Goal: Task Accomplishment & Management: Manage account settings

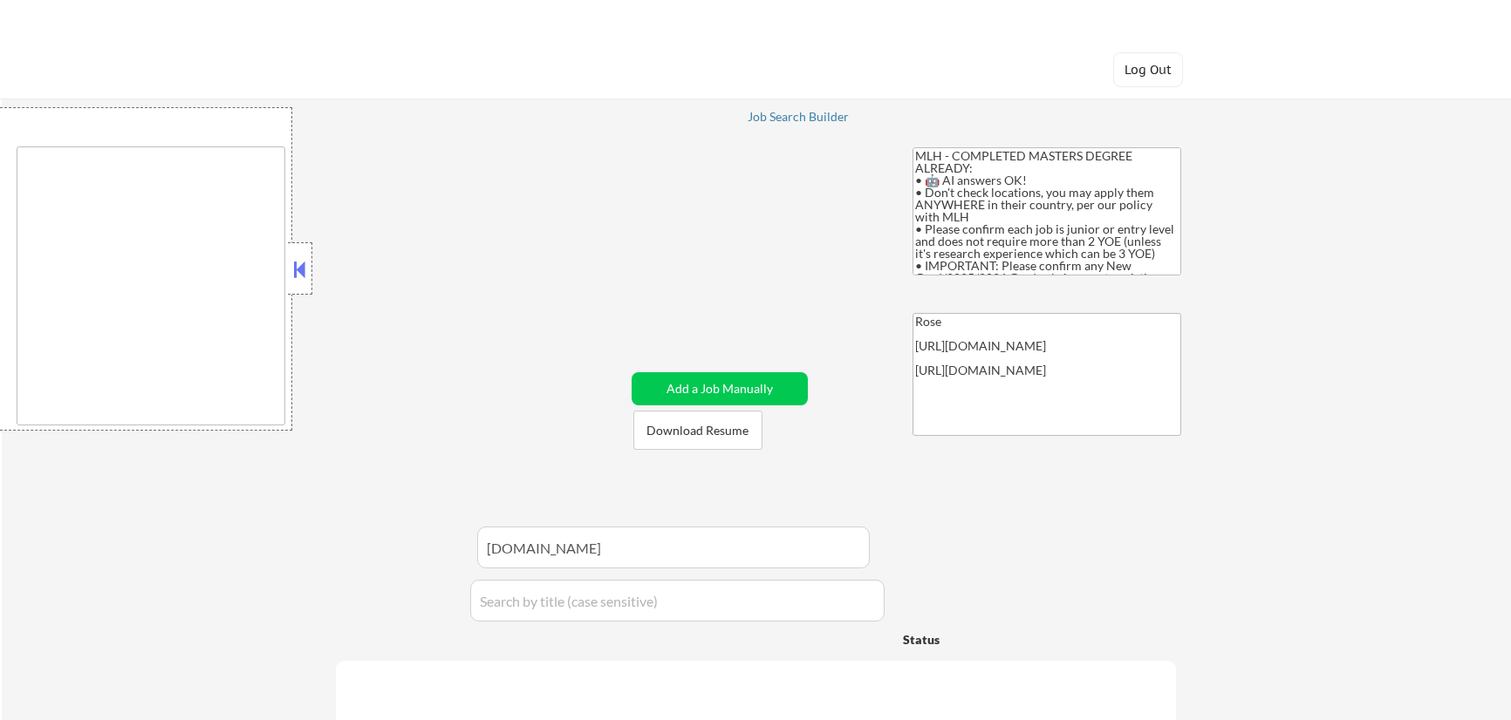
type textarea "country:[GEOGRAPHIC_DATA]"
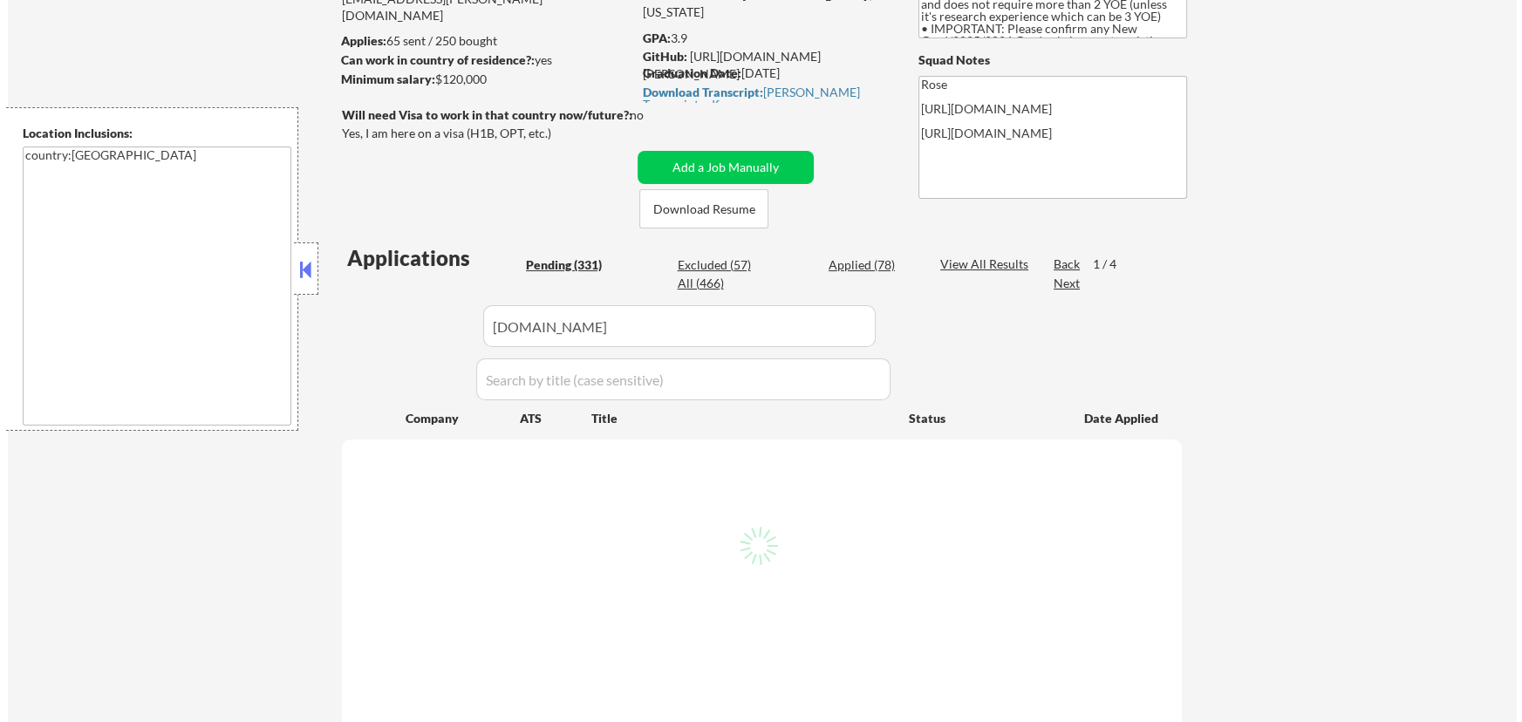
scroll to position [237, 0]
select select ""pending""
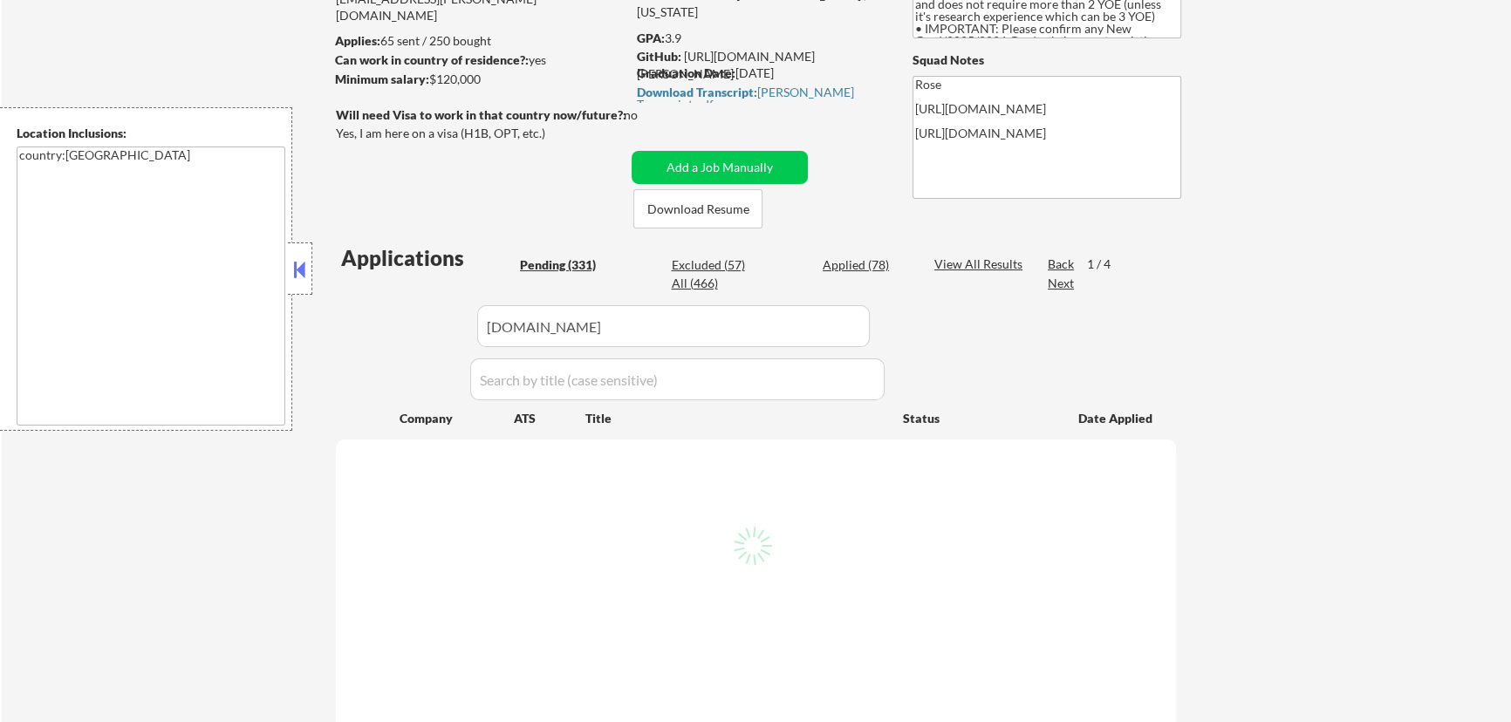
select select ""pending""
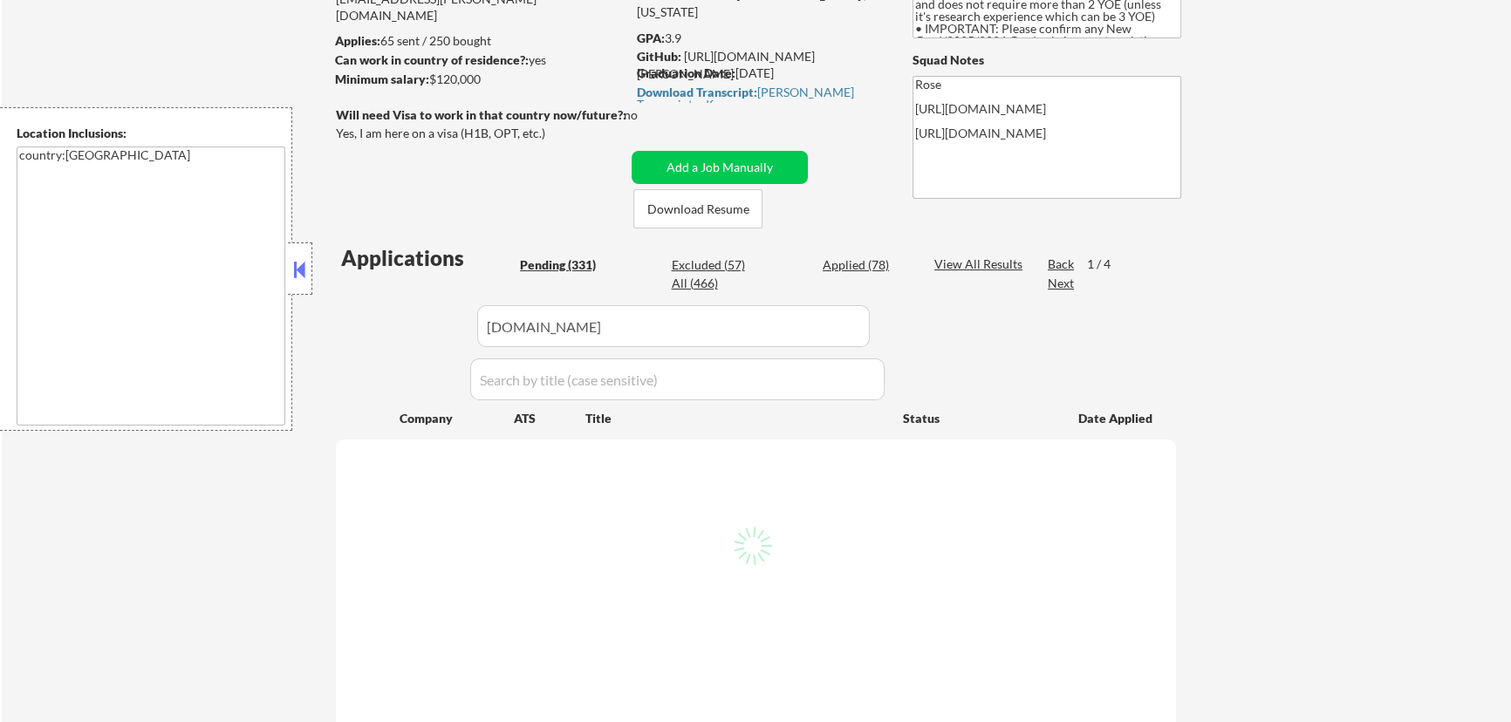
select select ""pending""
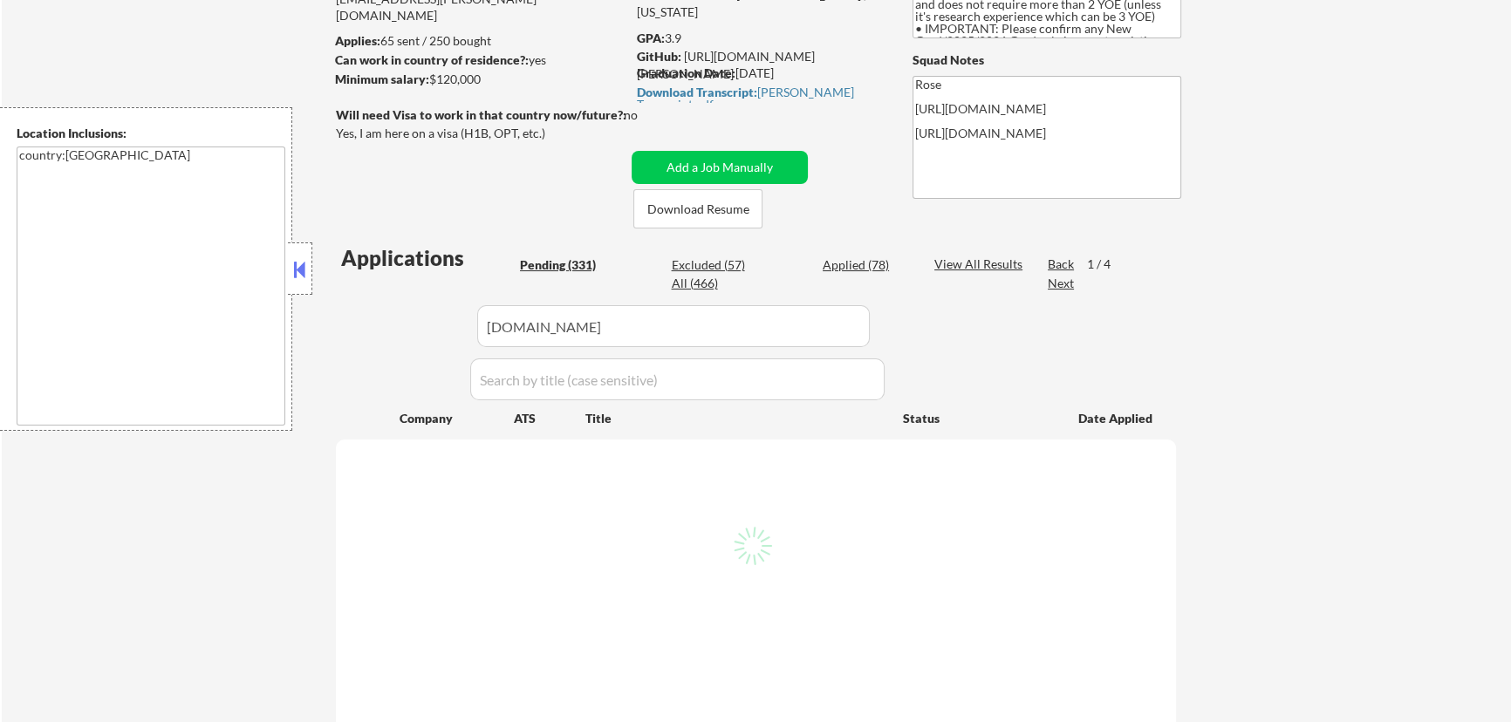
select select ""pending""
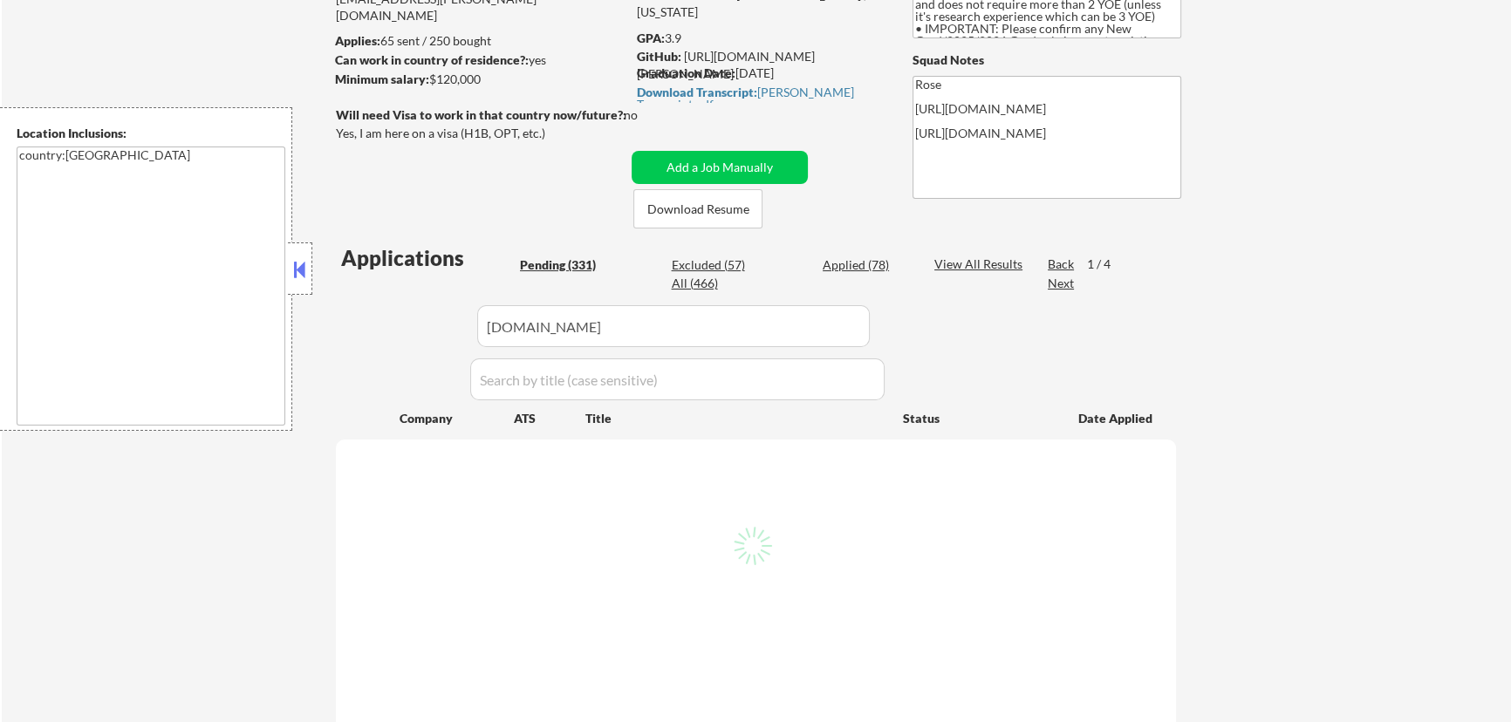
select select ""pending""
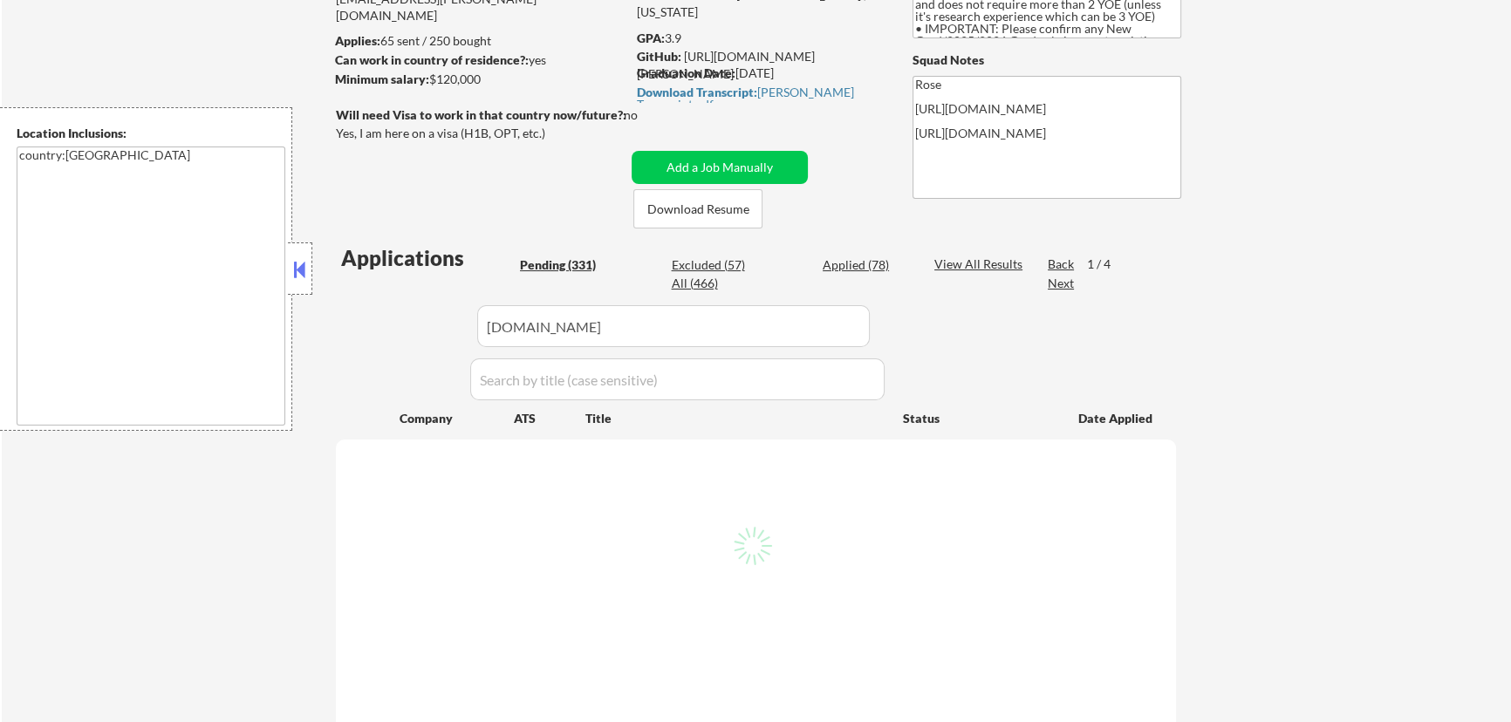
select select ""pending""
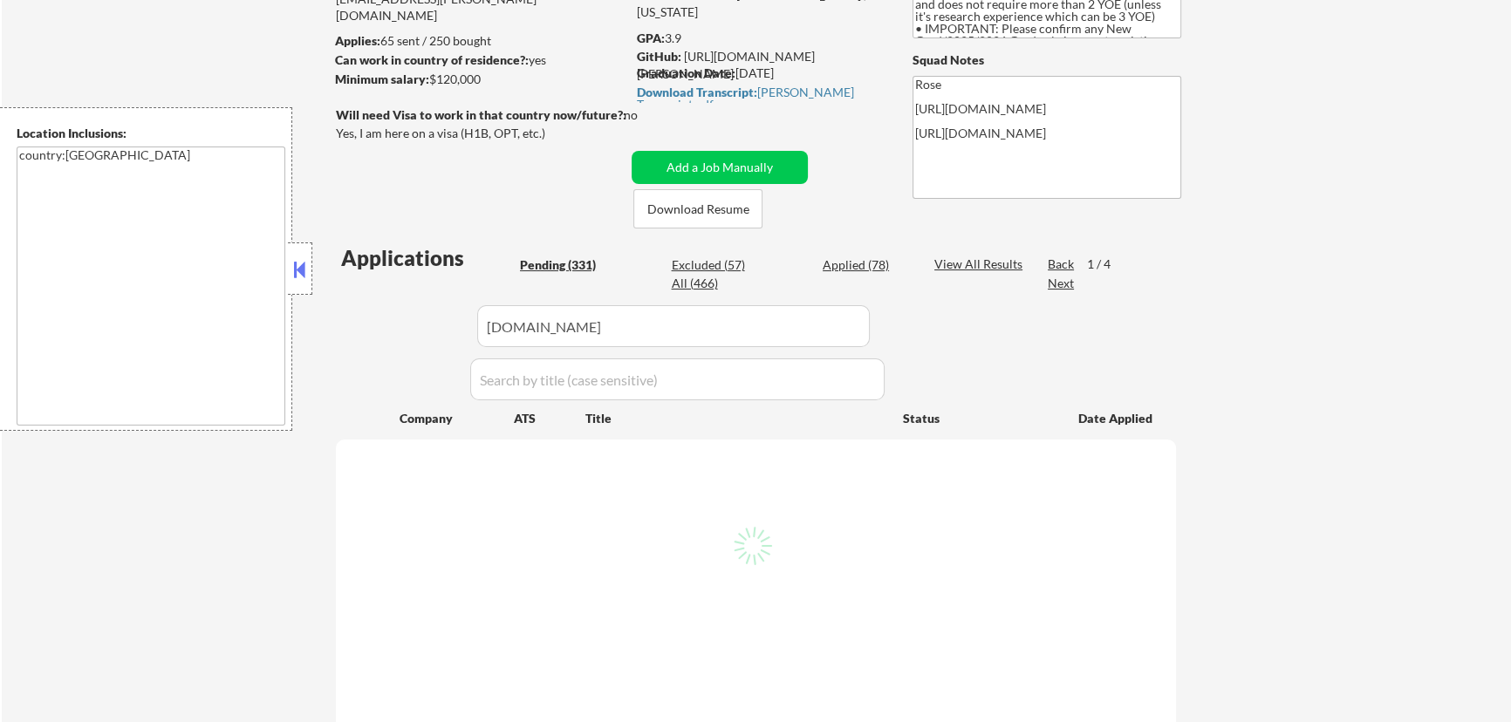
select select ""pending""
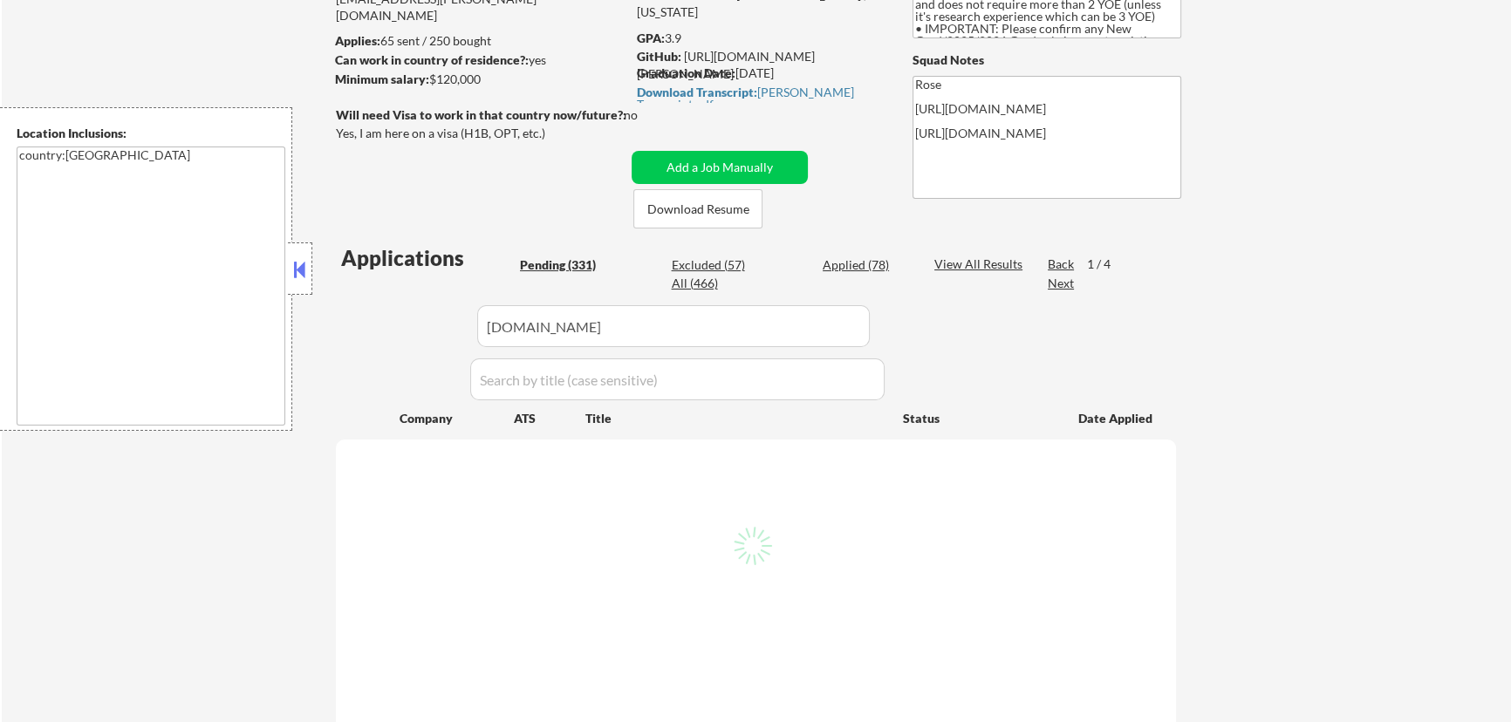
select select ""pending""
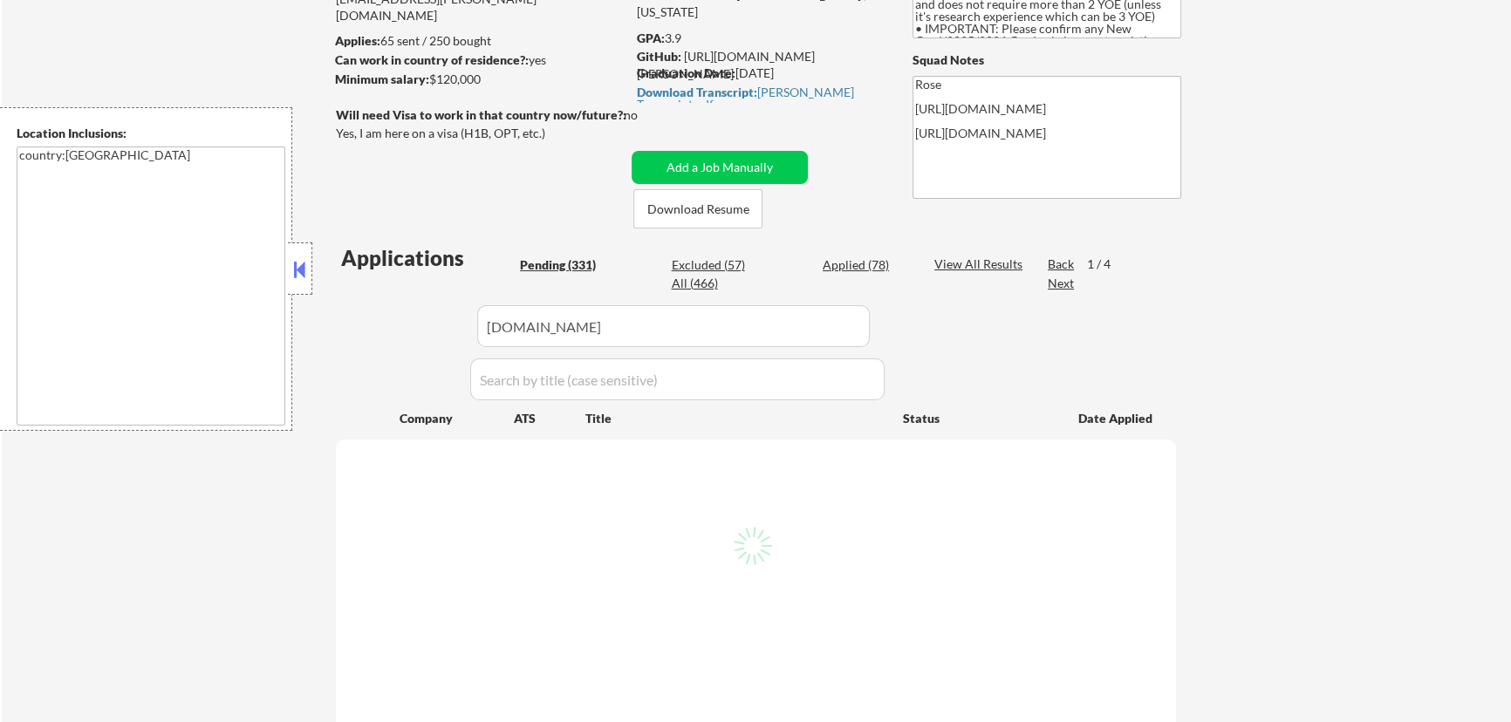
select select ""pending""
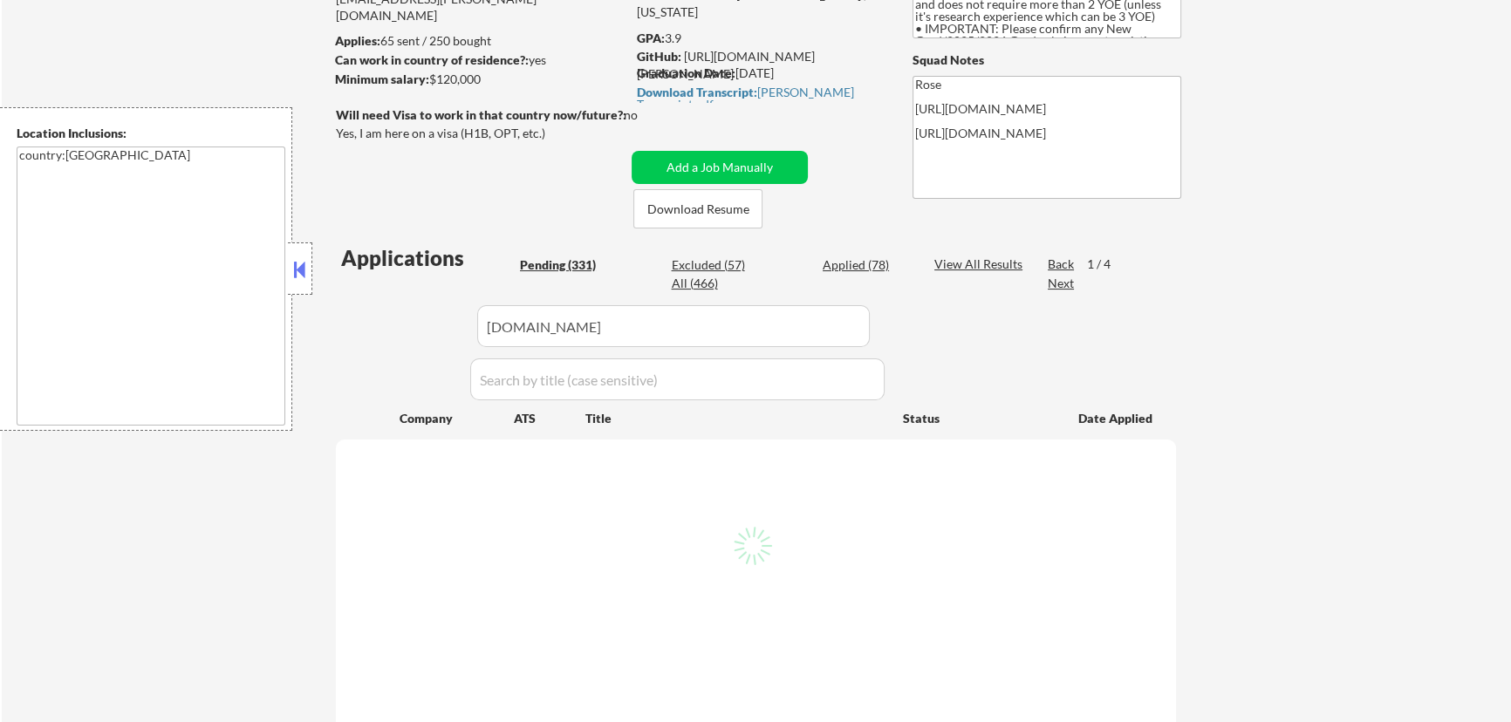
select select ""pending""
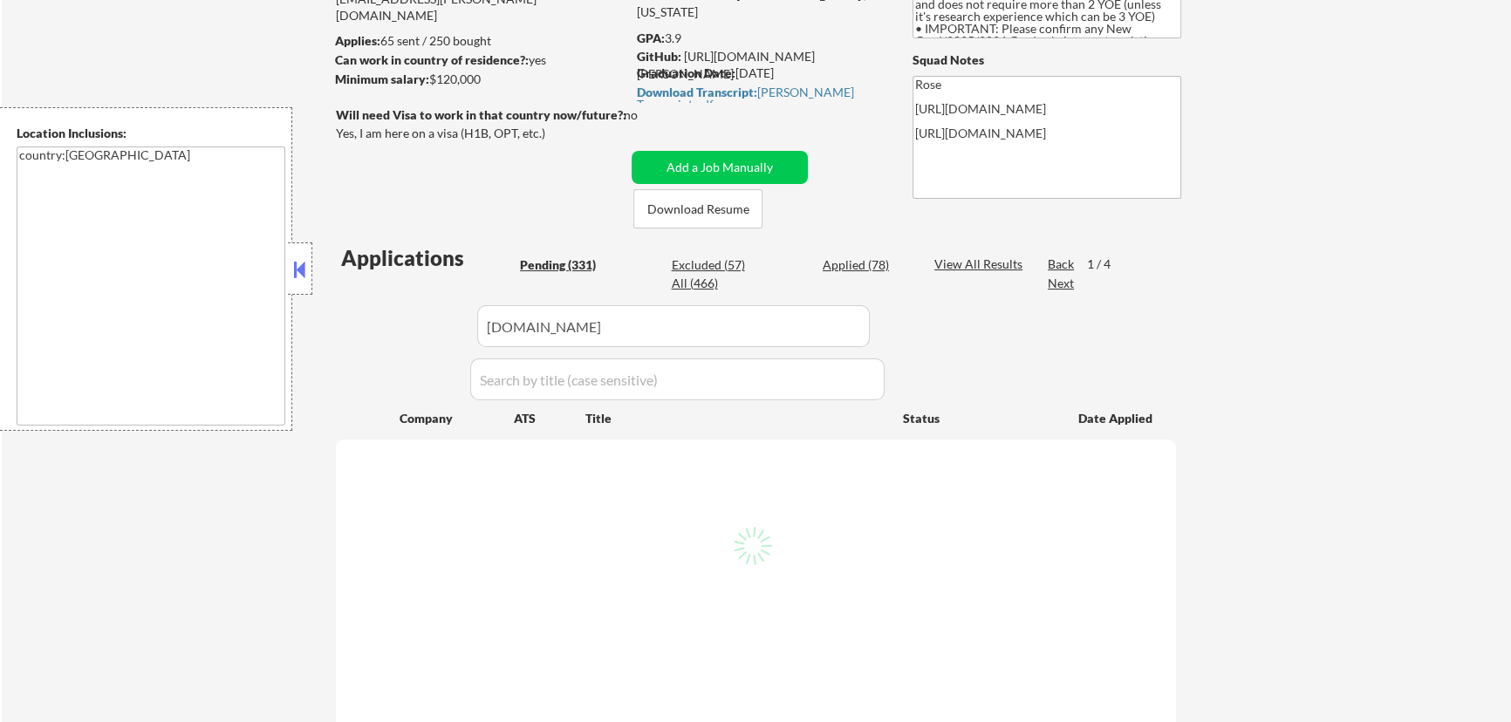
select select ""pending""
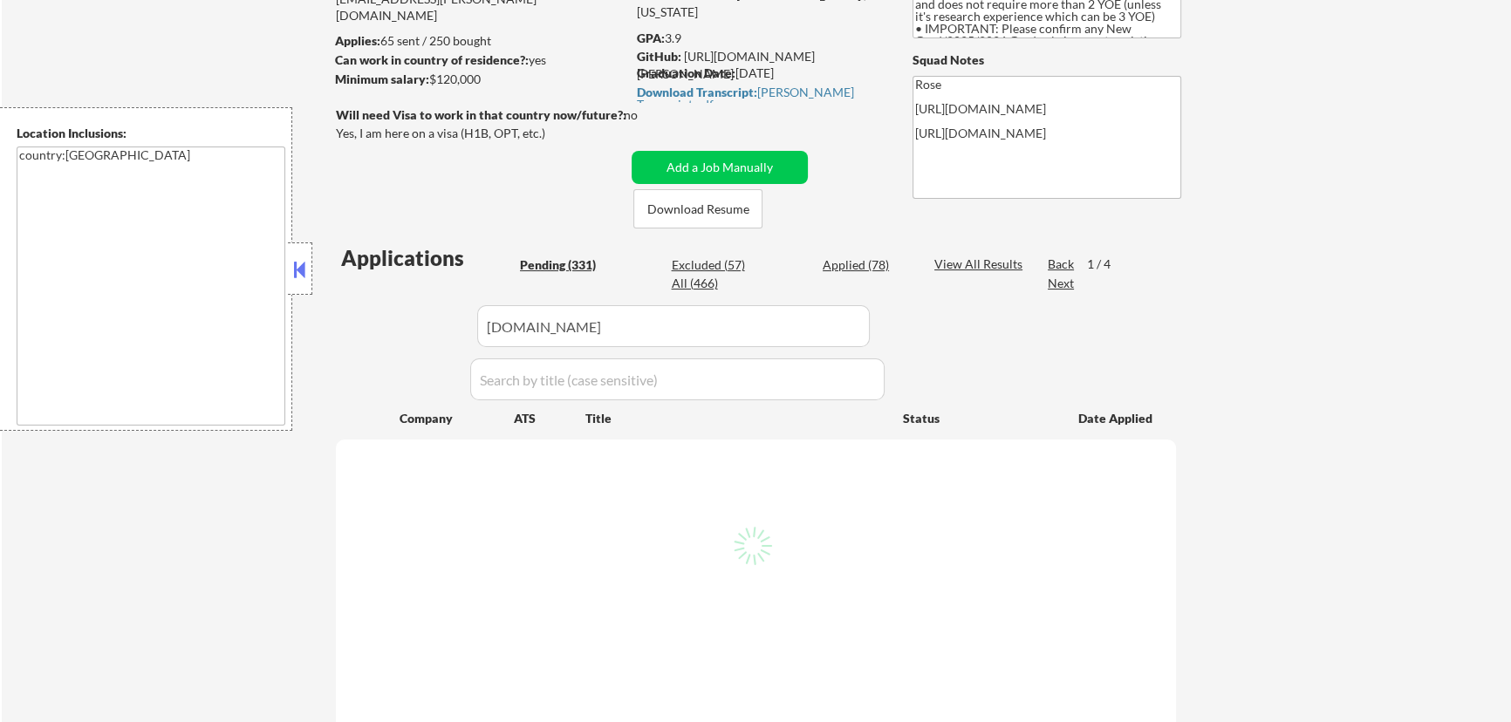
select select ""pending""
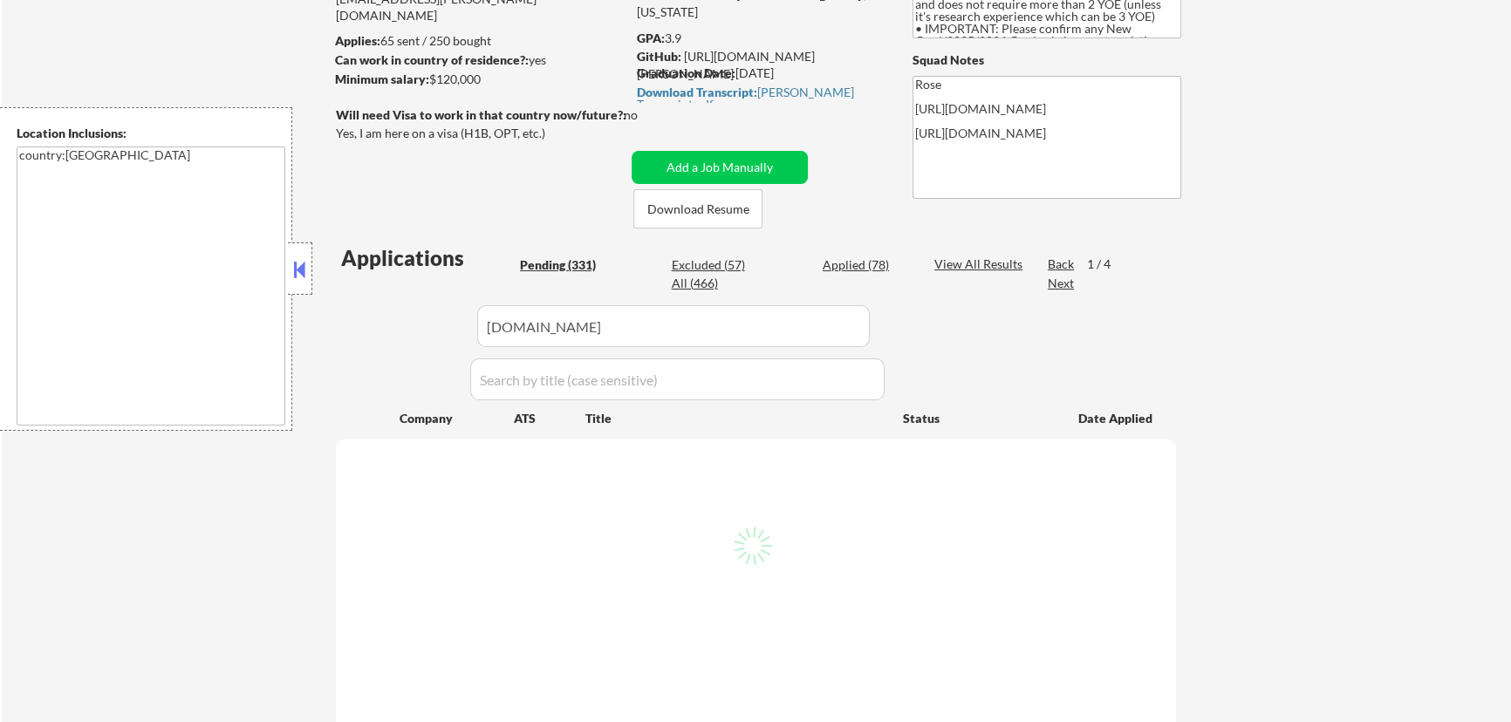
select select ""pending""
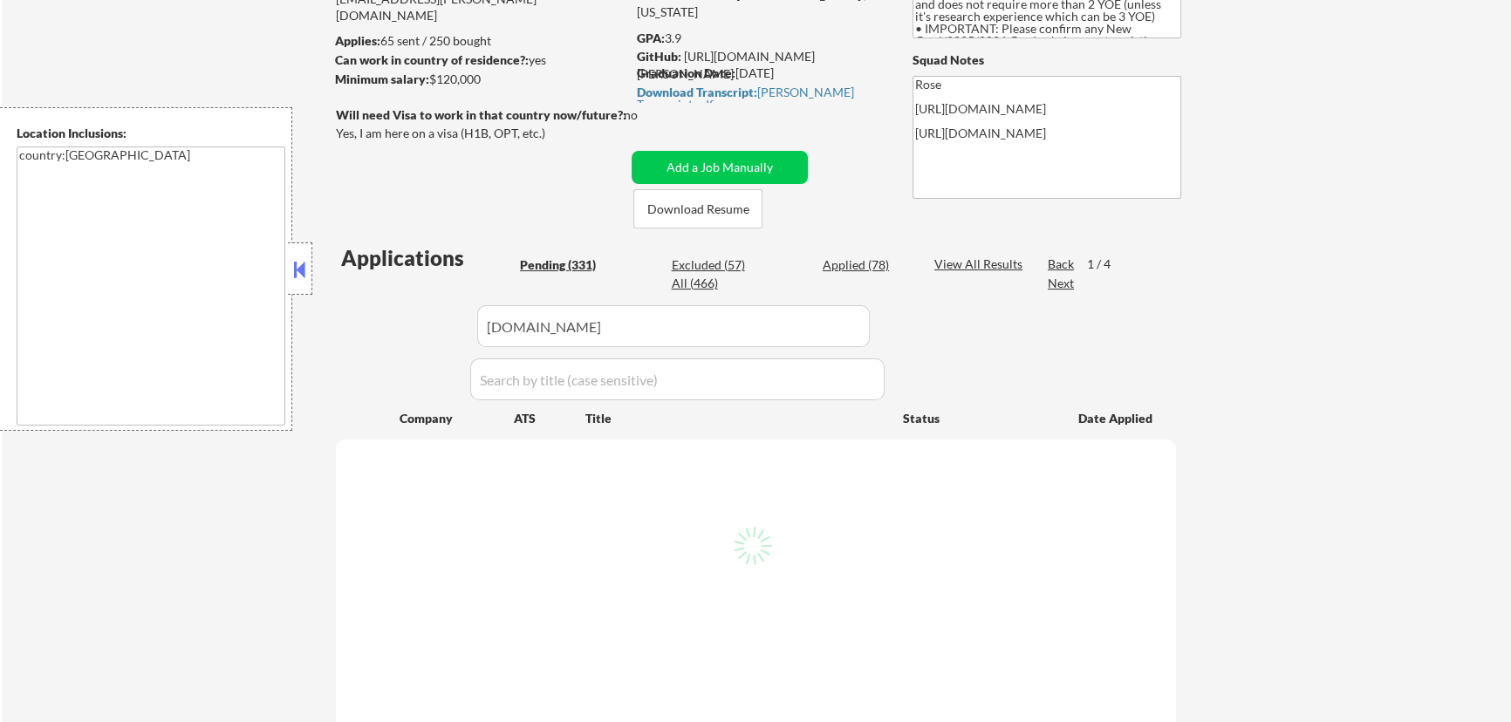
select select ""pending""
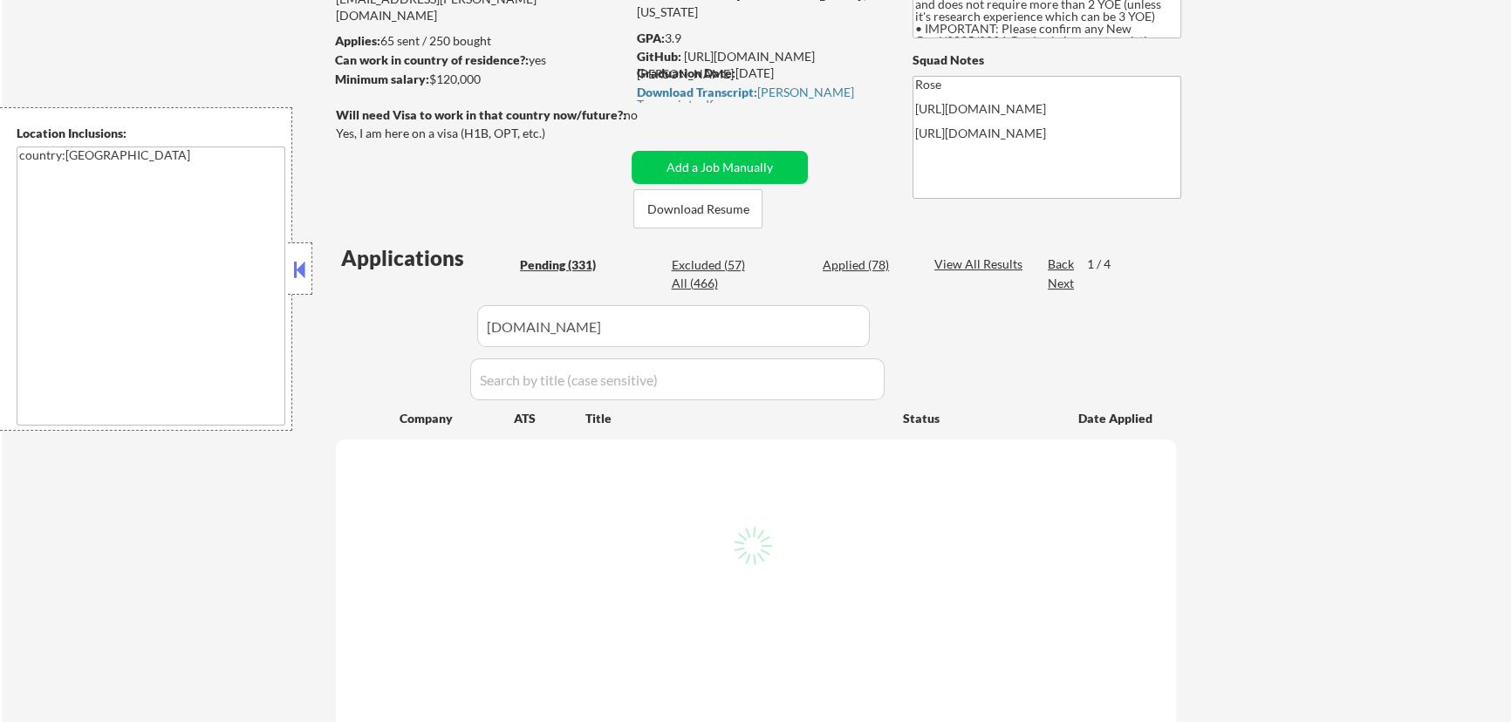
select select ""pending""
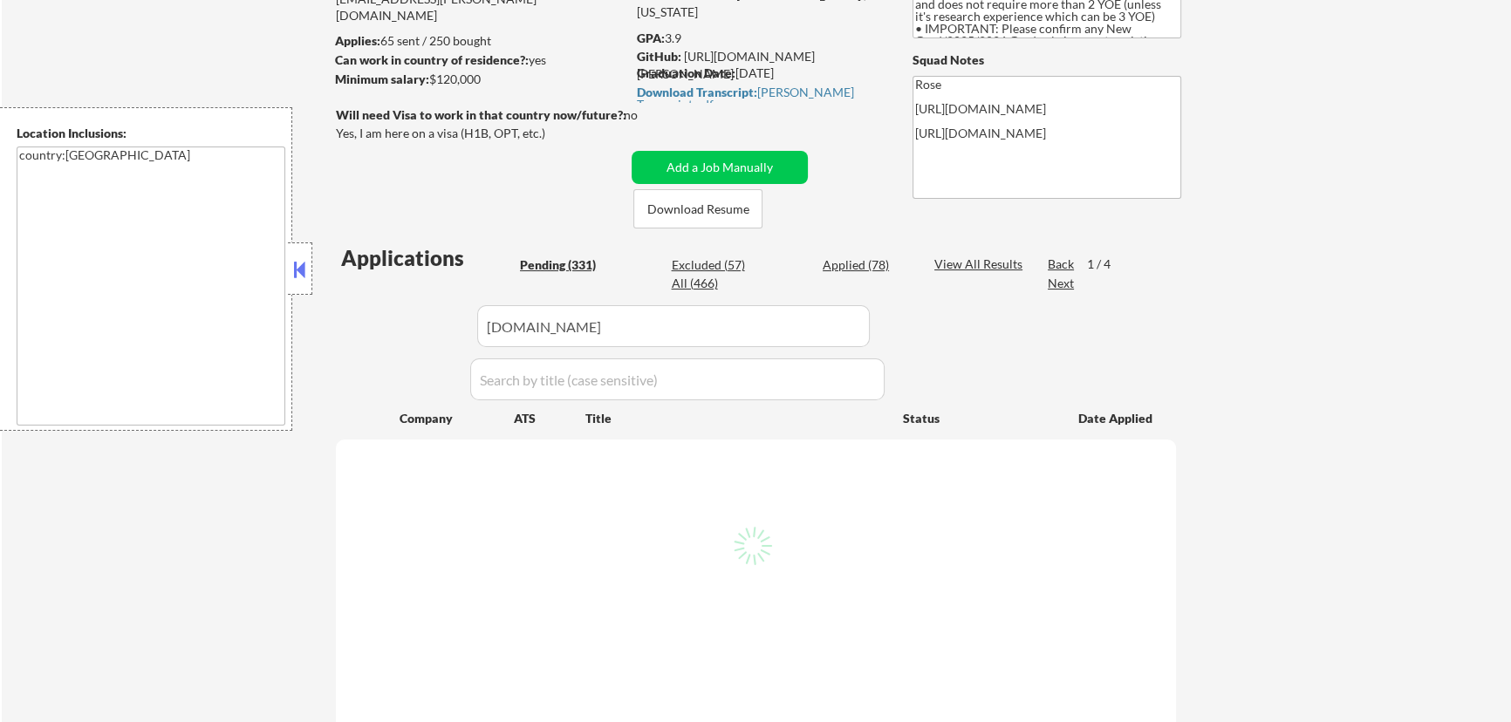
select select ""pending""
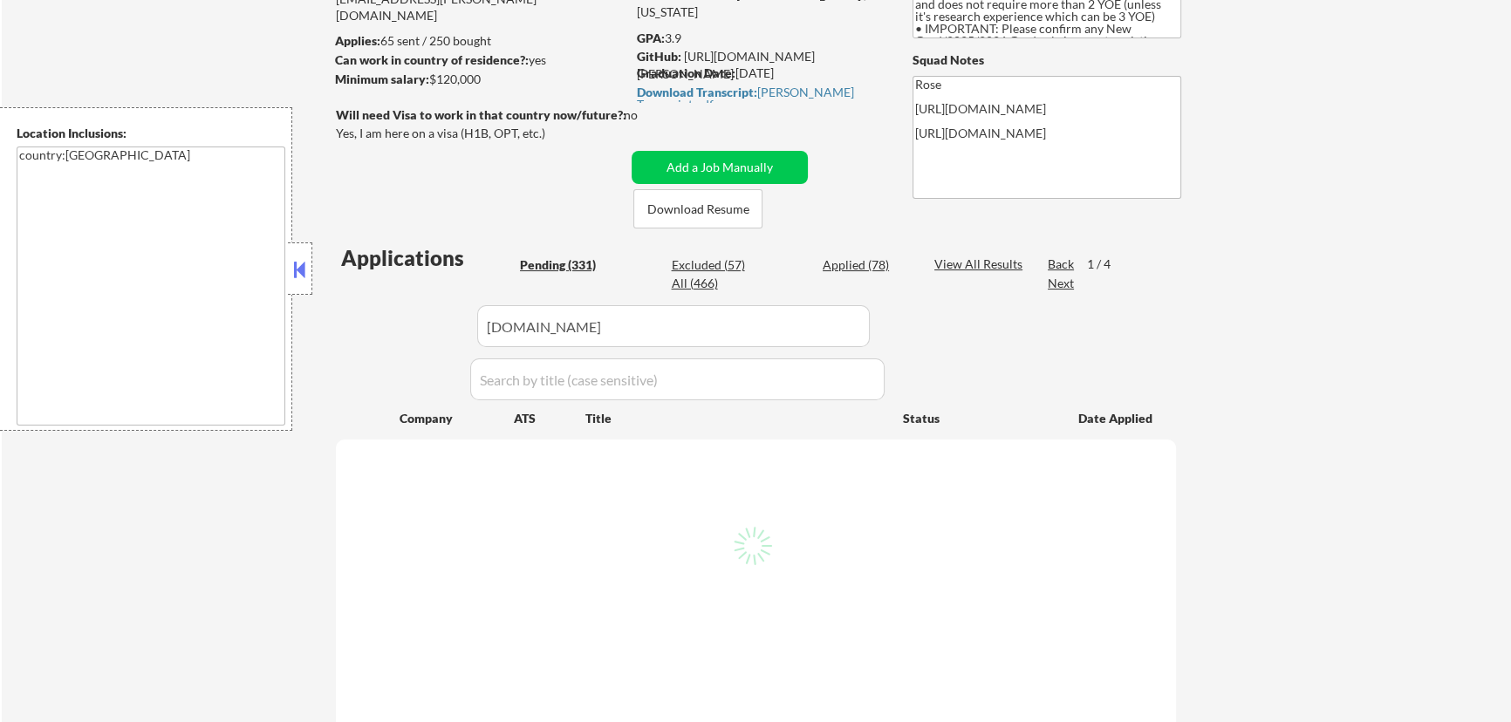
select select ""pending""
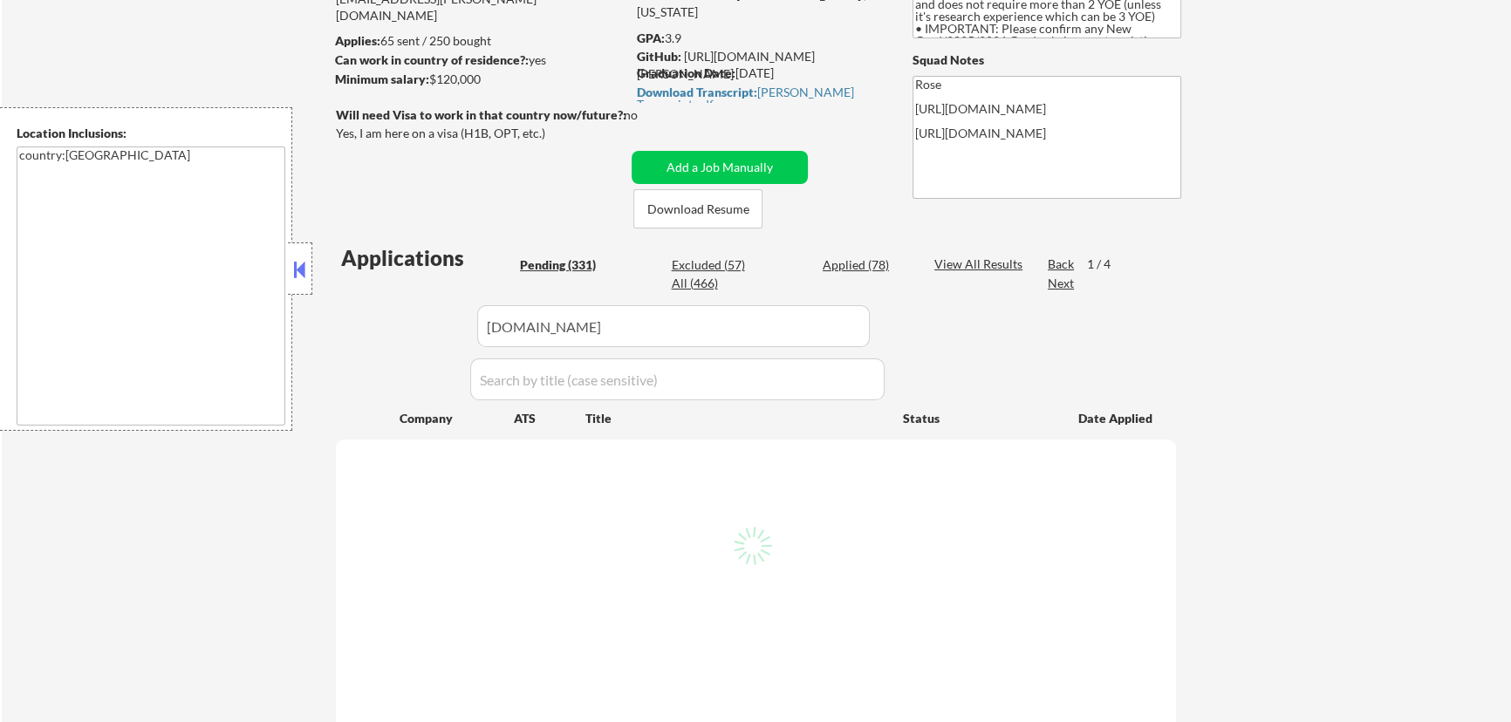
select select ""pending""
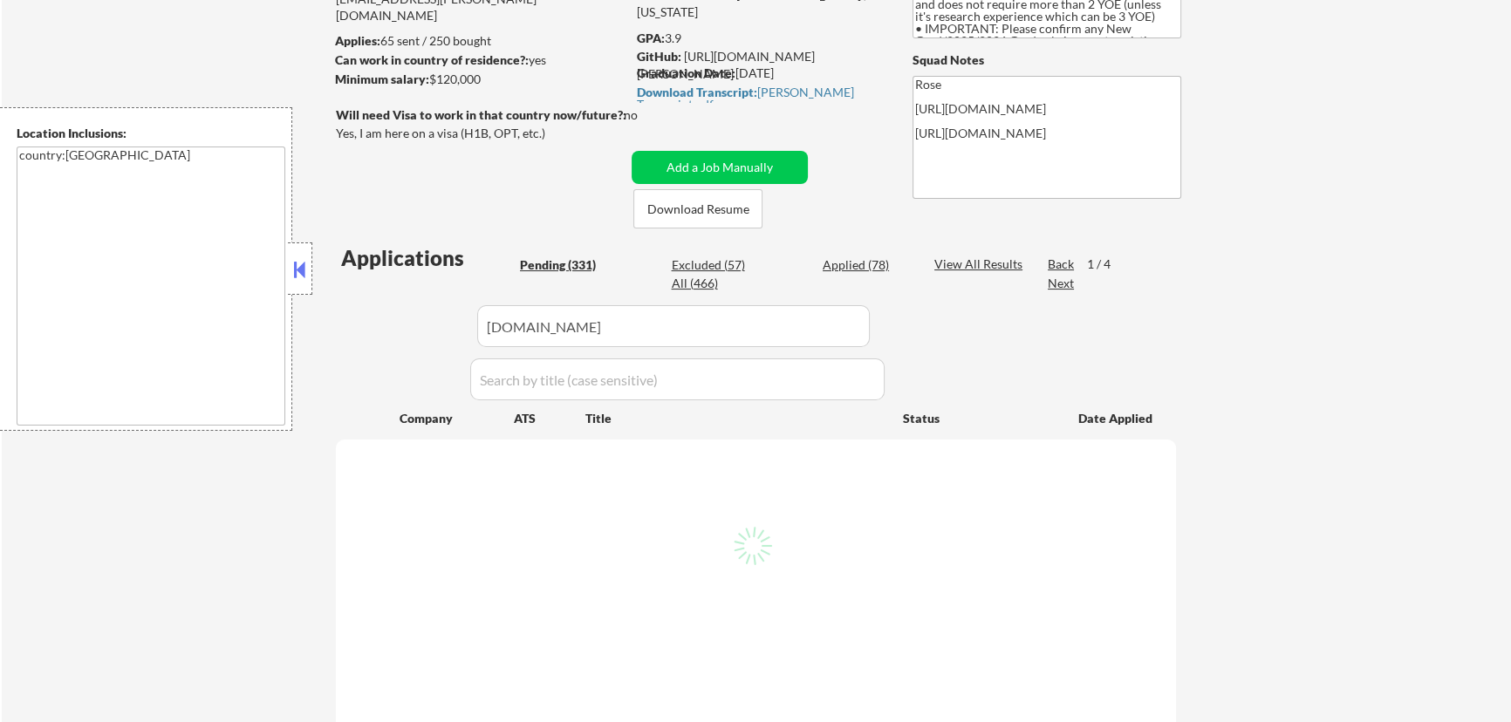
select select ""pending""
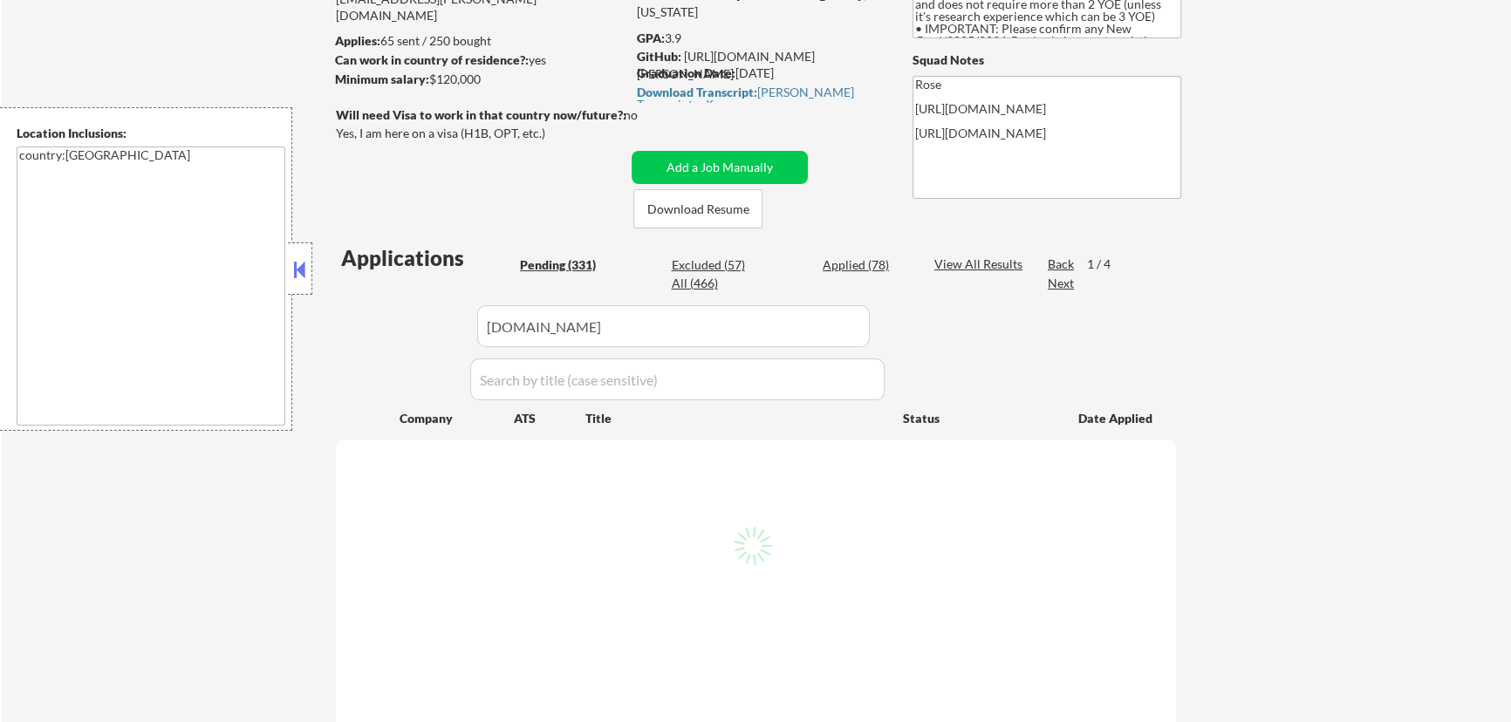
select select ""pending""
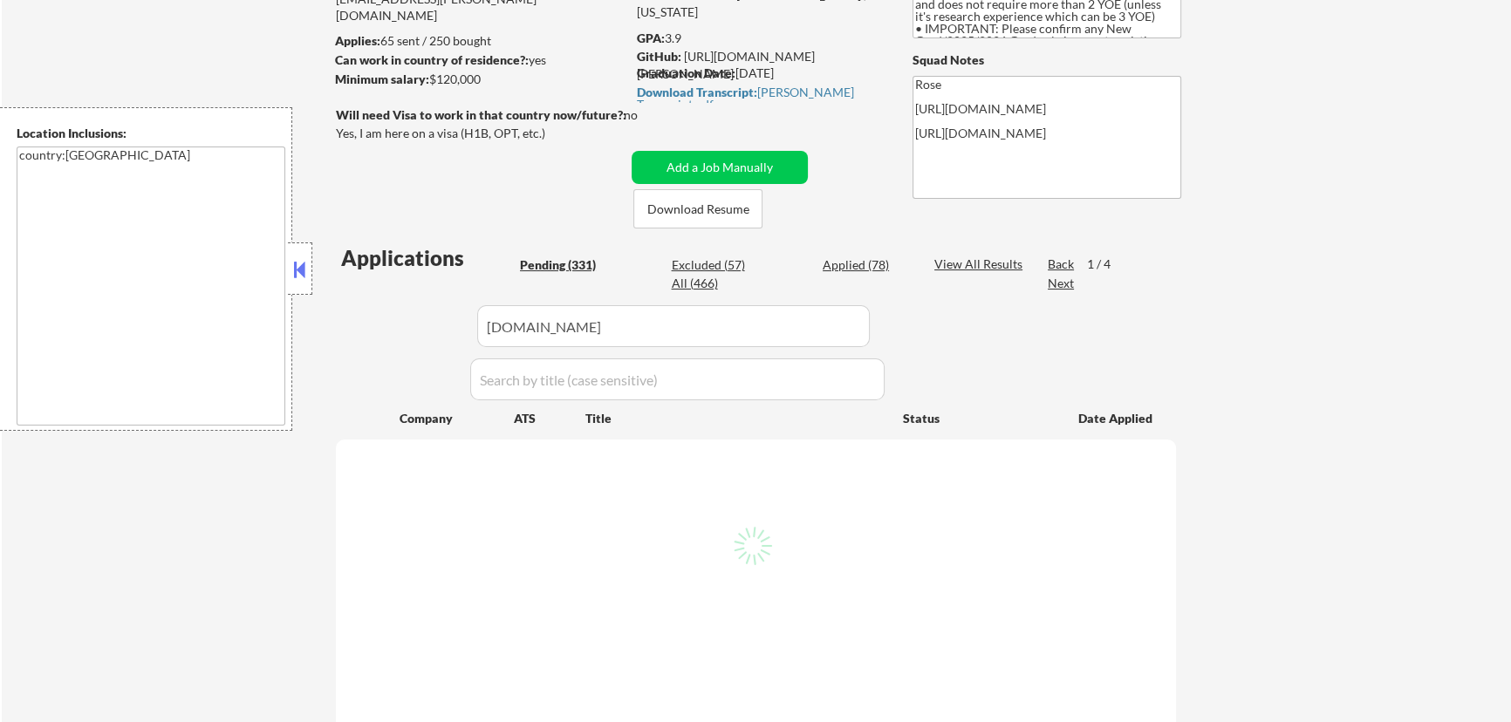
select select ""pending""
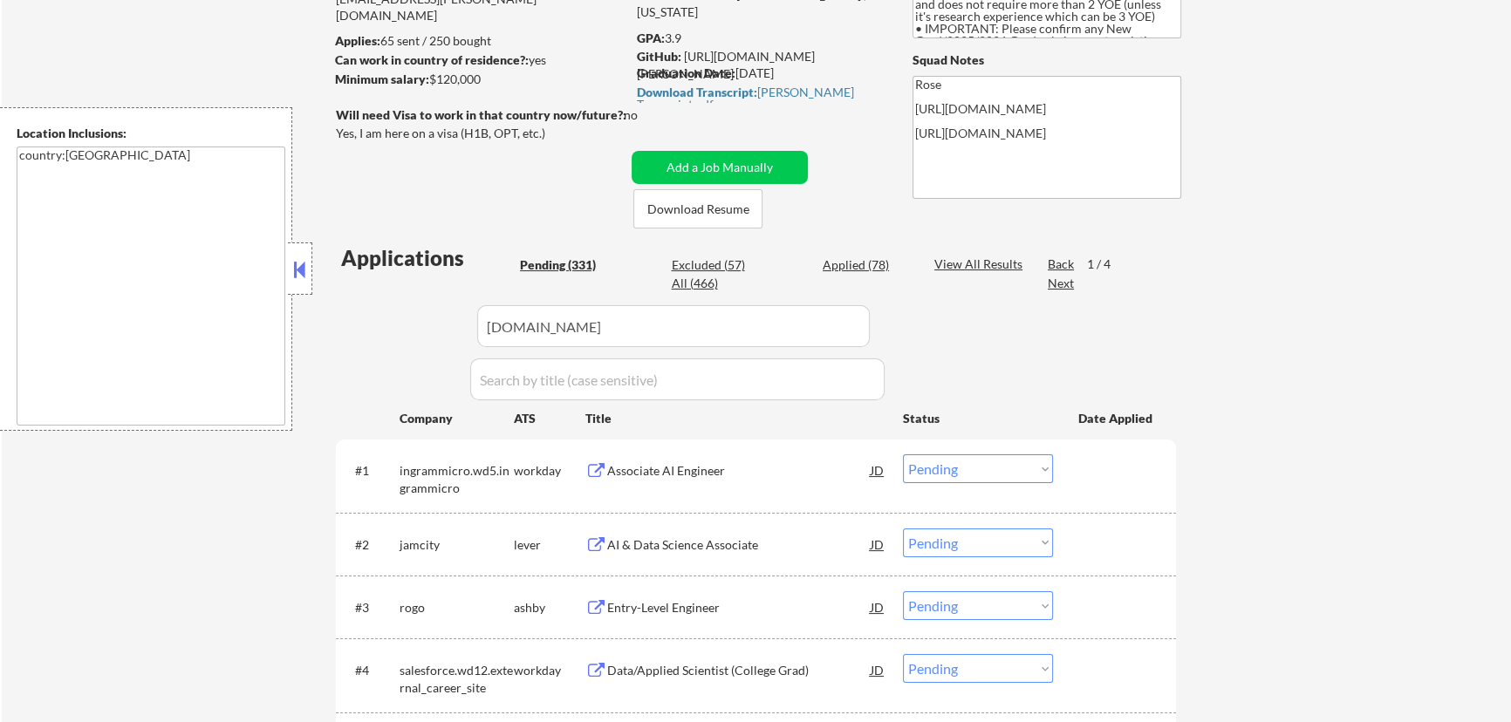
click at [297, 263] on button at bounding box center [299, 269] width 19 height 26
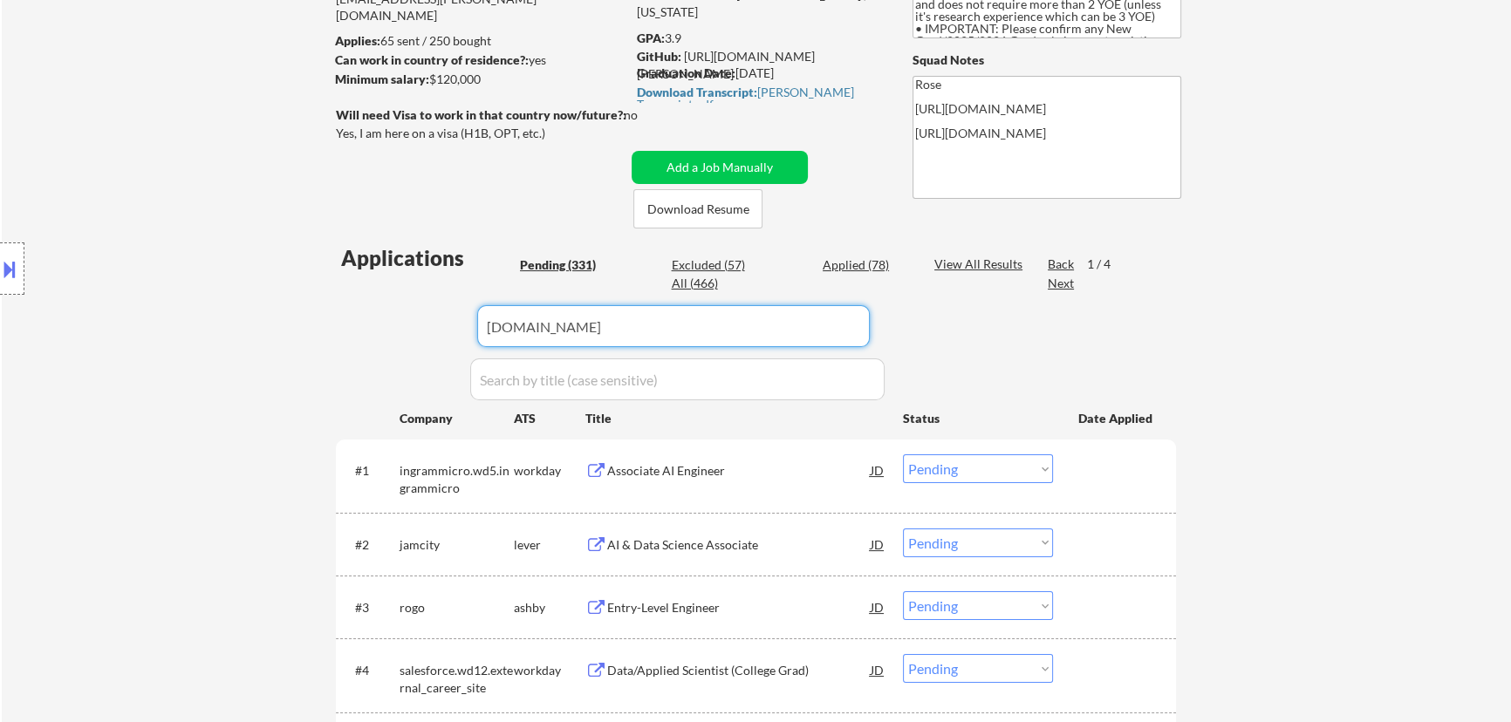
drag, startPoint x: 637, startPoint y: 322, endPoint x: 392, endPoint y: 344, distance: 246.1
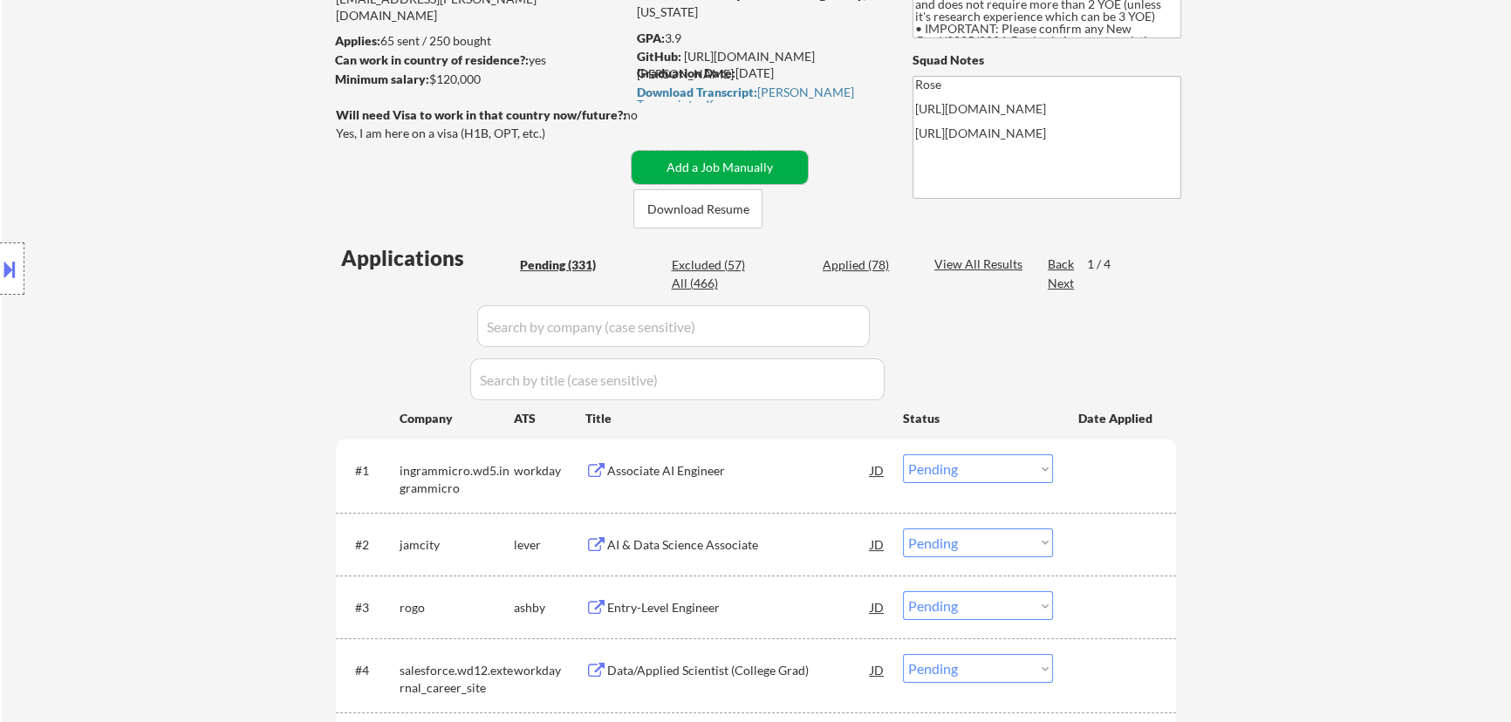
click at [707, 166] on button "Add a Job Manually" at bounding box center [719, 167] width 176 height 33
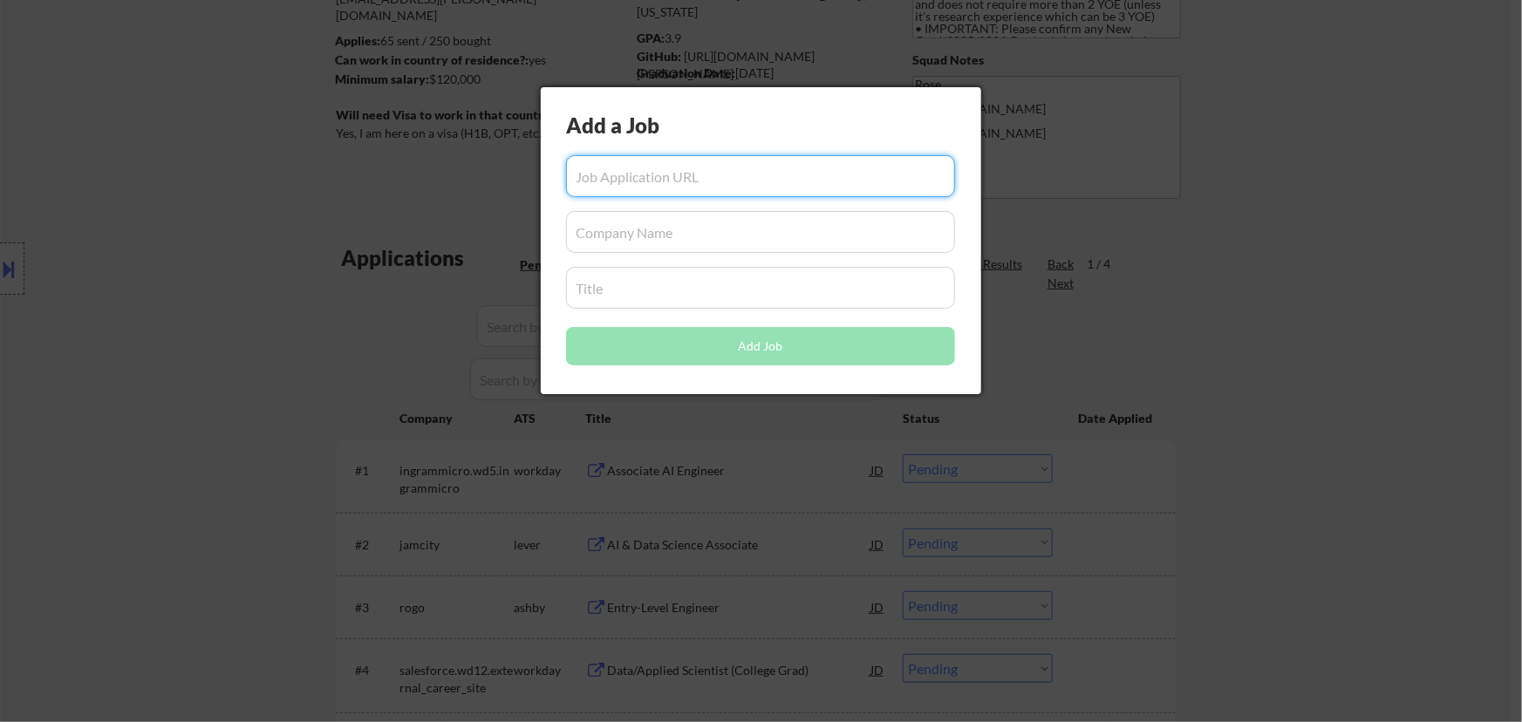
click at [1276, 114] on div at bounding box center [761, 361] width 1522 height 722
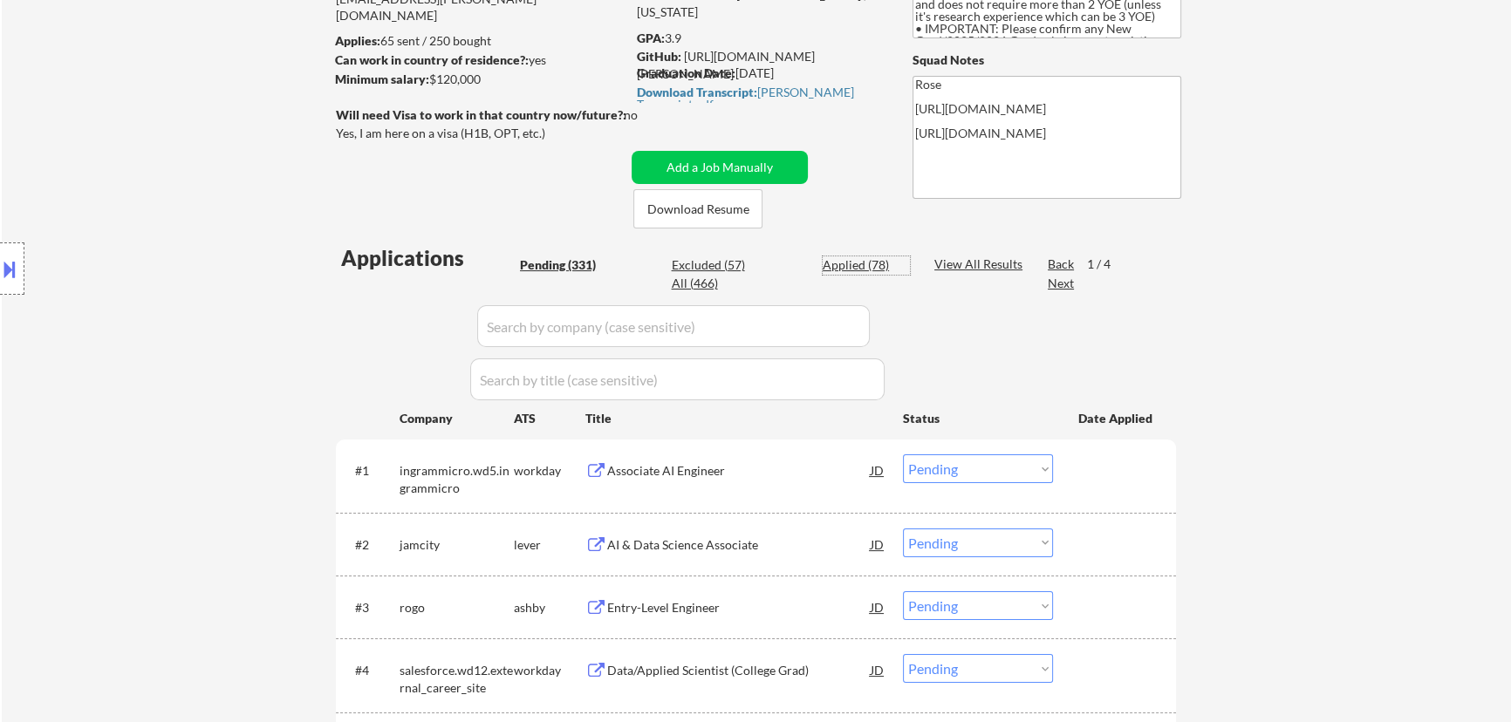
click at [857, 262] on div "Applied (78)" at bounding box center [865, 264] width 87 height 17
select select ""applied""
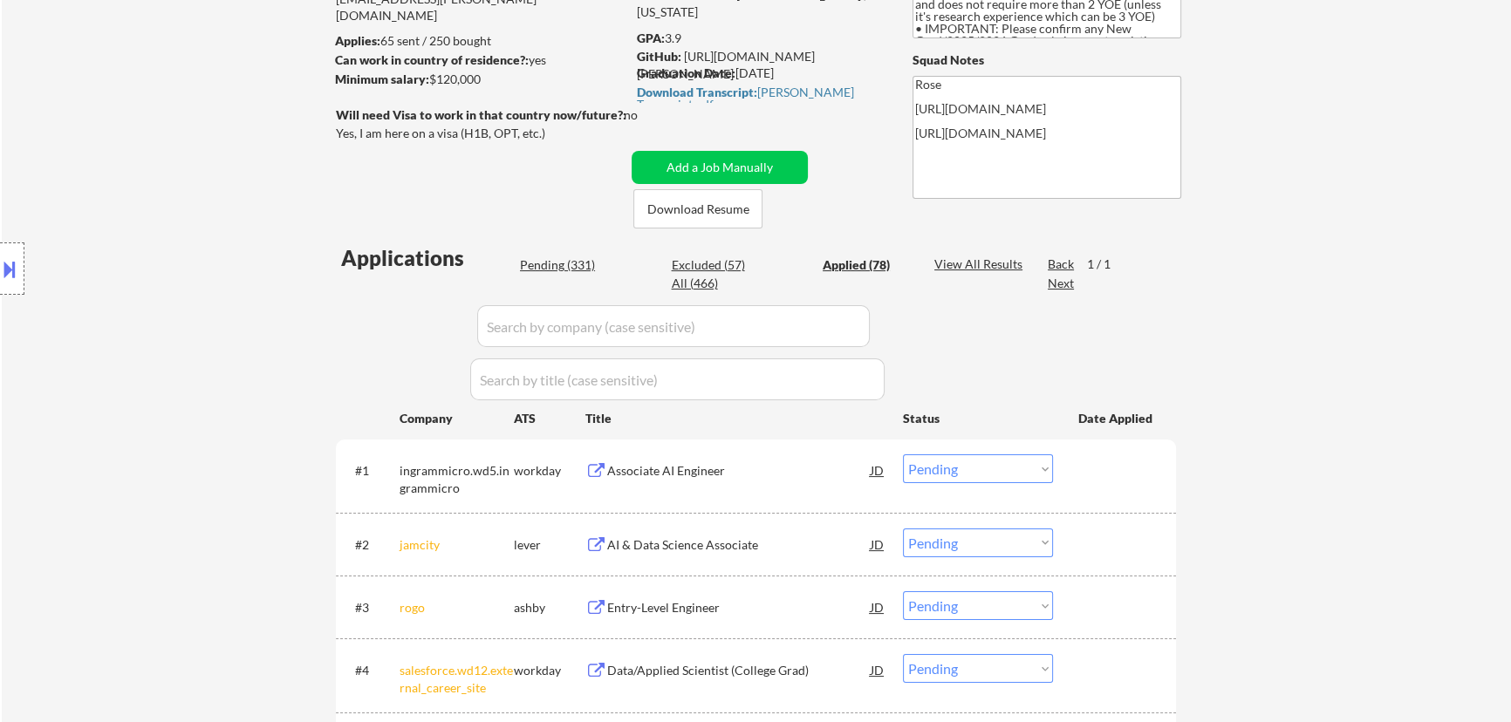
select select ""applied""
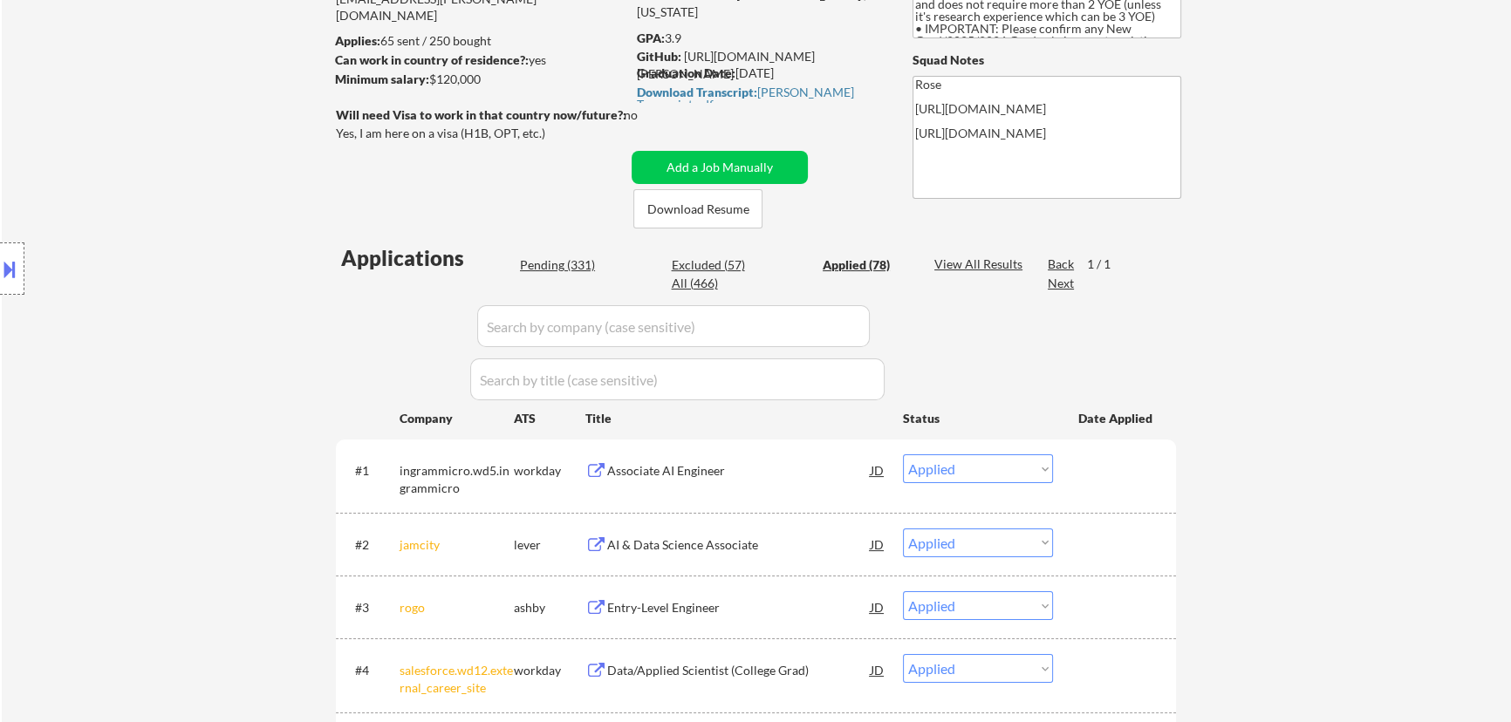
select select ""applied""
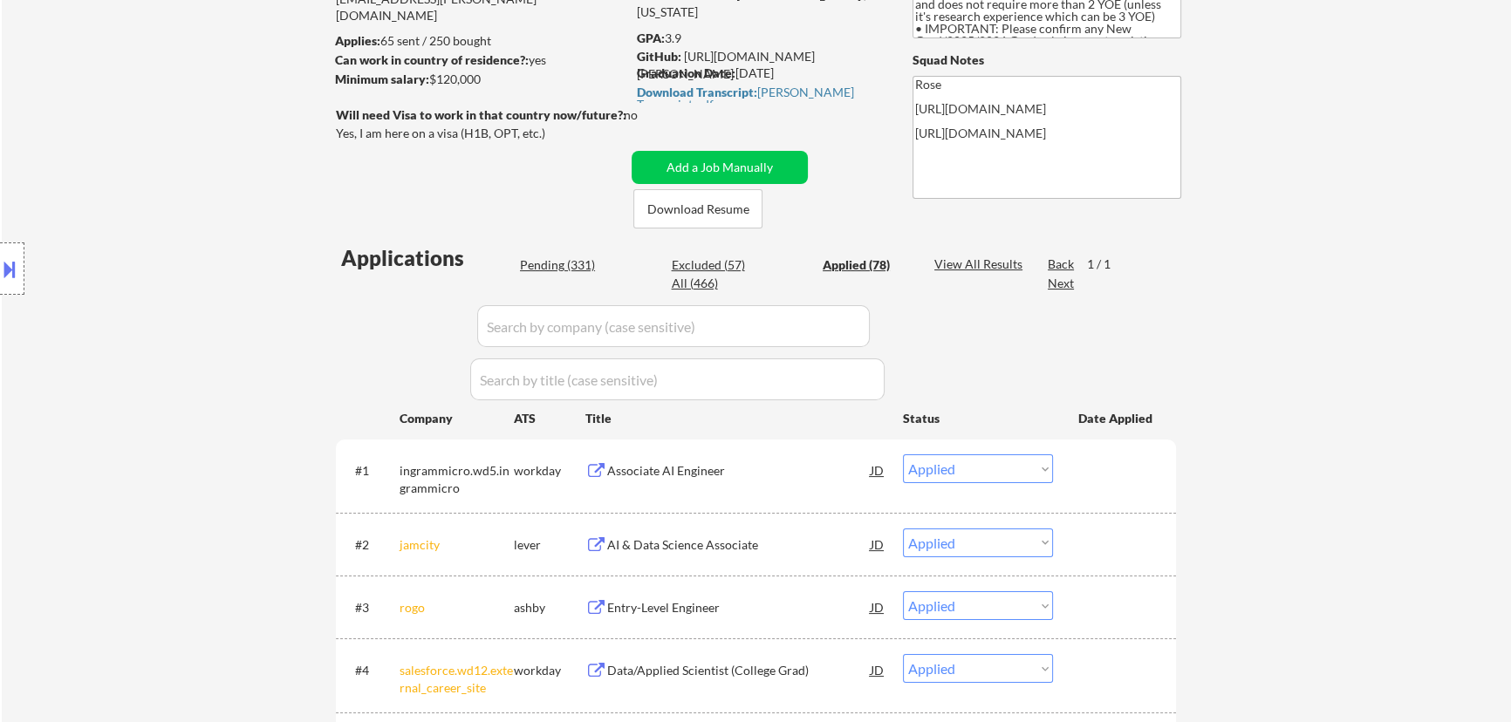
select select ""applied""
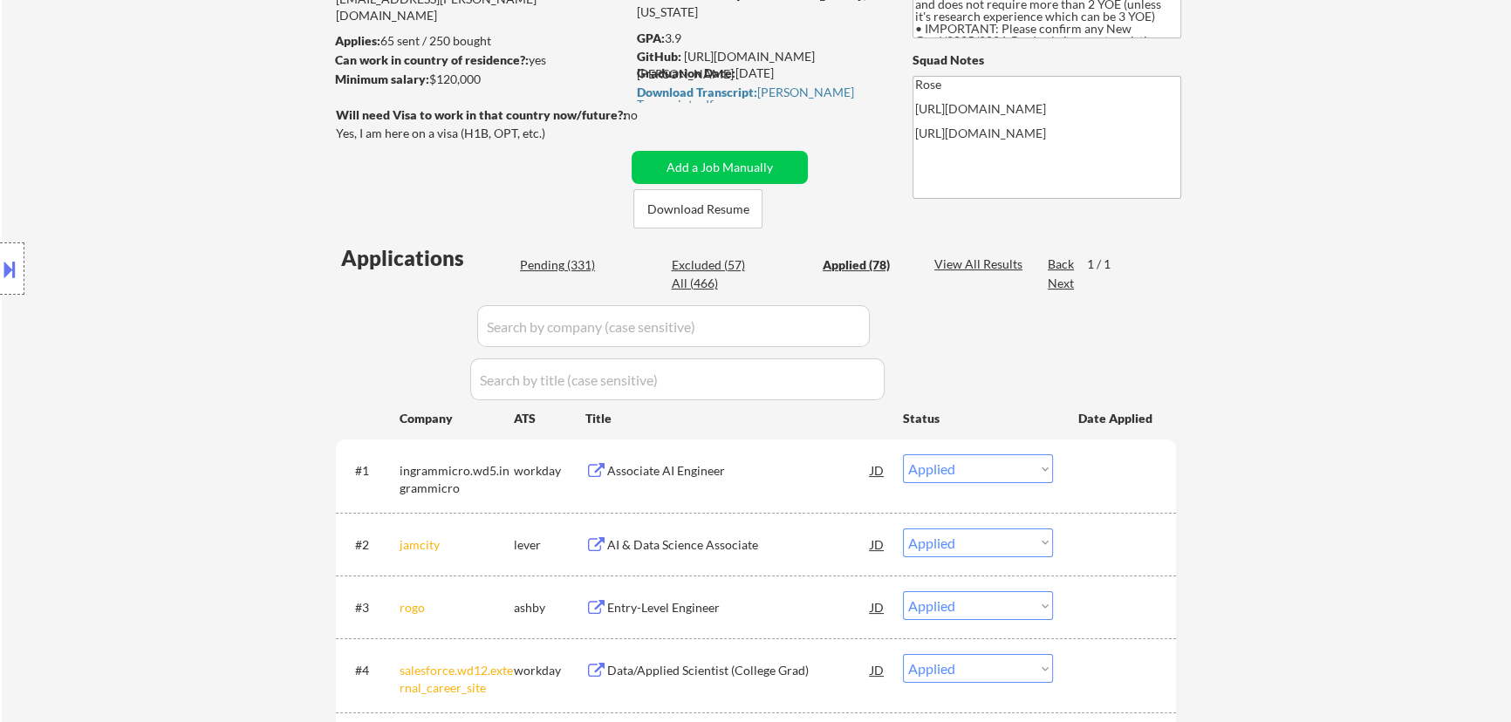
select select ""applied""
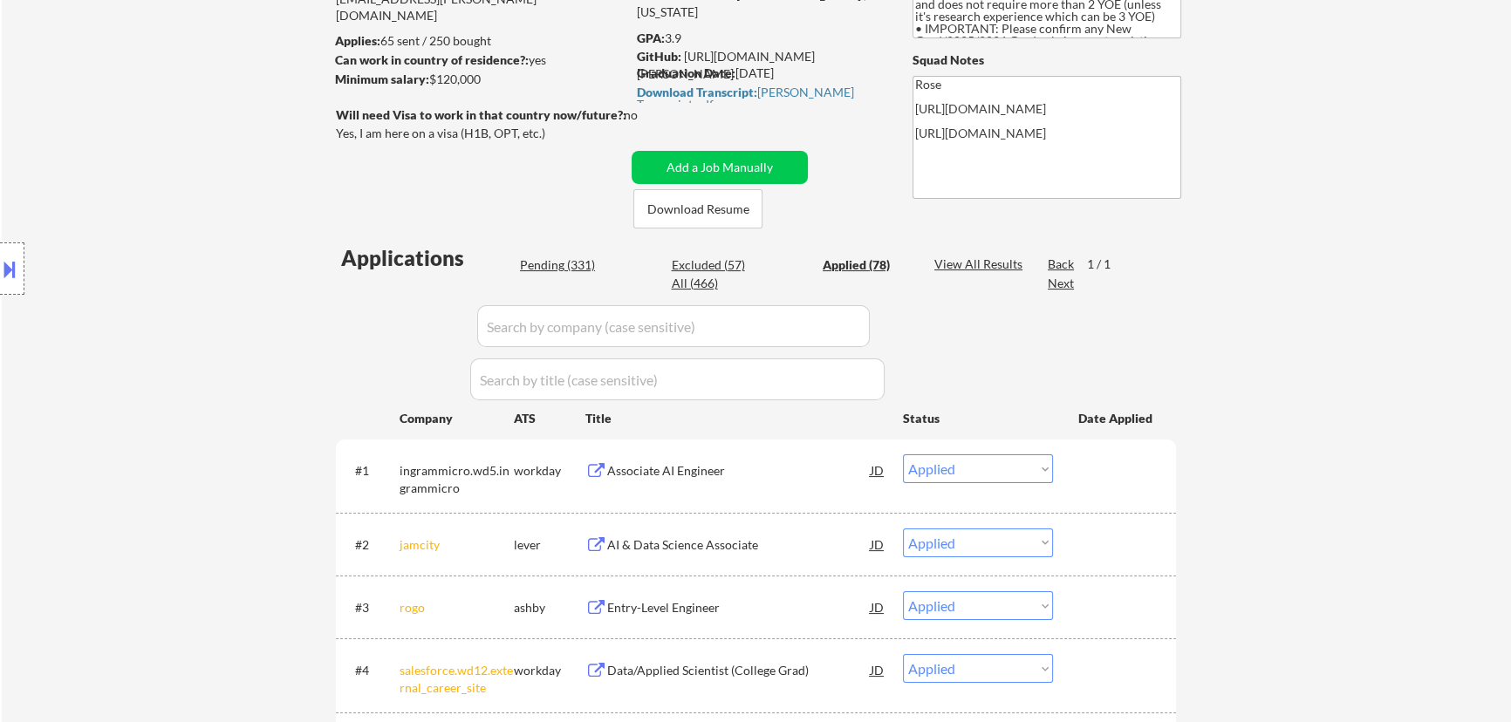
select select ""applied""
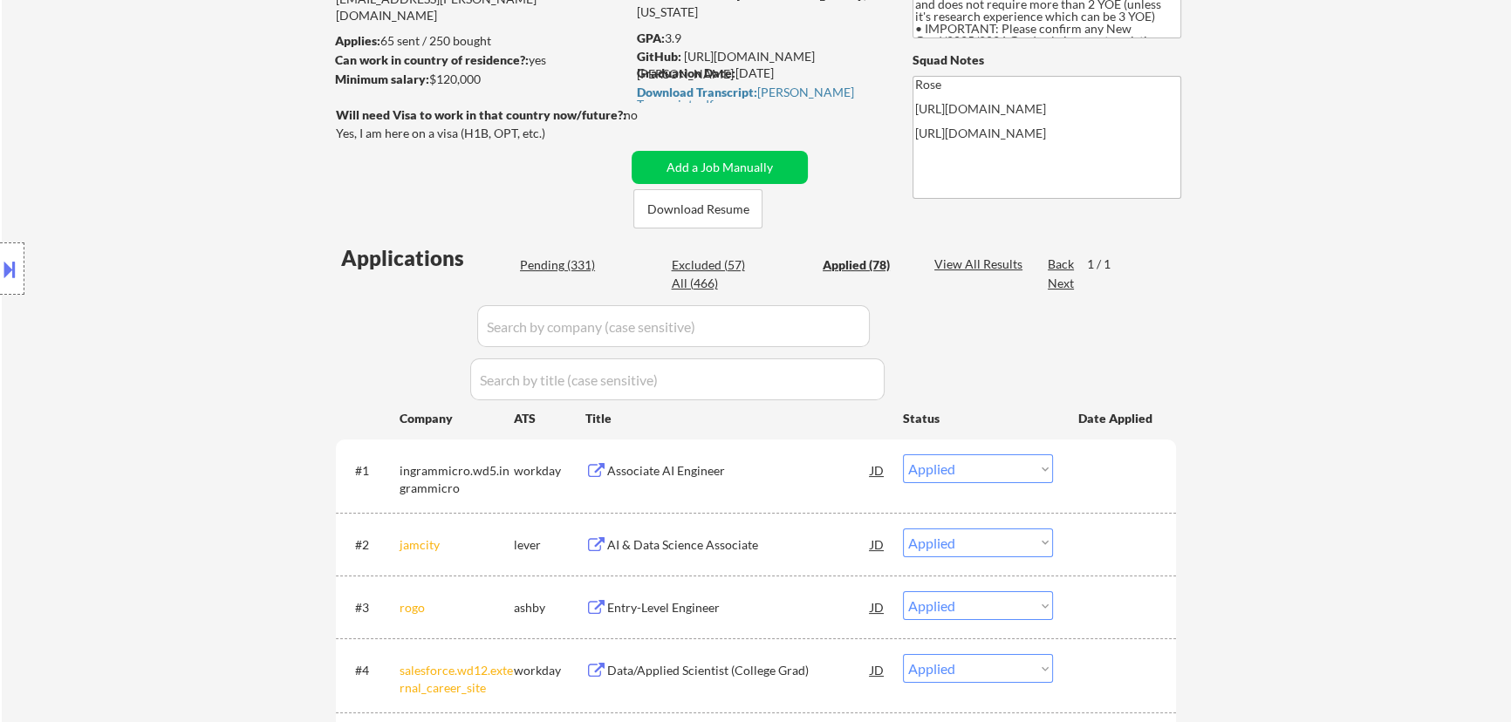
select select ""applied""
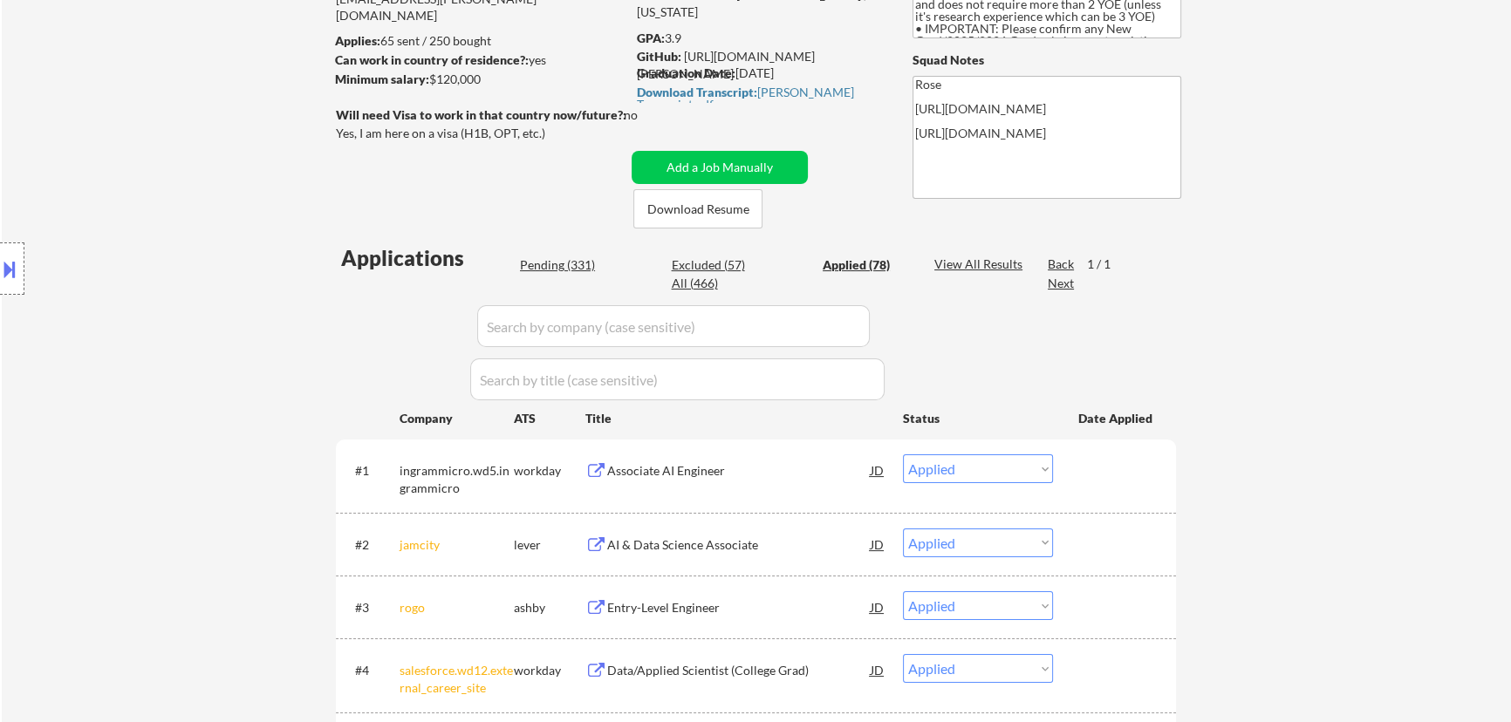
select select ""applied""
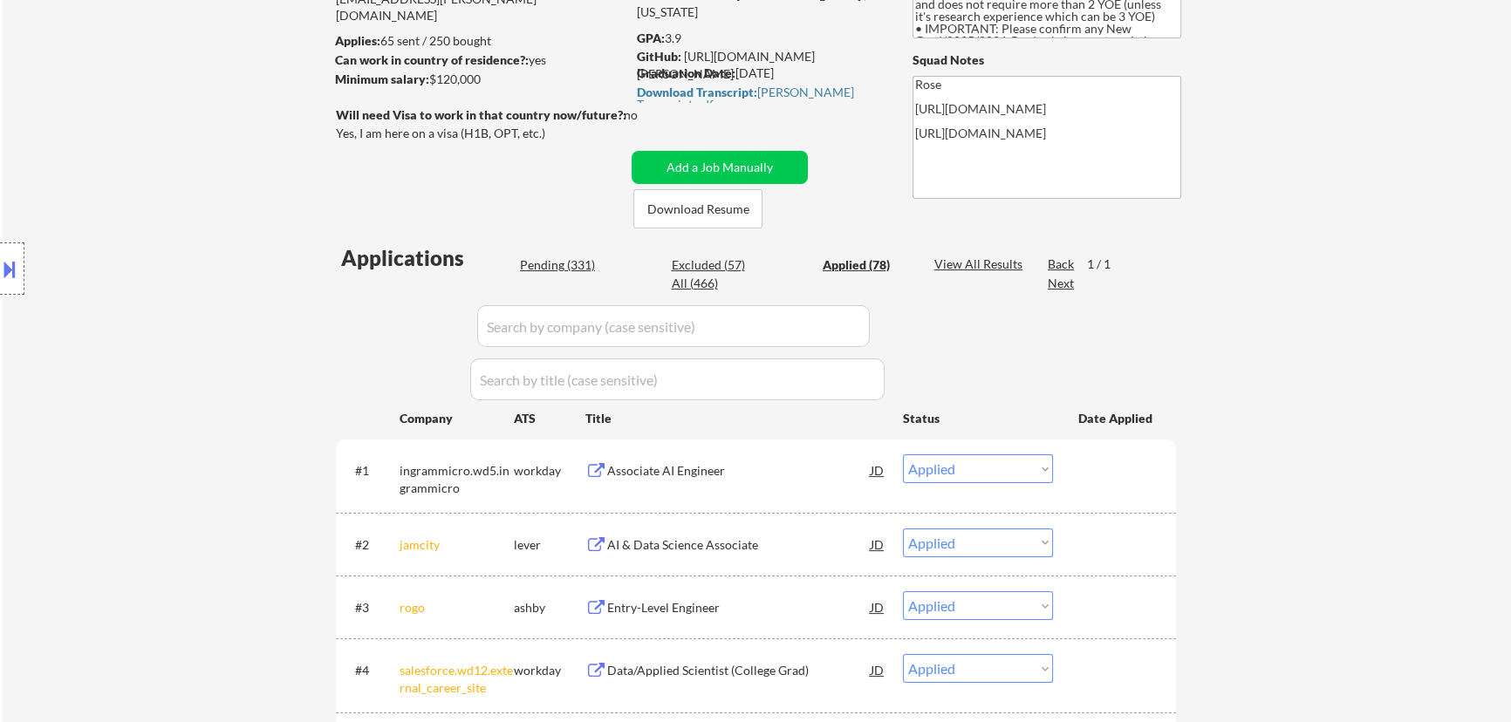
select select ""applied""
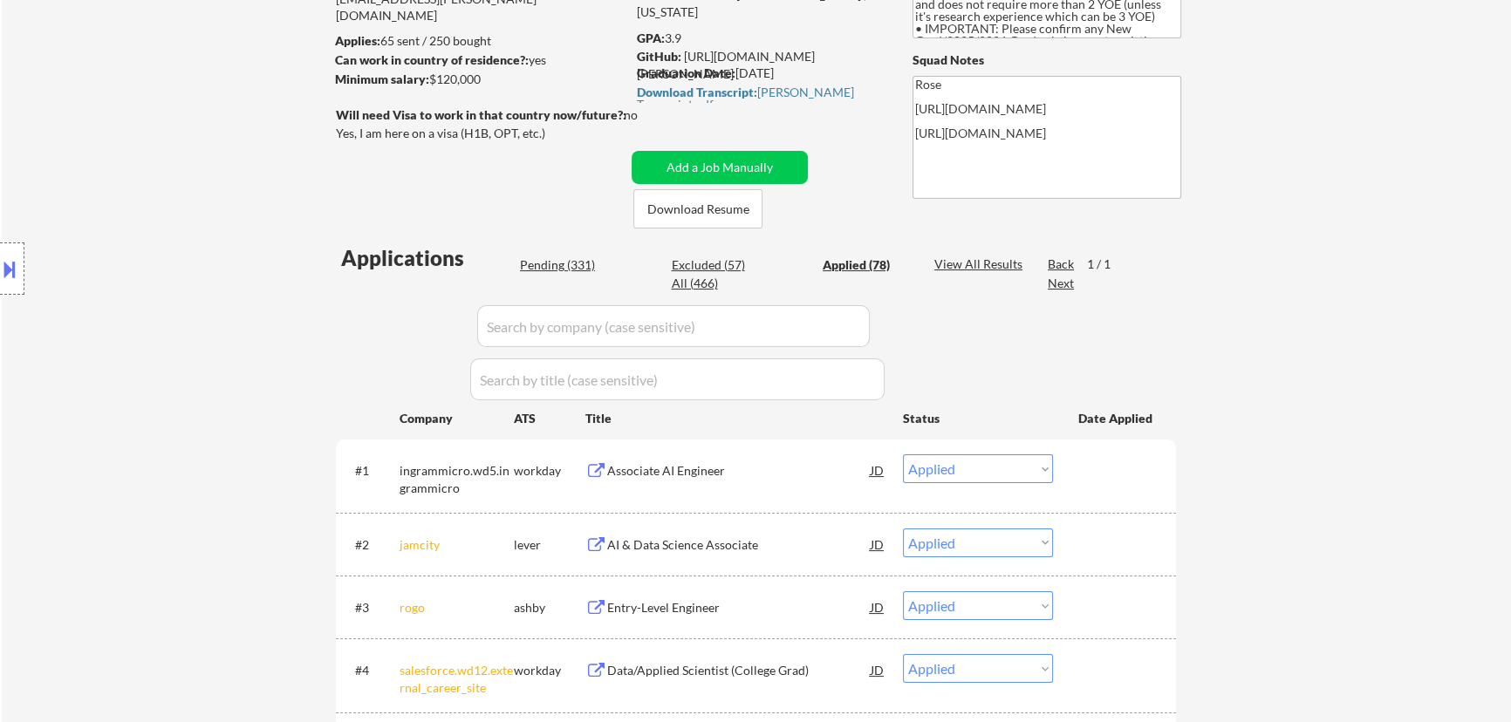
select select ""applied""
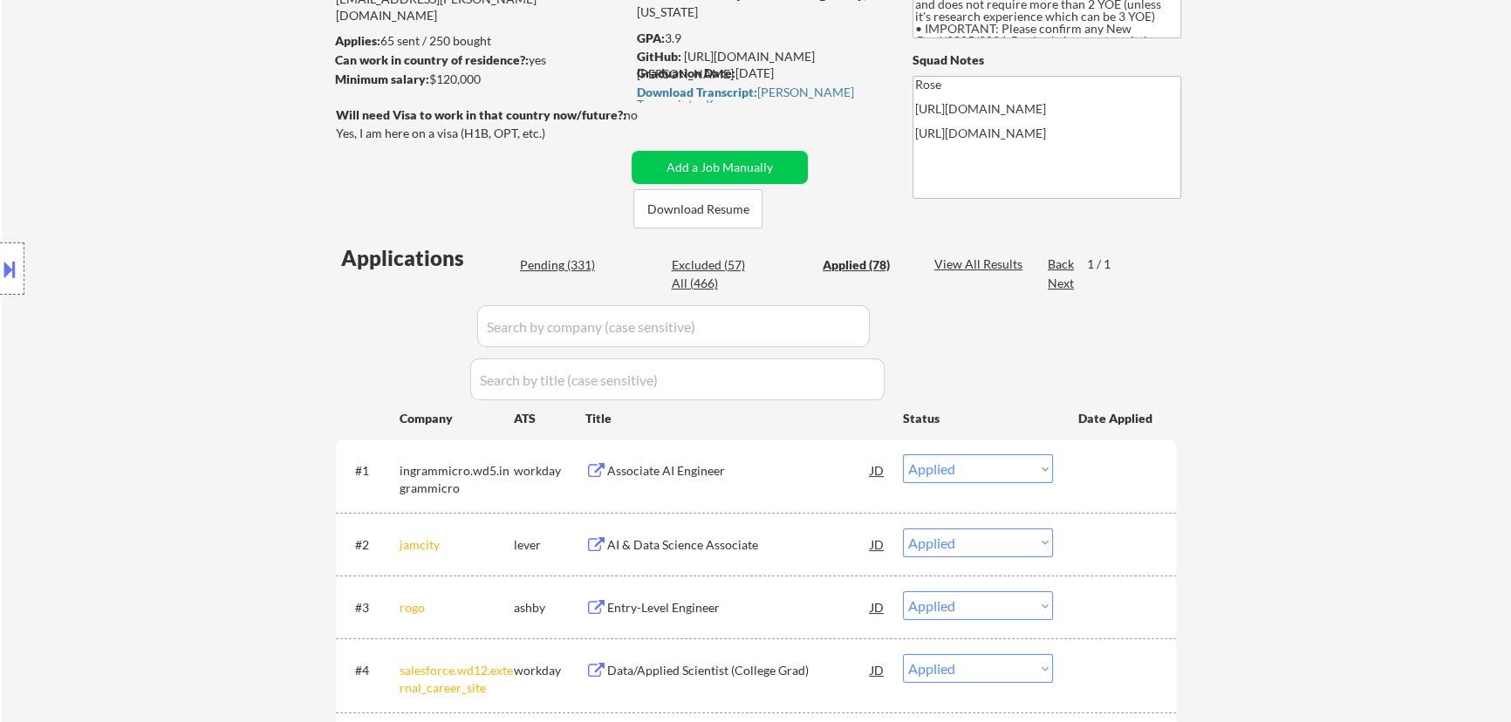
select select ""applied""
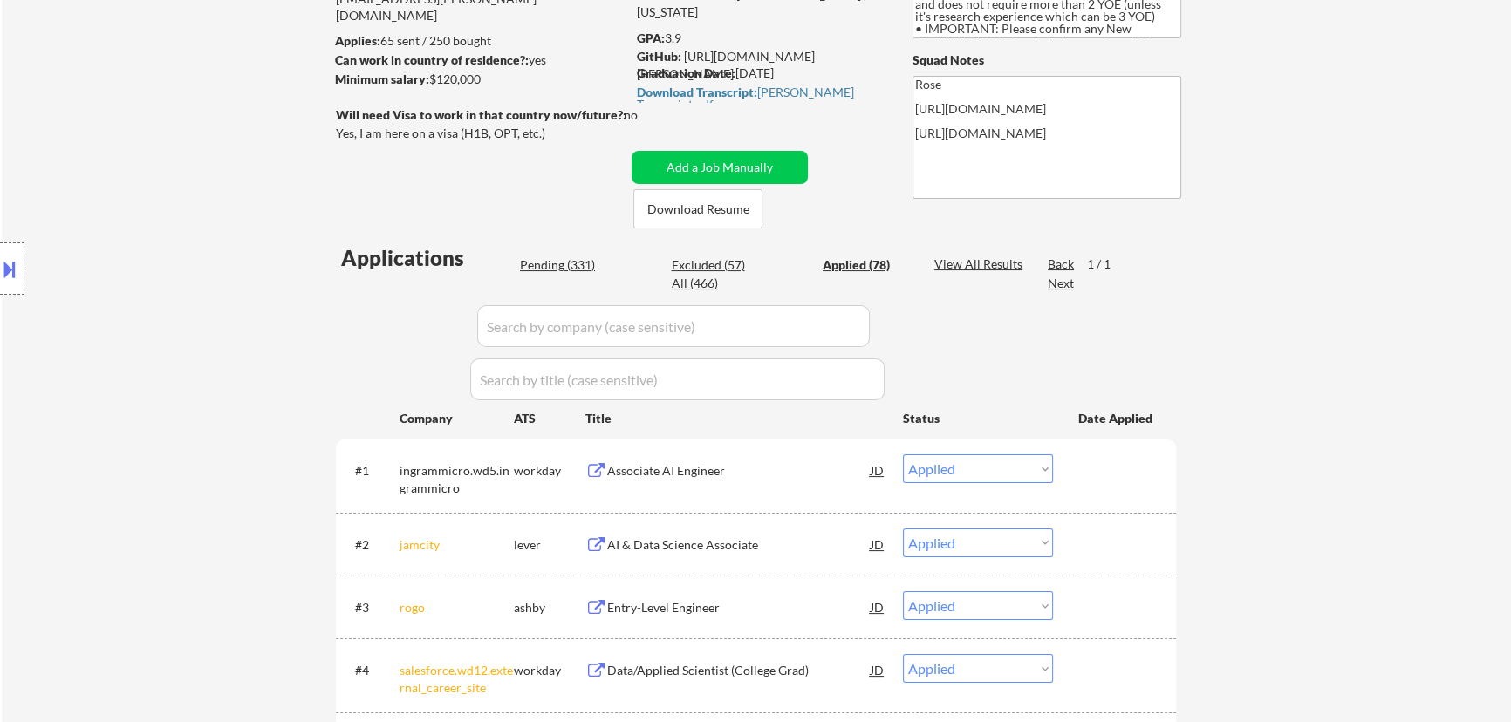
select select ""applied""
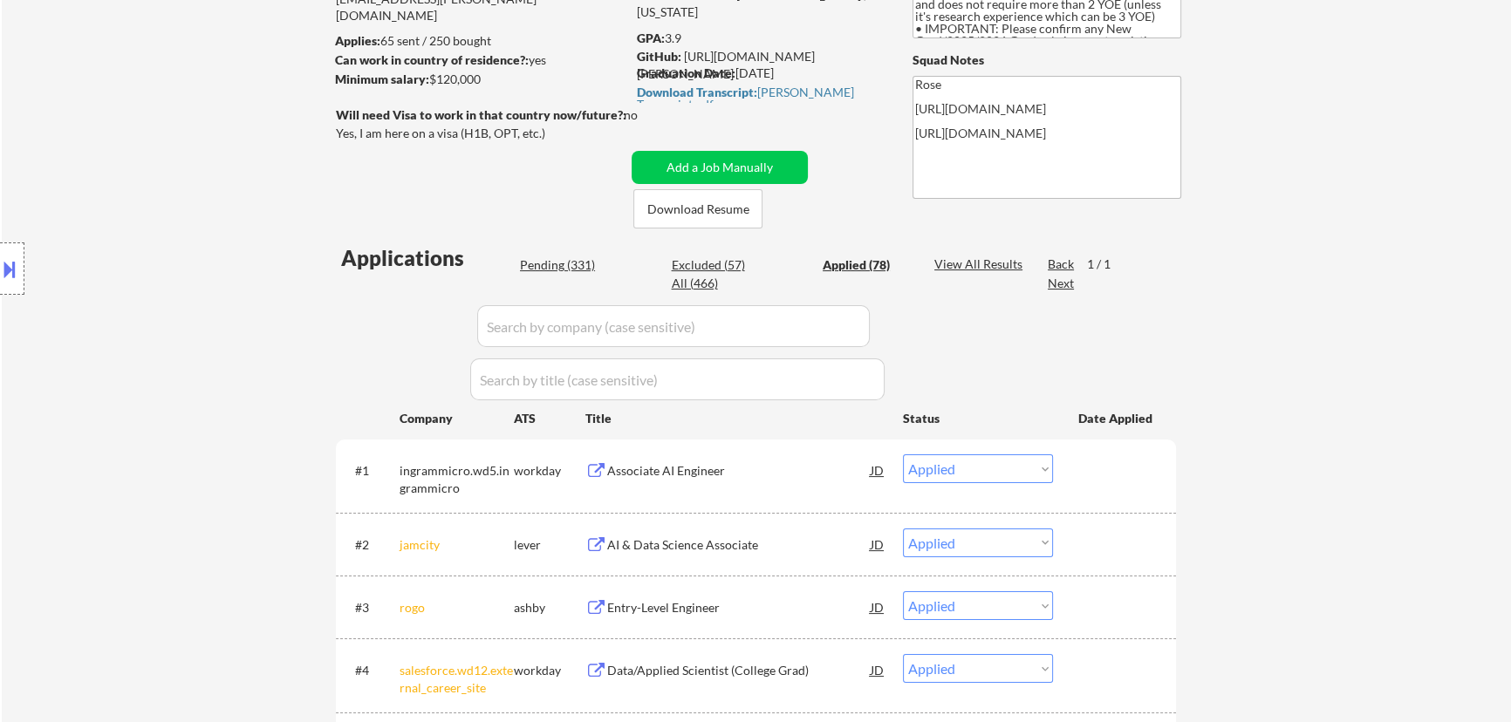
select select ""applied""
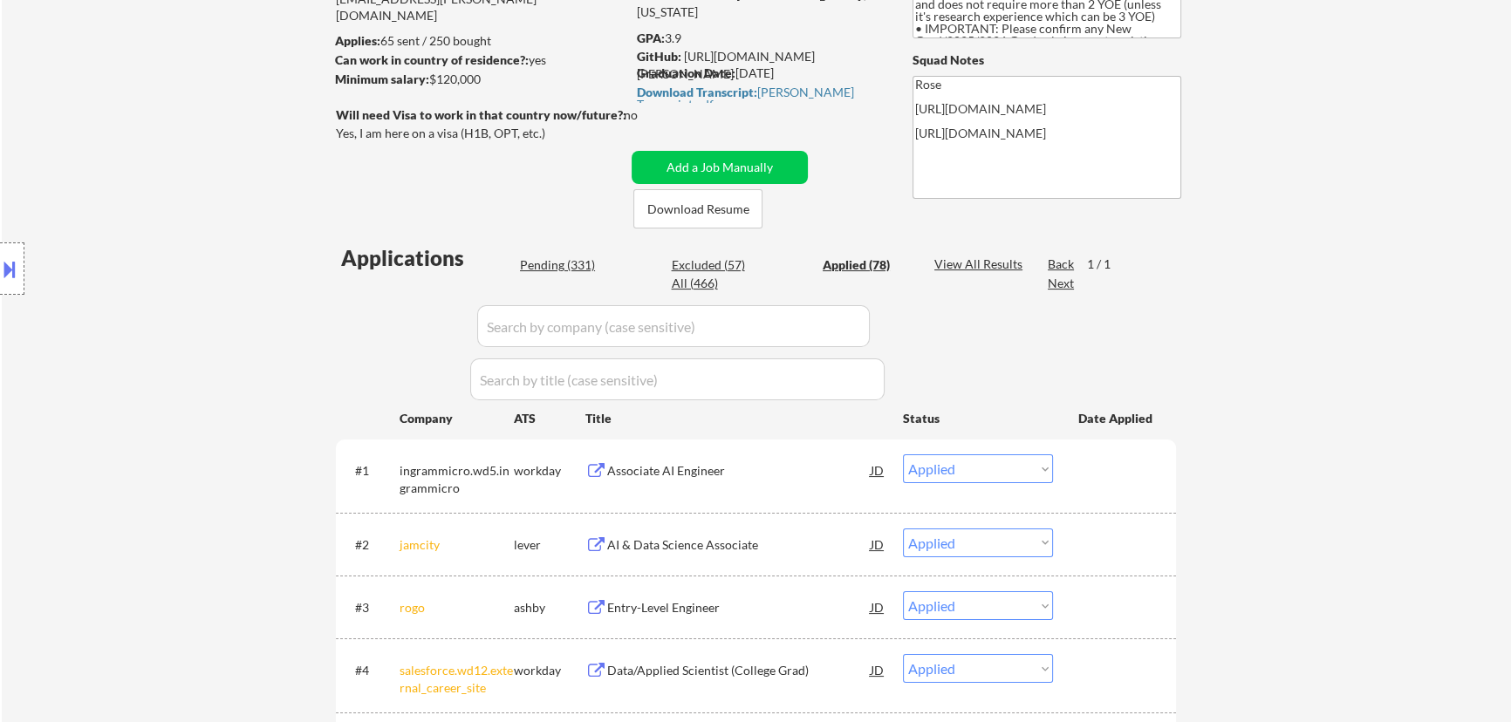
select select ""applied""
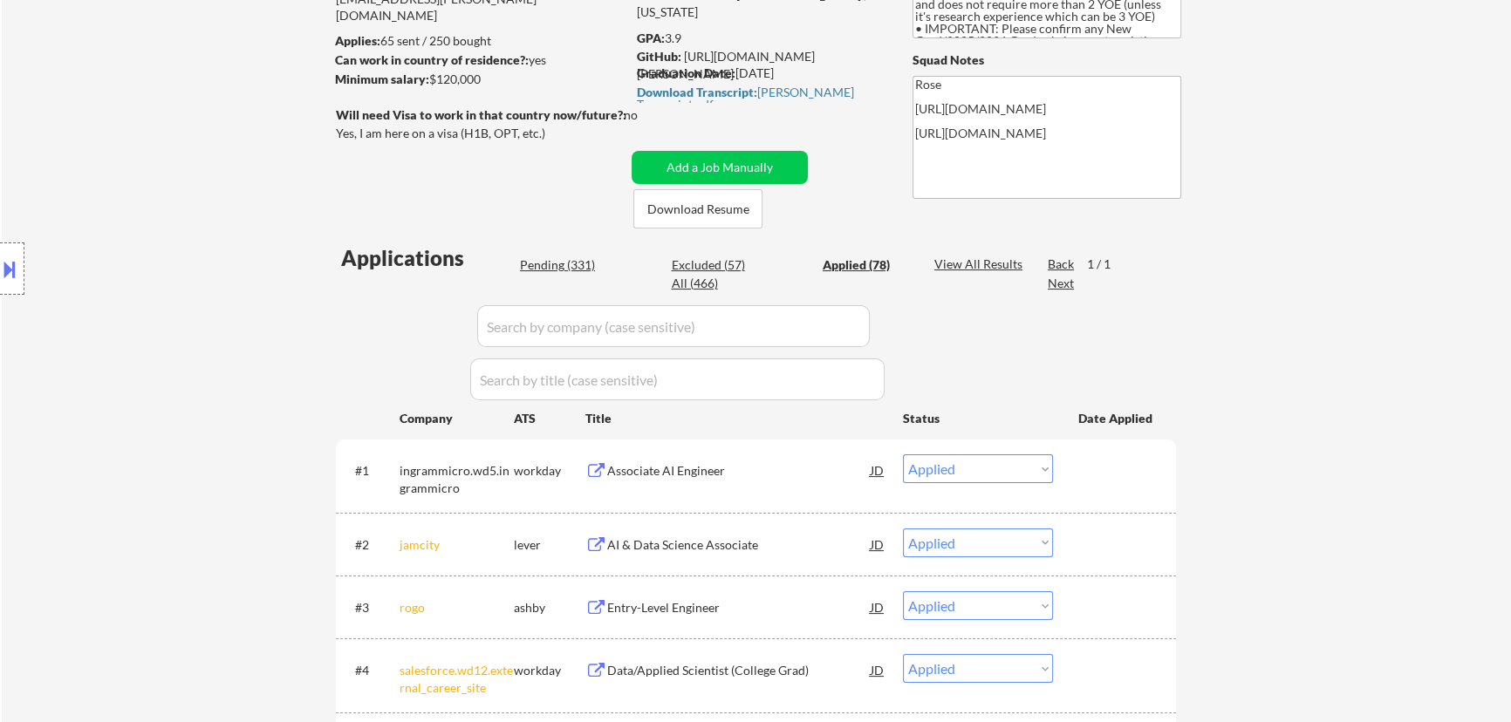
select select ""applied""
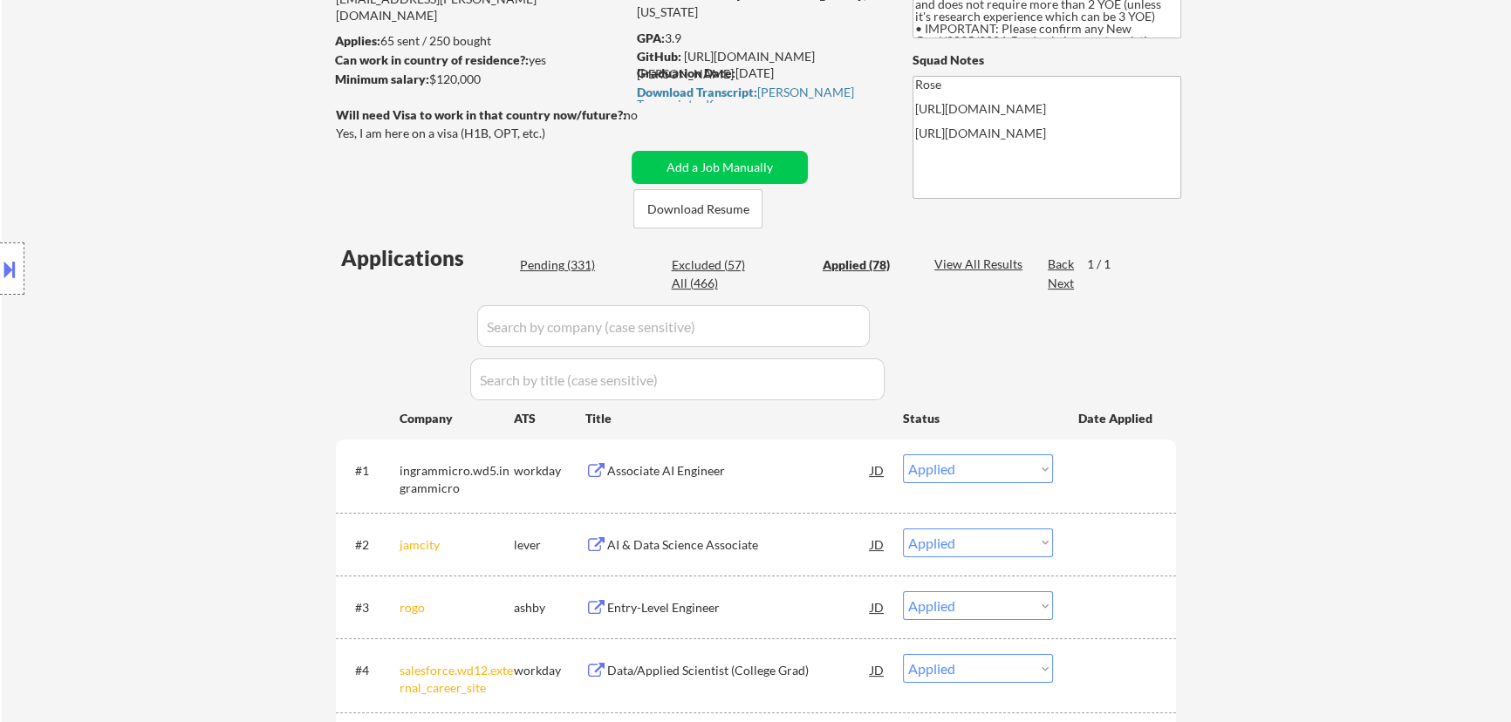
select select ""applied""
click at [817, 335] on input "input" at bounding box center [673, 326] width 392 height 42
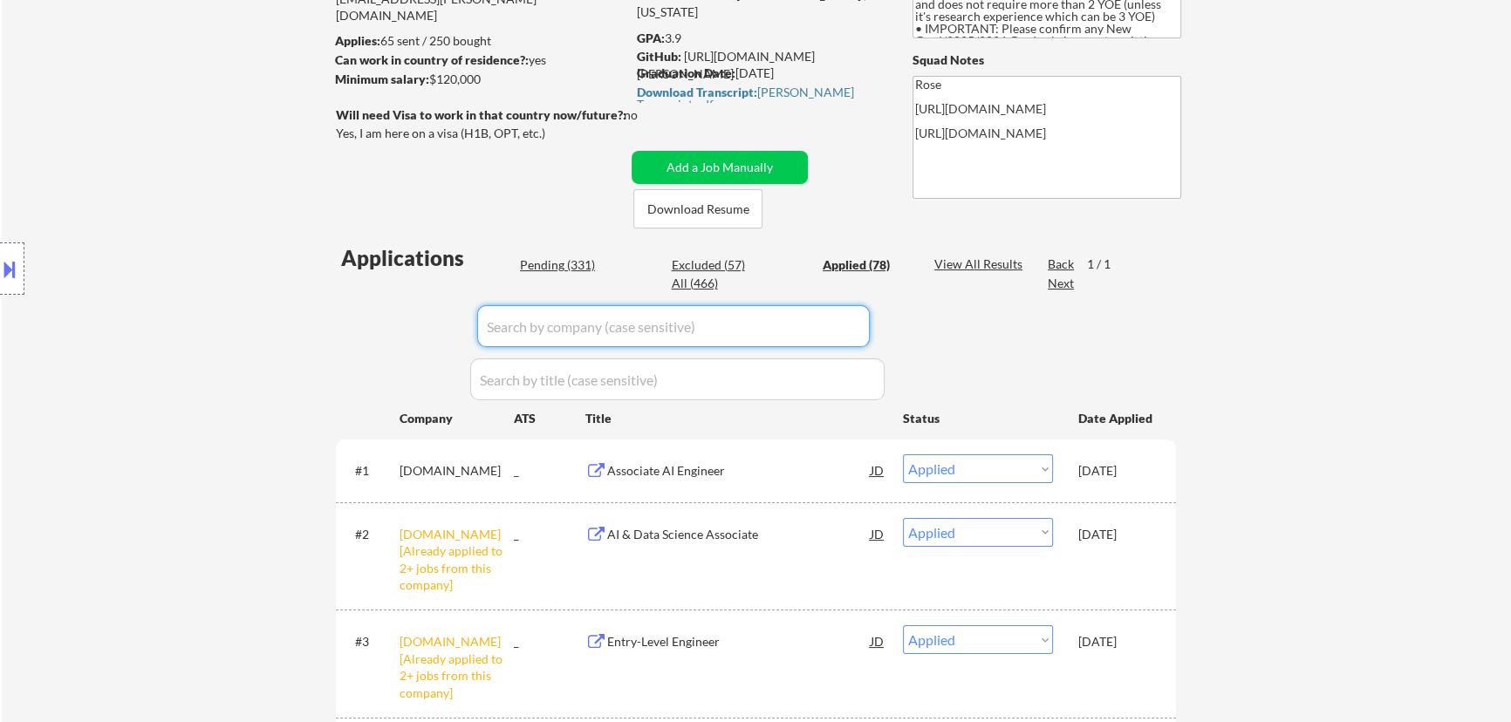
paste input "www.digitalocean.com"
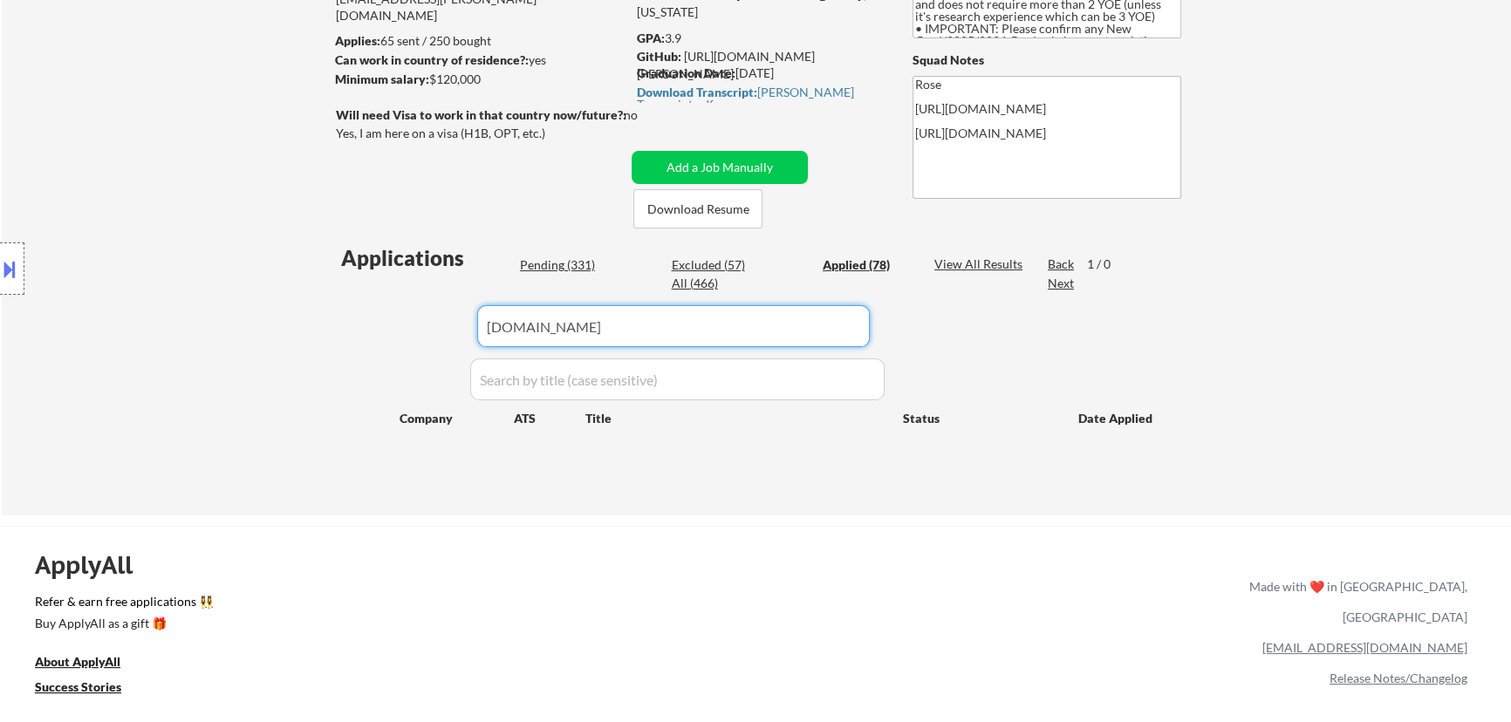
type input "www.digitalocean.com"
click at [572, 263] on div "Pending (331)" at bounding box center [563, 264] width 87 height 17
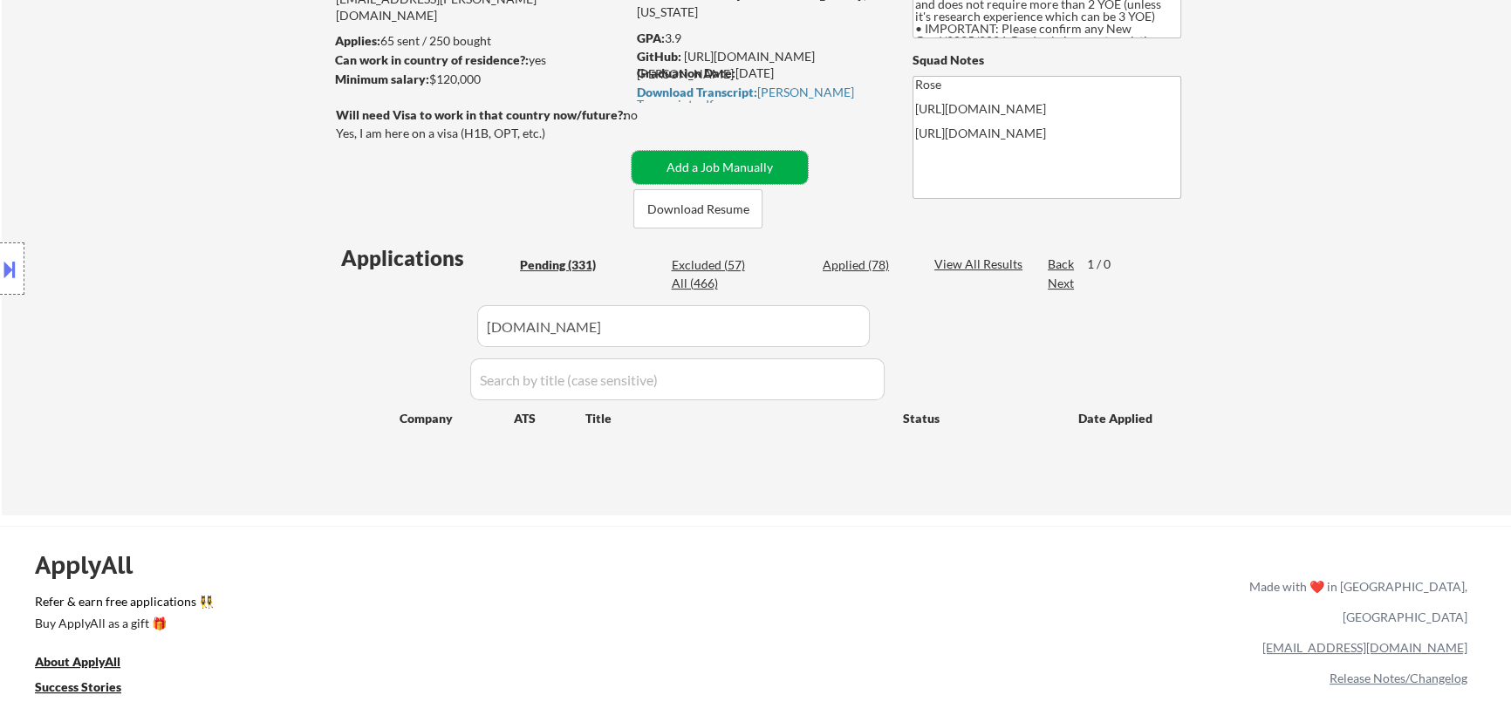
click at [781, 161] on button "Add a Job Manually" at bounding box center [719, 167] width 176 height 33
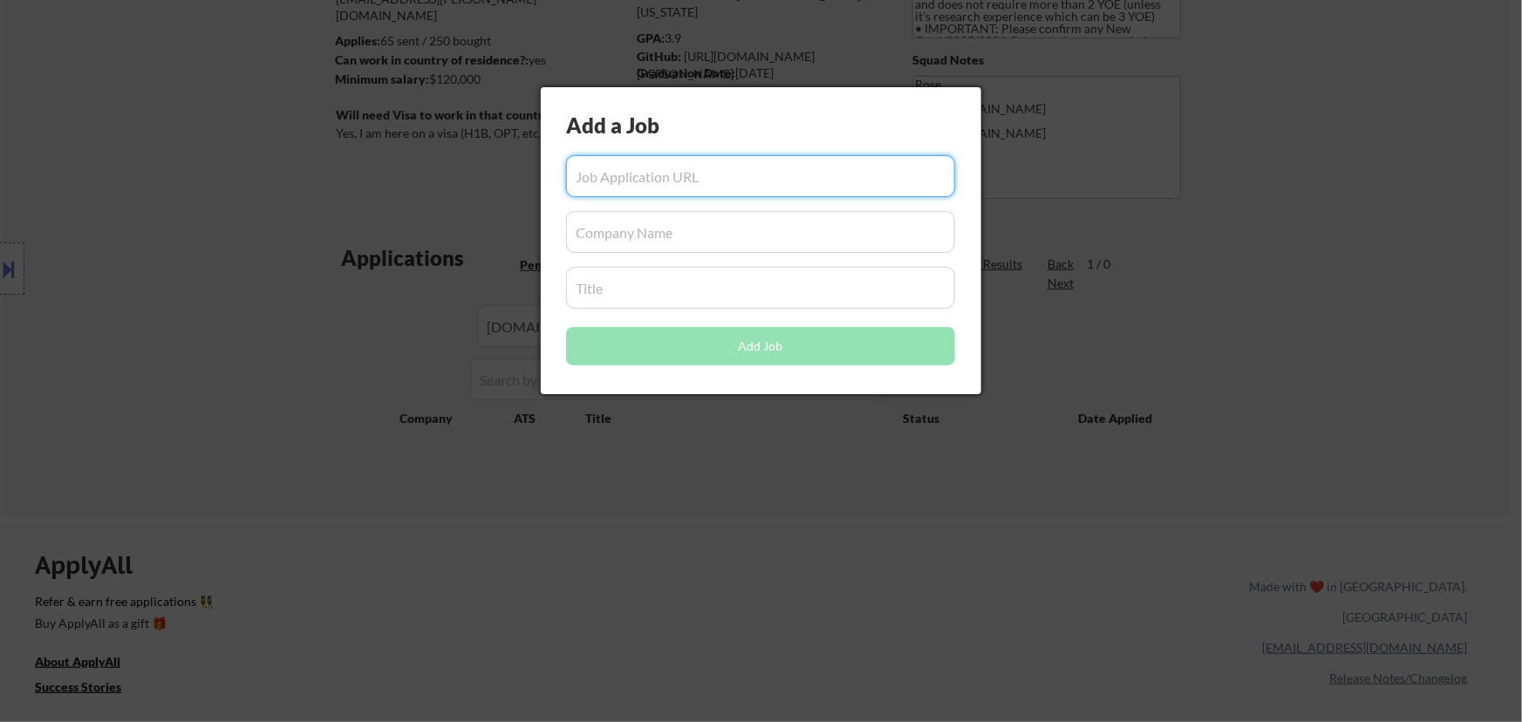
paste input "https://www.digitalocean.com/careers/position/apply?gh_jid=6822013"
type input "https://www.digitalocean.com/careers/position/apply?gh_jid=6822013"
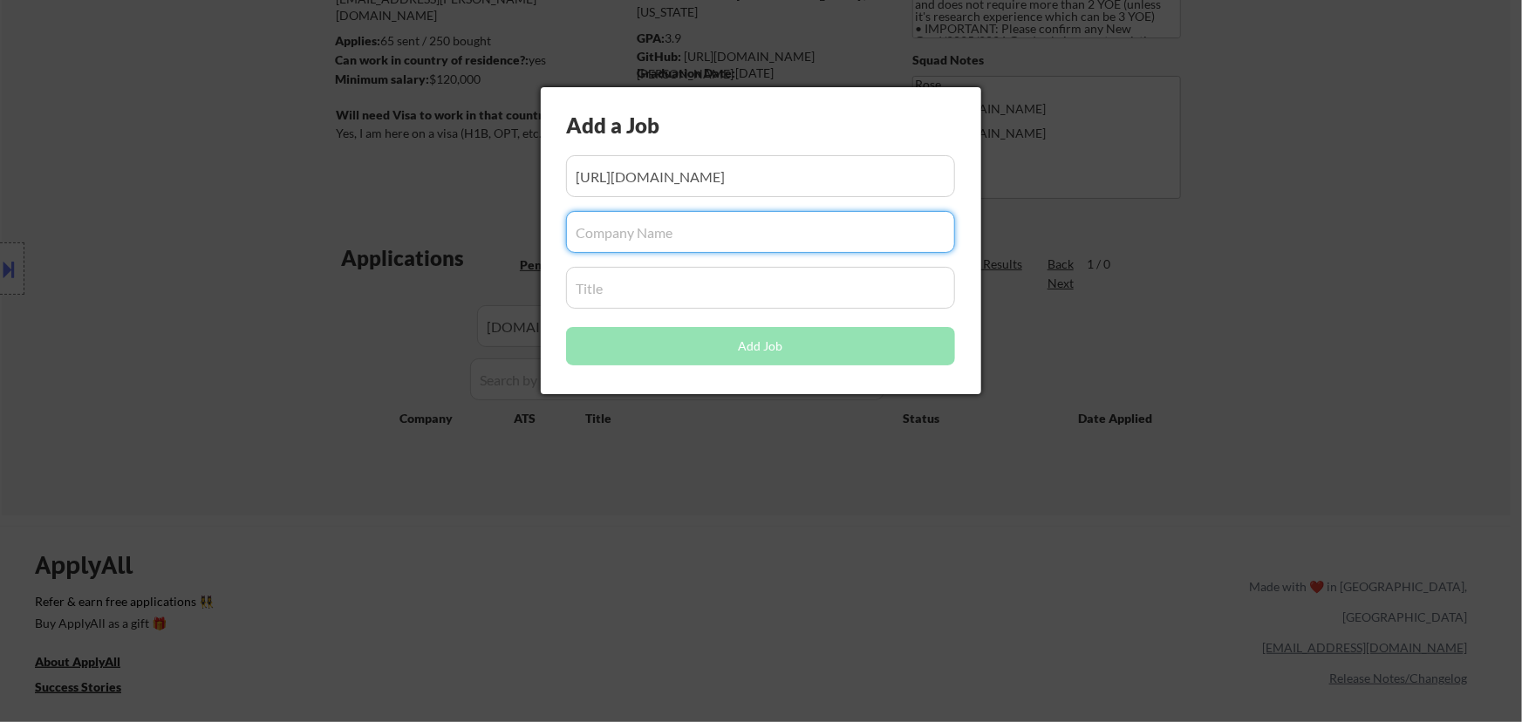
click at [798, 234] on input "input" at bounding box center [760, 232] width 389 height 42
paste input "www.digitalocean.com/"
type input "www.digitalocean.com/"
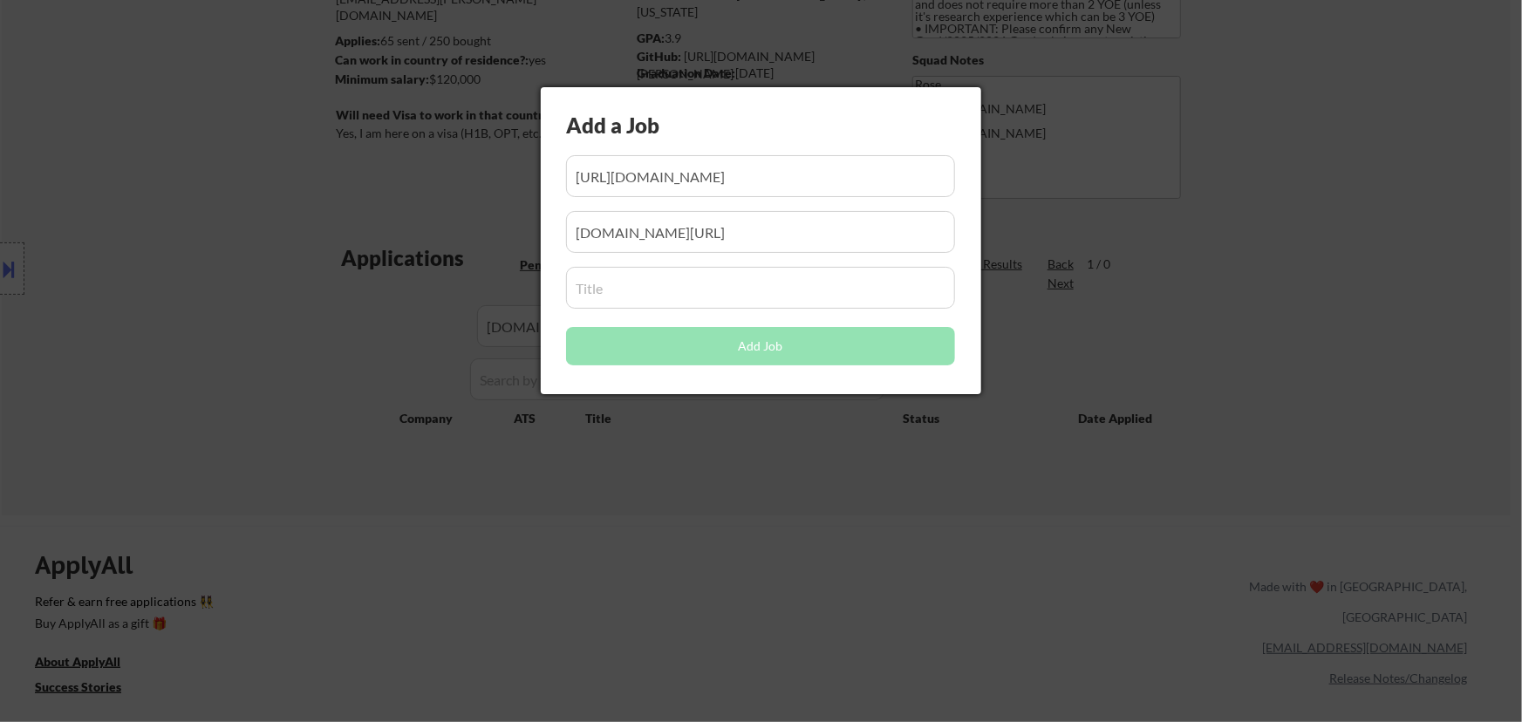
click at [782, 291] on input "input" at bounding box center [760, 288] width 389 height 42
paste input "Engineer II"
type input "Engineer II"
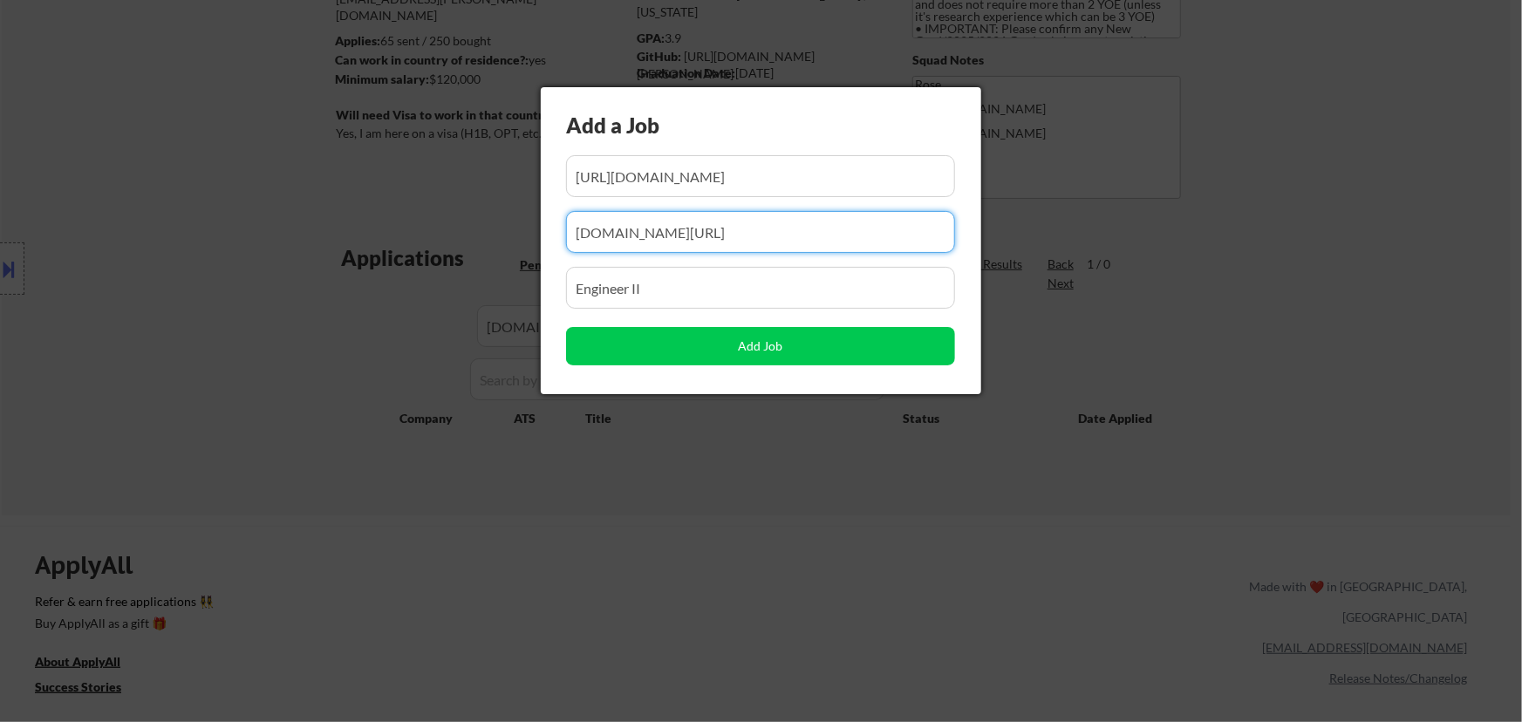
click at [733, 230] on input "input" at bounding box center [760, 232] width 389 height 42
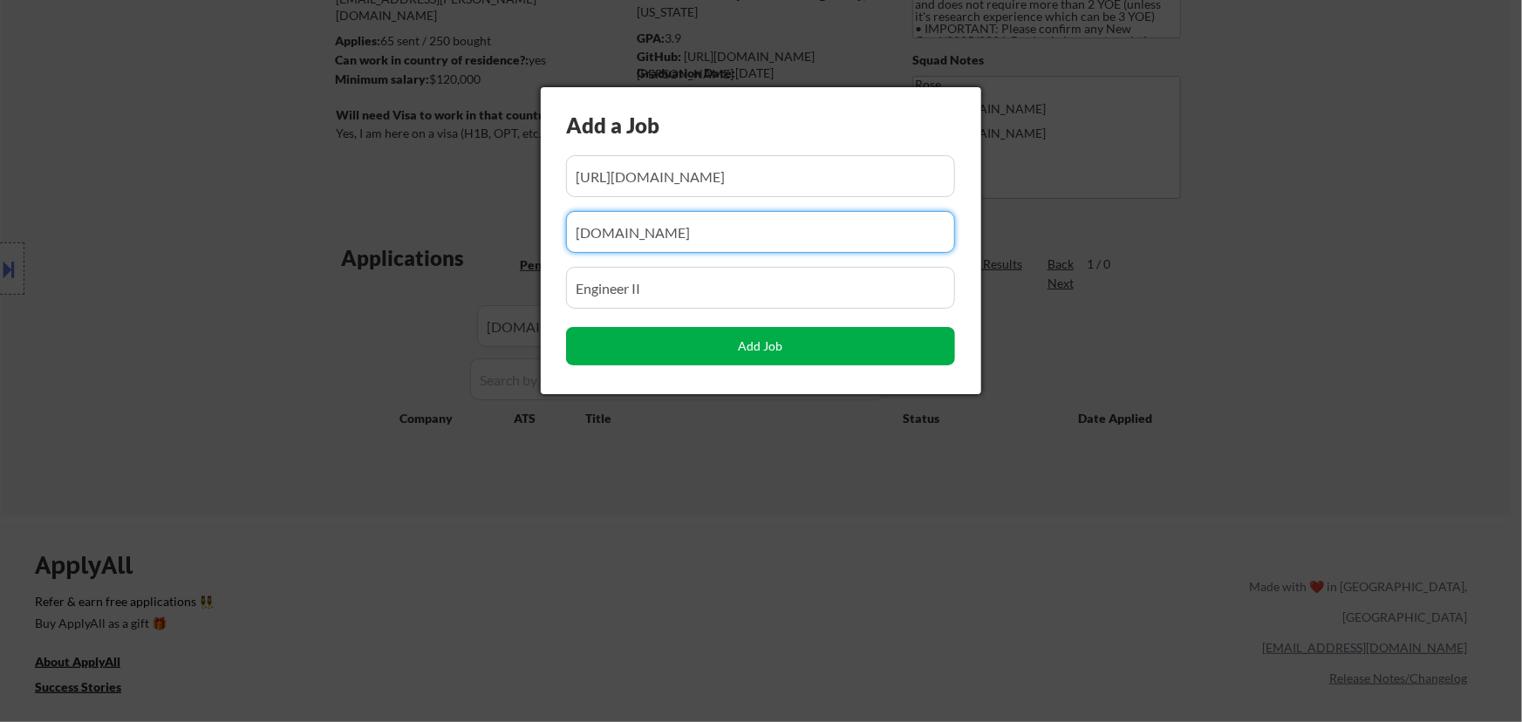
type input "www.digitalocean.com"
click at [785, 357] on button "Add Job" at bounding box center [760, 346] width 389 height 38
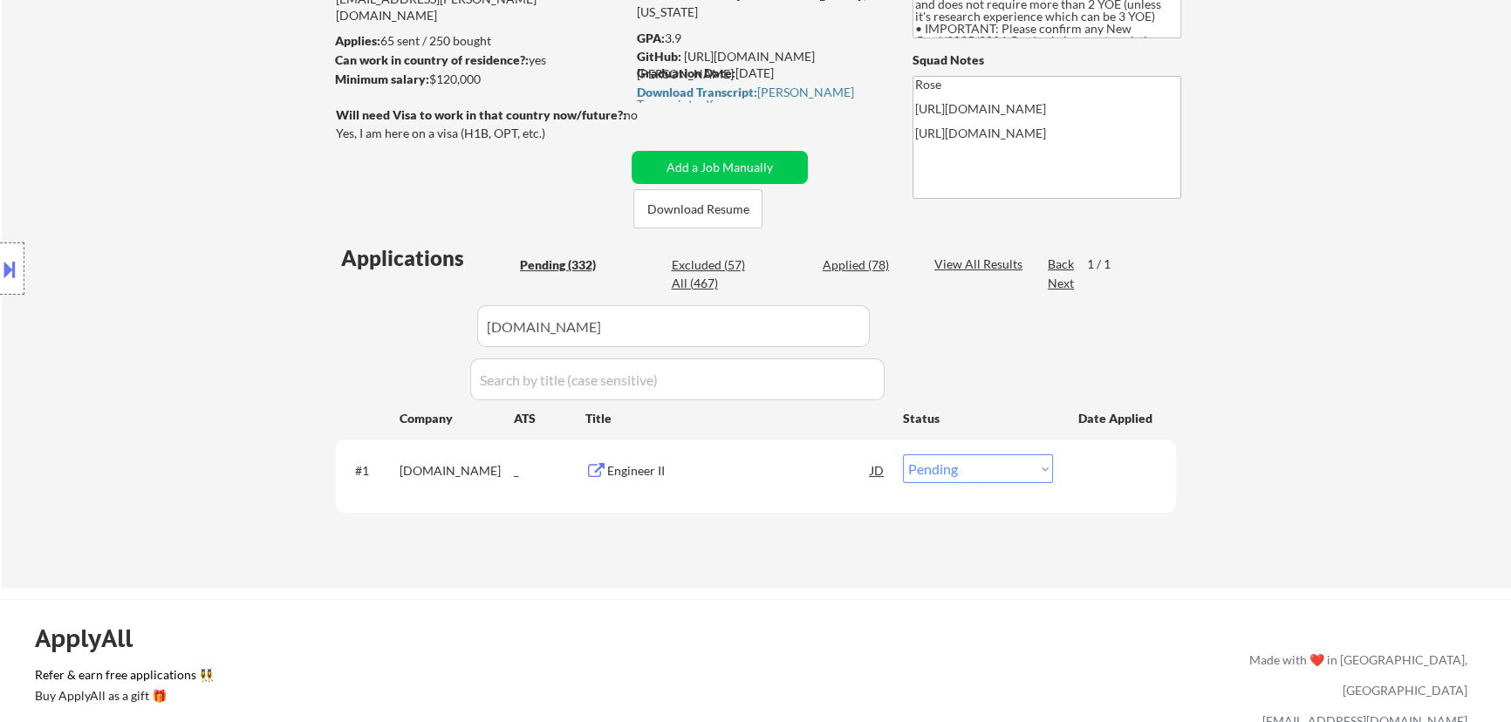
click at [1041, 475] on select "Choose an option... Pending Applied Excluded (Questions) Excluded (Expired) Exc…" at bounding box center [978, 468] width 150 height 29
select select ""applied""
click at [903, 454] on select "Choose an option... Pending Applied Excluded (Questions) Excluded (Expired) Exc…" at bounding box center [978, 468] width 150 height 29
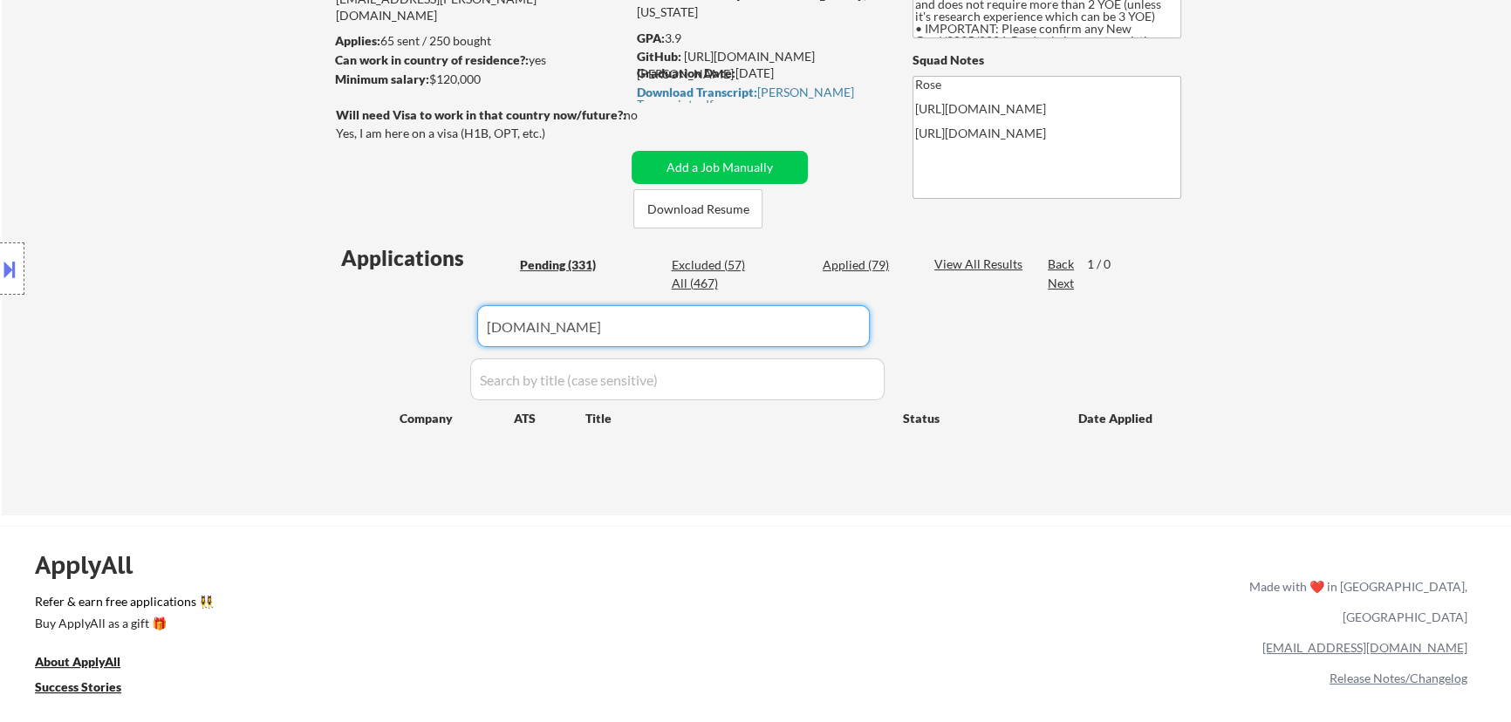
drag, startPoint x: 764, startPoint y: 323, endPoint x: 399, endPoint y: 327, distance: 365.4
click at [399, 327] on div "Applications Pending (331) Excluded (57) Applied (79) All (467) View All Result…" at bounding box center [756, 362] width 840 height 239
paste input "io.net/"
type input "io.net"
click at [854, 262] on div "Applied (79)" at bounding box center [865, 264] width 87 height 17
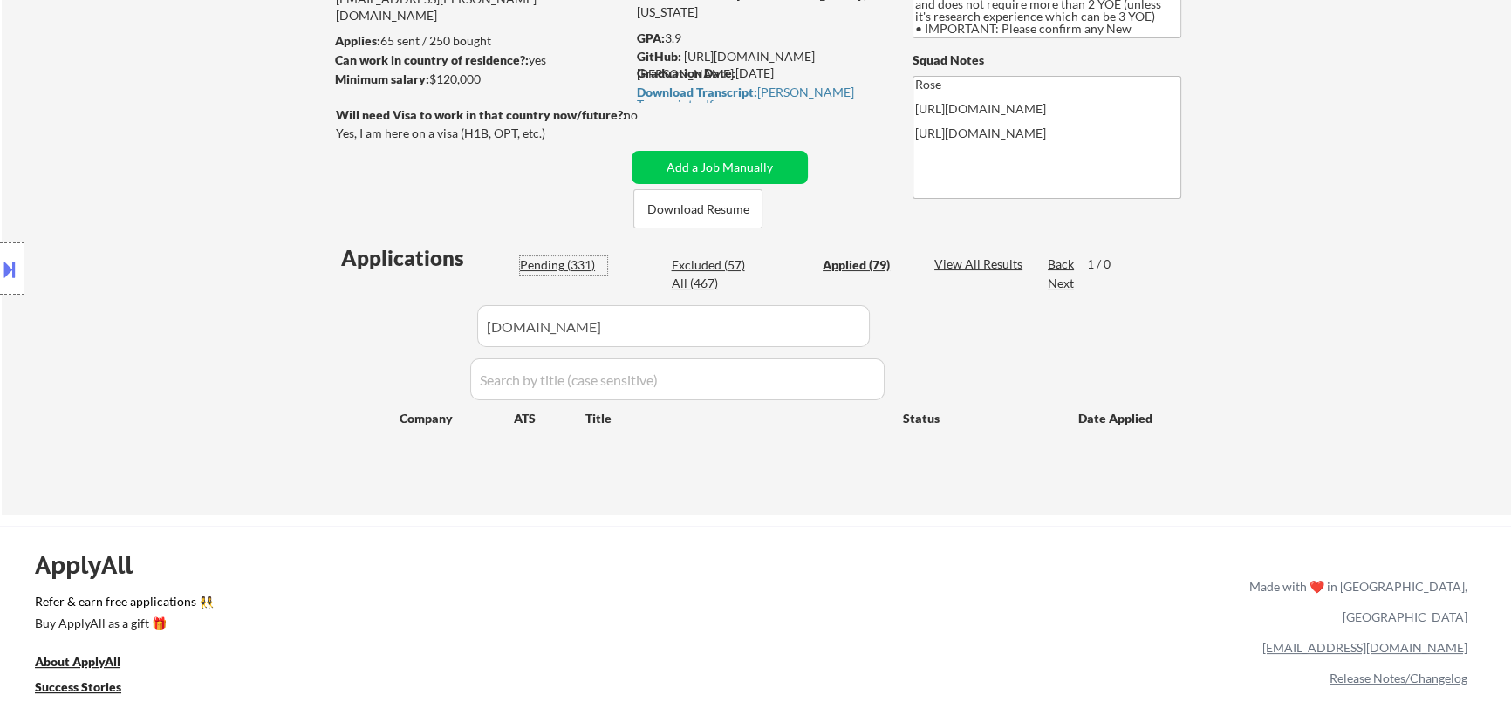
click at [569, 268] on div "Pending (331)" at bounding box center [563, 264] width 87 height 17
click at [729, 169] on button "Add a Job Manually" at bounding box center [719, 167] width 176 height 33
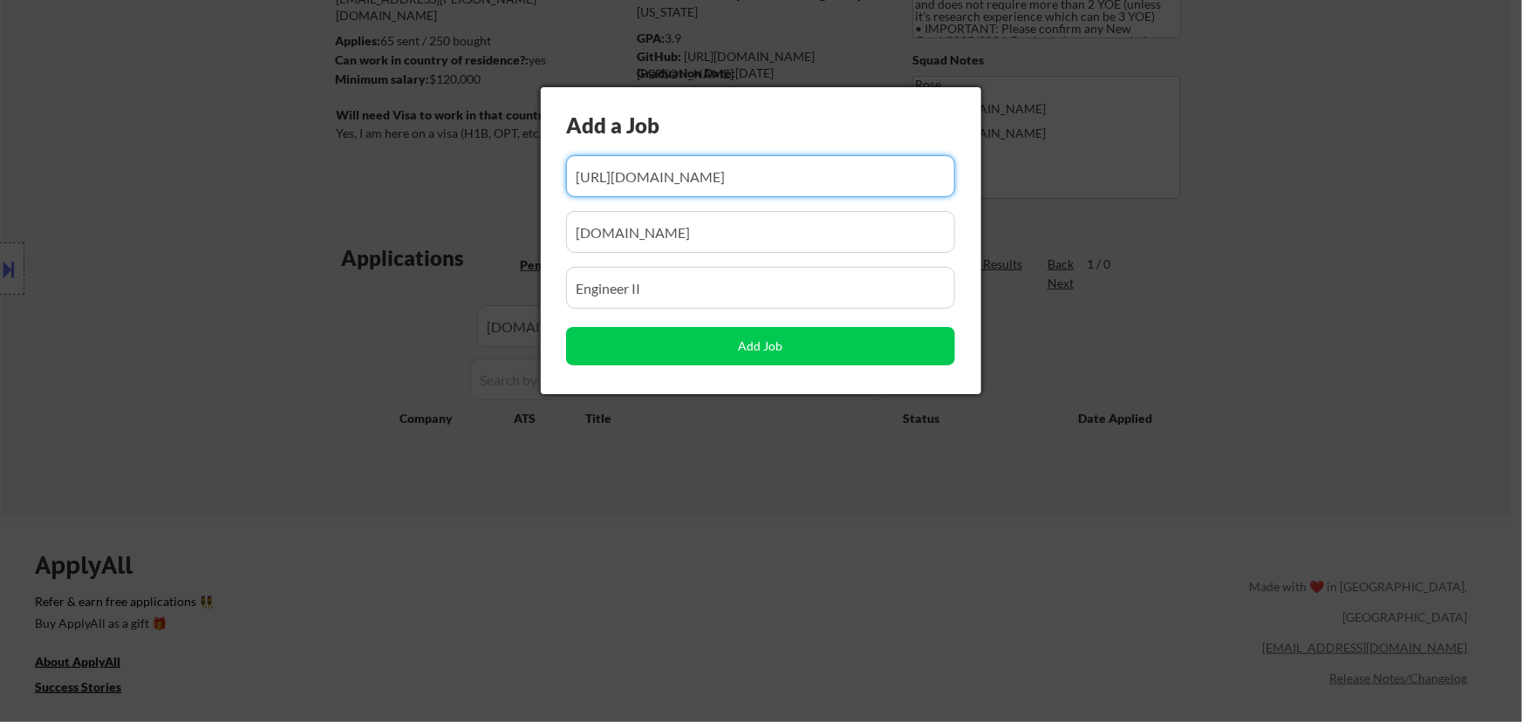
scroll to position [0, 59]
drag, startPoint x: 757, startPoint y: 182, endPoint x: 662, endPoint y: 186, distance: 95.1
click at [662, 186] on input "input" at bounding box center [760, 176] width 389 height 42
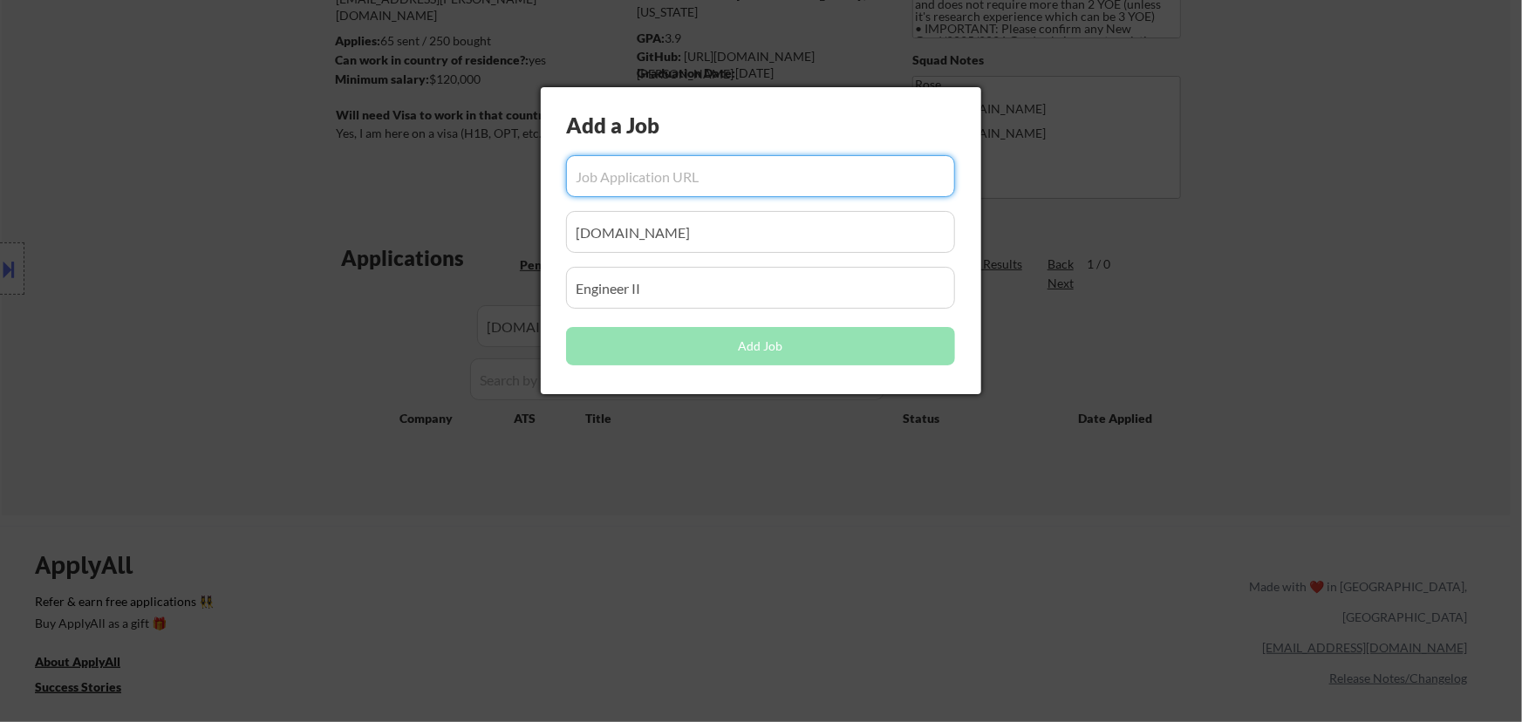
paste input "https://io.net/careers/28d845f9-2feb-4f35-b57a-21e1547a02fc?utm_source=Solana+N…"
type input "https://io.net/careers/28d845f9-2feb-4f35-b57a-21e1547a02fc?utm_source=Solana+N…"
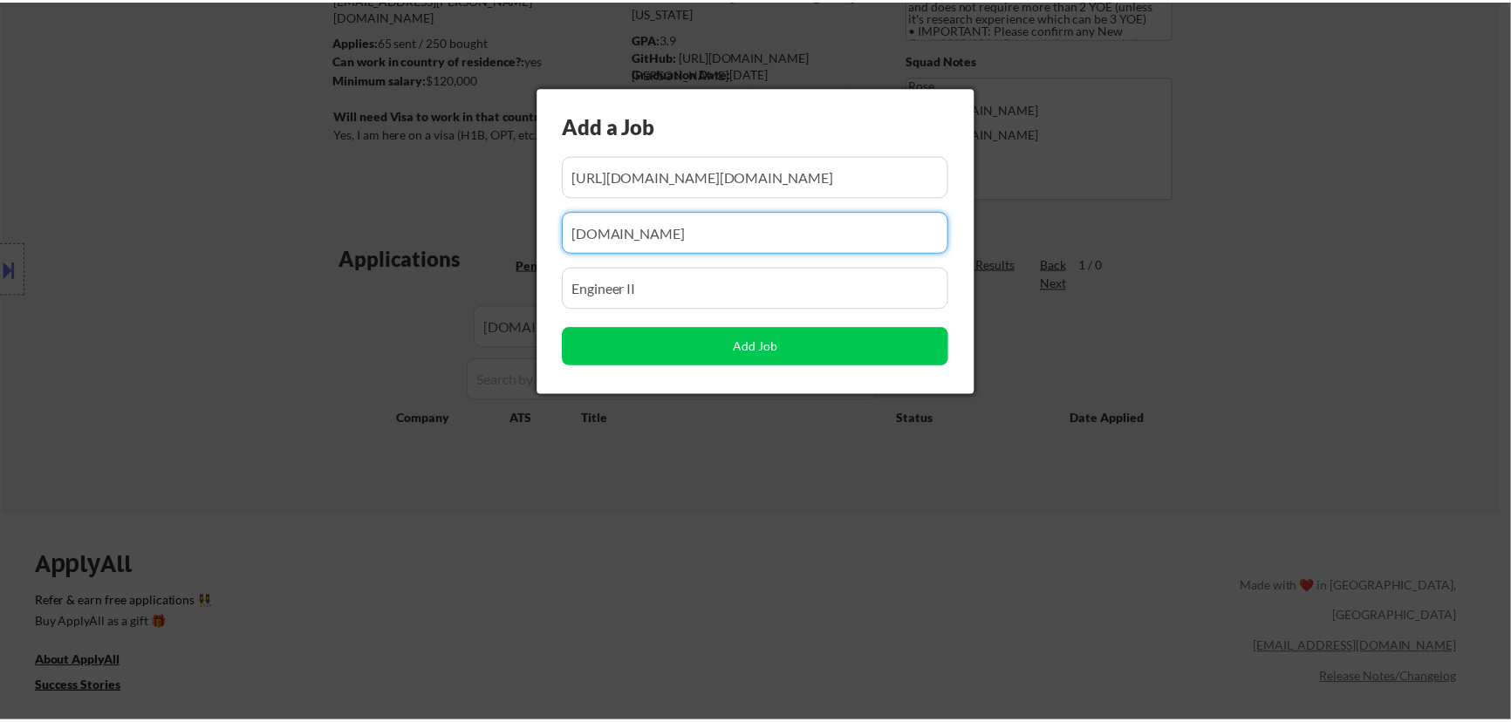
scroll to position [0, 0]
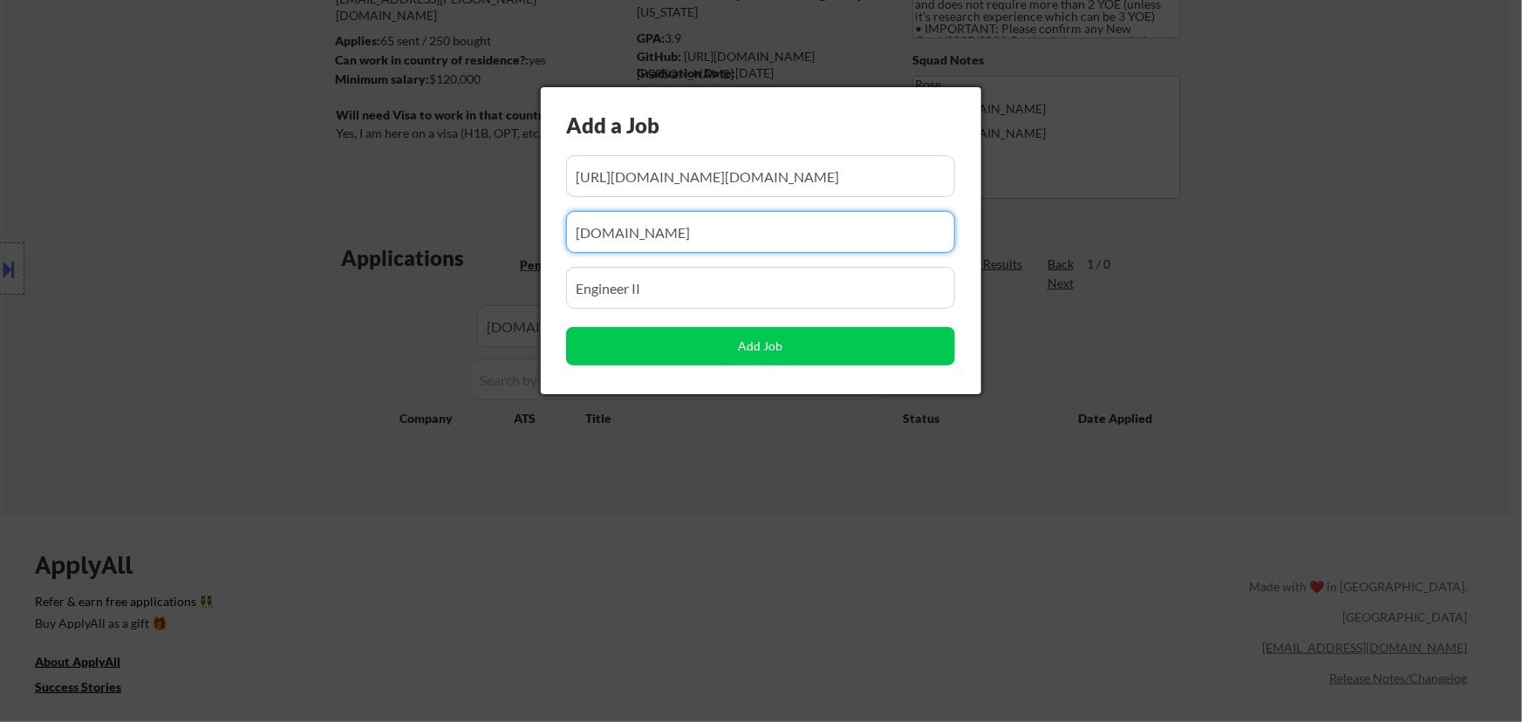
drag, startPoint x: 729, startPoint y: 240, endPoint x: 372, endPoint y: 255, distance: 357.0
click at [373, 256] on body "← Return to /applysquad Mailslurp Inbox Job Search Builder Shlok Tomar User Ema…" at bounding box center [761, 124] width 1522 height 722
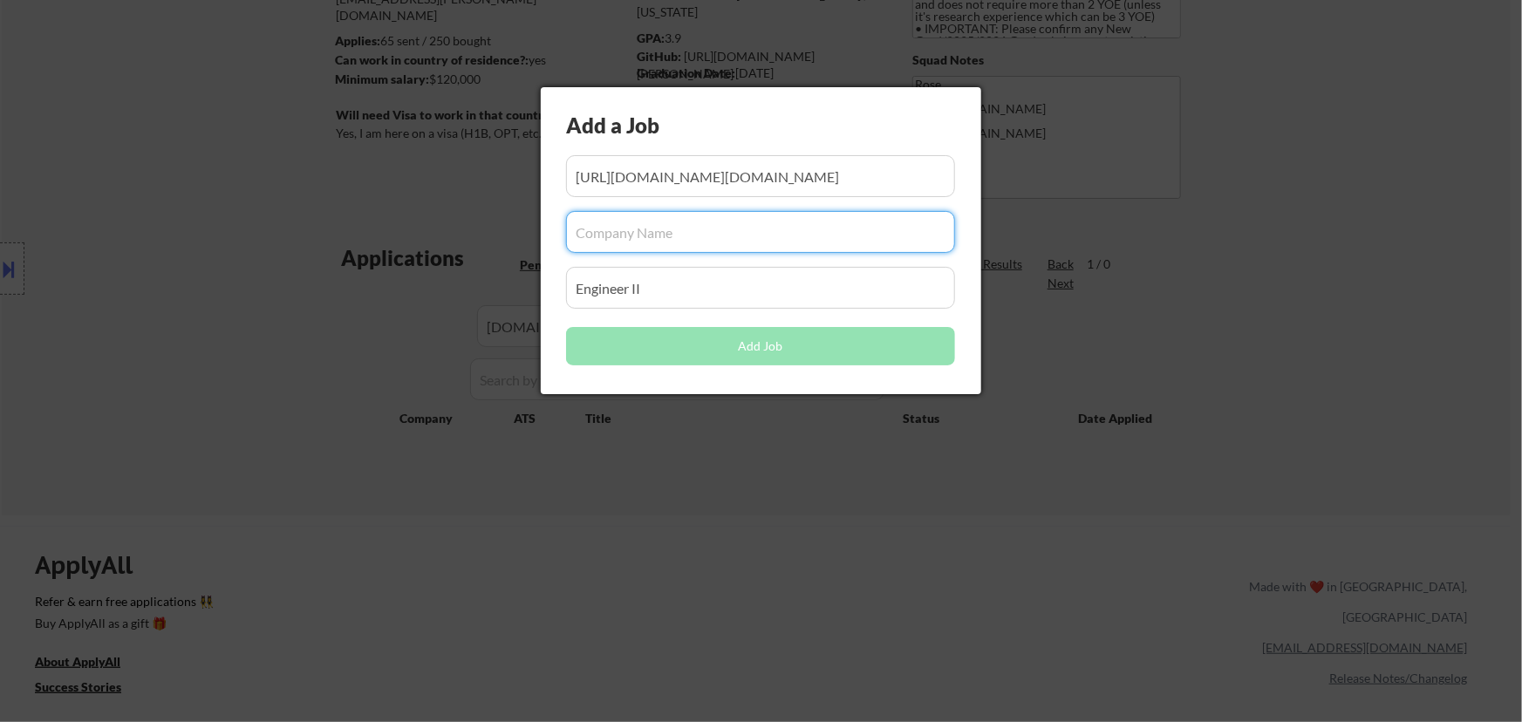
click at [733, 240] on input "input" at bounding box center [760, 232] width 389 height 42
paste input "io.net/"
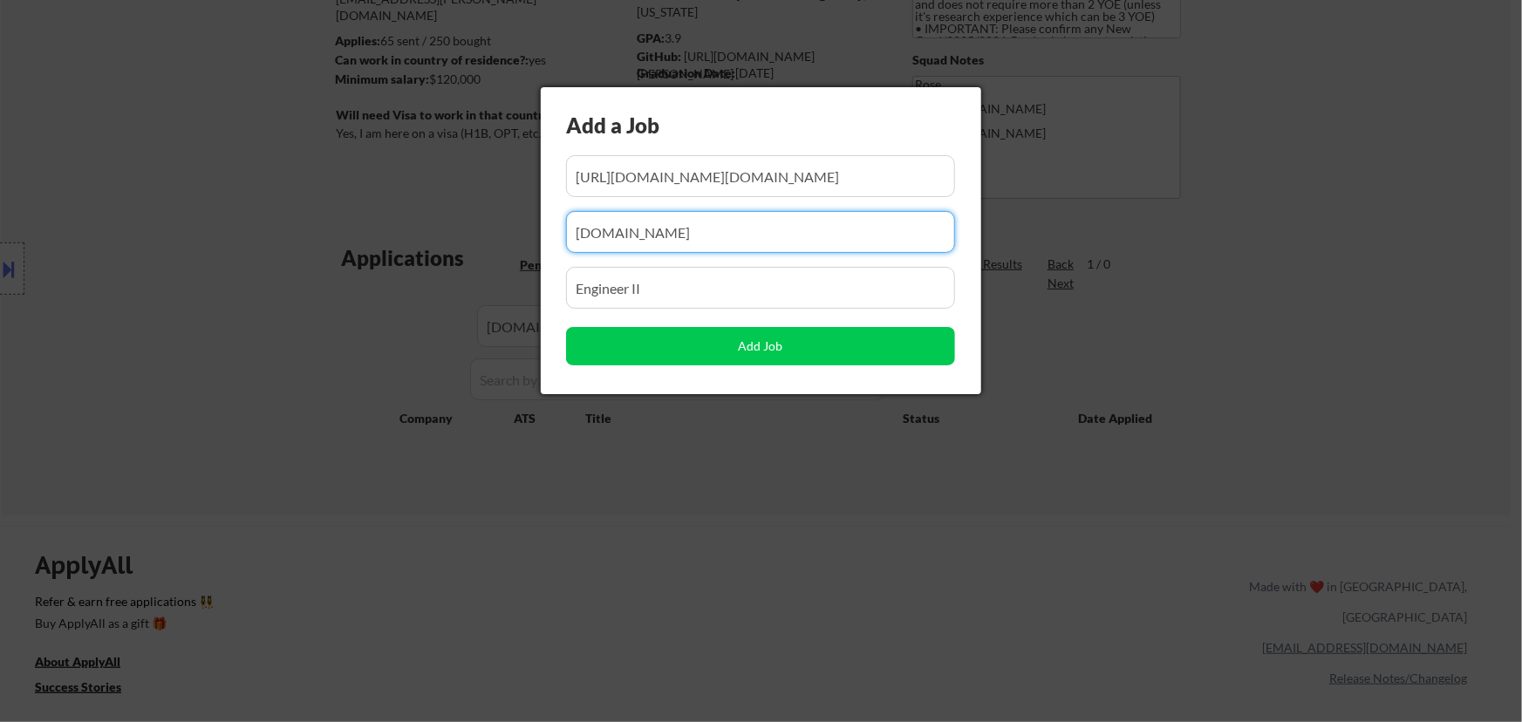
type input "io.net"
click at [676, 288] on input "input" at bounding box center [760, 288] width 389 height 42
drag, startPoint x: 668, startPoint y: 297, endPoint x: 465, endPoint y: 307, distance: 203.4
click at [465, 307] on body "← Return to /applysquad Mailslurp Inbox Job Search Builder Shlok Tomar User Ema…" at bounding box center [761, 124] width 1522 height 722
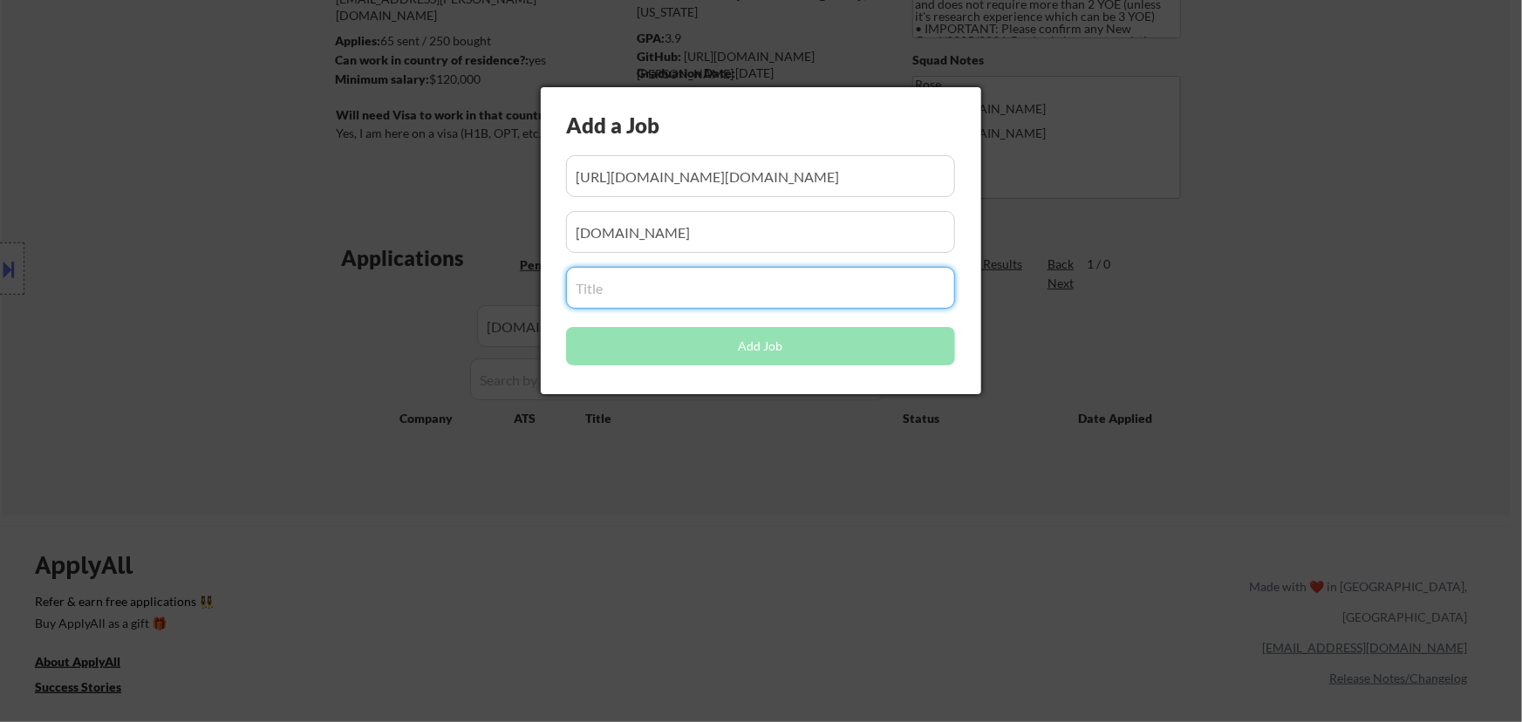
click at [701, 280] on input "input" at bounding box center [760, 288] width 389 height 42
paste input "Backend Engineer"
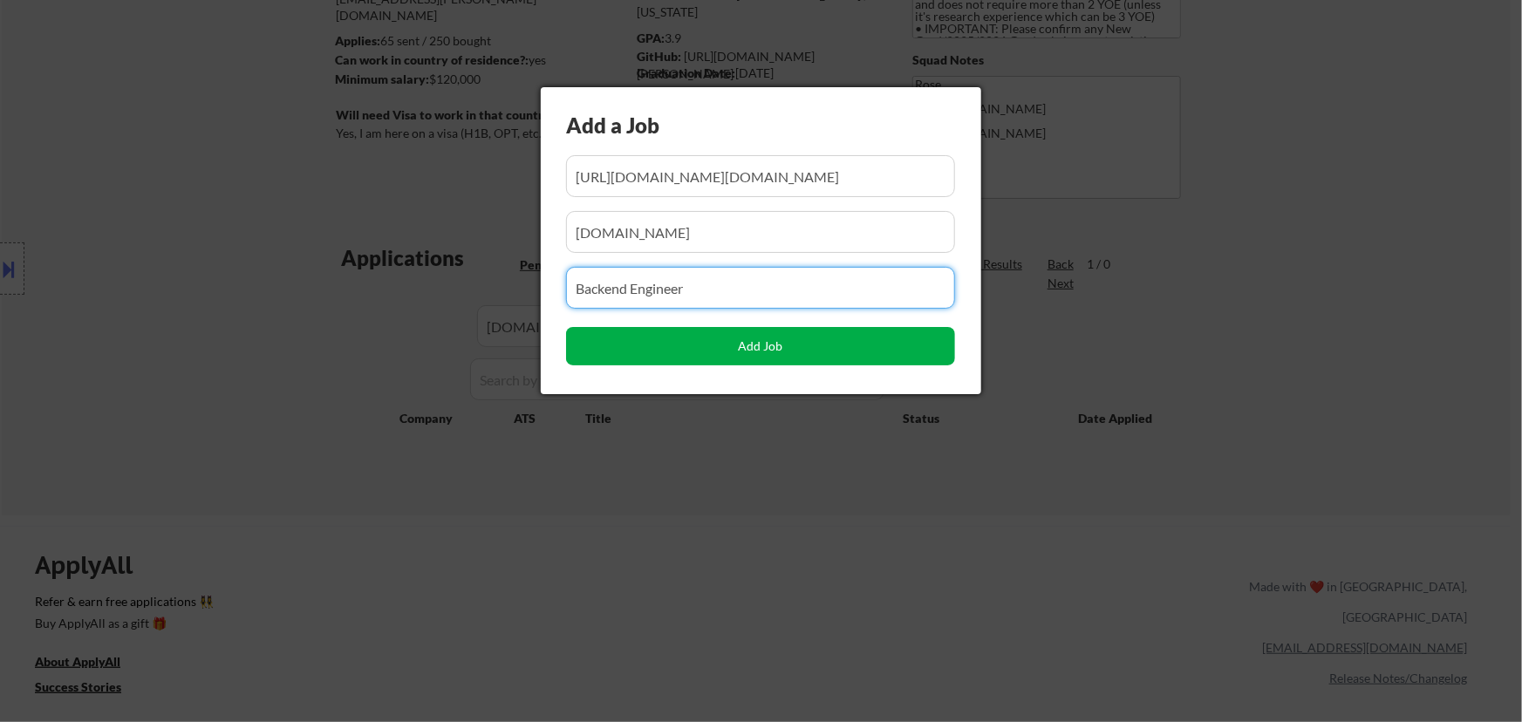
type input "Backend Engineer"
click at [765, 342] on button "Add Job" at bounding box center [760, 346] width 389 height 38
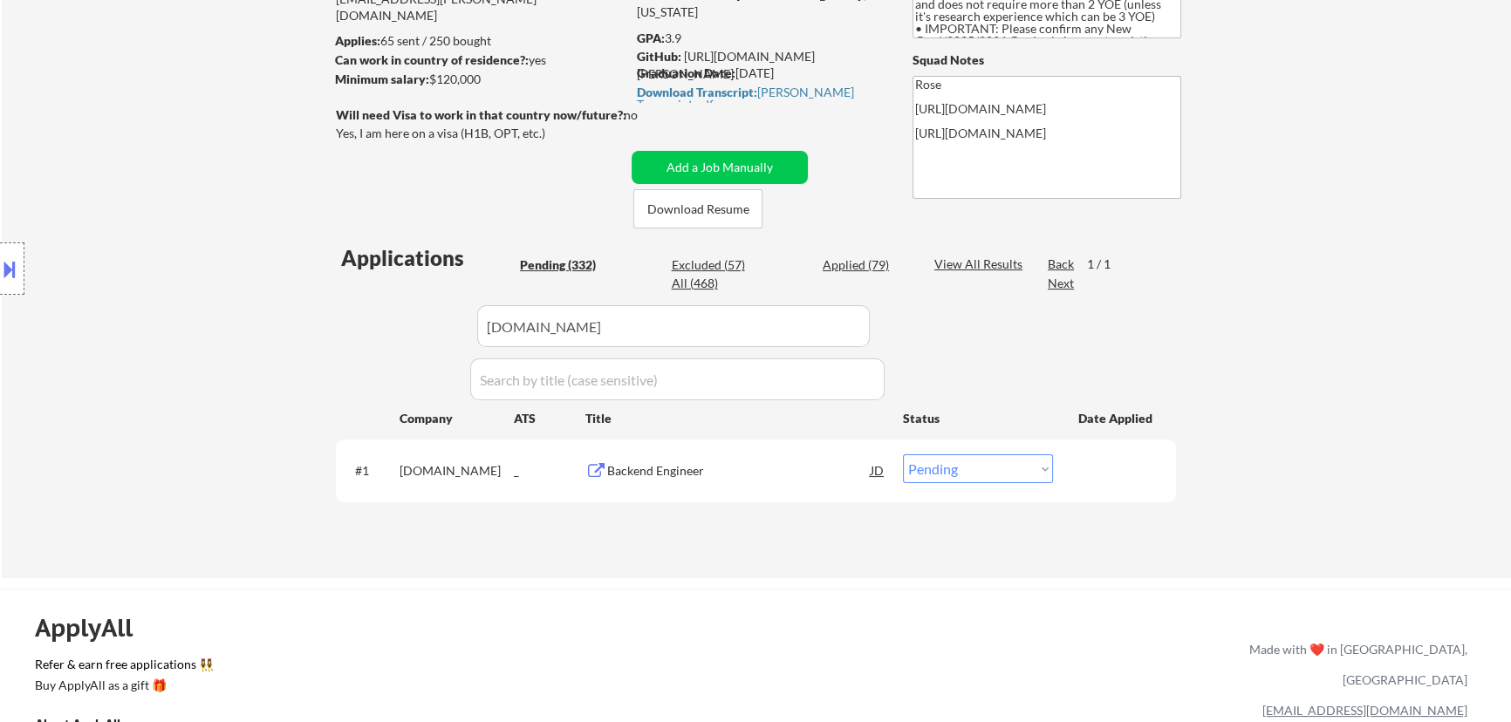
click at [955, 469] on select "Choose an option... Pending Applied Excluded (Questions) Excluded (Expired) Exc…" at bounding box center [978, 468] width 150 height 29
select select ""applied""
click at [903, 454] on select "Choose an option... Pending Applied Excluded (Questions) Excluded (Expired) Exc…" at bounding box center [978, 468] width 150 height 29
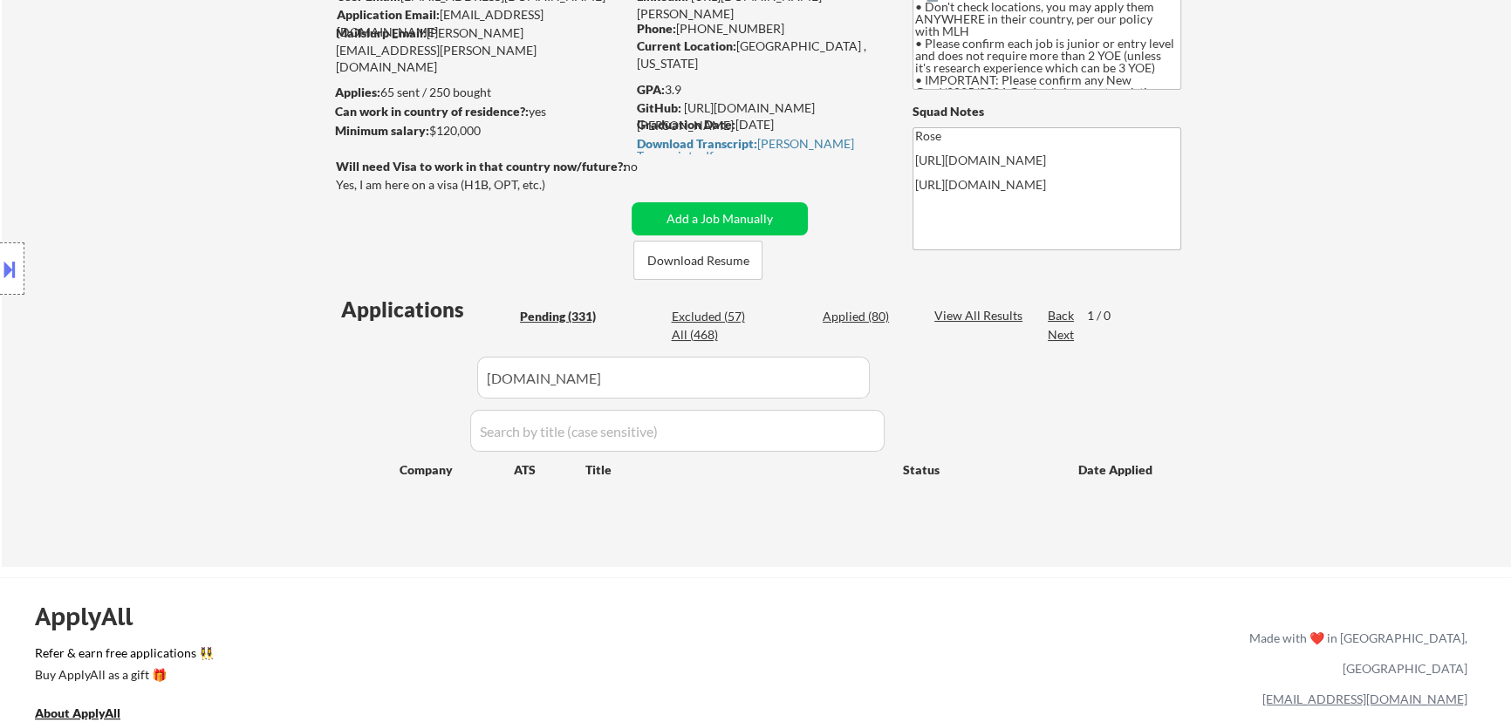
scroll to position [158, 0]
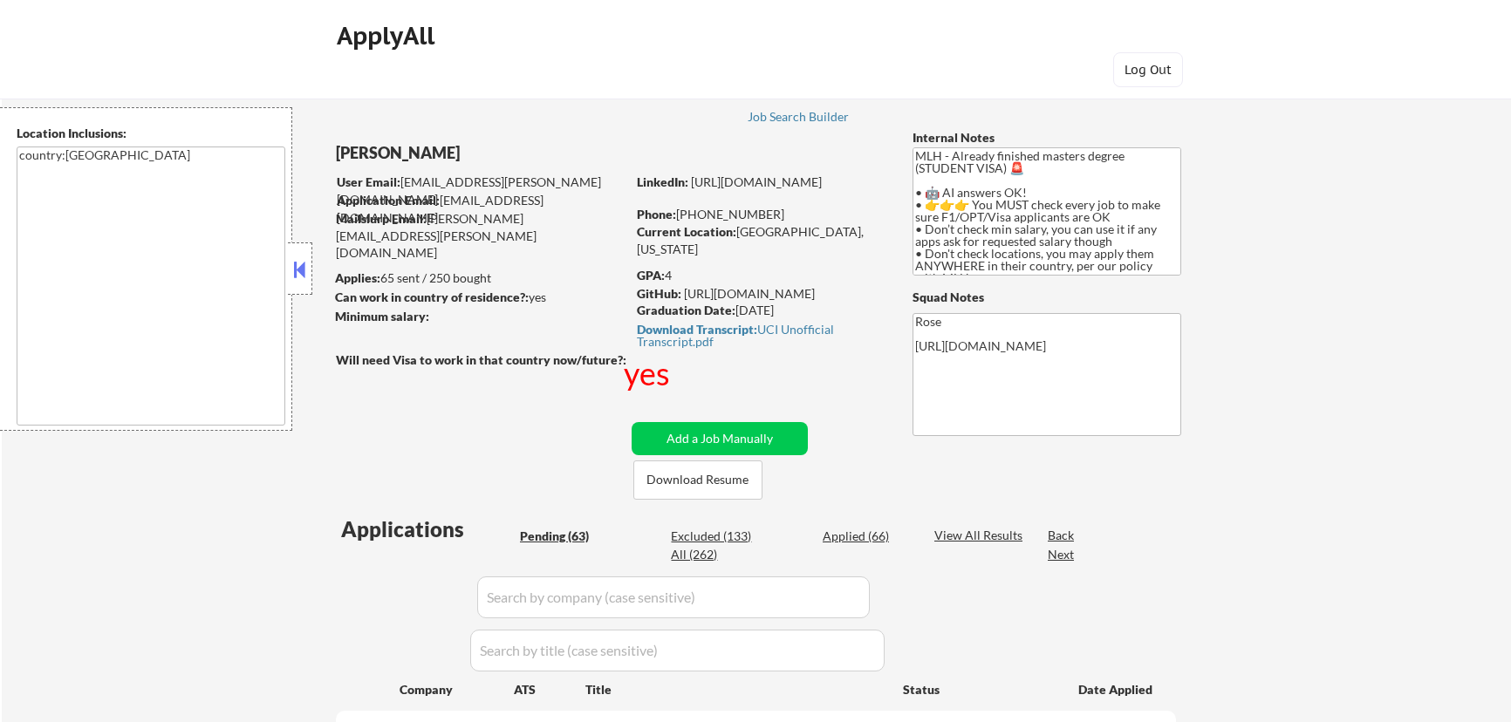
select select ""pending""
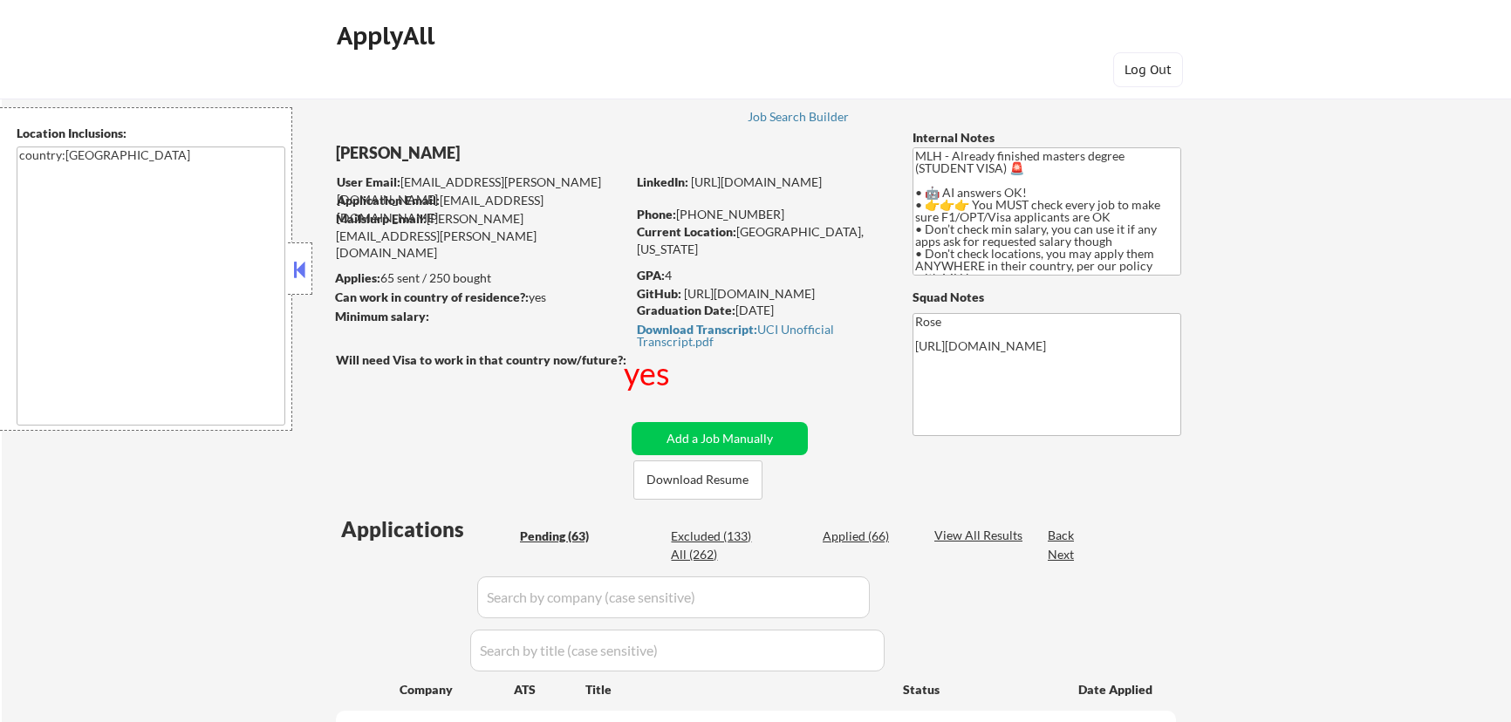
select select ""pending""
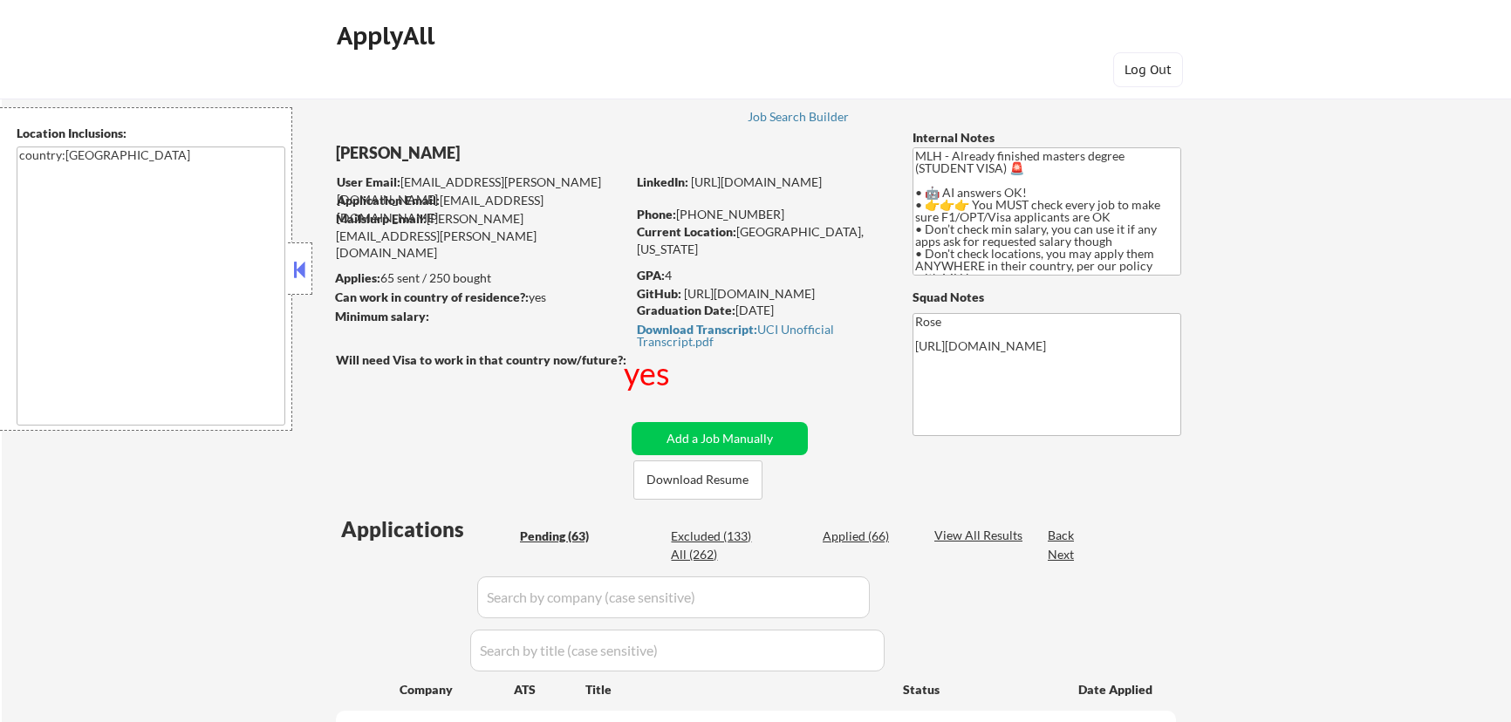
select select ""pending""
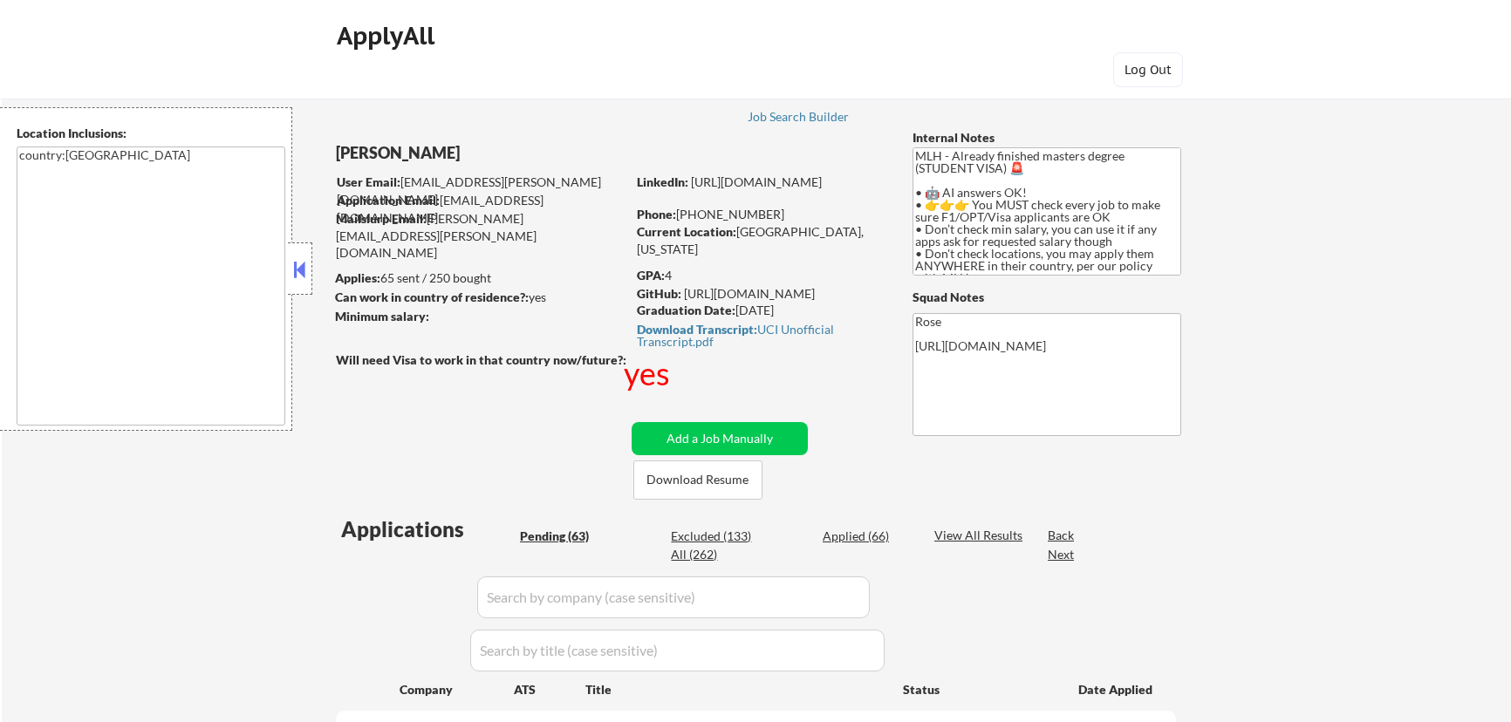
select select ""pending""
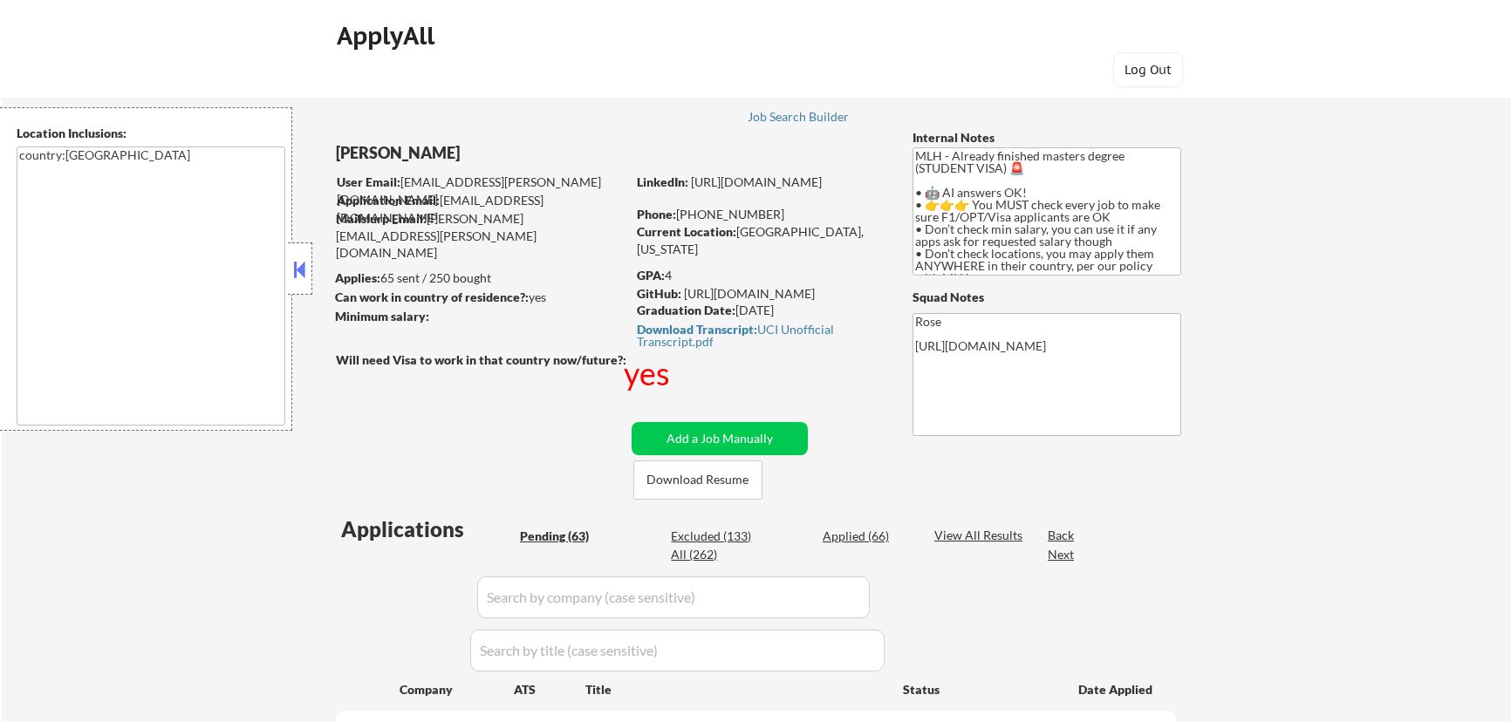
select select ""pending""
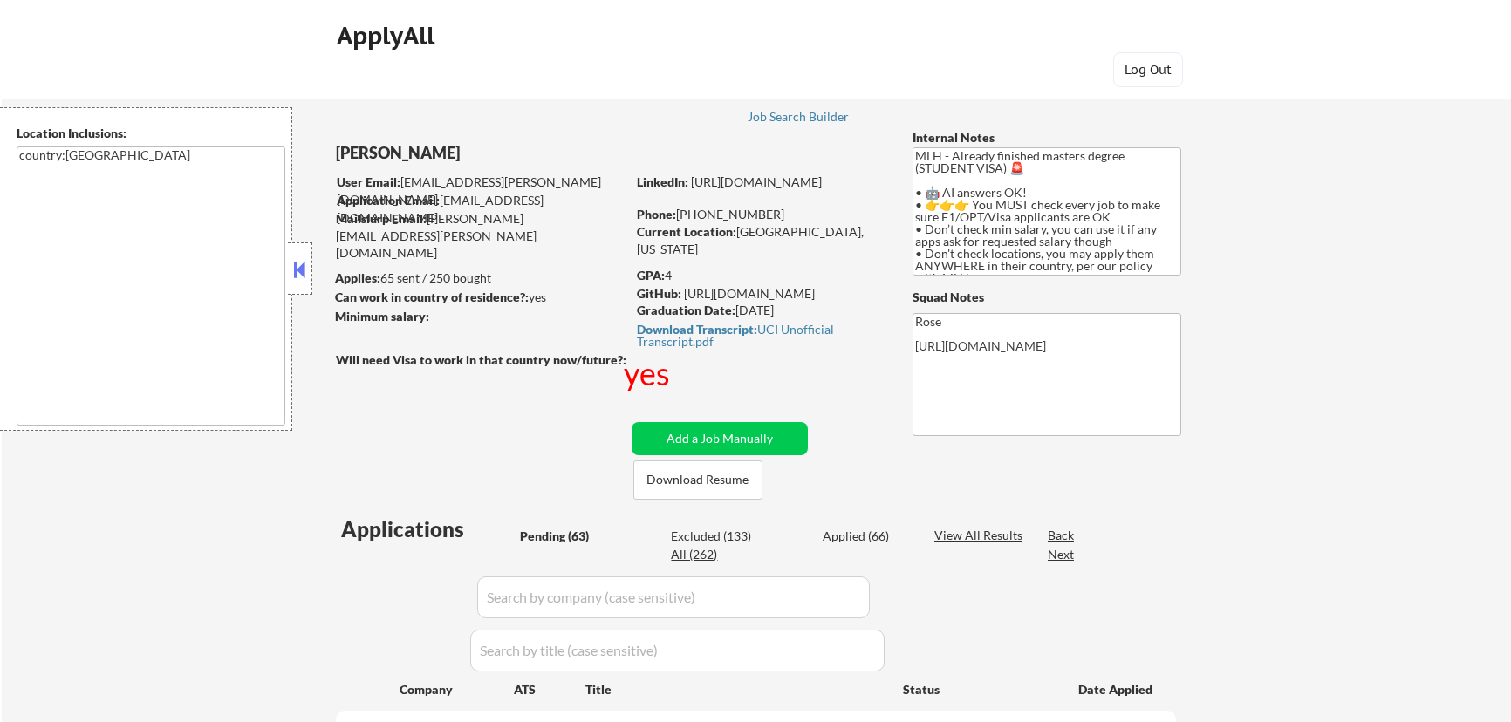
select select ""pending""
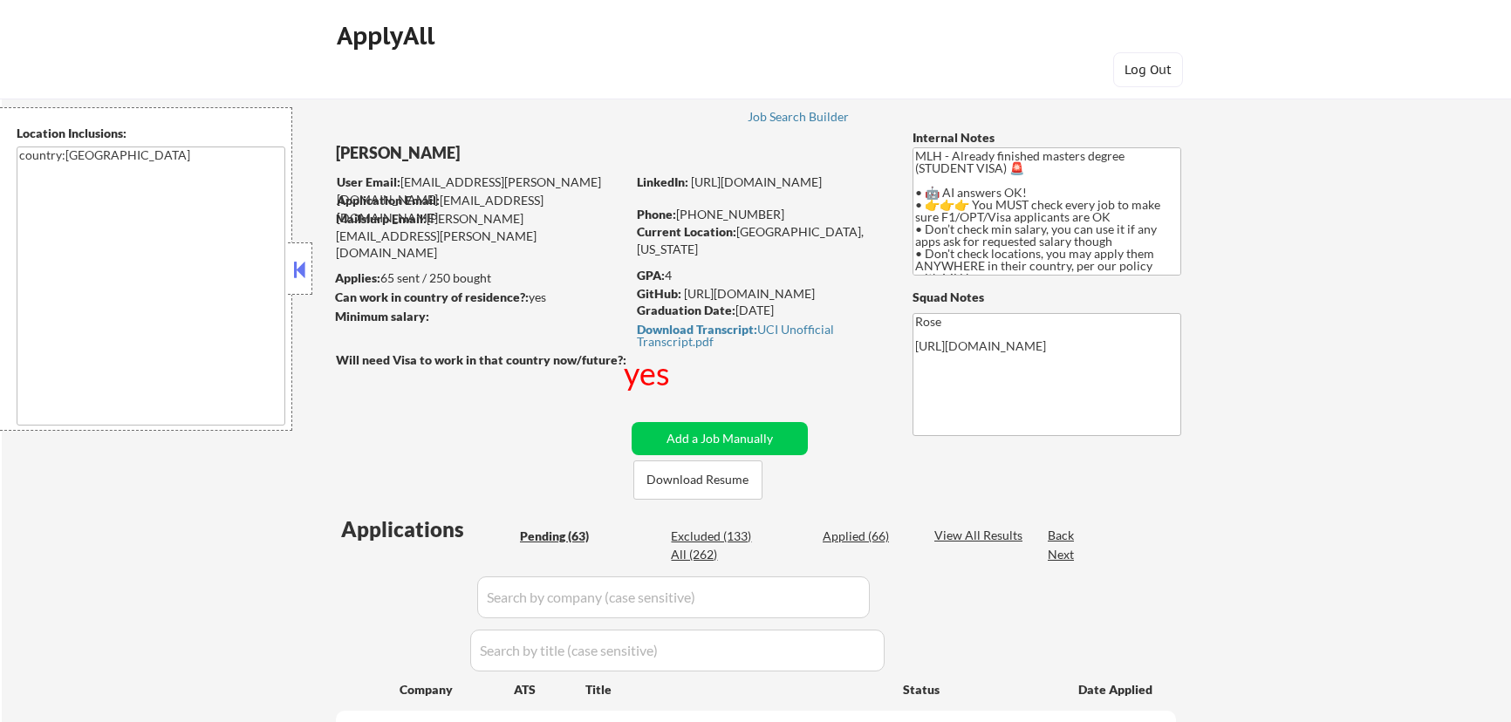
select select ""pending""
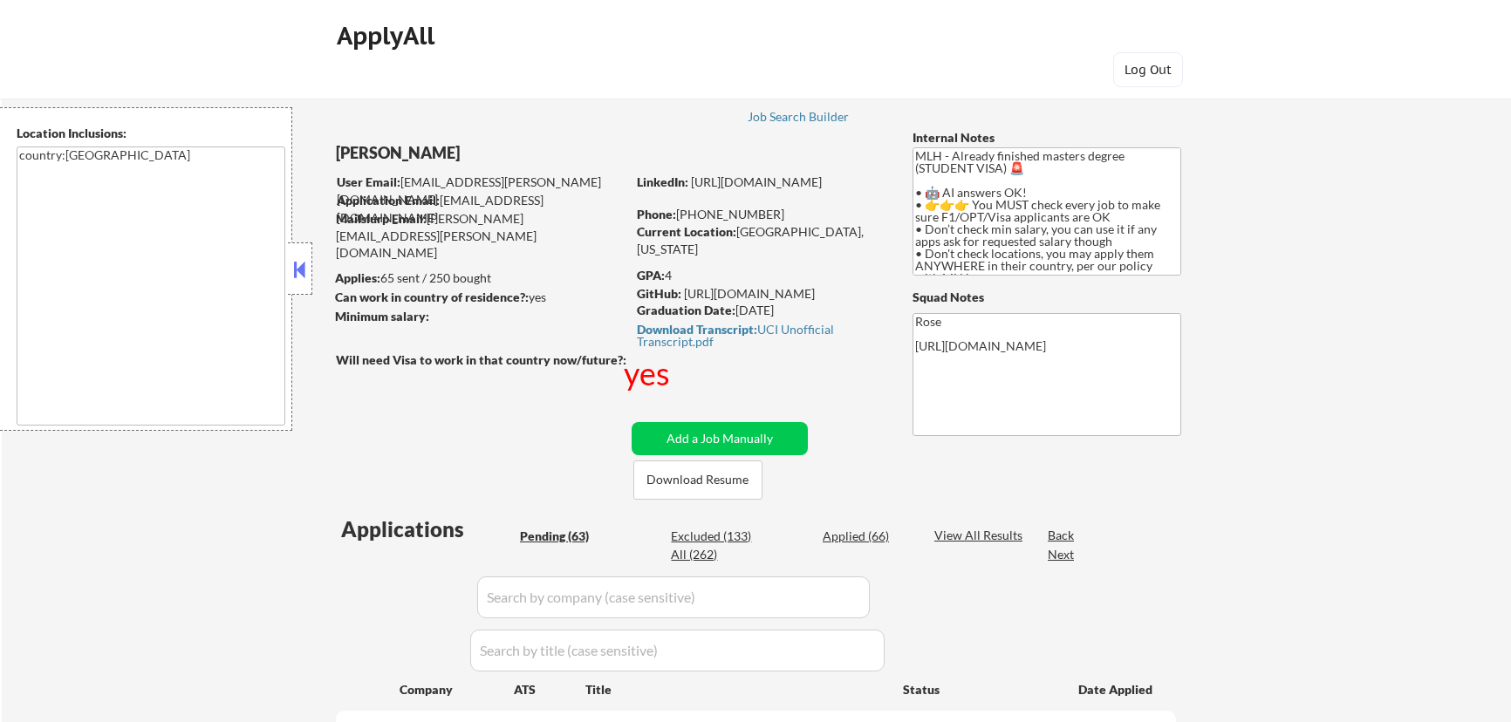
select select ""pending""
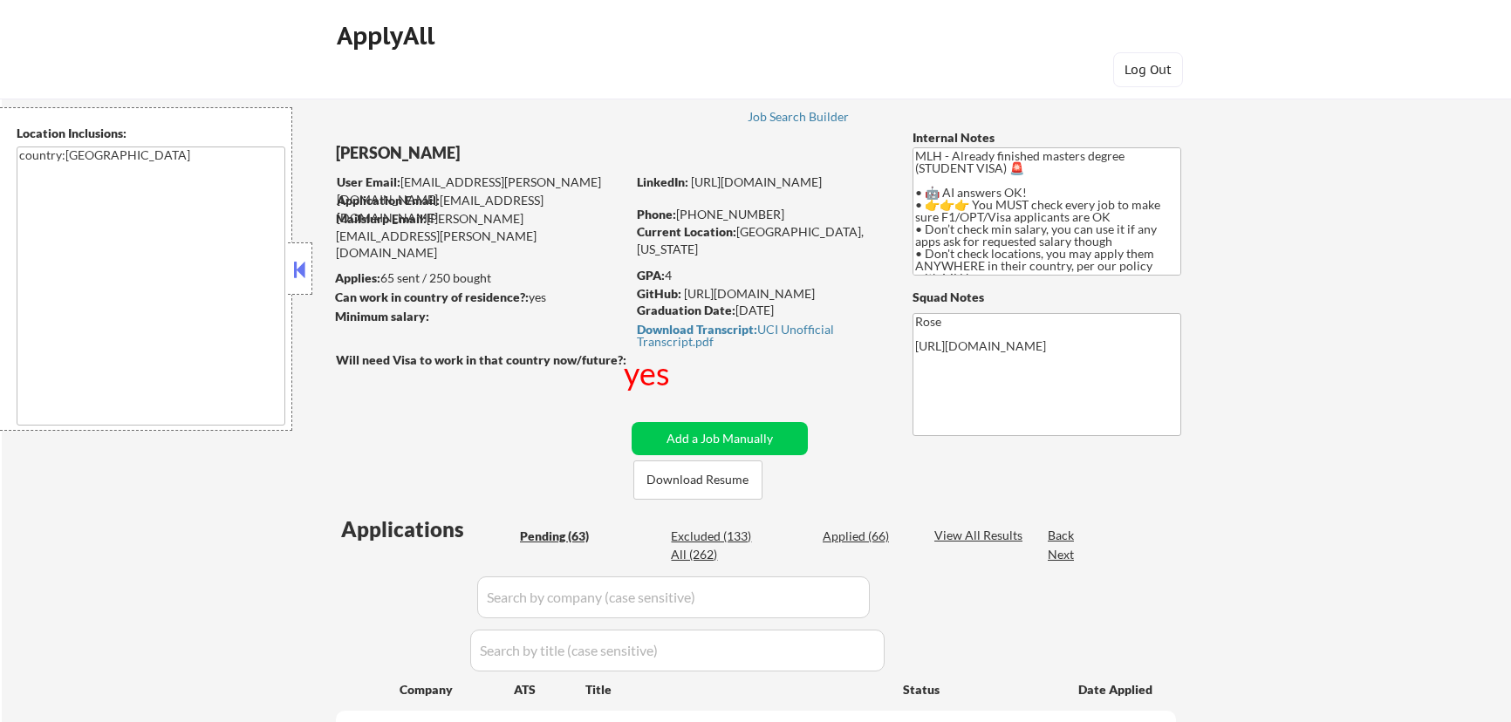
select select ""pending""
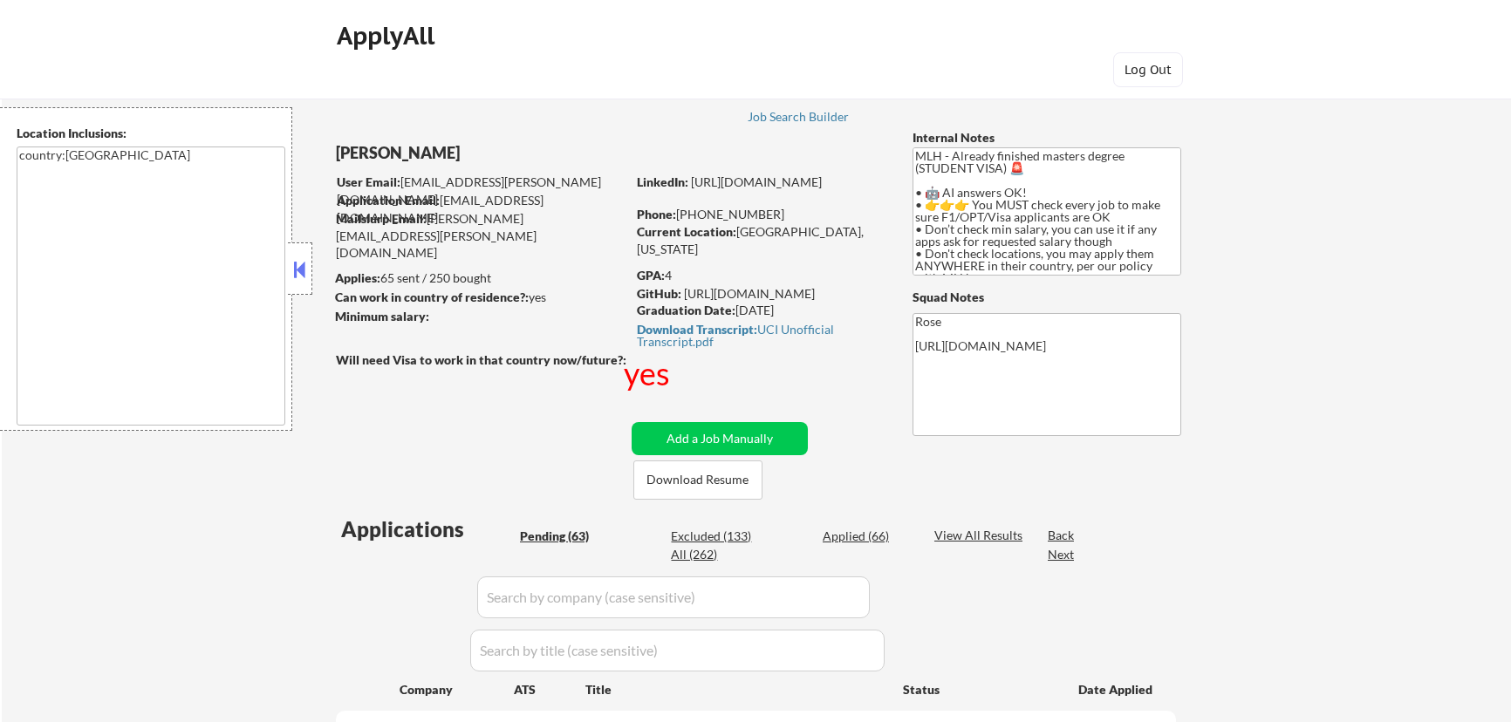
select select ""pending""
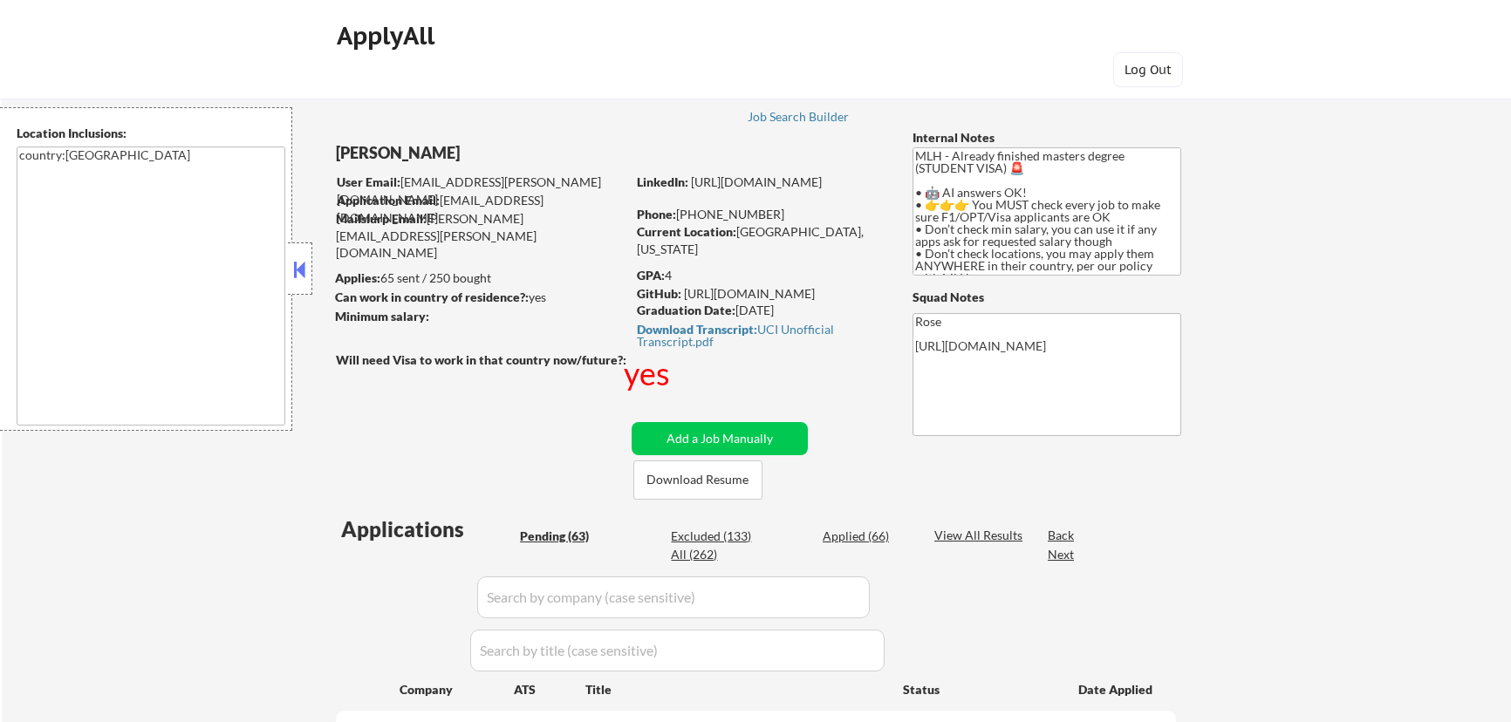
select select ""pending""
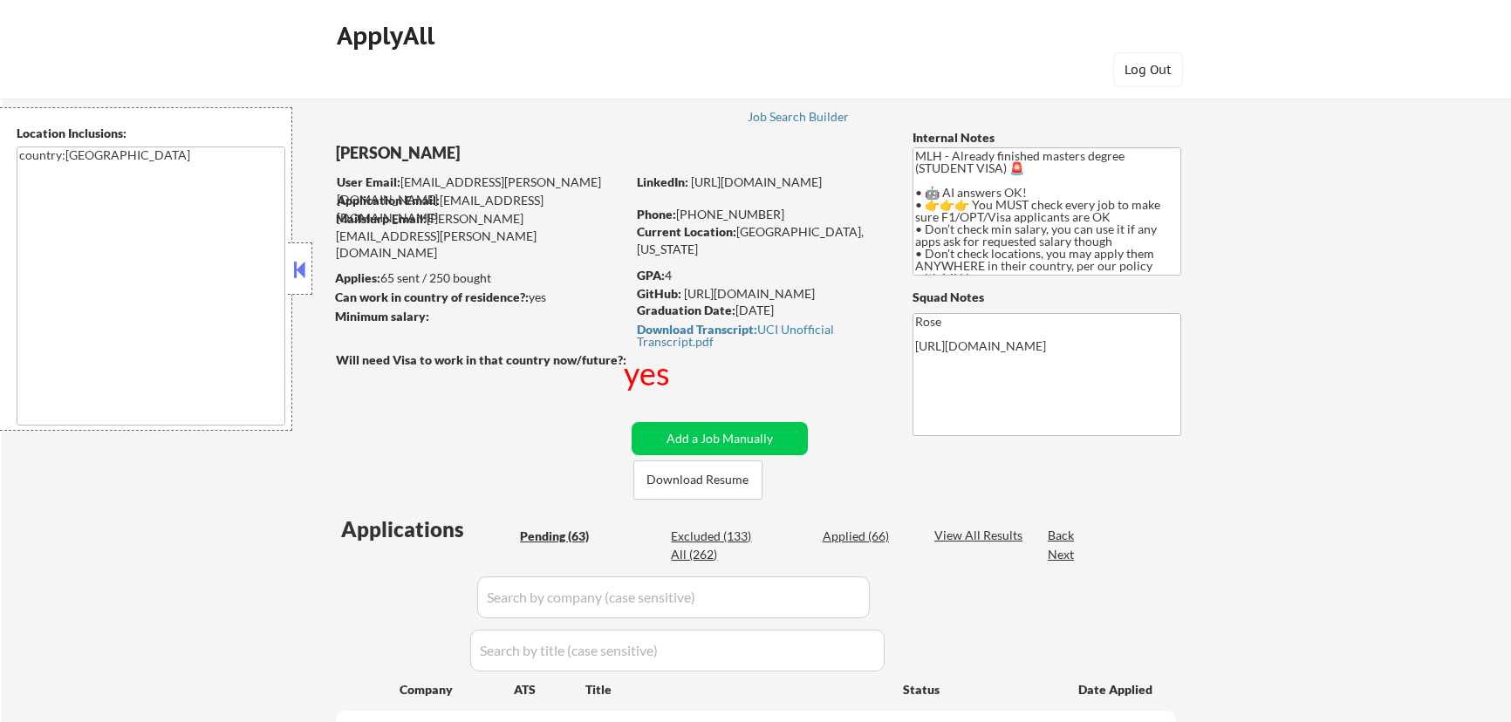
select select ""pending""
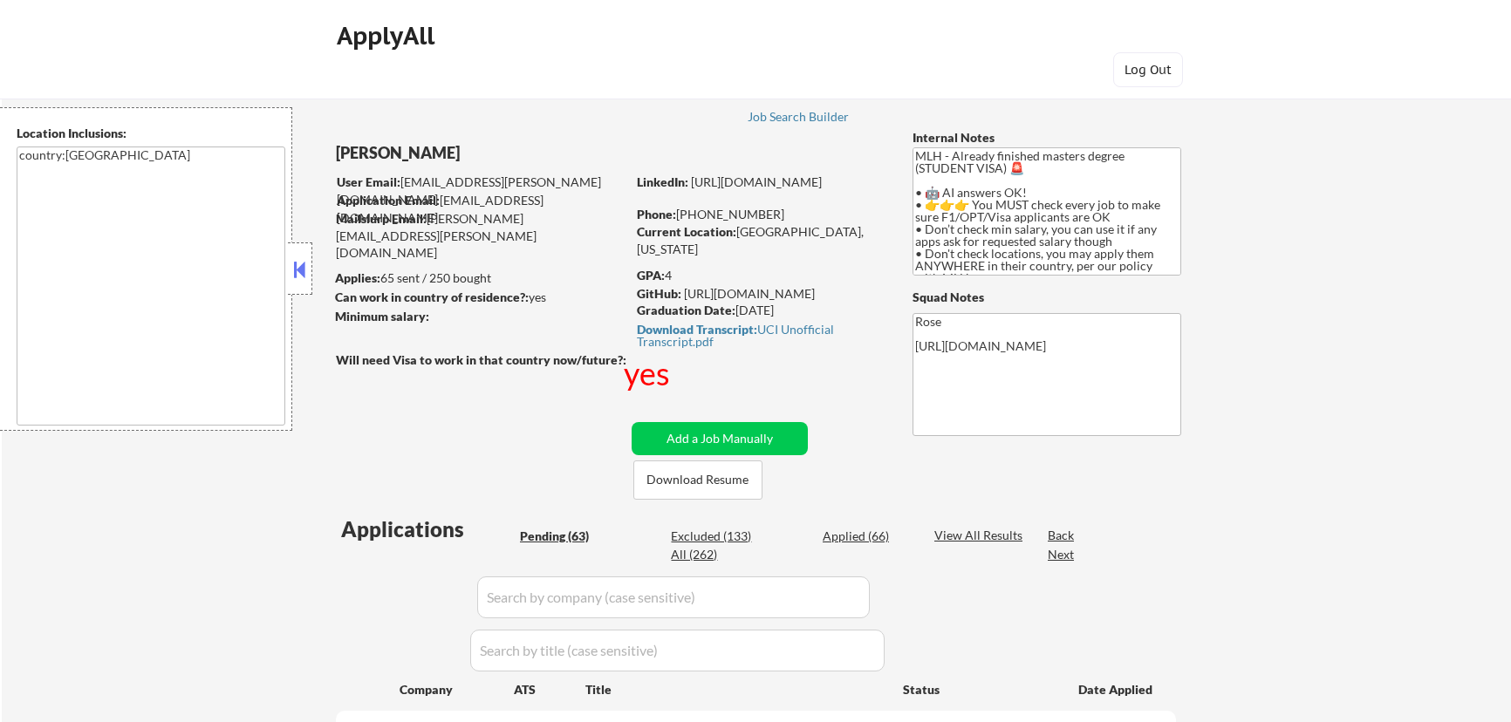
select select ""pending""
drag, startPoint x: 435, startPoint y: 153, endPoint x: 314, endPoint y: 194, distance: 128.0
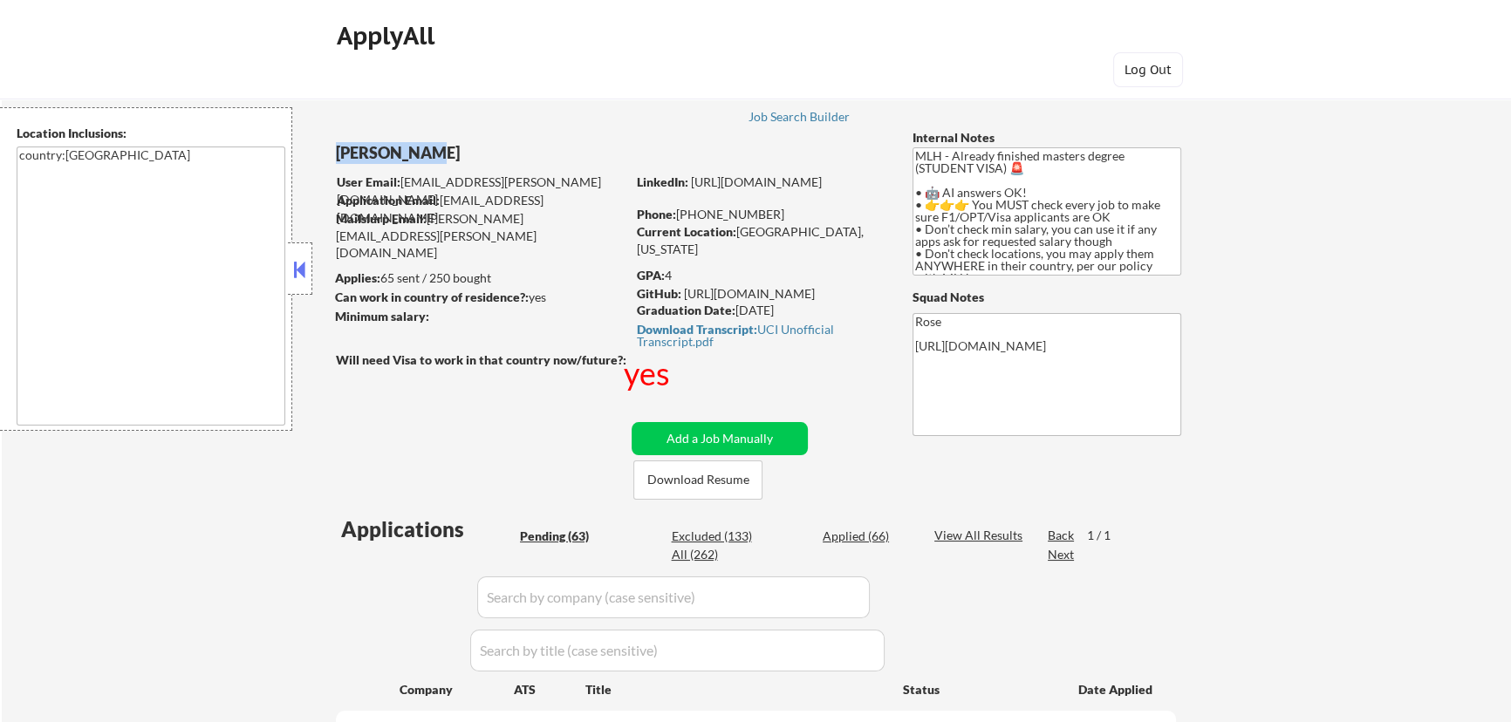
copy div "Jenny Cheng"
type textarea "Rose https://docs.google.com/spreadsheets/d/1F2h8xisqSvGWRrOxEaSVrRlwfW2tkQYmAW…"
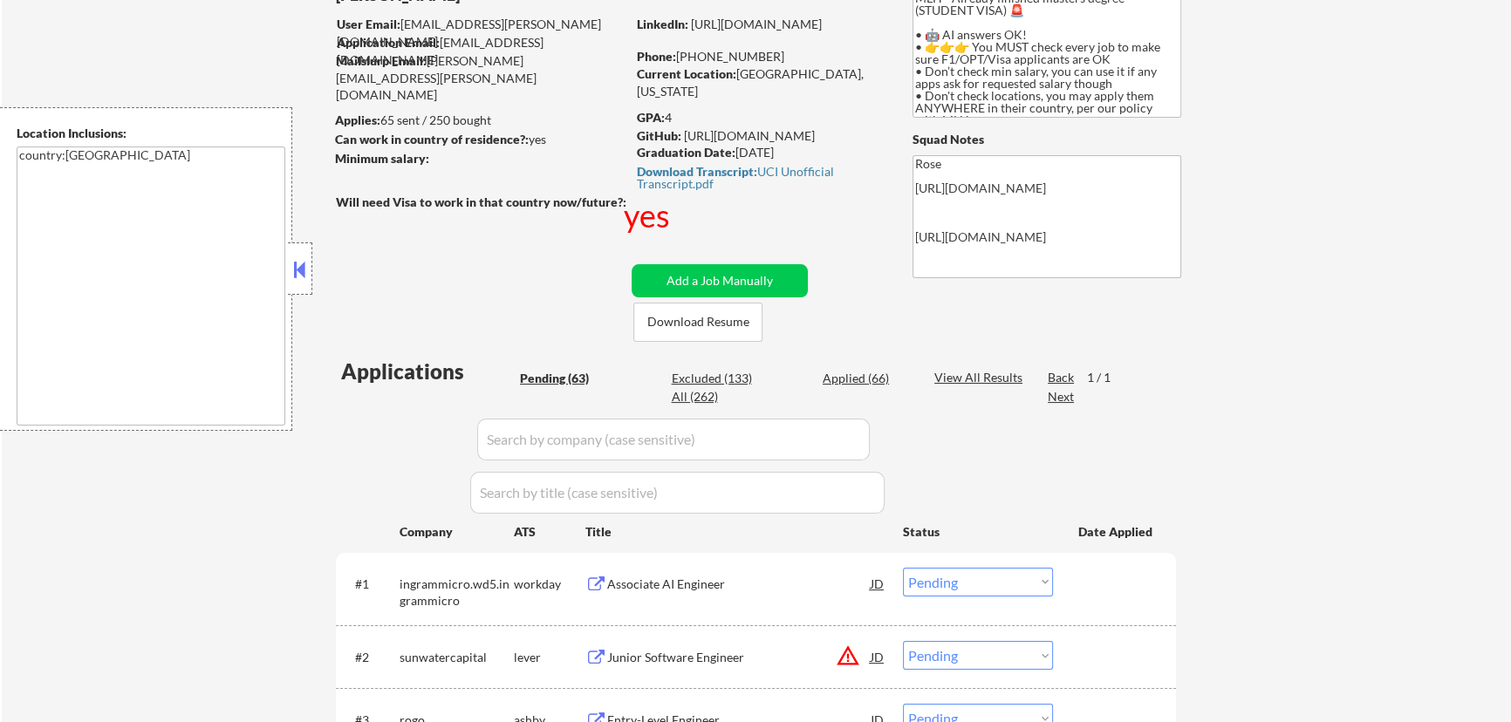
click at [801, 440] on input "input" at bounding box center [673, 440] width 392 height 42
paste input "careers.adobe.com/"
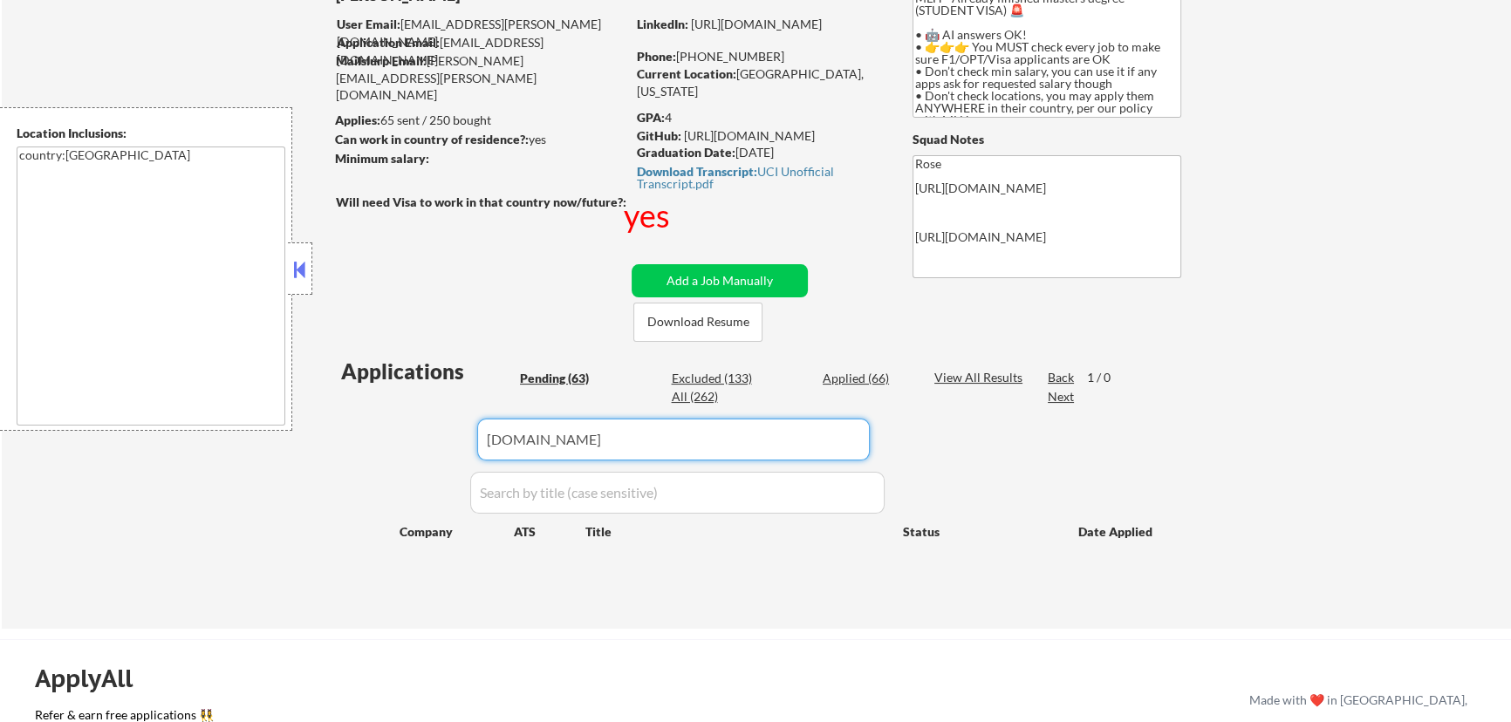
type input "careers.adobe.com"
click at [842, 380] on div "Applied (66)" at bounding box center [865, 378] width 87 height 17
click at [569, 378] on div "Pending (63)" at bounding box center [563, 378] width 87 height 17
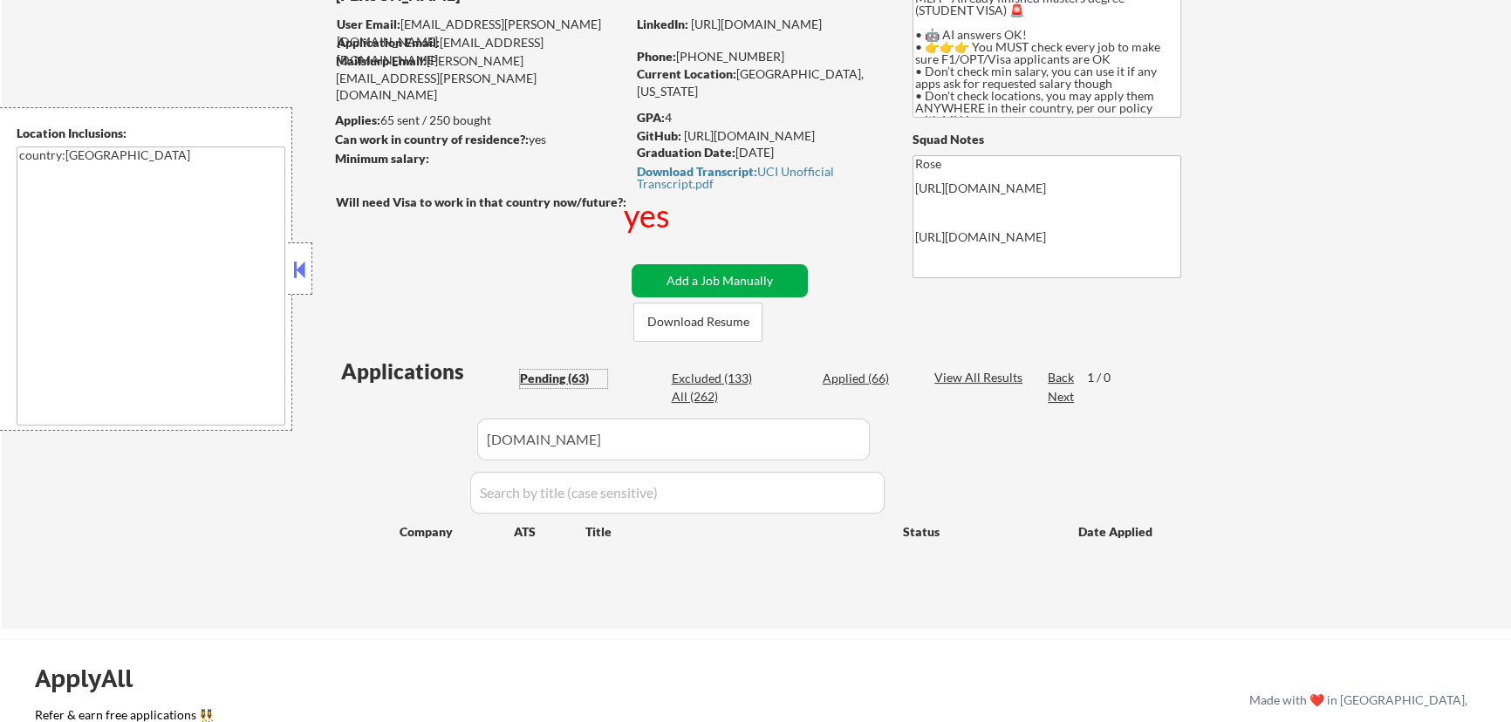
click at [737, 290] on button "Add a Job Manually" at bounding box center [719, 280] width 176 height 33
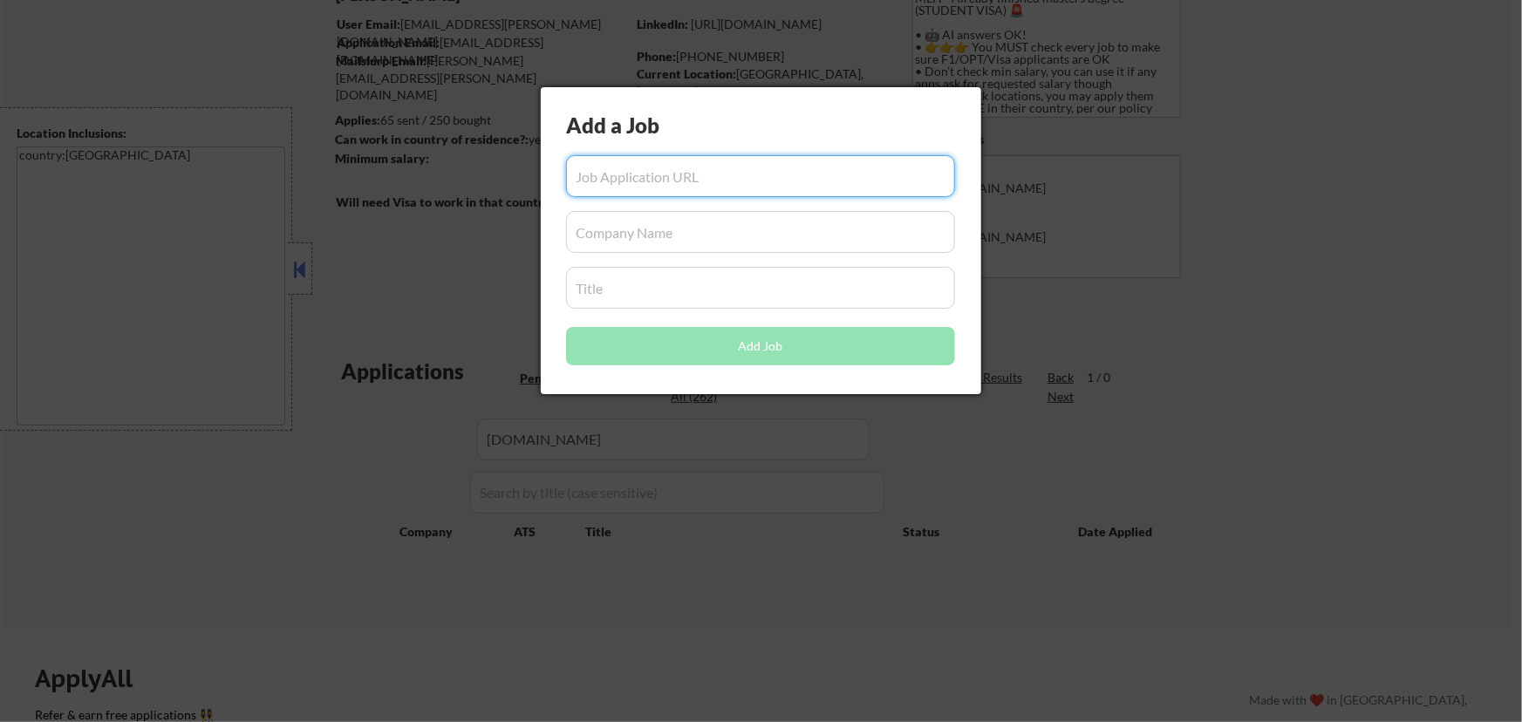
paste input "https://careers.adobe.com/us/en/job/R158531/2026-Intern-Software-Engineer"
type input "https://careers.adobe.com/us/en/job/R158531/2026-Intern-Software-Engineer"
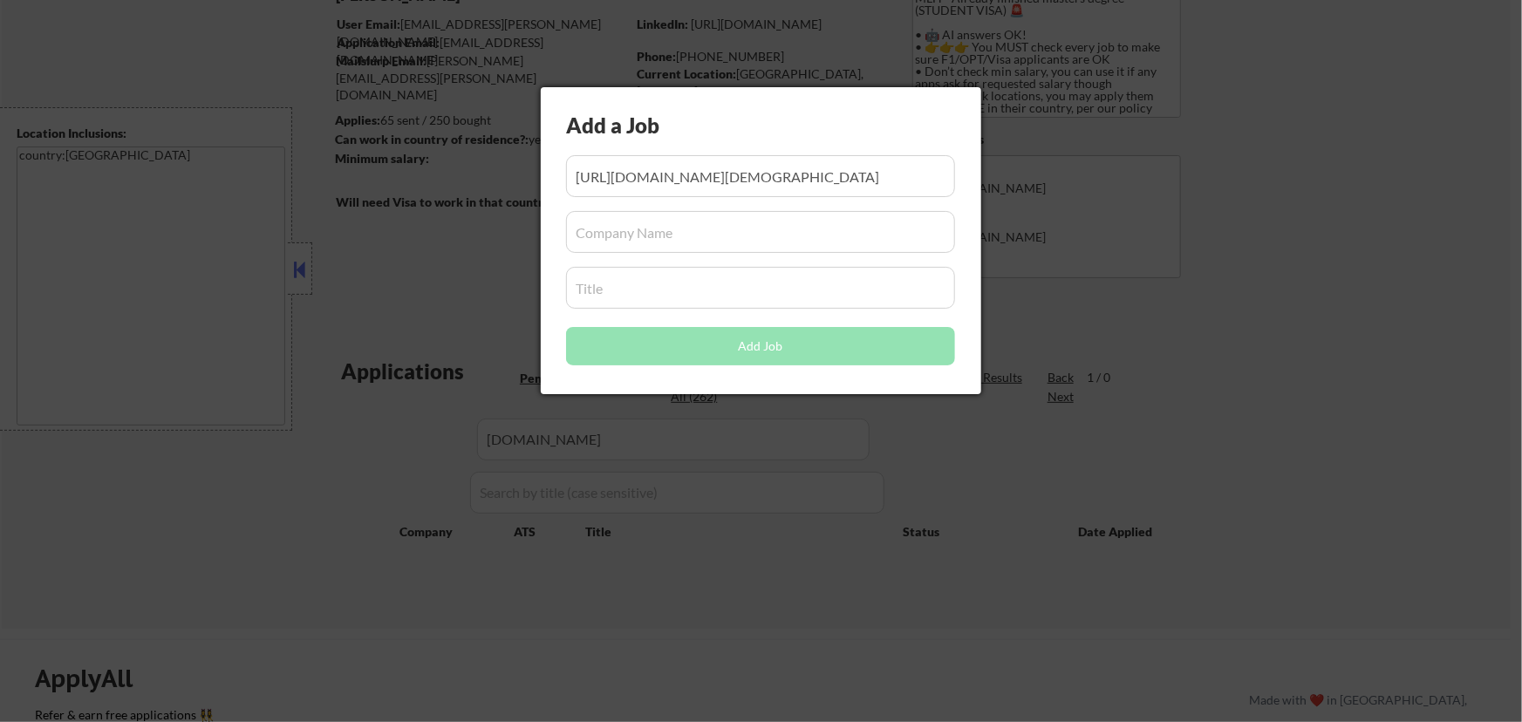
scroll to position [0, 0]
click at [684, 228] on input "input" at bounding box center [760, 232] width 389 height 42
paste input "careers.adobe.com"
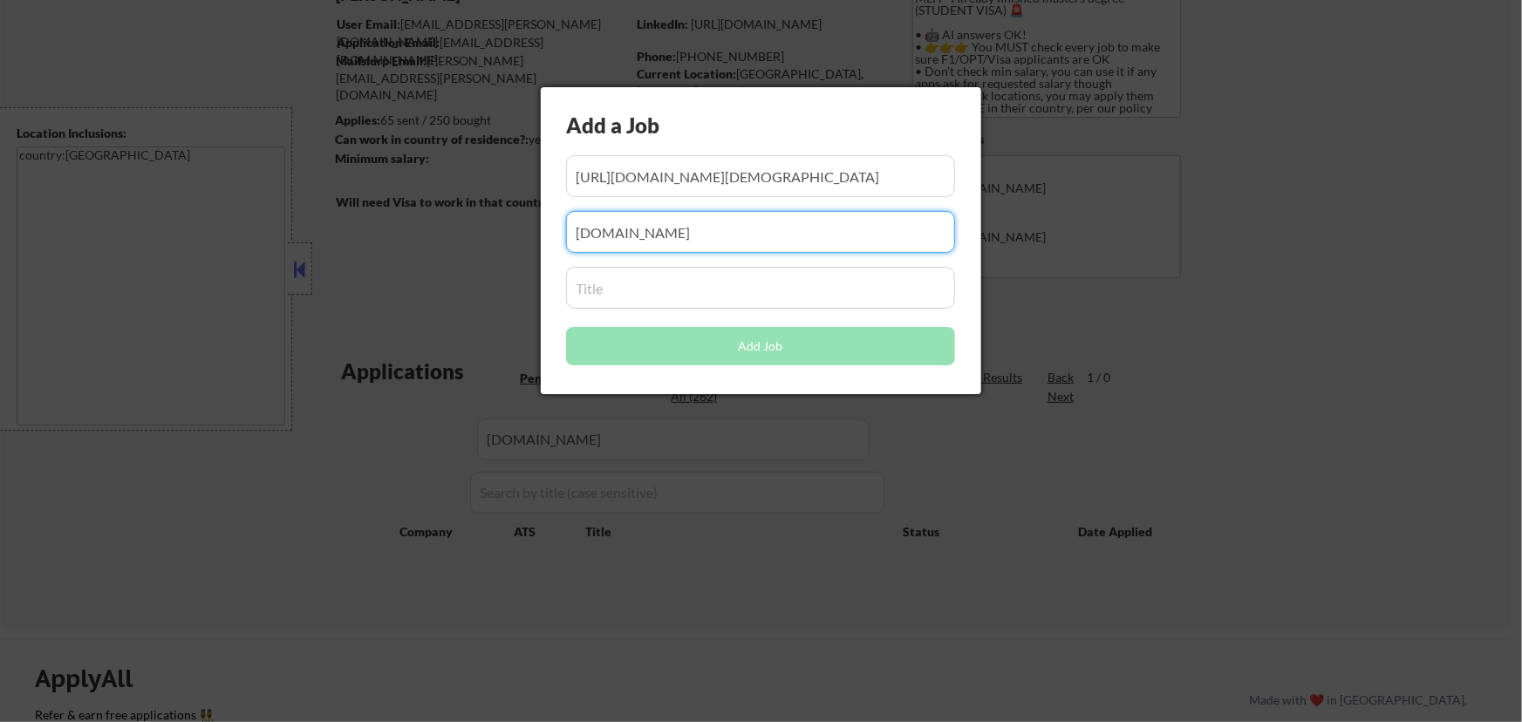
type input "careers.adobe.com"
click at [674, 290] on input "input" at bounding box center [760, 288] width 389 height 42
paste input "2026 Intern - Software Engineer"
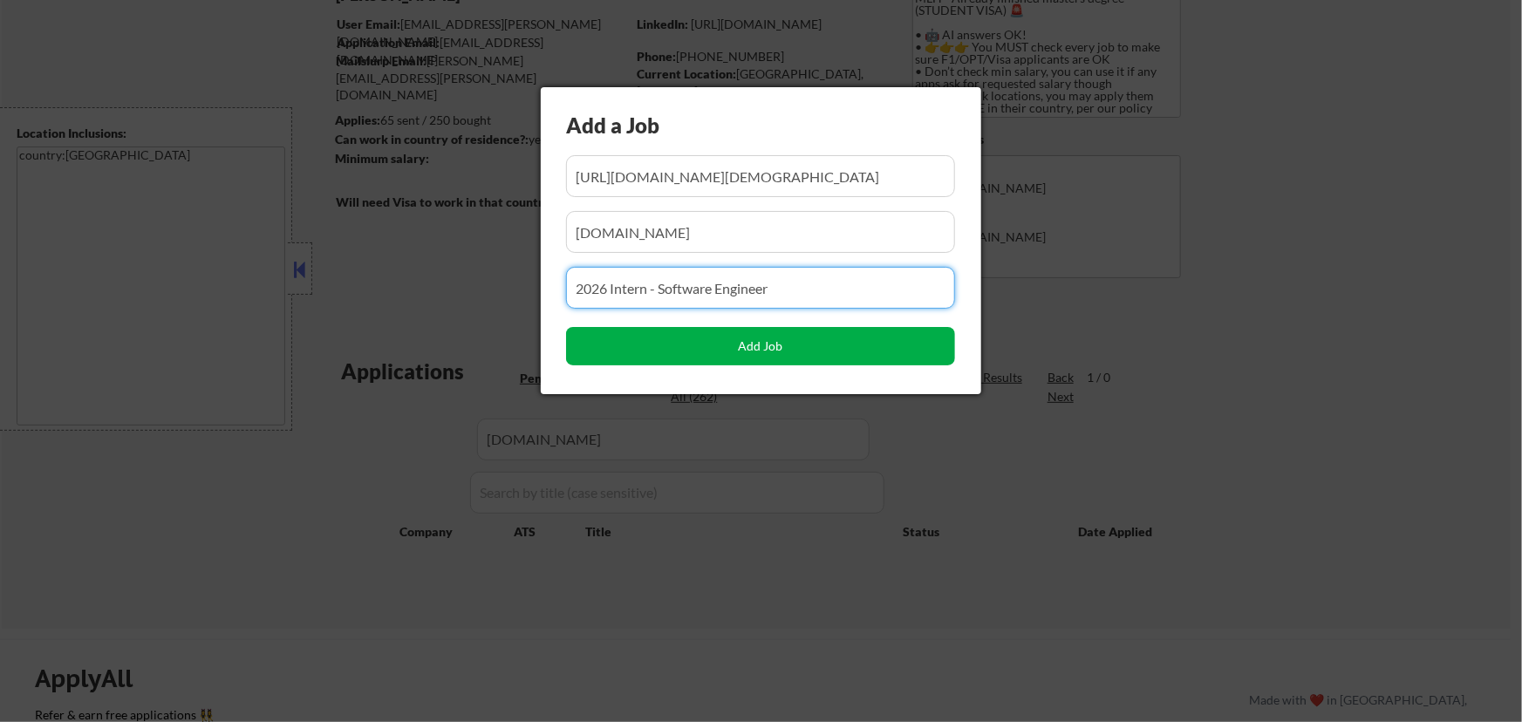
type input "2026 Intern - Software Engineer"
click at [755, 341] on button "Add Job" at bounding box center [760, 346] width 389 height 38
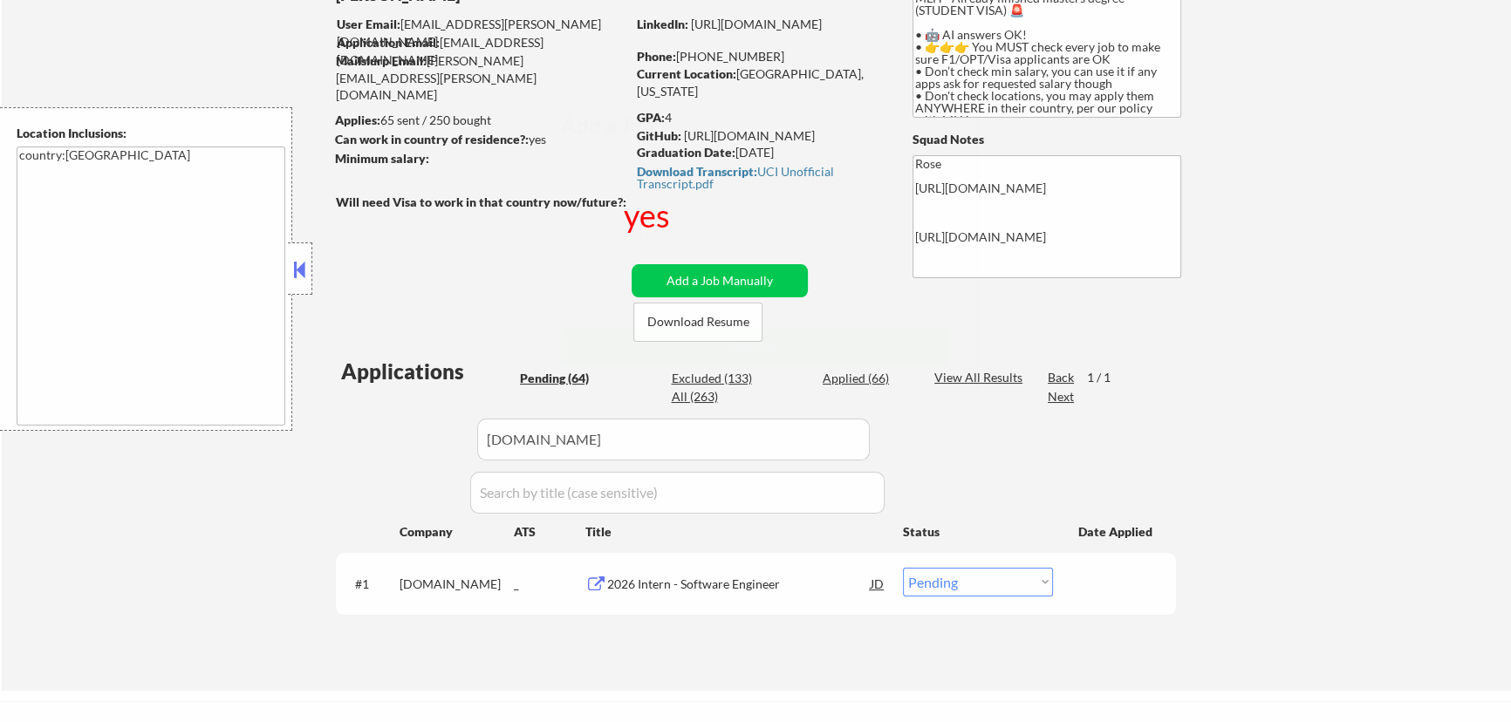
click at [753, 676] on div "← Return to /applysquad Mailslurp Inbox Job Search Builder Jenny Cheng User Ema…" at bounding box center [756, 301] width 1509 height 779
click at [997, 588] on select "Choose an option... Pending Applied Excluded (Questions) Excluded (Expired) Exc…" at bounding box center [978, 582] width 150 height 29
select select ""applied""
click at [903, 568] on select "Choose an option... Pending Applied Excluded (Questions) Excluded (Expired) Exc…" at bounding box center [978, 582] width 150 height 29
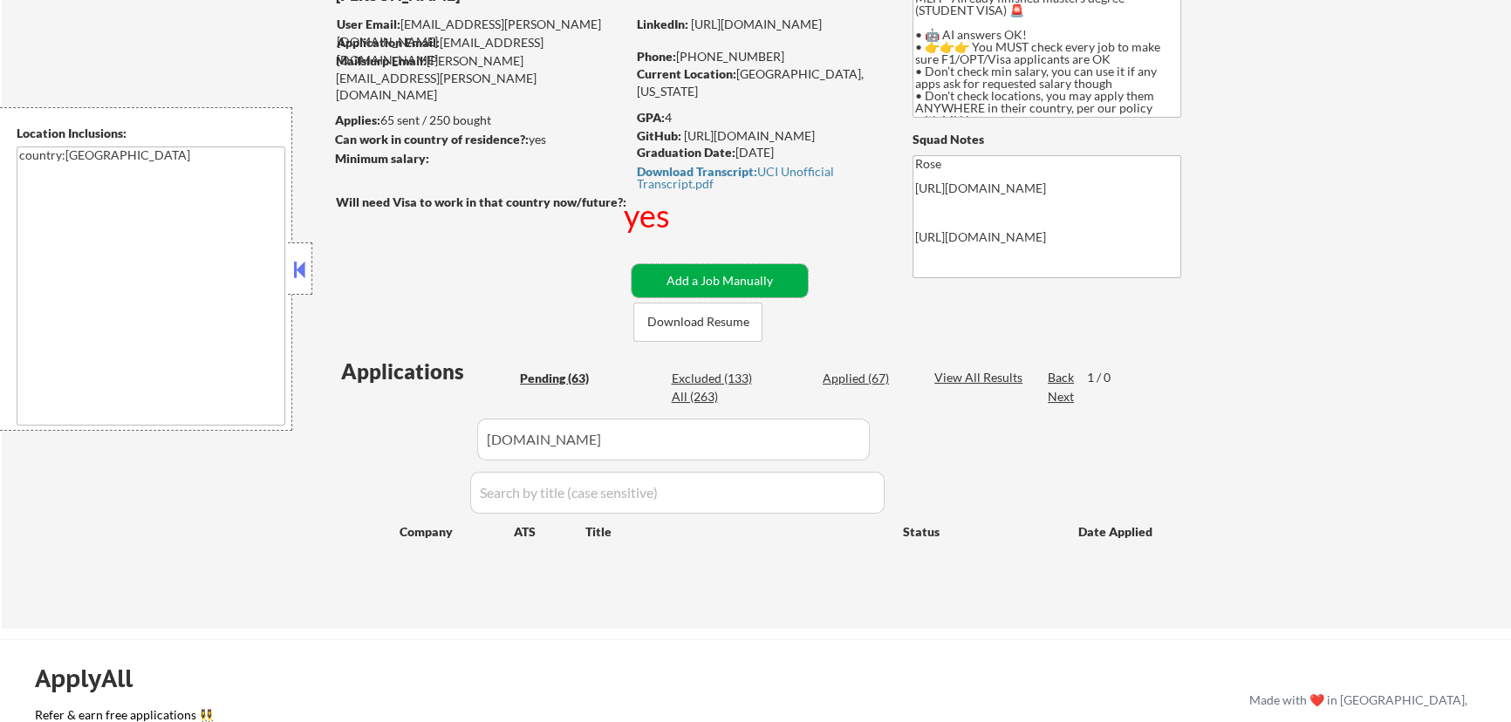
click at [747, 279] on button "Add a Job Manually" at bounding box center [719, 280] width 176 height 33
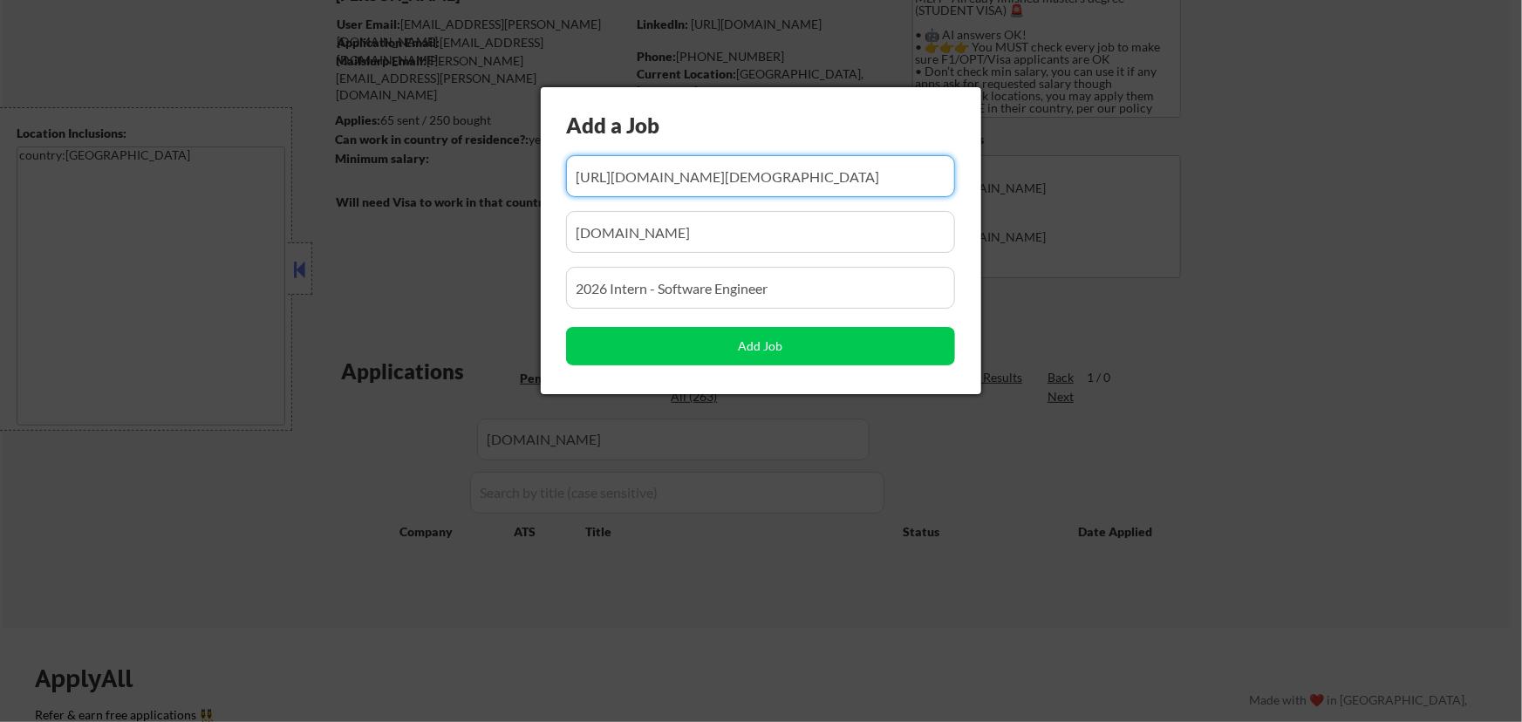
scroll to position [0, 113]
drag, startPoint x: 849, startPoint y: 183, endPoint x: 698, endPoint y: 201, distance: 151.9
click at [699, 201] on div "Add a Job Add Job" at bounding box center [761, 240] width 440 height 307
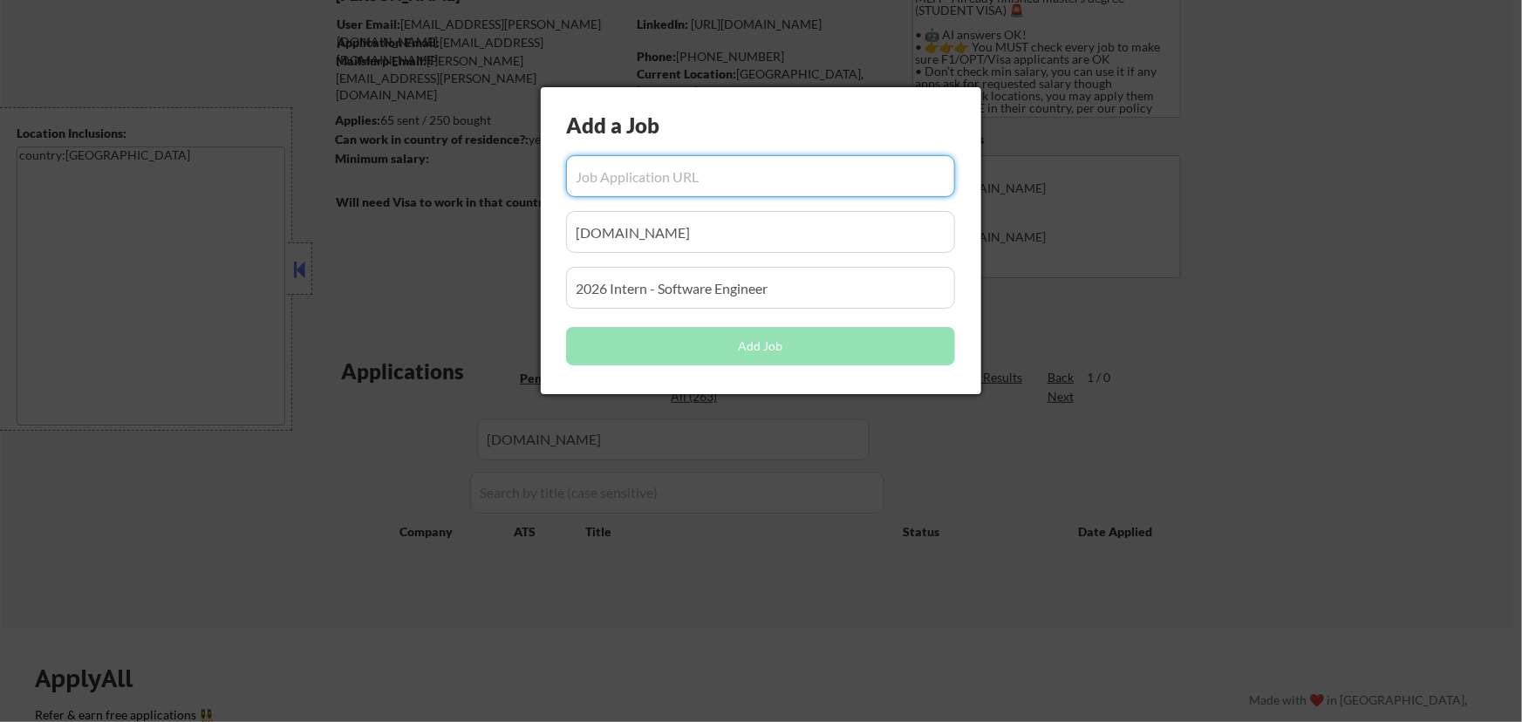
paste input "https://careers.adobe.com/us/en/job/R158638/2026-University-Graduate-Software-E…"
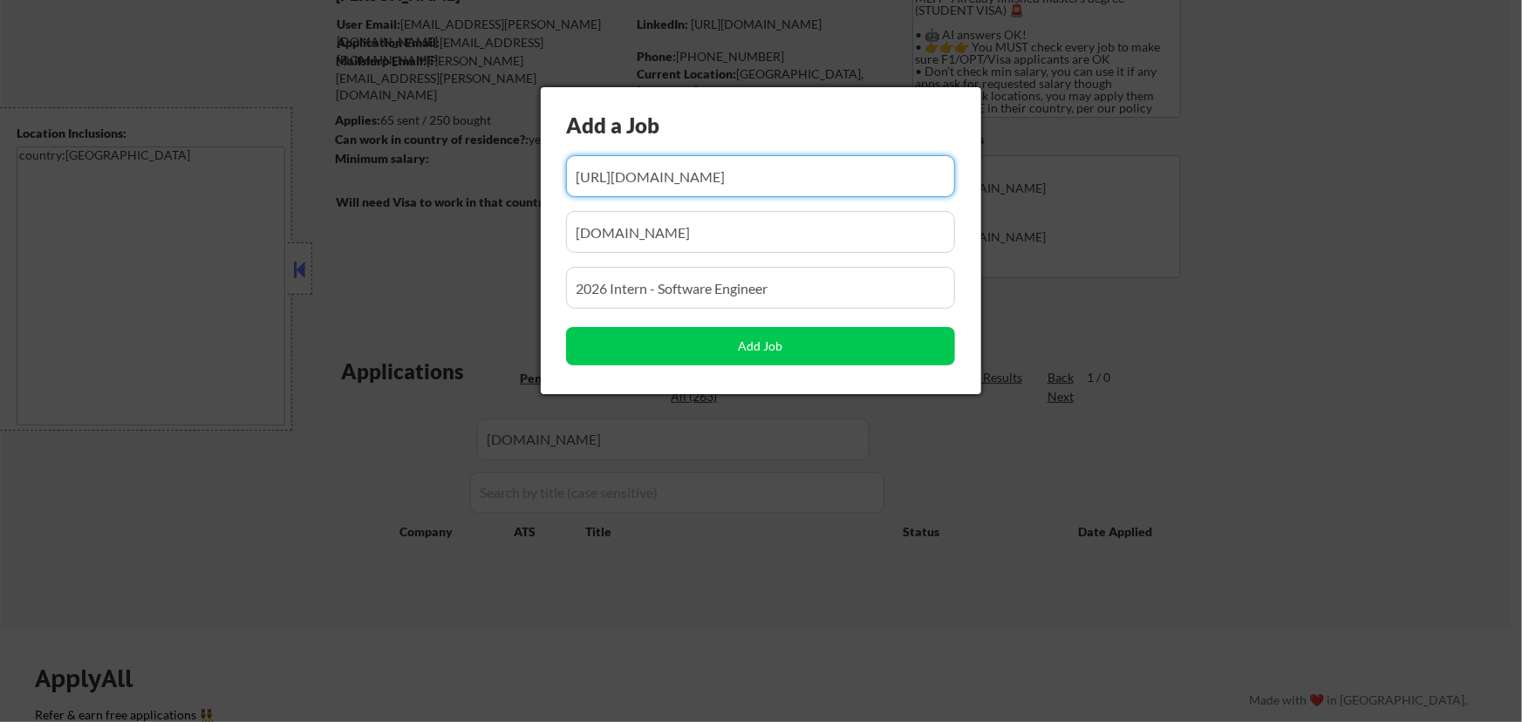
type input "https://careers.adobe.com/us/en/job/R158638/2026-University-Graduate-Software-E…"
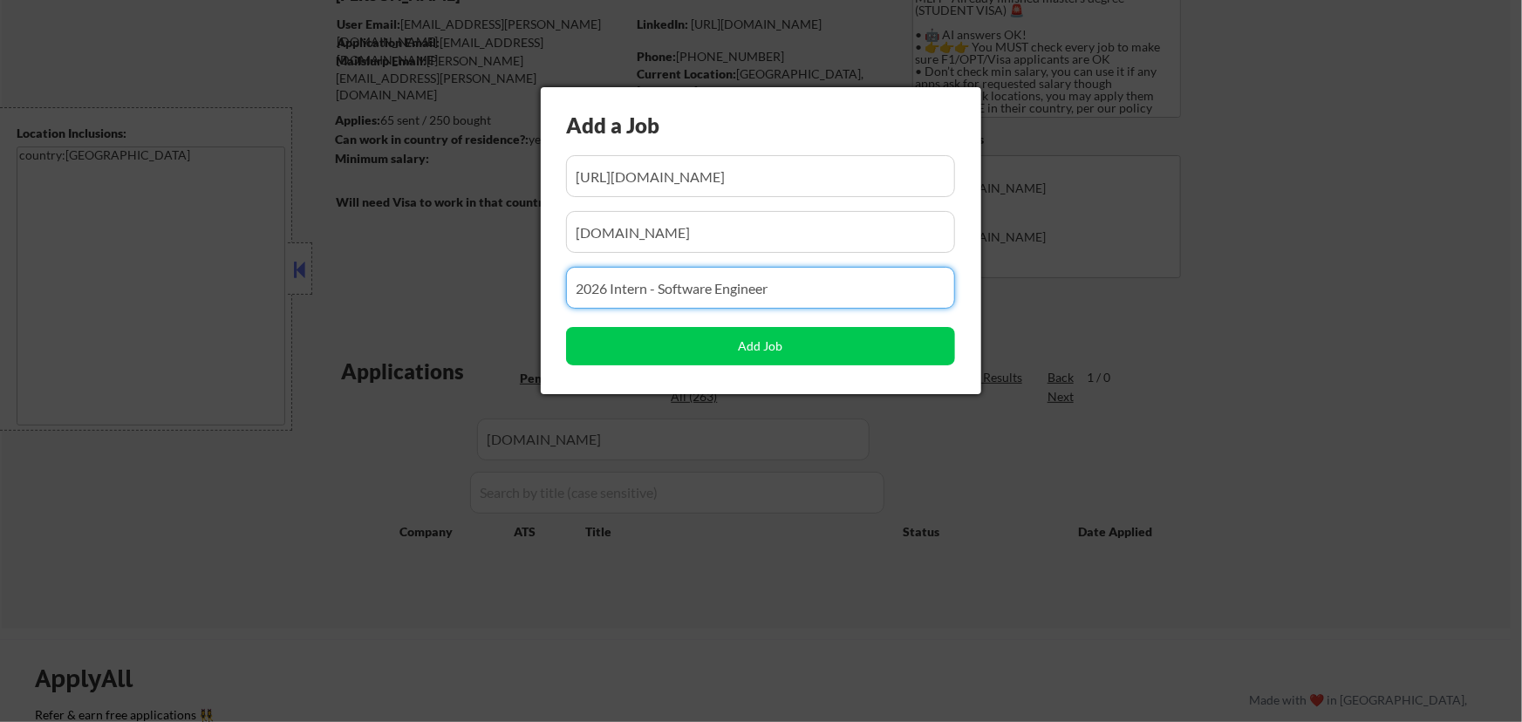
drag, startPoint x: 794, startPoint y: 287, endPoint x: 418, endPoint y: 302, distance: 377.0
click at [418, 302] on body "← Return to /applysquad Mailslurp Inbox Job Search Builder Jenny Cheng User Ema…" at bounding box center [761, 203] width 1522 height 722
paste input "2026 University Graduate - Software Engineer"
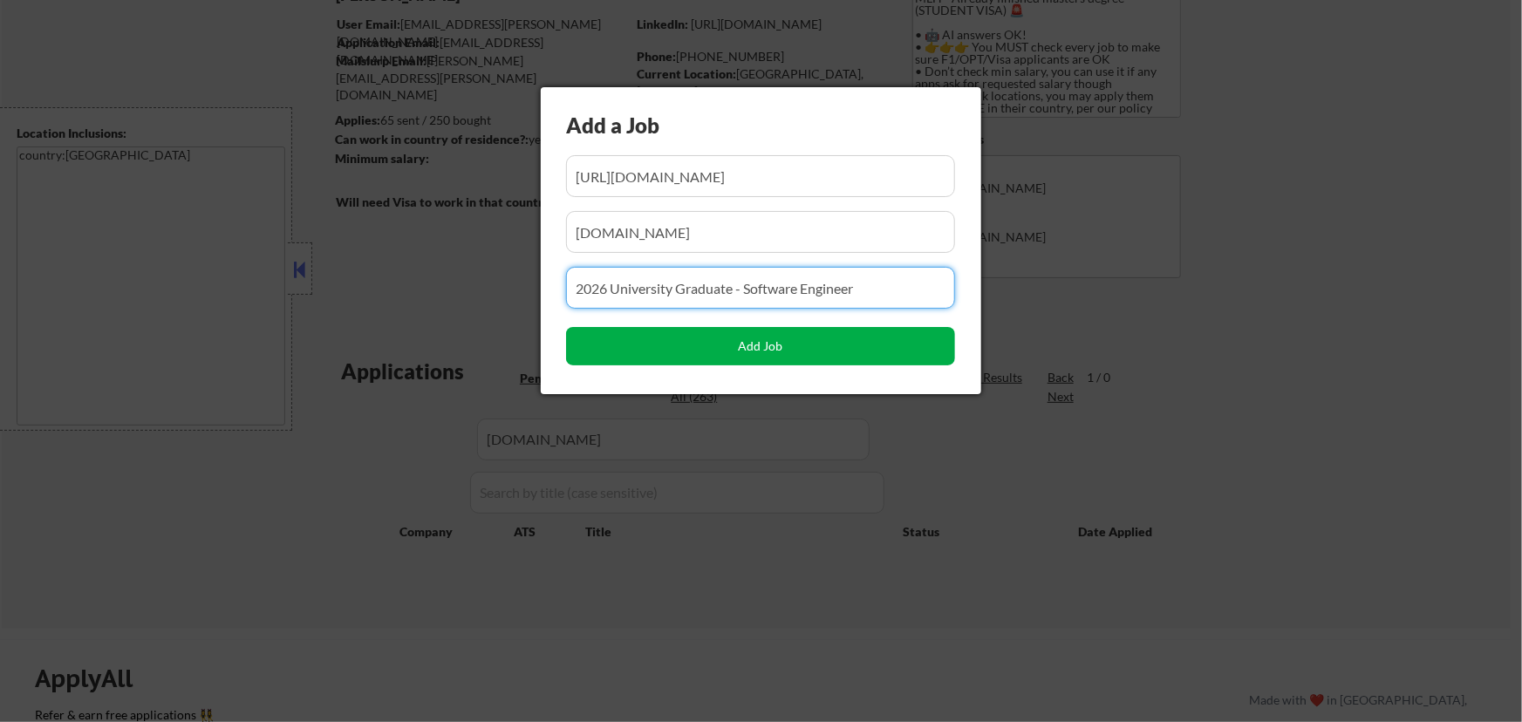
type input "2026 University Graduate - Software Engineer"
click at [765, 344] on button "Add Job" at bounding box center [760, 346] width 389 height 38
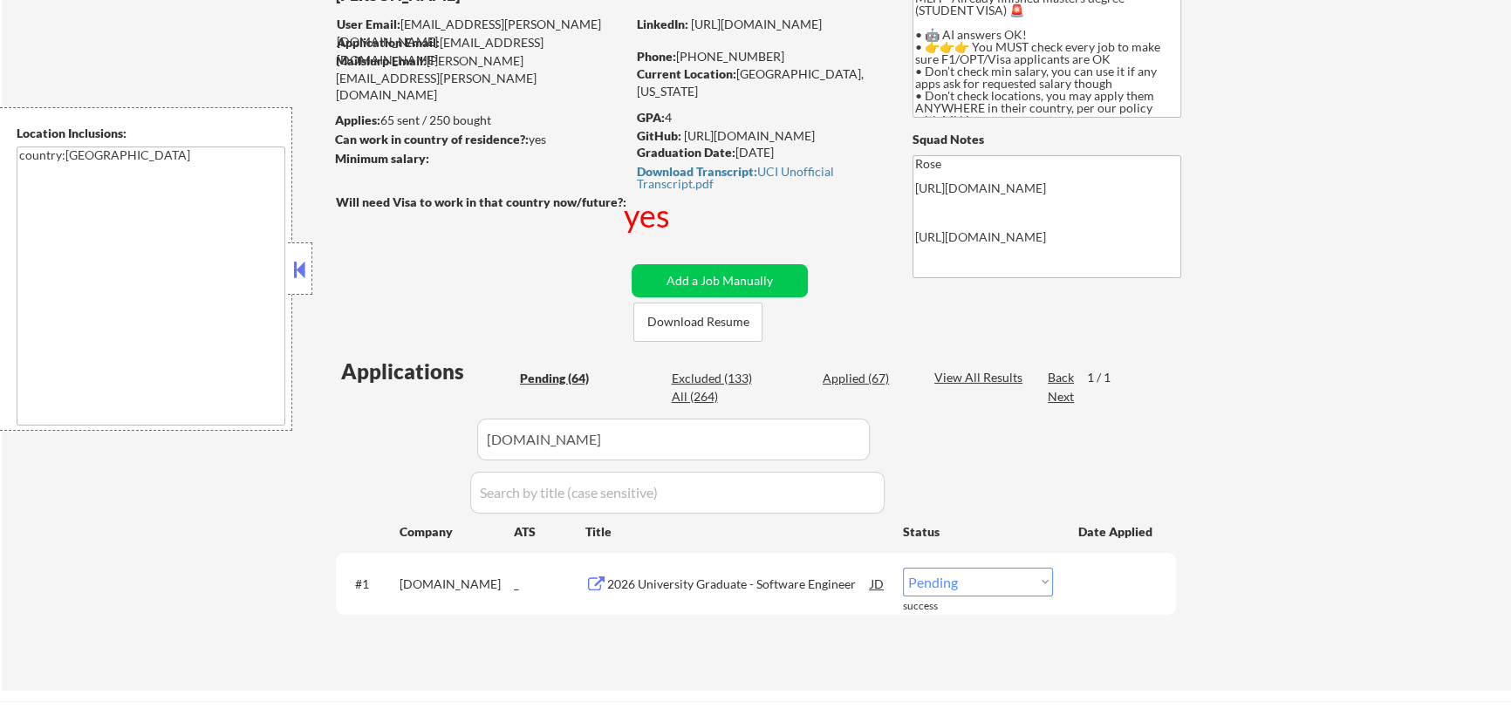
click at [1017, 583] on select "Choose an option... Pending Applied Excluded (Questions) Excluded (Expired) Exc…" at bounding box center [978, 582] width 150 height 29
select select ""applied""
click at [903, 568] on select "Choose an option... Pending Applied Excluded (Questions) Excluded (Expired) Exc…" at bounding box center [978, 582] width 150 height 29
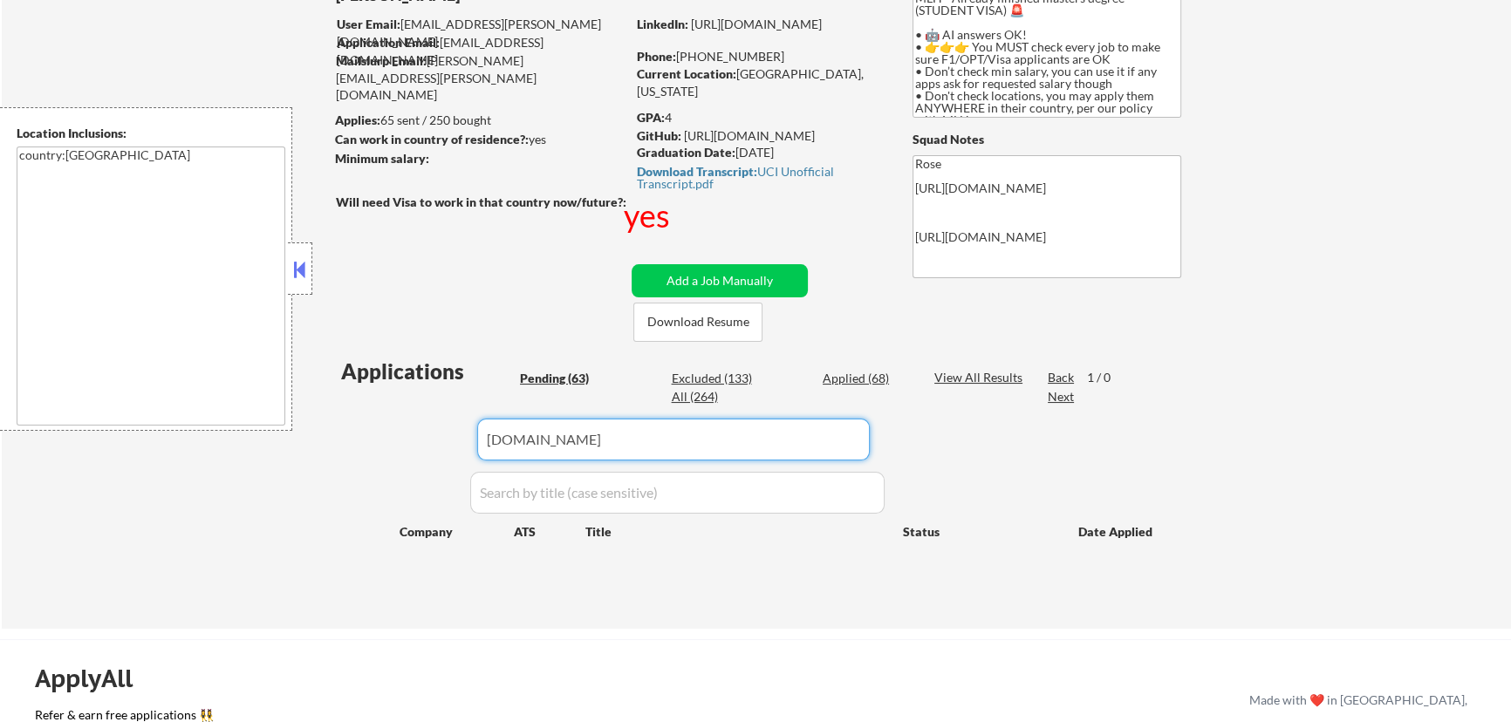
drag, startPoint x: 678, startPoint y: 432, endPoint x: 426, endPoint y: 461, distance: 252.9
click at [426, 461] on div "Applications Pending (63) Excluded (133) Applied (68) All (264) View All Result…" at bounding box center [756, 476] width 840 height 239
paste input "replit"
type input "replit"
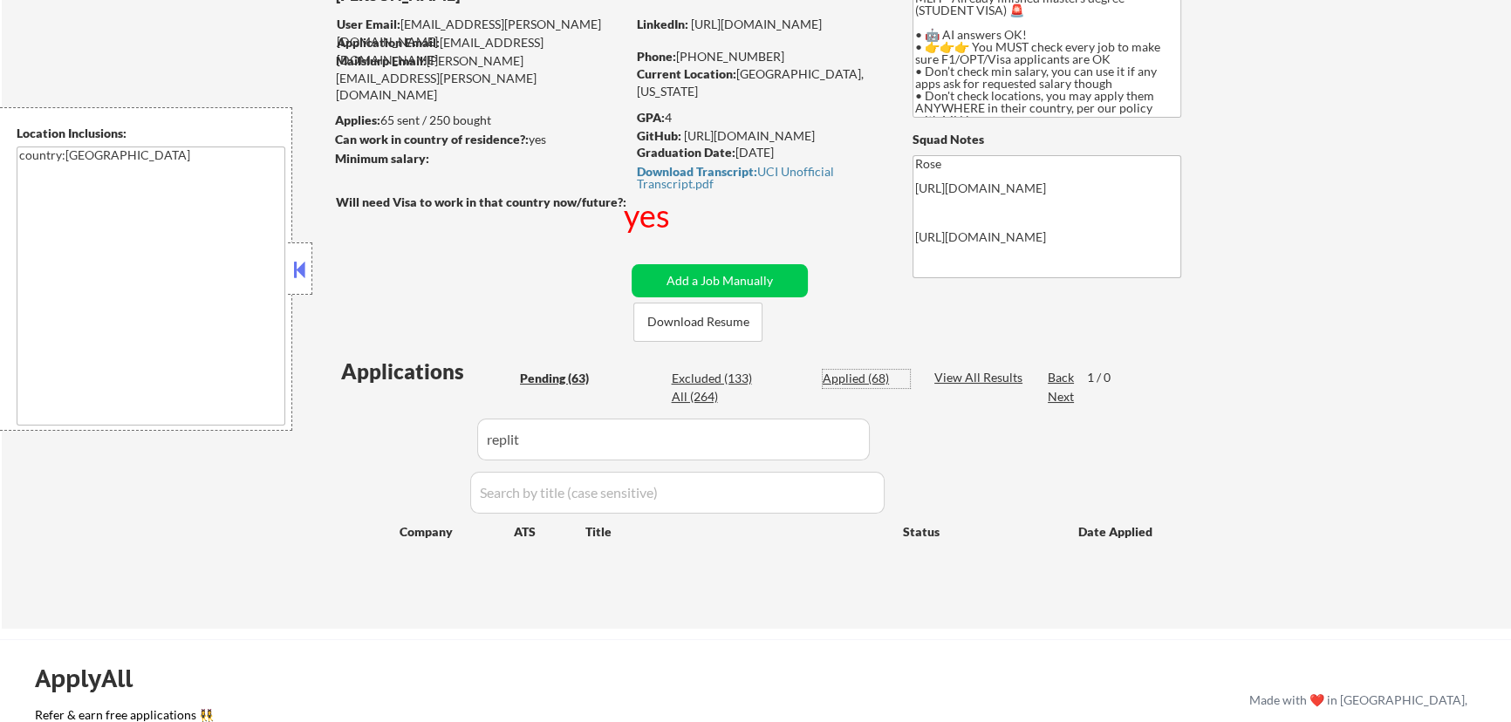
click at [855, 377] on div "Applied (68)" at bounding box center [865, 378] width 87 height 17
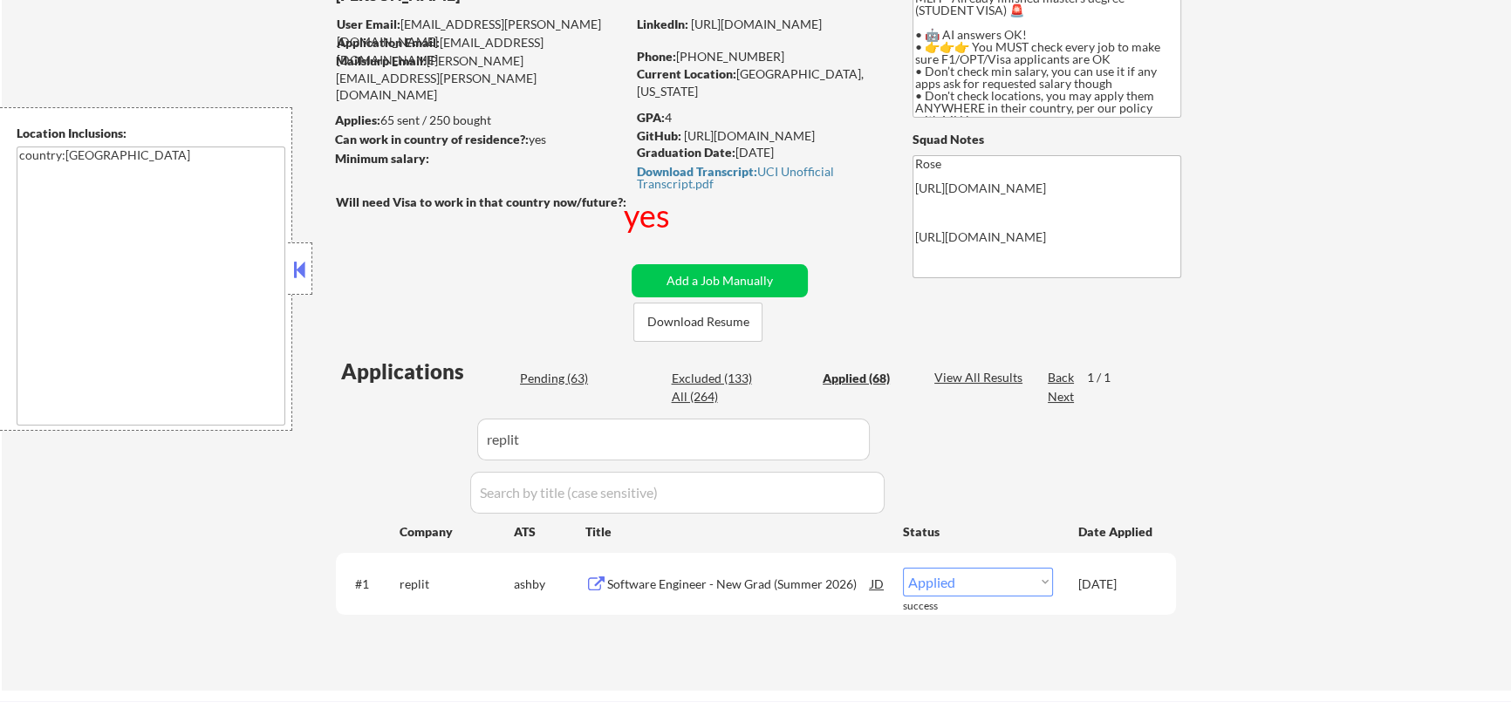
type textarea "Rose https://docs.google.com/spreadsheets/d/1F2h8xisqSvGWRrOxEaSVrRlwfW2tkQYmAW…"
select select ""applied""
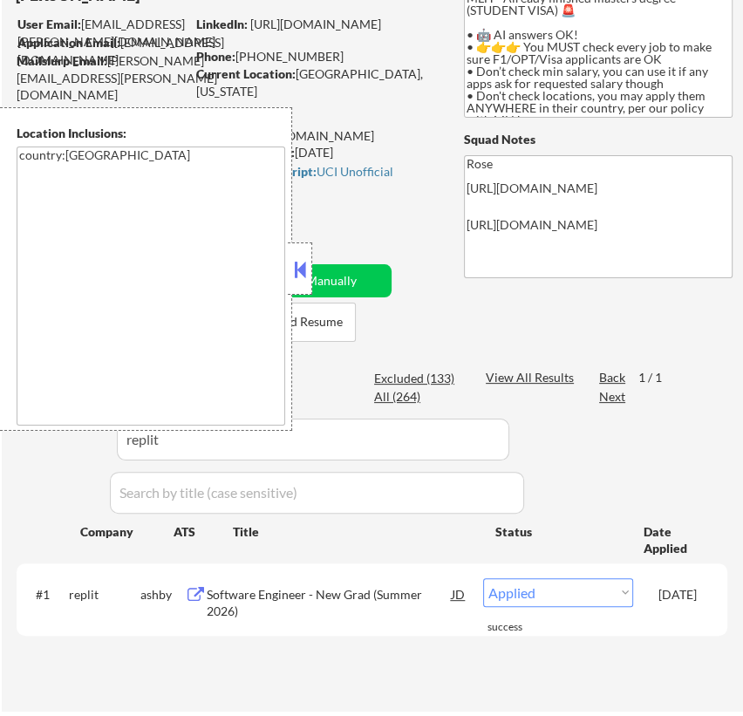
click at [297, 263] on button at bounding box center [299, 269] width 19 height 26
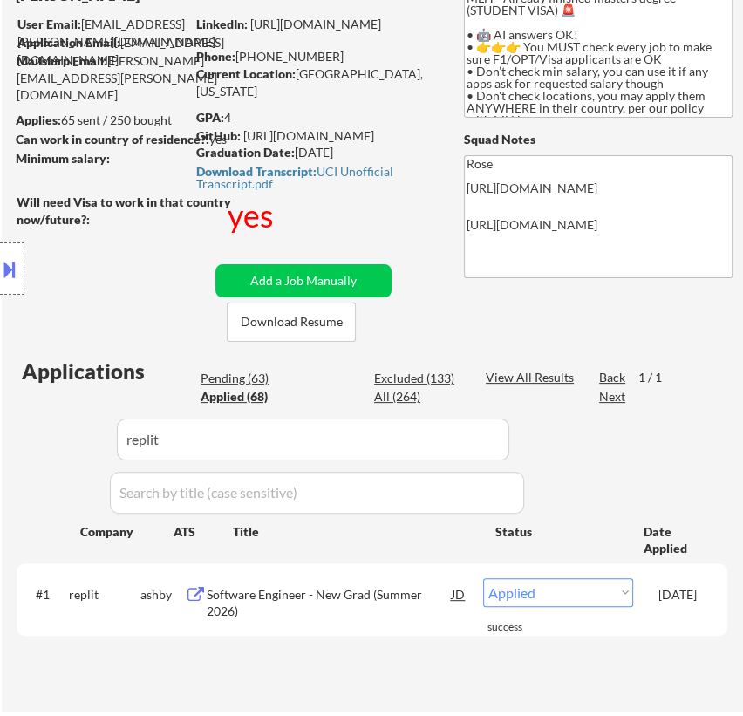
click at [238, 377] on div "Location Inclusions: country:US" at bounding box center [156, 269] width 312 height 324
select select ""applied""
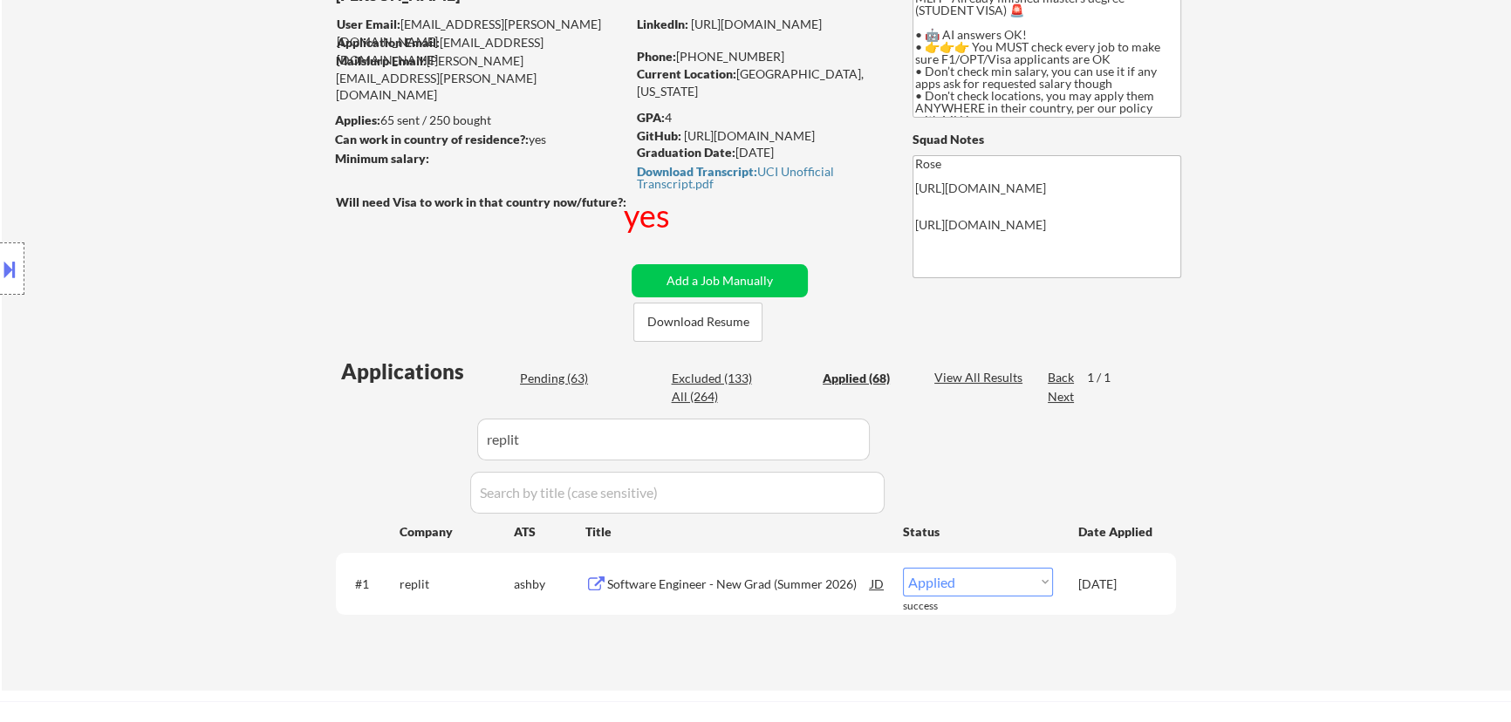
click at [544, 374] on div "Pending (63)" at bounding box center [563, 378] width 87 height 17
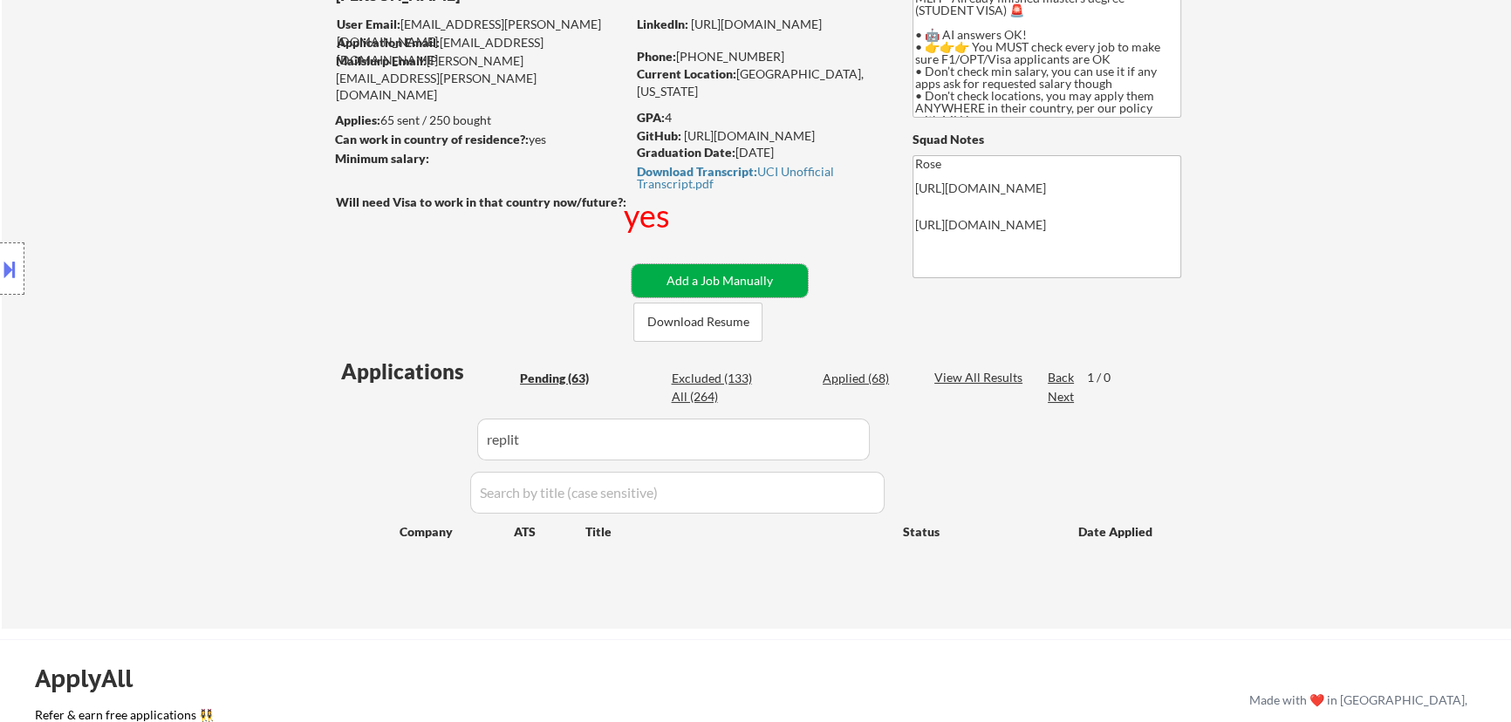
click at [740, 273] on button "Add a Job Manually" at bounding box center [719, 280] width 176 height 33
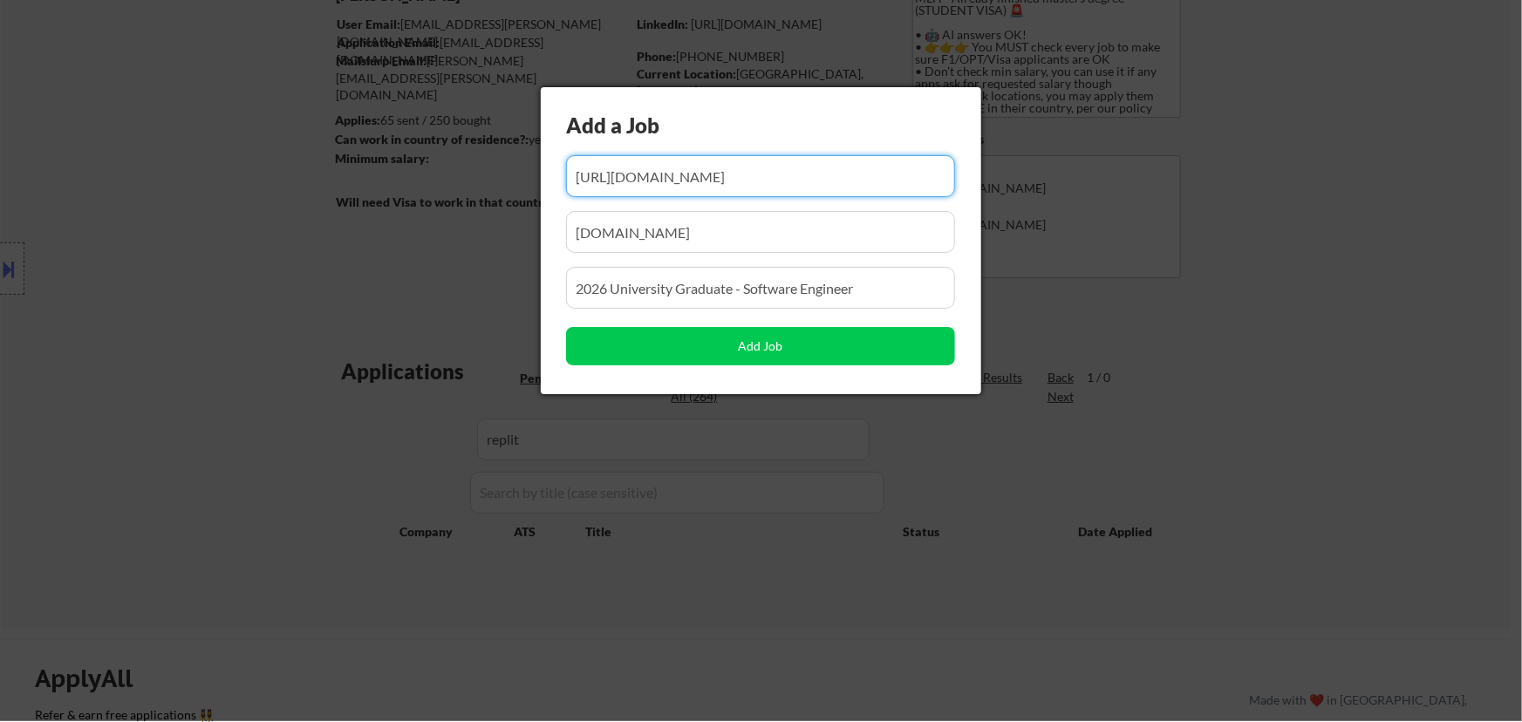
scroll to position [0, 201]
drag, startPoint x: 780, startPoint y: 188, endPoint x: 692, endPoint y: 194, distance: 88.3
click at [696, 199] on div "Add a Job Add Job" at bounding box center [761, 240] width 440 height 307
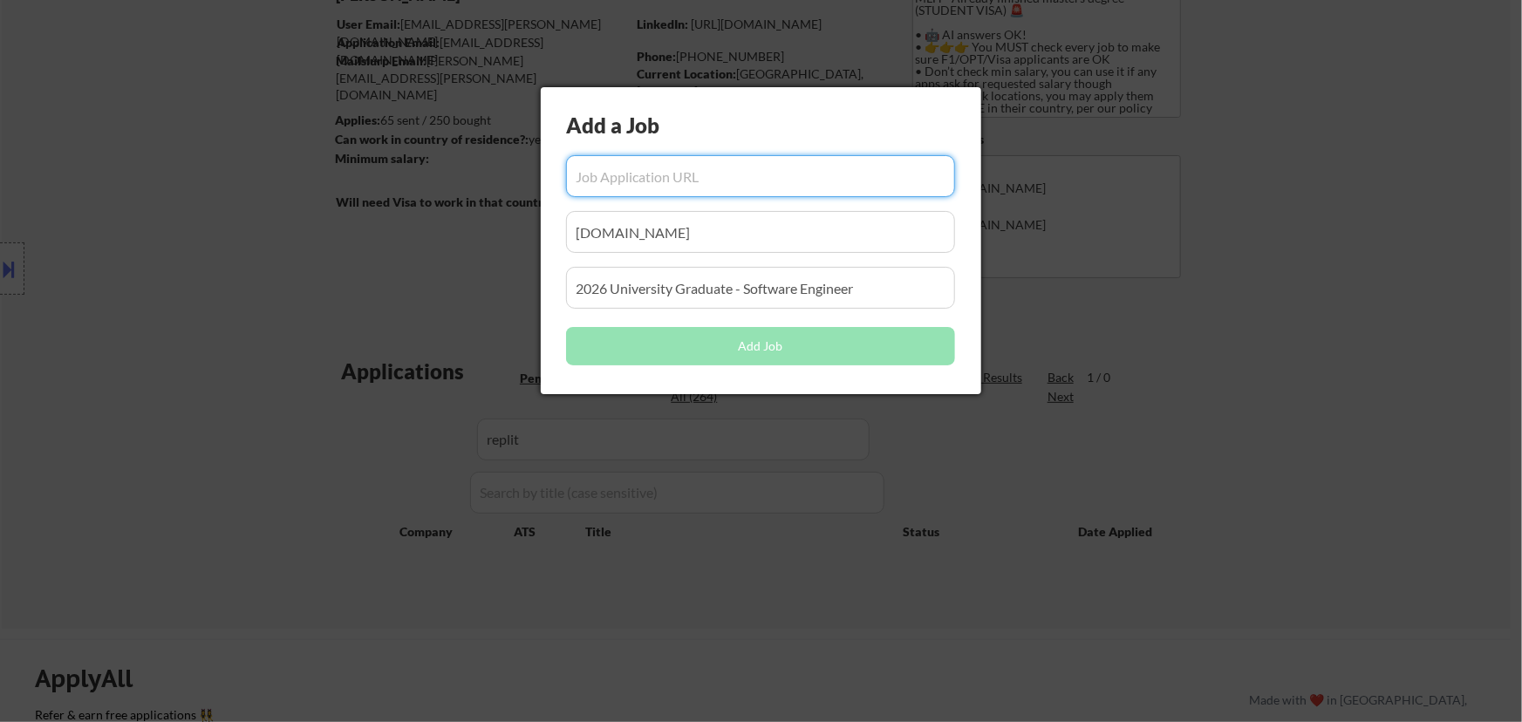
scroll to position [0, 0]
paste input "https://jobs.ashbyhq.com/replit/12737078-74c7-4e63-98a7-5e8da1e9deb1?department…"
type input "https://jobs.ashbyhq.com/replit/12737078-74c7-4e63-98a7-5e8da1e9deb1?department…"
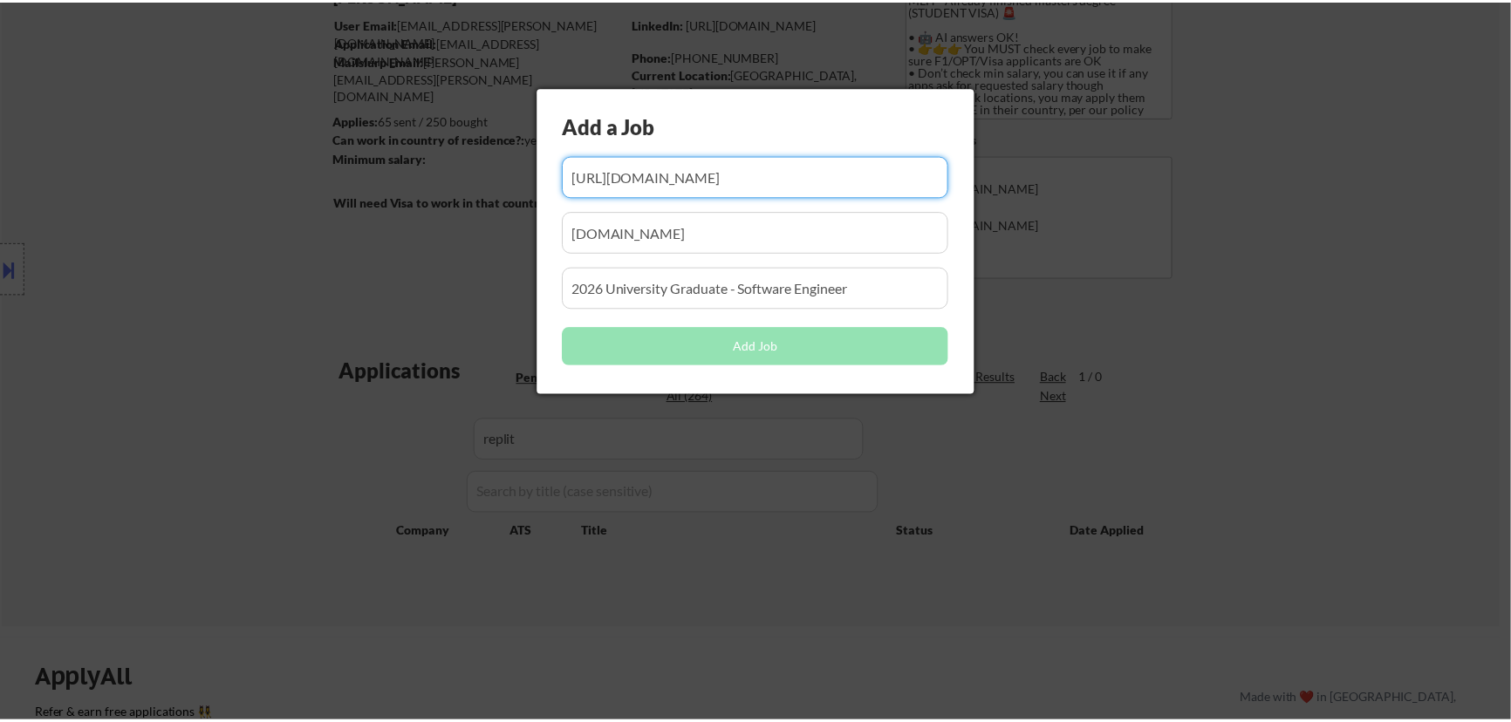
scroll to position [0, 0]
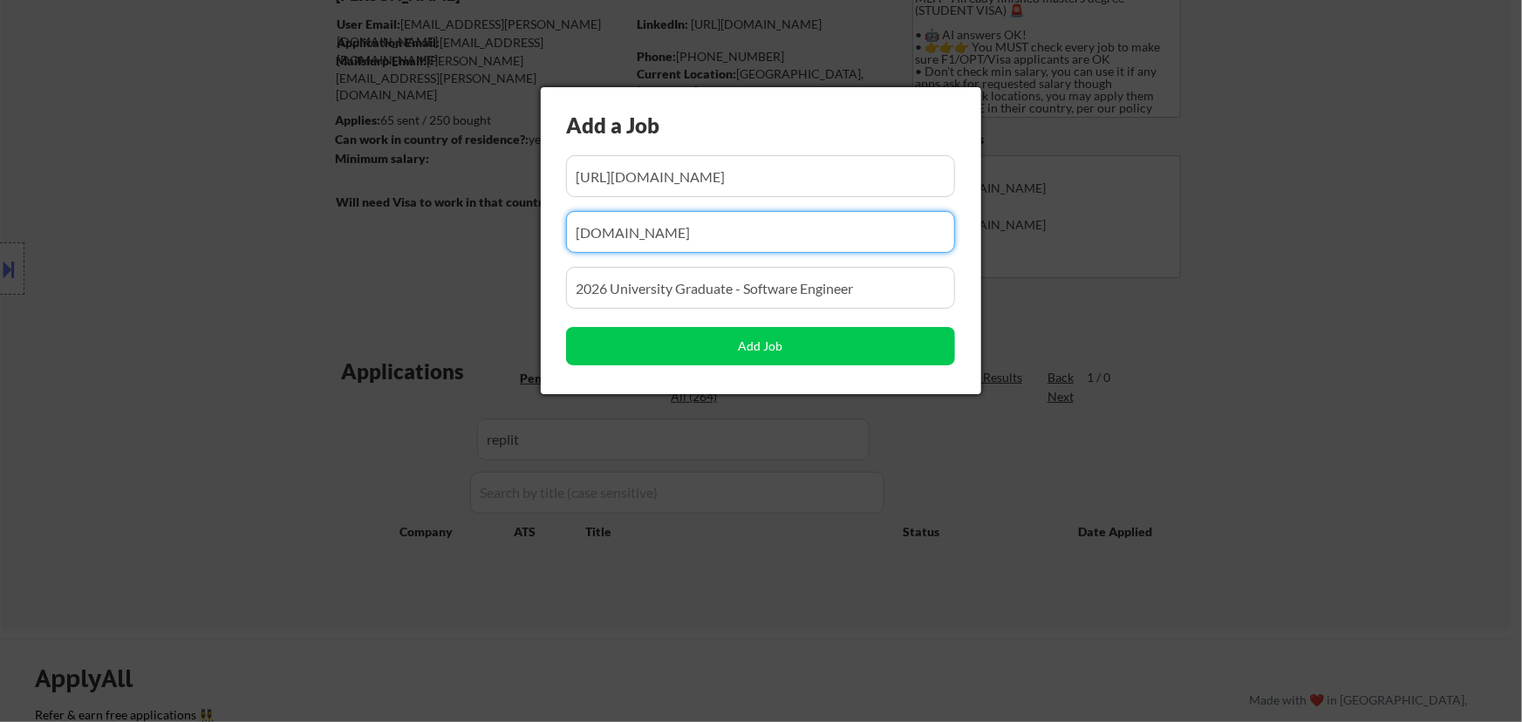
drag, startPoint x: 549, startPoint y: 261, endPoint x: 452, endPoint y: 273, distance: 98.4
click at [452, 273] on body "← Return to /applysquad Mailslurp Inbox Job Search Builder Jenny Cheng User Ema…" at bounding box center [761, 203] width 1522 height 722
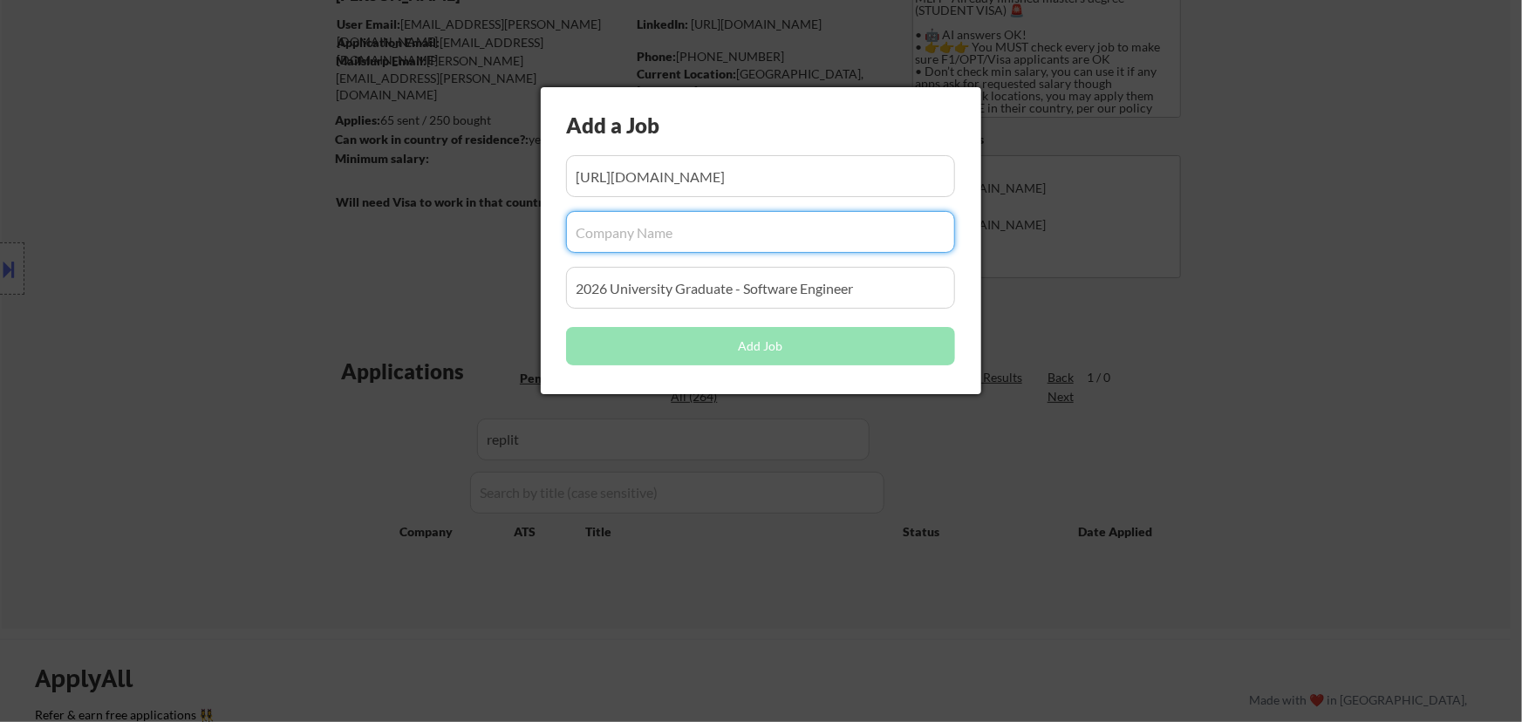
paste input "replit"
type input "replit"
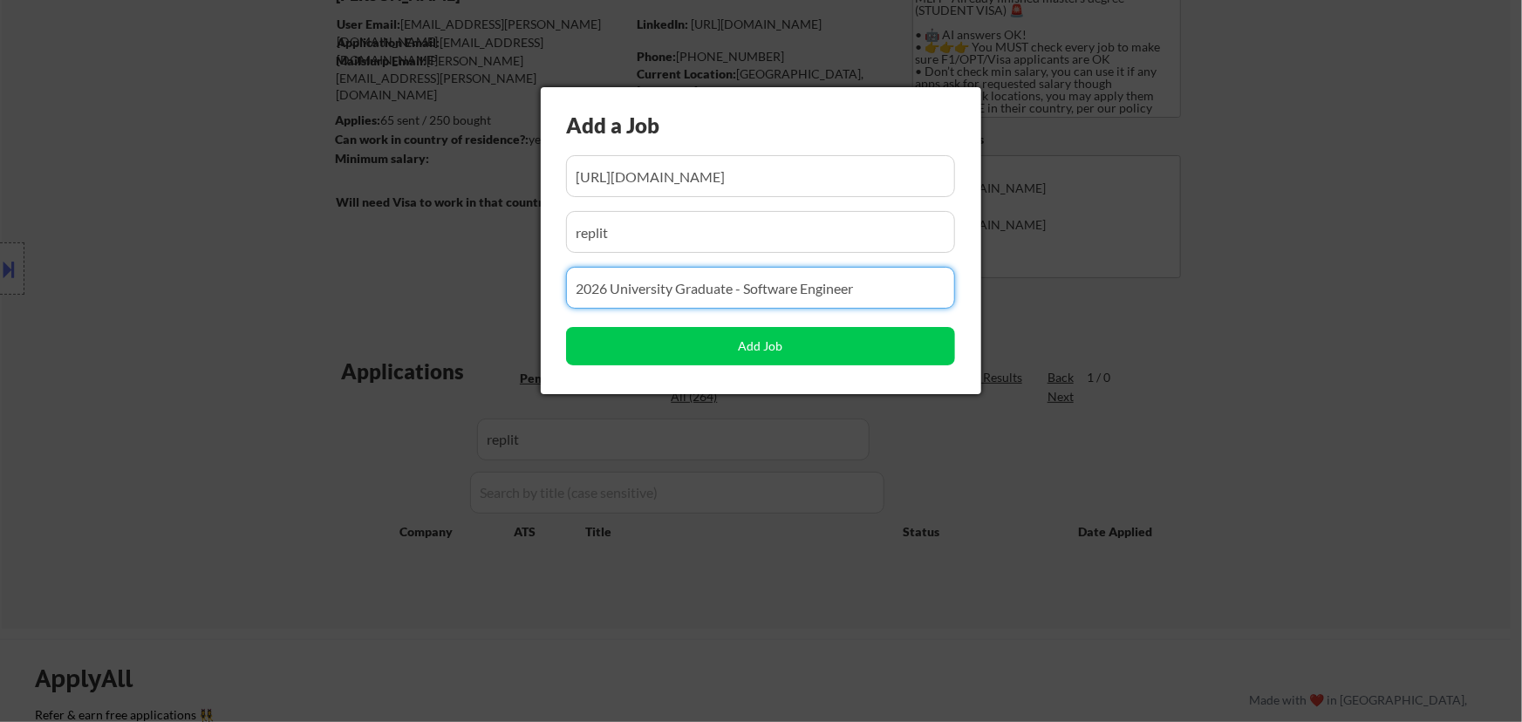
drag, startPoint x: 855, startPoint y: 304, endPoint x: 553, endPoint y: 308, distance: 301.8
click at [553, 308] on div "Add a Job Add Job" at bounding box center [761, 240] width 440 height 307
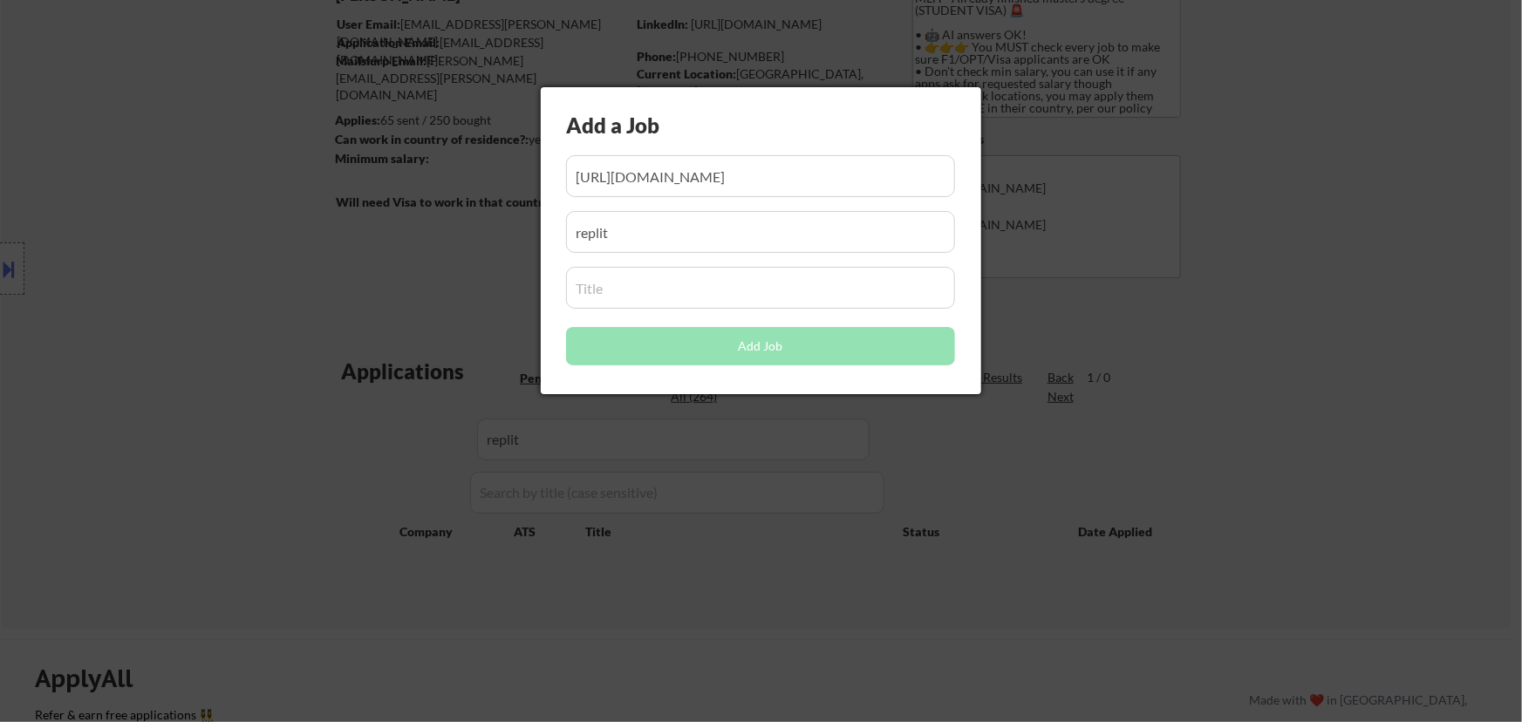
click at [654, 286] on input "input" at bounding box center [760, 288] width 389 height 42
paste input "Software Engineering Intern (Summer 2026)"
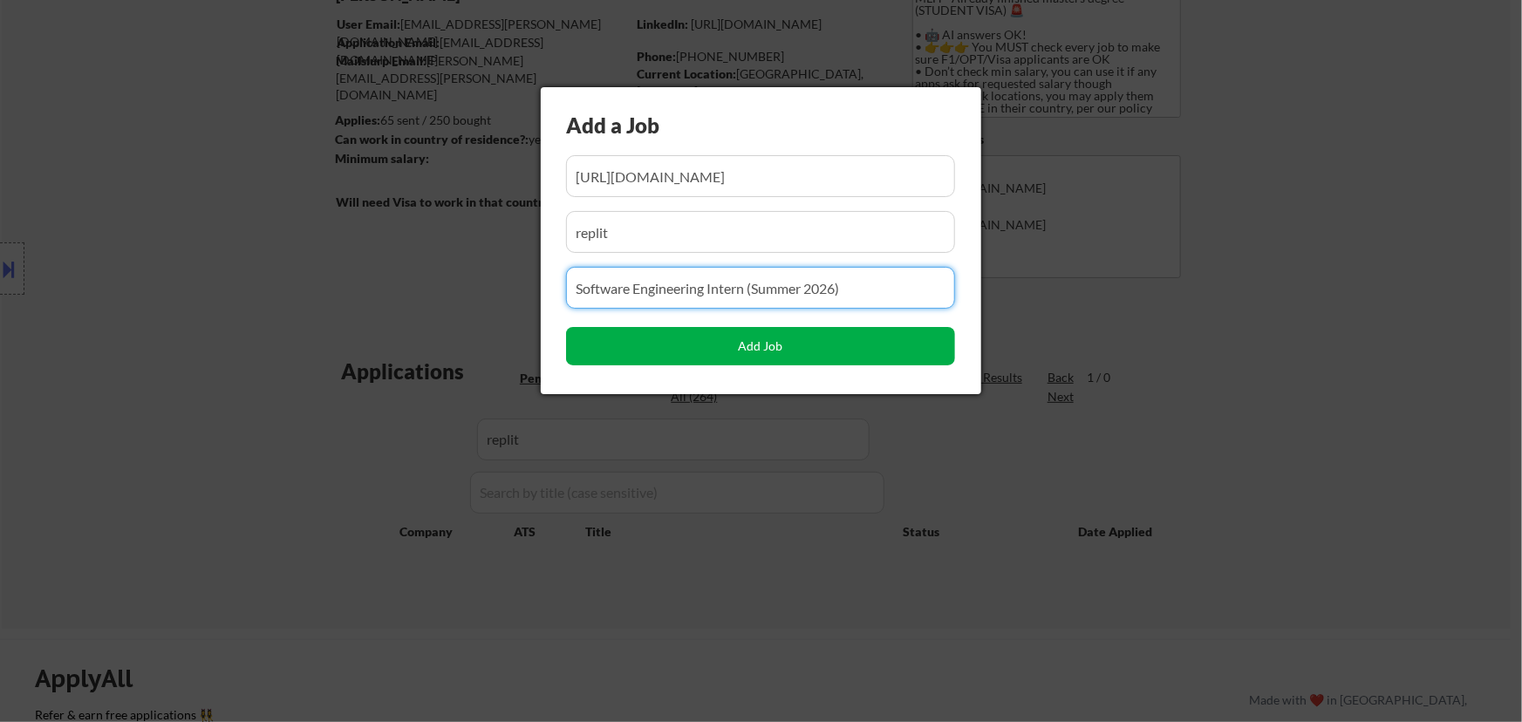
type input "Software Engineering Intern (Summer 2026)"
click at [763, 329] on button "Add Job" at bounding box center [760, 346] width 389 height 38
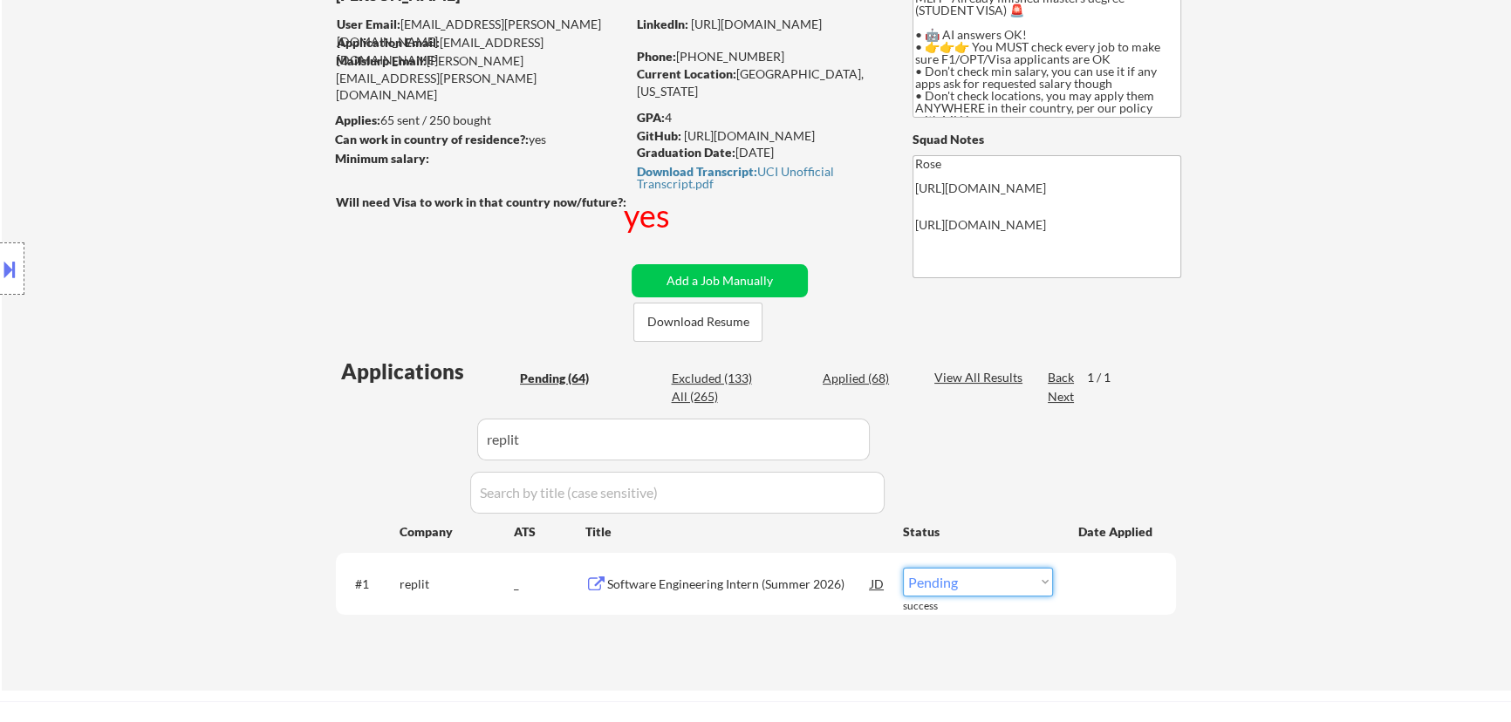
click at [1044, 581] on select "Choose an option... Pending Applied Excluded (Questions) Excluded (Expired) Exc…" at bounding box center [978, 582] width 150 height 29
select select ""applied""
click at [903, 568] on select "Choose an option... Pending Applied Excluded (Questions) Excluded (Expired) Exc…" at bounding box center [978, 582] width 150 height 29
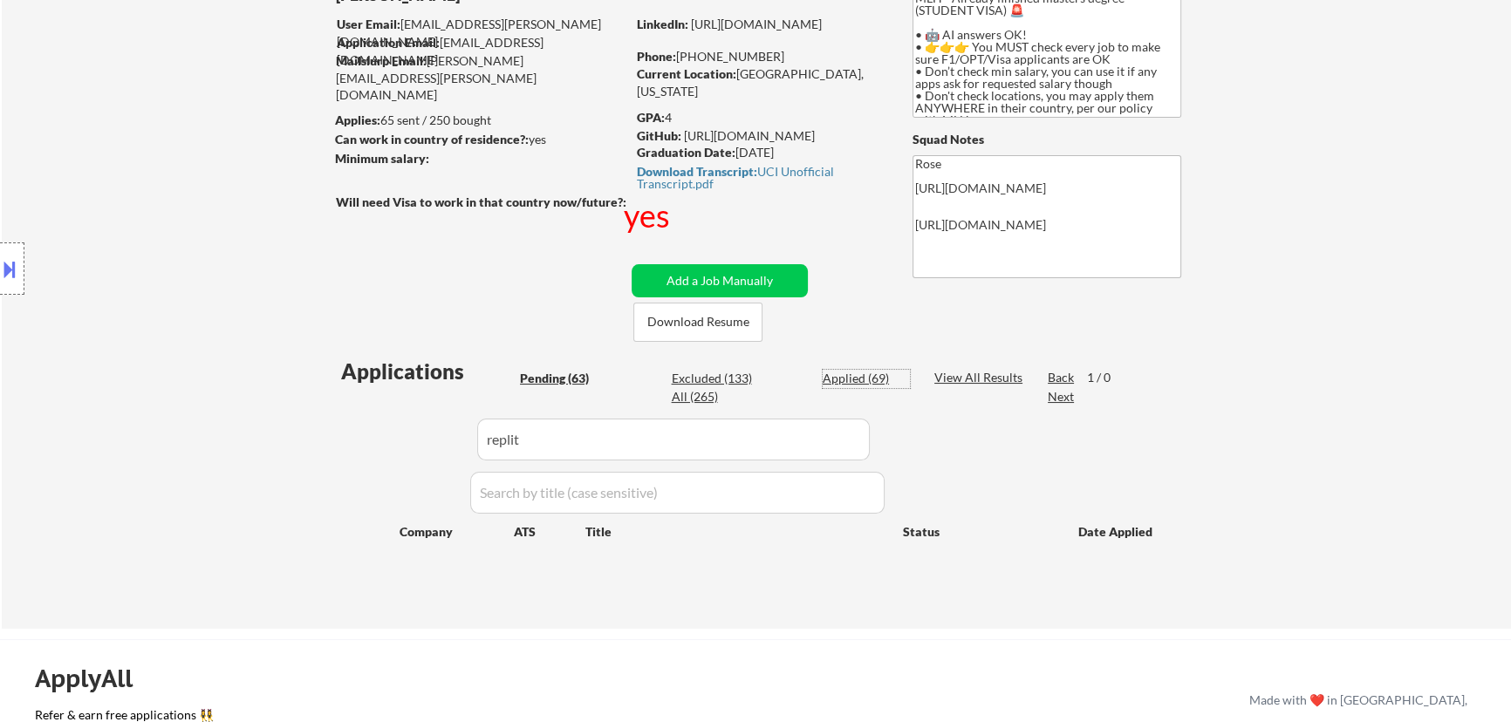
click at [850, 375] on div "Applied (69)" at bounding box center [865, 378] width 87 height 17
select select ""applied""
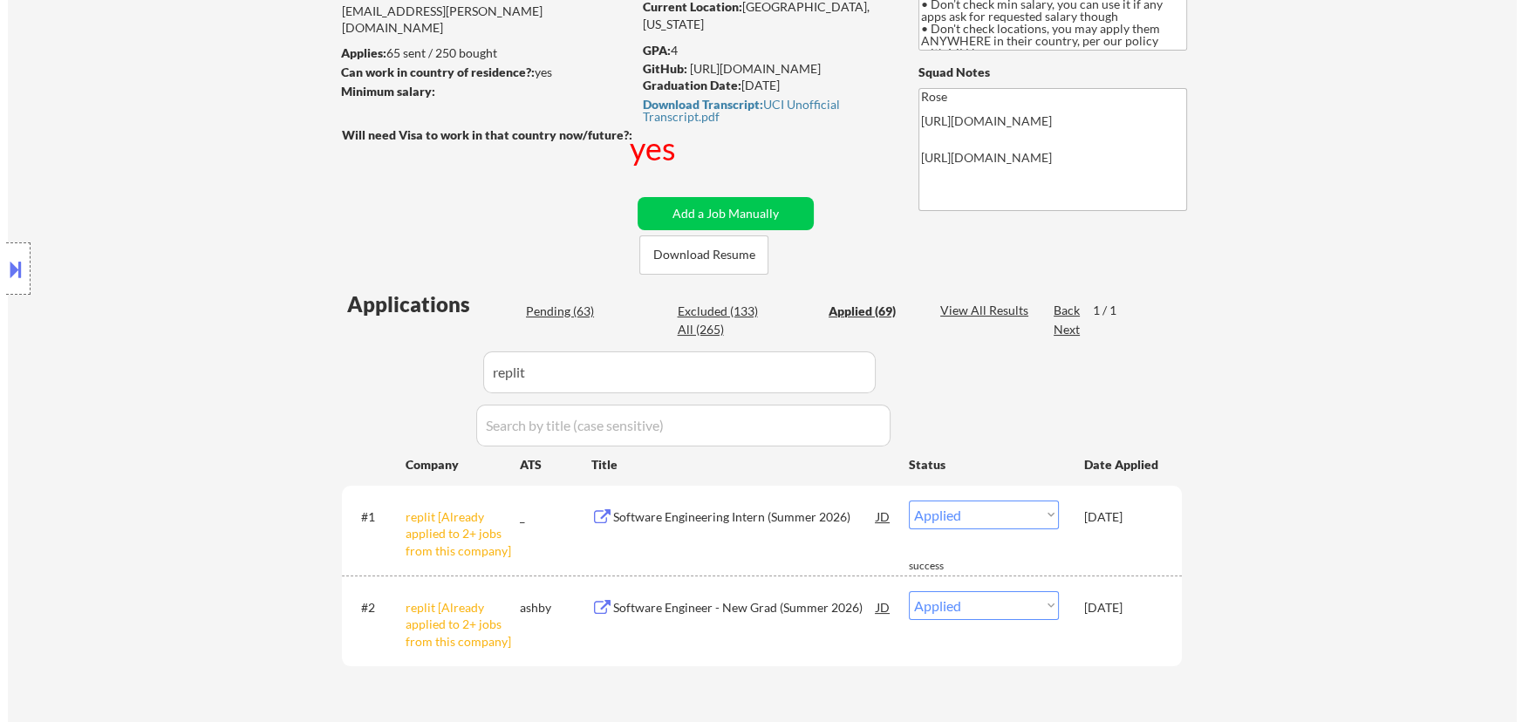
scroll to position [317, 0]
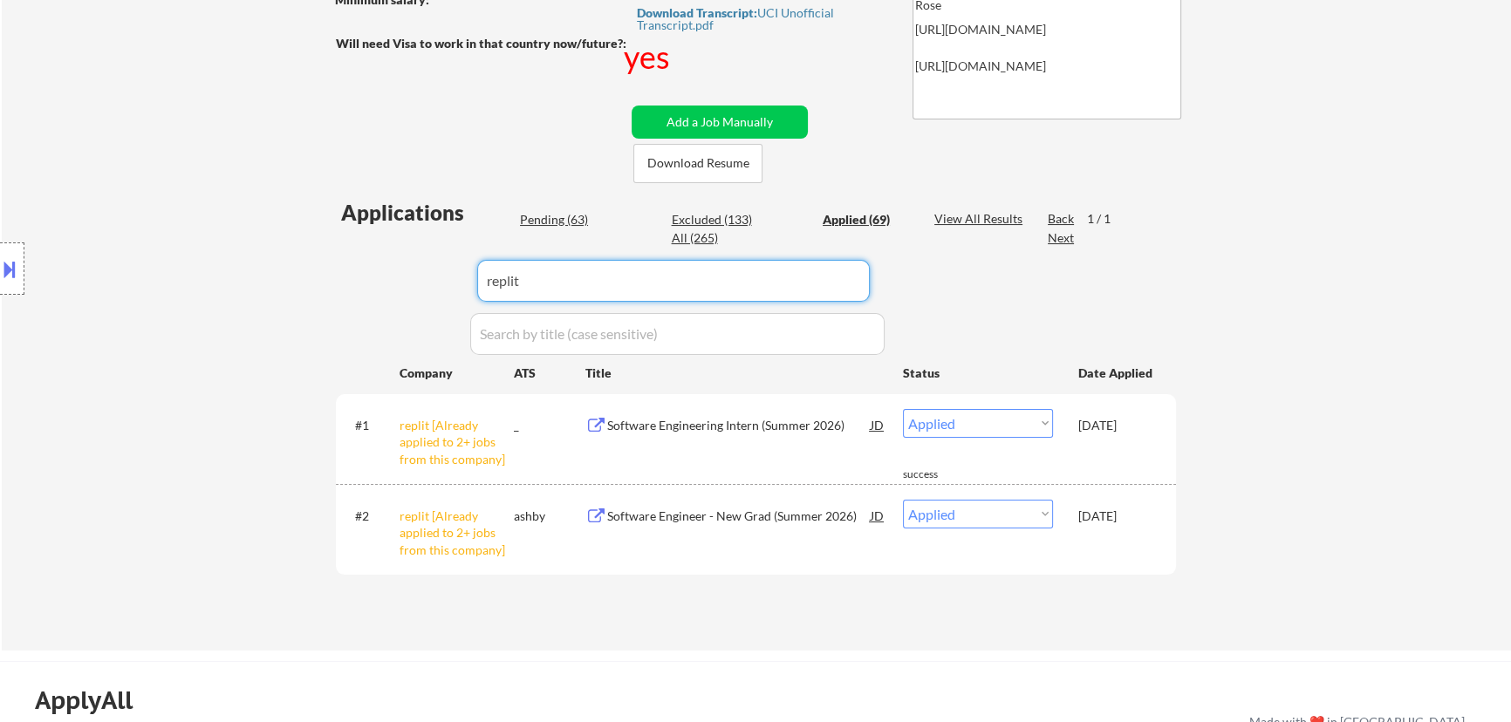
click at [828, 279] on input "input" at bounding box center [673, 281] width 392 height 42
drag, startPoint x: 821, startPoint y: 279, endPoint x: 435, endPoint y: 285, distance: 385.5
click at [437, 285] on div "Applications Pending (63) Excluded (133) Applied (69) All (265) View All Result…" at bounding box center [756, 407] width 840 height 419
paste input "GPTZero/"
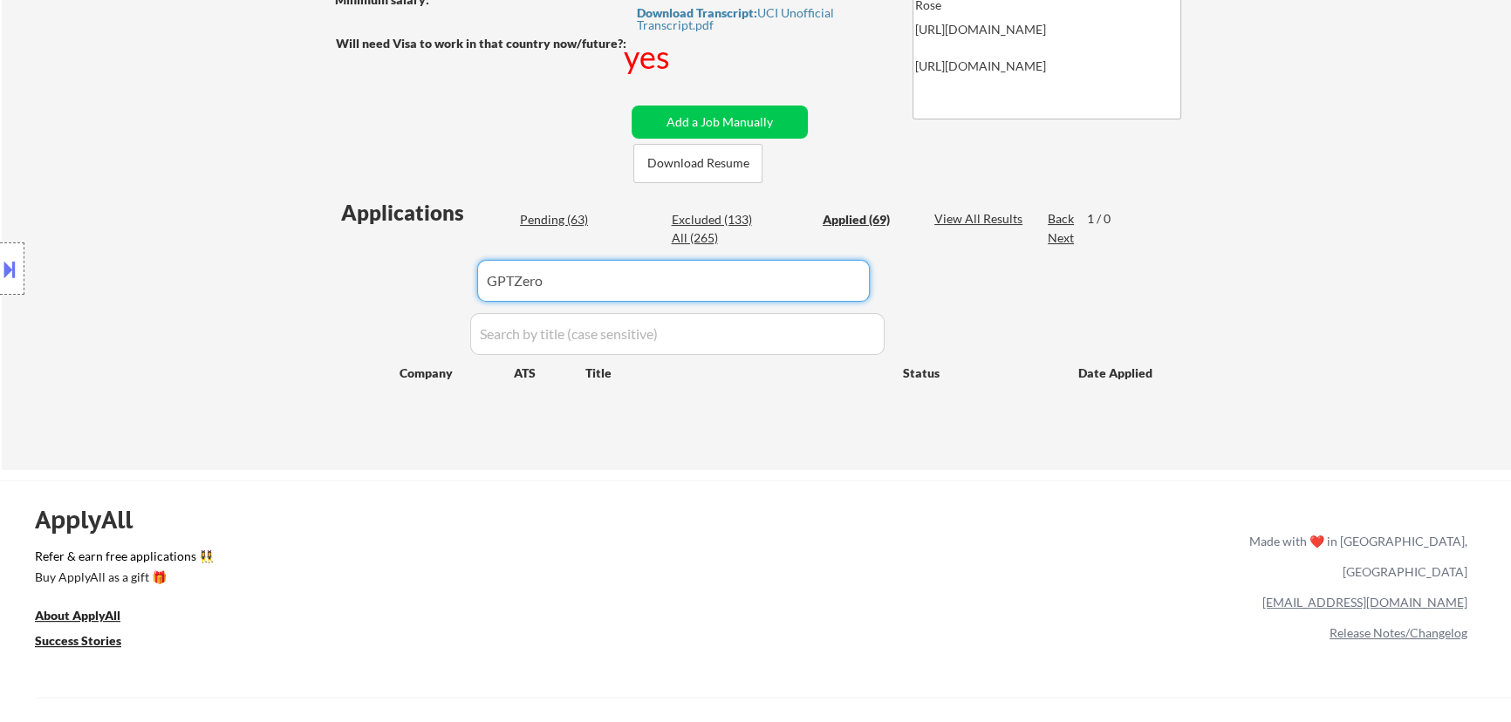
type input "GPTZero"
click at [570, 216] on div "Pending (63)" at bounding box center [563, 219] width 87 height 17
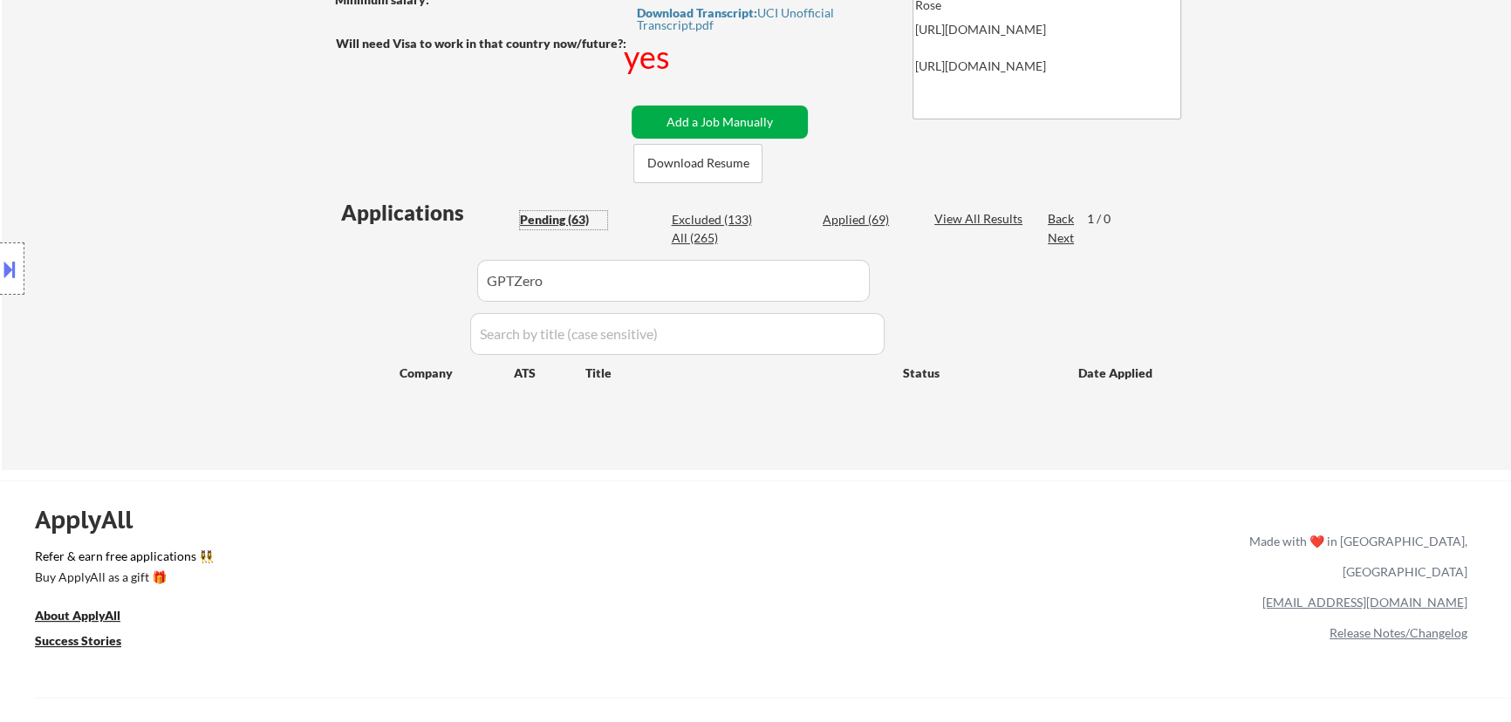
click at [741, 125] on button "Add a Job Manually" at bounding box center [719, 122] width 176 height 33
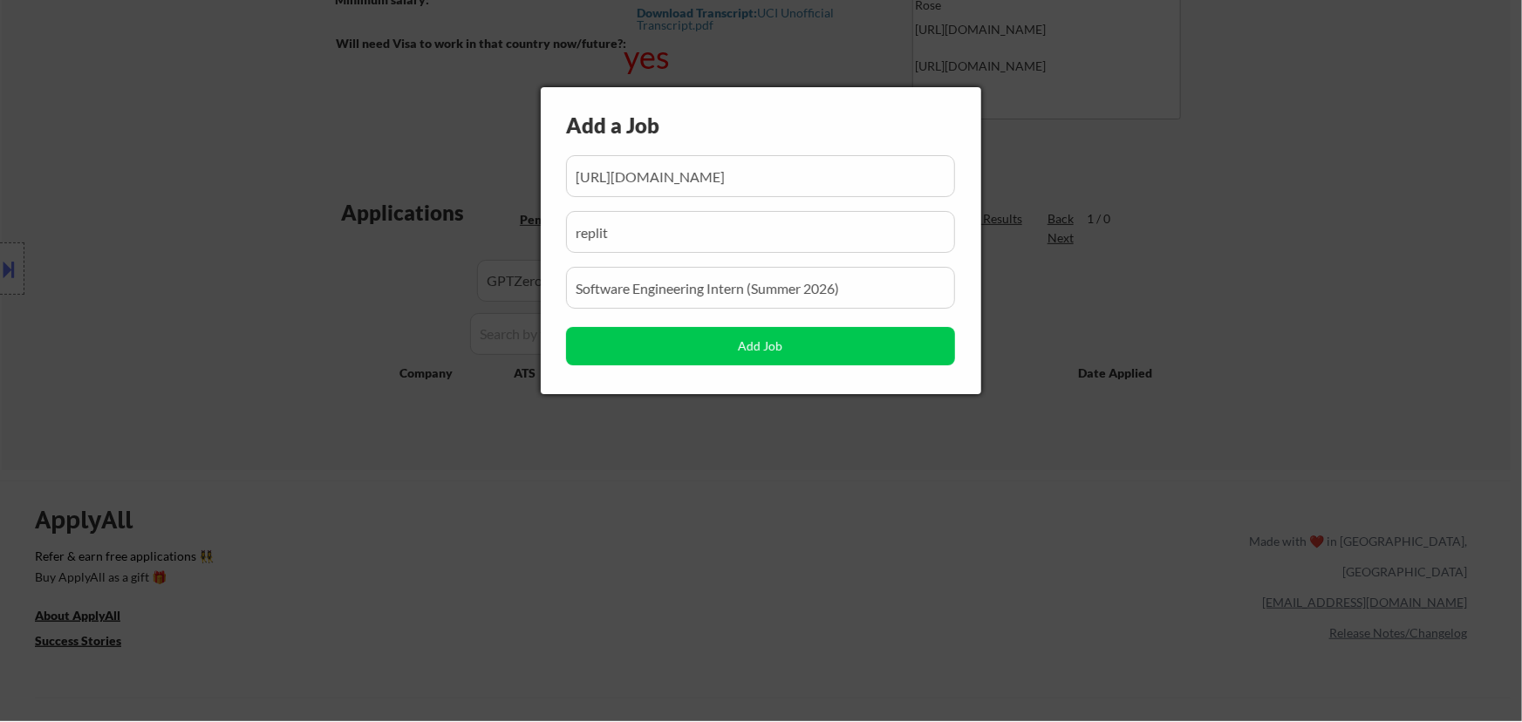
scroll to position [0, 461]
drag, startPoint x: 749, startPoint y: 183, endPoint x: 646, endPoint y: 172, distance: 103.5
click at [646, 172] on input "input" at bounding box center [760, 176] width 389 height 42
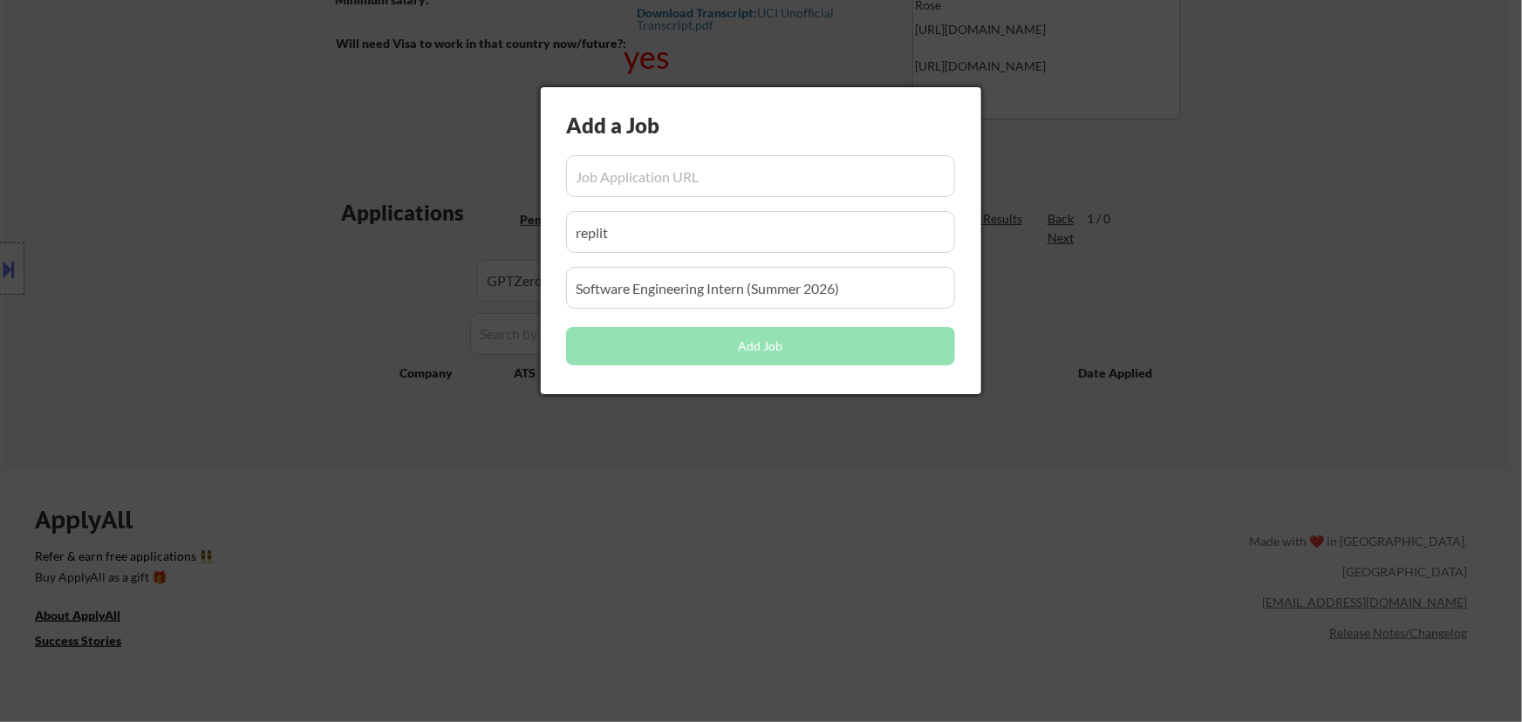
click at [685, 177] on input "input" at bounding box center [760, 176] width 389 height 42
paste input "https://jobs.ashbyhq.com/GPTZero/e1f12af2-d017-4fca-a9af-99431d989d53"
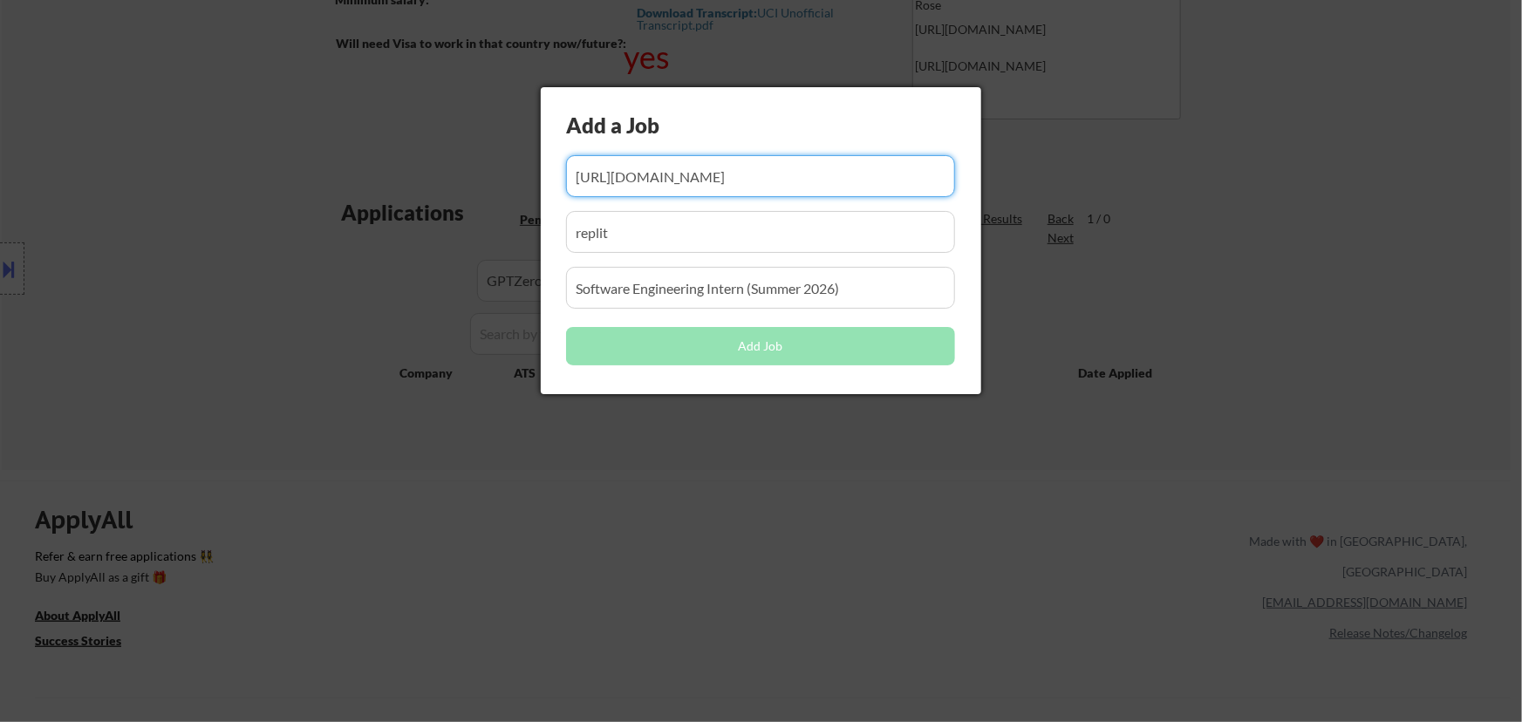
scroll to position [0, 105]
type input "https://jobs.ashbyhq.com/GPTZero/e1f12af2-d017-4fca-a9af-99431d989d53"
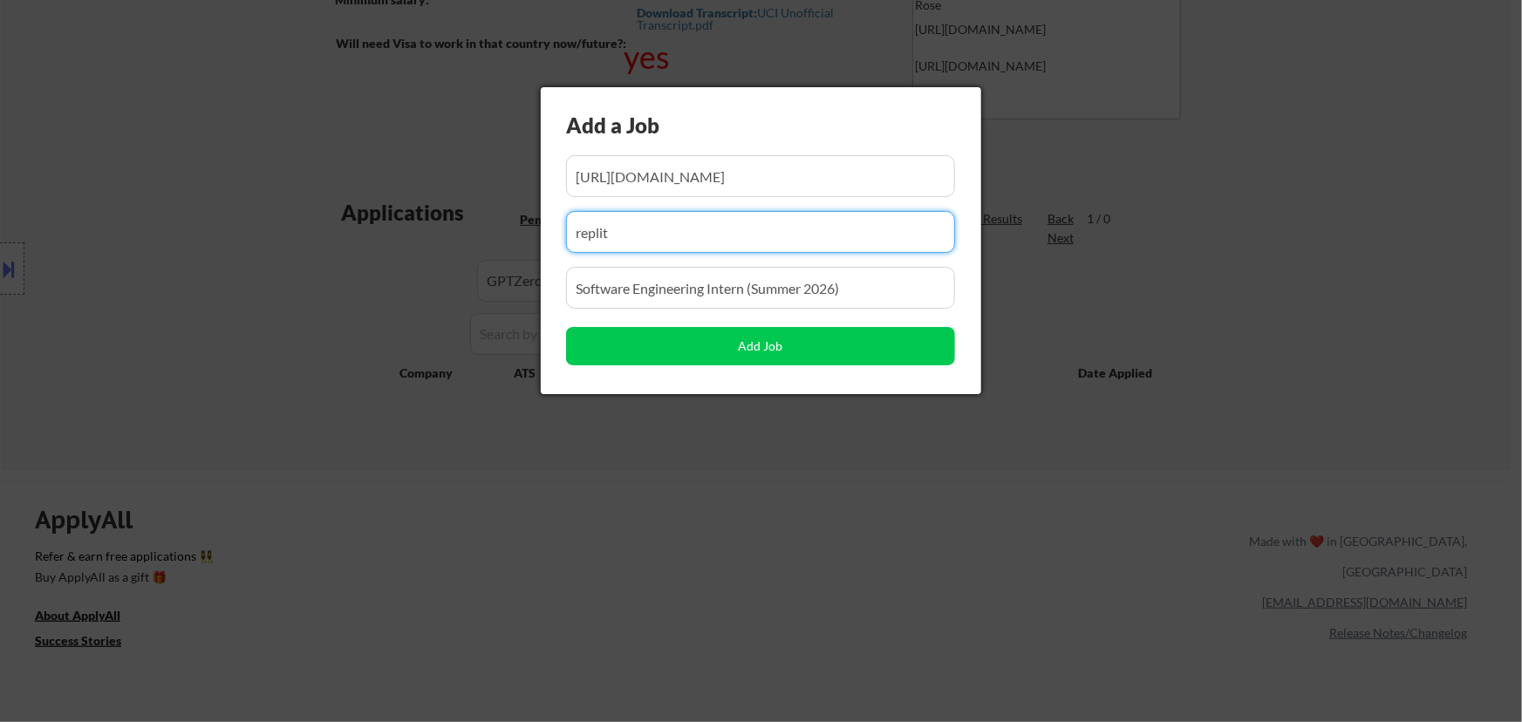
drag, startPoint x: 676, startPoint y: 244, endPoint x: 471, endPoint y: 251, distance: 205.1
click at [471, 251] on body "← Return to /applysquad Mailslurp Inbox Job Search Builder Jenny Cheng User Ema…" at bounding box center [761, 44] width 1522 height 722
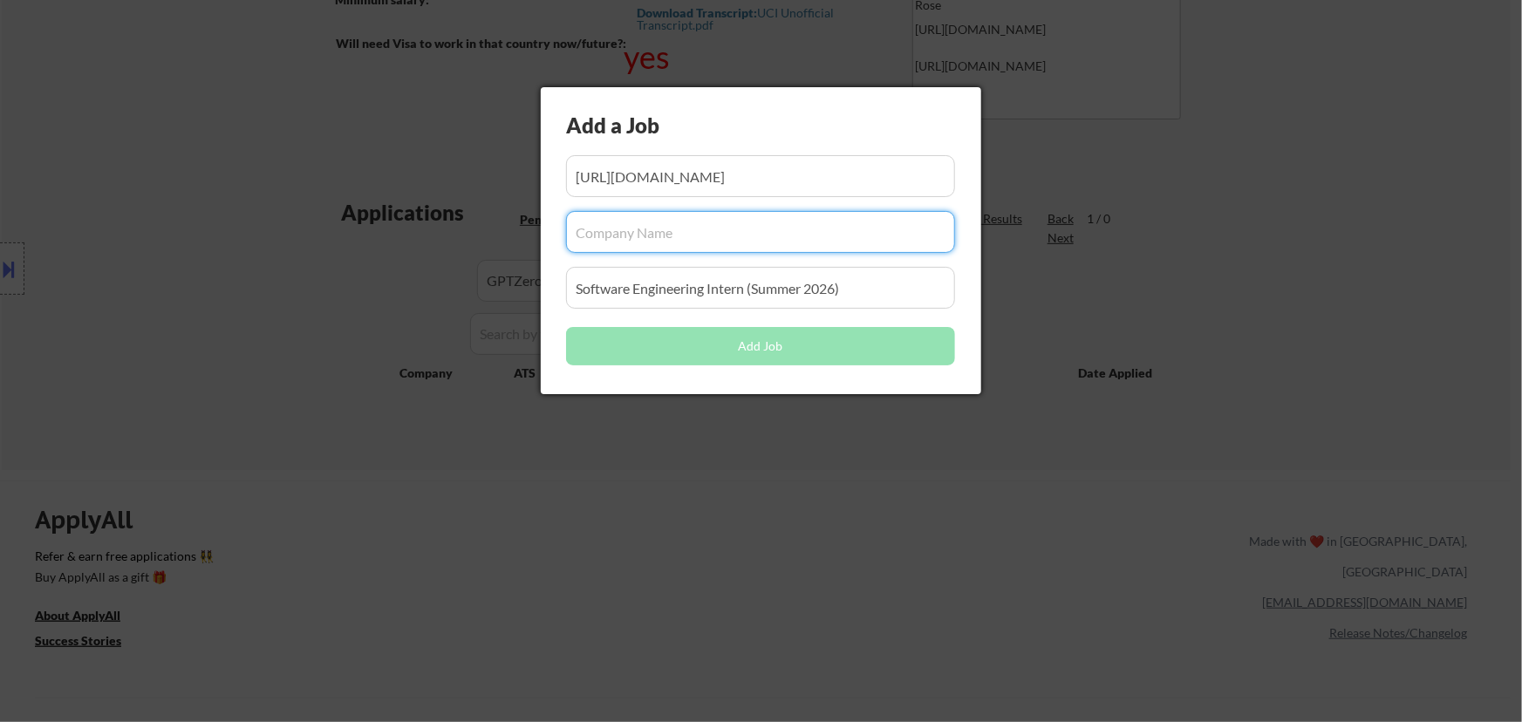
click at [667, 227] on input "input" at bounding box center [760, 232] width 389 height 42
paste input "GPTZero/"
type input "GPTZero"
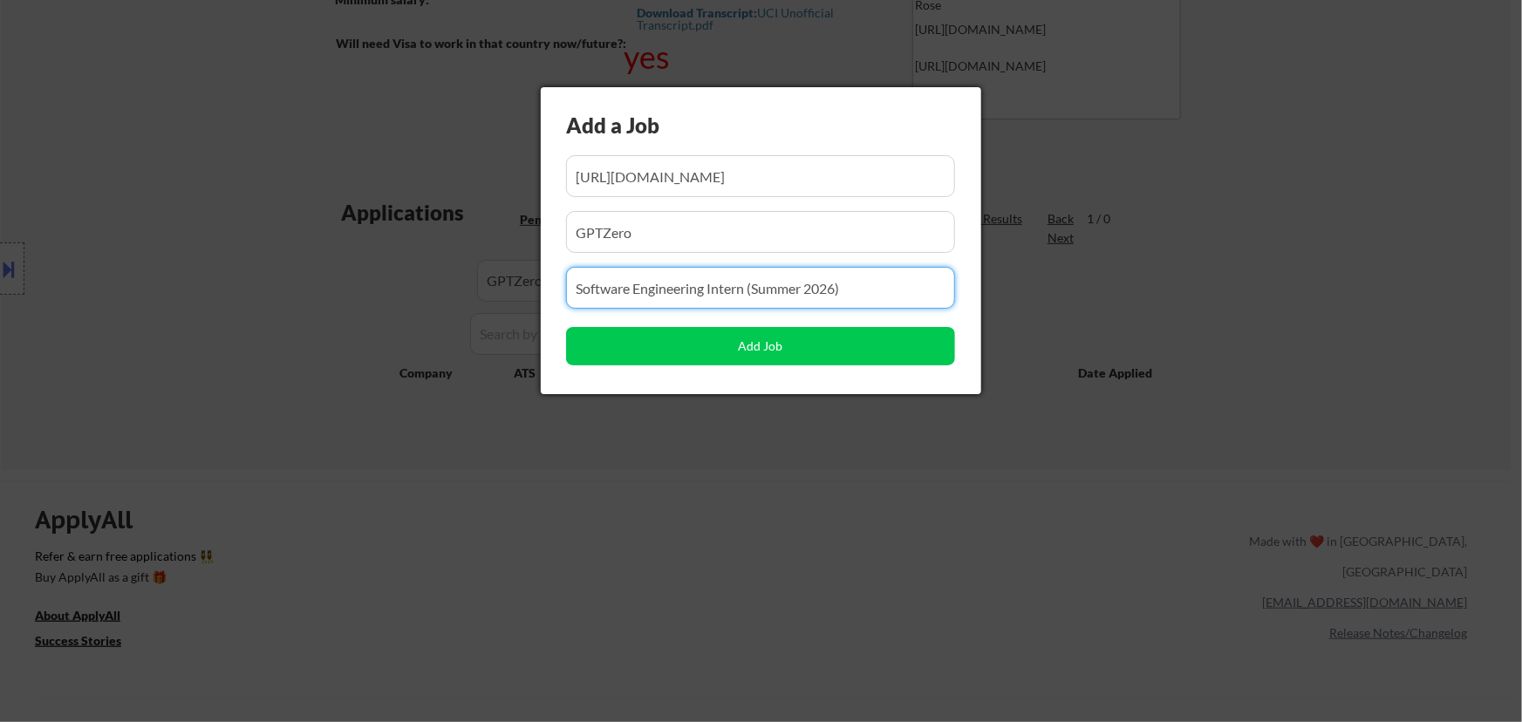
drag, startPoint x: 856, startPoint y: 297, endPoint x: 284, endPoint y: 283, distance: 571.4
click at [278, 290] on body "← Return to /applysquad Mailslurp Inbox Job Search Builder Jenny Cheng User Ema…" at bounding box center [761, 44] width 1522 height 722
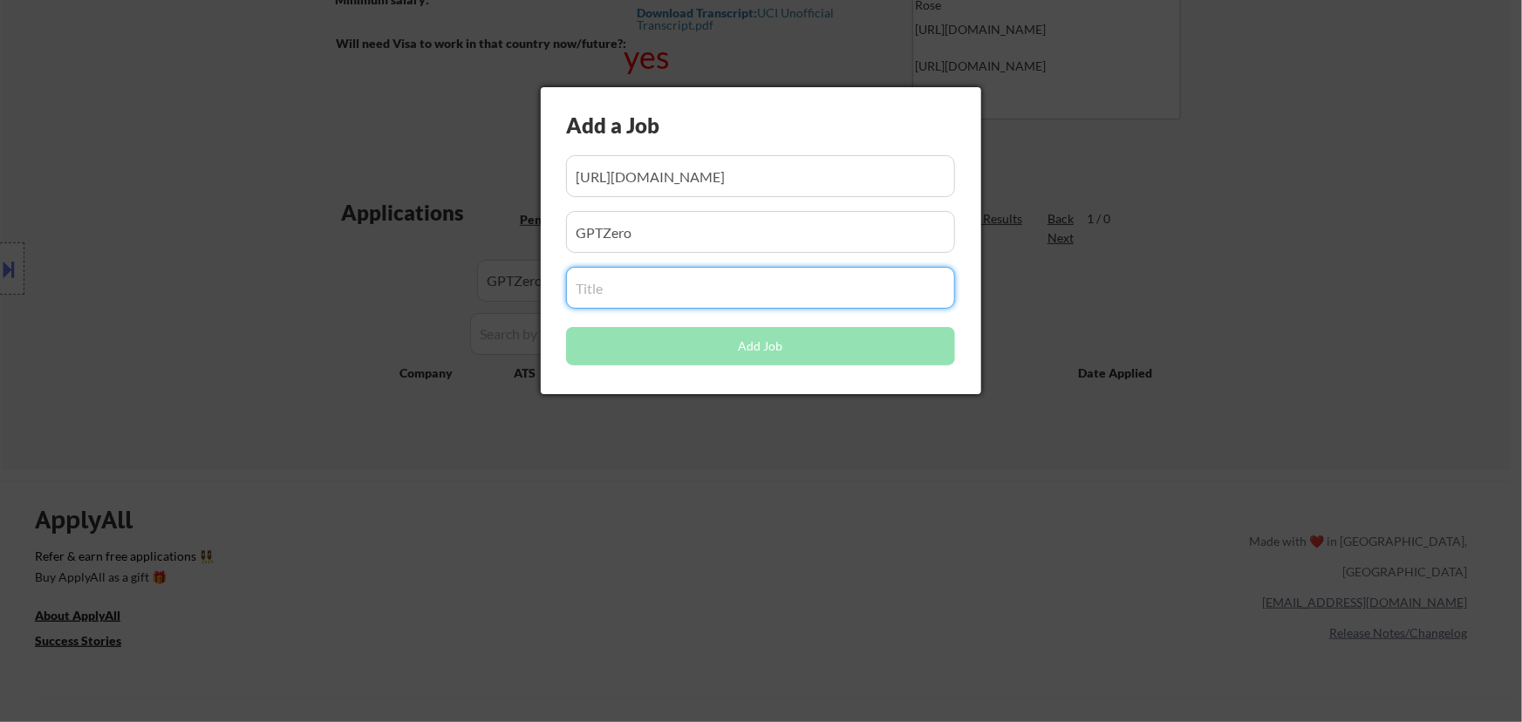
click at [696, 297] on input "input" at bounding box center [760, 288] width 389 height 42
paste input "Software Engineering Intern"
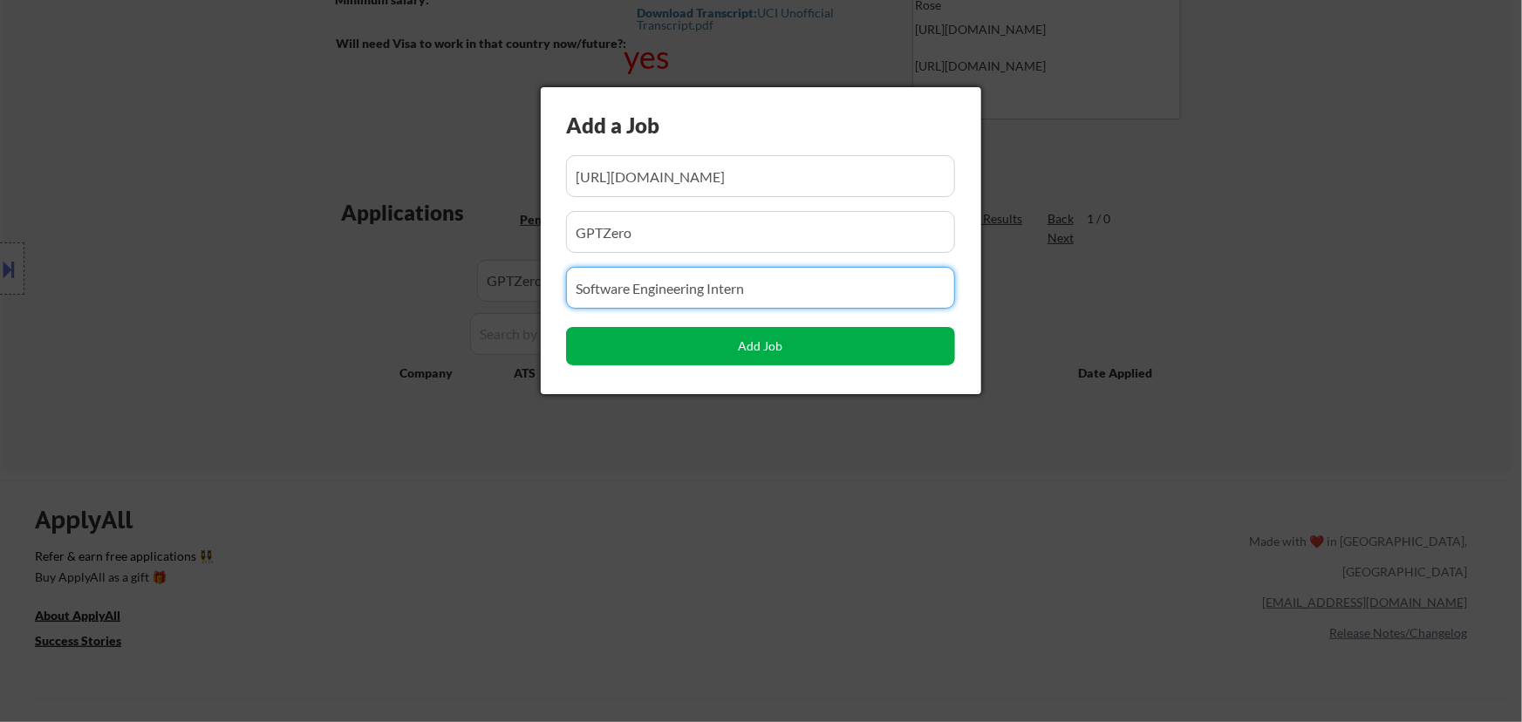
type input "Software Engineering Intern"
click at [749, 352] on button "Add Job" at bounding box center [760, 346] width 389 height 38
select select ""pending""
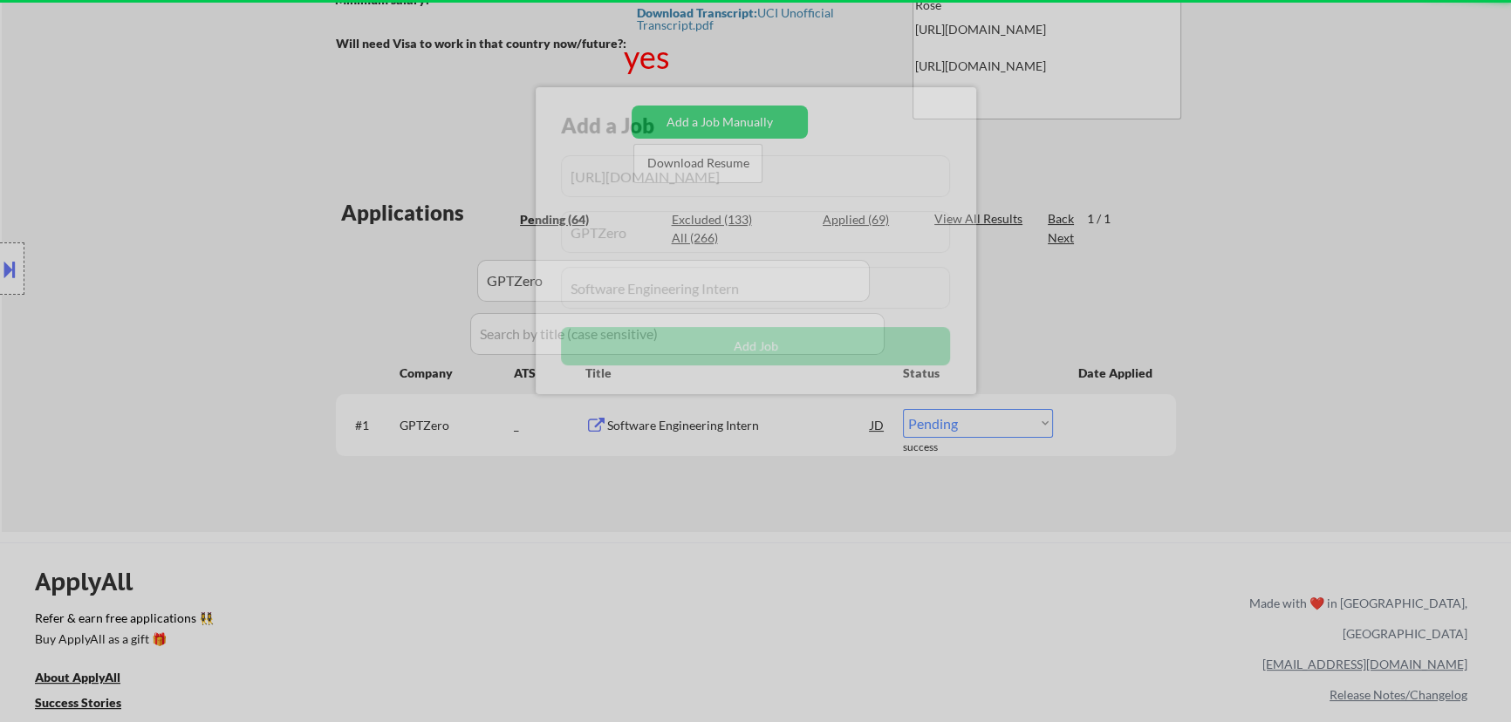
click at [875, 569] on div at bounding box center [755, 361] width 1511 height 722
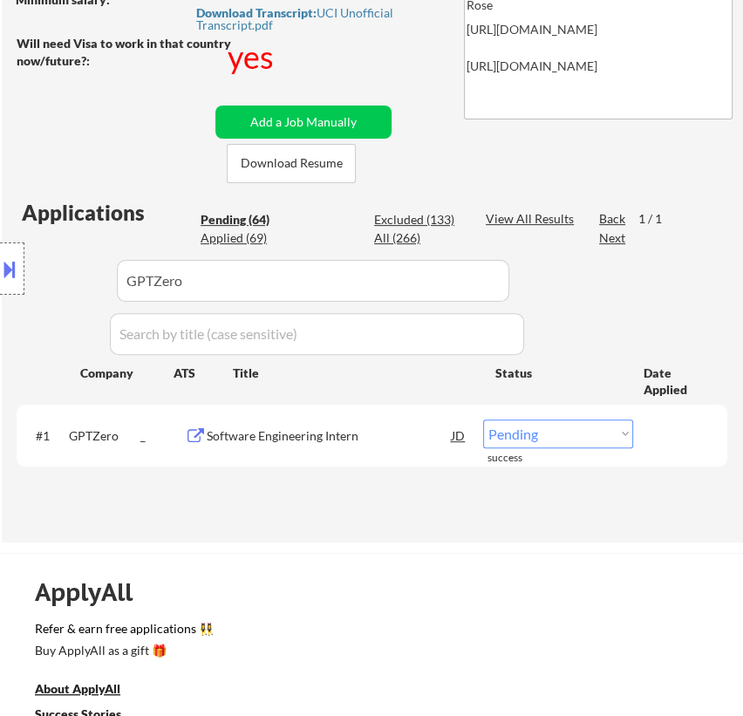
click at [574, 435] on select "Choose an option... Pending Applied Excluded (Questions) Excluded (Expired) Exc…" at bounding box center [558, 433] width 150 height 29
select select ""applied""
click at [483, 419] on select "Choose an option... Pending Applied Excluded (Questions) Excluded (Expired) Exc…" at bounding box center [558, 433] width 150 height 29
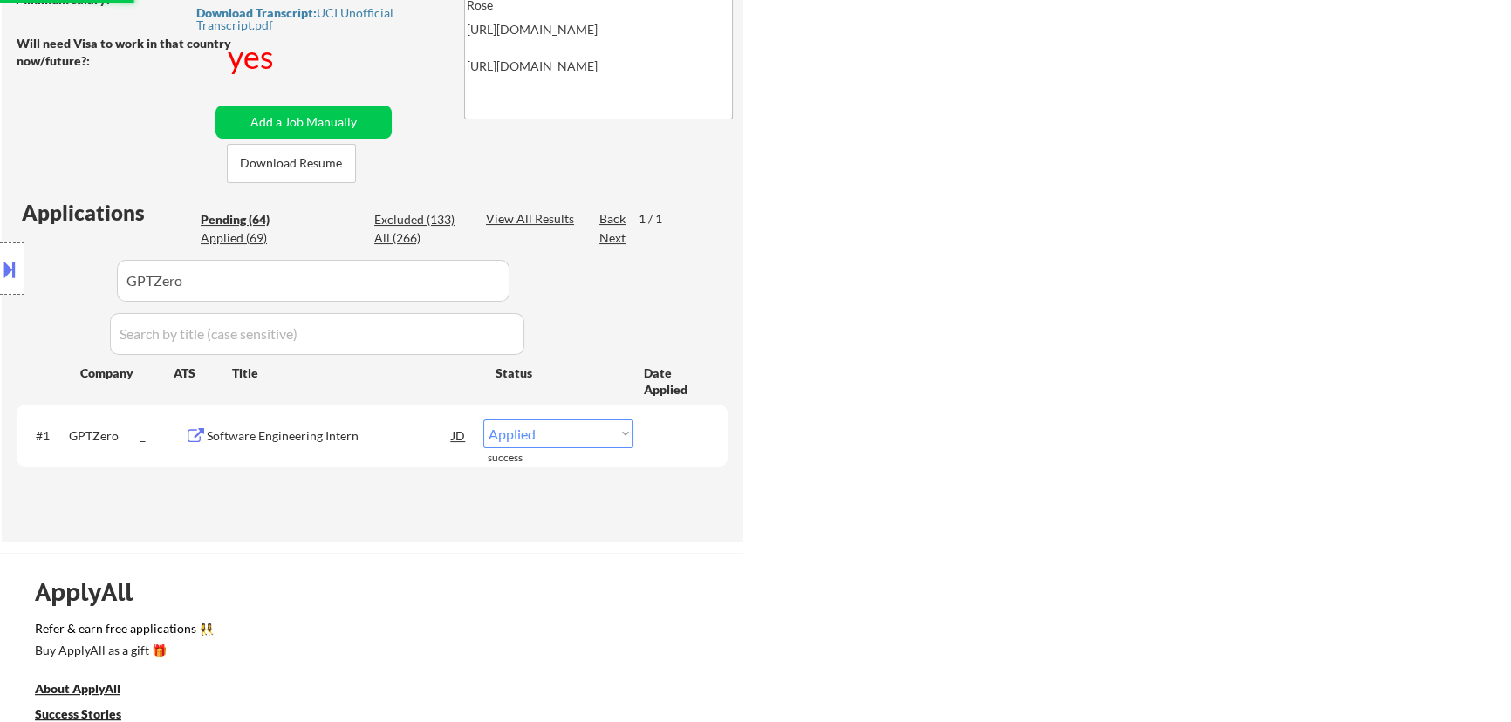
select select ""applied""
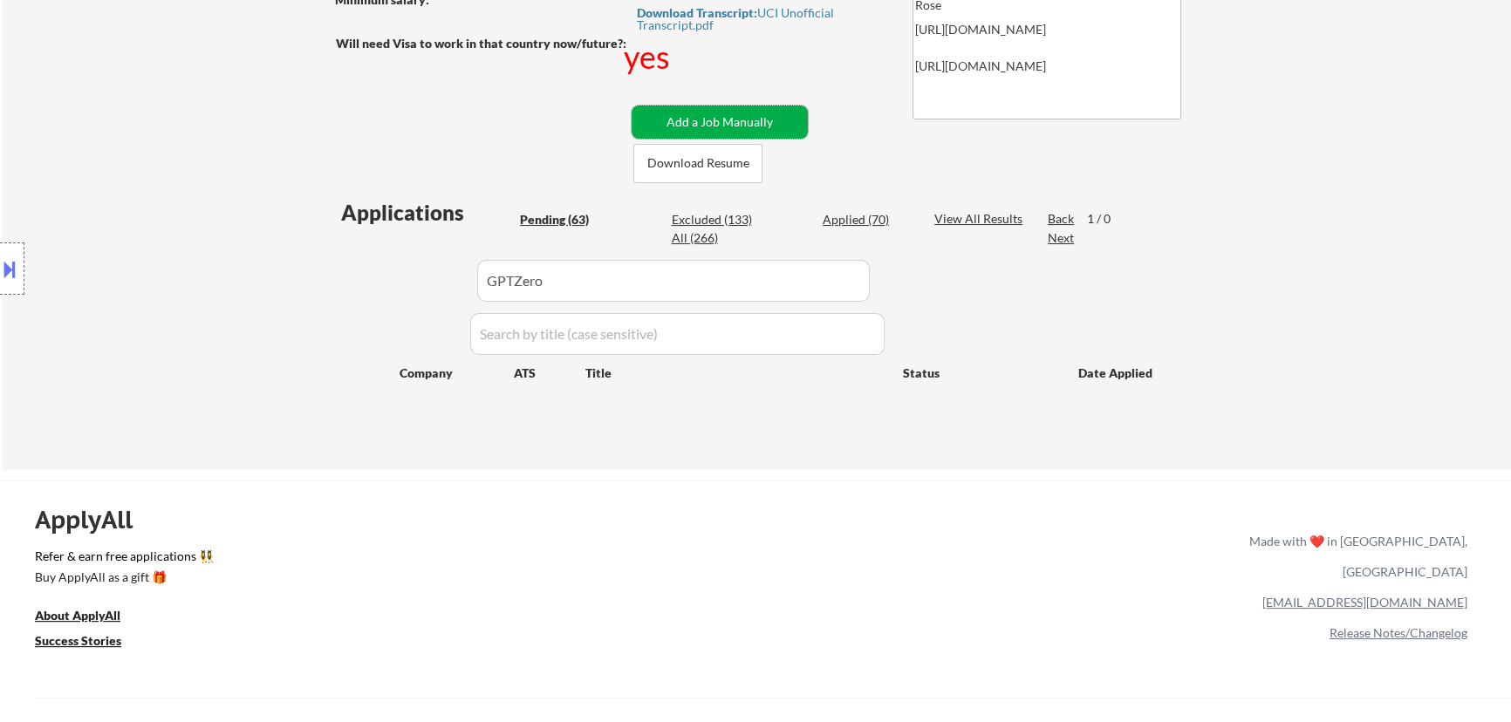
click at [718, 126] on button "Add a Job Manually" at bounding box center [719, 122] width 176 height 33
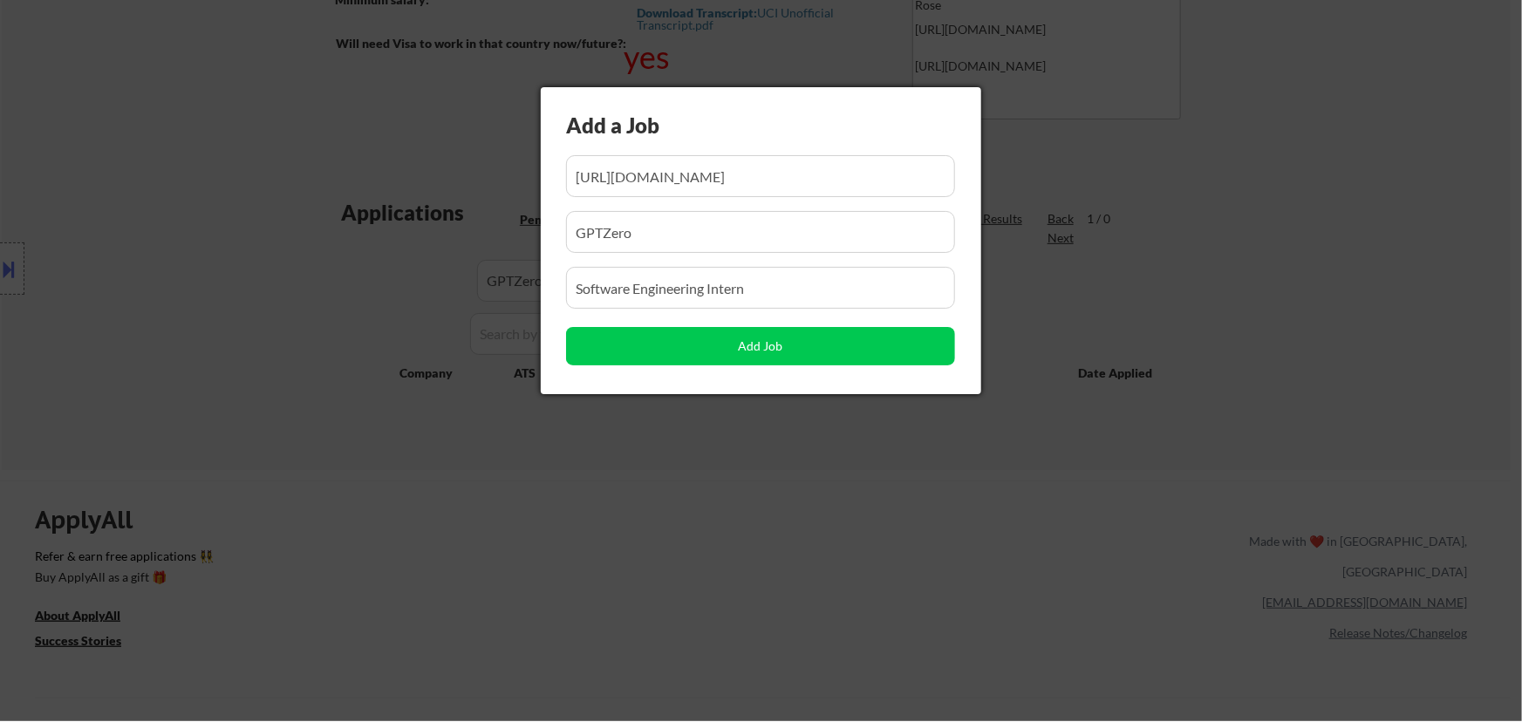
scroll to position [0, 105]
drag, startPoint x: 797, startPoint y: 188, endPoint x: 665, endPoint y: 192, distance: 131.8
click at [668, 192] on input "input" at bounding box center [760, 176] width 389 height 42
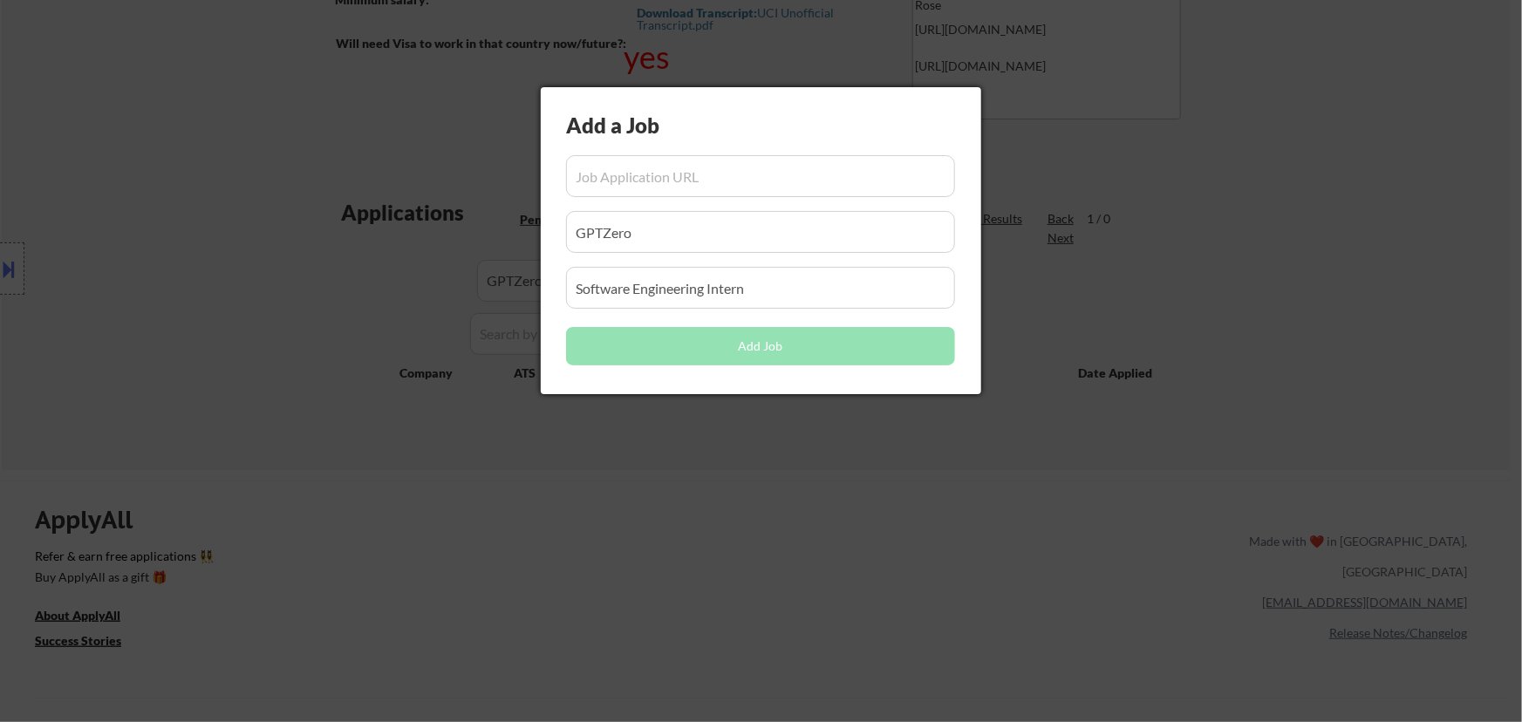
click at [731, 175] on input "input" at bounding box center [760, 176] width 389 height 42
paste input "https://jobs.ashbyhq.com/GPTZero/d7e6f3ee-8446-4ac4-b1f8-e79c9876c31a"
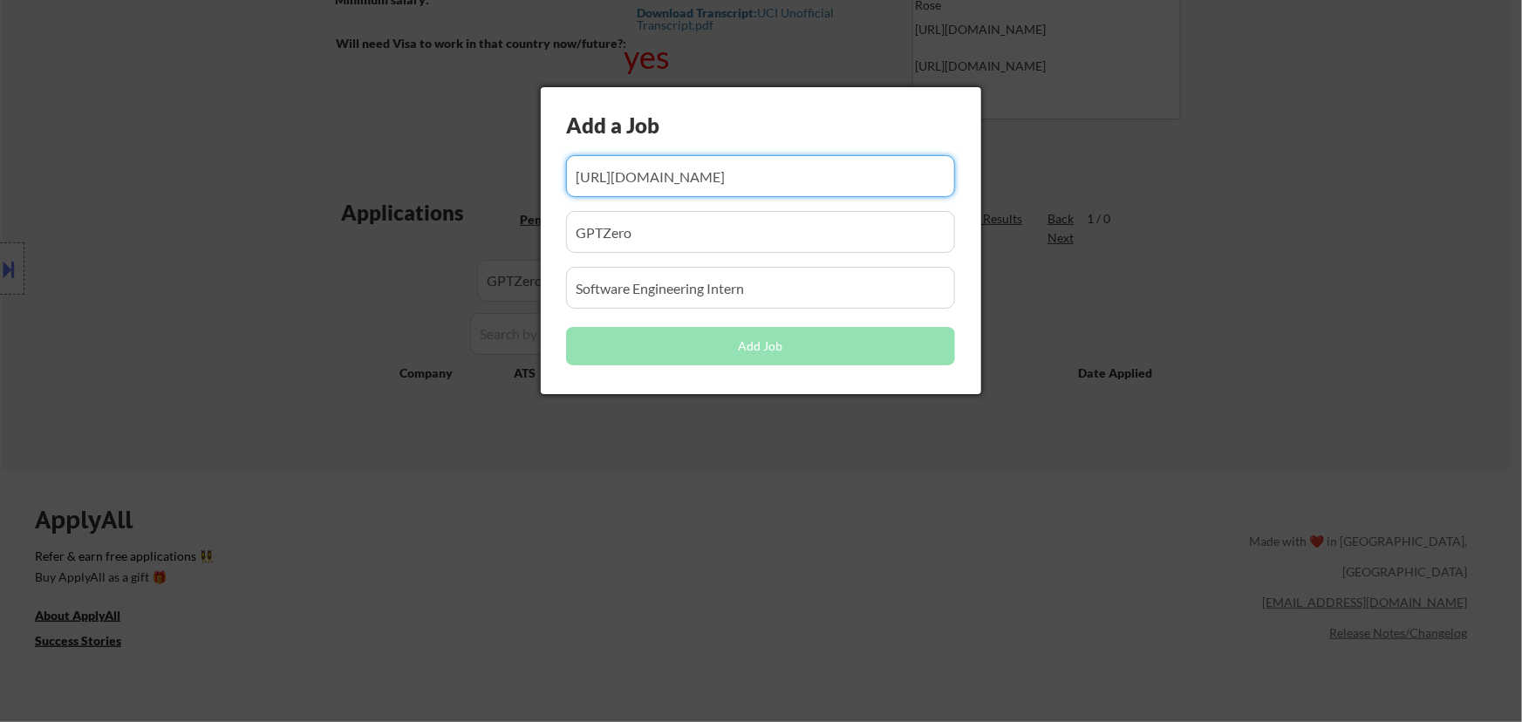
scroll to position [0, 109]
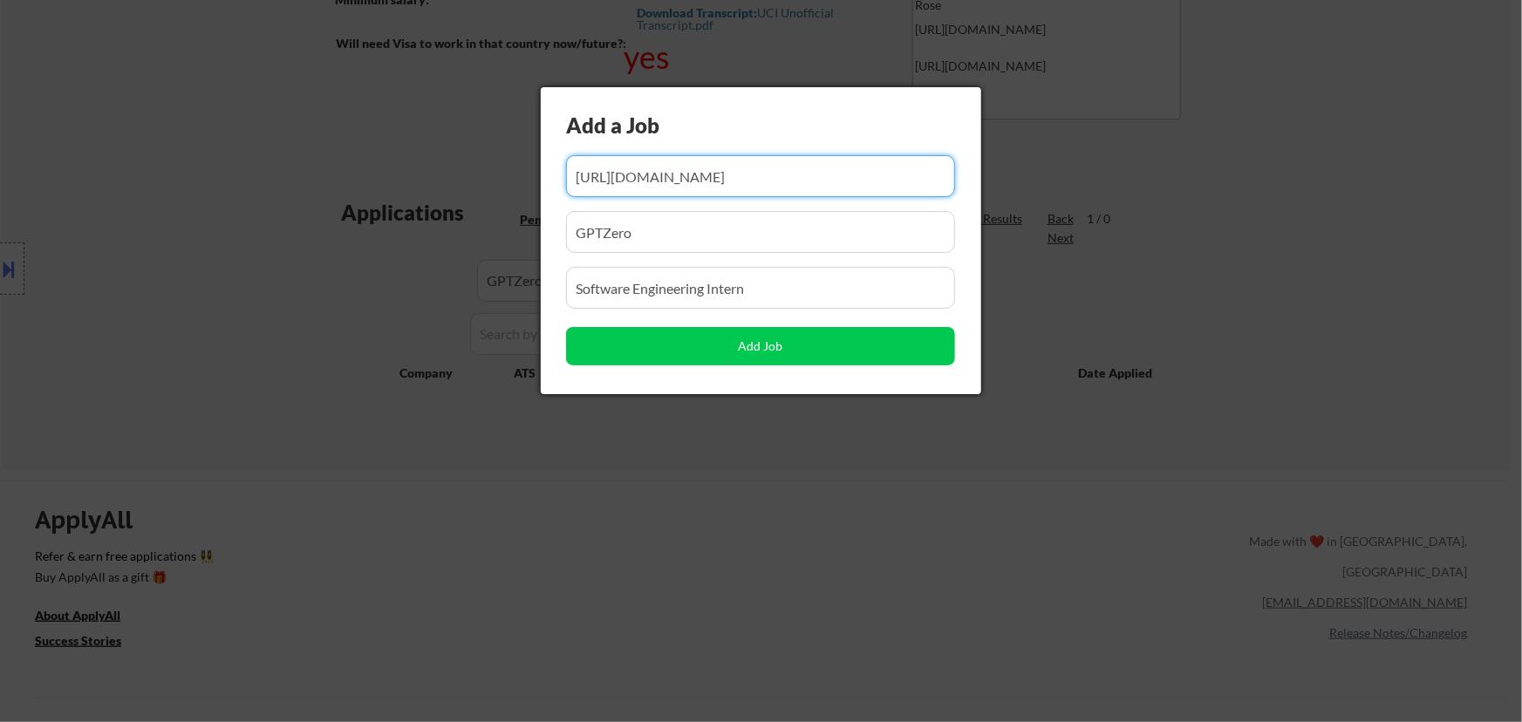
type input "https://jobs.ashbyhq.com/GPTZero/d7e6f3ee-8446-4ac4-b1f8-e79c9876c31a"
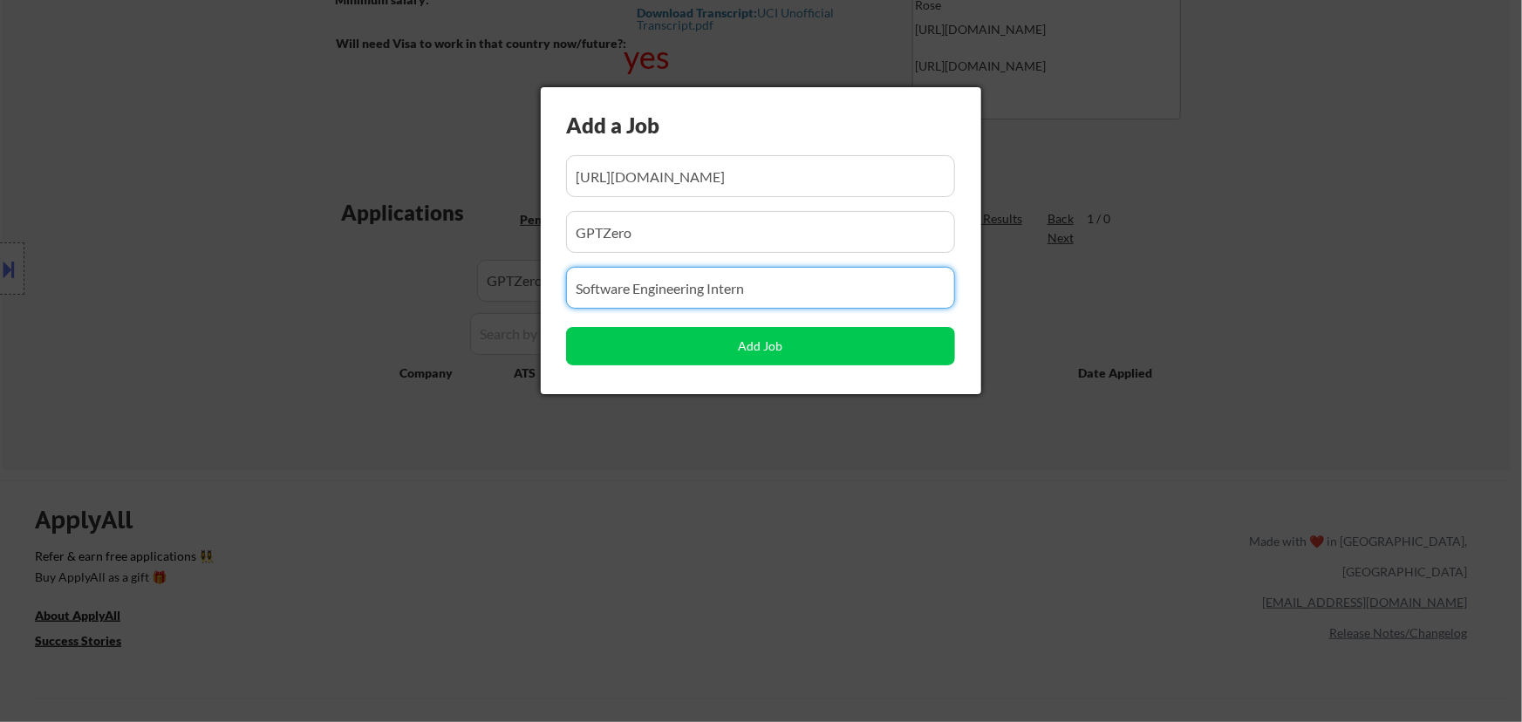
drag, startPoint x: 779, startPoint y: 289, endPoint x: 466, endPoint y: 288, distance: 313.1
click at [466, 288] on body "← Return to /applysquad Mailslurp Inbox Job Search Builder Jenny Cheng User Ema…" at bounding box center [761, 44] width 1522 height 722
paste input "Machine Learning Intern"
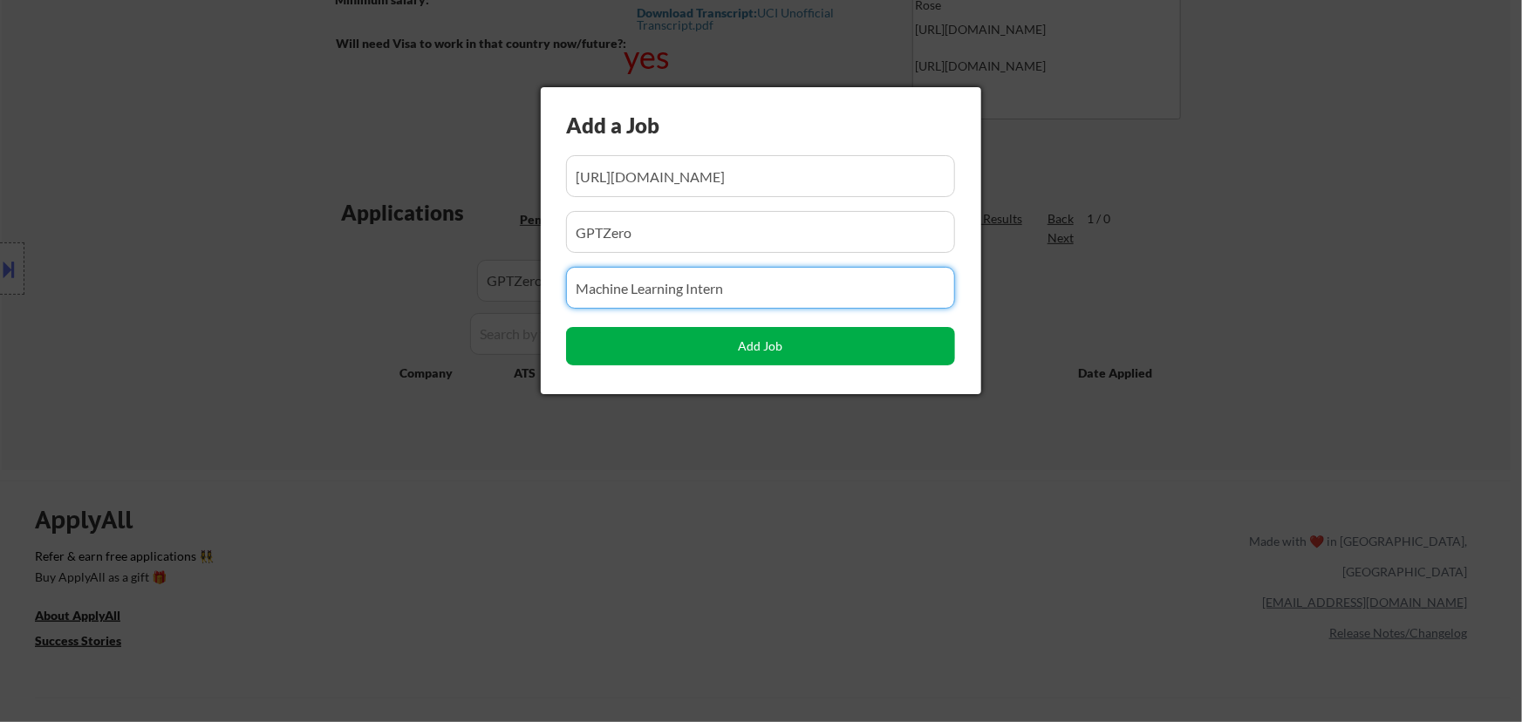
type input "Machine Learning Intern"
click at [762, 359] on button "Add Job" at bounding box center [760, 346] width 389 height 38
select select ""pending""
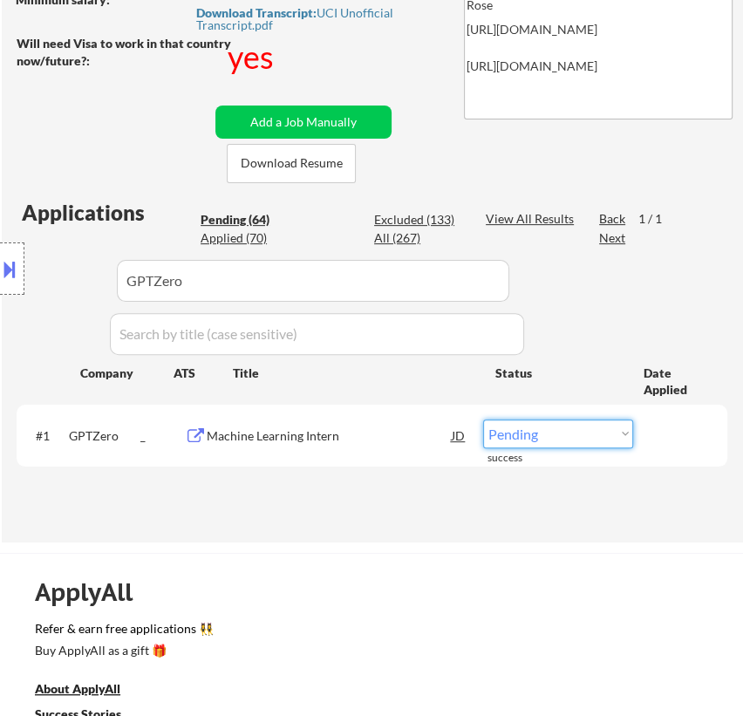
click at [564, 433] on select "Choose an option... Pending Applied Excluded (Questions) Excluded (Expired) Exc…" at bounding box center [558, 433] width 150 height 29
select select ""applied""
click at [483, 419] on select "Choose an option... Pending Applied Excluded (Questions) Excluded (Expired) Exc…" at bounding box center [558, 433] width 150 height 29
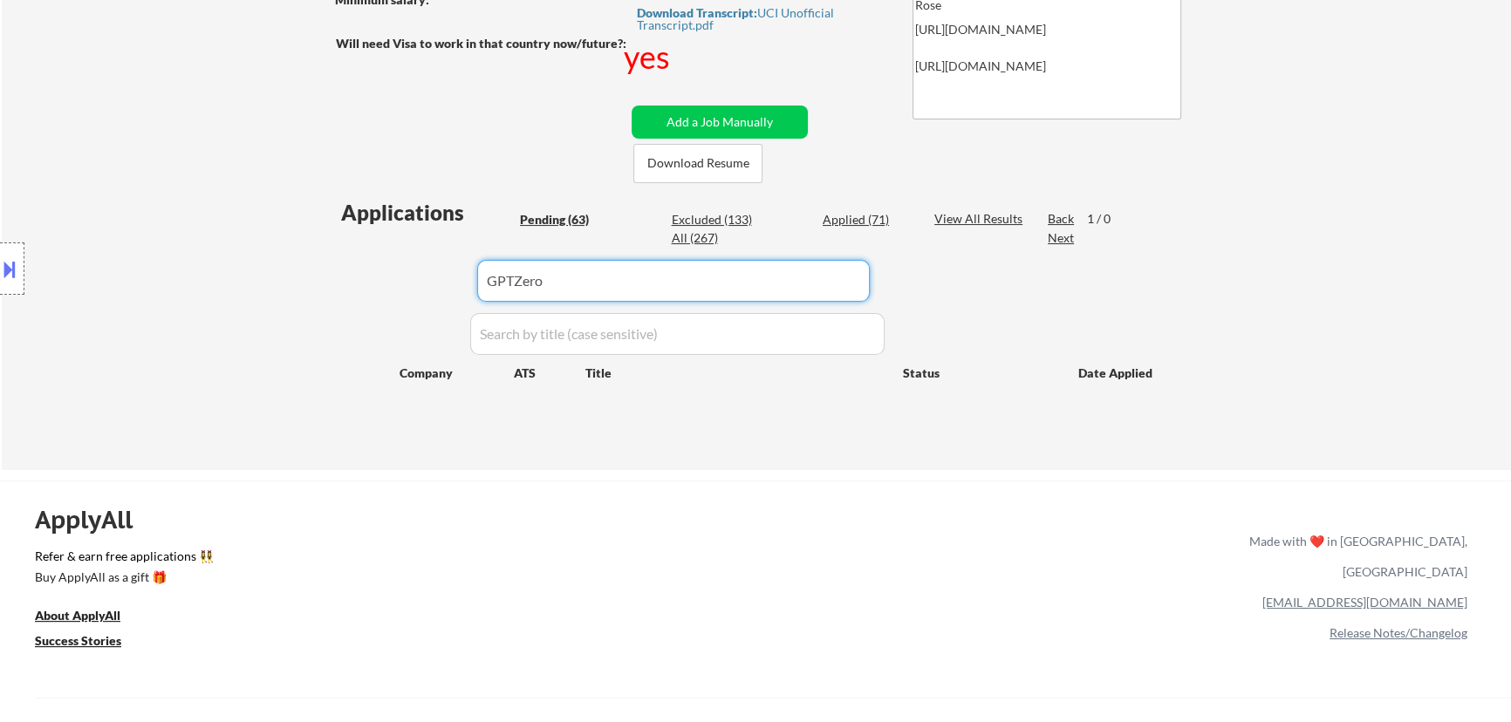
drag, startPoint x: 733, startPoint y: 274, endPoint x: 427, endPoint y: 283, distance: 306.2
click at [400, 277] on div "Applications Pending (63) Excluded (133) Applied (71) All (267) View All Result…" at bounding box center [756, 317] width 840 height 239
paste input "app.dover.com/"
click at [836, 217] on div "Applied (71)" at bounding box center [865, 219] width 87 height 17
click at [835, 273] on input "input" at bounding box center [673, 281] width 392 height 42
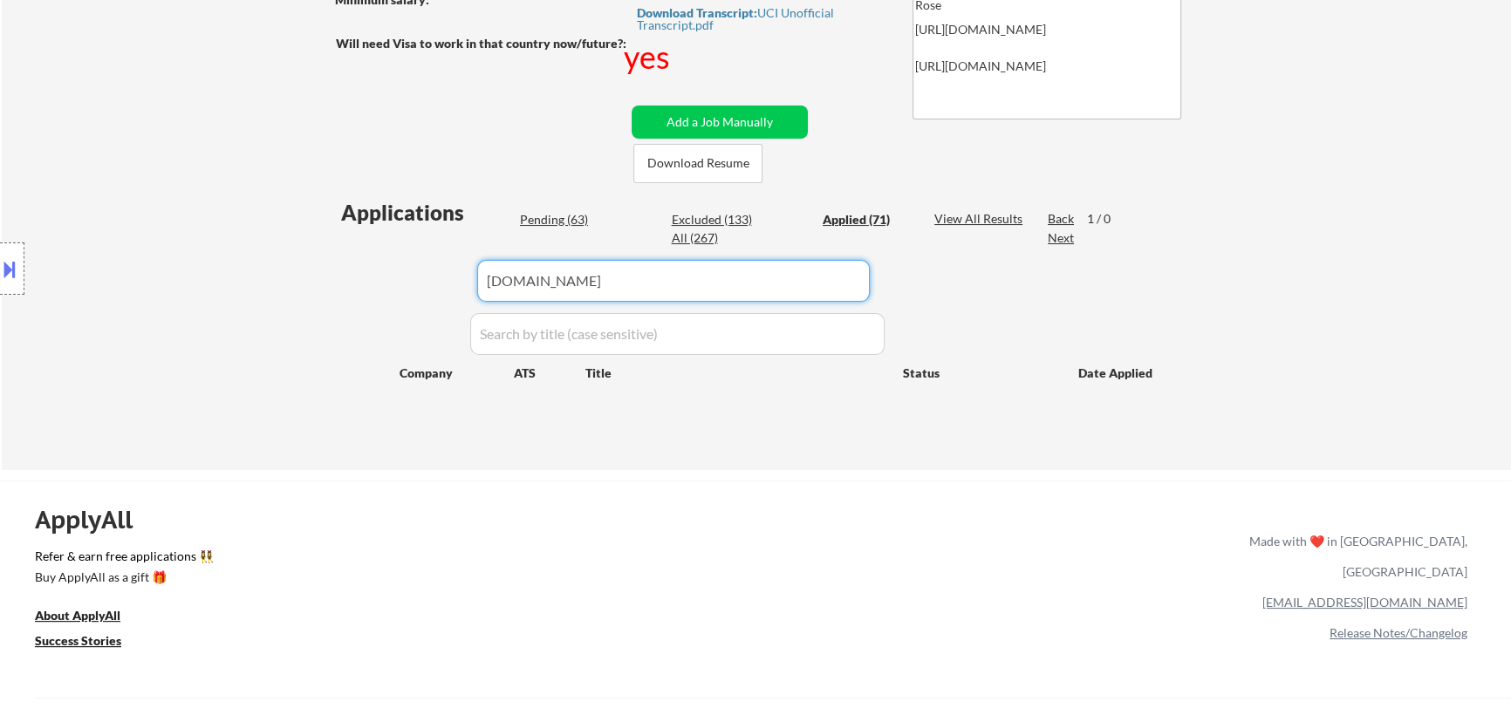
paste input "app.dover.comapp.dover.com/"
drag, startPoint x: 786, startPoint y: 274, endPoint x: 452, endPoint y: 270, distance: 334.0
click at [454, 270] on div "Applications Pending (63) Excluded (133) Applied (71) All (267) View All Result…" at bounding box center [756, 317] width 840 height 239
paste input "input"
type input "app.dover.com"
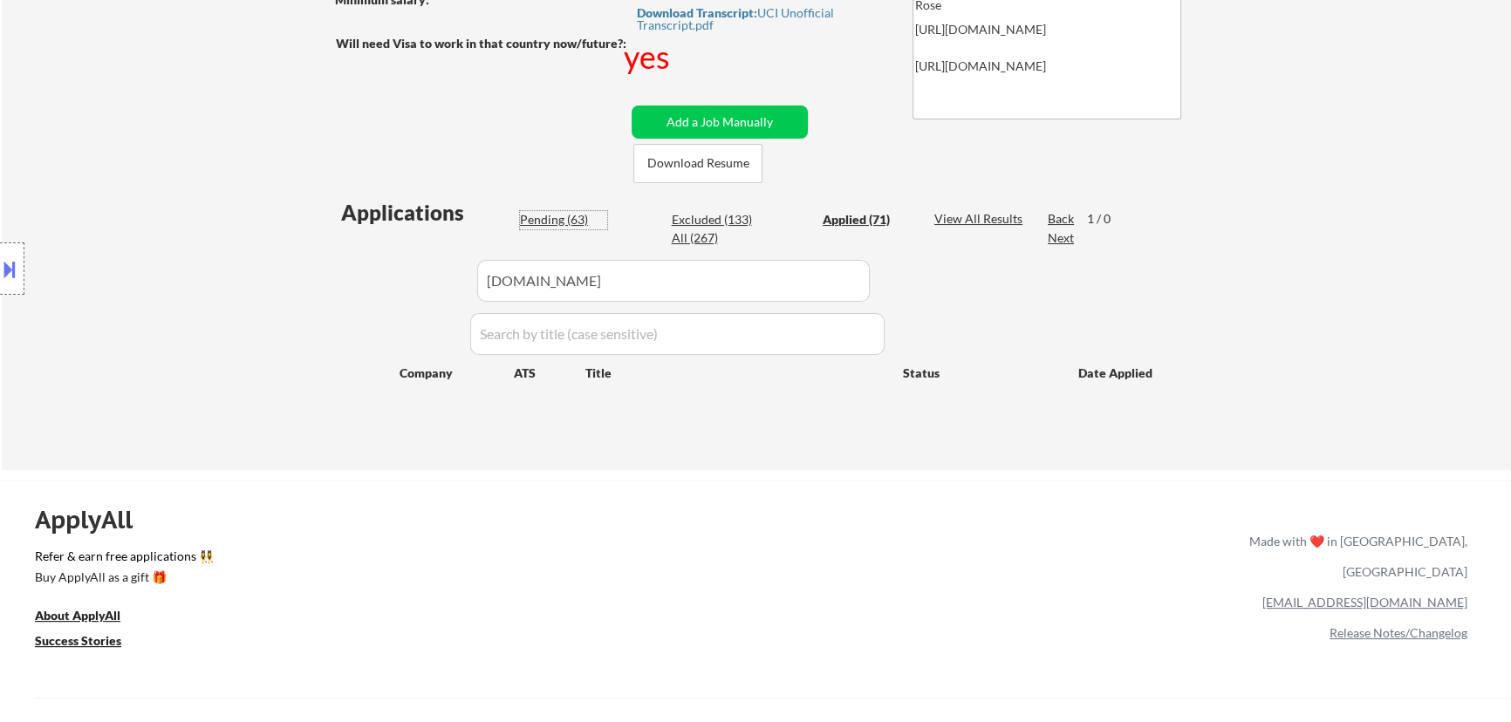
click at [564, 219] on div "Pending (63)" at bounding box center [563, 219] width 87 height 17
click at [732, 118] on button "Add a Job Manually" at bounding box center [719, 122] width 176 height 33
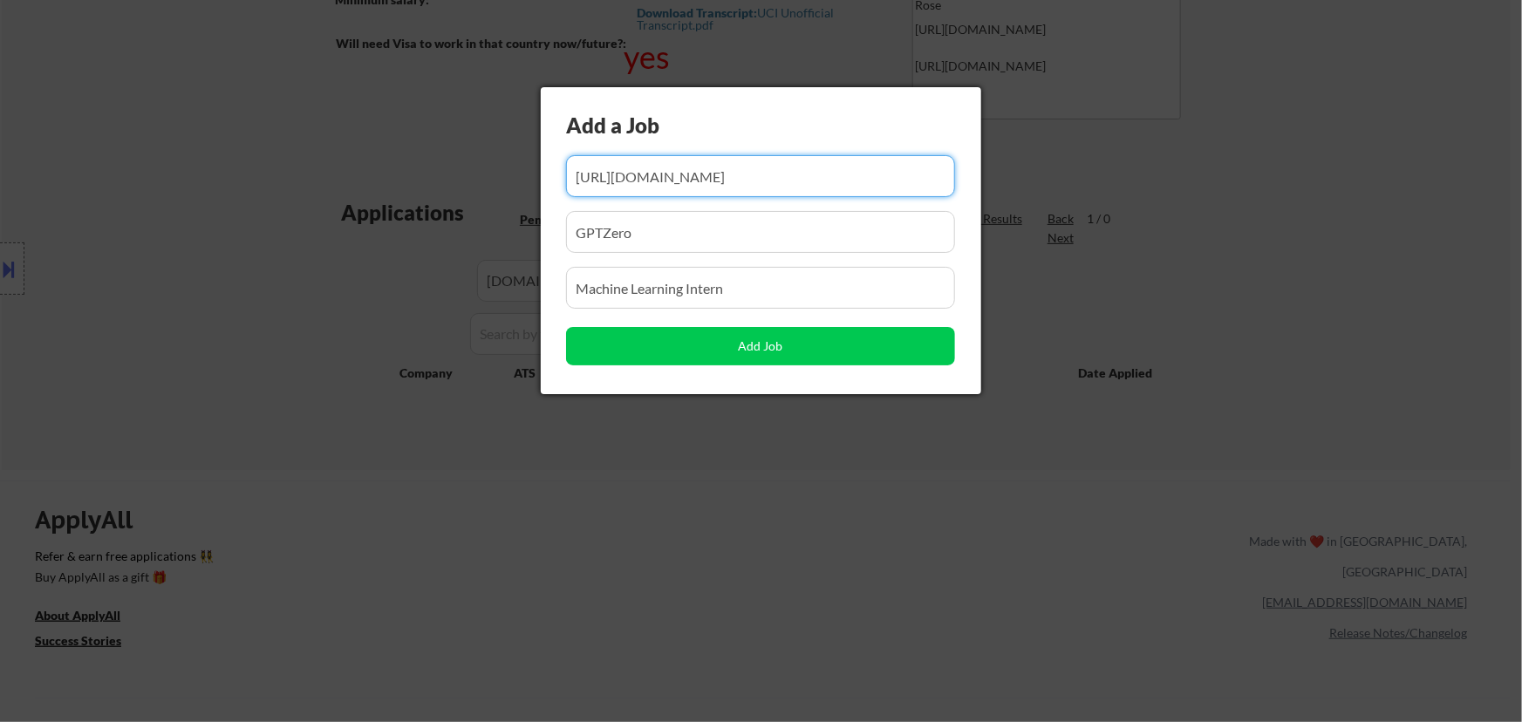
drag, startPoint x: 721, startPoint y: 165, endPoint x: 602, endPoint y: 178, distance: 120.2
click at [602, 178] on input "input" at bounding box center [760, 176] width 389 height 42
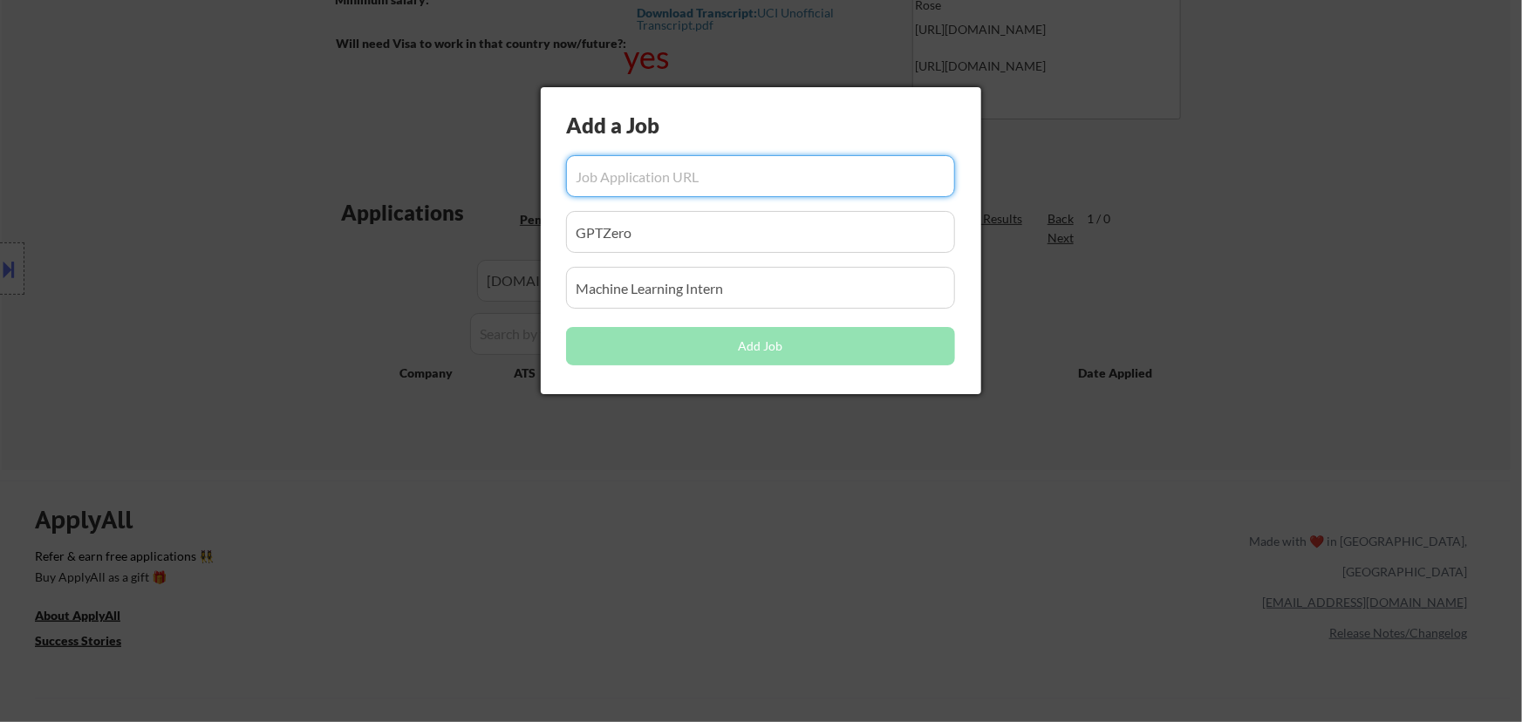
paste input "https://app.dover.com/apply/e33be195-1074-4f64-88a0-615d0d8de760/7aecaf44-6d6b-…"
type input "https://app.dover.com/apply/e33be195-1074-4f64-88a0-615d0d8de760/7aecaf44-6d6b-…"
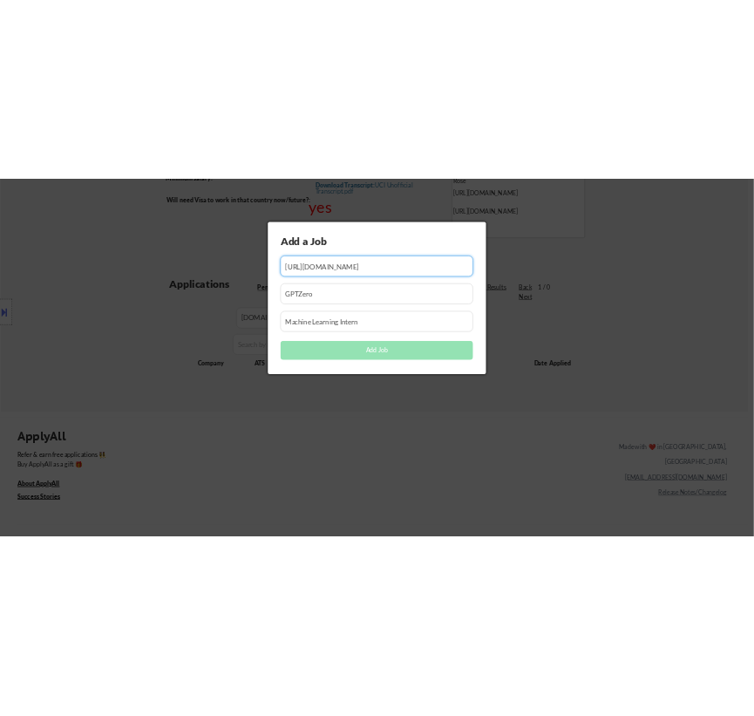
scroll to position [0, 0]
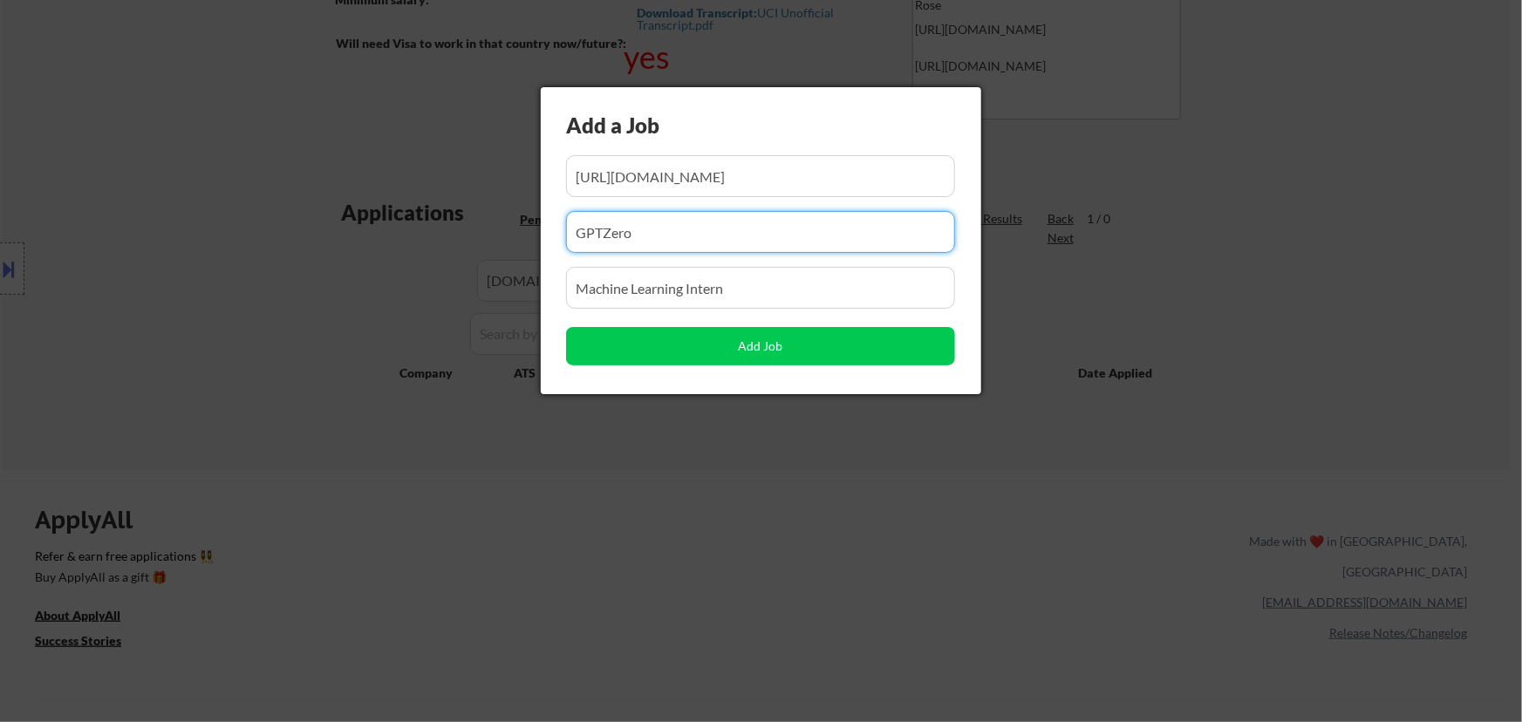
drag, startPoint x: 522, startPoint y: 241, endPoint x: 475, endPoint y: 241, distance: 47.1
click at [476, 241] on body "← Return to /applysquad Mailslurp Inbox Job Search Builder Jenny Cheng User Ema…" at bounding box center [761, 44] width 1522 height 722
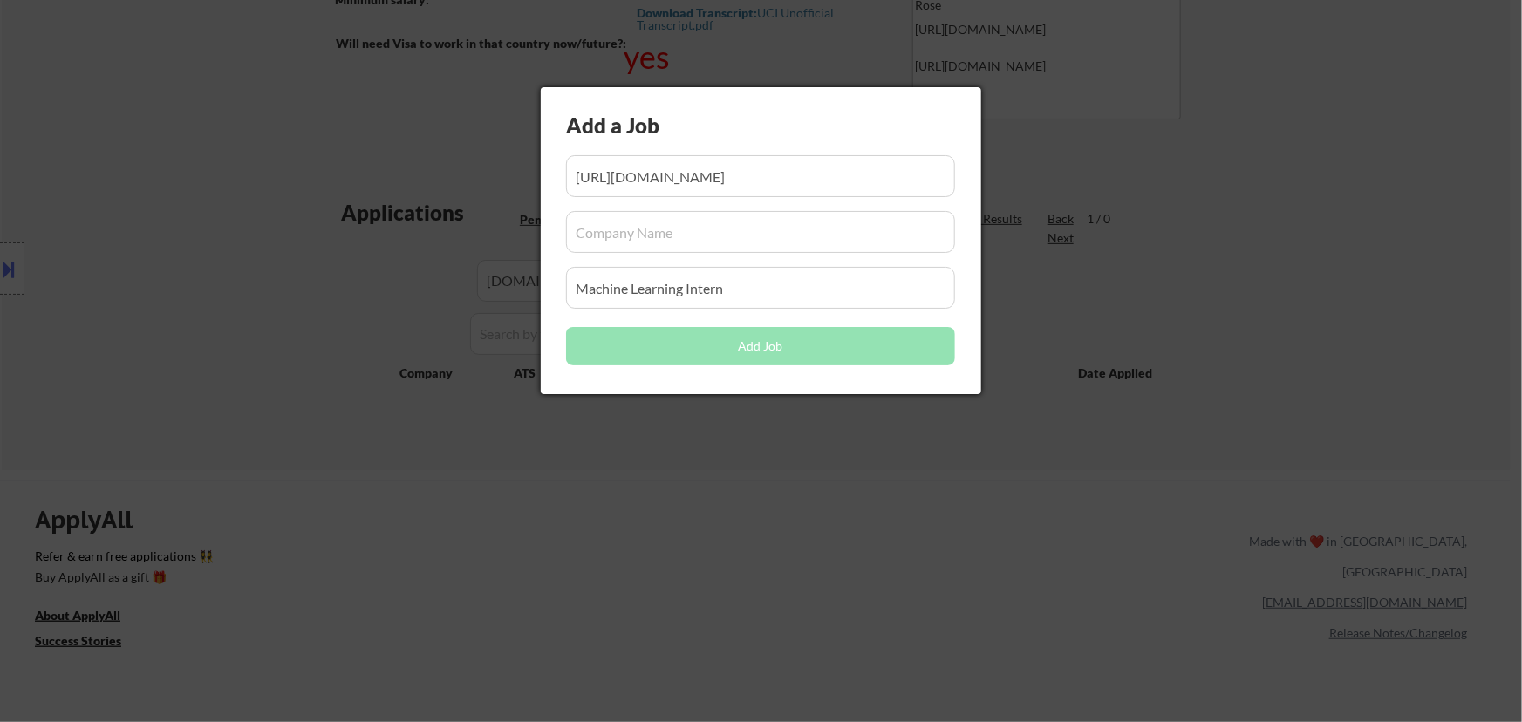
click at [634, 234] on input "input" at bounding box center [760, 232] width 389 height 42
paste input "app.dover.com/a"
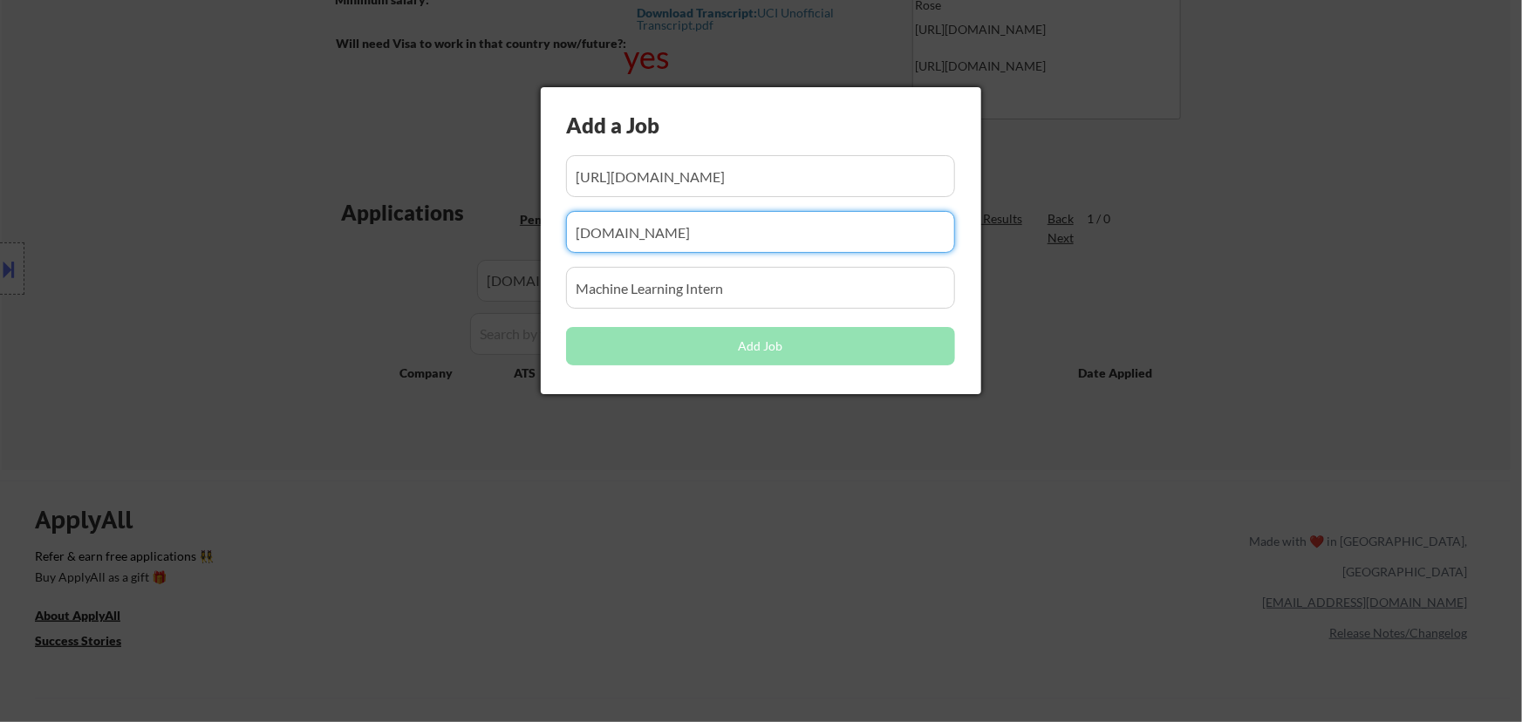
type input "app.dover.com"
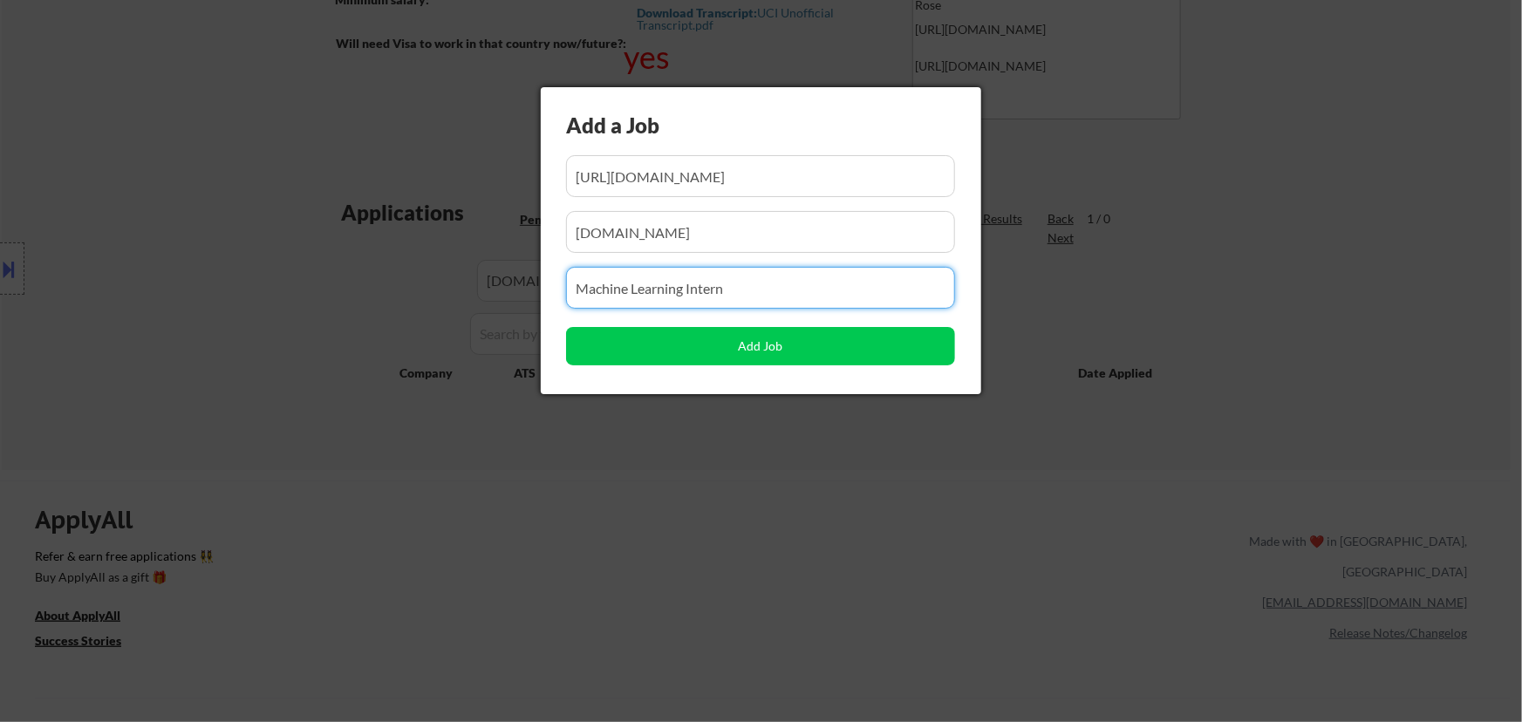
drag, startPoint x: 662, startPoint y: 285, endPoint x: 466, endPoint y: 301, distance: 196.9
click at [467, 301] on body "← Return to /applysquad Mailslurp Inbox Job Search Builder Jenny Cheng User Ema…" at bounding box center [761, 44] width 1522 height 722
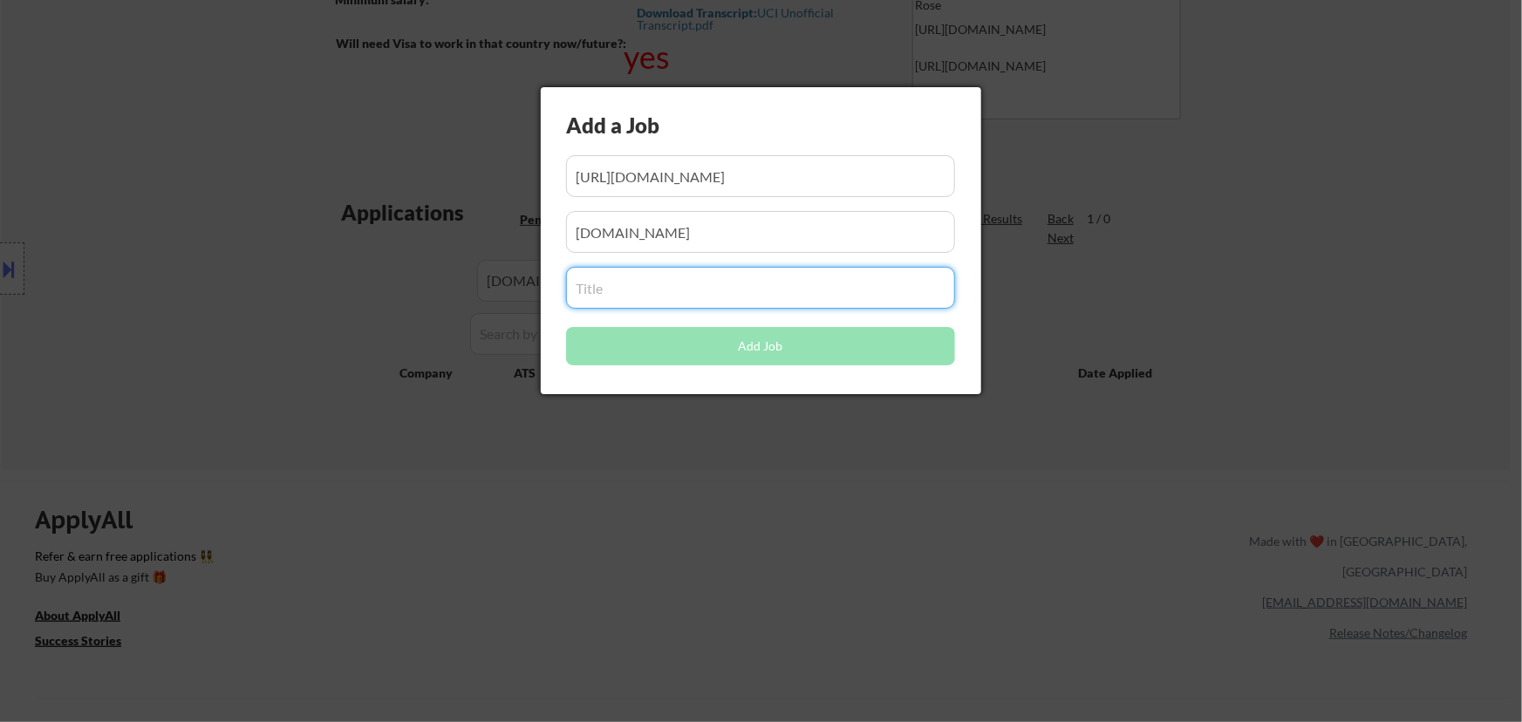
click at [728, 299] on input "input" at bounding box center [760, 288] width 389 height 42
paste input "Software Engineer Intern (Winter 2026) at WorkWhile"
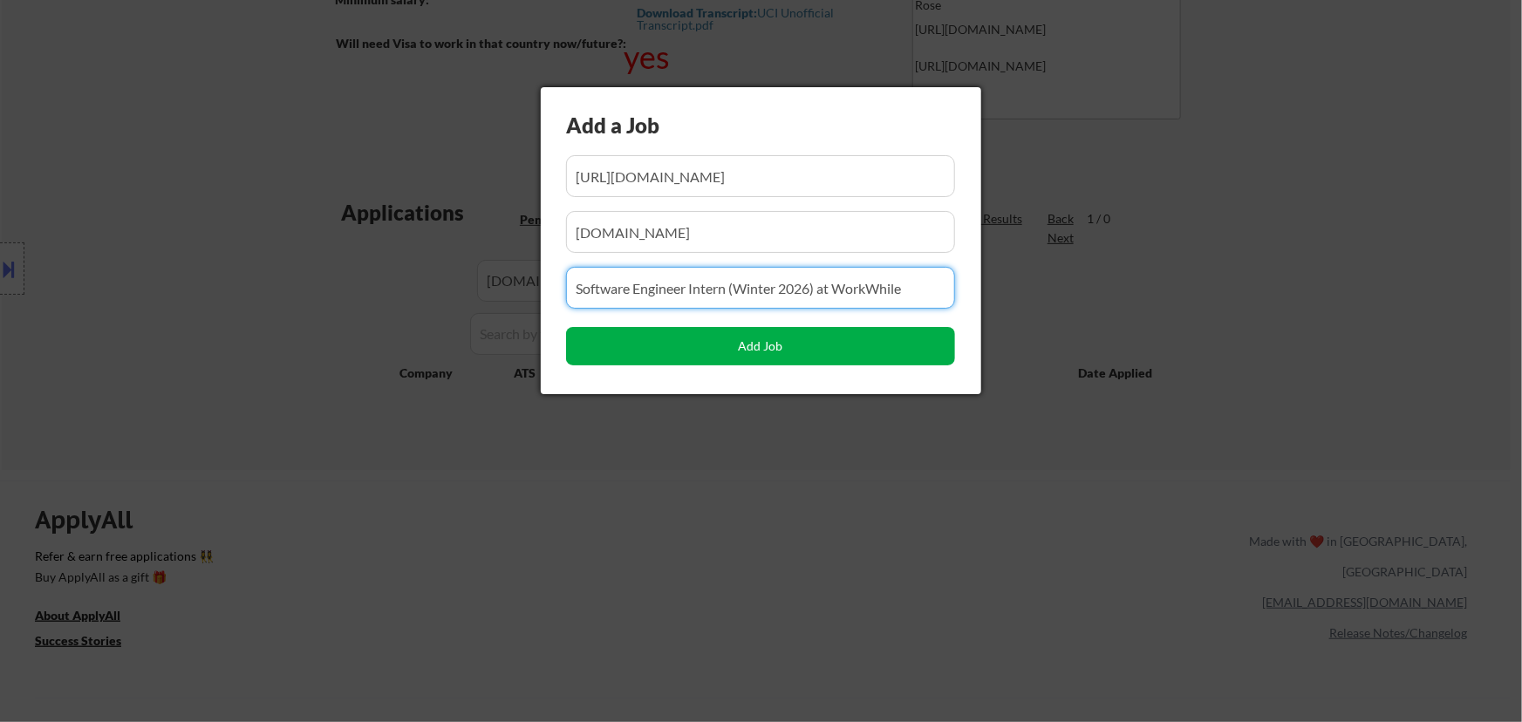
type input "Software Engineer Intern (Winter 2026) at WorkWhile"
click at [774, 349] on button "Add Job" at bounding box center [760, 346] width 389 height 38
select select ""pending""
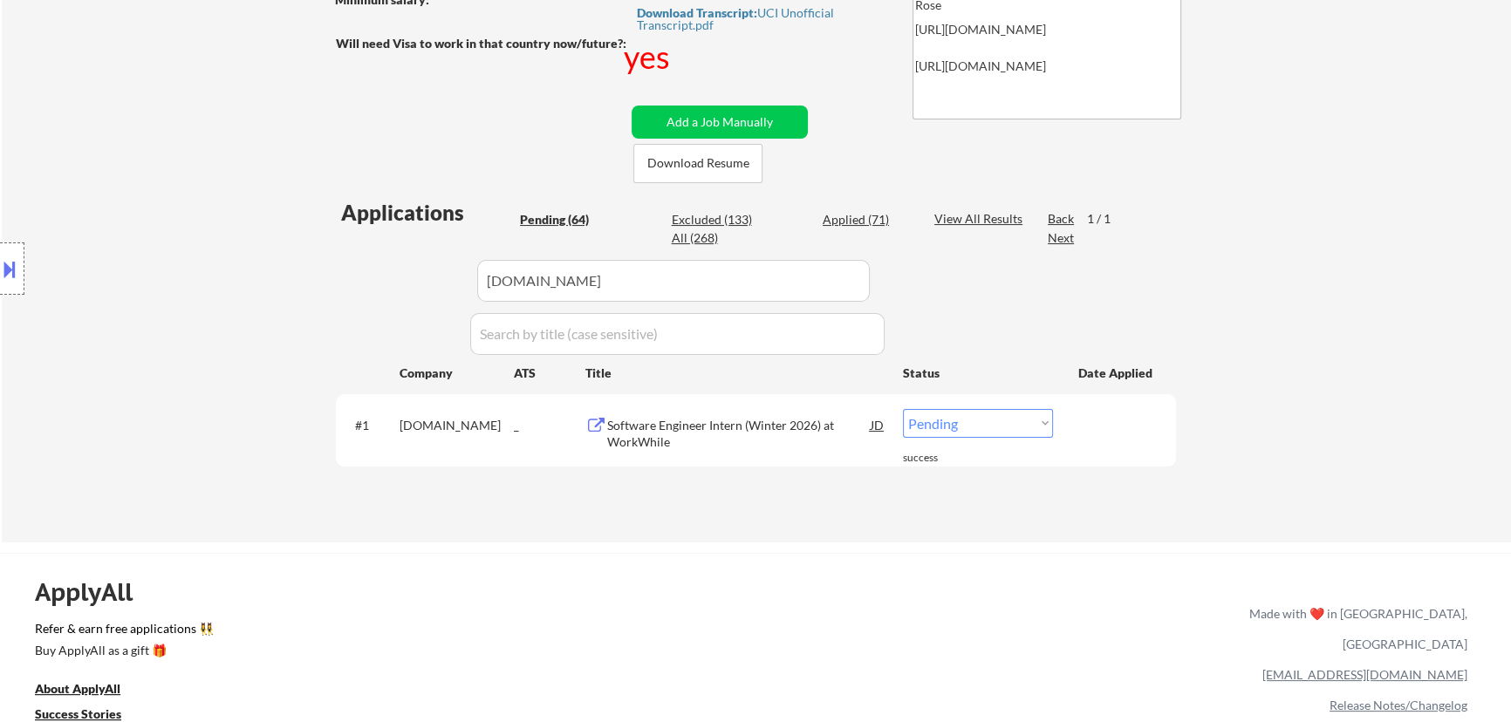
click at [1003, 424] on select "Choose an option... Pending Applied Excluded (Questions) Excluded (Expired) Exc…" at bounding box center [978, 423] width 150 height 29
select select ""applied""
click at [903, 409] on select "Choose an option... Pending Applied Excluded (Questions) Excluded (Expired) Exc…" at bounding box center [978, 423] width 150 height 29
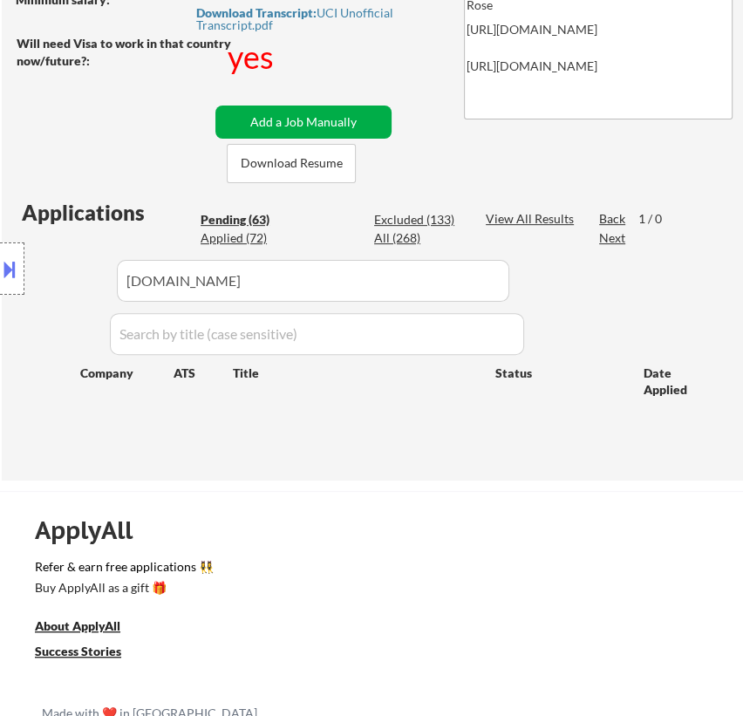
click at [320, 119] on button "Add a Job Manually" at bounding box center [303, 122] width 176 height 33
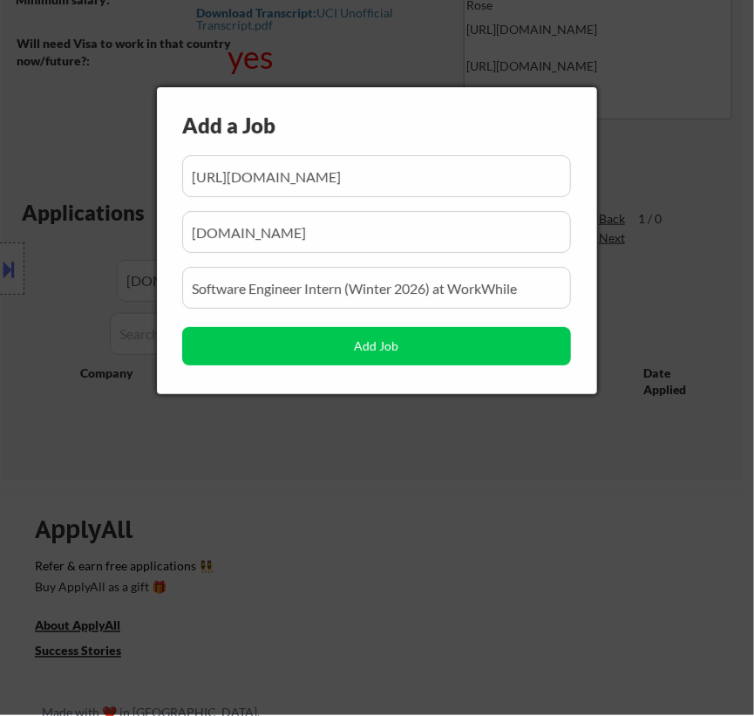
scroll to position [0, 344]
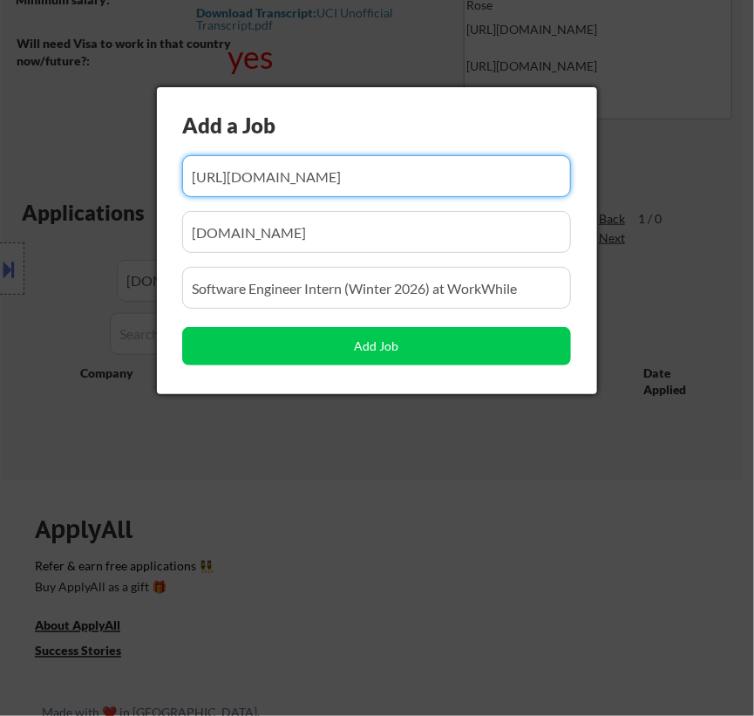
drag, startPoint x: 436, startPoint y: 178, endPoint x: 261, endPoint y: 182, distance: 175.3
click at [257, 186] on input "input" at bounding box center [376, 176] width 389 height 42
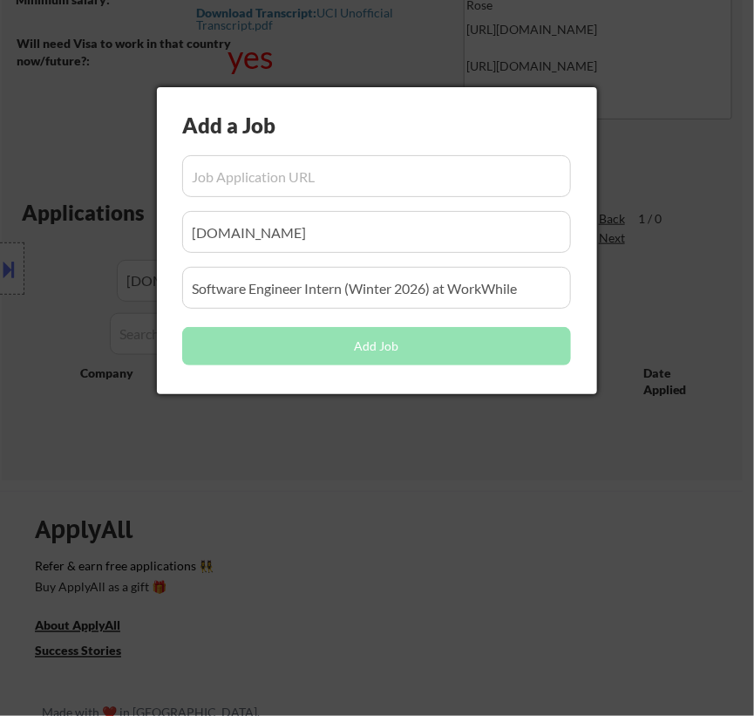
click at [310, 174] on input "input" at bounding box center [376, 176] width 389 height 42
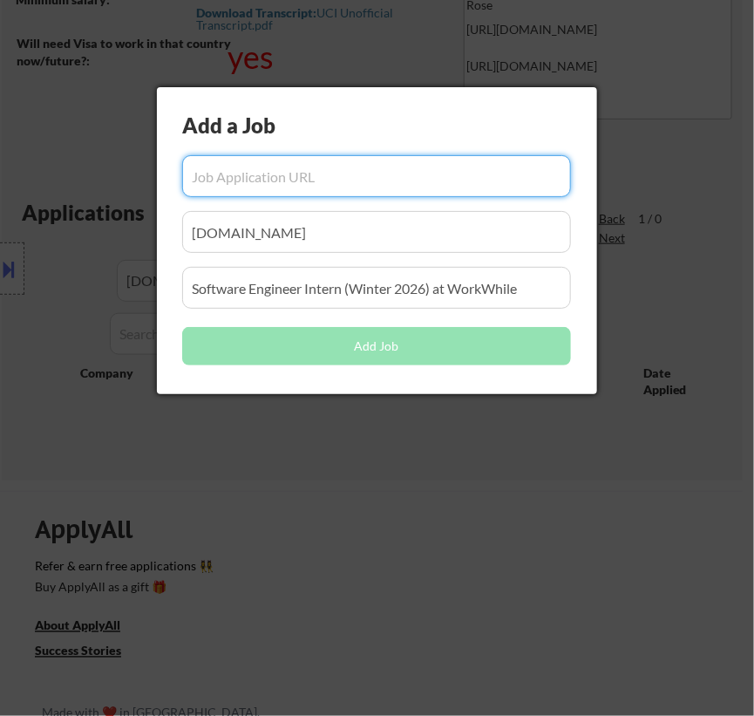
paste input "https://app.dover.com/apply/e33be195-1074-4f64-88a0-615d0d8de760/434eaf2d-d6de-…"
type input "https://app.dover.com/apply/e33be195-1074-4f64-88a0-615d0d8de760/434eaf2d-d6de-…"
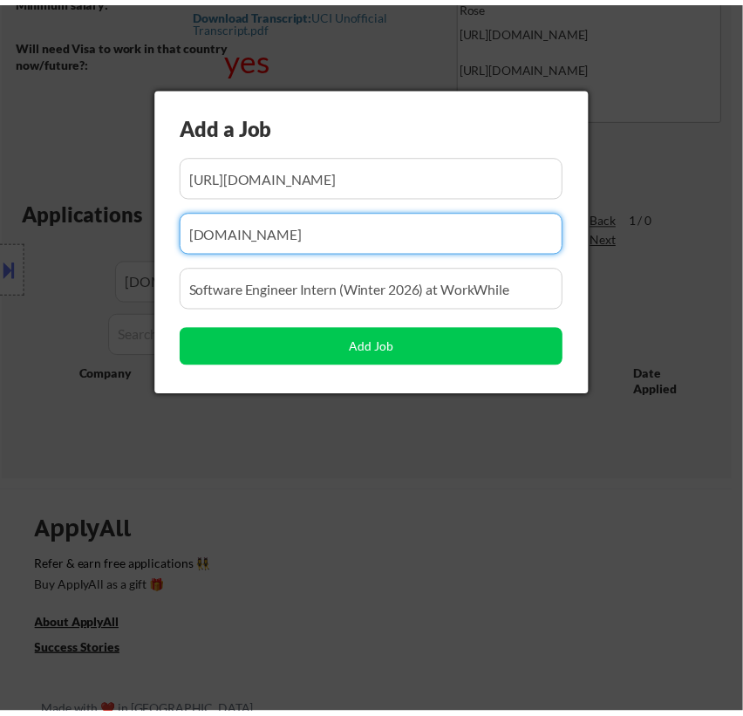
scroll to position [0, 0]
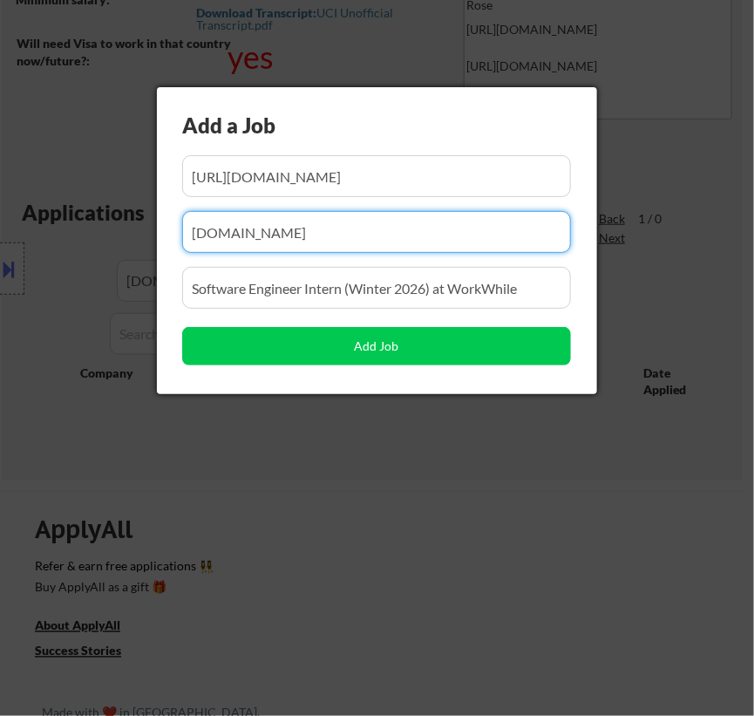
drag, startPoint x: 334, startPoint y: 216, endPoint x: 325, endPoint y: 215, distance: 8.8
click at [325, 216] on input "input" at bounding box center [376, 232] width 389 height 42
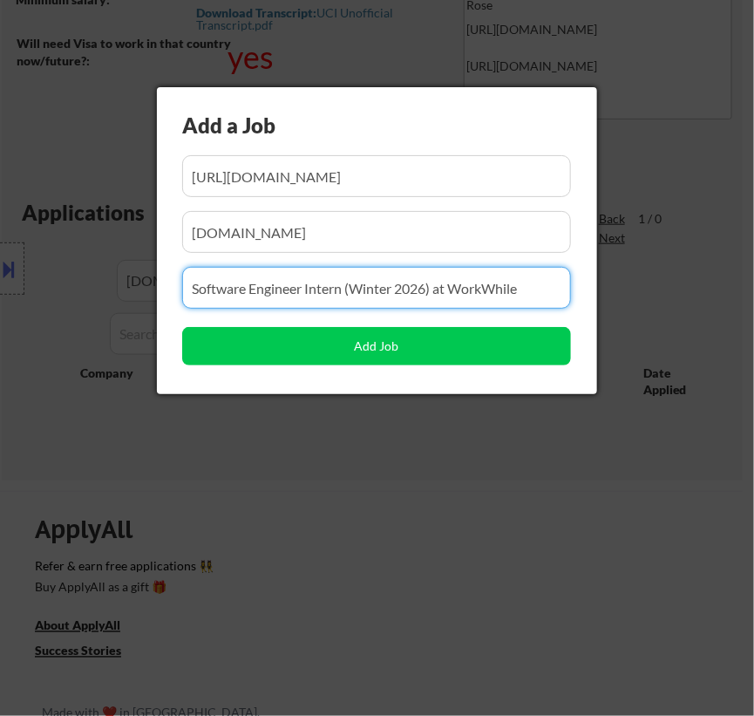
drag, startPoint x: 416, startPoint y: 285, endPoint x: 293, endPoint y: 286, distance: 123.0
click at [293, 286] on input "input" at bounding box center [376, 288] width 389 height 42
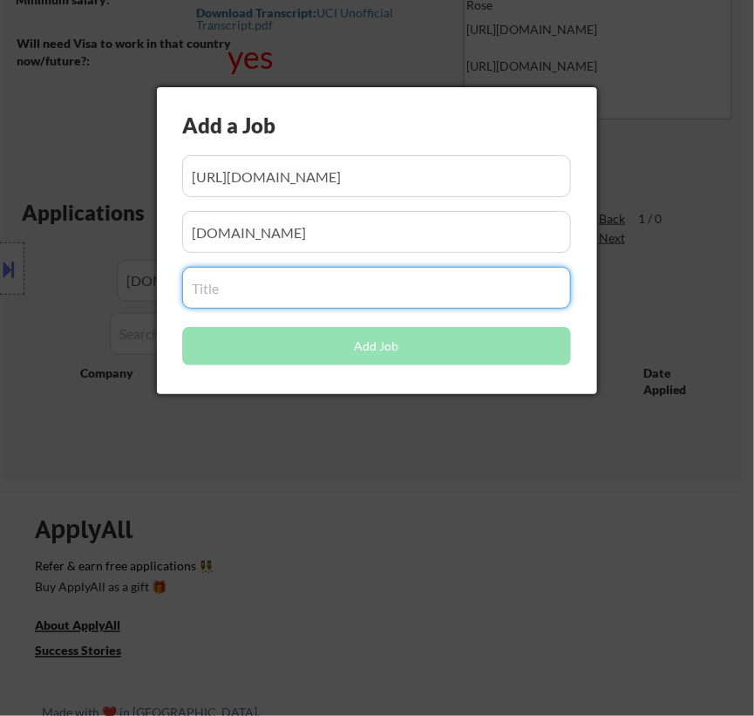
paste input "Software Engineer, Fullstack at WorkWhile"
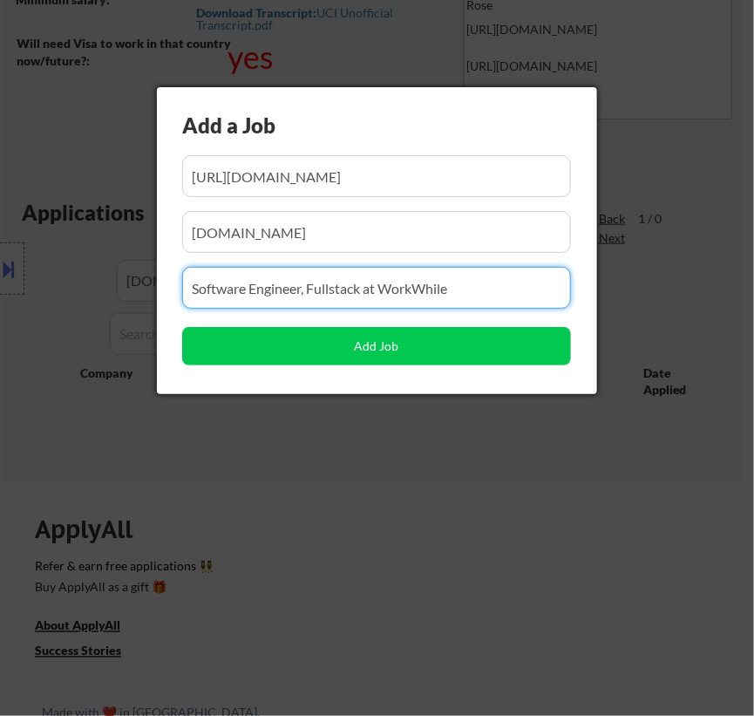
type input "Software Engineer, Fullstack at WorkWhile"
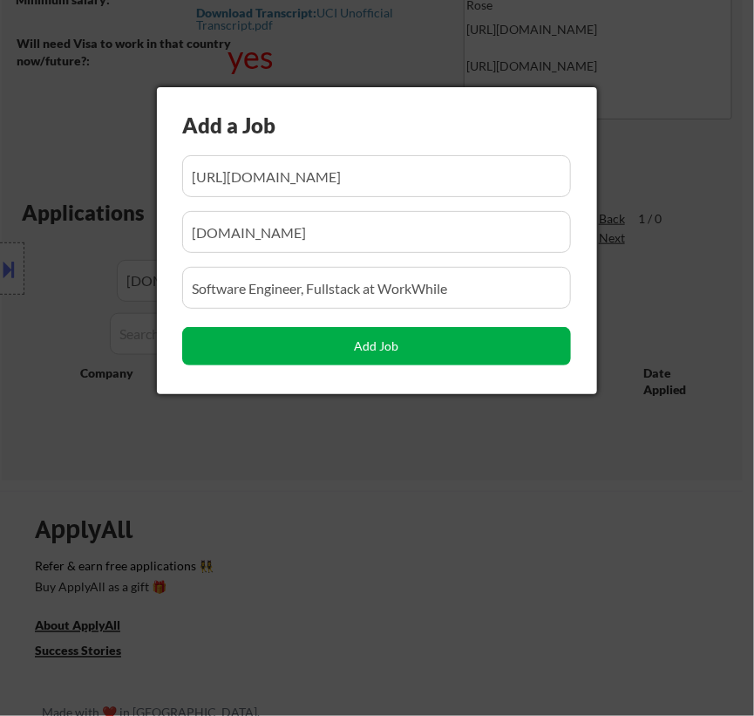
click at [354, 349] on button "Add Job" at bounding box center [376, 346] width 389 height 38
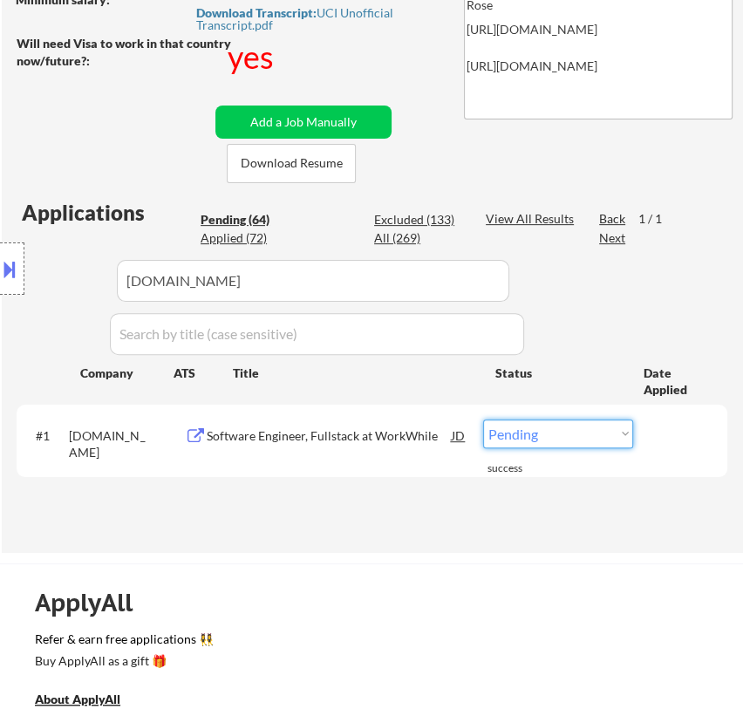
click at [562, 433] on select "Choose an option... Pending Applied Excluded (Questions) Excluded (Expired) Exc…" at bounding box center [558, 433] width 150 height 29
select select ""applied""
click at [483, 419] on select "Choose an option... Pending Applied Excluded (Questions) Excluded (Expired) Exc…" at bounding box center [558, 433] width 150 height 29
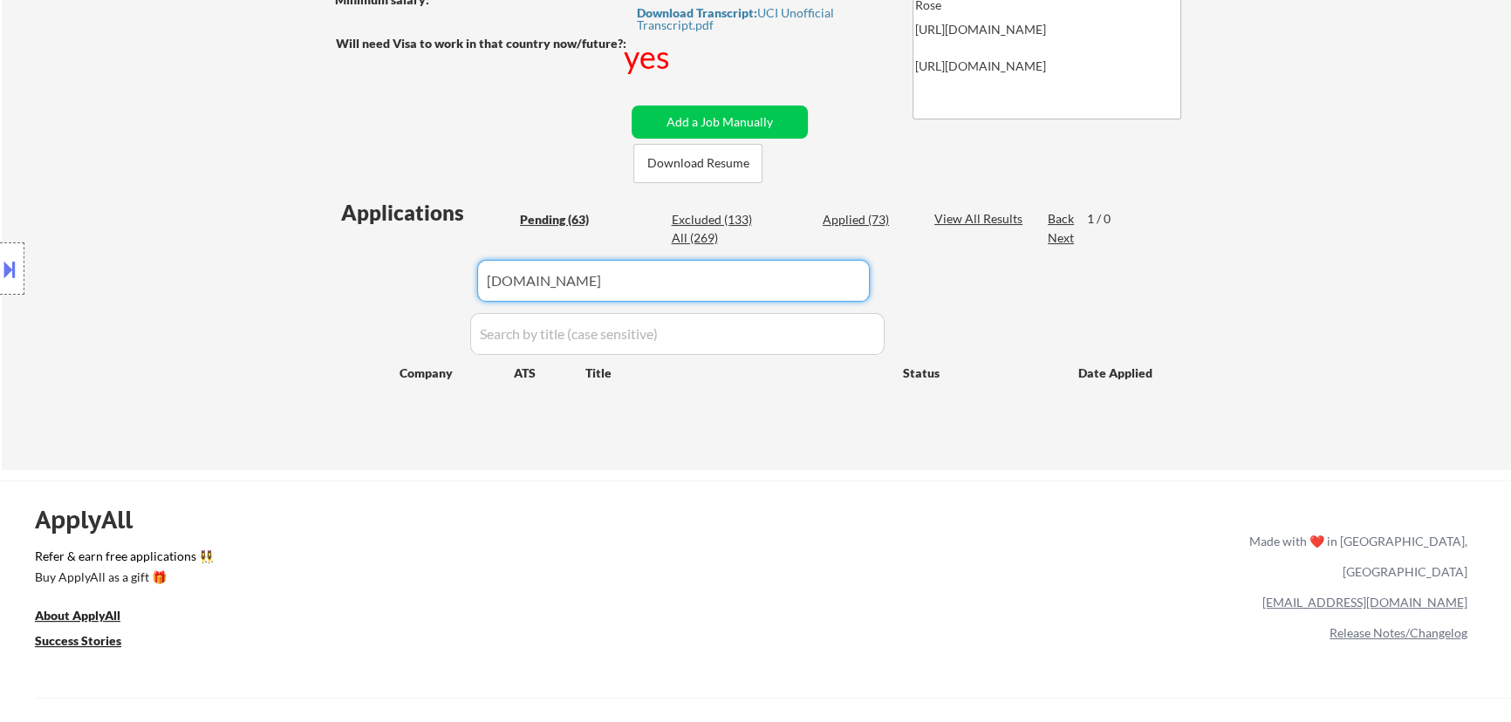
drag, startPoint x: 734, startPoint y: 282, endPoint x: 305, endPoint y: 290, distance: 429.2
click at [305, 290] on body "← Return to /applysquad Mailslurp Inbox Job Search Builder Jenny Cheng User Ema…" at bounding box center [755, 44] width 1511 height 722
paste input "app.ripplematch."
type input "app.ripplematch"
click at [844, 214] on div "Applied (73)" at bounding box center [865, 219] width 87 height 17
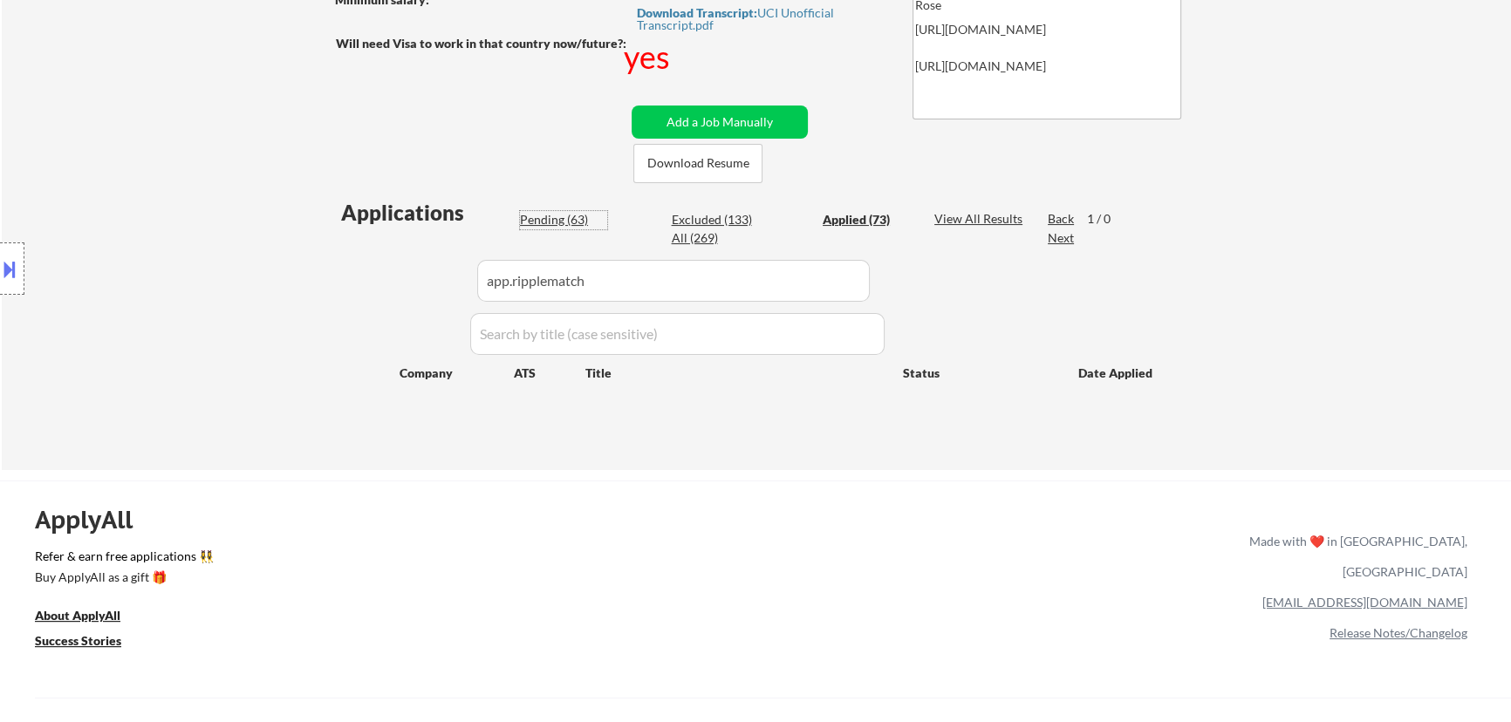
click at [542, 226] on div "Pending (63)" at bounding box center [563, 219] width 87 height 17
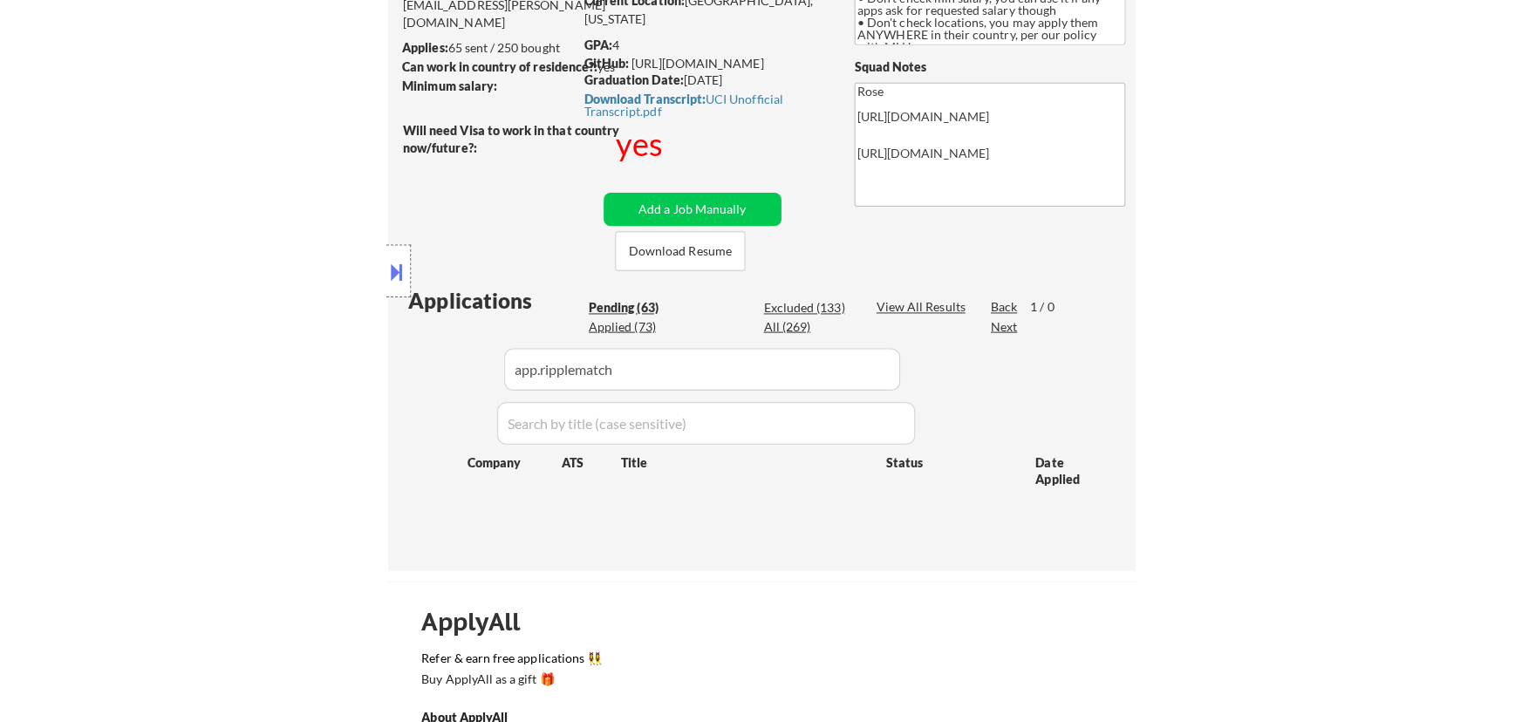
scroll to position [237, 0]
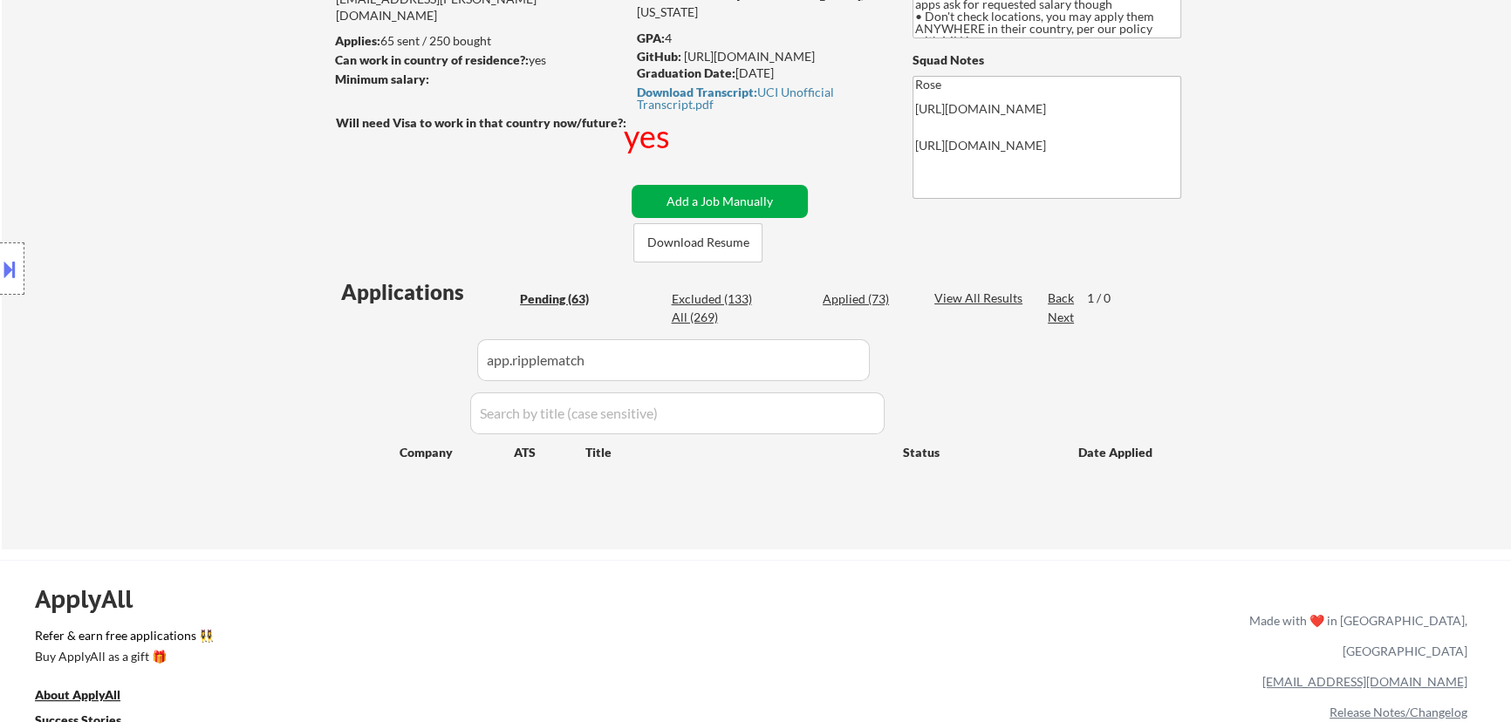
click at [758, 199] on button "Add a Job Manually" at bounding box center [719, 201] width 176 height 33
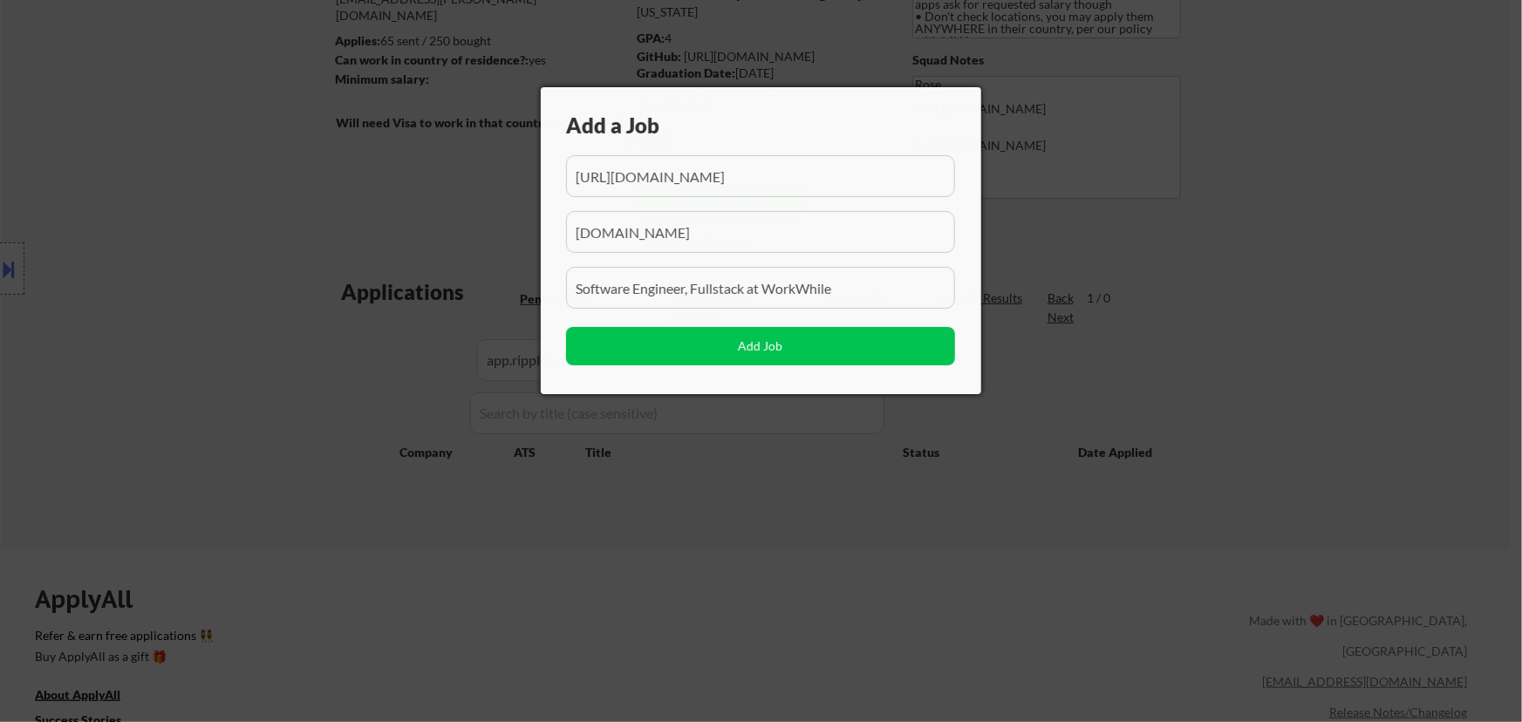
scroll to position [0, 440]
drag, startPoint x: 798, startPoint y: 188, endPoint x: 658, endPoint y: 186, distance: 140.4
click at [658, 186] on input "input" at bounding box center [760, 176] width 389 height 42
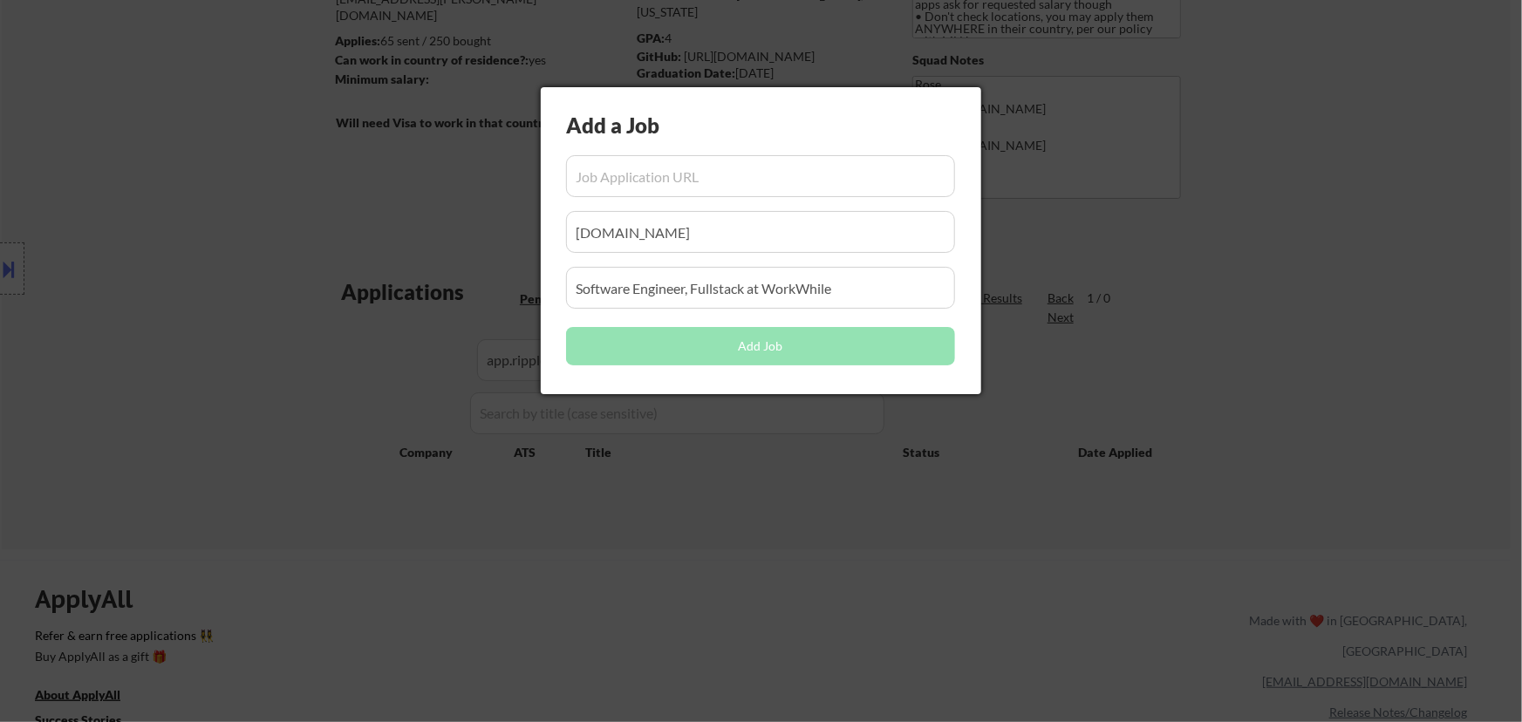
click at [700, 180] on input "input" at bounding box center [760, 176] width 389 height 42
paste input "https://app.ripplematch.com/v2/public/job/efb58490?from_page=company_branded_pa…"
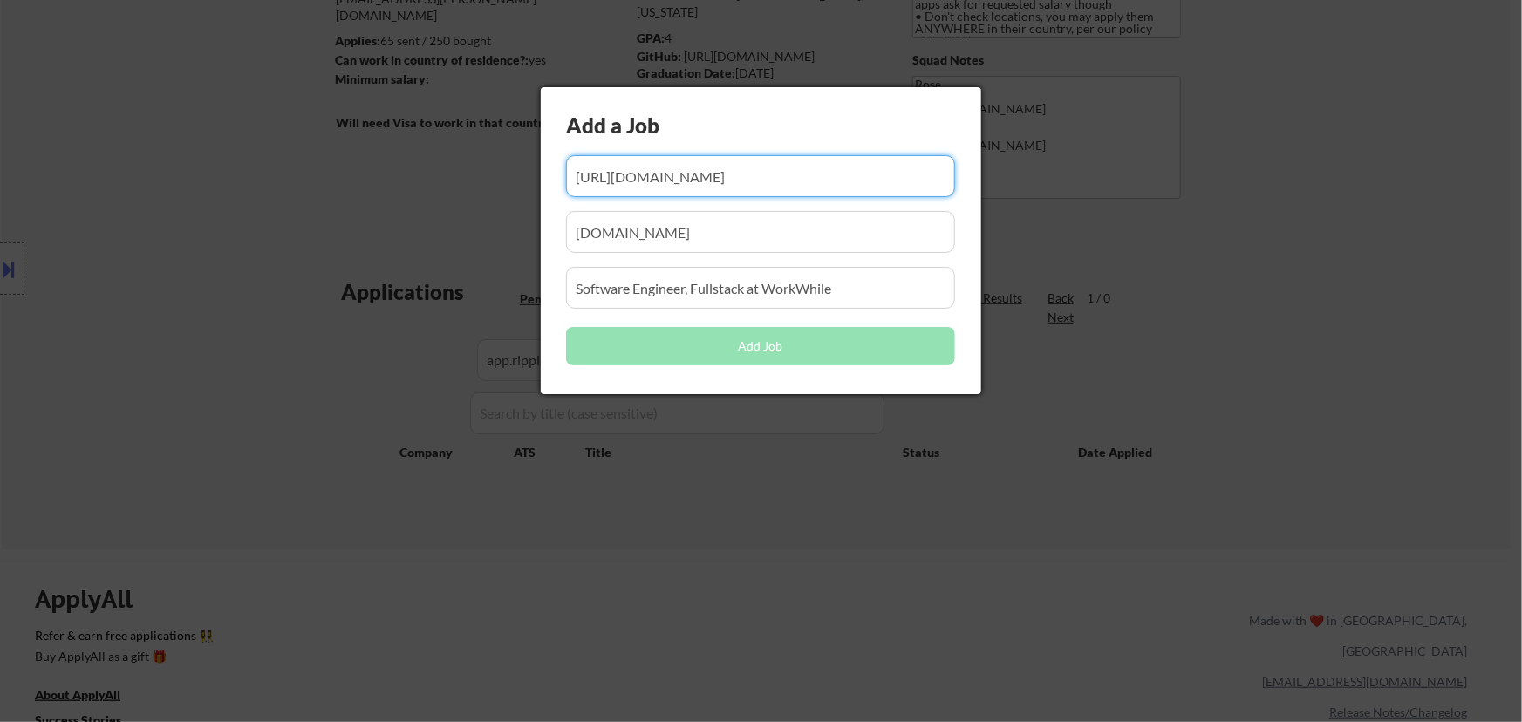
scroll to position [0, 175]
type input "https://app.ripplematch.com/v2/public/job/efb58490?from_page=company_branded_pa…"
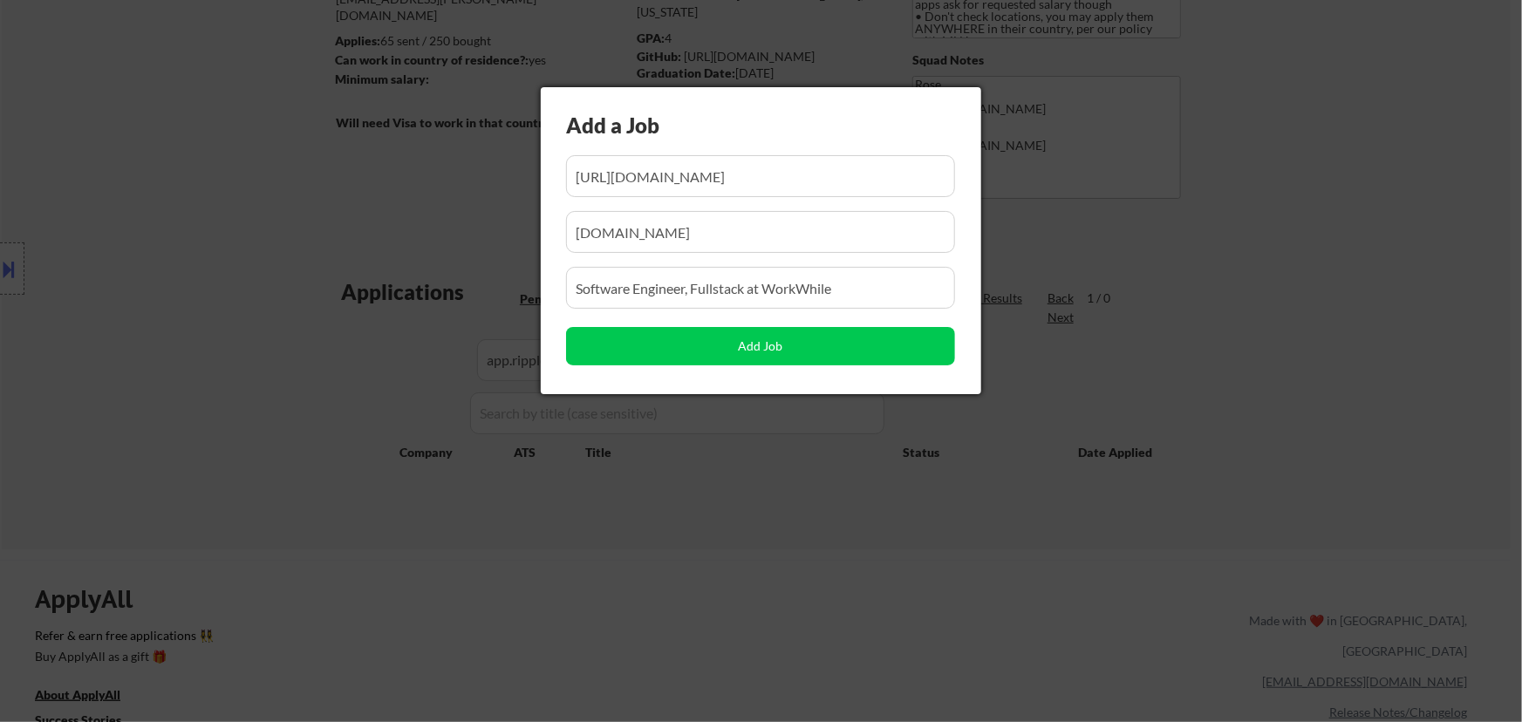
scroll to position [0, 0]
drag, startPoint x: 708, startPoint y: 232, endPoint x: 462, endPoint y: 268, distance: 248.5
click at [459, 273] on body "← Return to /applysquad Mailslurp Inbox Job Search Builder Jenny Cheng User Ema…" at bounding box center [761, 124] width 1522 height 722
paste input "app.ripplematch.com/"
type input "app.ripplematch.com"
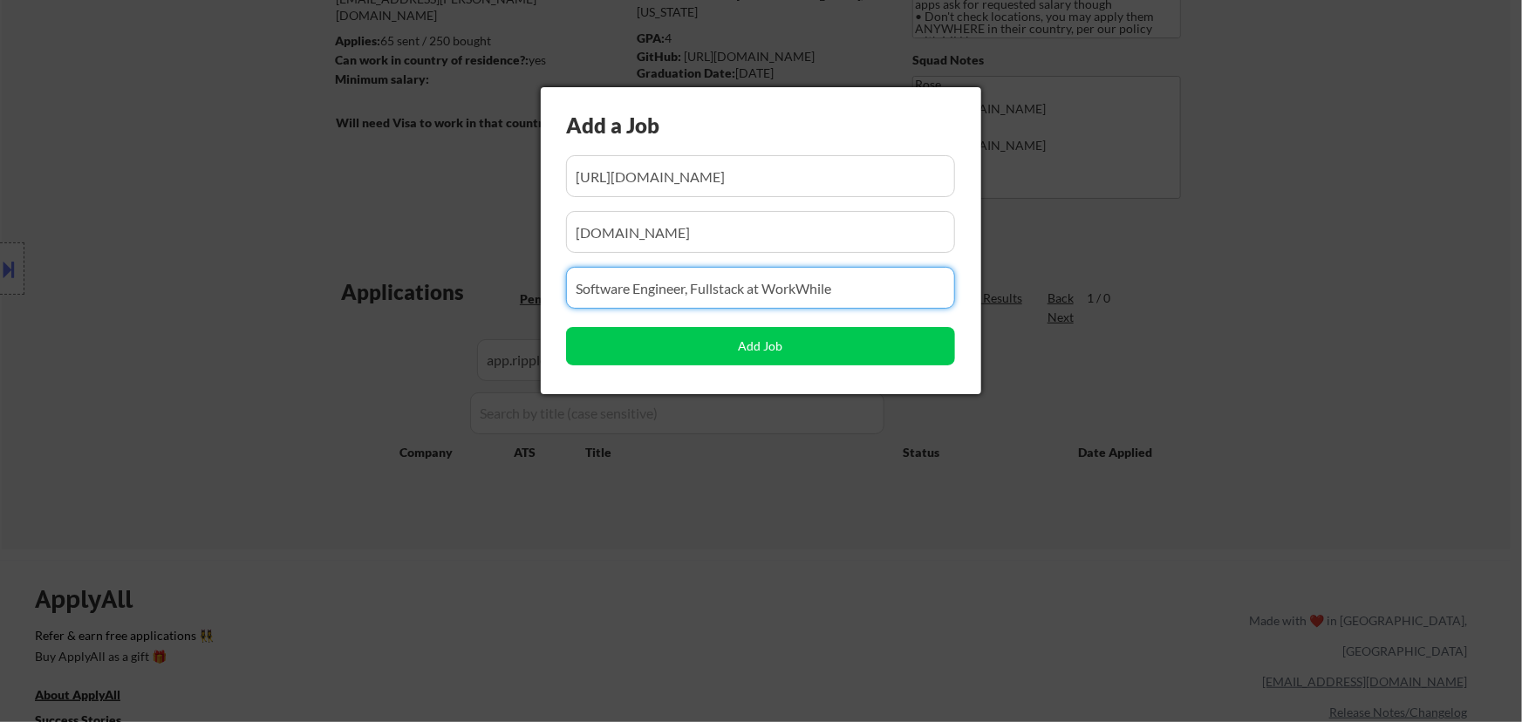
drag, startPoint x: 876, startPoint y: 296, endPoint x: 426, endPoint y: 310, distance: 449.4
click at [429, 310] on body "← Return to /applysquad Mailslurp Inbox Job Search Builder Jenny Cheng User Ema…" at bounding box center [761, 124] width 1522 height 722
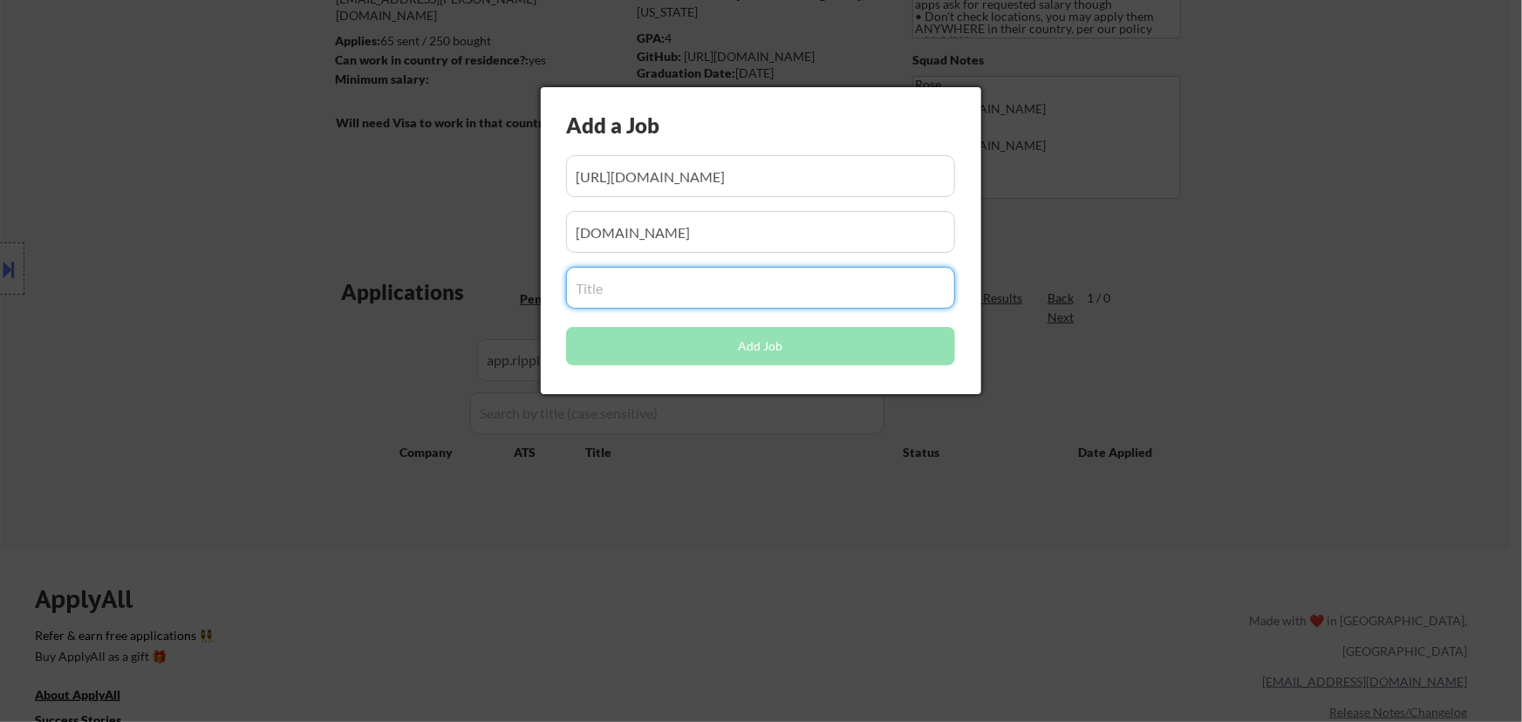
click at [681, 297] on input "input" at bounding box center [760, 288] width 389 height 42
paste input "Site Reliability Engineer Intern (2026)"
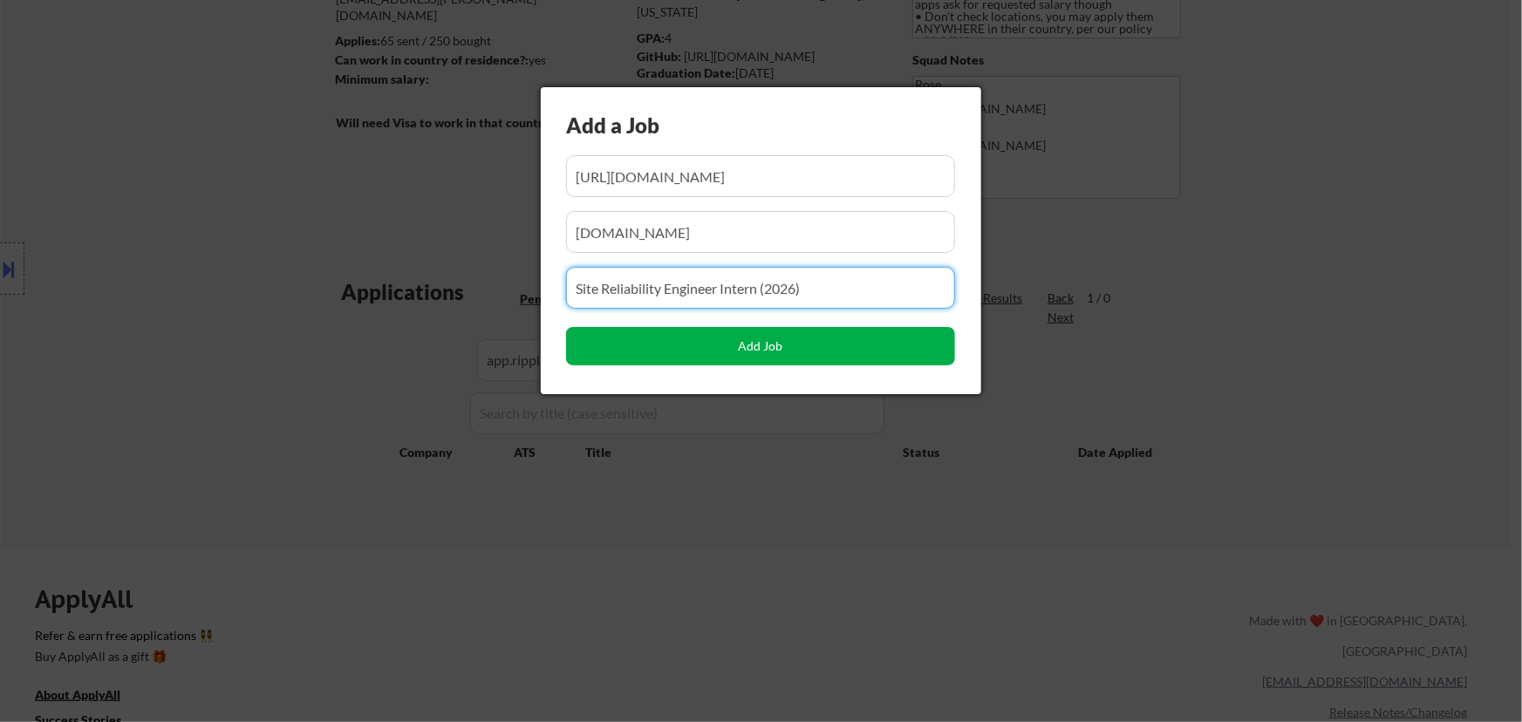
type input "Site Reliability Engineer Intern (2026)"
click at [736, 340] on button "Add Job" at bounding box center [760, 346] width 389 height 38
select select ""pending""
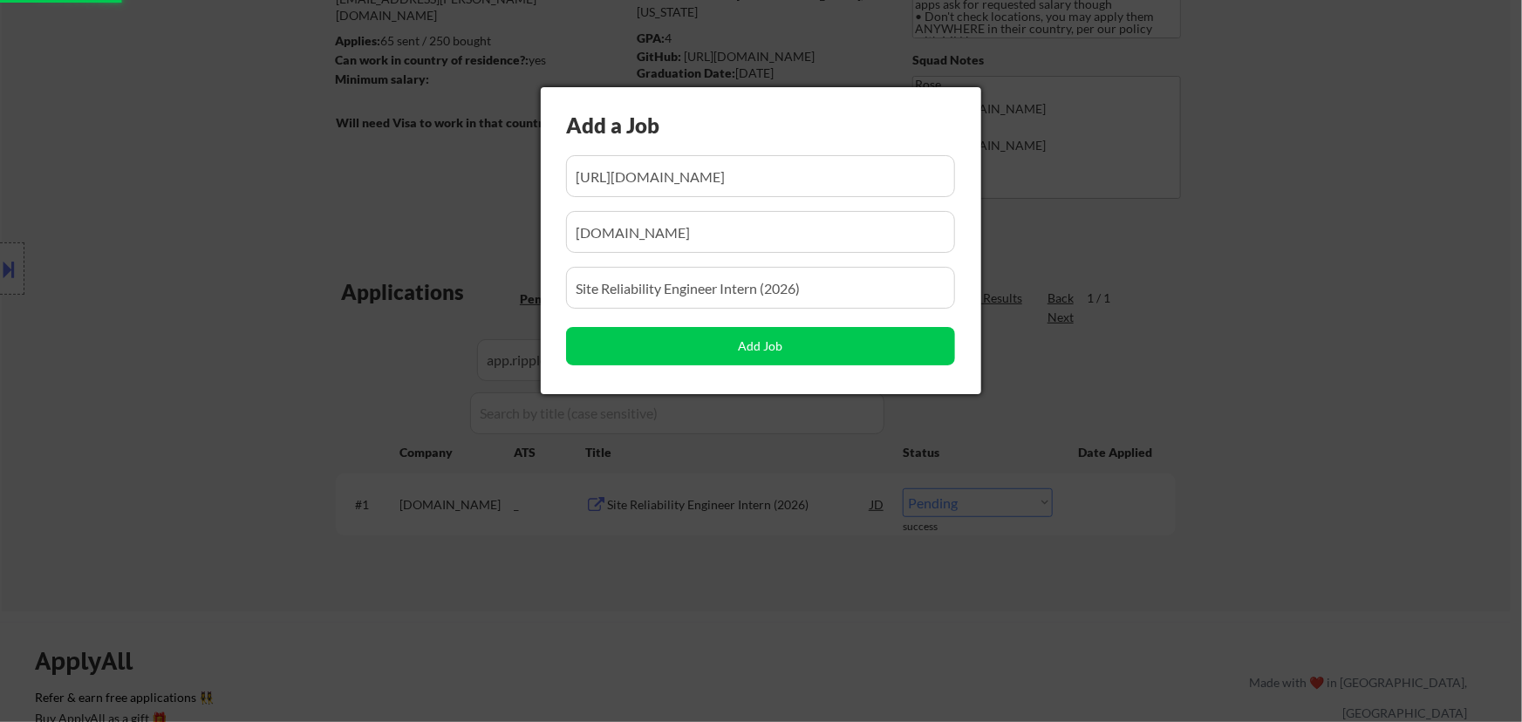
click at [770, 607] on div at bounding box center [761, 361] width 1522 height 722
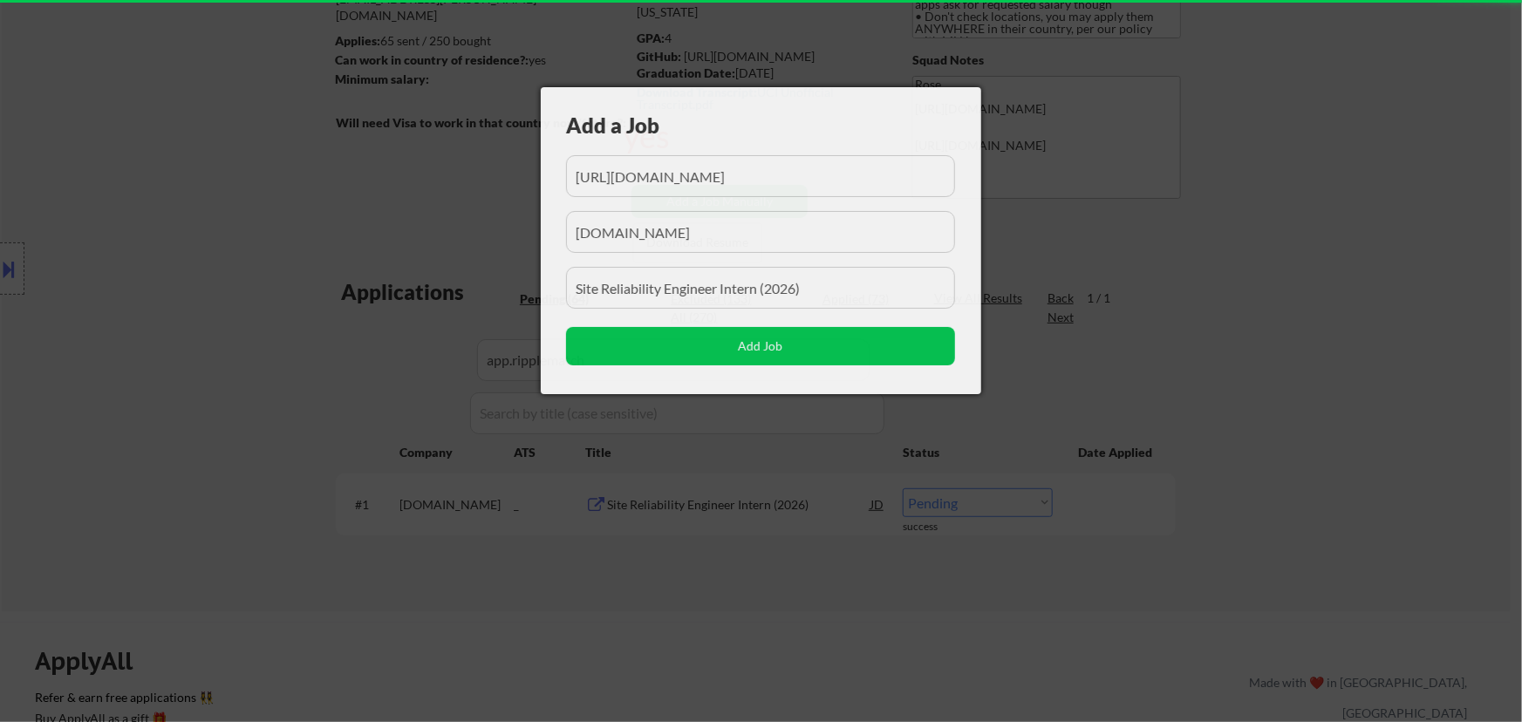
scroll to position [0, 175]
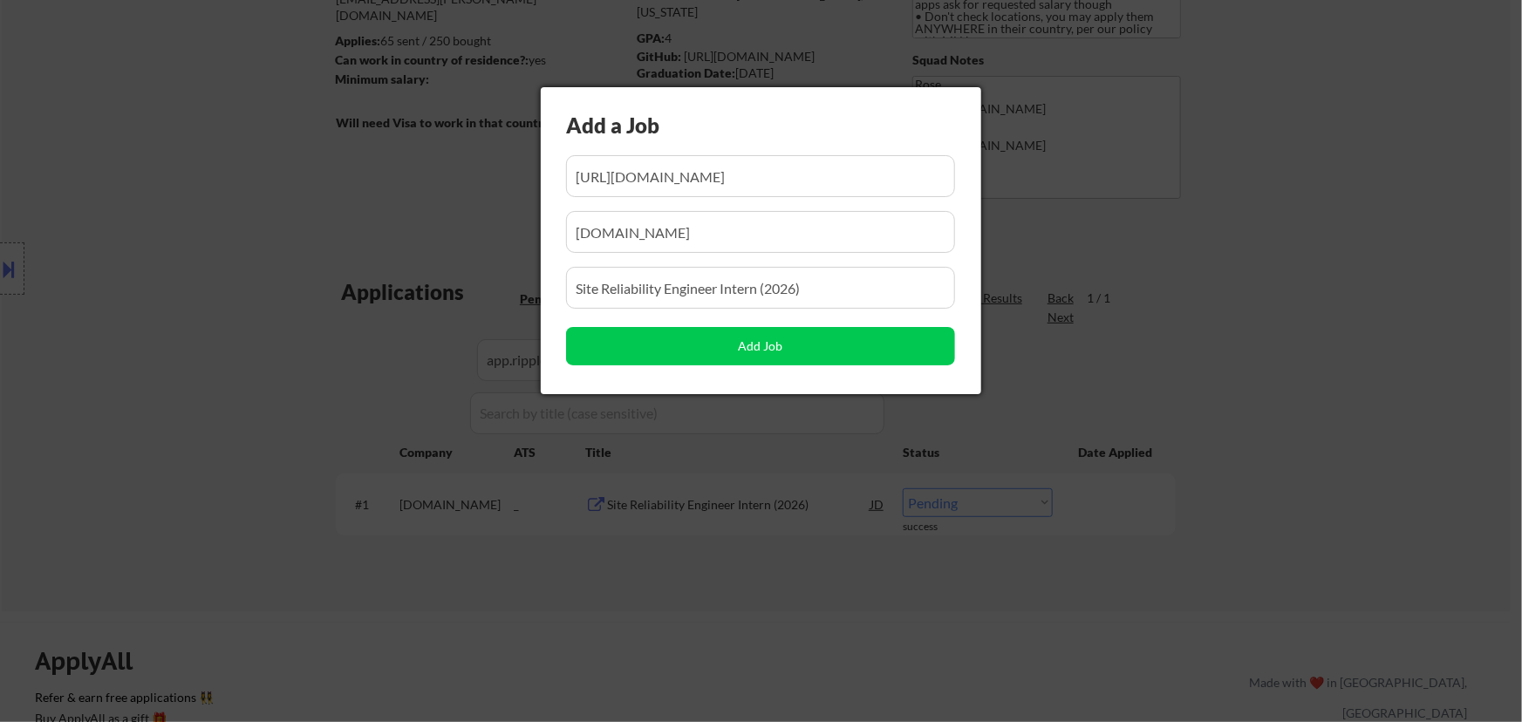
drag, startPoint x: 770, startPoint y: 645, endPoint x: 783, endPoint y: 631, distance: 19.8
click at [770, 646] on div at bounding box center [761, 361] width 1522 height 722
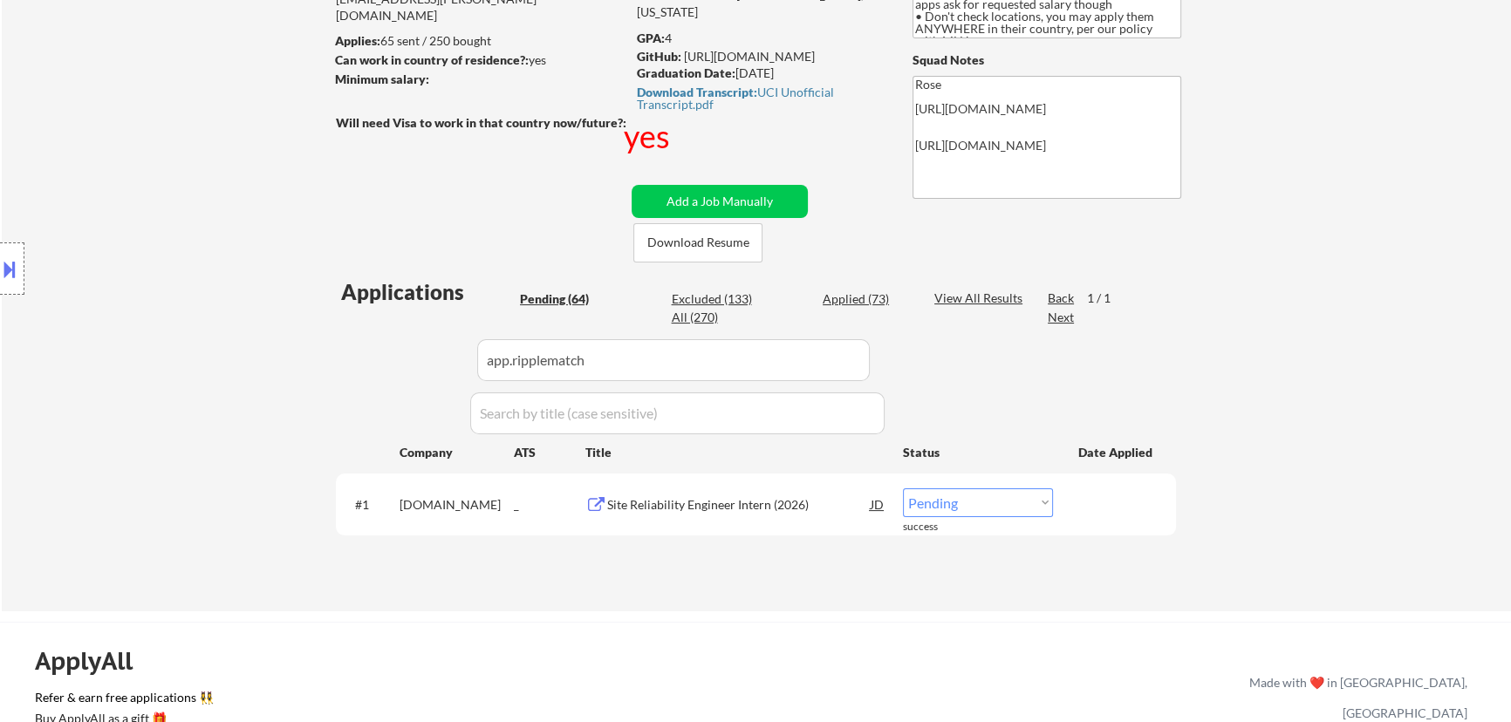
click at [999, 495] on select "Choose an option... Pending Applied Excluded (Questions) Excluded (Expired) Exc…" at bounding box center [978, 502] width 150 height 29
select select ""applied""
click at [903, 488] on select "Choose an option... Pending Applied Excluded (Questions) Excluded (Expired) Exc…" at bounding box center [978, 502] width 150 height 29
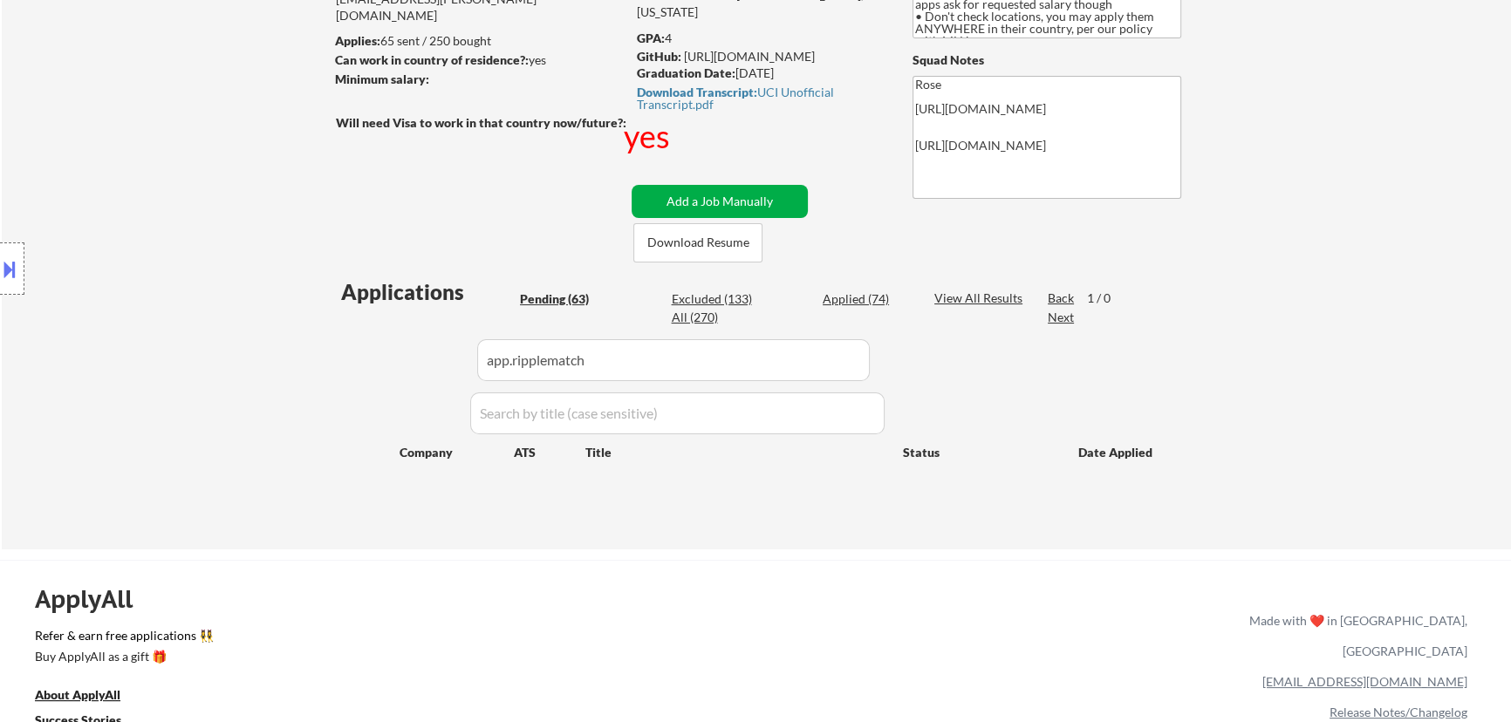
click at [693, 193] on button "Add a Job Manually" at bounding box center [719, 201] width 176 height 33
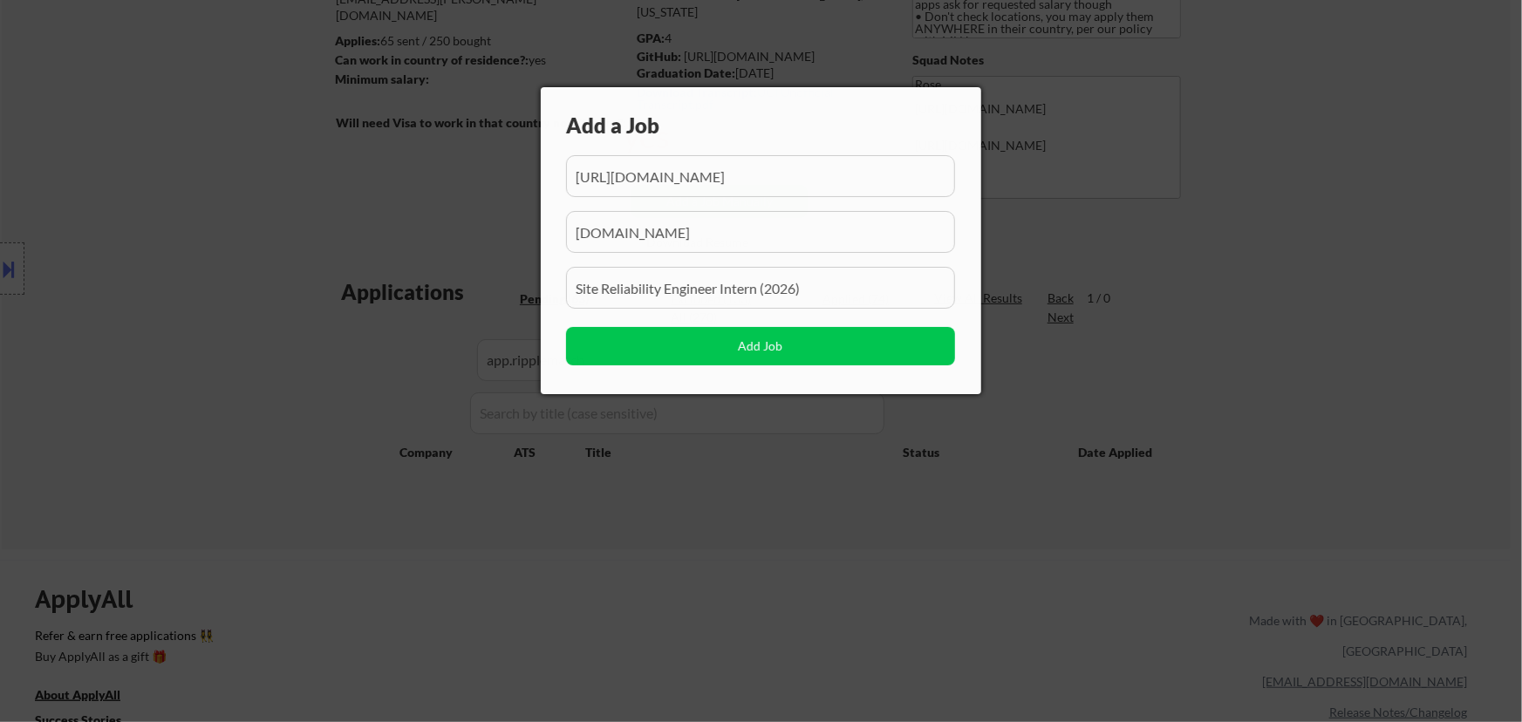
scroll to position [0, 175]
drag, startPoint x: 662, startPoint y: 179, endPoint x: 645, endPoint y: 181, distance: 16.7
click at [646, 181] on input "input" at bounding box center [760, 176] width 389 height 42
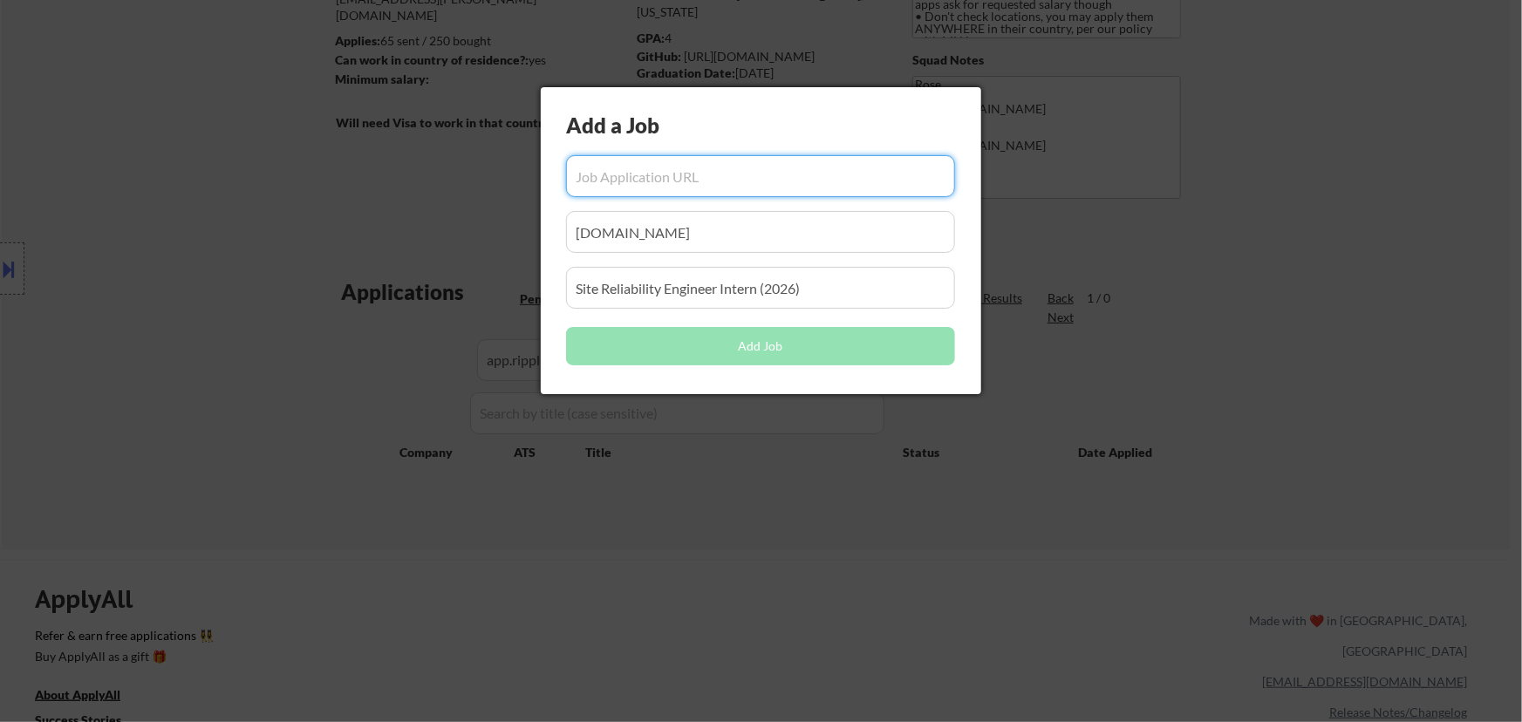
paste input "https://app.ripplematch.com/v2/public/job/74006246?from_page=company_branded_pa…"
type input "https://app.ripplematch.com/v2/public/job/74006246?from_page=company_branded_pa…"
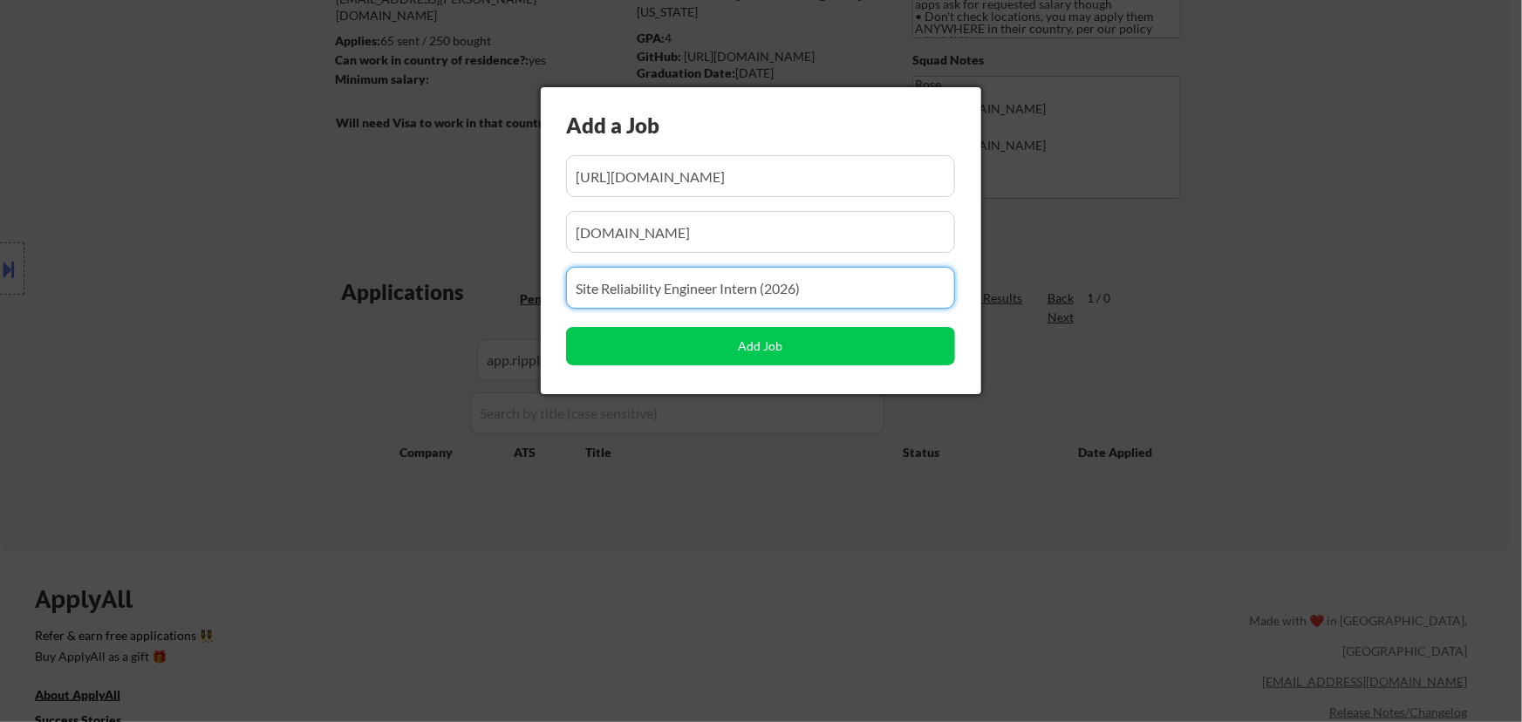
scroll to position [0, 0]
drag, startPoint x: 815, startPoint y: 283, endPoint x: 532, endPoint y: 311, distance: 284.0
click at [532, 312] on body "← Return to /applysquad Mailslurp Inbox Job Search Builder Jenny Cheng User Ema…" at bounding box center [761, 124] width 1522 height 722
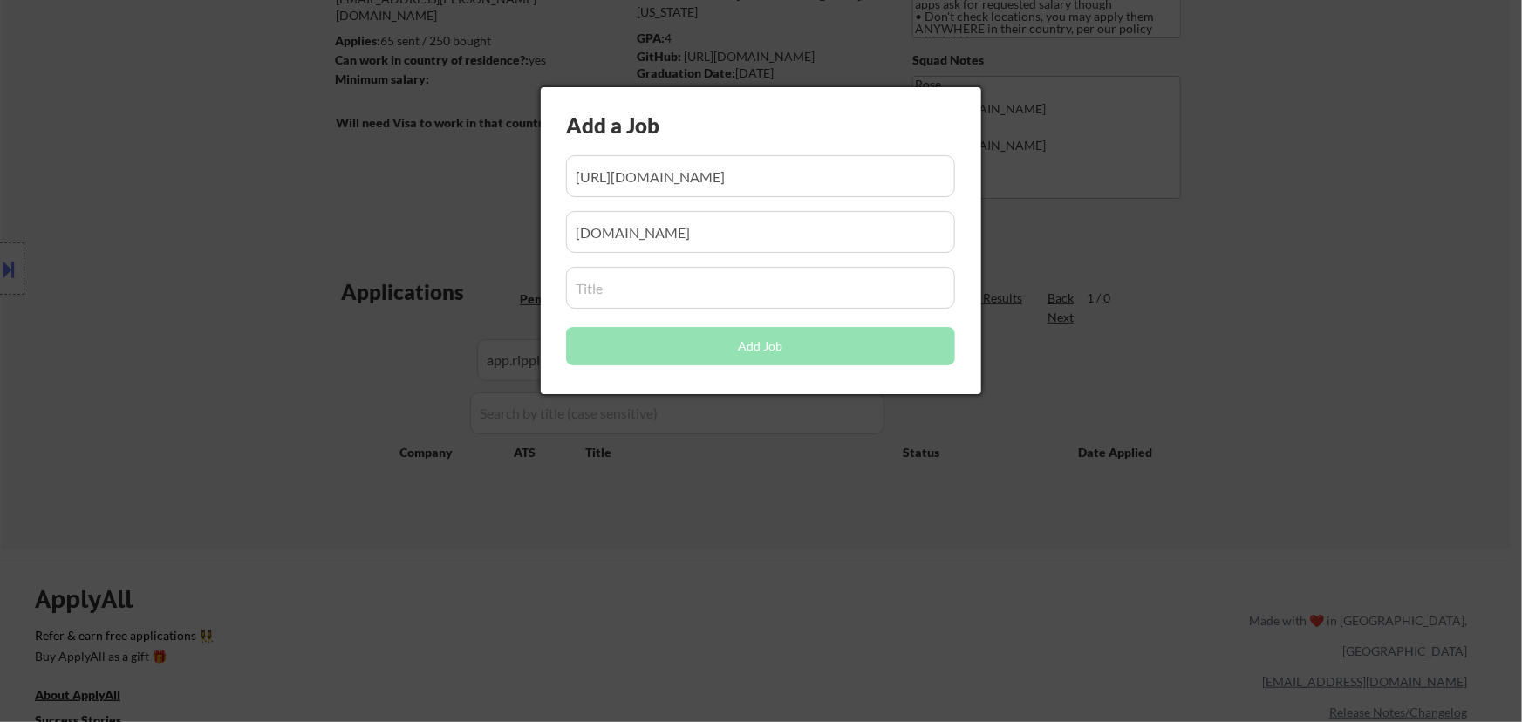
click at [715, 295] on input "input" at bounding box center [760, 288] width 389 height 42
paste input "Software Engineer Intern (2026)"
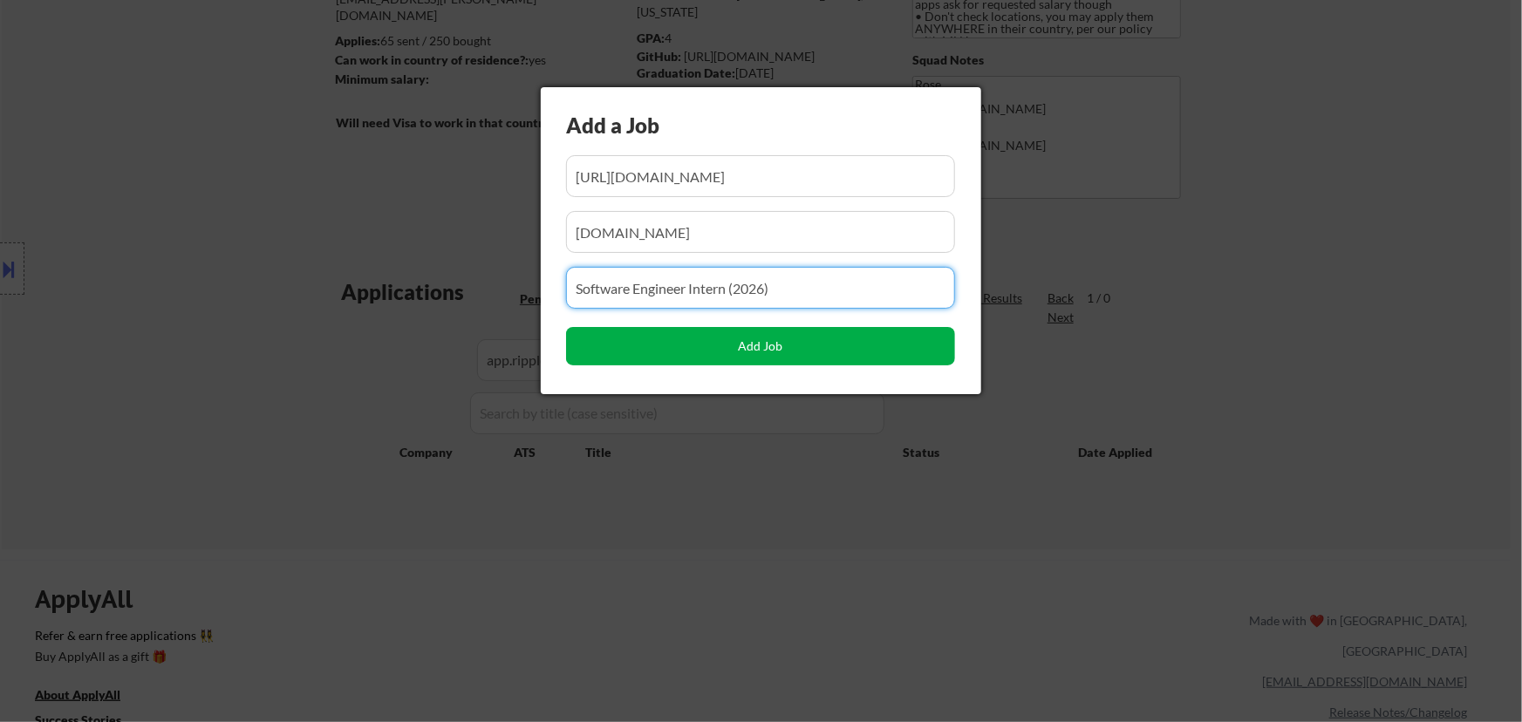
type input "Software Engineer Intern (2026)"
click at [781, 349] on button "Add Job" at bounding box center [760, 346] width 389 height 38
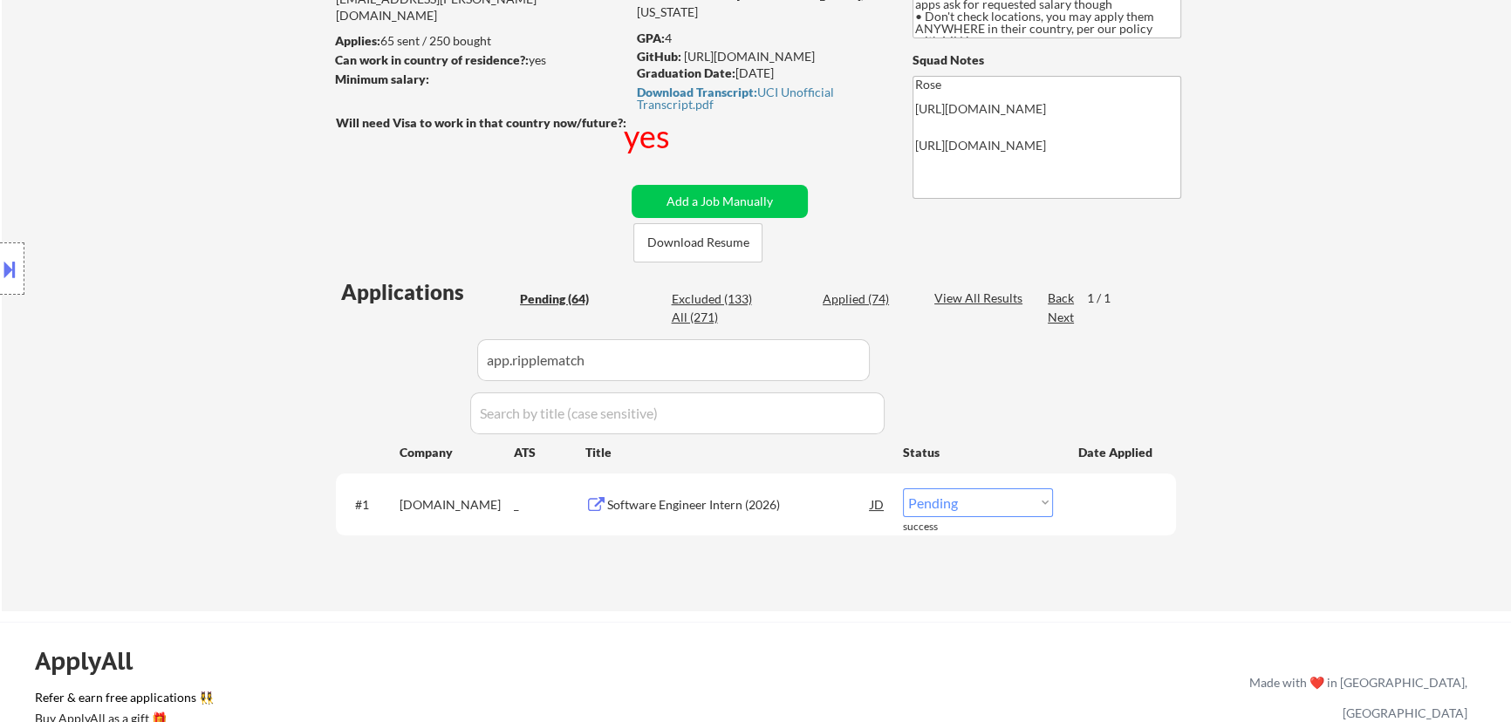
click at [1013, 499] on select "Choose an option... Pending Applied Excluded (Questions) Excluded (Expired) Exc…" at bounding box center [978, 502] width 150 height 29
select select ""applied""
click at [903, 488] on select "Choose an option... Pending Applied Excluded (Questions) Excluded (Expired) Exc…" at bounding box center [978, 502] width 150 height 29
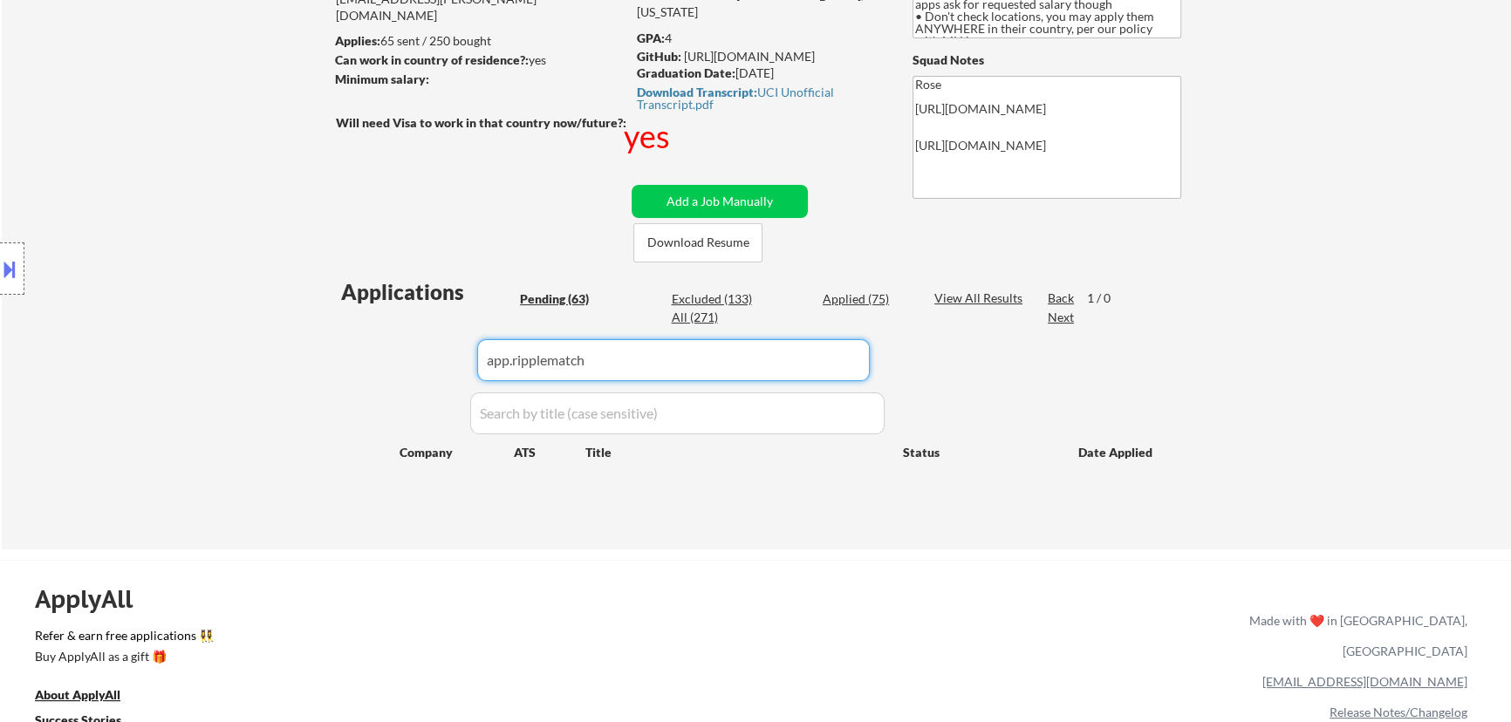
drag, startPoint x: 671, startPoint y: 353, endPoint x: 437, endPoint y: 392, distance: 237.0
click at [437, 392] on div "Applications Pending (63) Excluded (133) Applied (75) All (271) View All Result…" at bounding box center [756, 396] width 840 height 239
paste input "cloudflare"
type input "cloudflare"
click at [869, 290] on div "Applied (75)" at bounding box center [865, 298] width 87 height 17
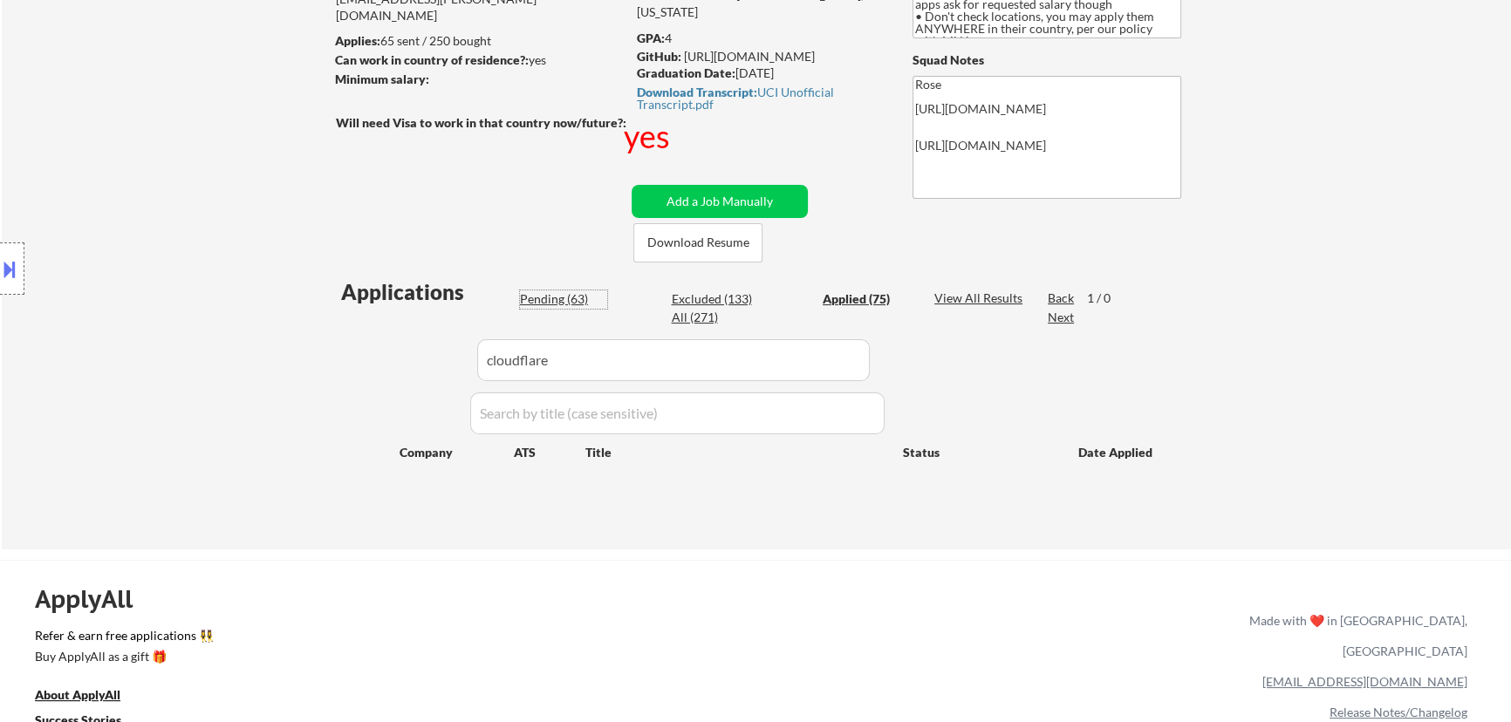
click at [558, 296] on div "Pending (63)" at bounding box center [563, 298] width 87 height 17
click at [748, 200] on button "Add a Job Manually" at bounding box center [719, 201] width 176 height 33
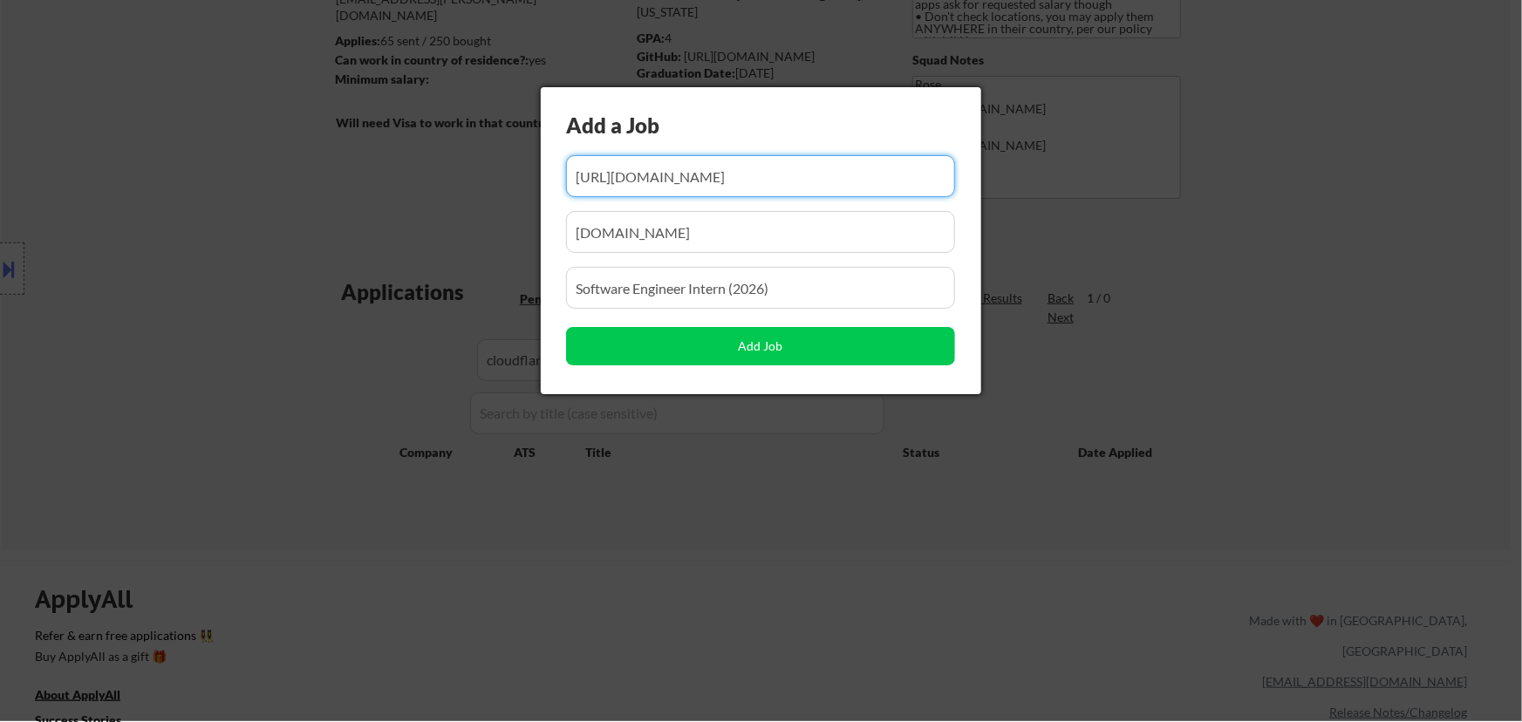
scroll to position [0, 181]
drag, startPoint x: 799, startPoint y: 181, endPoint x: 675, endPoint y: 198, distance: 125.1
click at [675, 198] on div "Add a Job Add Job" at bounding box center [761, 240] width 440 height 307
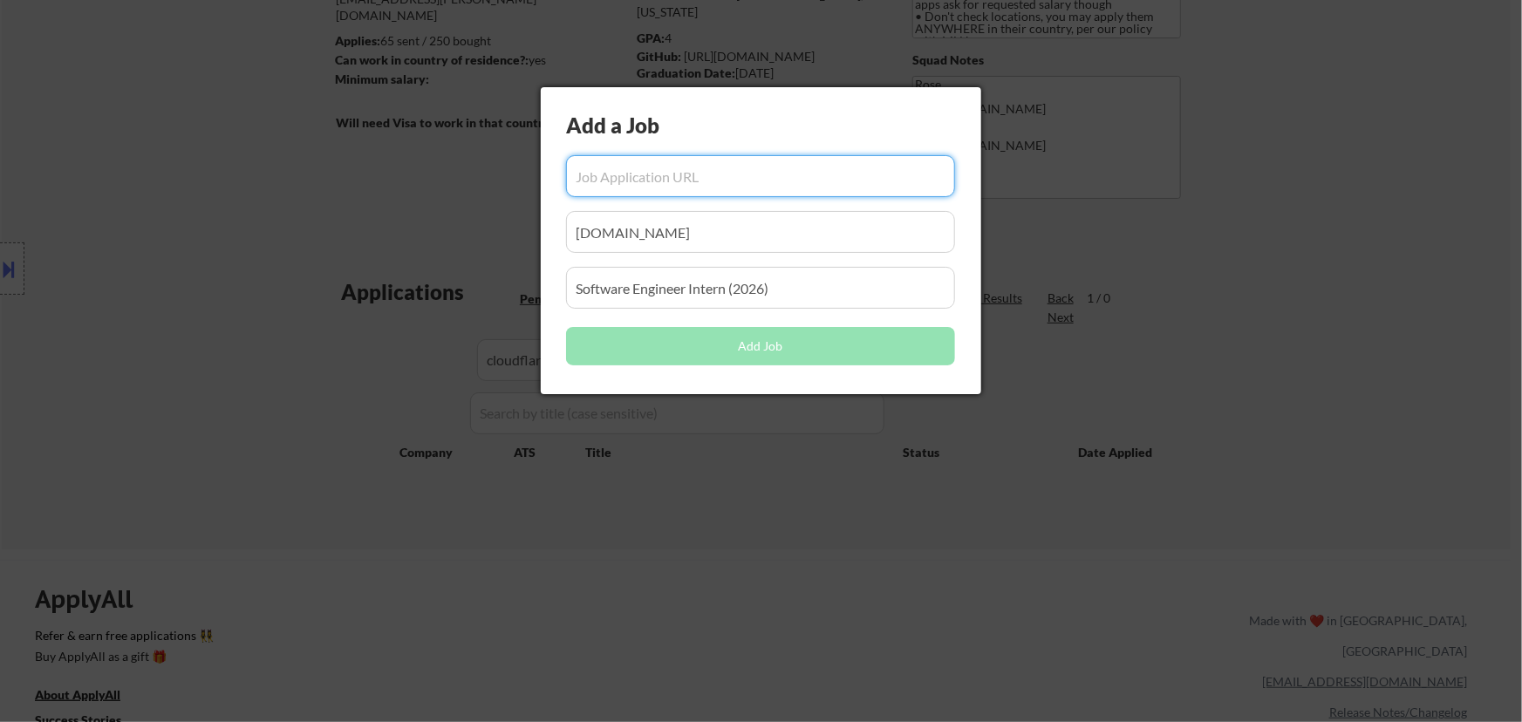
click at [710, 180] on input "input" at bounding box center [760, 176] width 389 height 42
paste input "https://job-boards.greenhouse.io/cloudflare/jobs/7206269?gh_jid=7206269"
type input "https://job-boards.greenhouse.io/cloudflare/jobs/7206269?gh_jid=7206269"
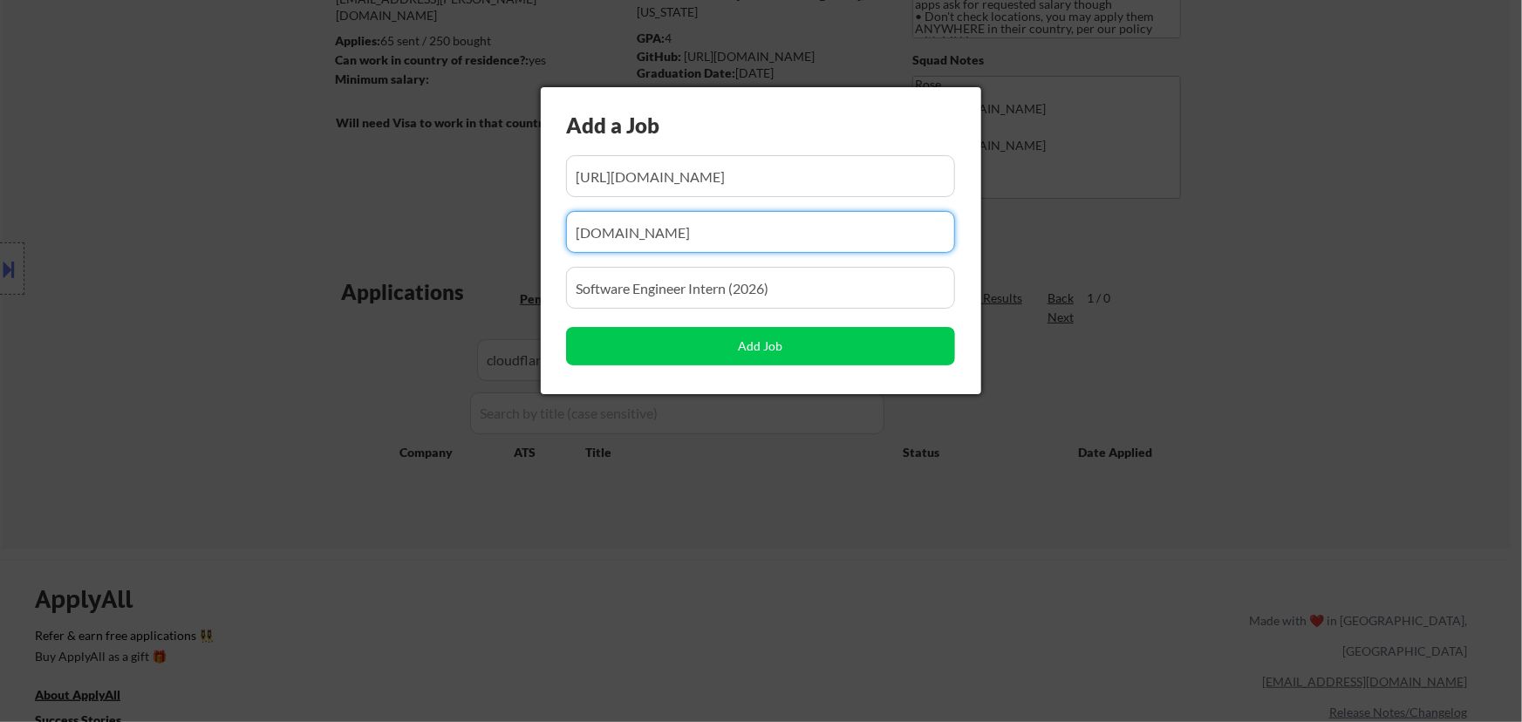
scroll to position [0, 0]
drag, startPoint x: 738, startPoint y: 232, endPoint x: 469, endPoint y: 245, distance: 268.9
click at [463, 251] on body "← Return to /applysquad Mailslurp Inbox Job Search Builder Jenny Cheng User Ema…" at bounding box center [761, 124] width 1522 height 722
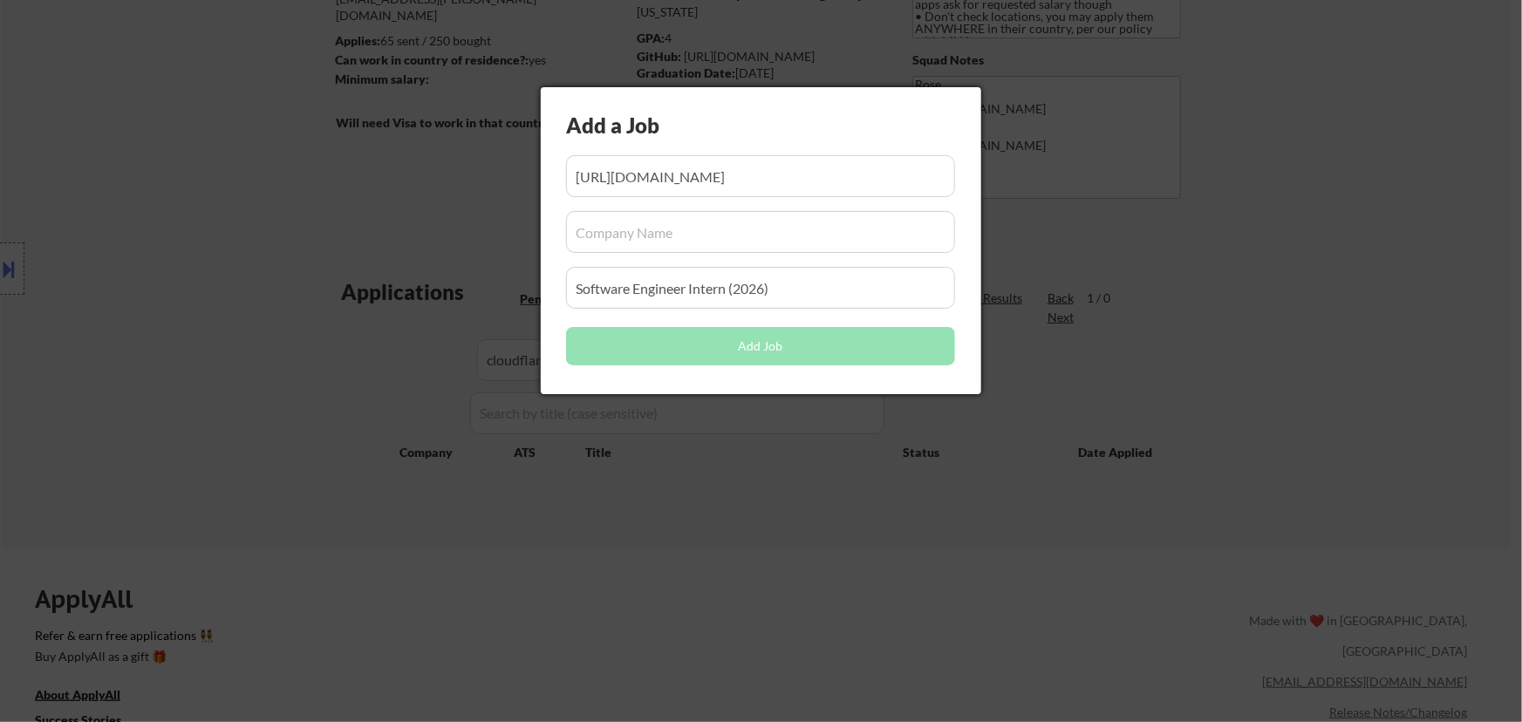
click at [777, 235] on input "input" at bounding box center [760, 232] width 389 height 42
paste input "cloudflare/"
type input "cloudflare"
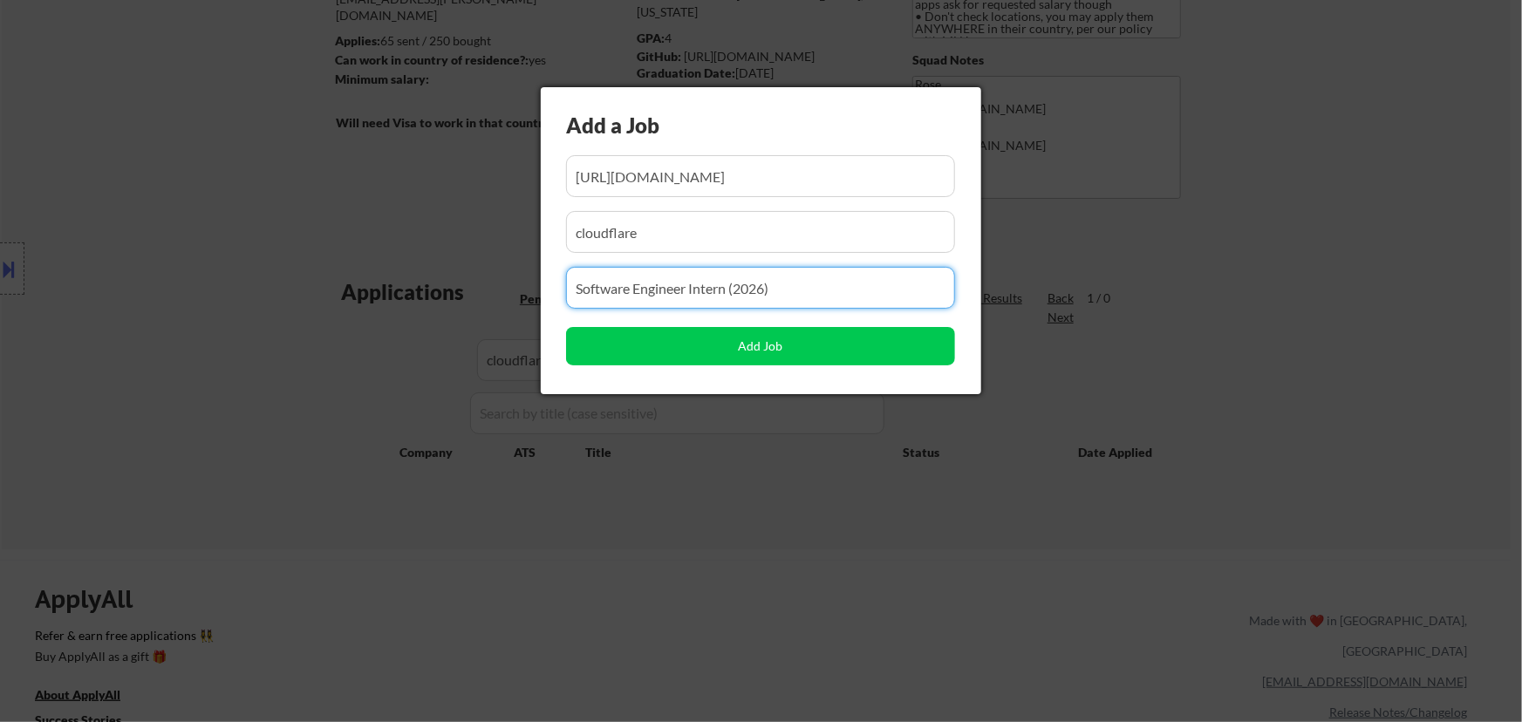
drag, startPoint x: 767, startPoint y: 289, endPoint x: 508, endPoint y: 289, distance: 259.0
click at [508, 289] on body "← Return to /applysquad Mailslurp Inbox Job Search Builder Jenny Cheng User Ema…" at bounding box center [761, 124] width 1522 height 722
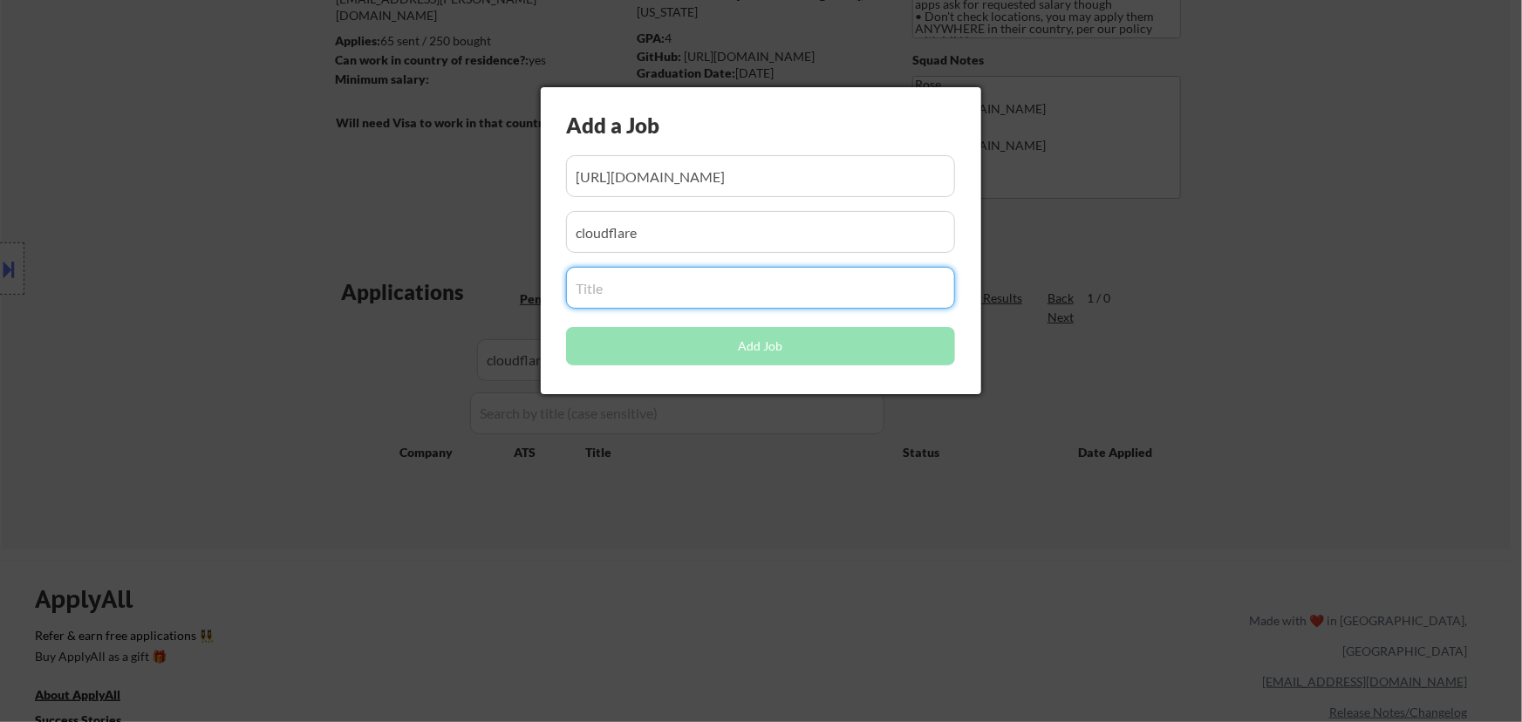
click at [657, 291] on input "input" at bounding box center [760, 288] width 389 height 42
paste input "Software Engineer Intern (Summer 2026) - Austin"
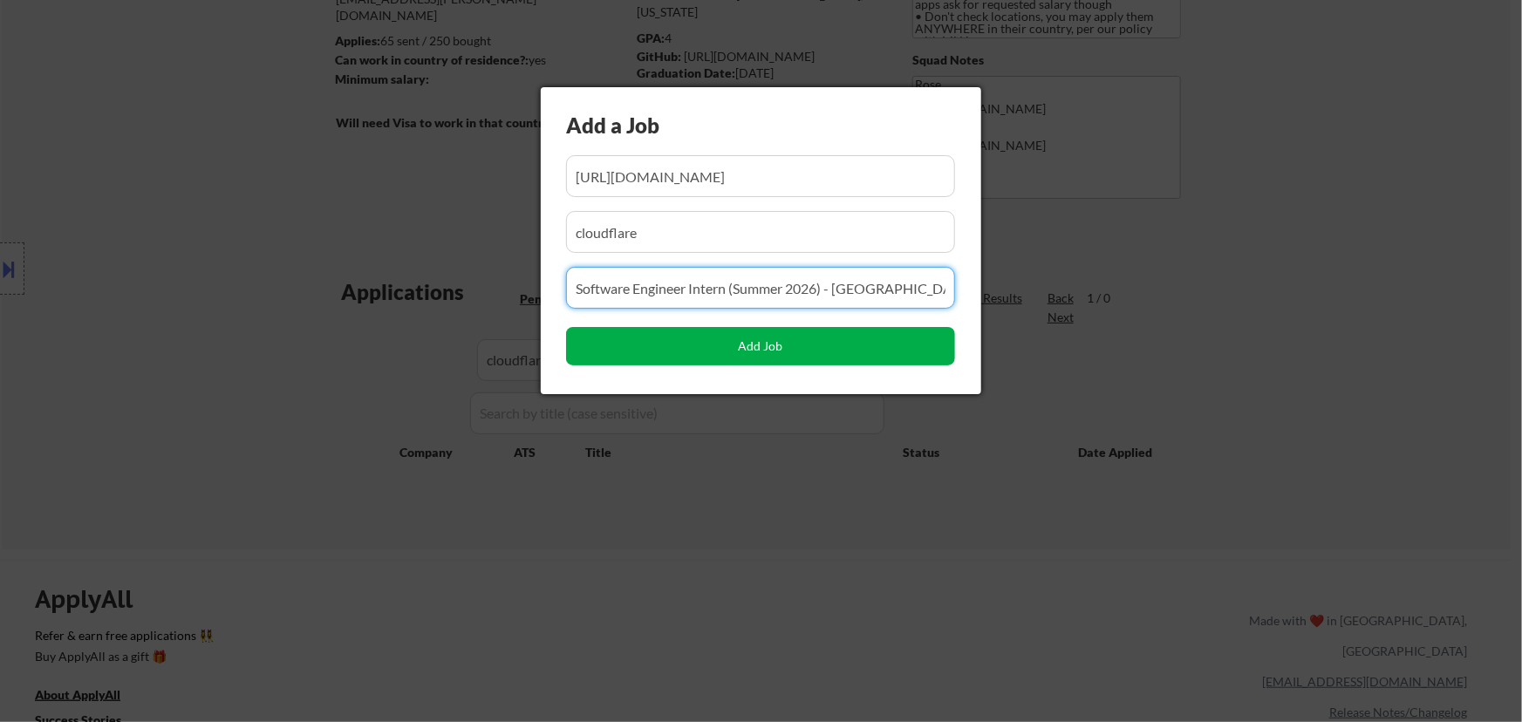
type input "Software Engineer Intern (Summer 2026) - Austin"
click at [781, 343] on button "Add Job" at bounding box center [760, 346] width 389 height 38
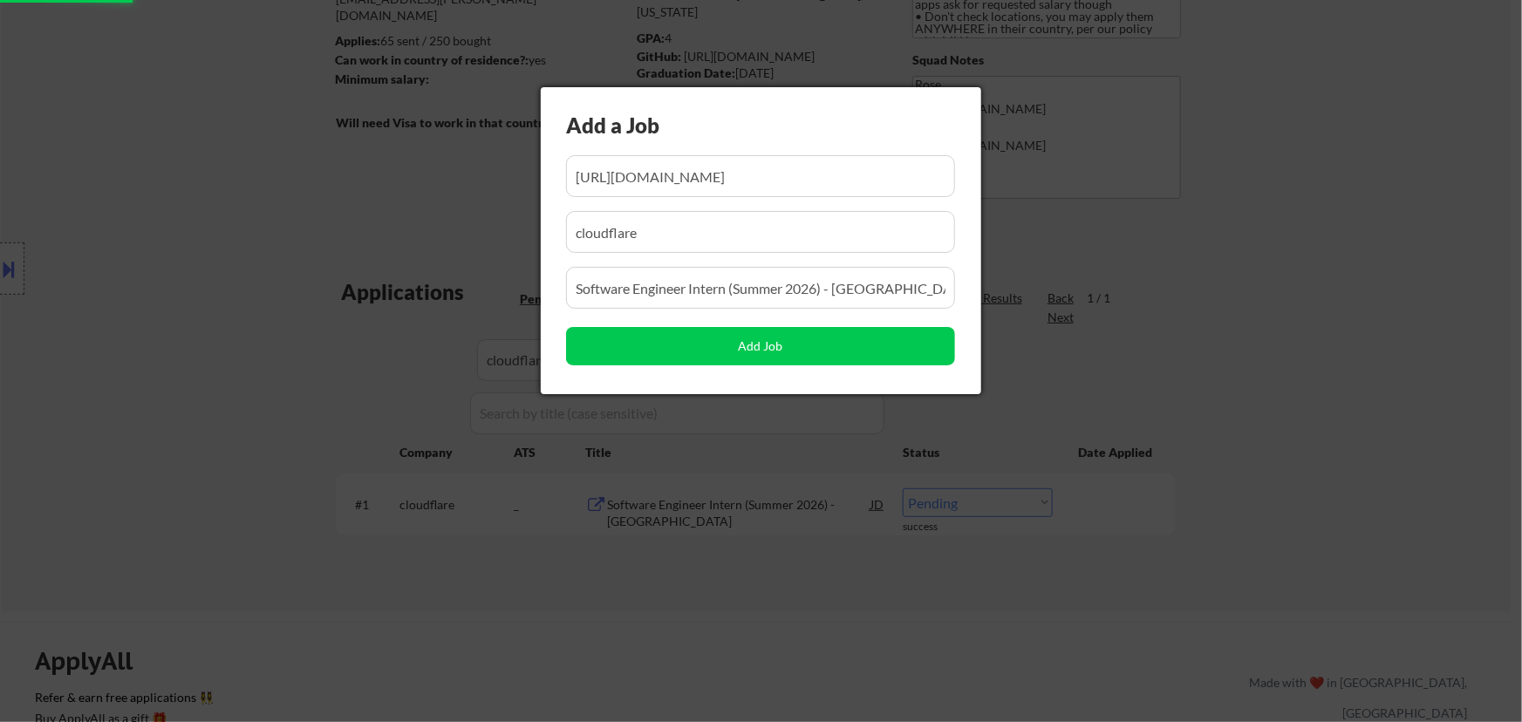
click at [815, 637] on div at bounding box center [761, 361] width 1522 height 722
click at [786, 633] on div at bounding box center [761, 361] width 1522 height 722
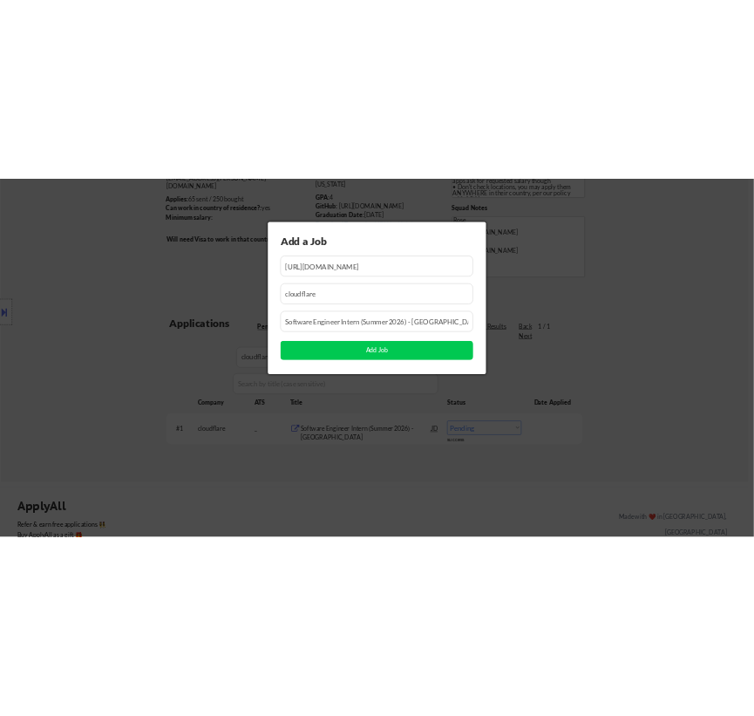
scroll to position [0, 0]
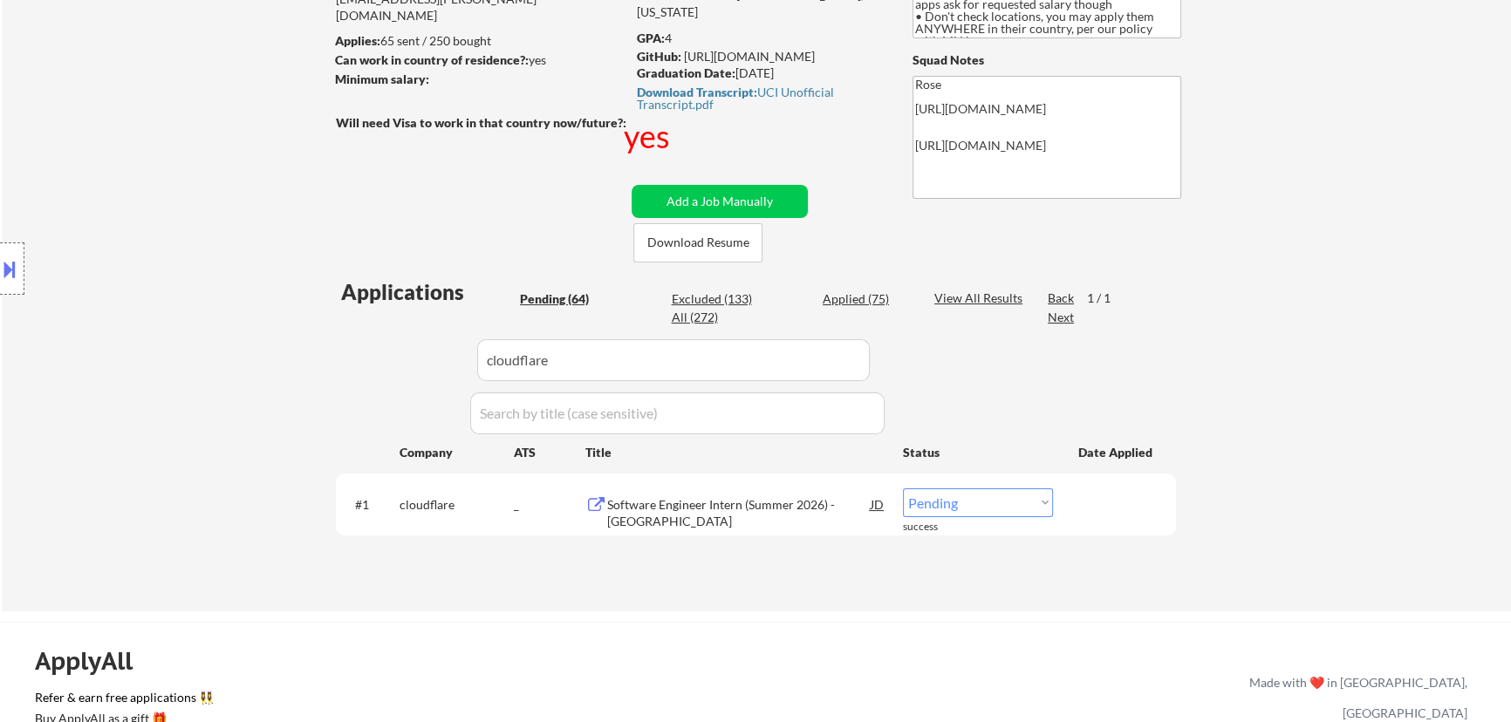
click at [971, 500] on select "Choose an option... Pending Applied Excluded (Questions) Excluded (Expired) Exc…" at bounding box center [978, 502] width 150 height 29
select select ""applied""
click at [903, 488] on select "Choose an option... Pending Applied Excluded (Questions) Excluded (Expired) Exc…" at bounding box center [978, 502] width 150 height 29
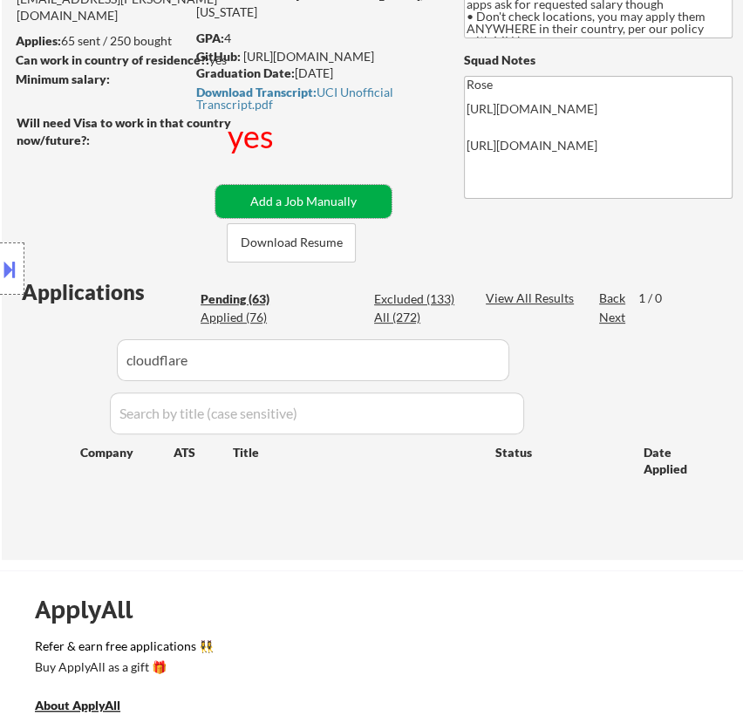
click at [320, 193] on button "Add a Job Manually" at bounding box center [303, 201] width 176 height 33
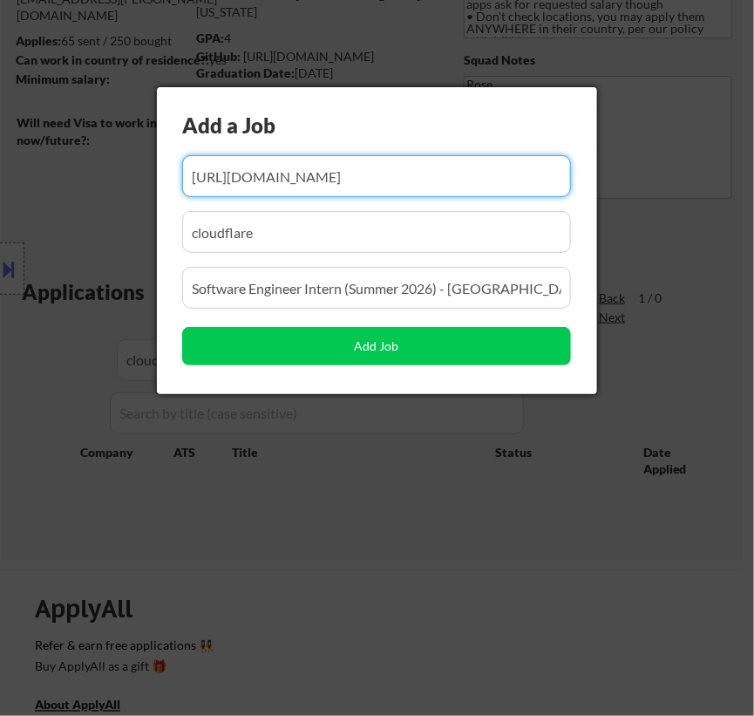
scroll to position [0, 93]
drag, startPoint x: 385, startPoint y: 191, endPoint x: 235, endPoint y: 191, distance: 149.1
click at [235, 191] on input "input" at bounding box center [376, 176] width 389 height 42
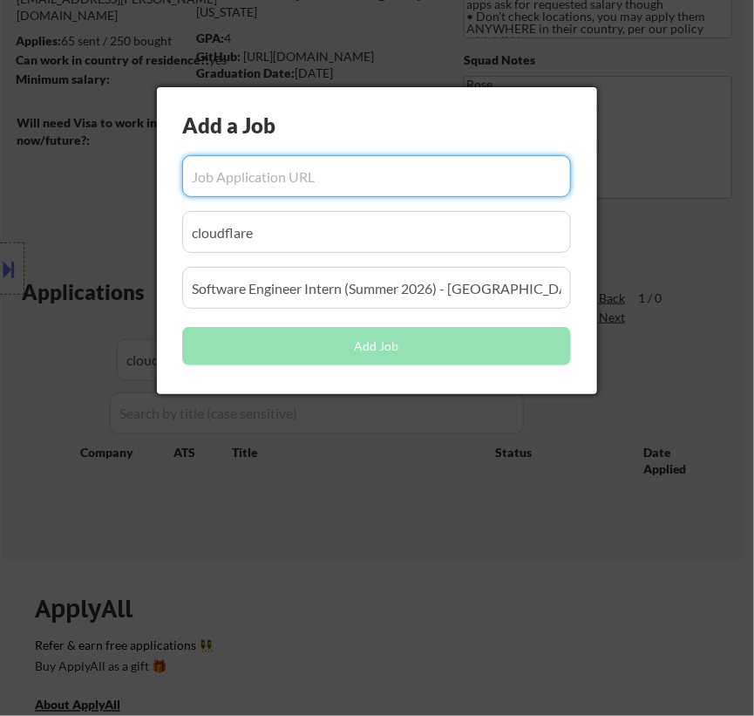
scroll to position [0, 0]
click at [338, 178] on input "input" at bounding box center [376, 176] width 389 height 42
paste input "https://job-boards.greenhouse.io/cloudflare/jobs/7206269?gh_jid=7206269"
type input "https://job-boards.greenhouse.io/cloudflare/jobs/7206269?gh_jid=7206269"
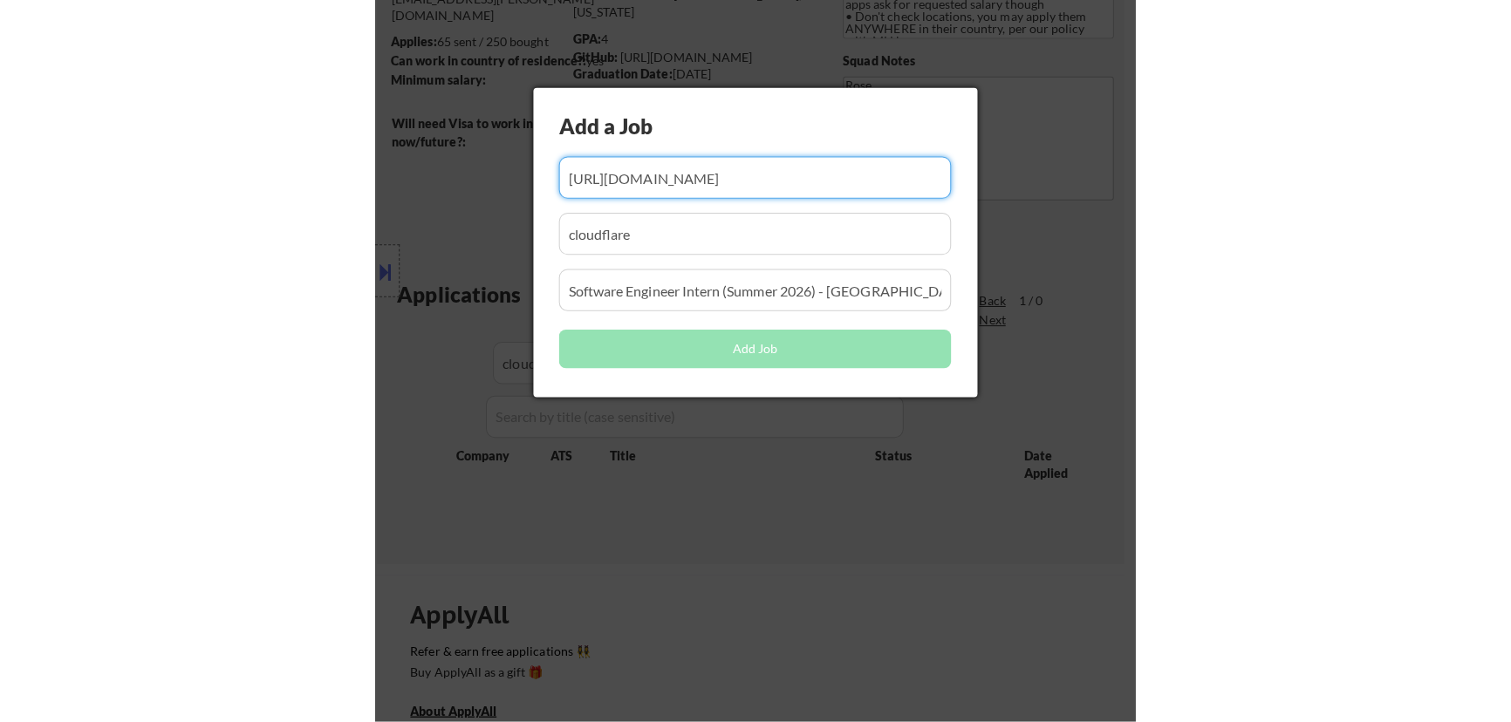
scroll to position [0, 0]
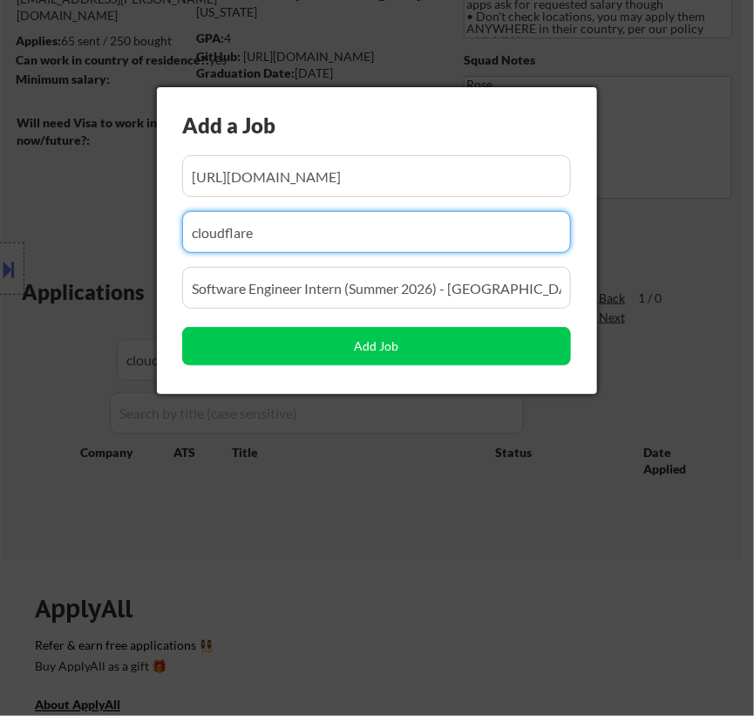
drag, startPoint x: 327, startPoint y: 229, endPoint x: 113, endPoint y: 258, distance: 216.5
click at [113, 258] on body "← Return to /applysquad Mailslurp Inbox Job Search Builder Jenny Cheng User Ema…" at bounding box center [377, 121] width 754 height 716
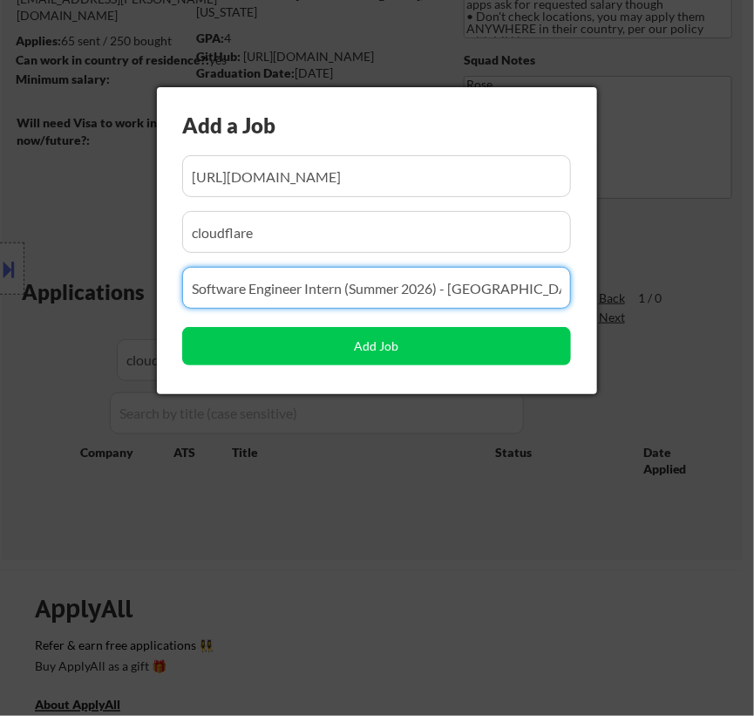
drag, startPoint x: 227, startPoint y: 288, endPoint x: 325, endPoint y: 279, distance: 98.9
click at [228, 288] on input "input" at bounding box center [376, 288] width 389 height 42
drag, startPoint x: 502, startPoint y: 290, endPoint x: 175, endPoint y: 291, distance: 327.0
click at [176, 291] on div "Add a Job Add Job" at bounding box center [377, 240] width 440 height 307
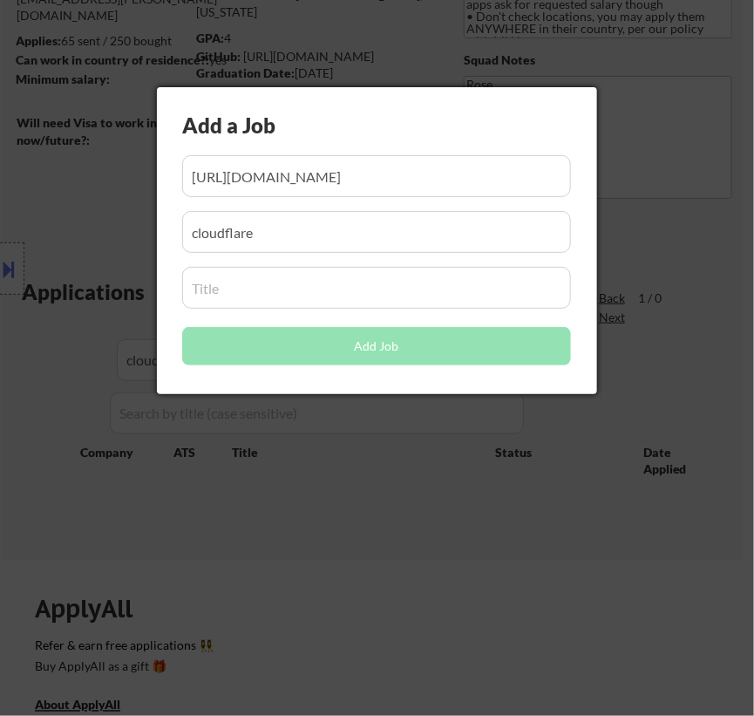
click at [304, 290] on input "input" at bounding box center [376, 288] width 389 height 42
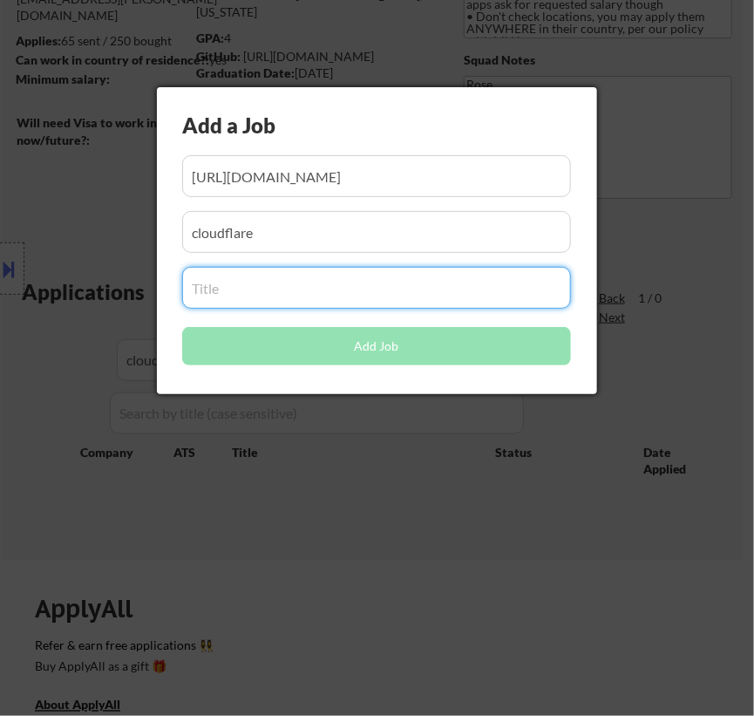
paste input "Software Engineer Intern (Summer 2026) - Austin"
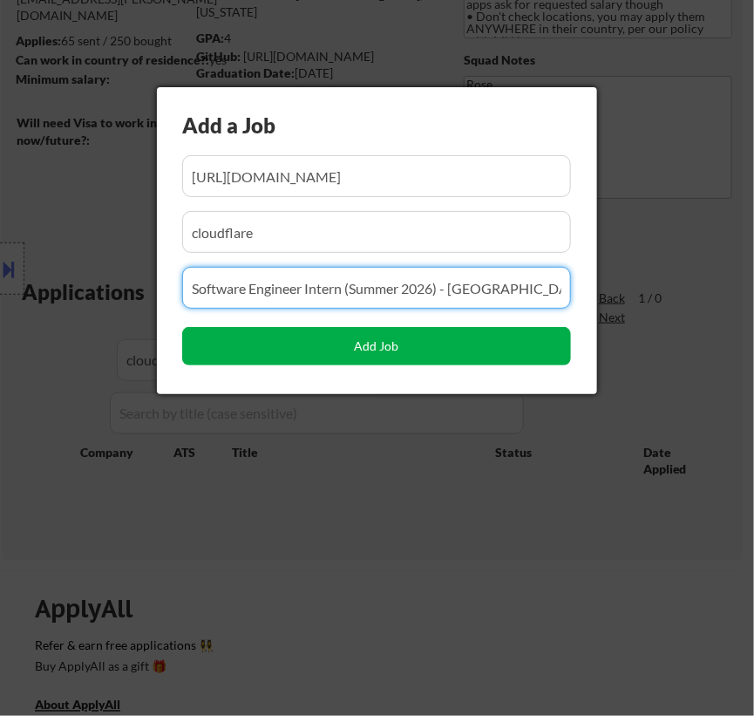
type input "Software Engineer Intern (Summer 2026) - Austin"
click at [406, 344] on button "Add Job" at bounding box center [376, 346] width 389 height 38
select select ""pending""
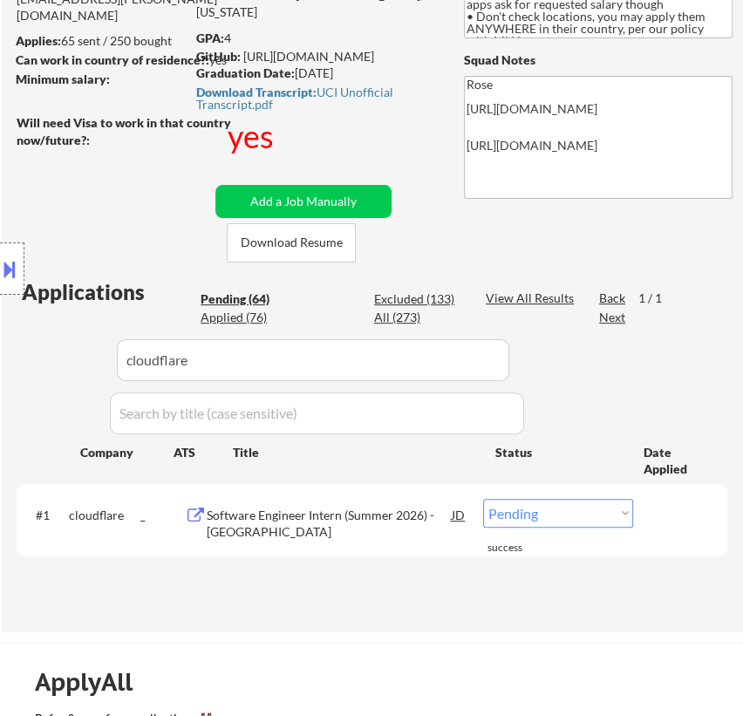
click at [238, 309] on div "Location Inclusions: country:US" at bounding box center [156, 269] width 312 height 324
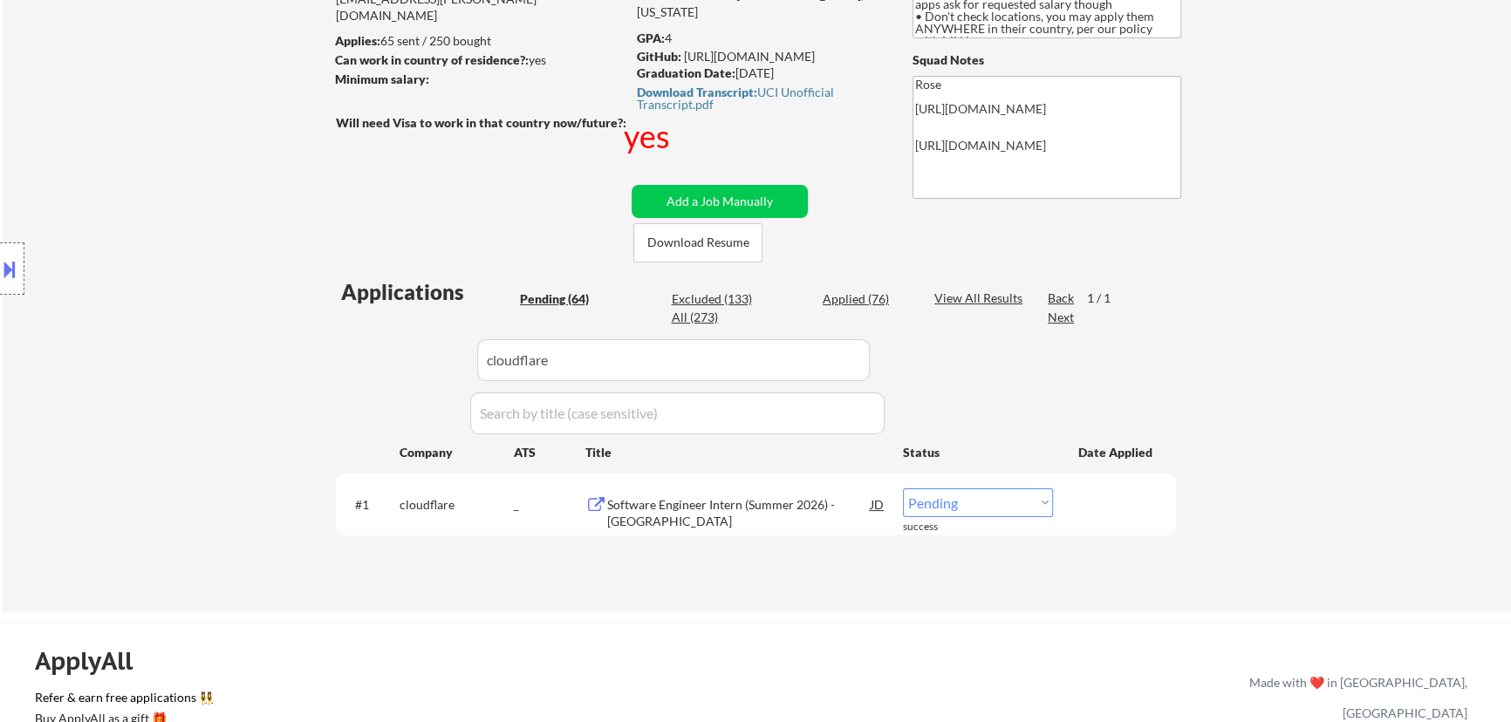
click at [863, 297] on div "Applied (76)" at bounding box center [865, 298] width 87 height 17
click at [557, 299] on div "Pending (64)" at bounding box center [563, 298] width 87 height 17
click at [1040, 498] on select "Choose an option... Pending Applied Excluded (Questions) Excluded (Expired) Exc…" at bounding box center [978, 502] width 150 height 29
select select ""excluded__other_""
click at [903, 488] on select "Choose an option... Pending Applied Excluded (Questions) Excluded (Expired) Exc…" at bounding box center [978, 502] width 150 height 29
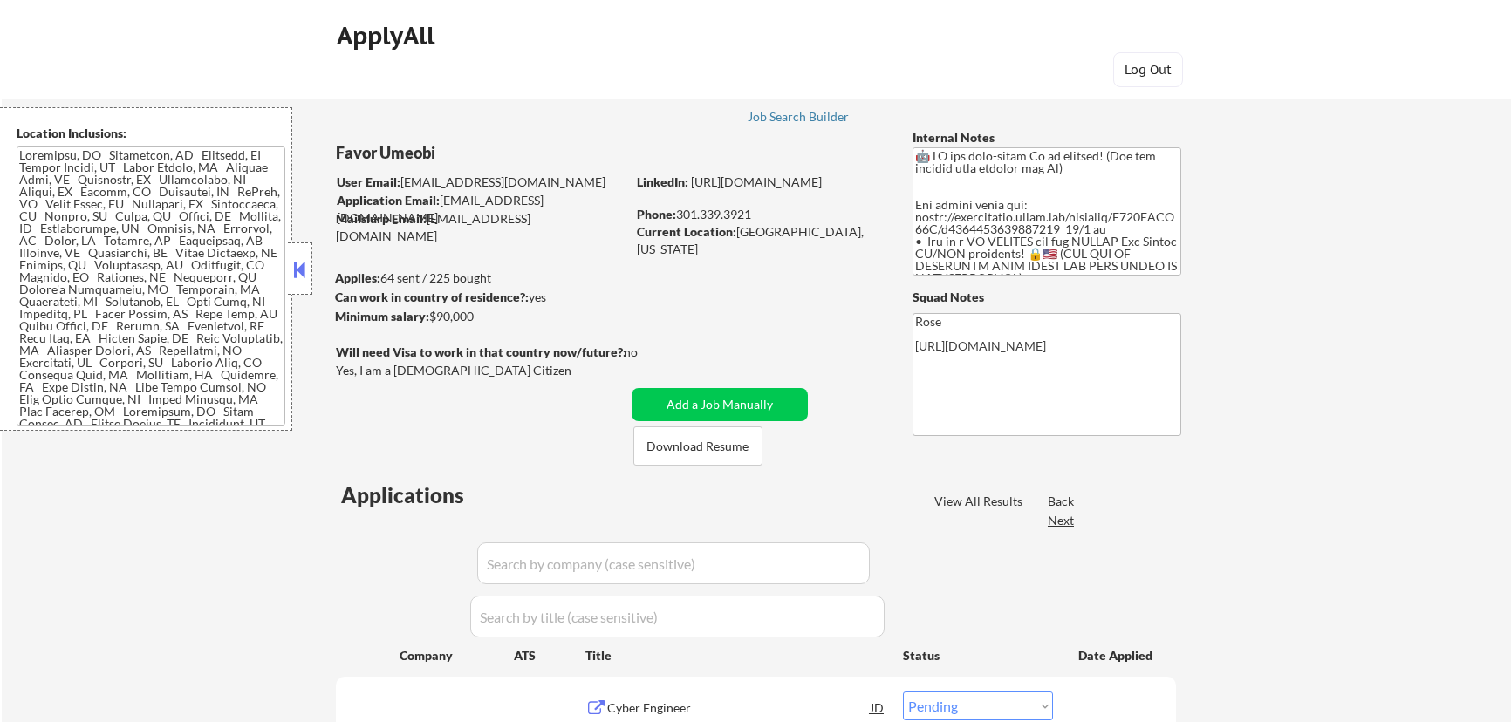
select select ""pending""
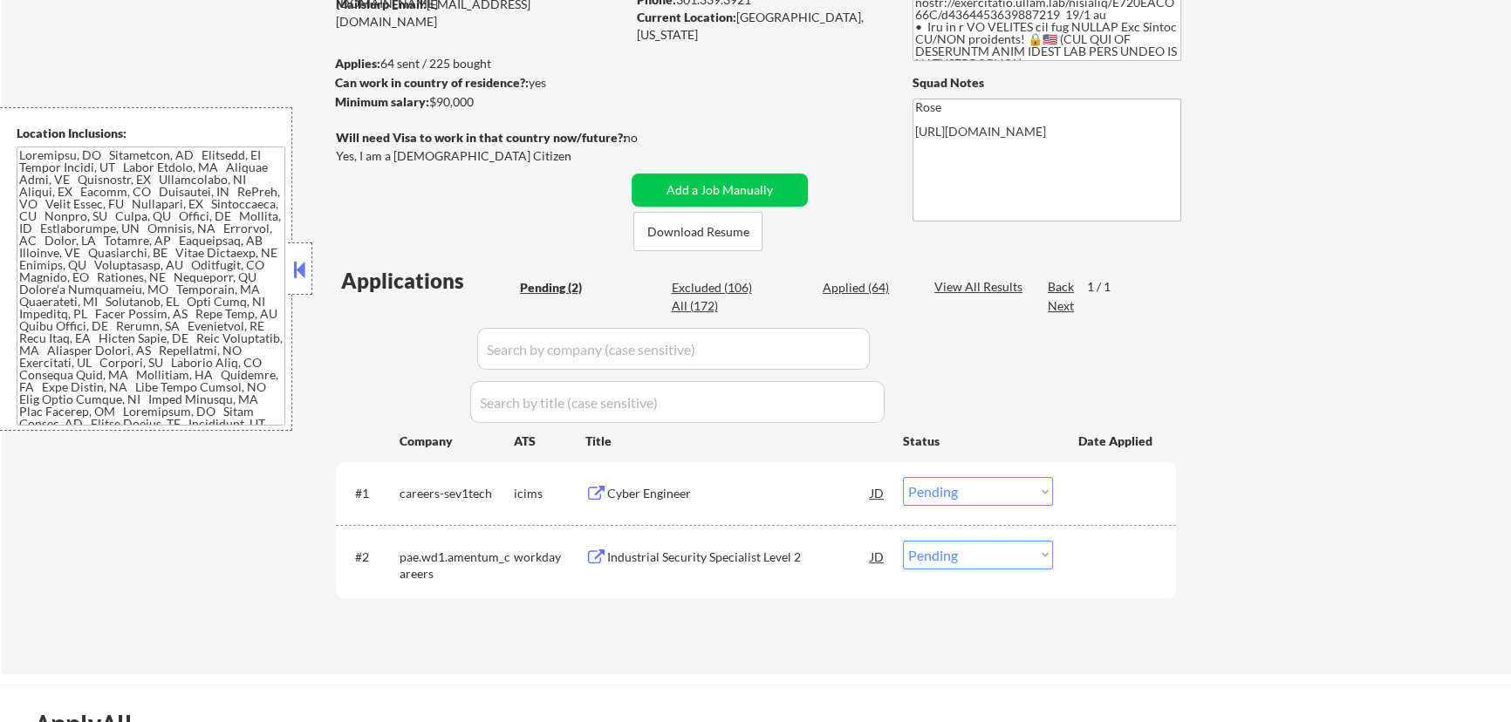
scroll to position [317, 0]
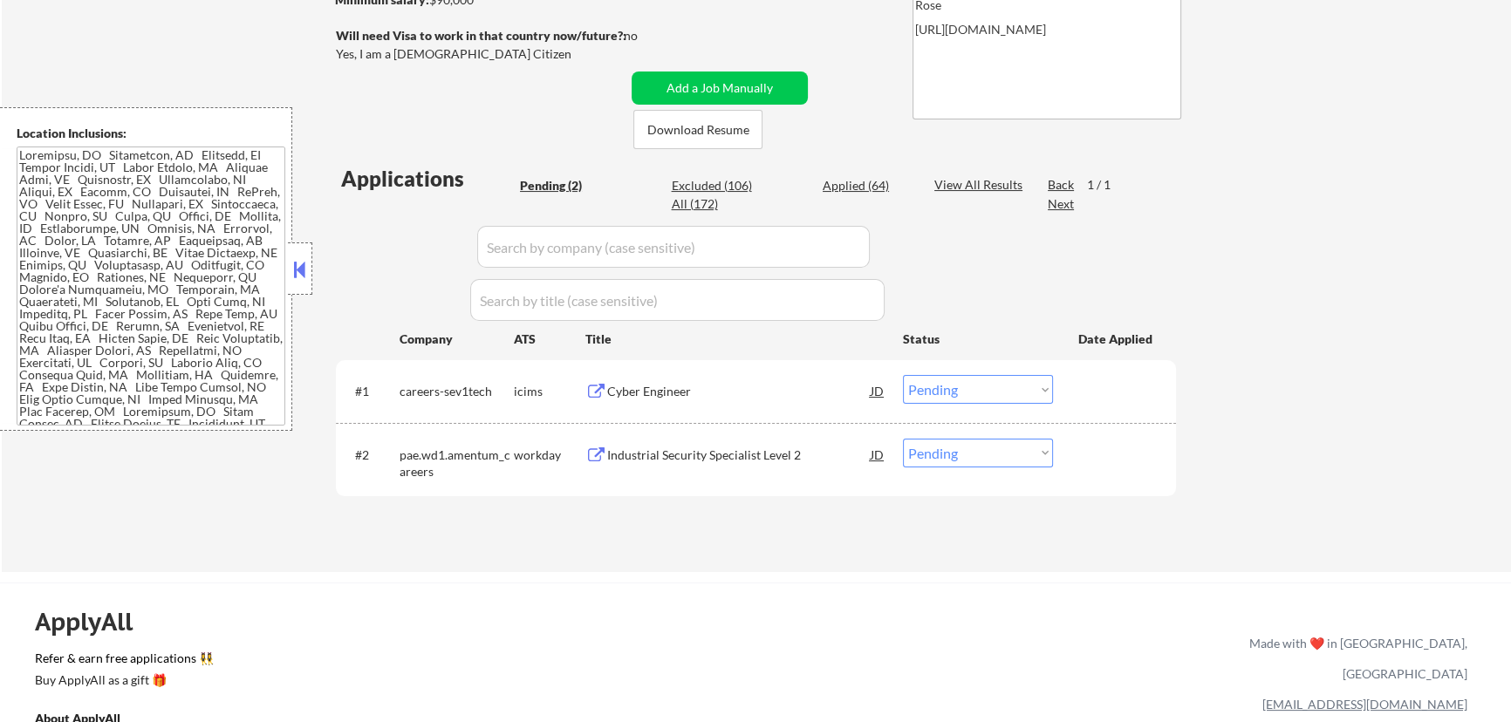
click at [292, 273] on button at bounding box center [299, 269] width 19 height 26
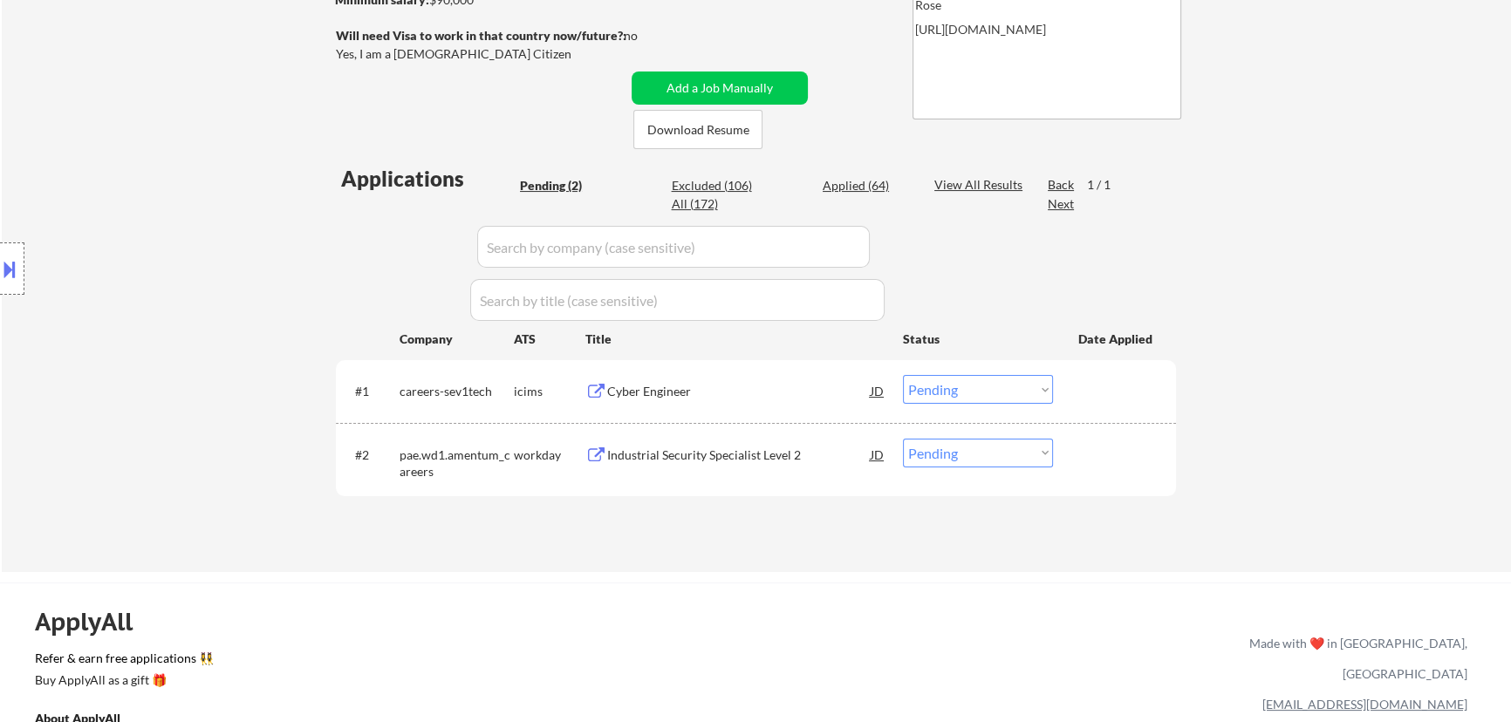
click at [734, 387] on div "Cyber Engineer" at bounding box center [738, 391] width 263 height 17
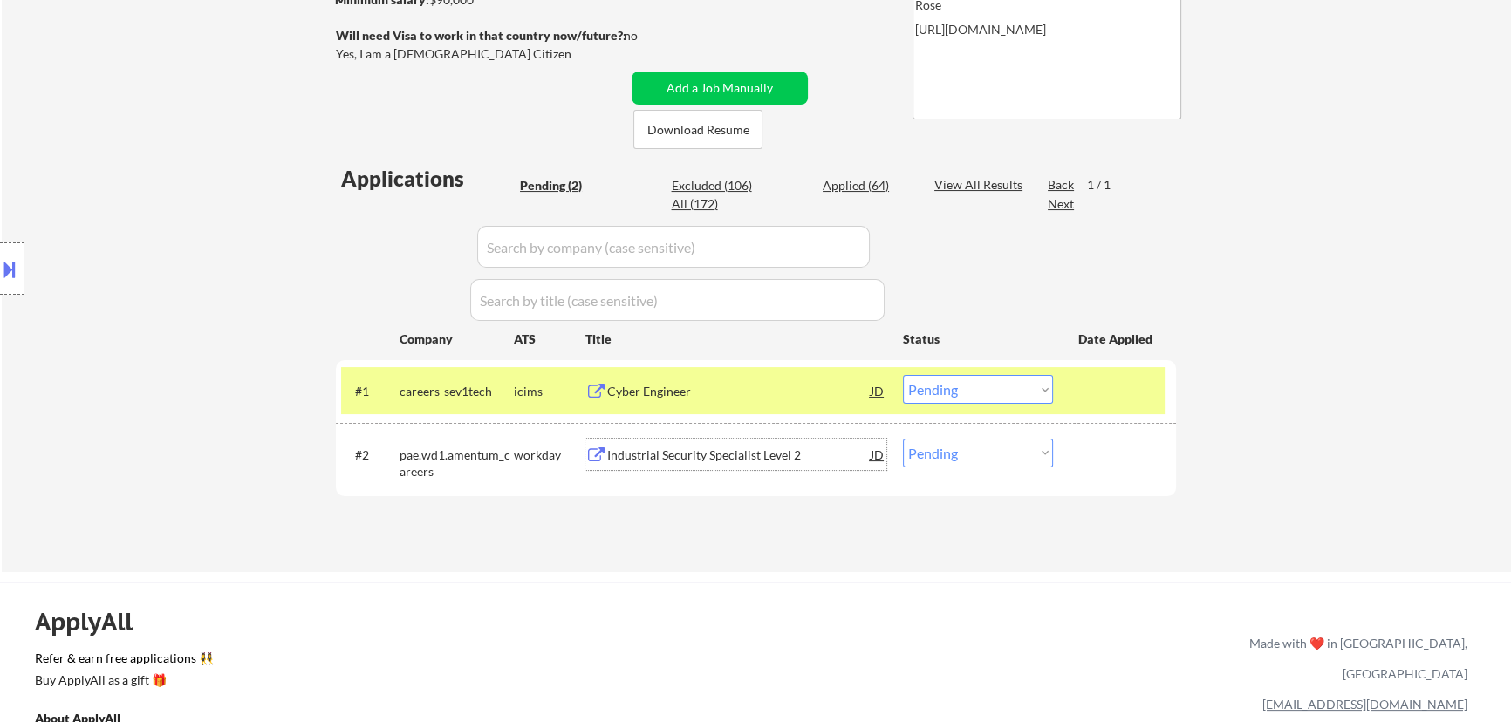
click at [716, 463] on div "Industrial Security Specialist Level 2" at bounding box center [738, 454] width 263 height 31
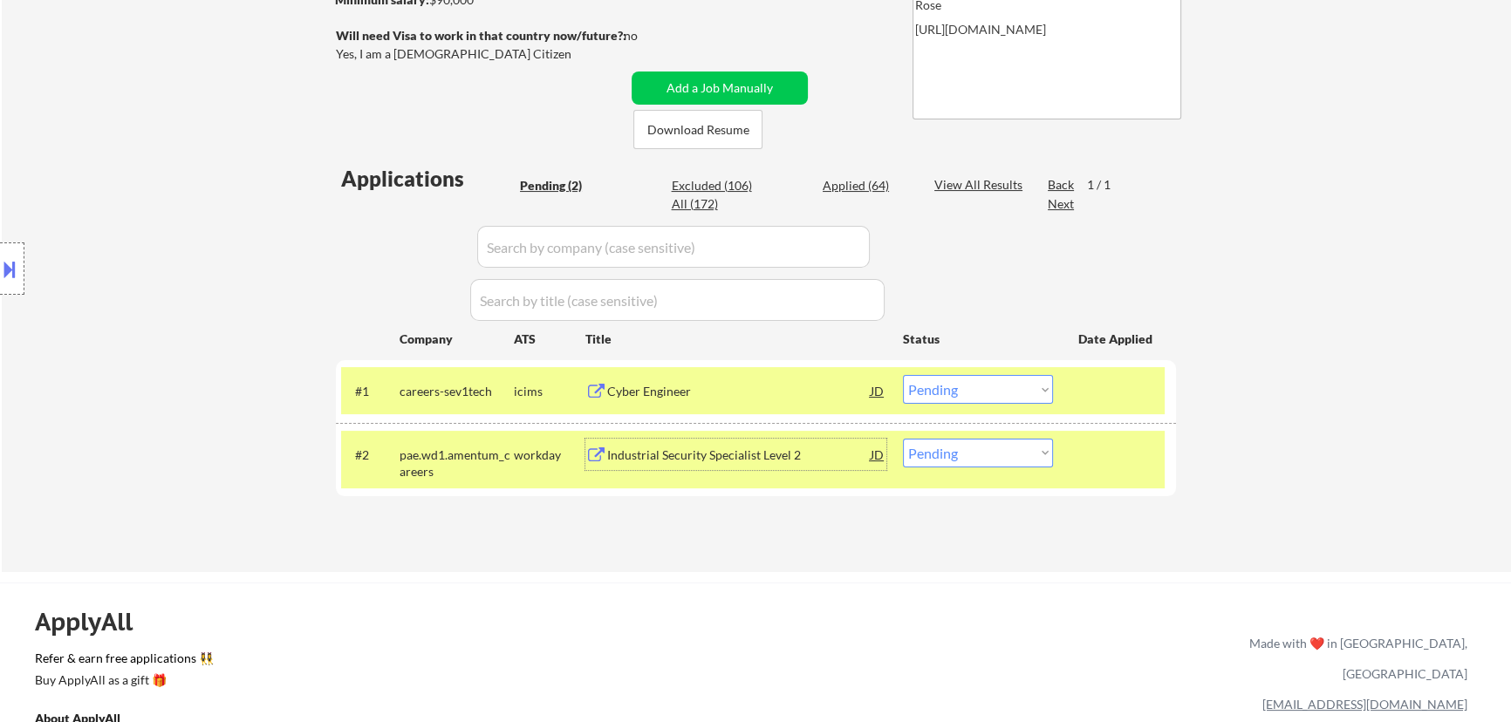
click at [17, 271] on button at bounding box center [9, 269] width 19 height 29
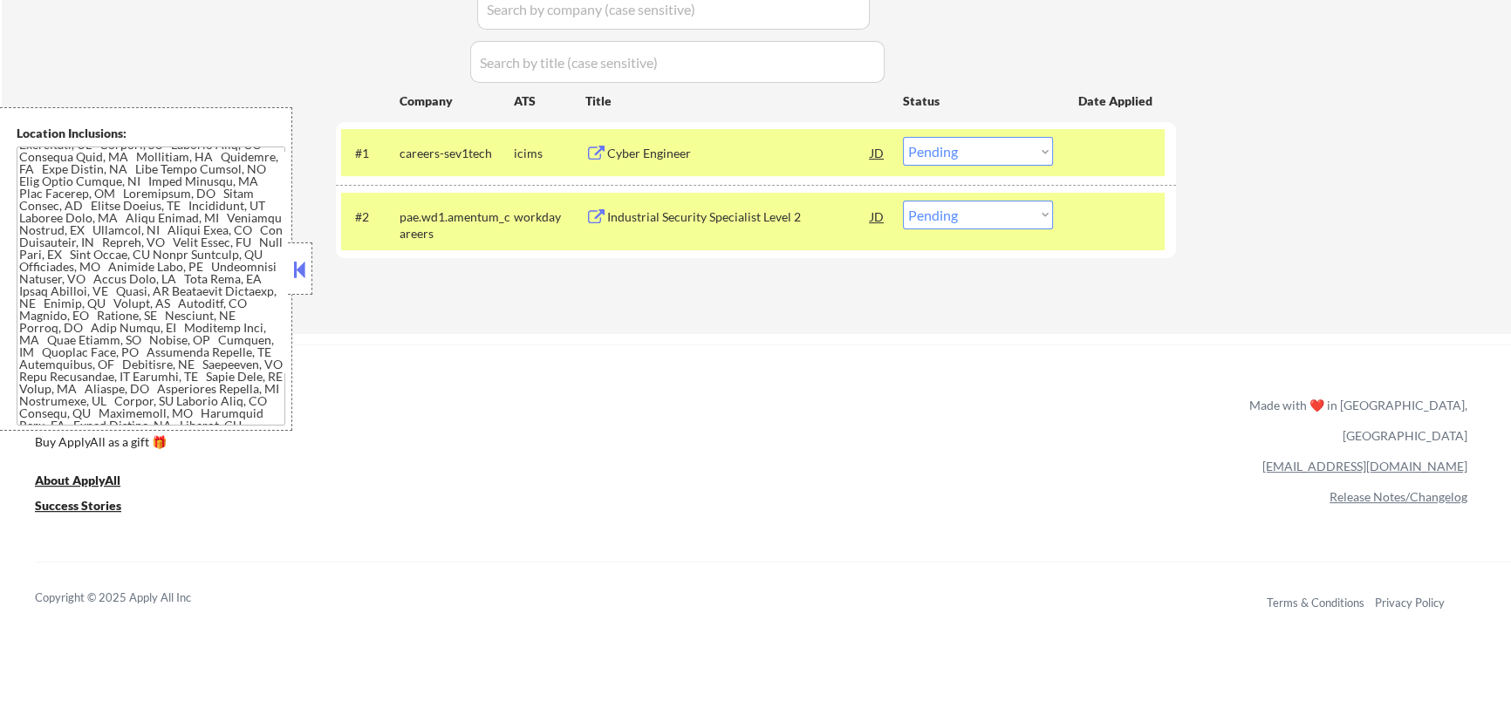
scroll to position [275, 0]
click at [1006, 142] on select "Choose an option... Pending Applied Excluded (Questions) Excluded (Expired) Exc…" at bounding box center [978, 151] width 150 height 29
click at [903, 137] on select "Choose an option... Pending Applied Excluded (Questions) Excluded (Expired) Exc…" at bounding box center [978, 151] width 150 height 29
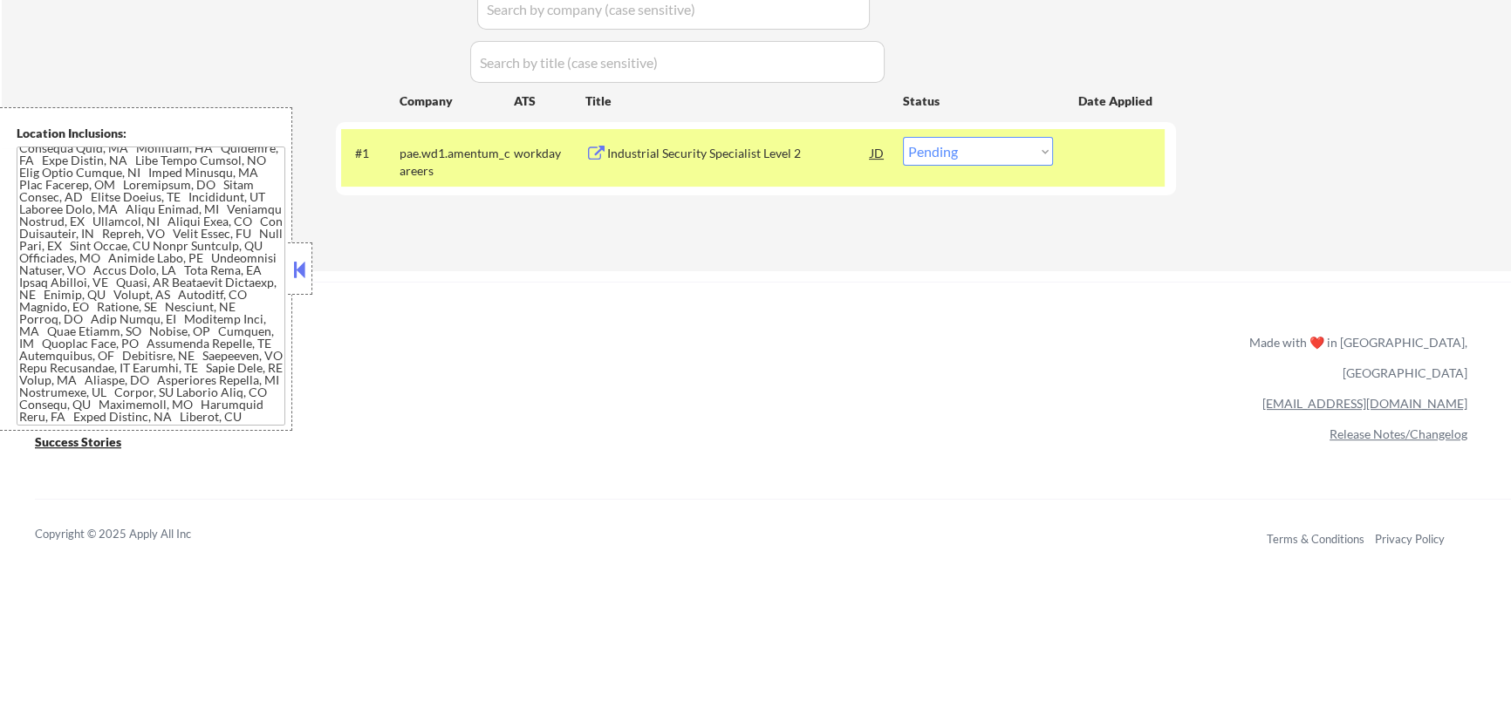
click at [1024, 152] on select "Choose an option... Pending Applied Excluded (Questions) Excluded (Expired) Exc…" at bounding box center [978, 151] width 150 height 29
select select ""excluded__bad_match_""
click at [903, 137] on select "Choose an option... Pending Applied Excluded (Questions) Excluded (Expired) Exc…" at bounding box center [978, 151] width 150 height 29
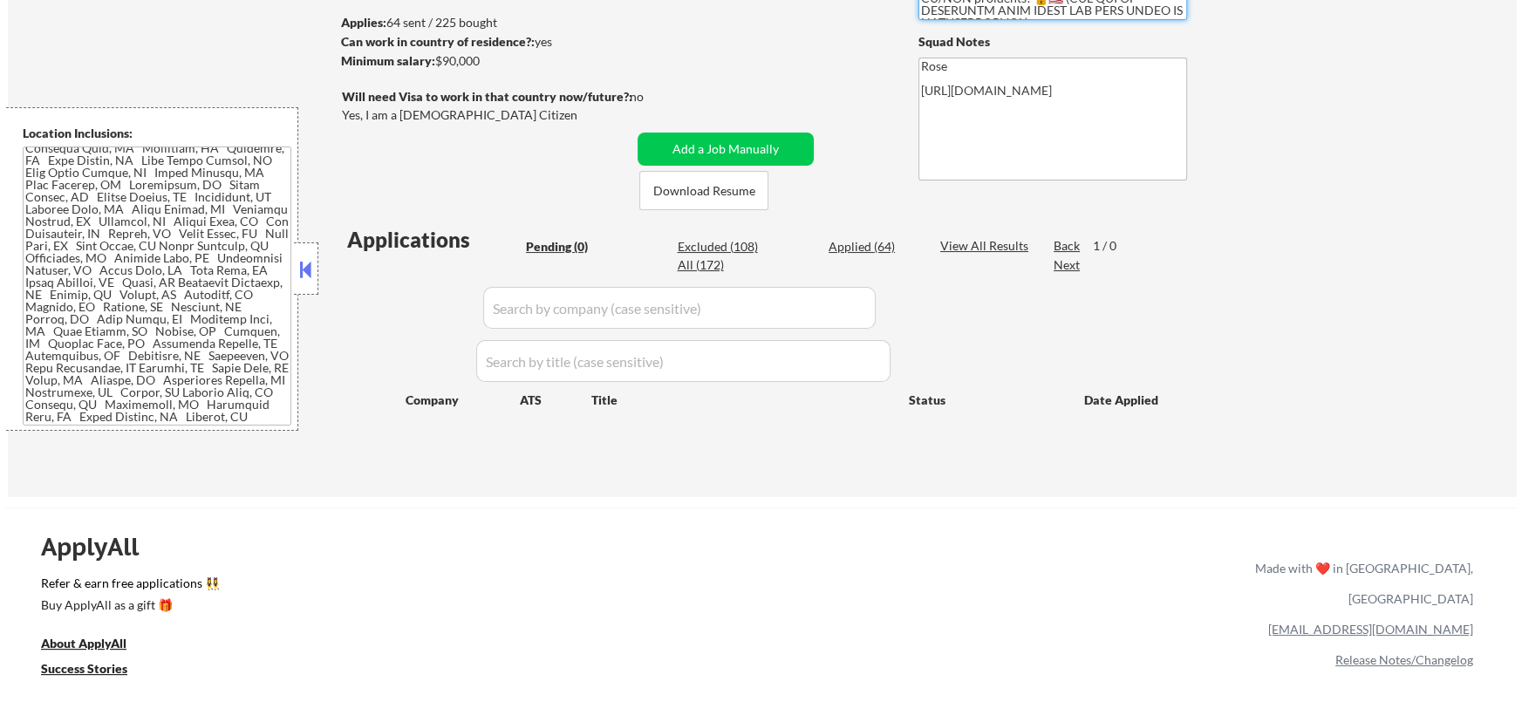
scroll to position [237, 0]
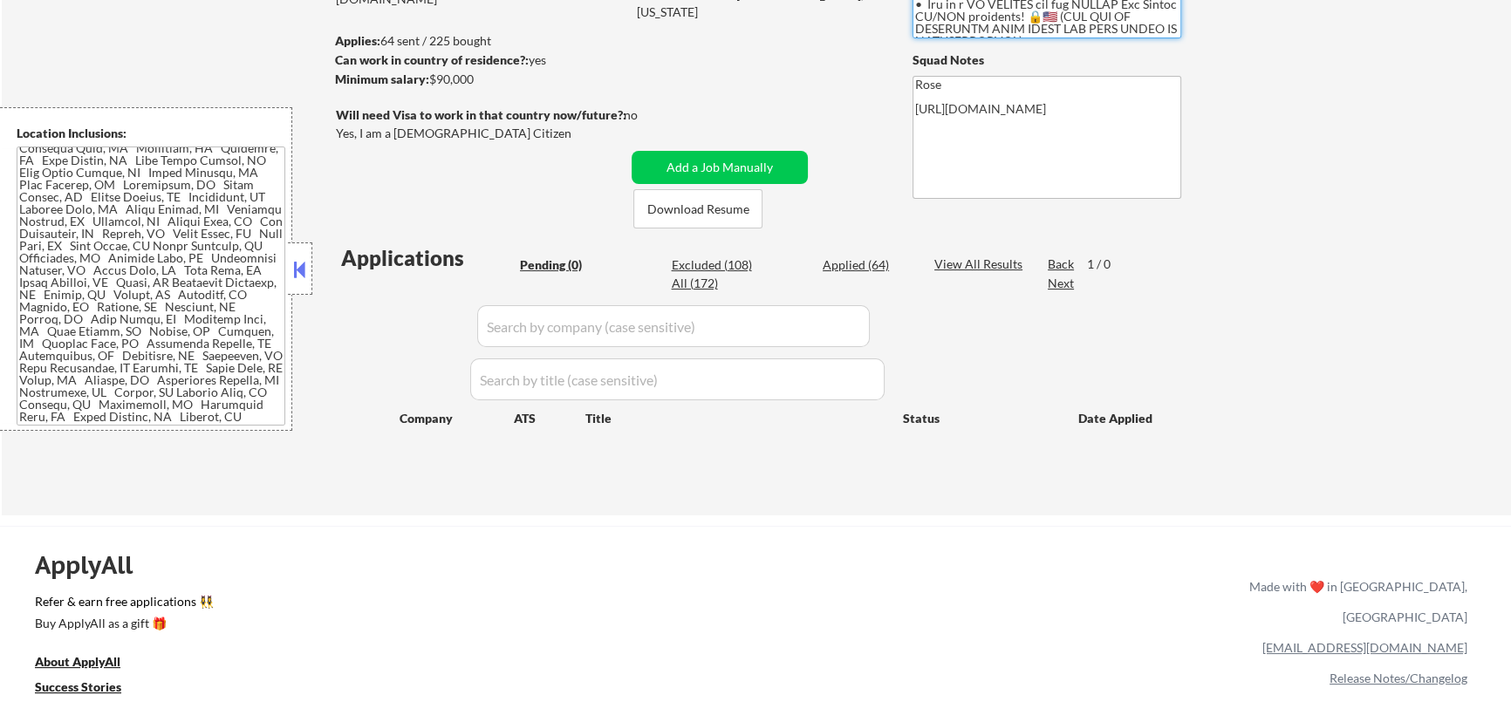
click at [869, 263] on div "Applied (64)" at bounding box center [865, 264] width 87 height 17
click at [877, 263] on div "Applied (64)" at bounding box center [865, 264] width 87 height 17
select select ""applied""
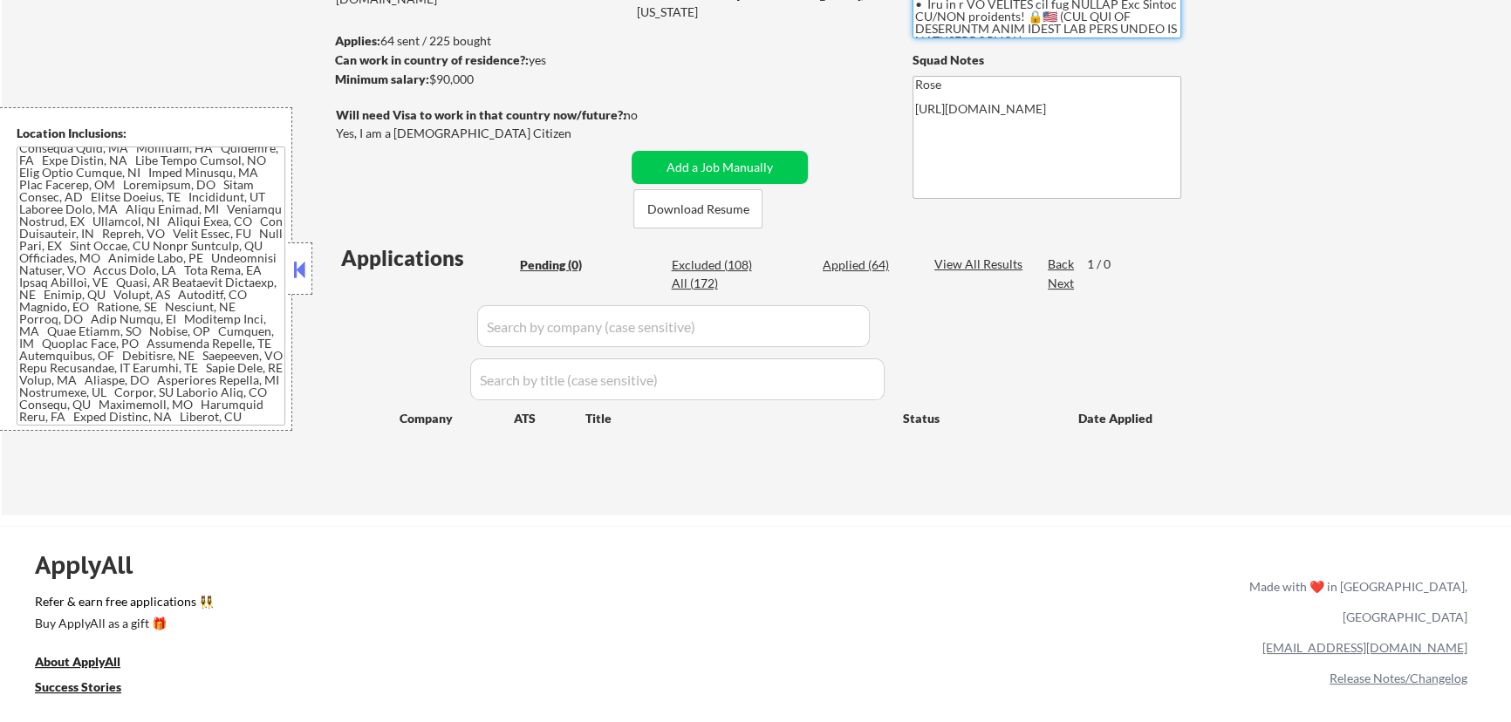
select select ""applied""
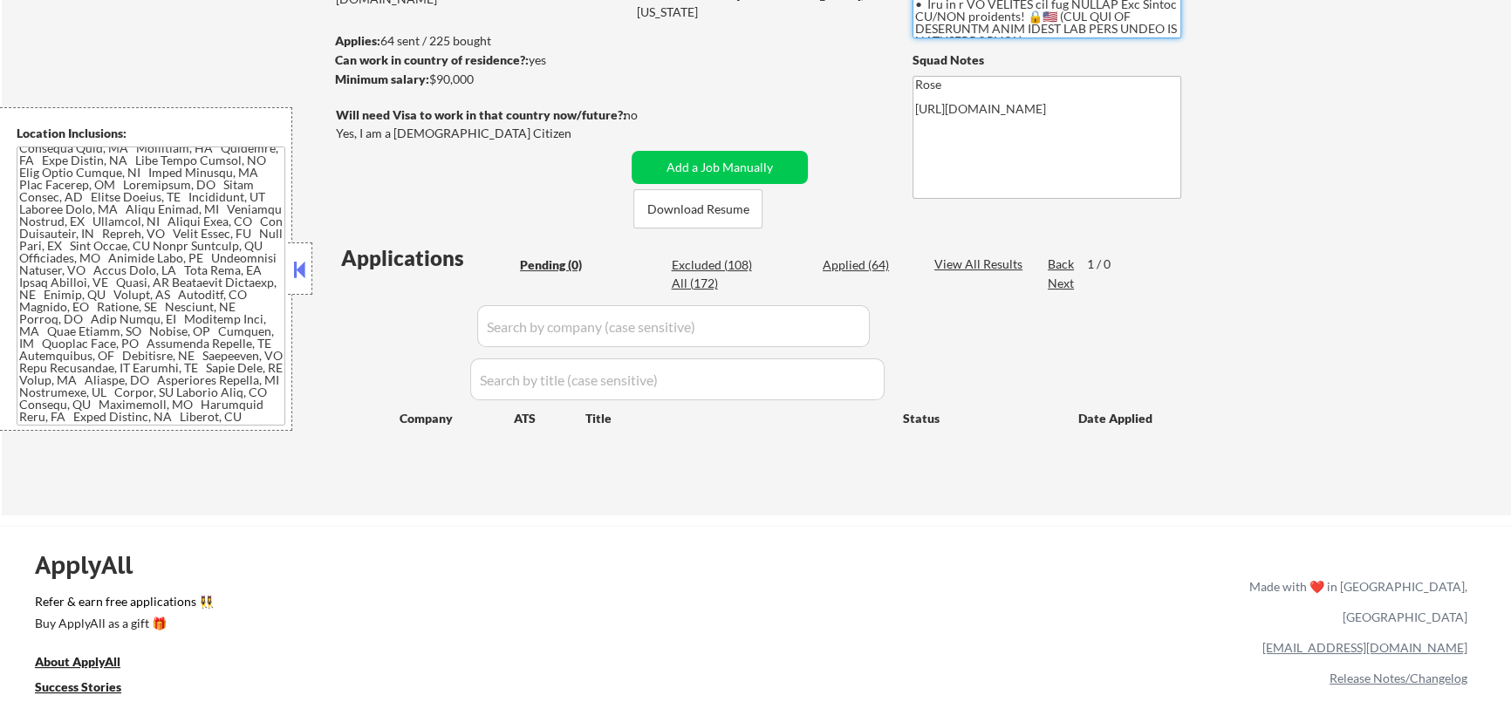
select select ""applied""
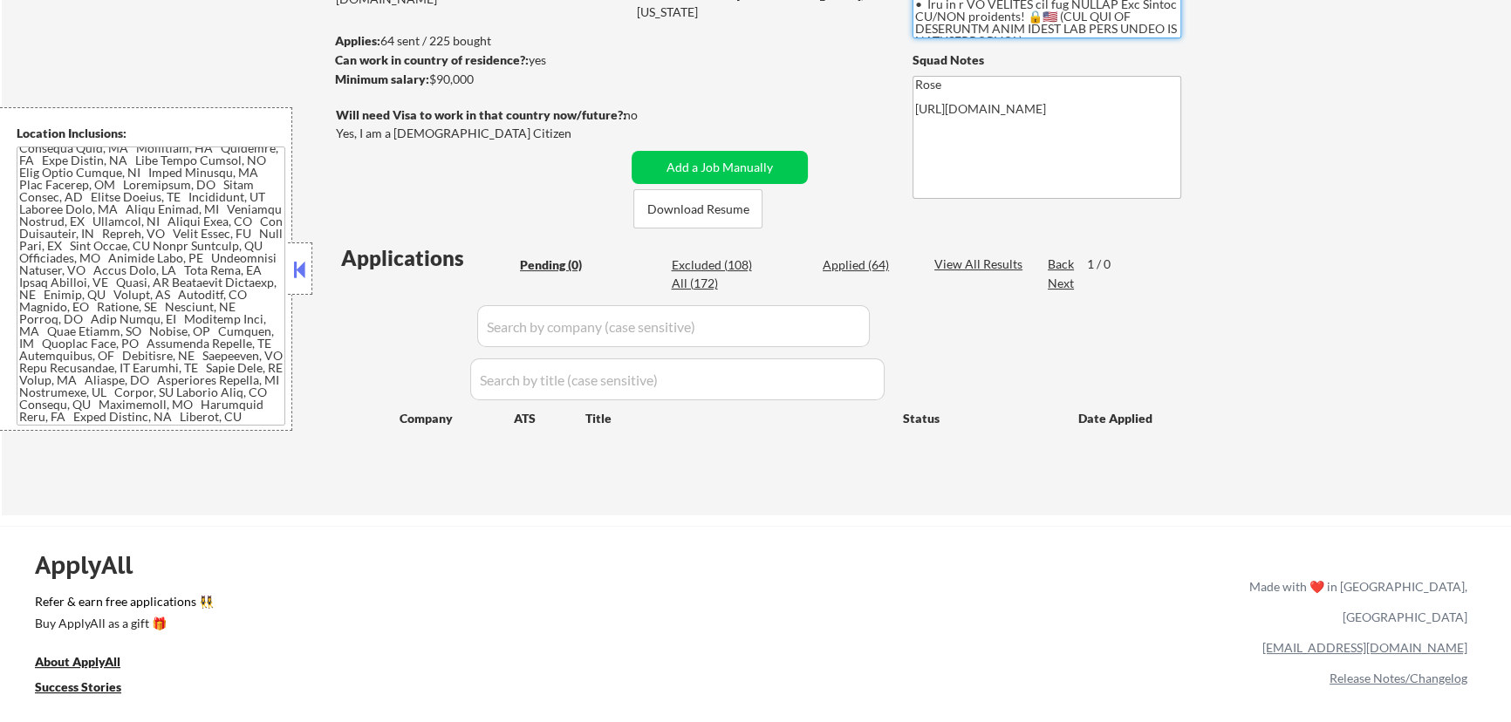
select select ""applied""
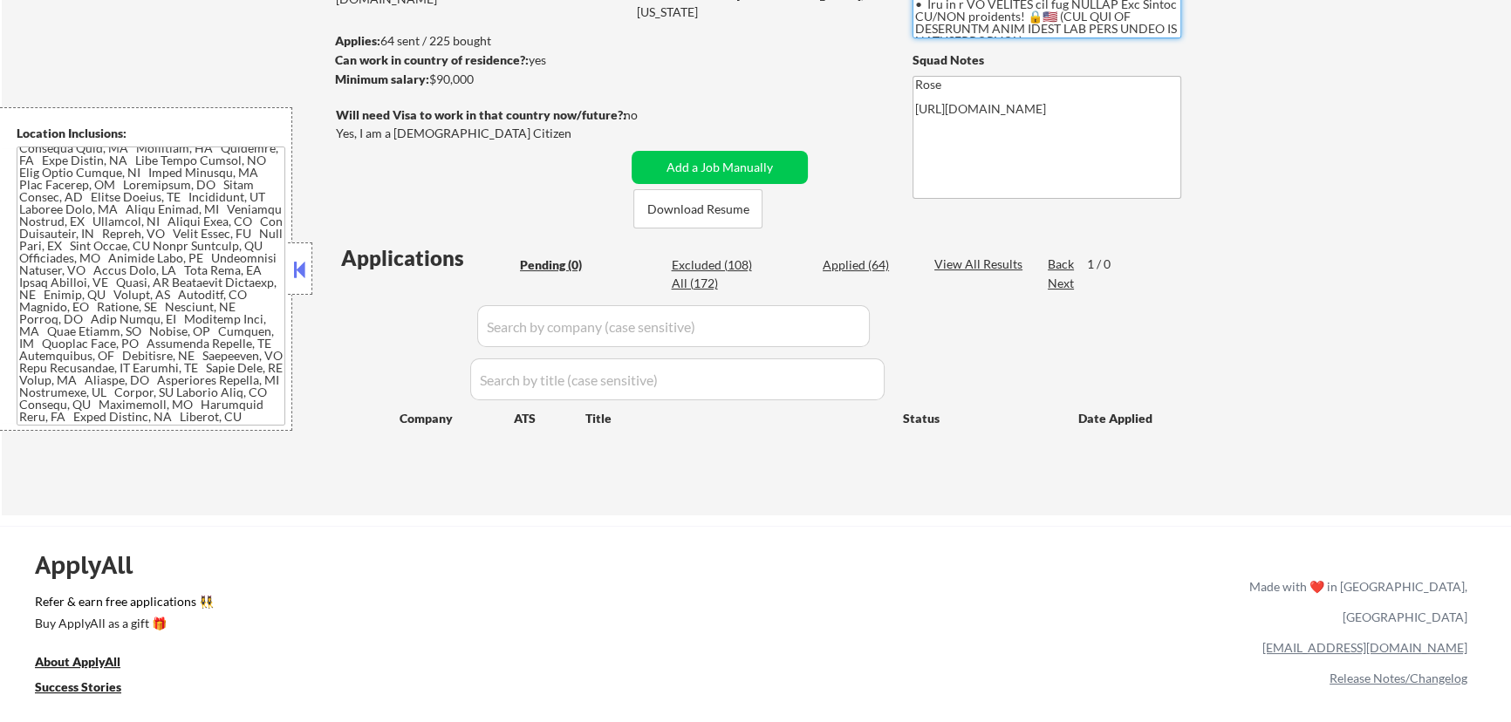
select select ""applied""
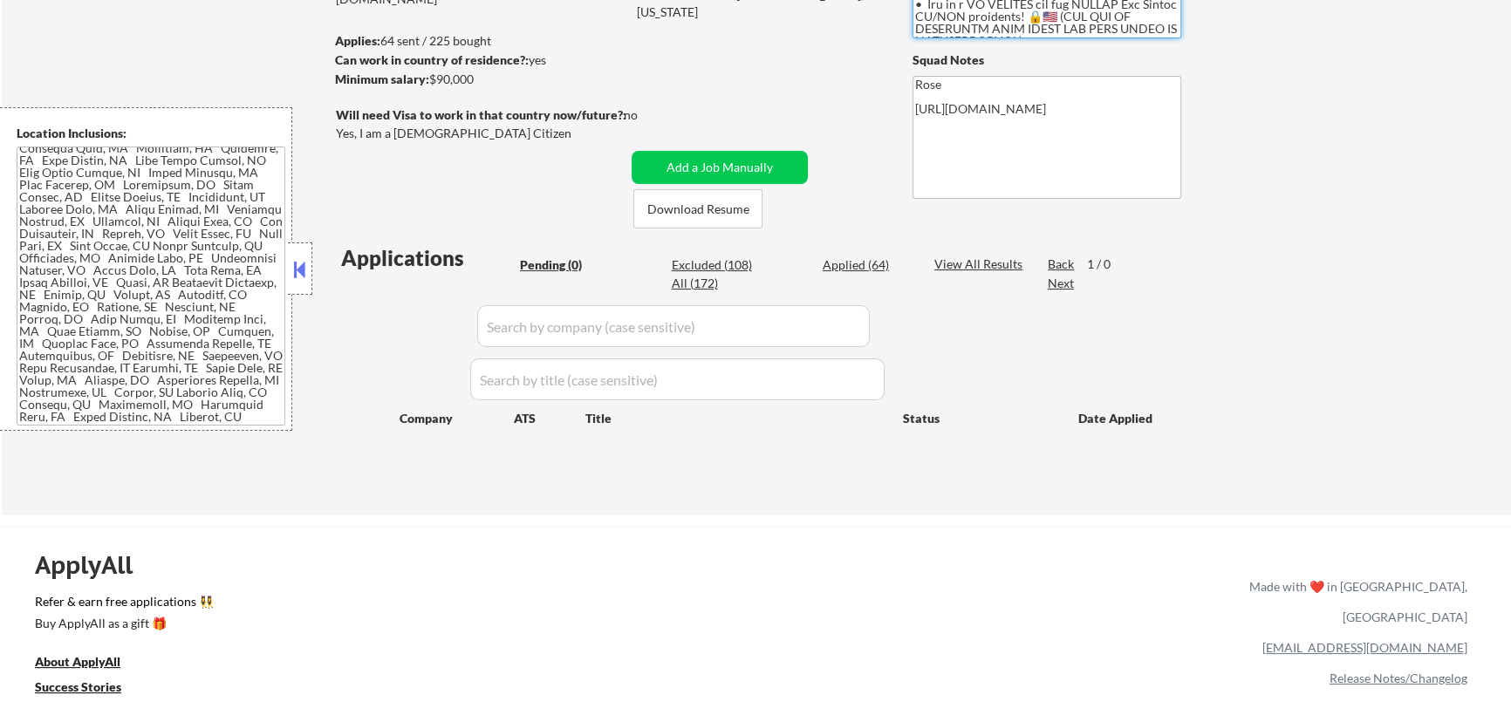
select select ""applied""
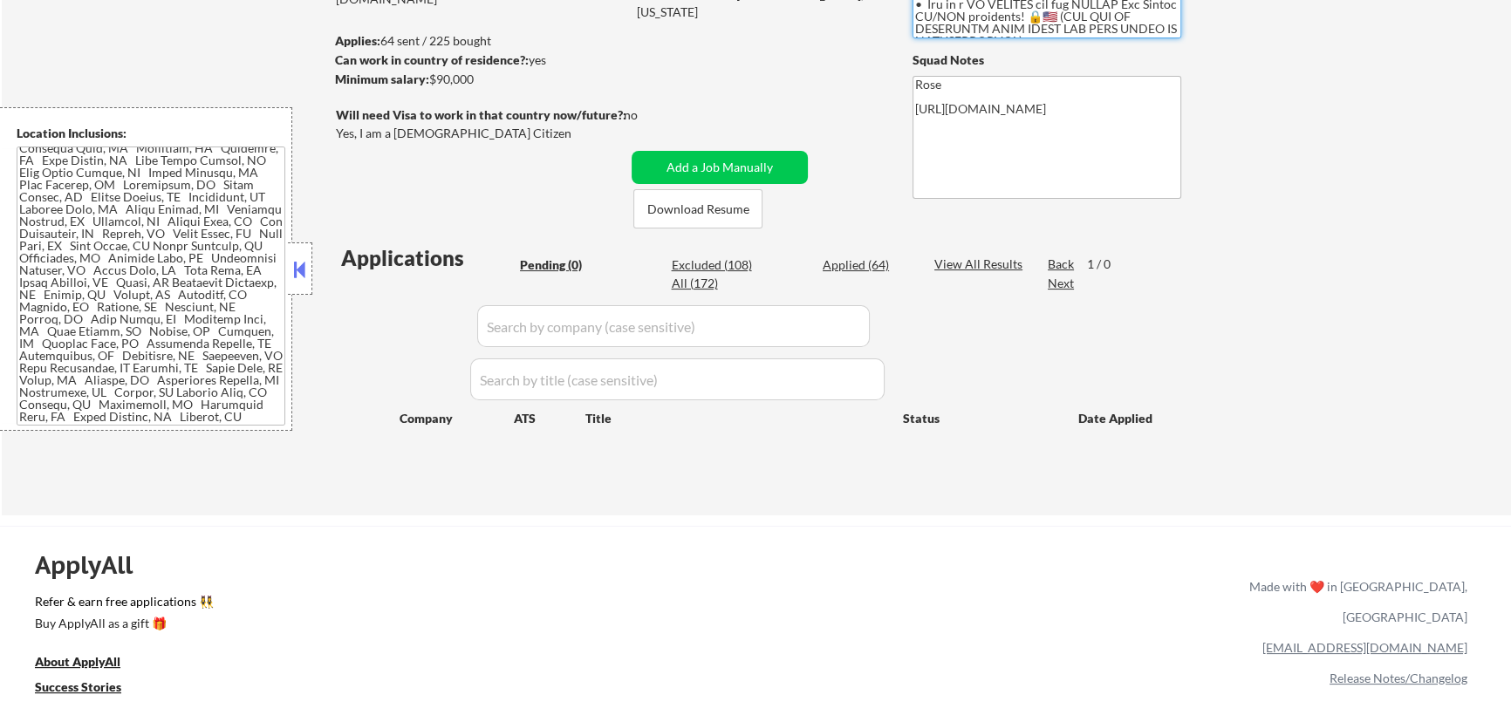
select select ""applied""
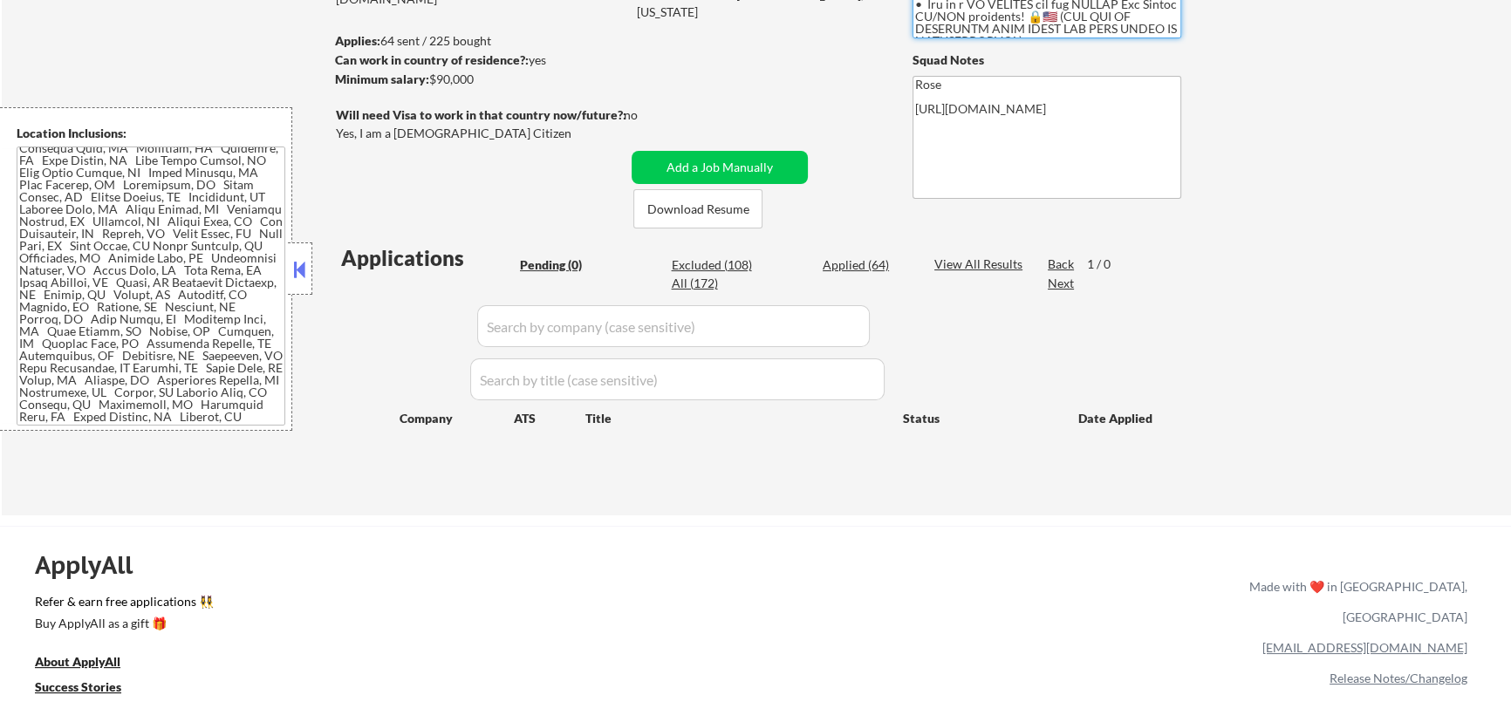
select select ""applied""
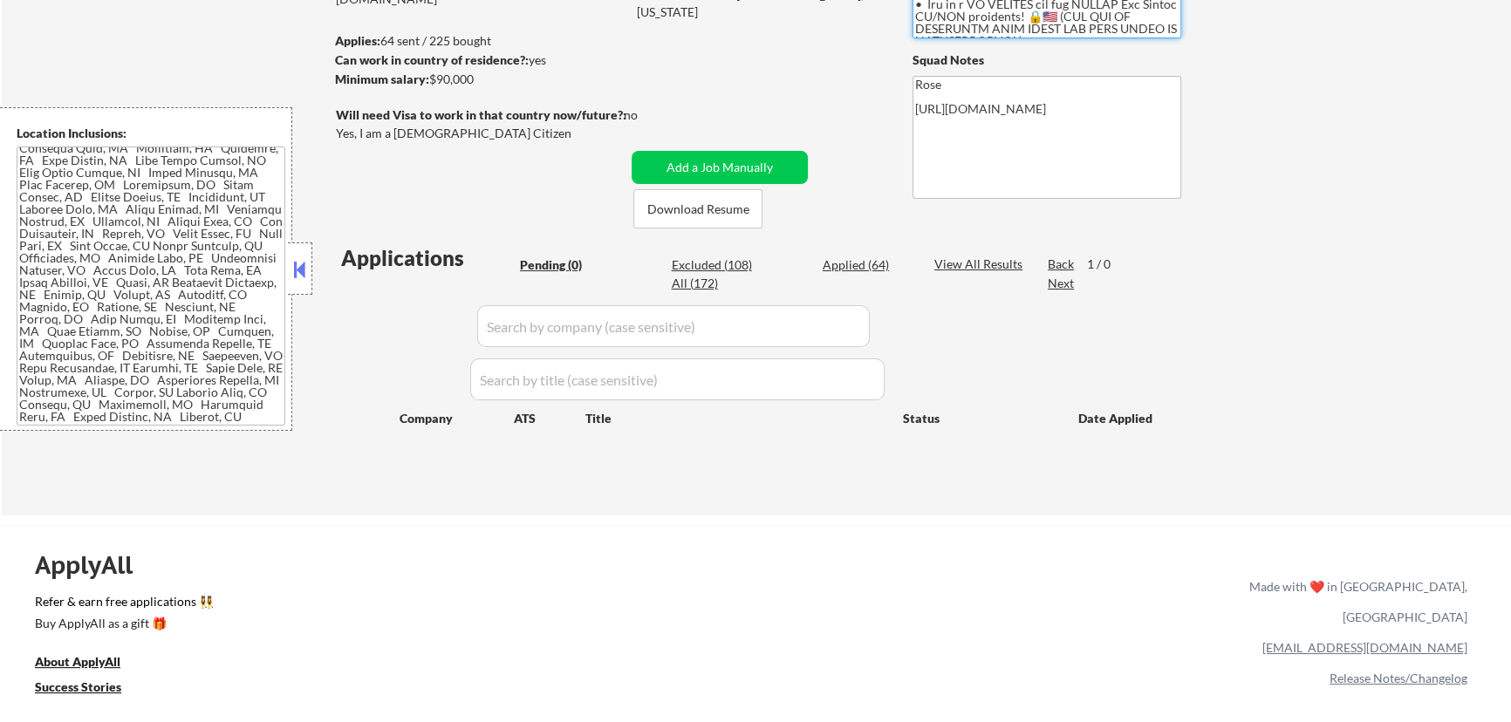
select select ""applied""
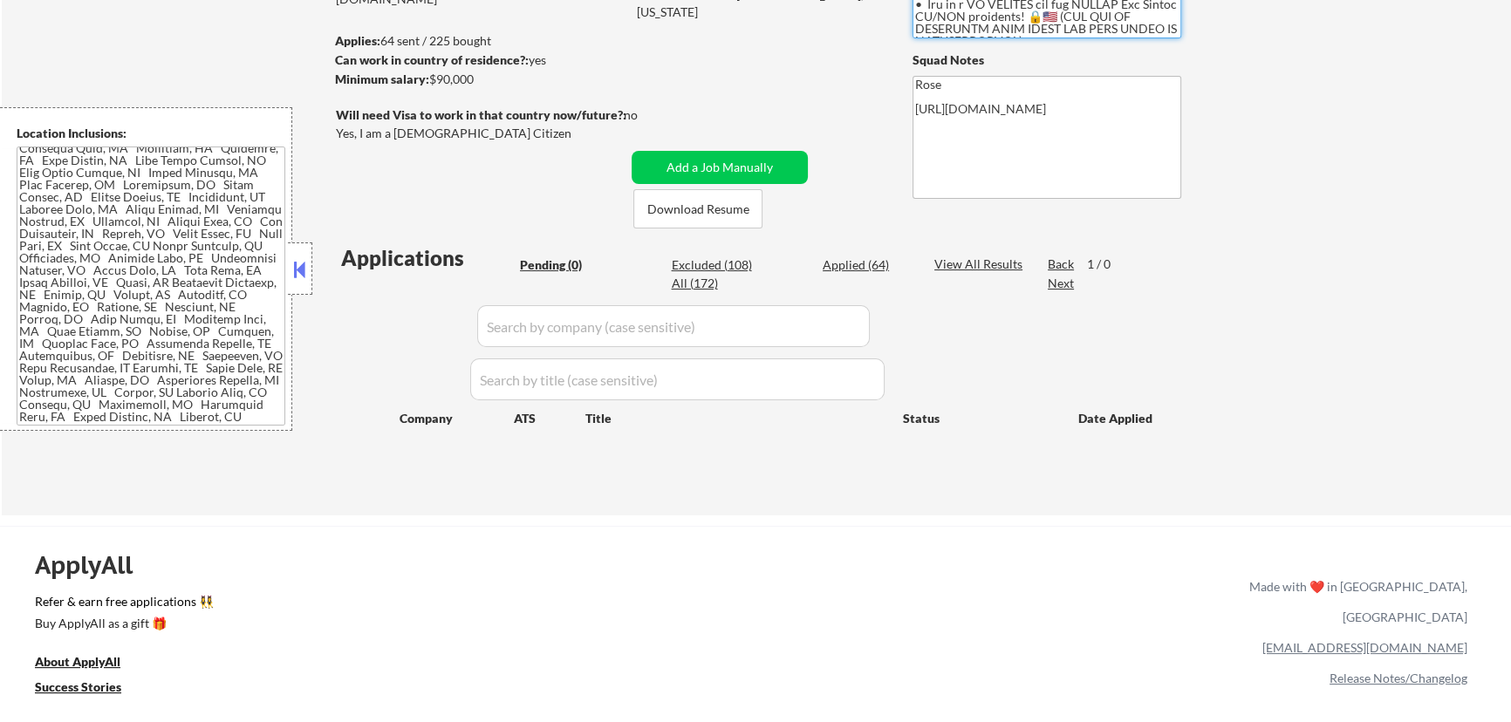
select select ""applied""
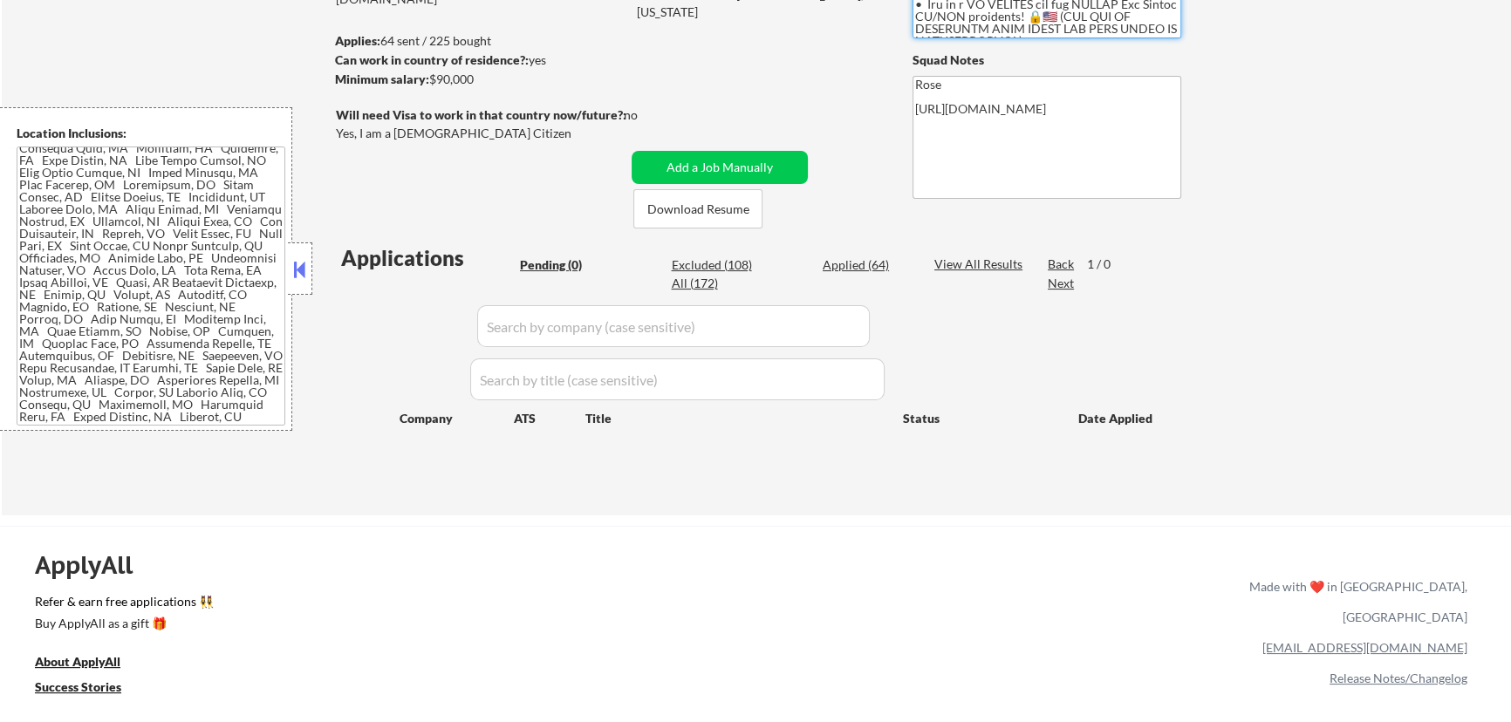
select select ""applied""
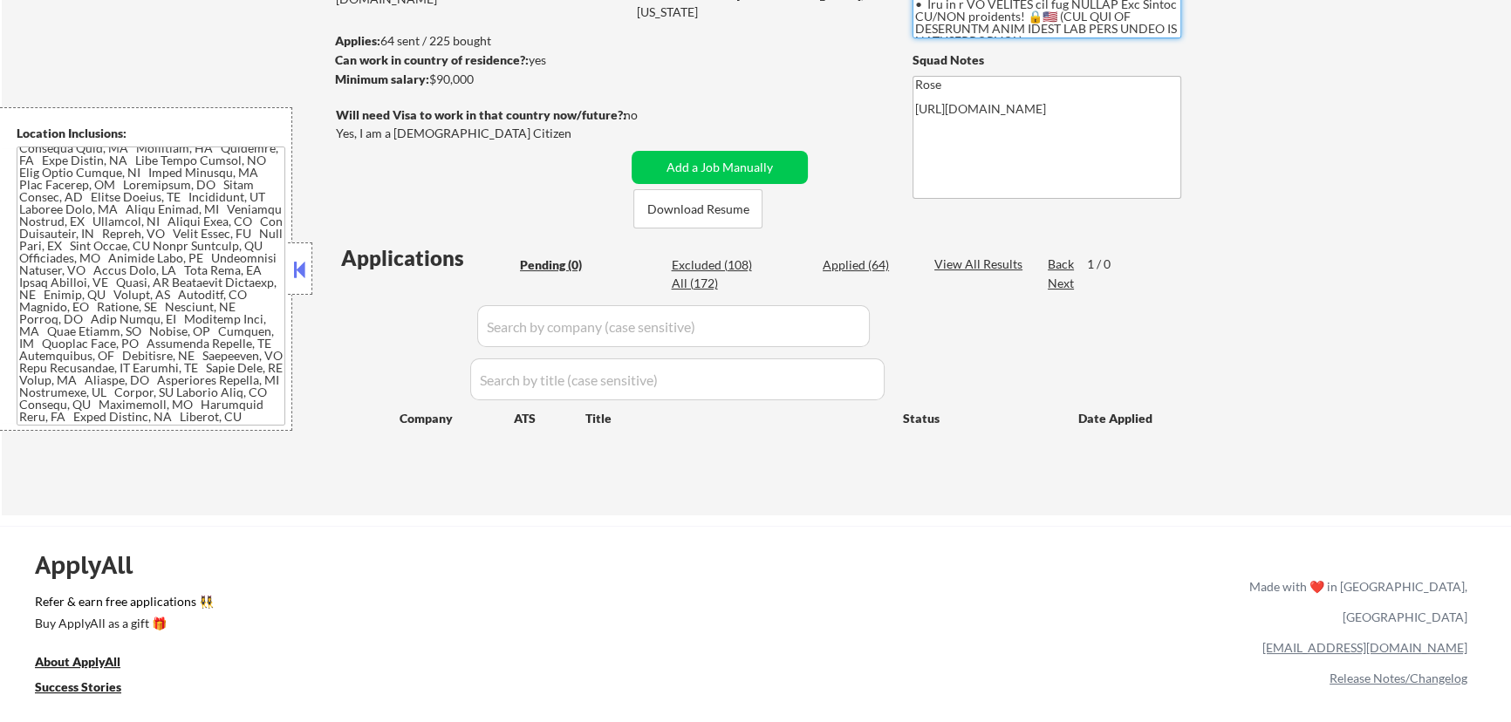
select select ""applied""
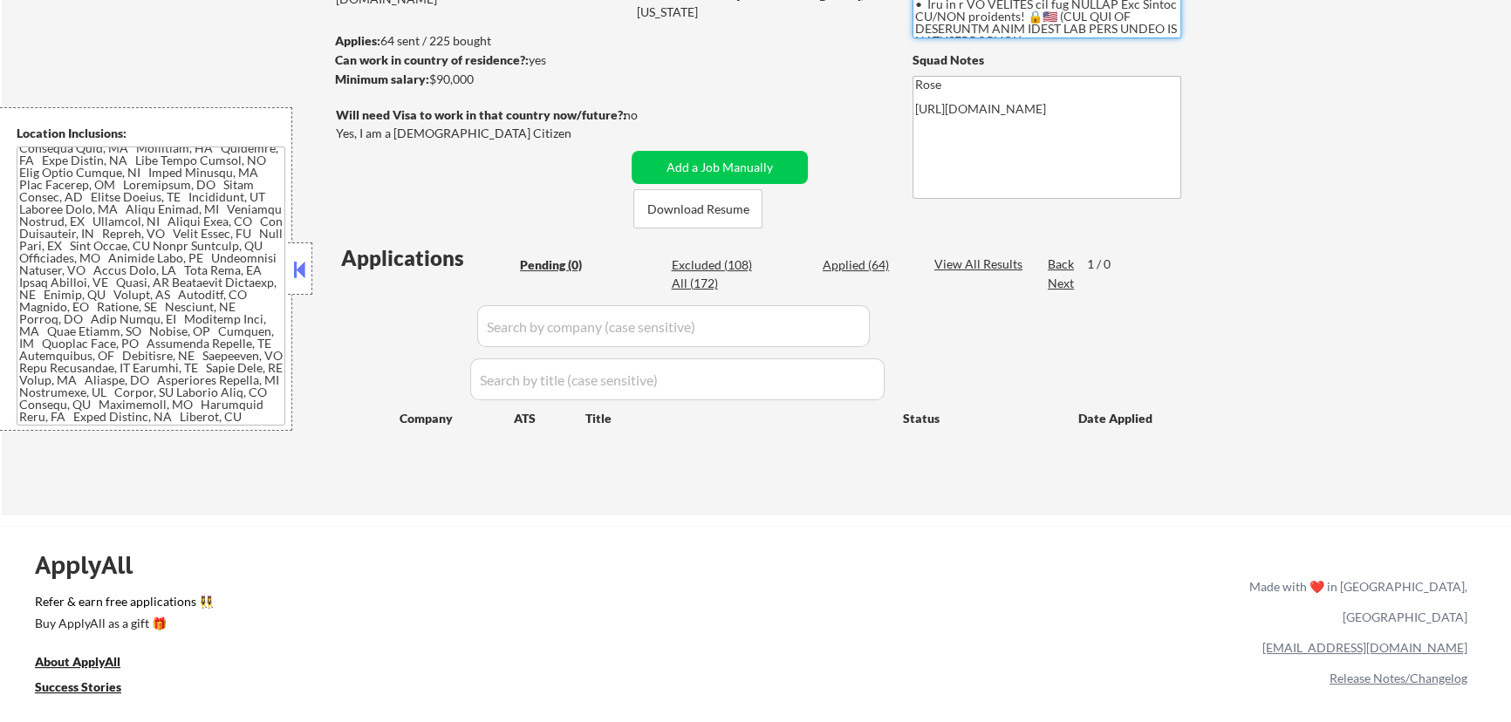
select select ""applied""
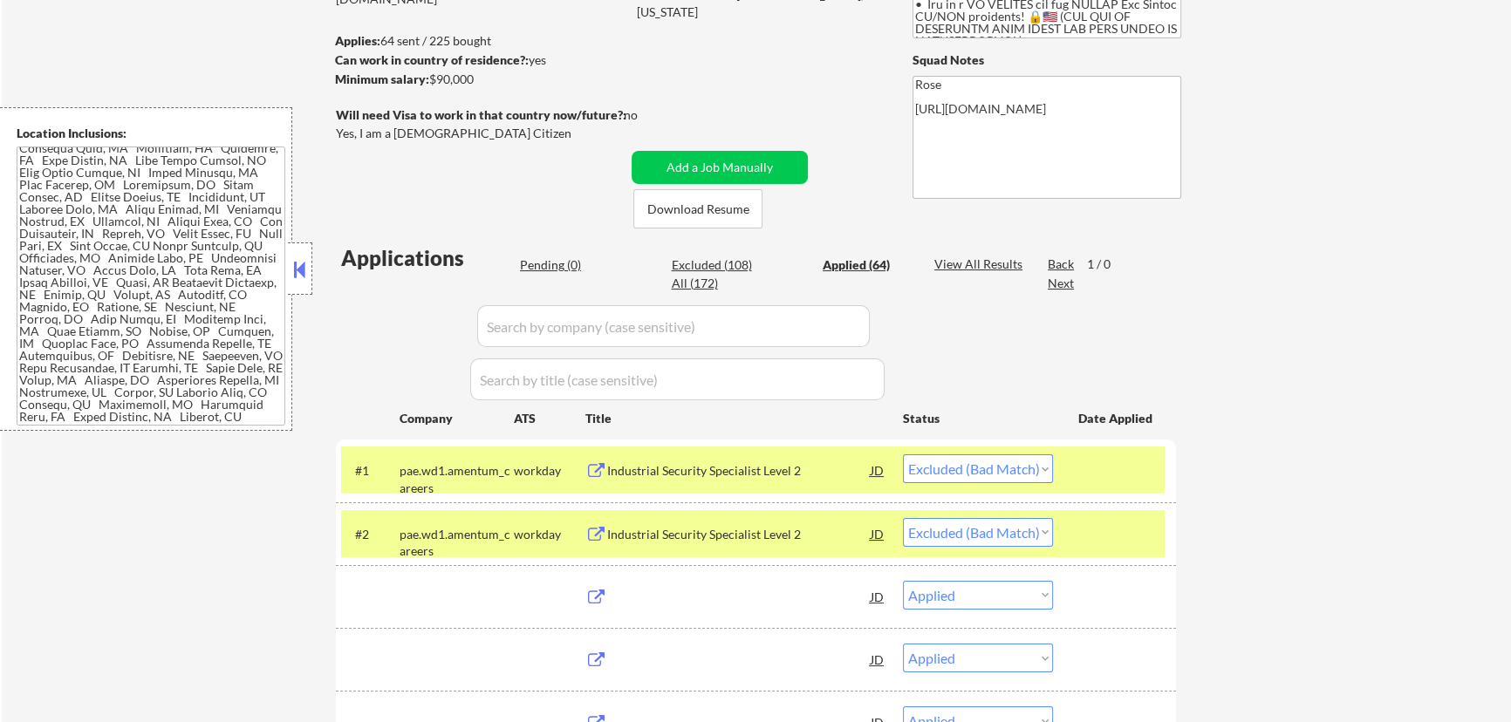
select select ""applied""
click at [863, 261] on div "Applied (64)" at bounding box center [865, 264] width 87 height 17
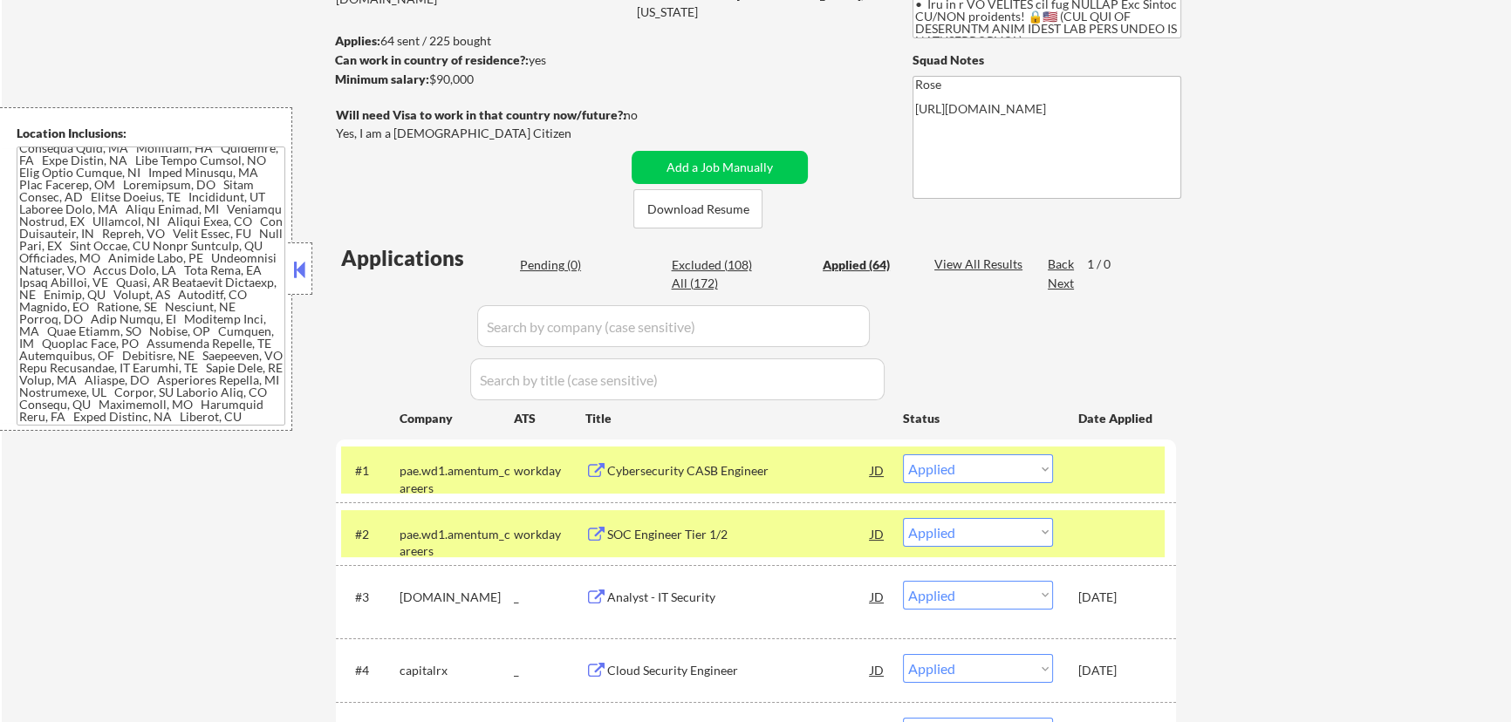
click at [793, 318] on input "input" at bounding box center [673, 326] width 392 height 42
paste input "careers-healthequity"
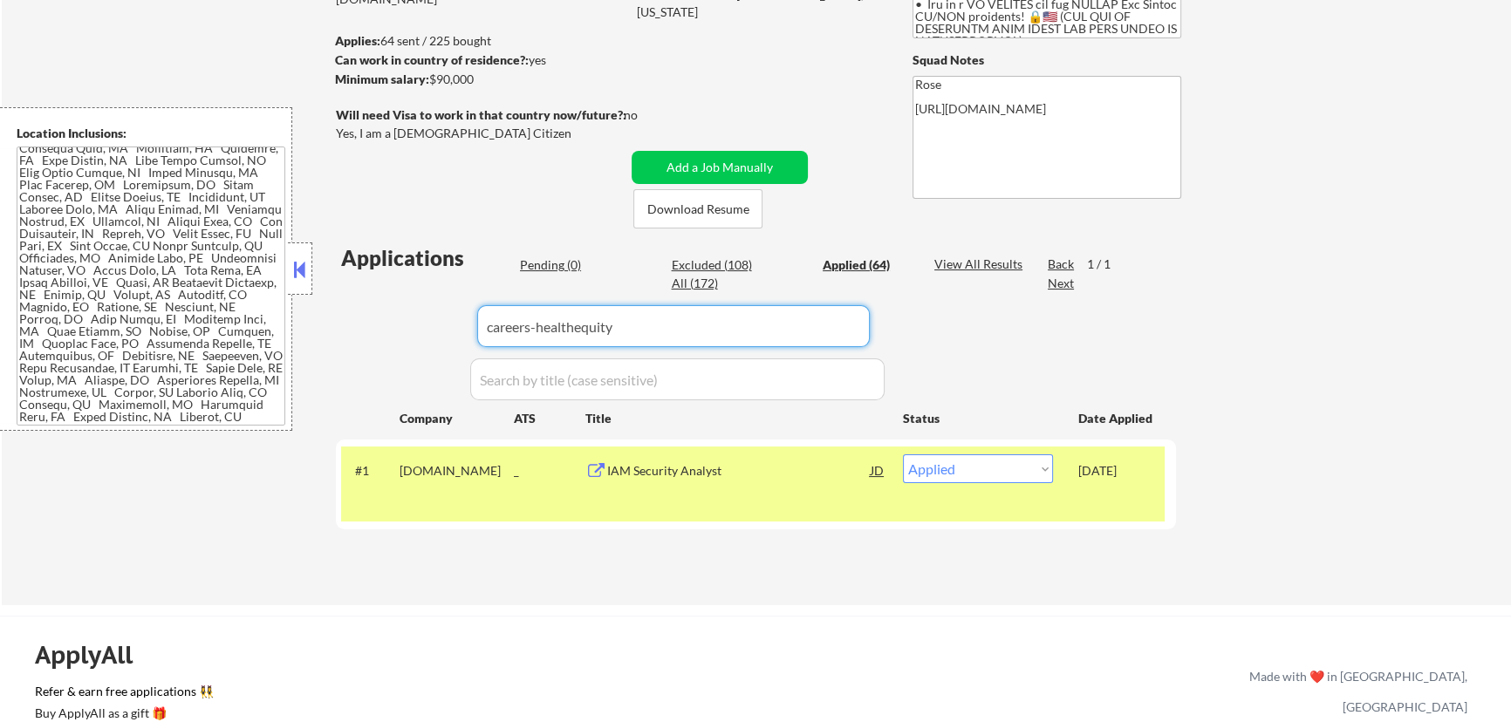
drag, startPoint x: 698, startPoint y: 323, endPoint x: 379, endPoint y: 323, distance: 318.3
click at [383, 323] on div "Applications Pending (0) Excluded (108) Applied (64) All (172) View All Results…" at bounding box center [756, 407] width 840 height 329
paste input "[DOMAIN_NAME]"
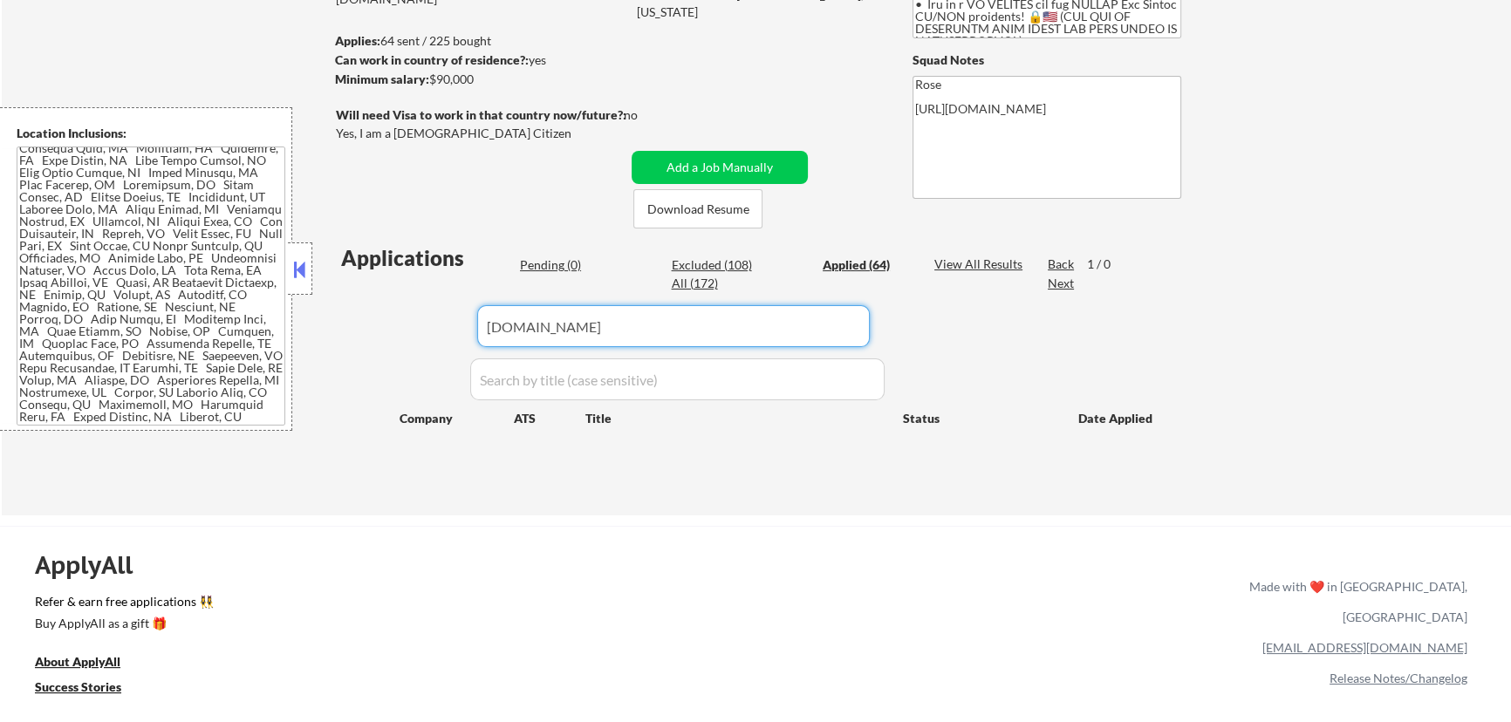
type input "[DOMAIN_NAME]"
click at [553, 270] on div "Pending (0)" at bounding box center [563, 264] width 87 height 17
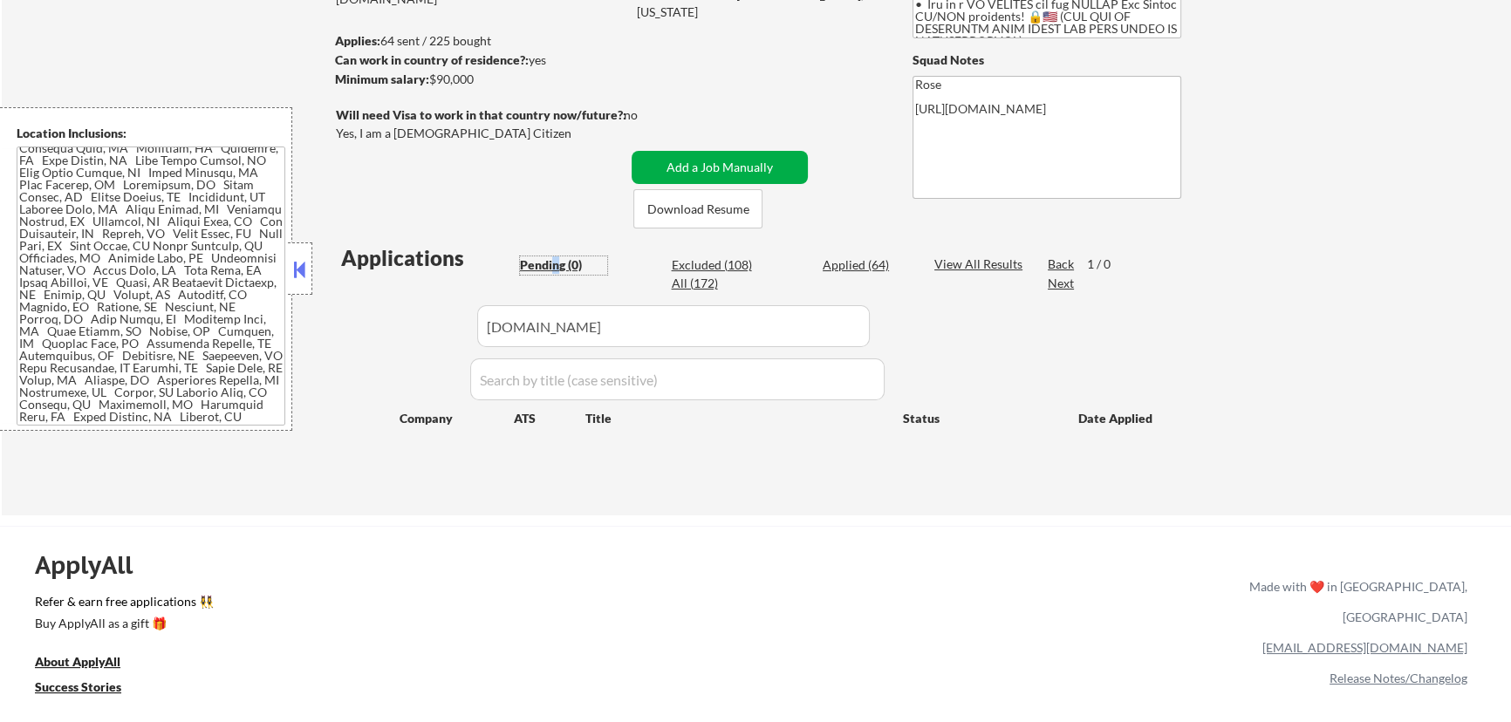
click at [724, 164] on button "Add a Job Manually" at bounding box center [719, 167] width 176 height 33
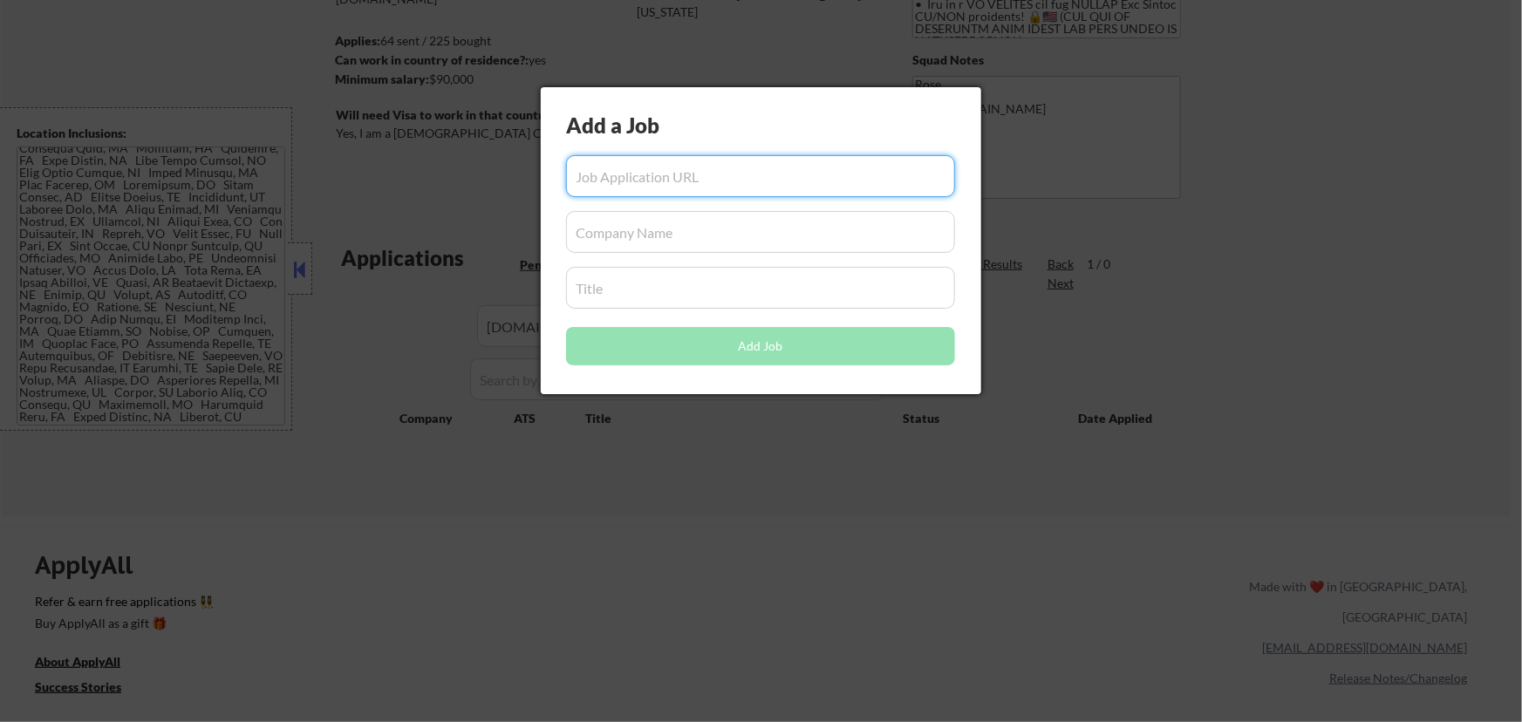
paste input "[URL][DOMAIN_NAME]"
type input "[URL][DOMAIN_NAME]"
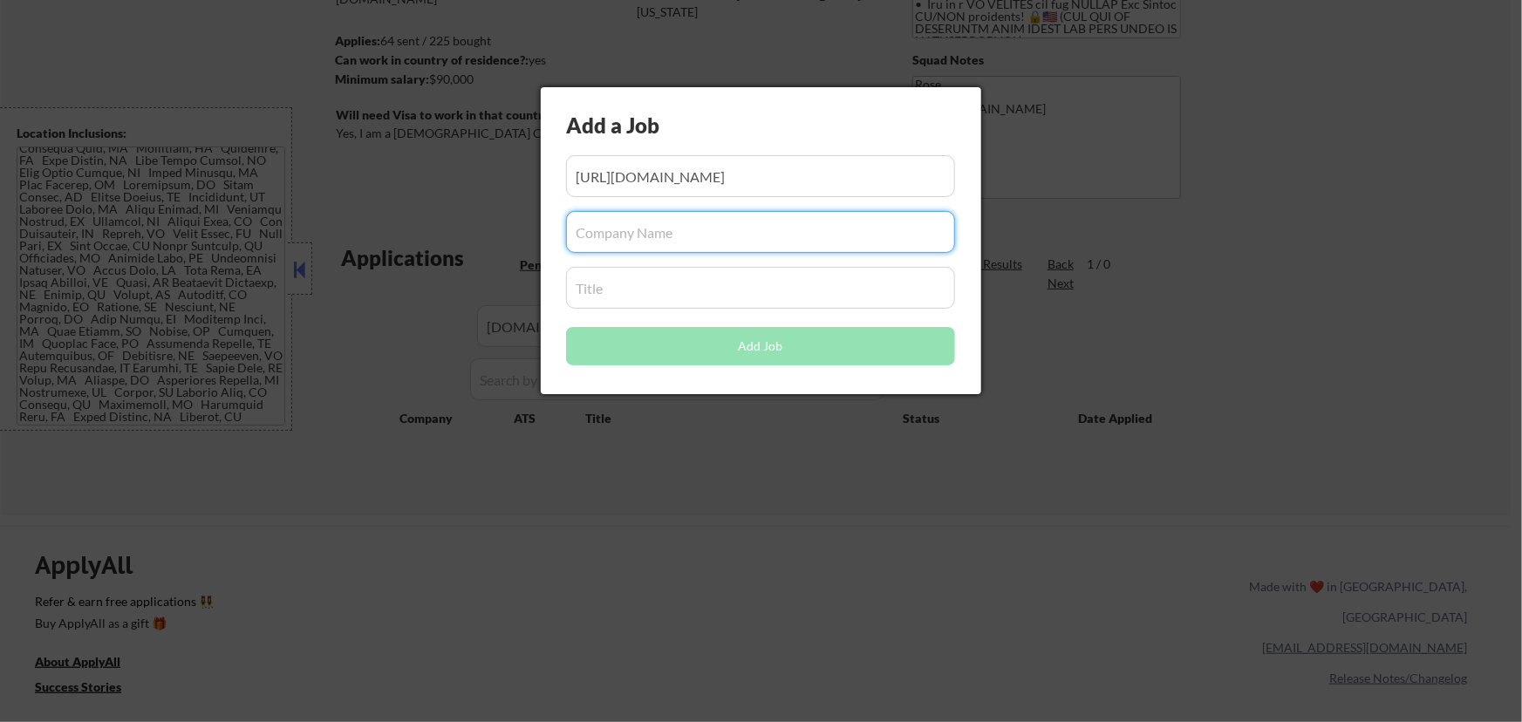
click at [705, 241] on input "input" at bounding box center [760, 232] width 389 height 42
paste input "[DOMAIN_NAME][URL]"
type input "[DOMAIN_NAME]"
drag, startPoint x: 645, startPoint y: 303, endPoint x: 663, endPoint y: 294, distance: 19.5
click at [648, 303] on input "input" at bounding box center [760, 288] width 389 height 42
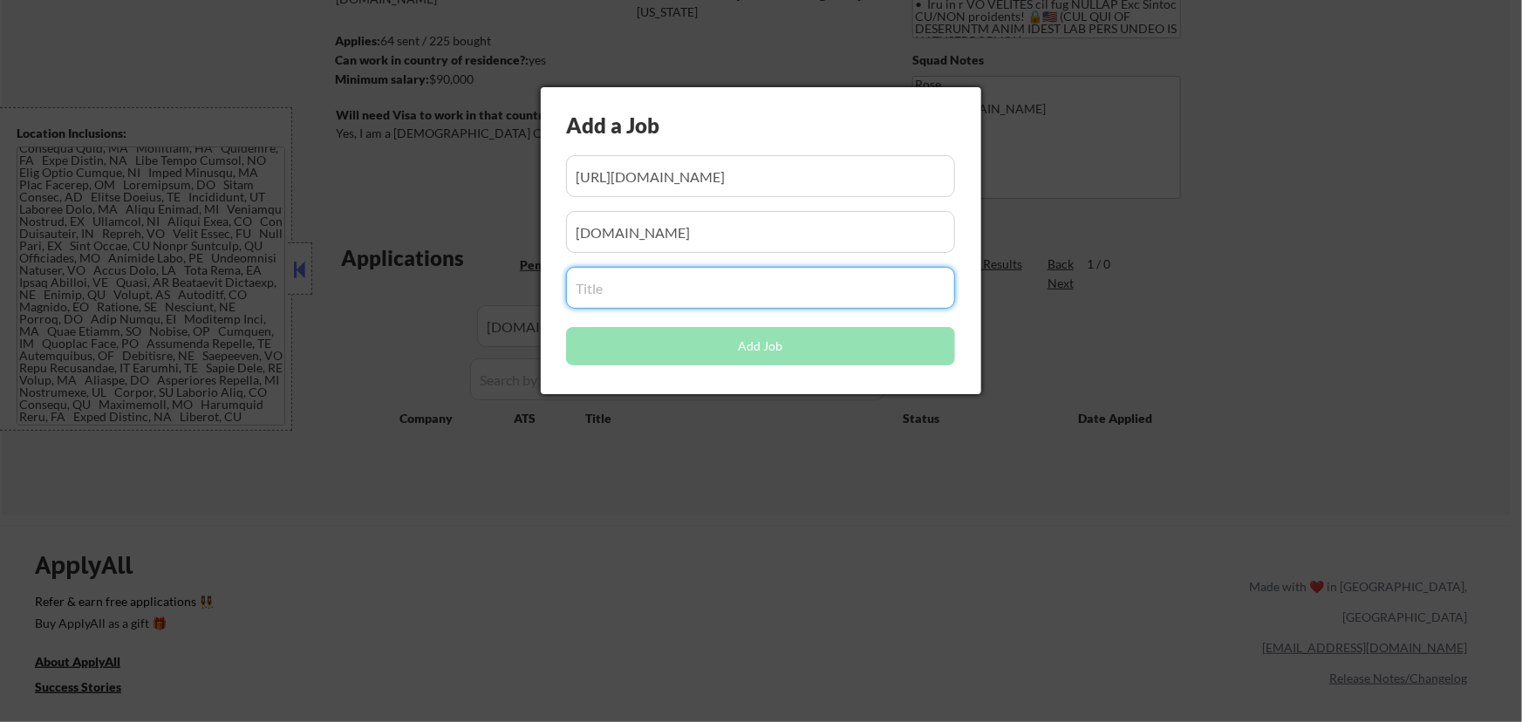
paste input "Penetration Tester with TS/SCI and DHS EOD Clearance"
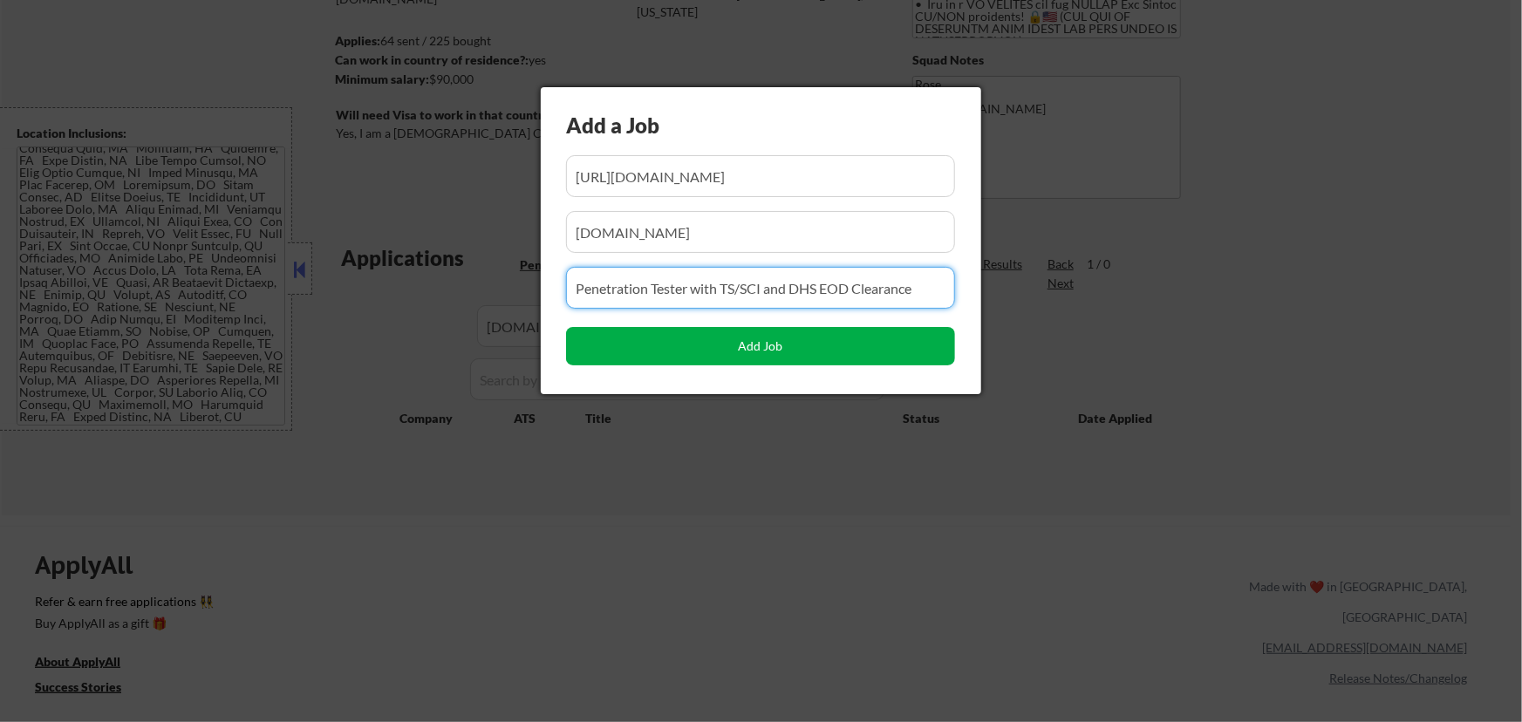
type input "Penetration Tester with TS/SCI and DHS EOD Clearance"
click at [767, 349] on button "Add Job" at bounding box center [760, 346] width 389 height 38
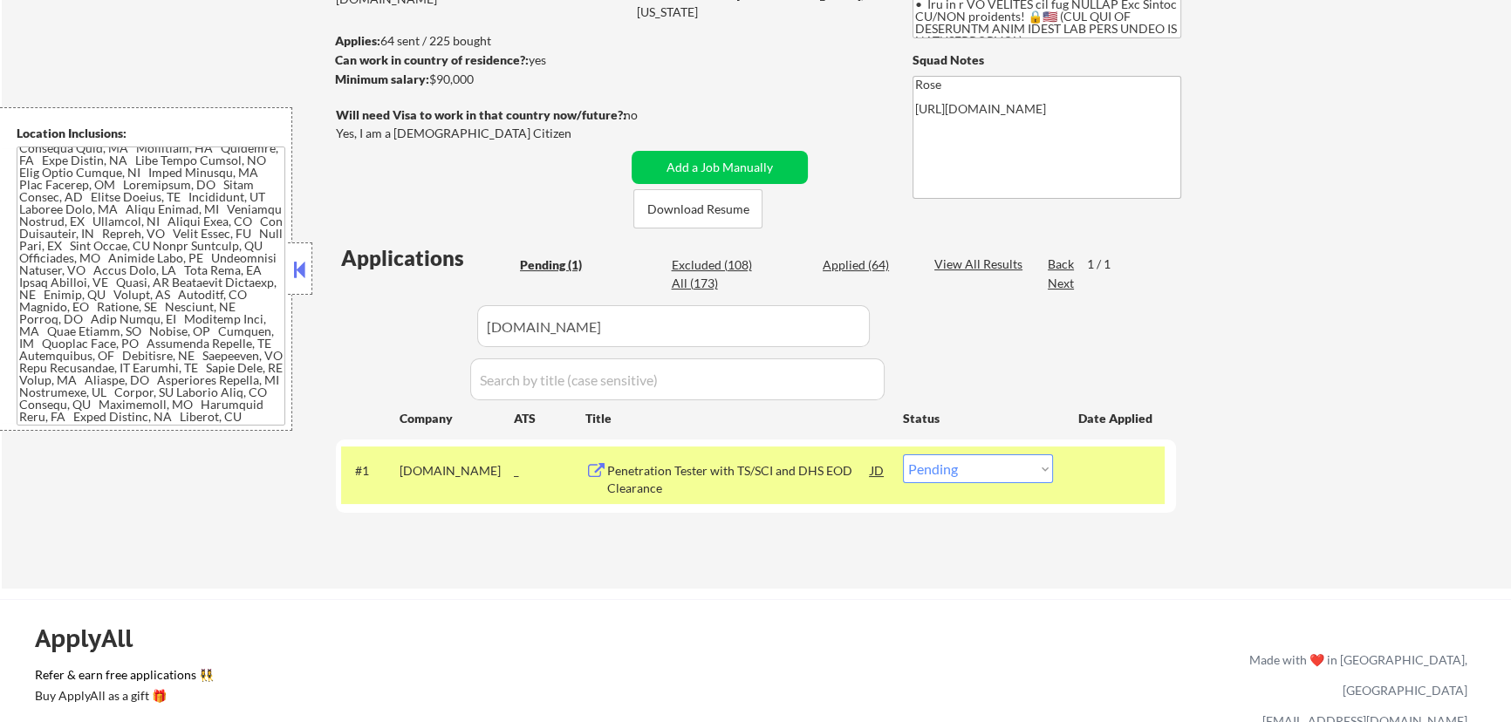
click at [1049, 466] on select "Choose an option... Pending Applied Excluded (Questions) Excluded (Expired) Exc…" at bounding box center [978, 468] width 150 height 29
select select ""excluded__other_""
click at [903, 454] on select "Choose an option... Pending Applied Excluded (Questions) Excluded (Expired) Exc…" at bounding box center [978, 468] width 150 height 29
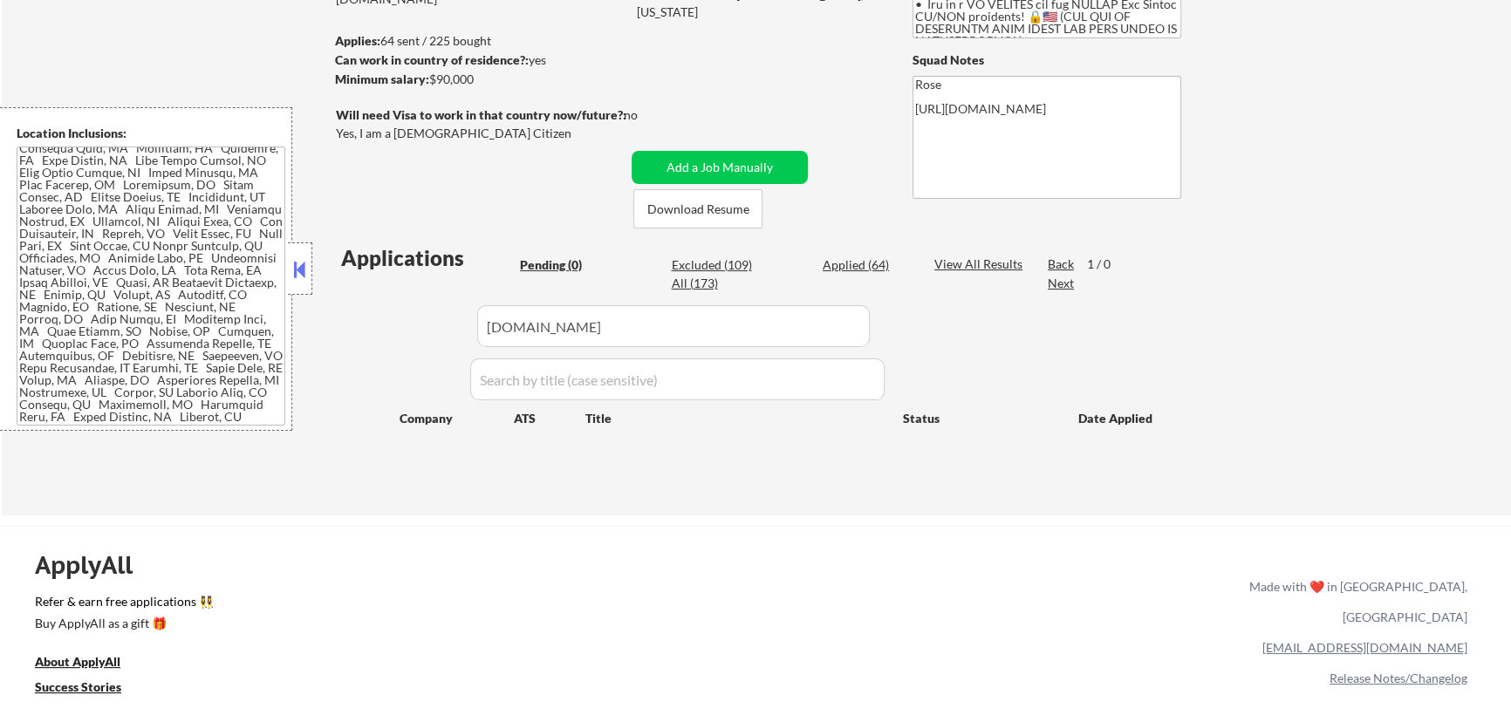
click at [866, 266] on div "Applied (64)" at bounding box center [865, 264] width 87 height 17
drag, startPoint x: 707, startPoint y: 327, endPoint x: 441, endPoint y: 318, distance: 266.1
click at [441, 319] on div "Applications Pending (0) Excluded (109) Applied (64) All (173) View All Results…" at bounding box center [756, 362] width 840 height 239
paste input "[DOMAIN_NAME]"
click at [571, 265] on div "Pending (0)" at bounding box center [563, 264] width 87 height 17
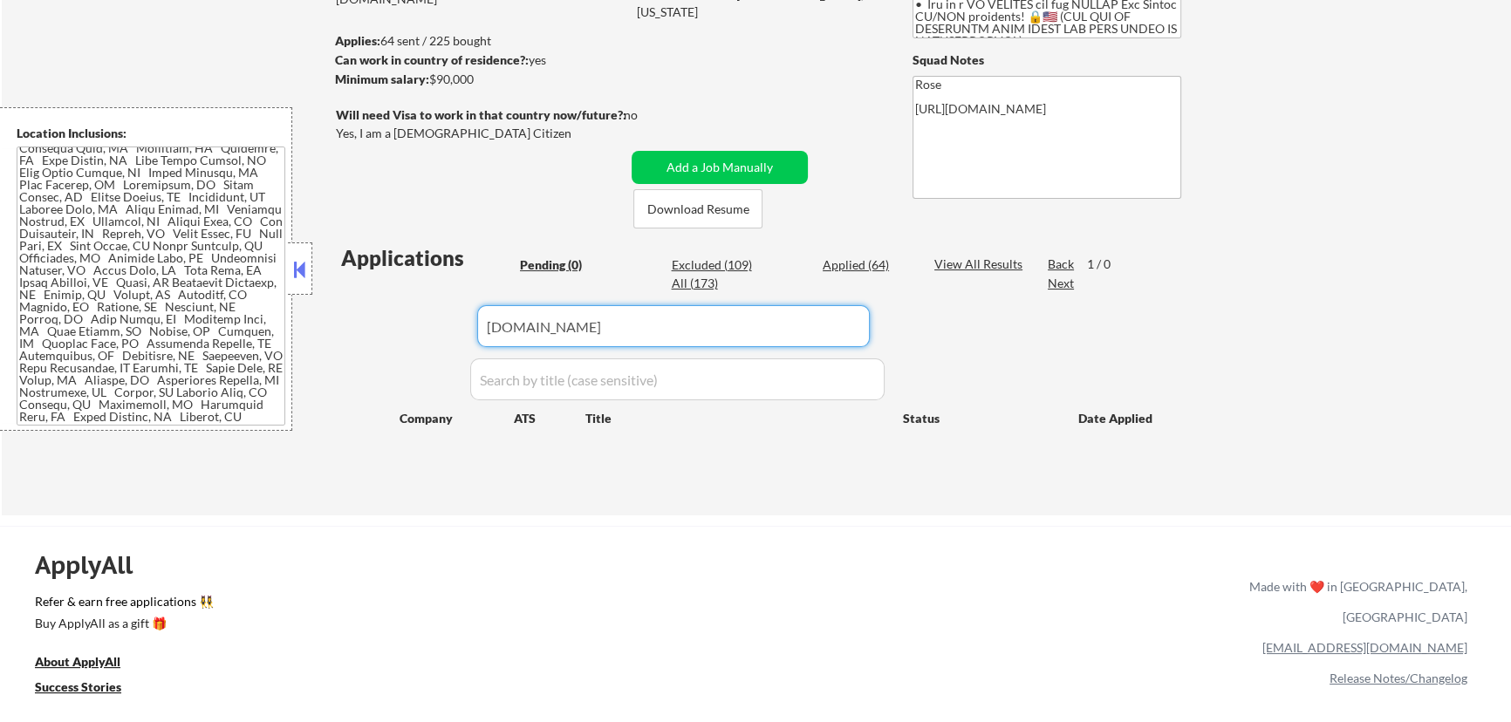
click at [732, 338] on input "input" at bounding box center [673, 326] width 392 height 42
drag, startPoint x: 686, startPoint y: 331, endPoint x: 430, endPoint y: 336, distance: 256.4
click at [426, 337] on div "Applications Pending (0) Excluded (109) Applied (64) All (173) View All Results…" at bounding box center [756, 362] width 840 height 239
paste input "[DOMAIN_NAME]"
type input "[DOMAIN_NAME]"
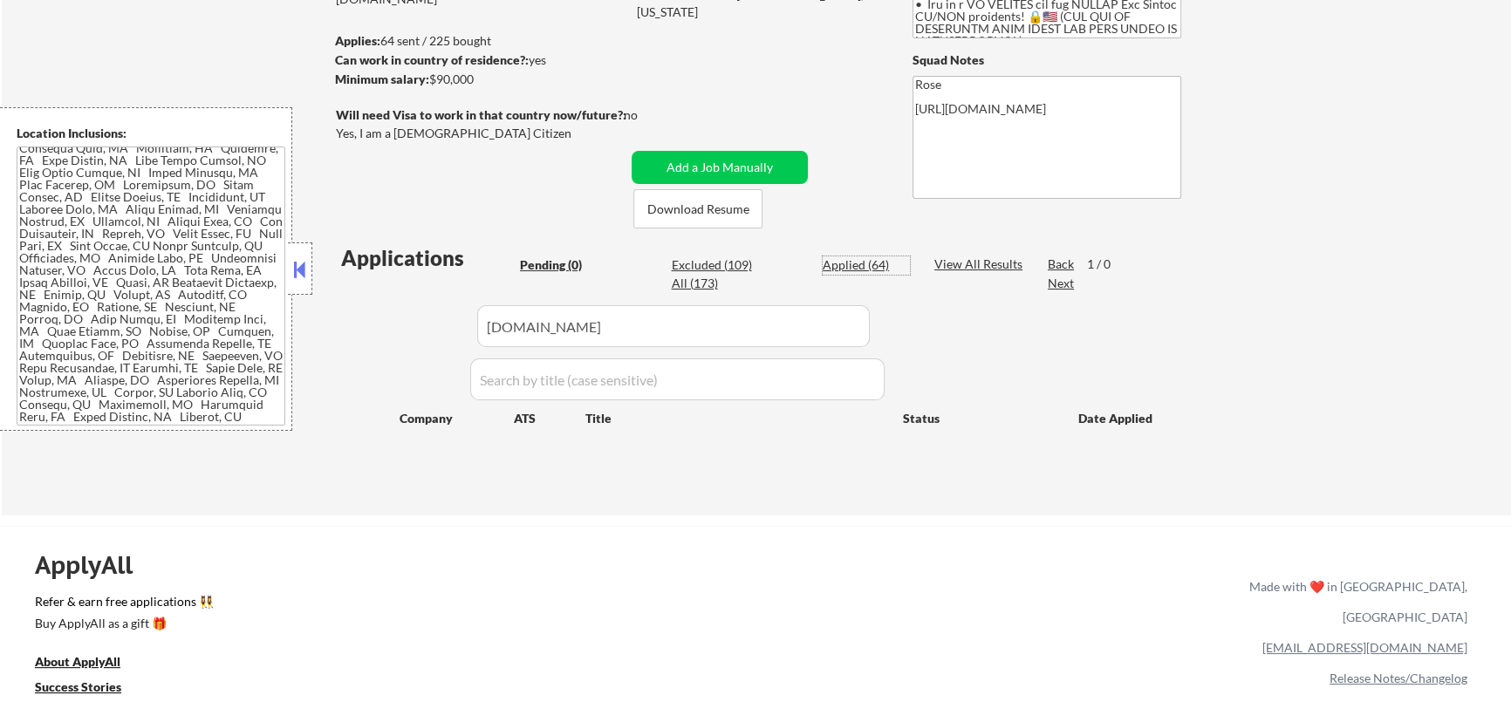
click at [838, 263] on div "Applied (64)" at bounding box center [865, 264] width 87 height 17
click at [729, 170] on button "Add a Job Manually" at bounding box center [719, 167] width 176 height 33
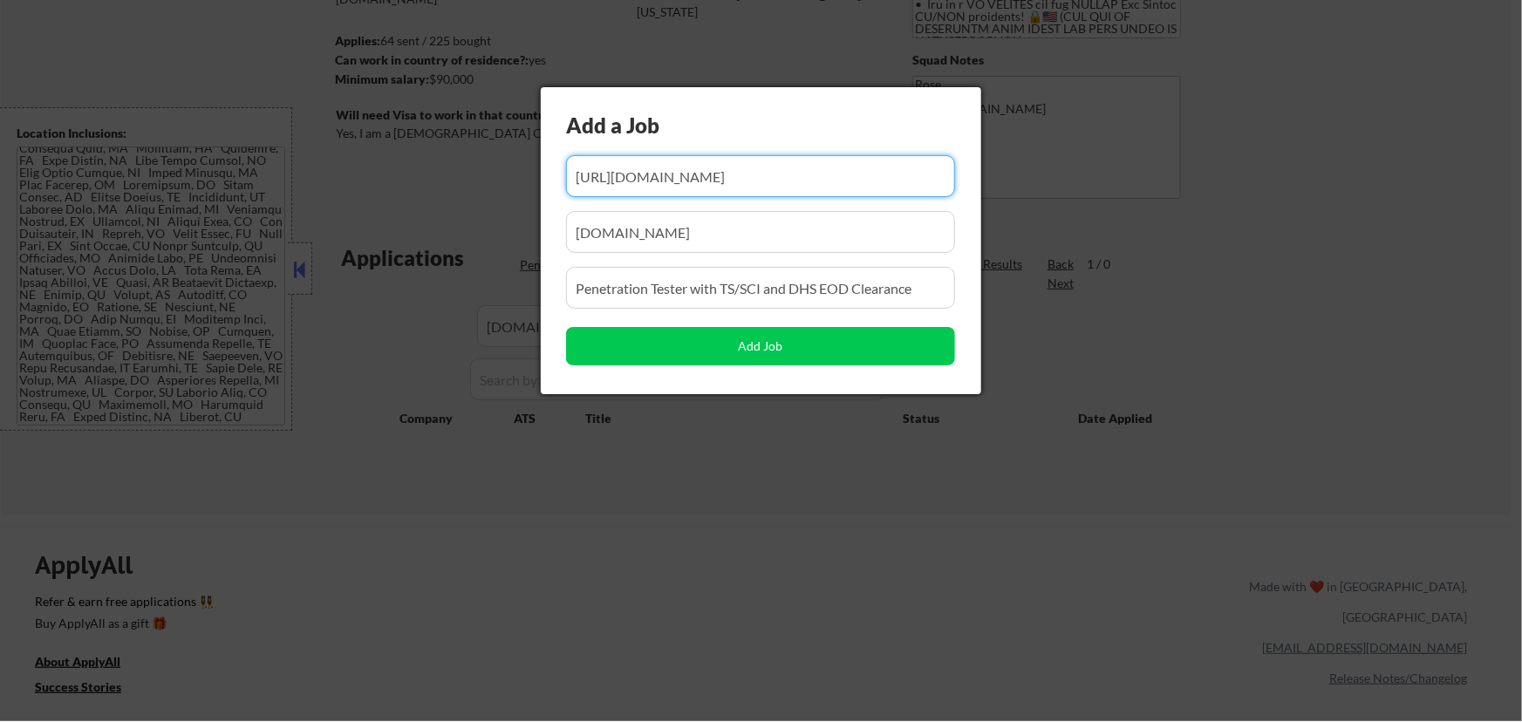
scroll to position [0, 316]
drag, startPoint x: 781, startPoint y: 193, endPoint x: 680, endPoint y: 200, distance: 101.4
click at [681, 200] on div "Add a Job Add Job" at bounding box center [761, 240] width 440 height 307
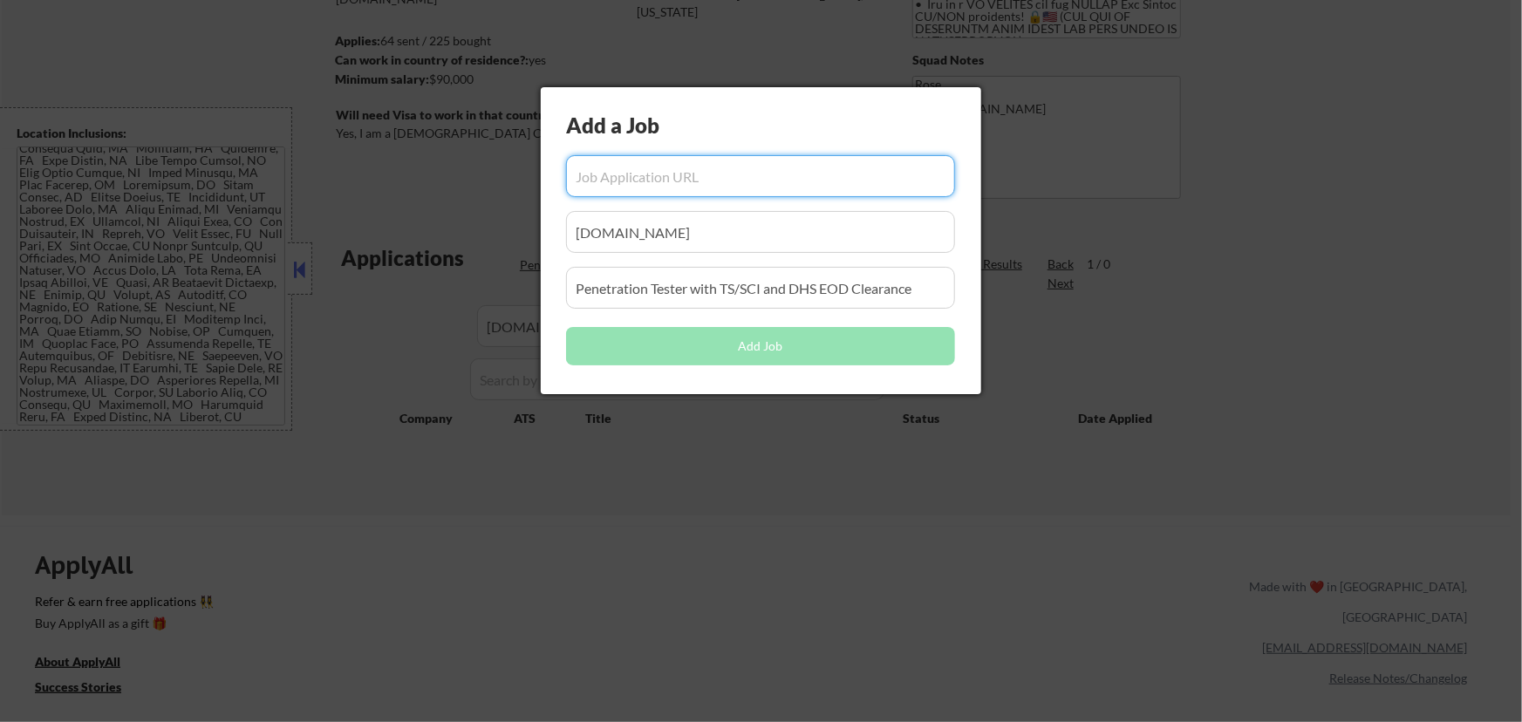
click at [720, 182] on input "input" at bounding box center [760, 176] width 389 height 42
paste input "[URL][DOMAIN_NAME]"
type input "[URL][DOMAIN_NAME]"
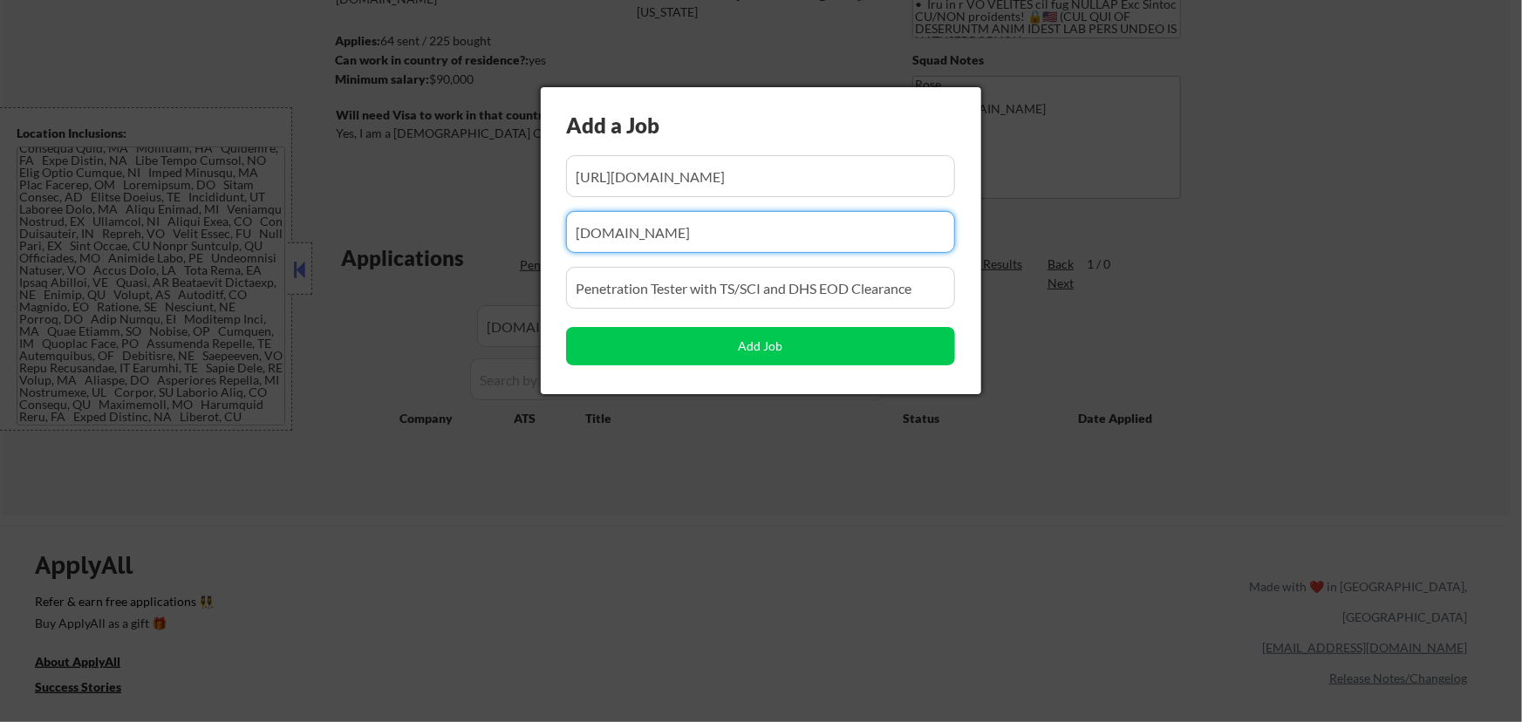
drag, startPoint x: 652, startPoint y: 244, endPoint x: 467, endPoint y: 247, distance: 185.8
click at [467, 248] on body "← Return to /applysquad Mailslurp Inbox Job Search Builder Favor Umeobi User Em…" at bounding box center [761, 124] width 1522 height 722
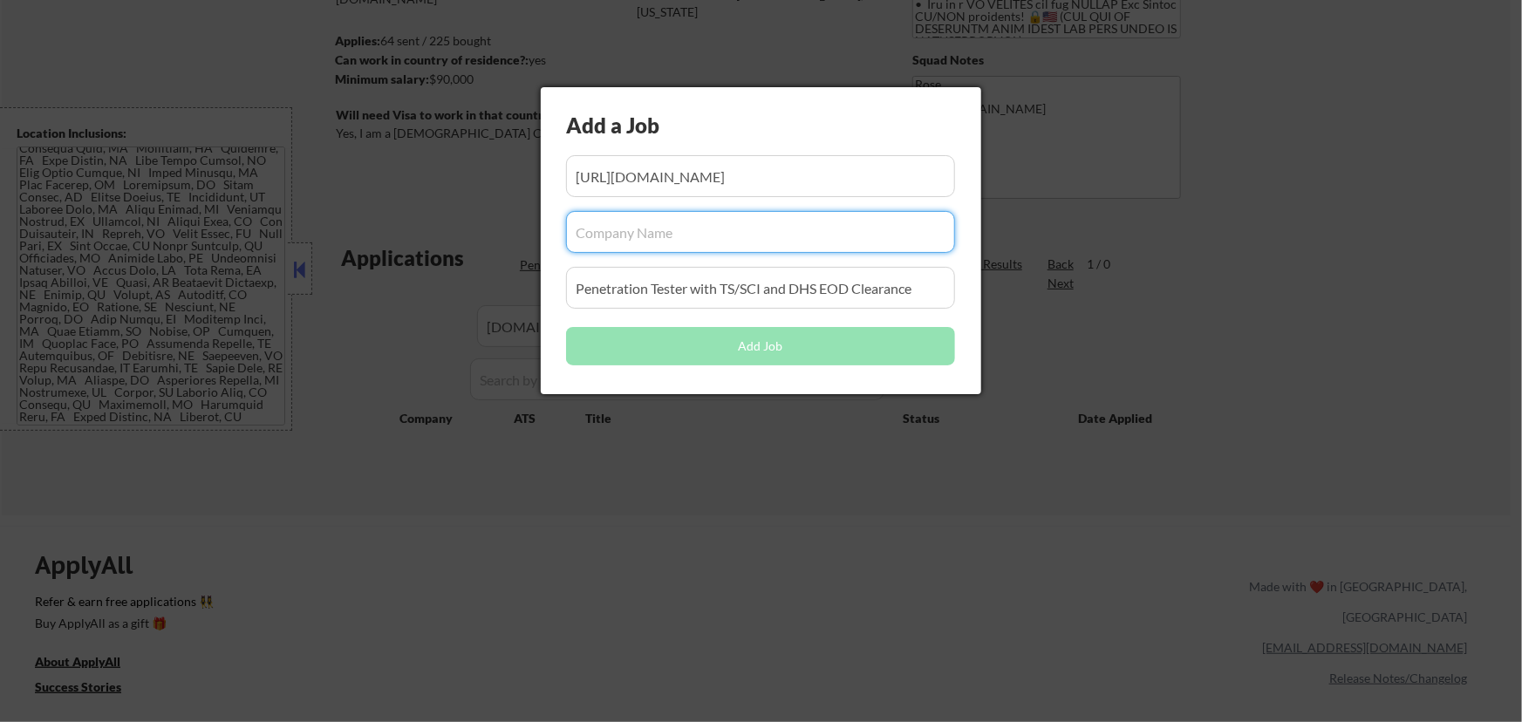
click at [719, 232] on input "input" at bounding box center [760, 232] width 389 height 42
paste input "[DOMAIN_NAME]"
type input "[DOMAIN_NAME]"
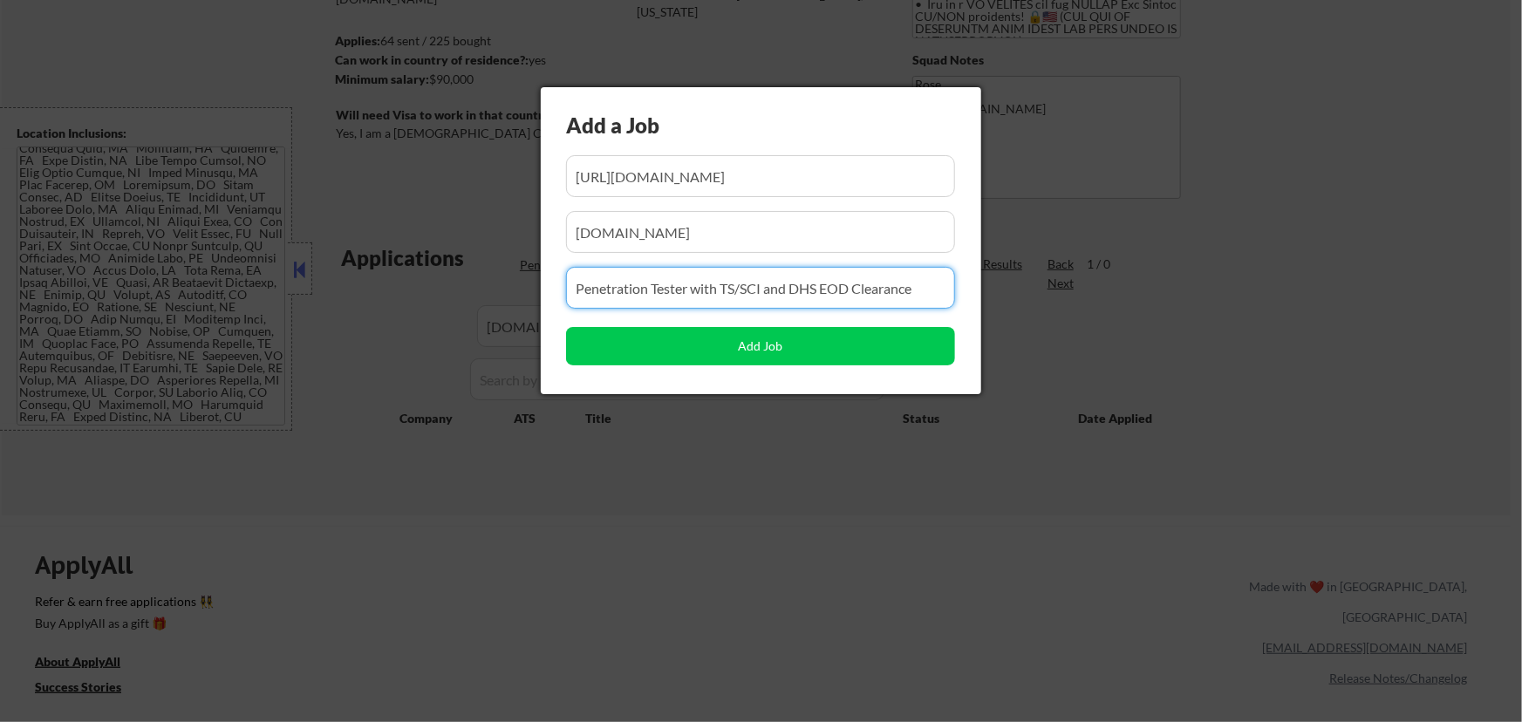
drag, startPoint x: 917, startPoint y: 290, endPoint x: 535, endPoint y: 283, distance: 382.1
click at [536, 283] on body "← Return to /applysquad Mailslurp Inbox Job Search Builder Favor Umeobi User Em…" at bounding box center [761, 124] width 1522 height 722
paste input "Cyber Defense Analyst (Tier 1)"
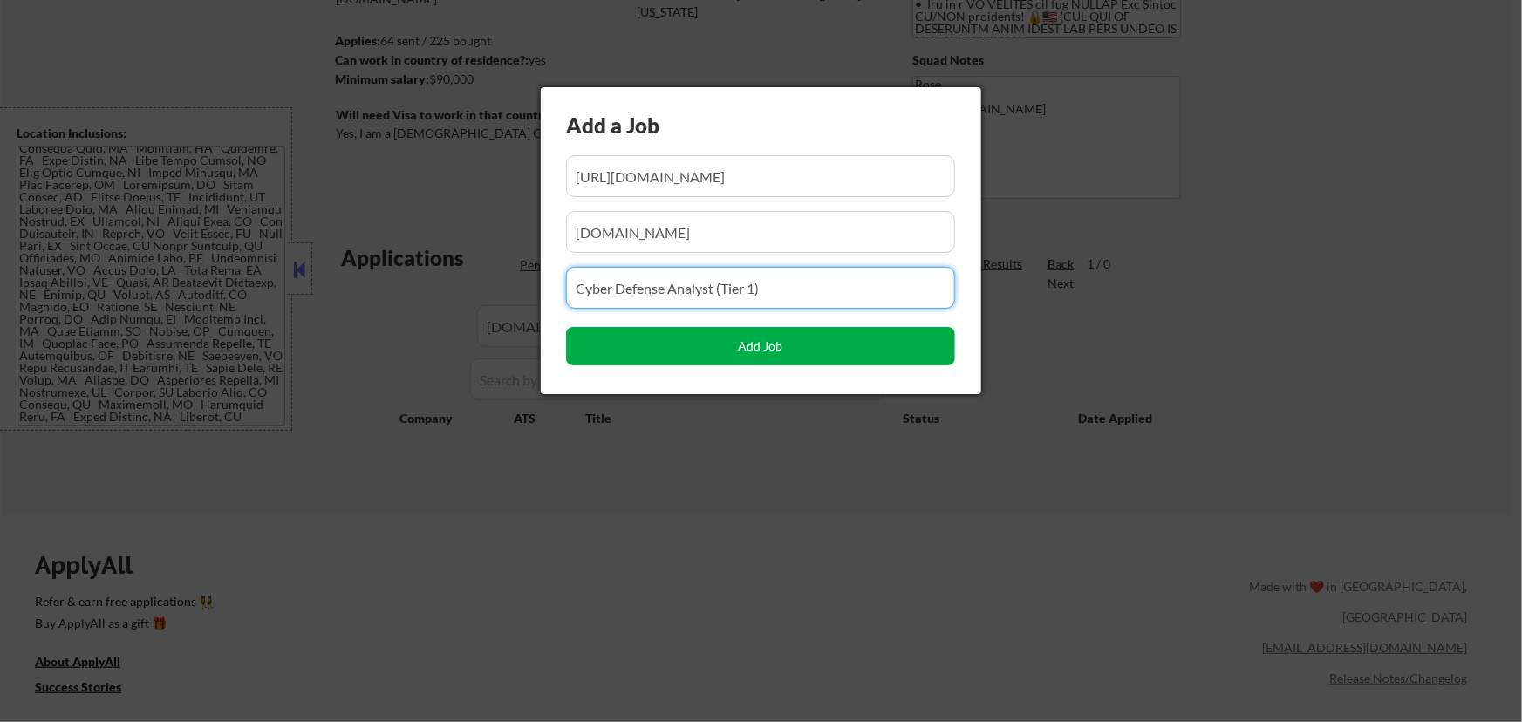
type input "Cyber Defense Analyst (Tier 1)"
click at [752, 343] on button "Add Job" at bounding box center [760, 346] width 389 height 38
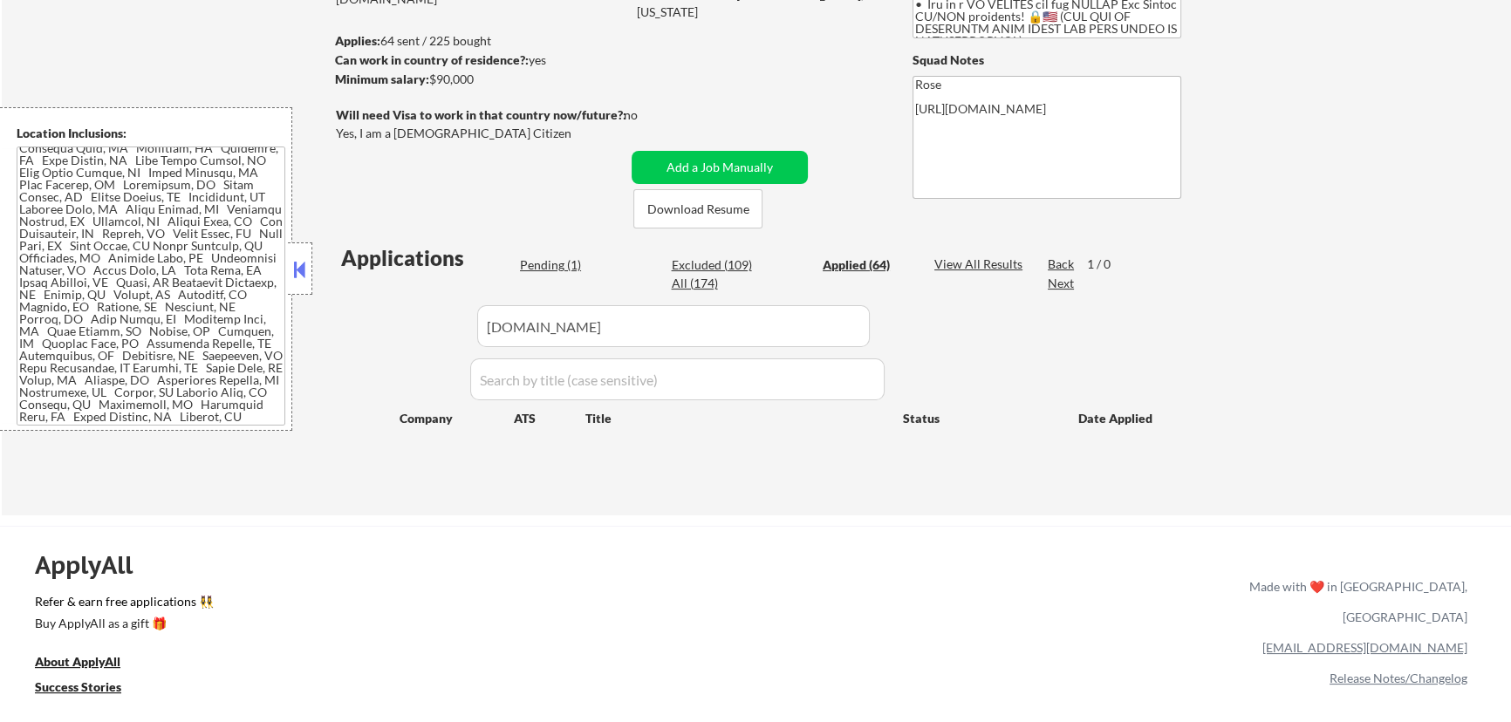
click at [554, 265] on div "Pending (1)" at bounding box center [563, 264] width 87 height 17
select select ""pending""
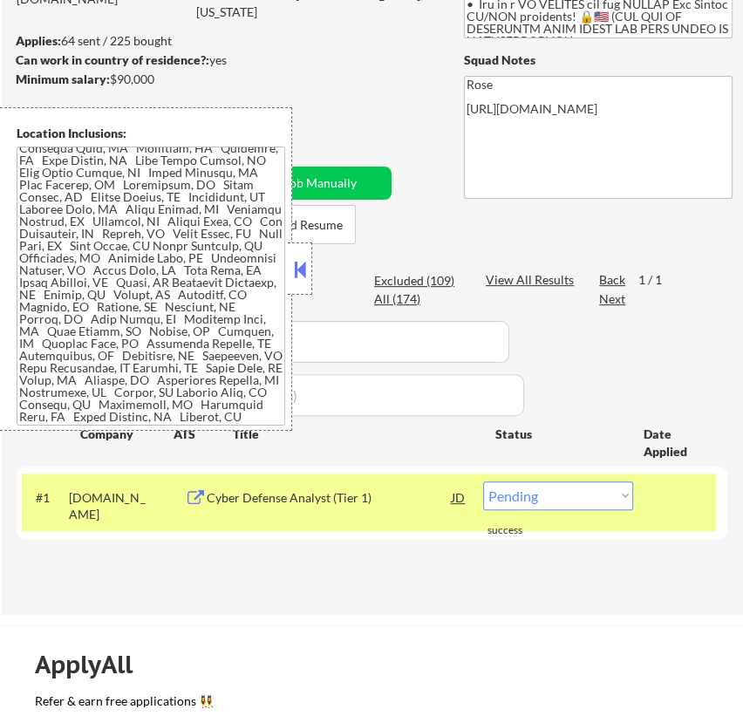
click at [600, 501] on select "Choose an option... Pending Applied Excluded (Questions) Excluded (Expired) Exc…" at bounding box center [558, 495] width 150 height 29
select select ""applied""
click at [483, 481] on select "Choose an option... Pending Applied Excluded (Questions) Excluded (Expired) Exc…" at bounding box center [558, 495] width 150 height 29
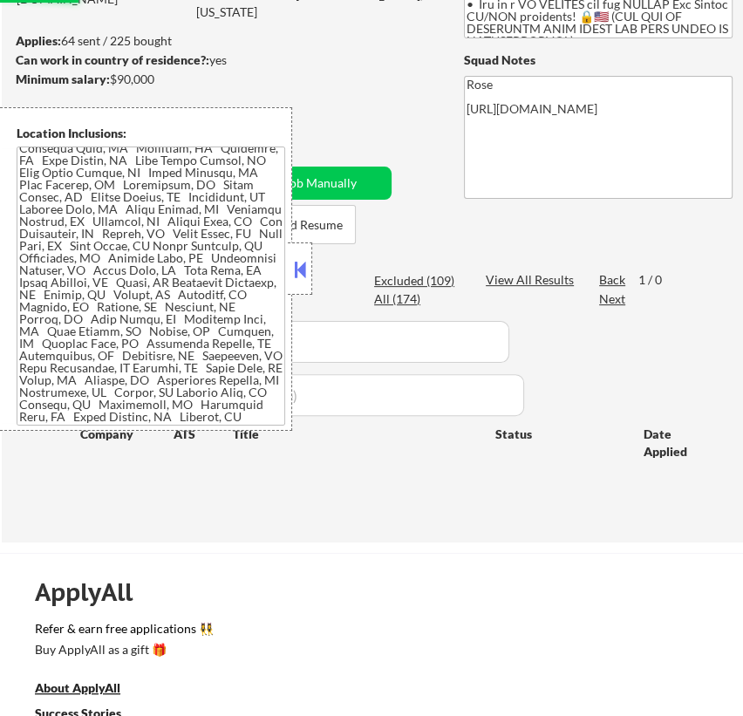
click at [301, 267] on button at bounding box center [299, 269] width 19 height 26
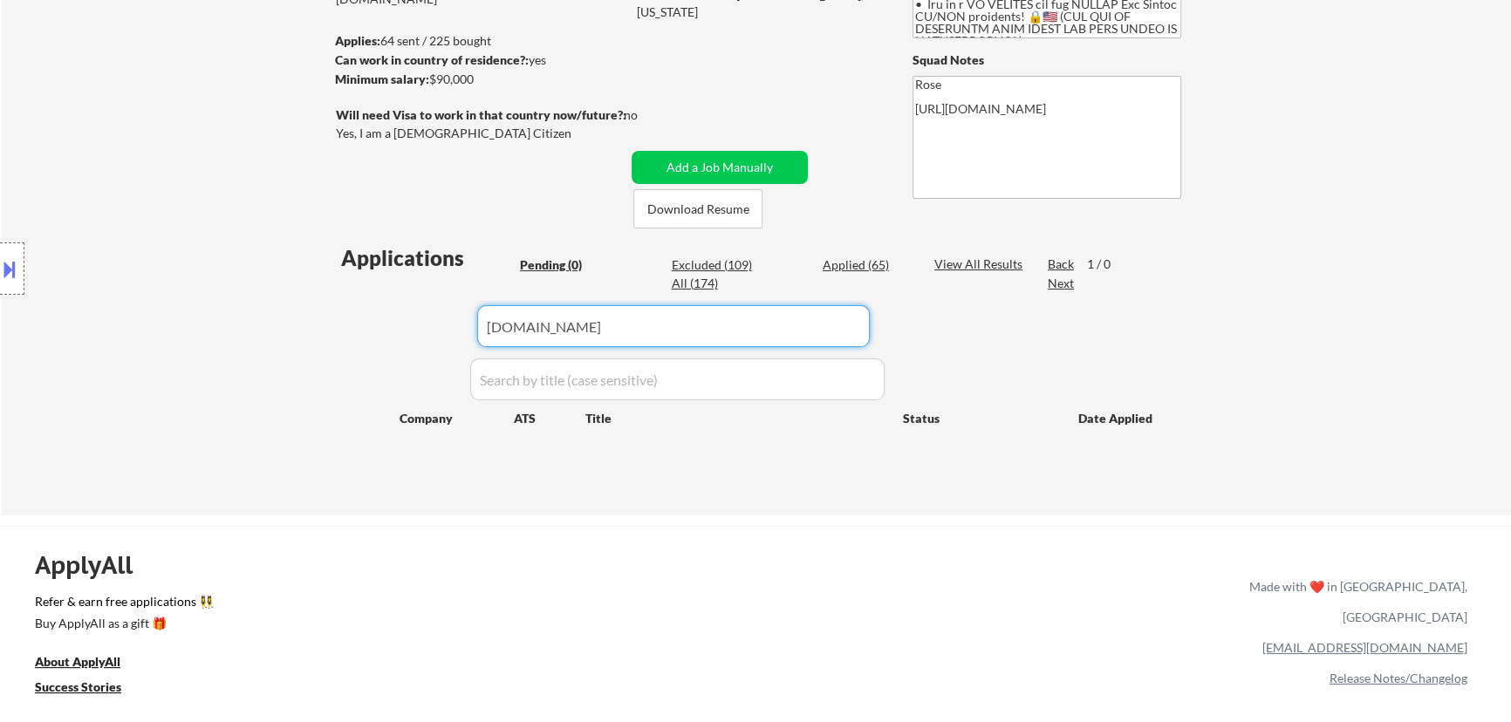
drag, startPoint x: 745, startPoint y: 316, endPoint x: 409, endPoint y: 317, distance: 335.8
click at [408, 317] on div "Applications Pending (0) Excluded (109) Applied (65) All (174) View All Results…" at bounding box center [756, 362] width 840 height 239
paste input "[DOMAIN_NAME]"
click at [862, 263] on div "Applied (65)" at bounding box center [865, 264] width 87 height 17
click at [533, 256] on div "Pending (0)" at bounding box center [563, 264] width 87 height 17
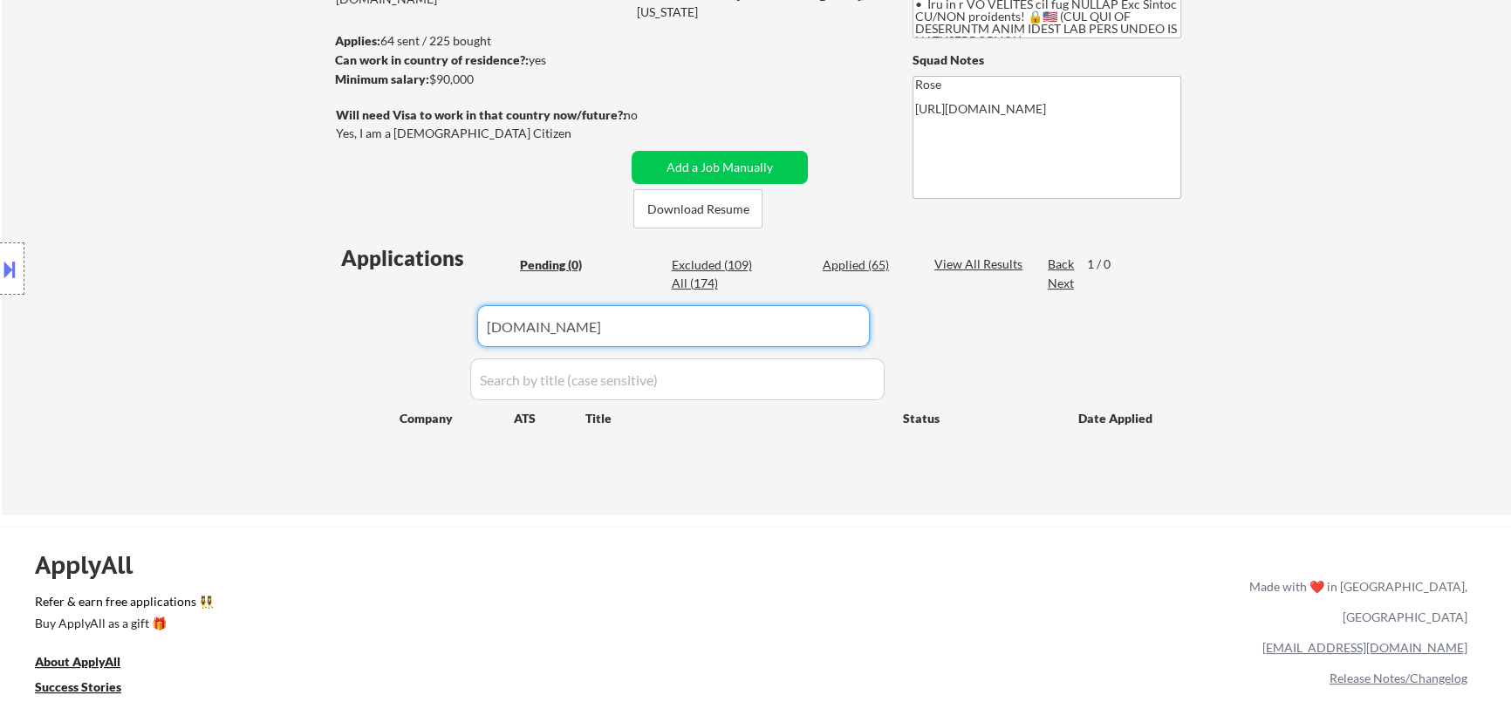
drag, startPoint x: 601, startPoint y: 326, endPoint x: 366, endPoint y: 323, distance: 234.6
click at [365, 328] on div "Applications Pending (0) Excluded (109) Applied (65) All (174) View All Results…" at bounding box center [756, 362] width 840 height 239
paste input "nalleyconsulting"
type input "nalleyconsulting"
click at [844, 262] on div "Applied (65)" at bounding box center [865, 264] width 87 height 17
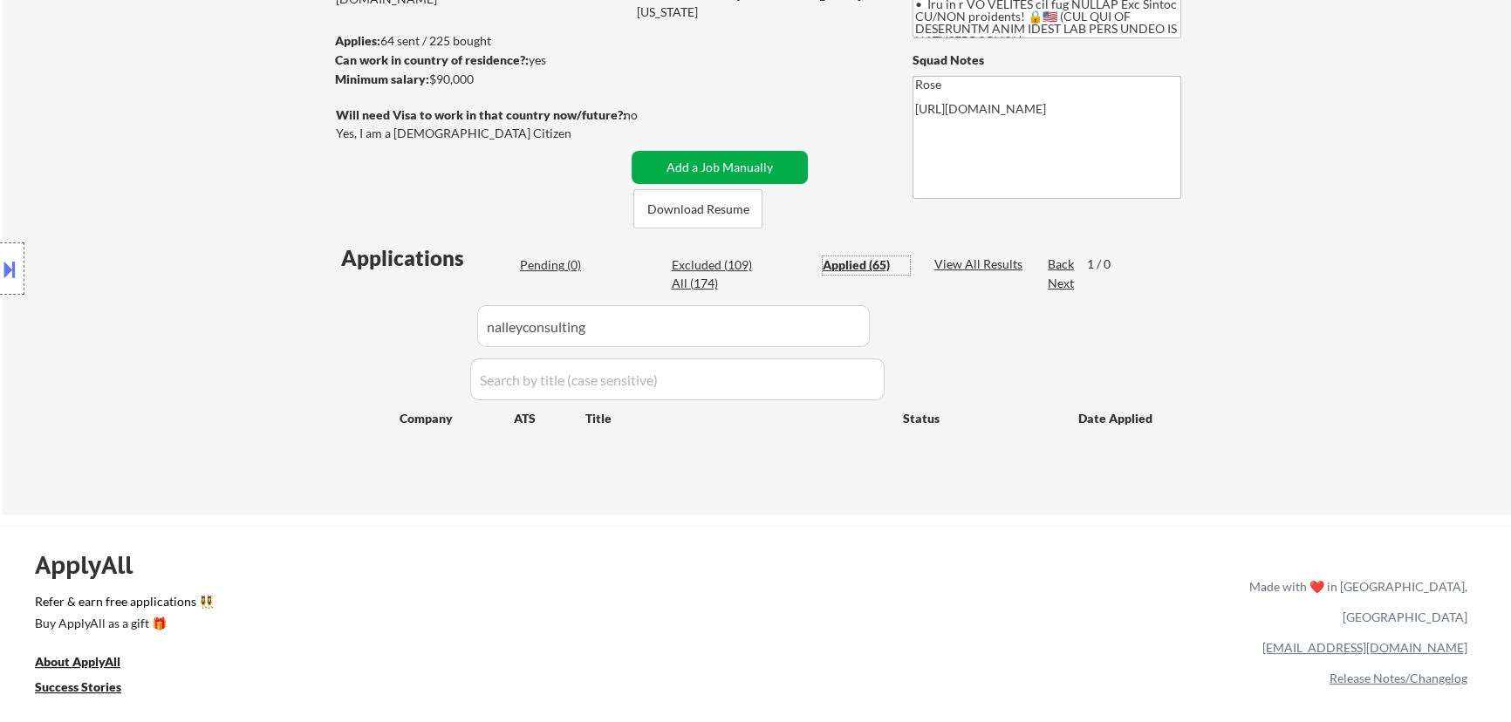
drag, startPoint x: 702, startPoint y: 167, endPoint x: 714, endPoint y: 153, distance: 18.5
click at [702, 166] on button "Add a Job Manually" at bounding box center [719, 167] width 176 height 33
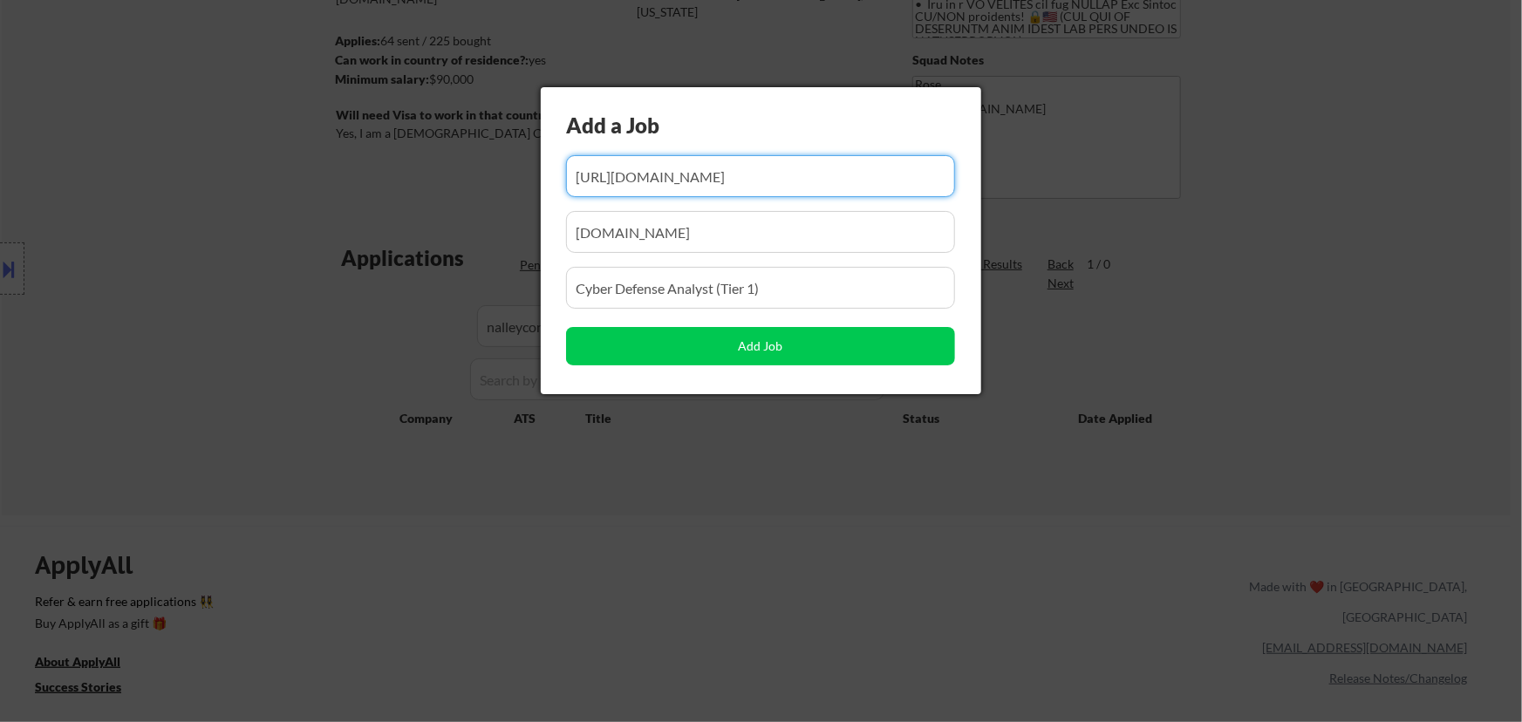
drag, startPoint x: 817, startPoint y: 169, endPoint x: 610, endPoint y: 194, distance: 208.1
click at [611, 194] on input "input" at bounding box center [760, 176] width 389 height 42
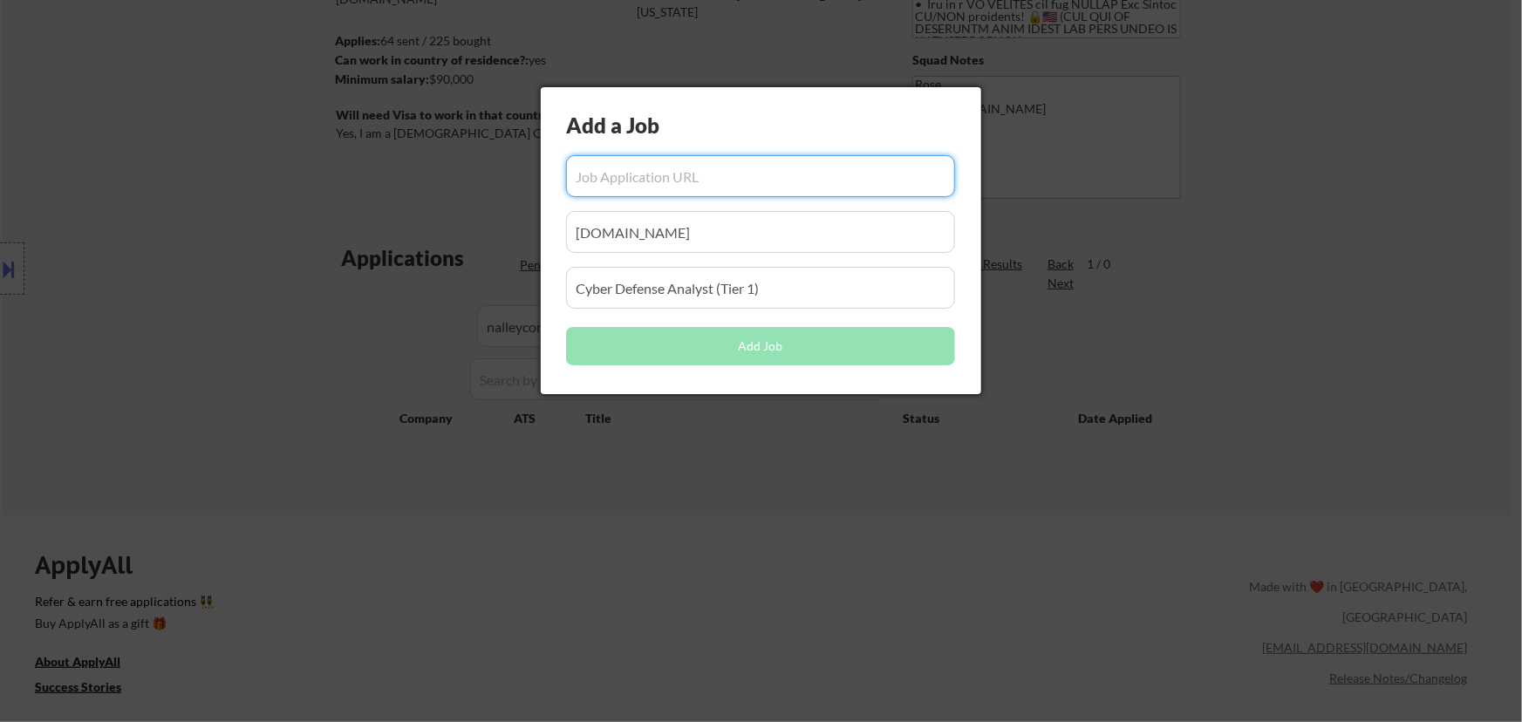
paste input "[URL][DOMAIN_NAME]"
type input "[URL][DOMAIN_NAME]"
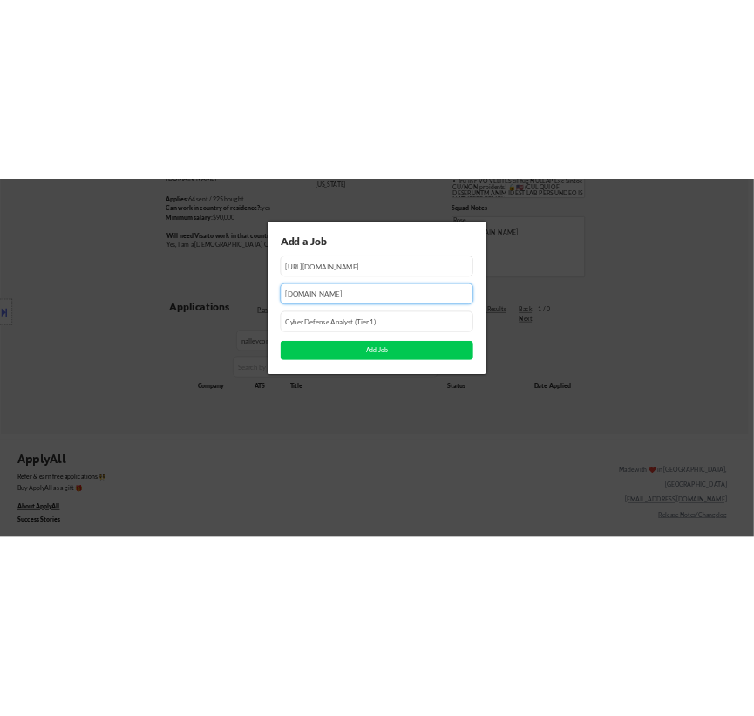
scroll to position [0, 0]
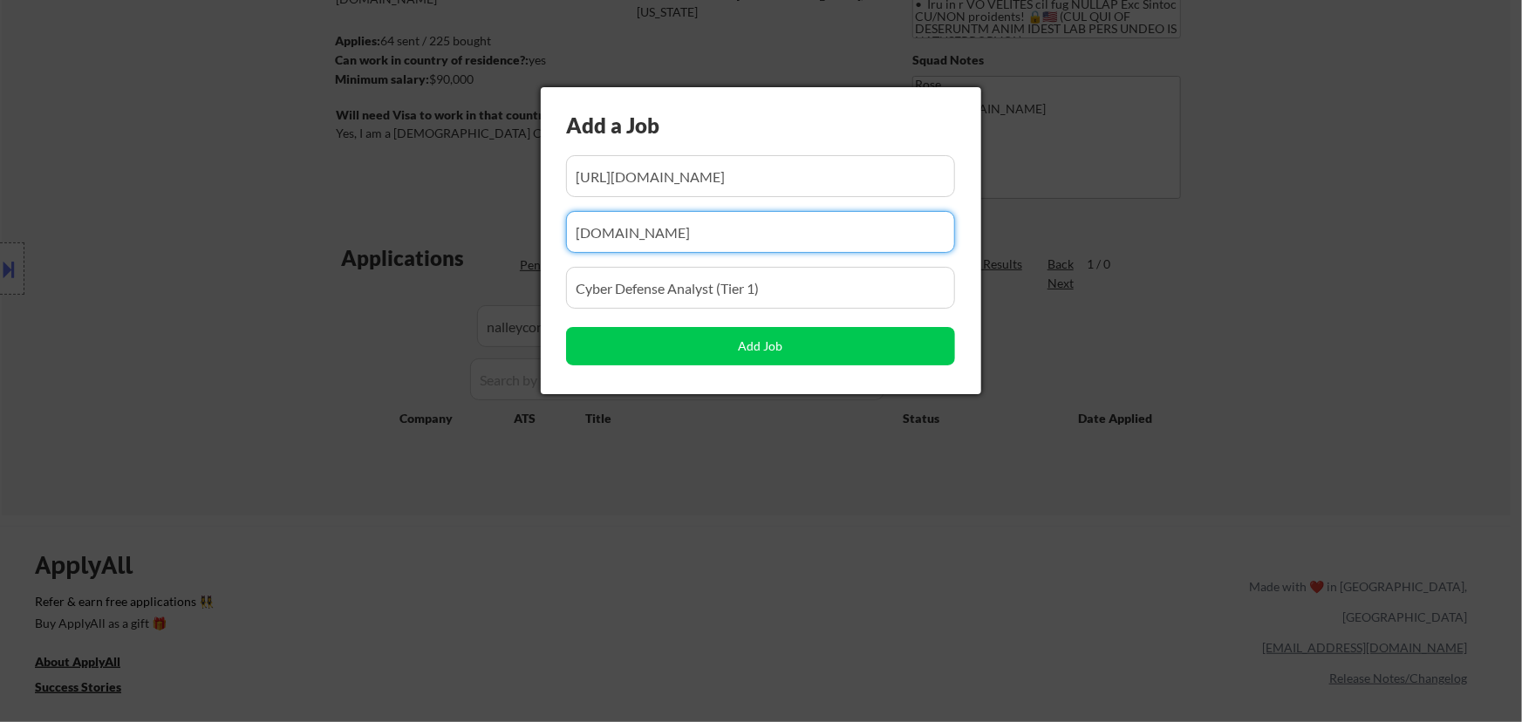
drag, startPoint x: 680, startPoint y: 254, endPoint x: 497, endPoint y: 249, distance: 183.2
click at [469, 254] on body "← Return to /applysquad Mailslurp Inbox Job Search Builder Favor Umeobi User Em…" at bounding box center [761, 124] width 1522 height 722
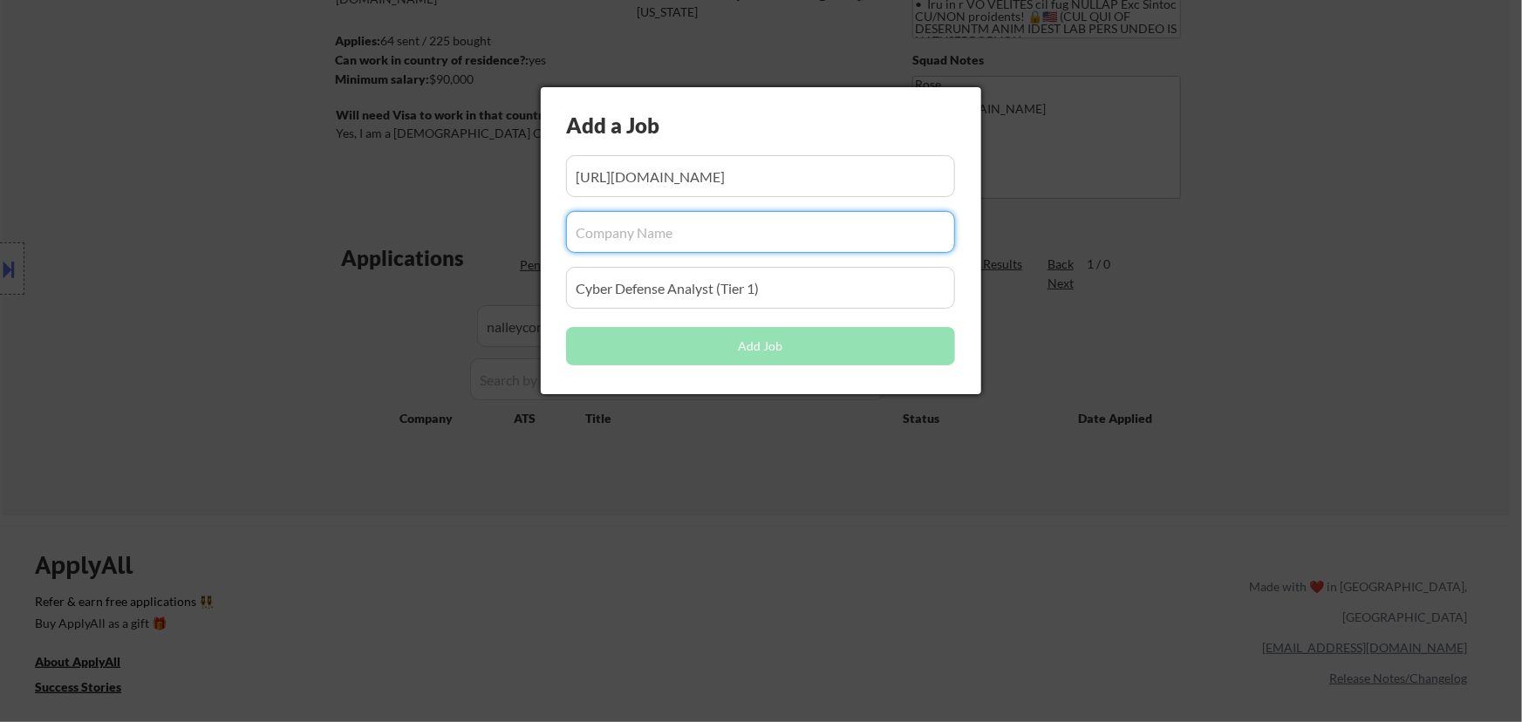
click at [788, 235] on input "input" at bounding box center [760, 232] width 389 height 42
paste input "[DOMAIN_NAME][URL]"
type input "[DOMAIN_NAME]"
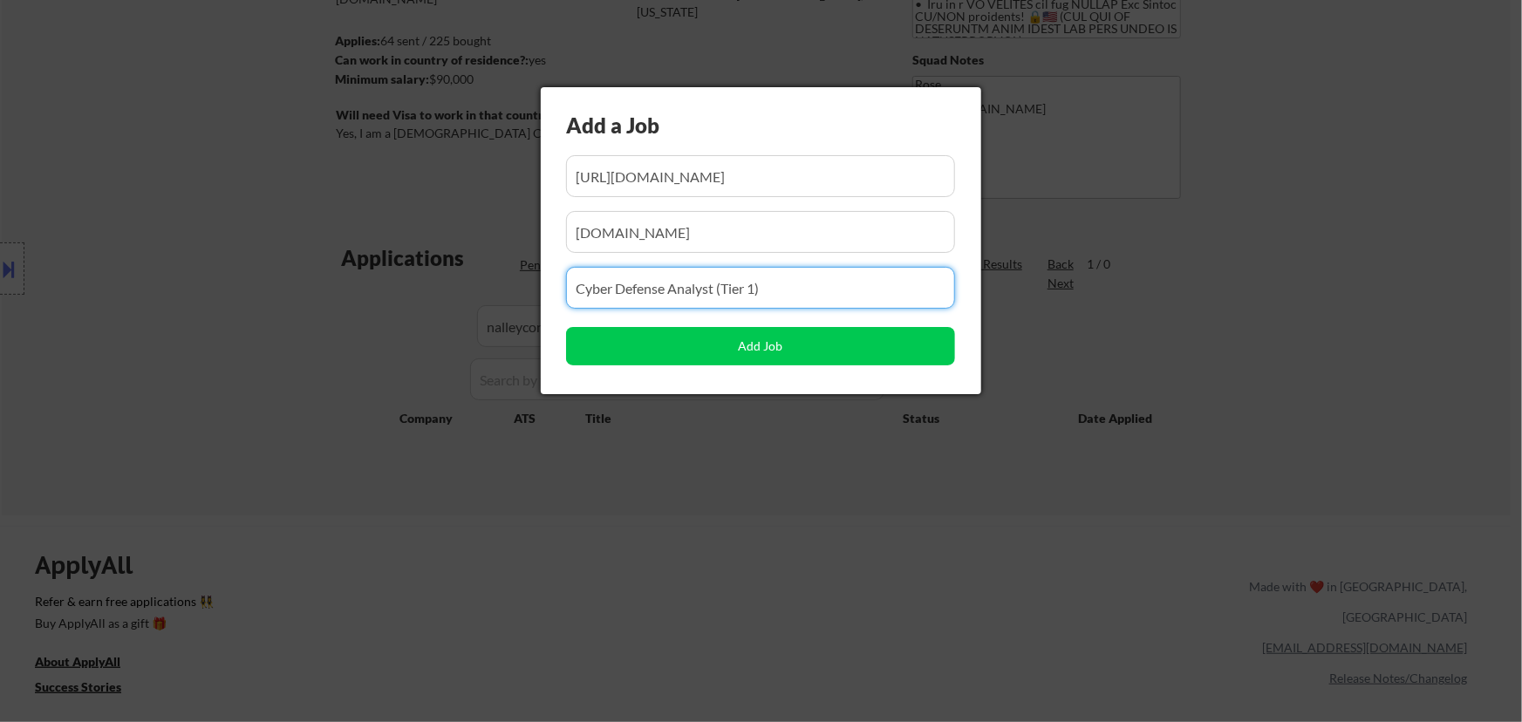
drag, startPoint x: 733, startPoint y: 290, endPoint x: 460, endPoint y: 294, distance: 273.9
click at [460, 295] on body "← Return to /applysquad Mailslurp Inbox Job Search Builder Favor Umeobi User Em…" at bounding box center [761, 124] width 1522 height 722
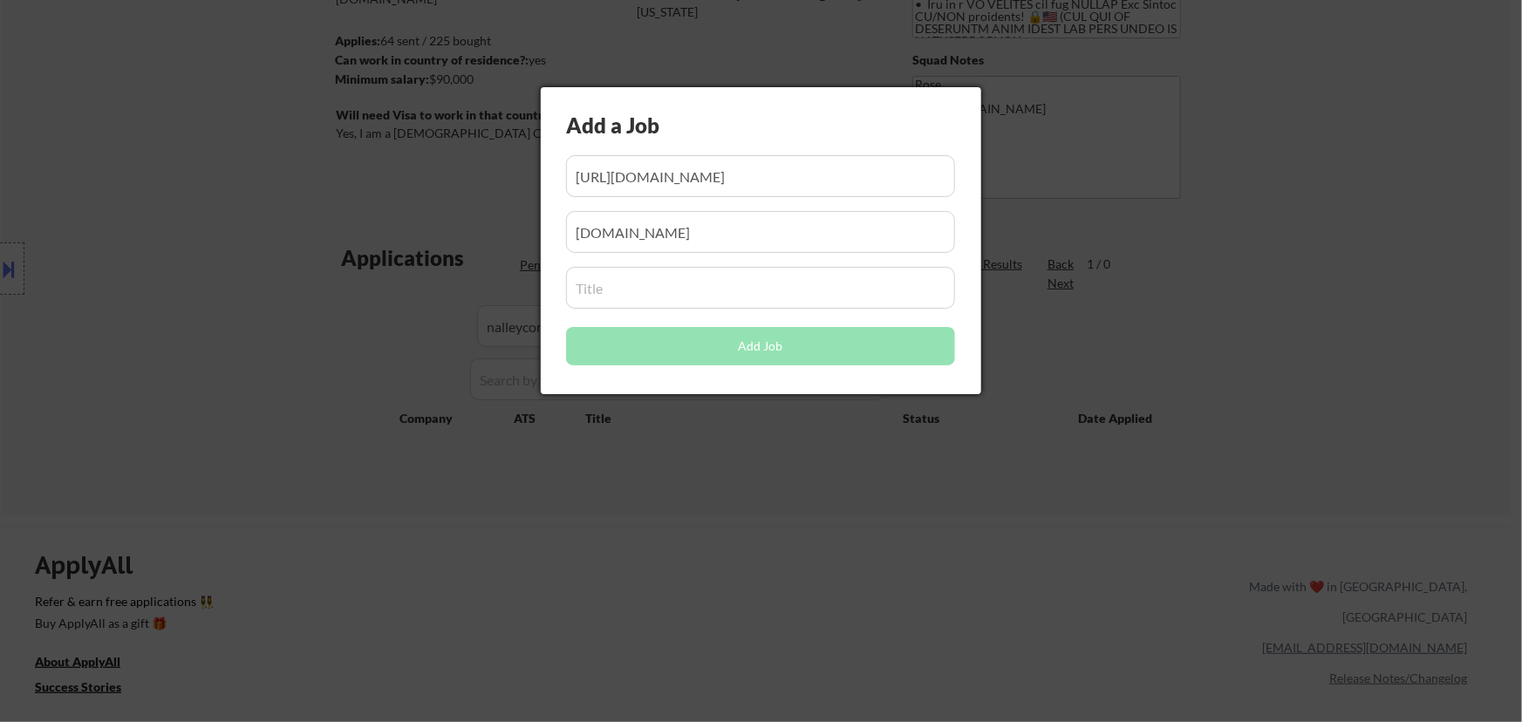
click at [696, 288] on input "input" at bounding box center [760, 288] width 389 height 42
paste input "Cyber Analyst - Mid"
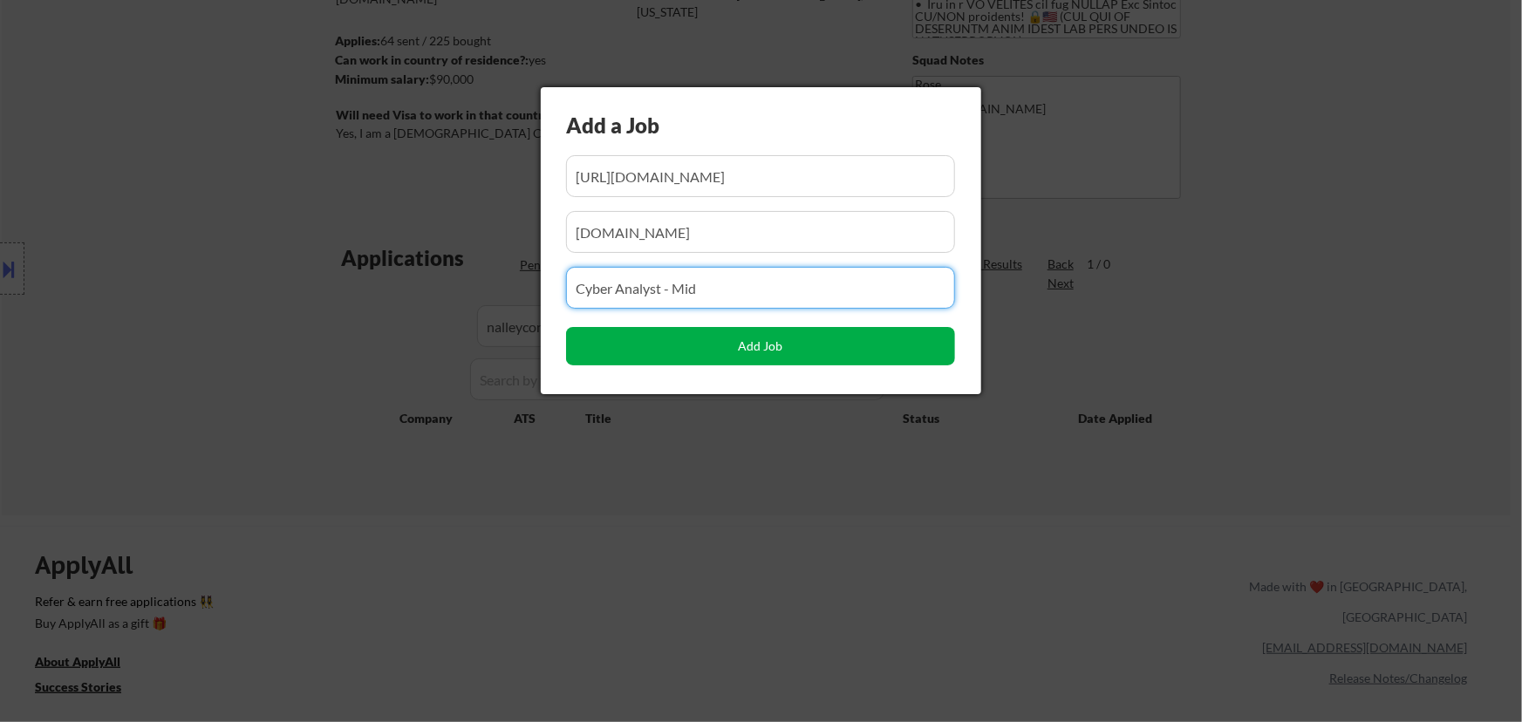
type input "Cyber Analyst - Mid"
click at [724, 344] on button "Add Job" at bounding box center [760, 346] width 389 height 38
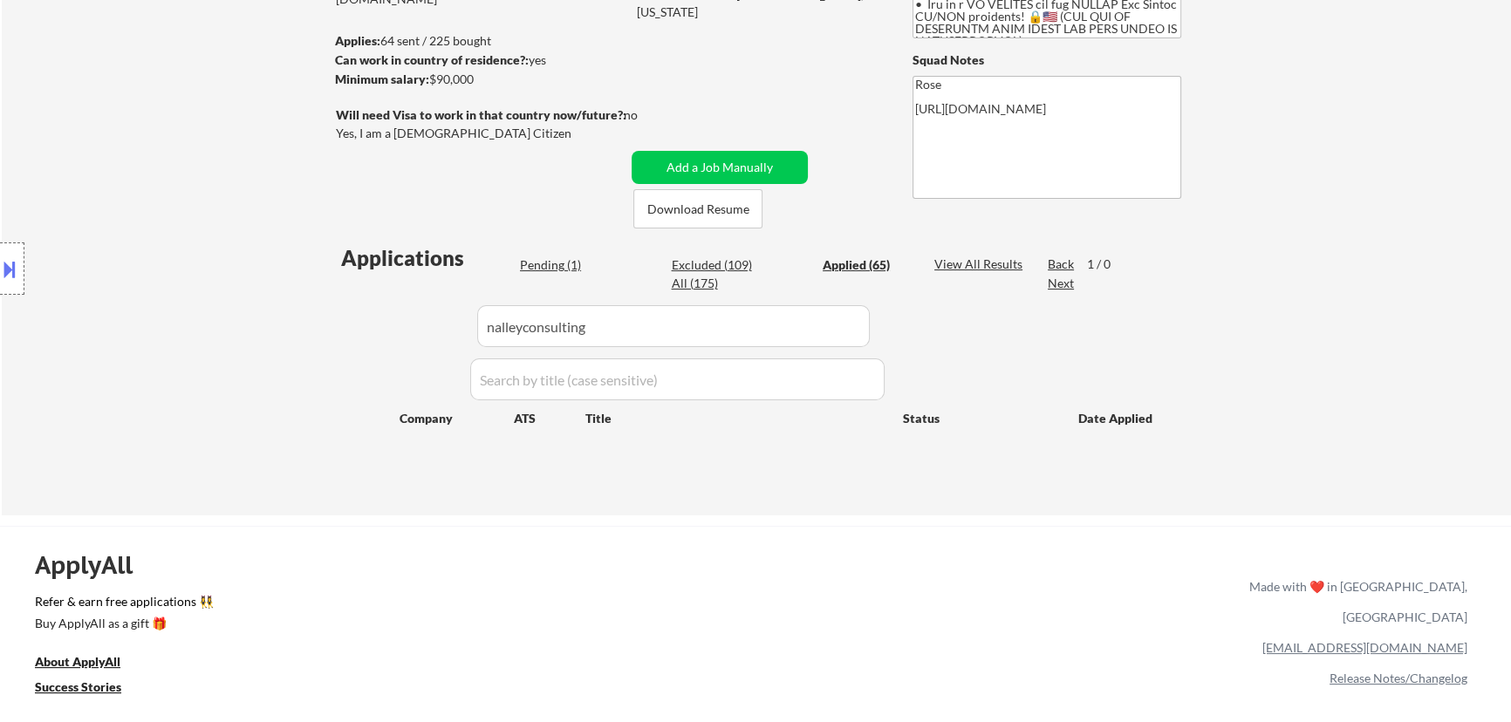
click at [566, 263] on div "Pending (1)" at bounding box center [563, 264] width 87 height 17
select select ""pending""
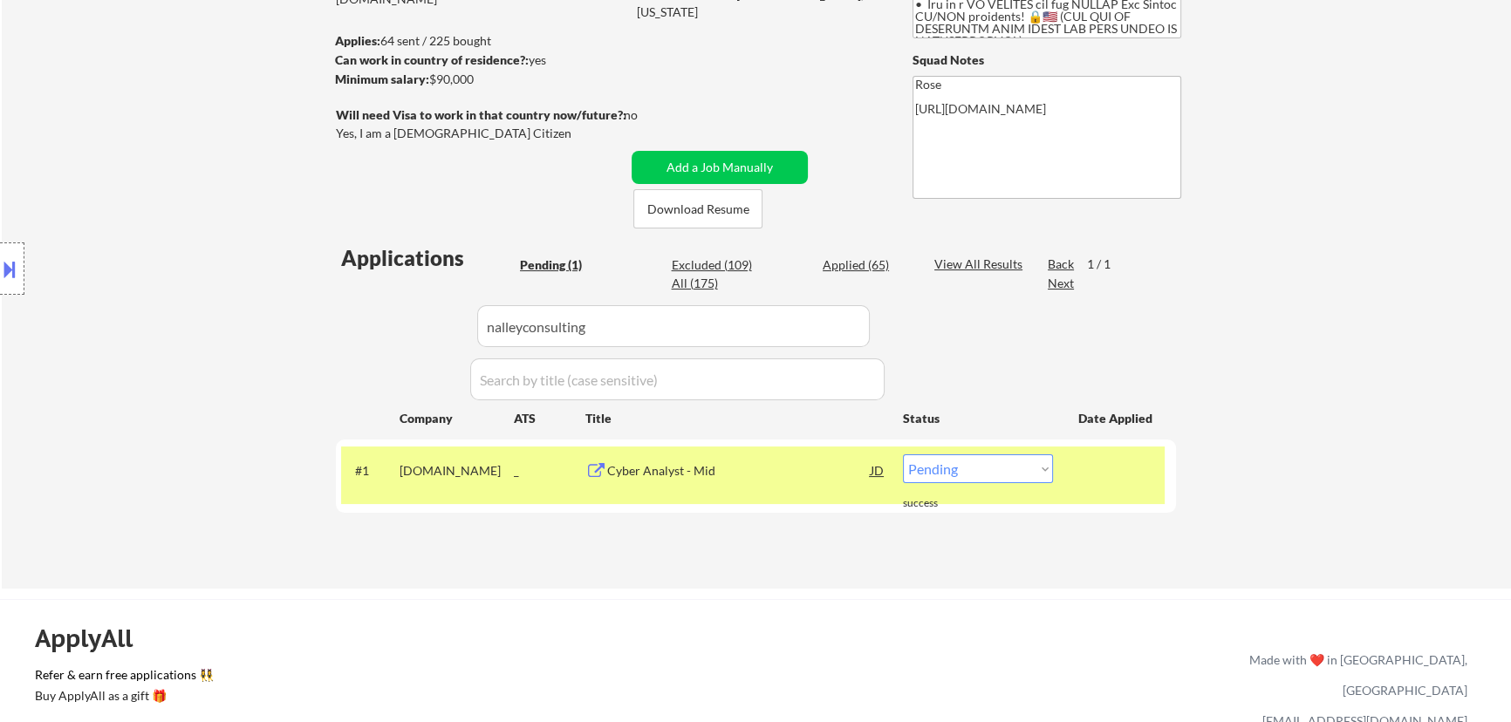
click at [1005, 467] on select "Choose an option... Pending Applied Excluded (Questions) Excluded (Expired) Exc…" at bounding box center [978, 468] width 150 height 29
select select ""applied""
click at [903, 454] on select "Choose an option... Pending Applied Excluded (Questions) Excluded (Expired) Exc…" at bounding box center [978, 468] width 150 height 29
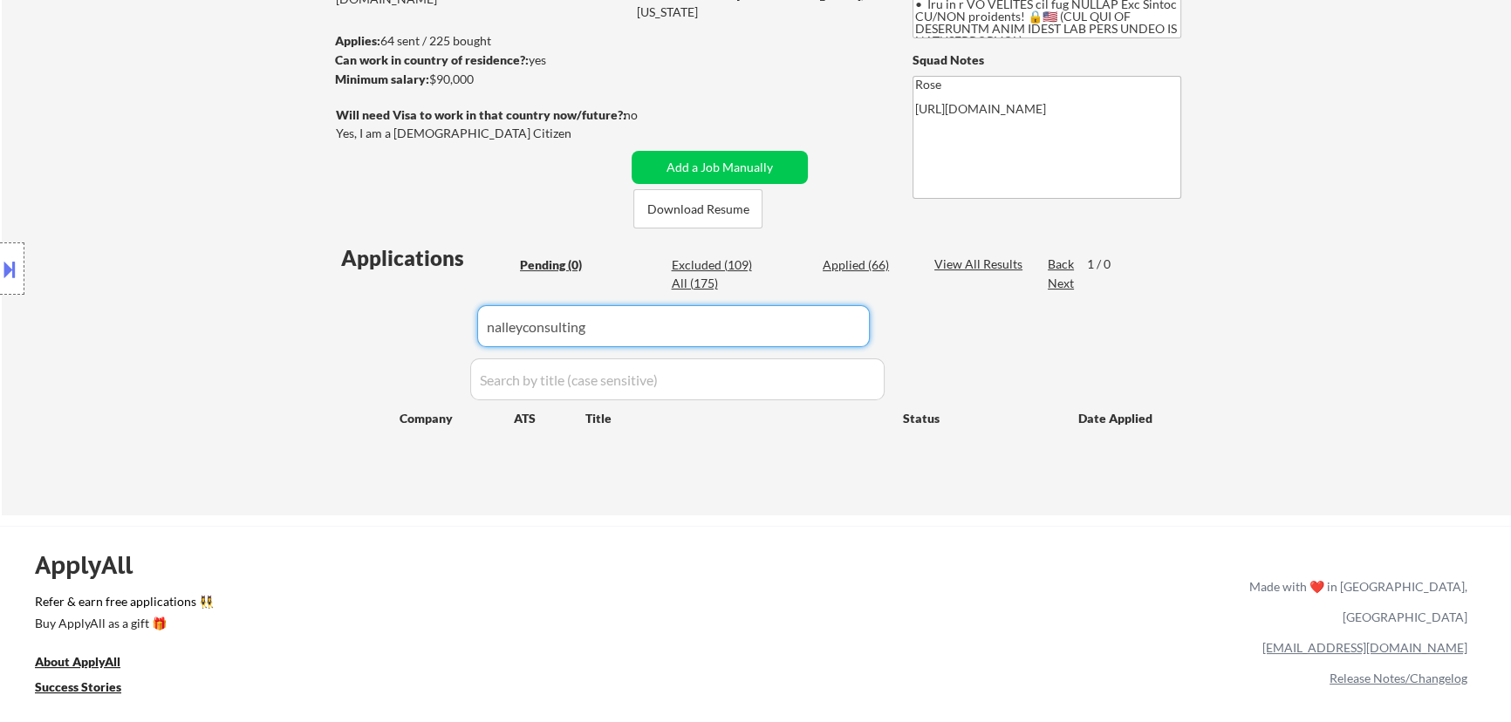
drag, startPoint x: 554, startPoint y: 298, endPoint x: 400, endPoint y: 323, distance: 155.4
click at [401, 323] on div "Applications Pending (0) Excluded (109) Applied (66) All (175) View All Results…" at bounding box center [756, 362] width 840 height 239
paste input "[DOMAIN_NAME]"
type input "[DOMAIN_NAME]"
click at [831, 262] on div "Applied (66)" at bounding box center [865, 264] width 87 height 17
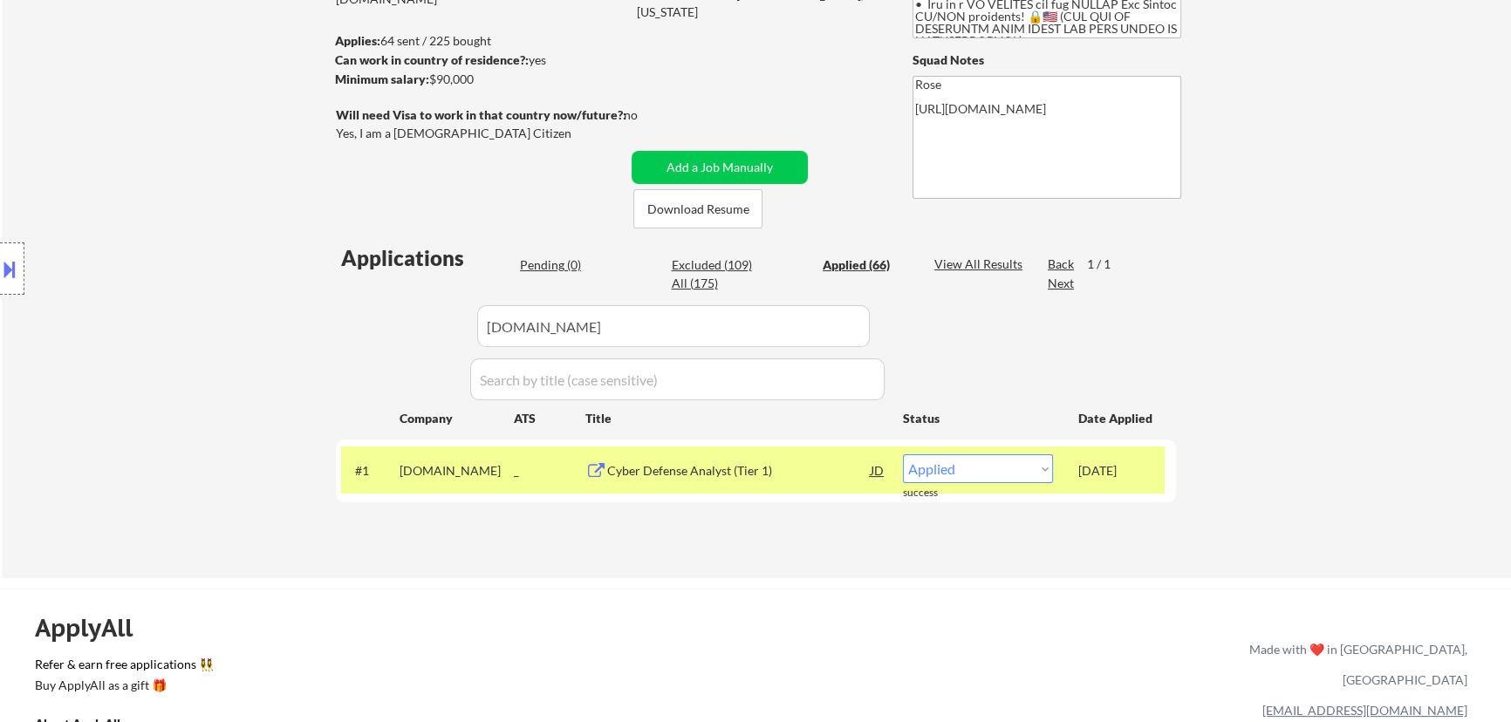
select select ""applied""
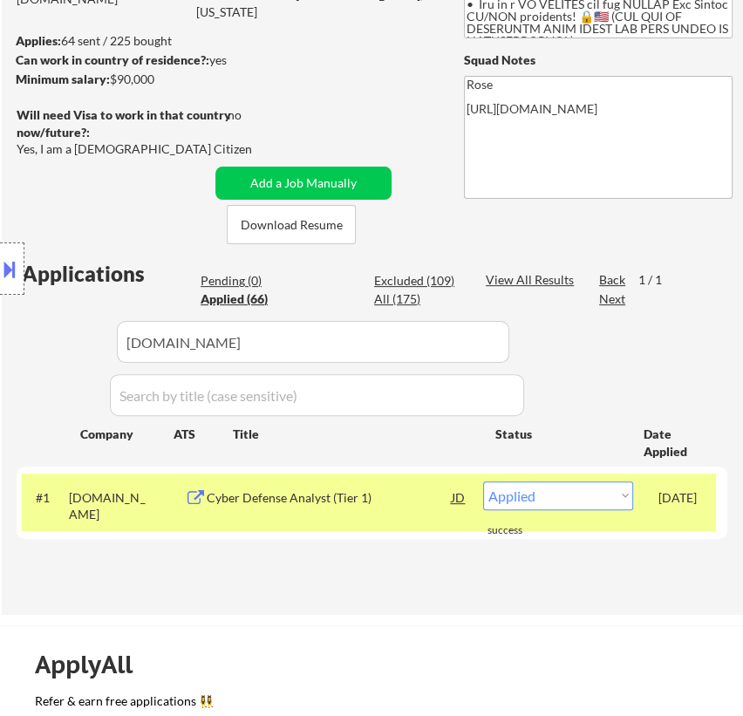
drag, startPoint x: 273, startPoint y: 356, endPoint x: 82, endPoint y: 359, distance: 191.0
click at [82, 359] on div "Location Inclusions:" at bounding box center [156, 269] width 312 height 324
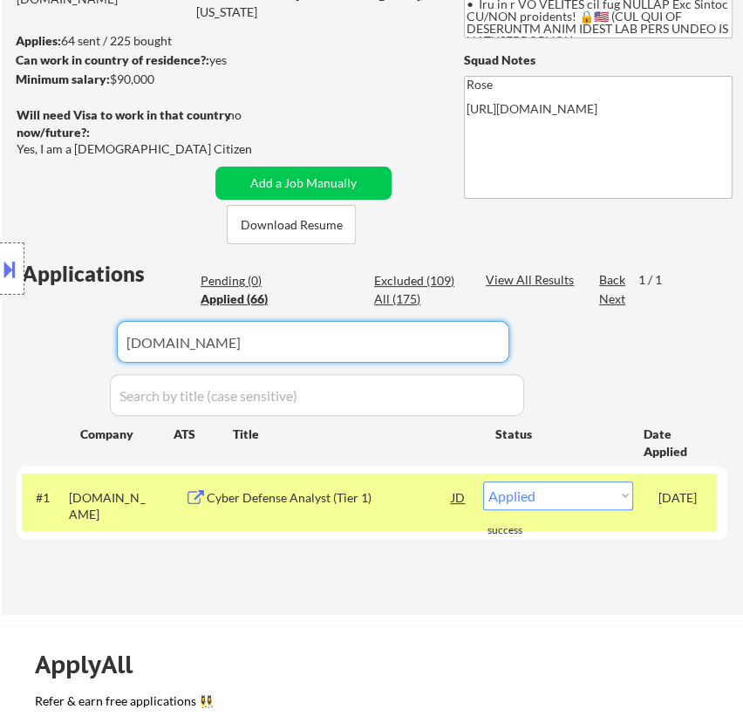
click at [475, 353] on input "input" at bounding box center [313, 342] width 392 height 42
drag, startPoint x: 336, startPoint y: 350, endPoint x: 38, endPoint y: 359, distance: 297.5
click at [38, 359] on body "← Return to /applysquad Mailslurp Inbox Job Search Builder Favor Umeobi User Em…" at bounding box center [371, 121] width 743 height 716
click at [228, 277] on div "Location Inclusions:" at bounding box center [156, 269] width 312 height 324
select select ""applied""
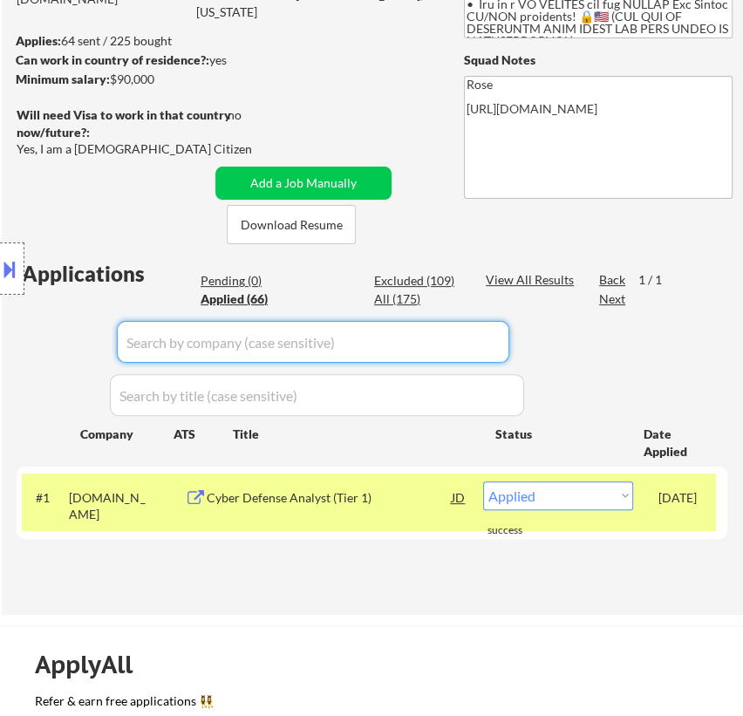
select select ""applied""
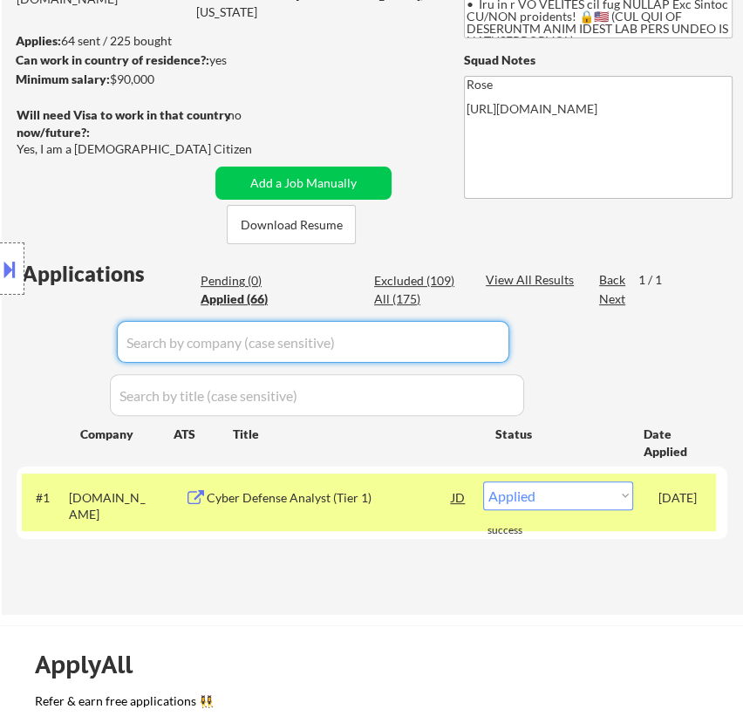
select select ""applied""
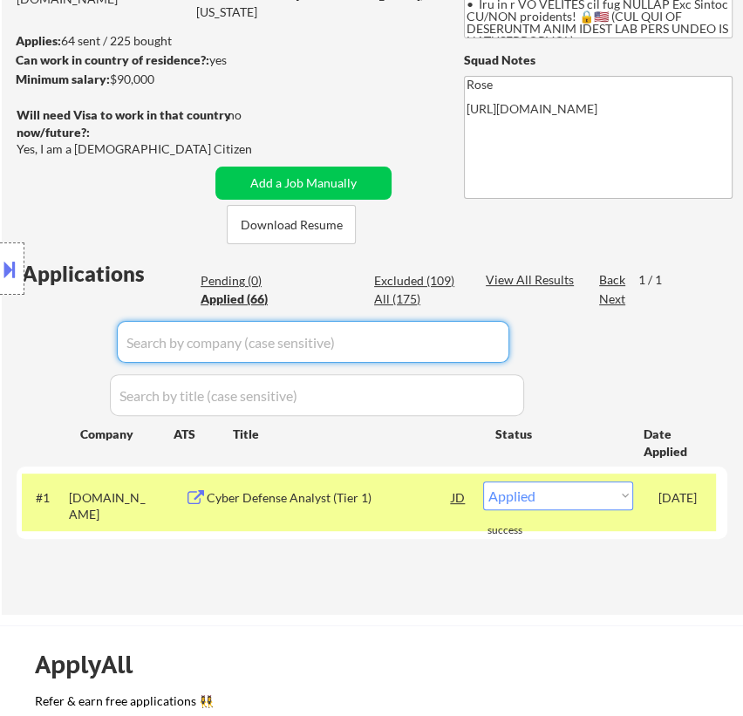
select select ""applied""
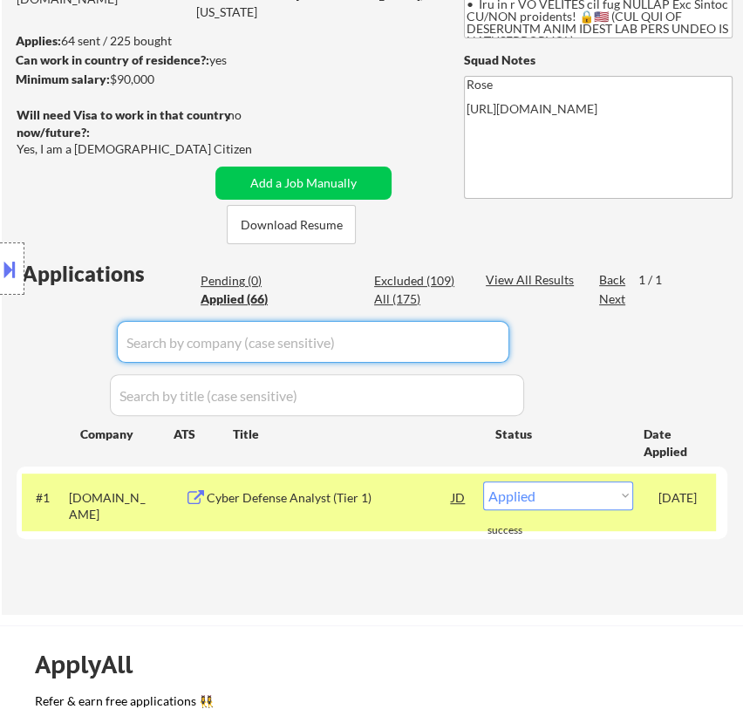
select select ""applied""
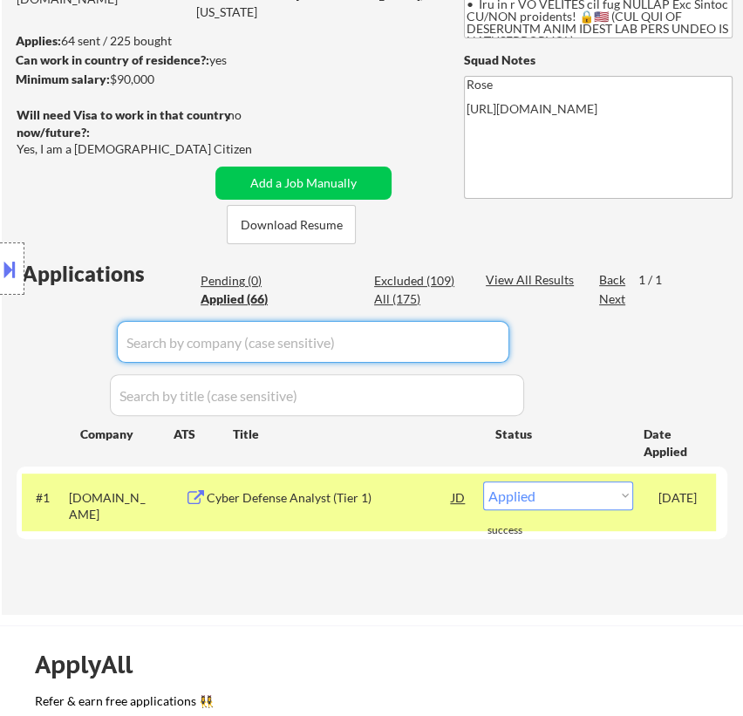
select select ""applied""
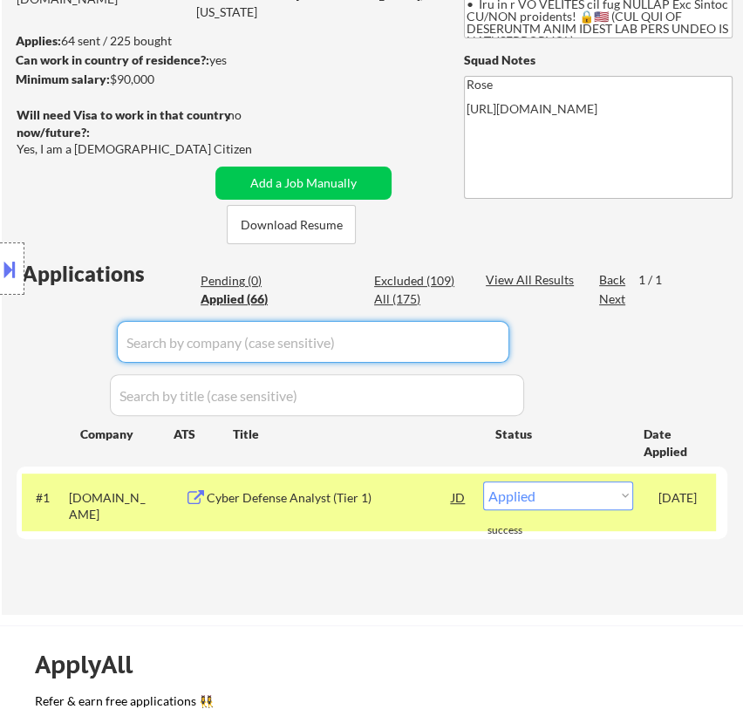
select select ""applied""
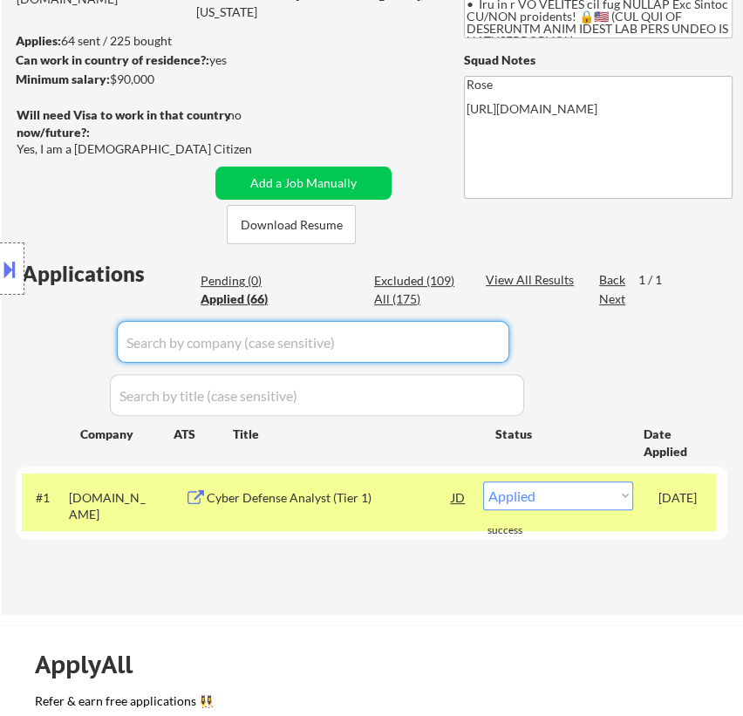
select select ""applied""
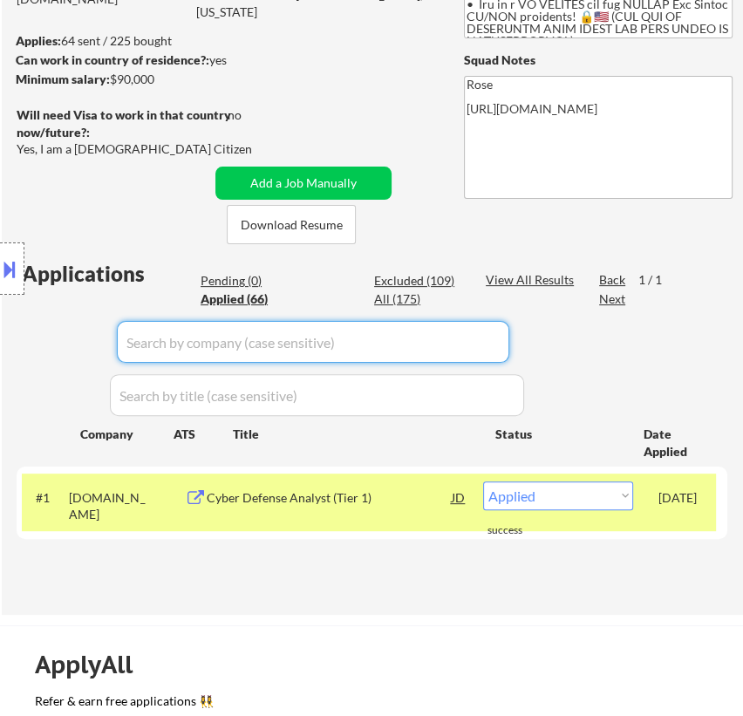
select select ""applied""
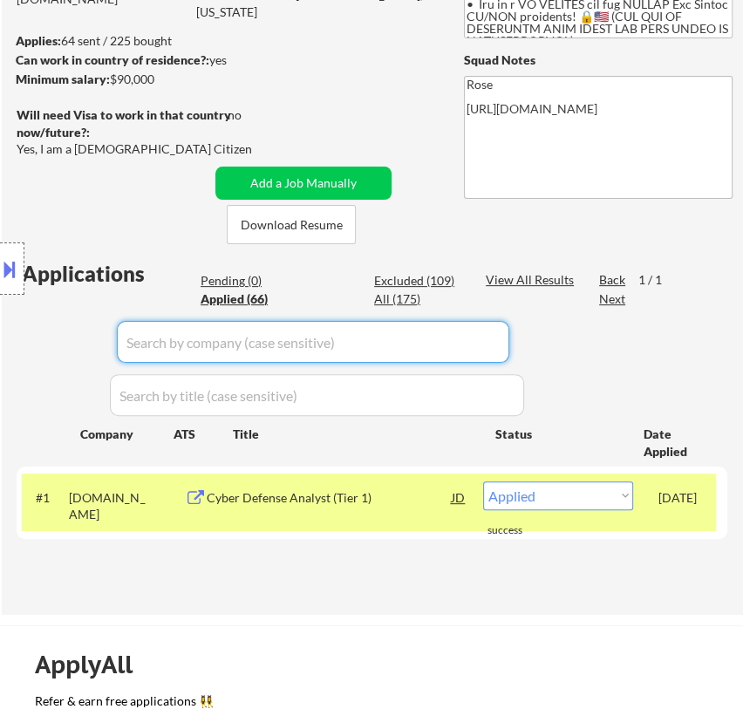
select select ""applied""
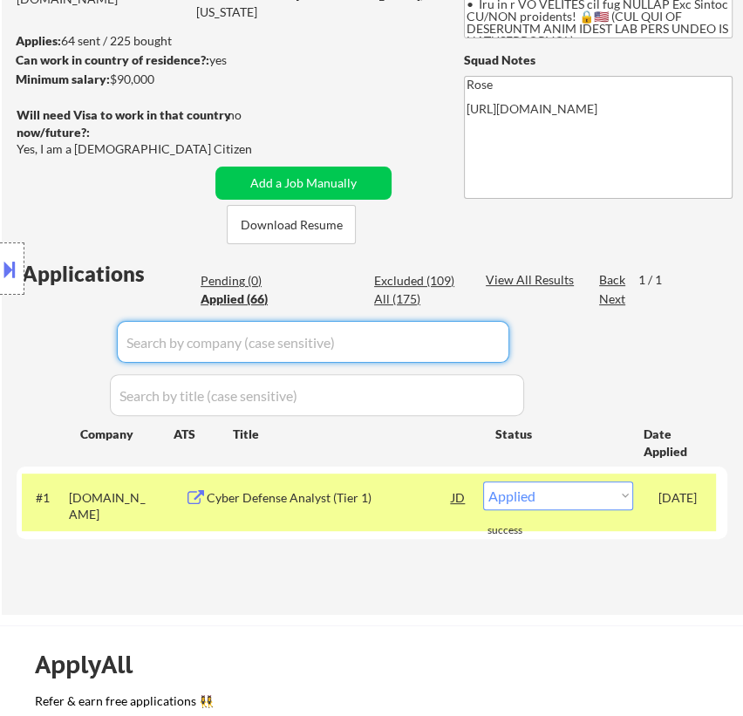
select select ""applied""
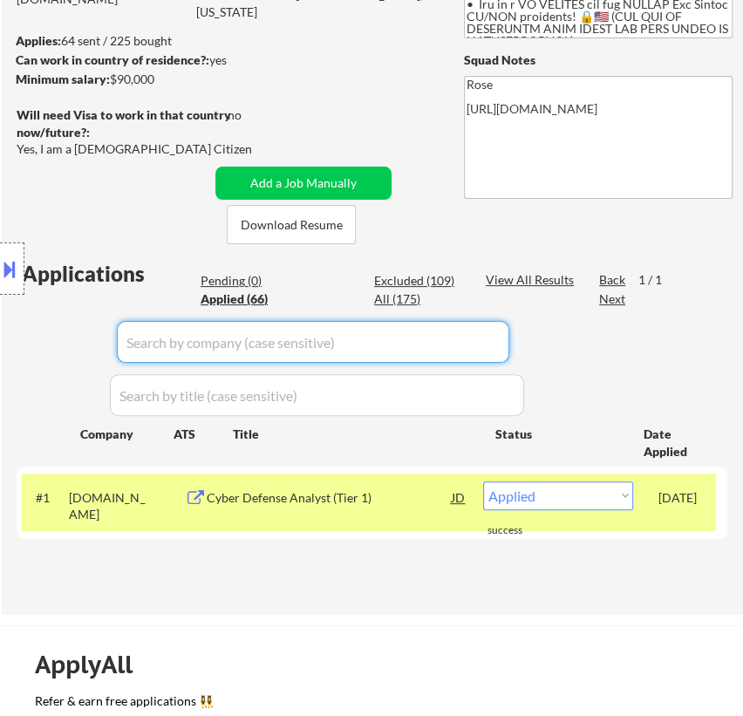
select select ""applied""
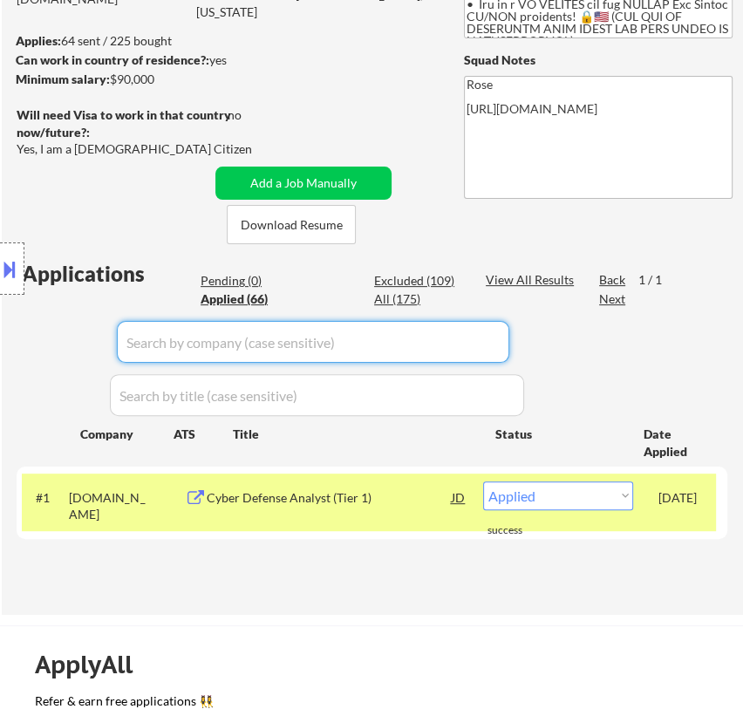
select select ""applied""
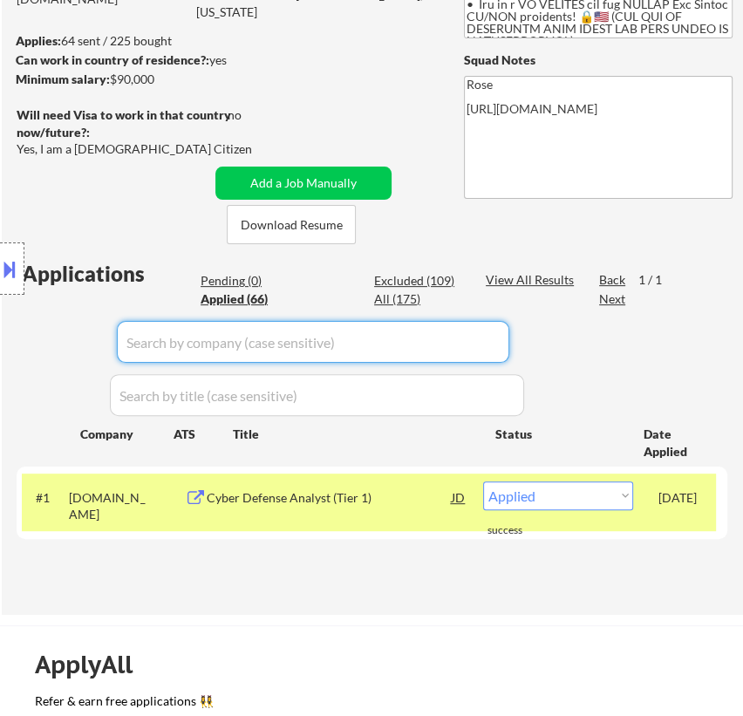
select select ""applied""
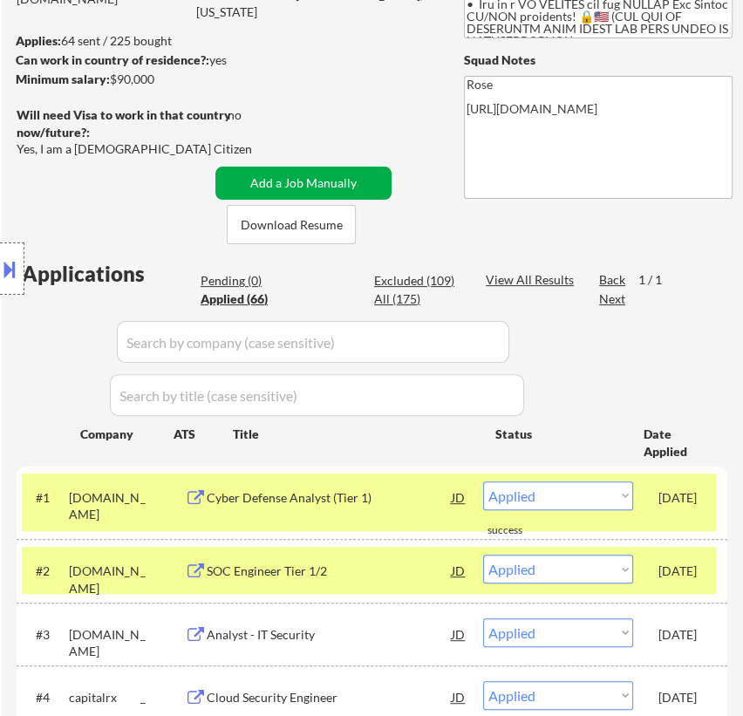
click at [322, 181] on button "Add a Job Manually" at bounding box center [303, 183] width 176 height 33
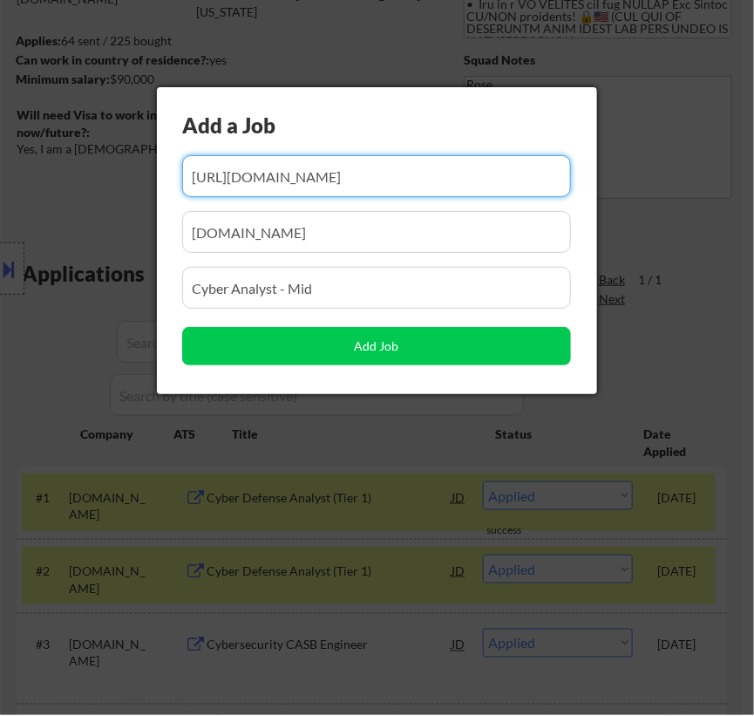
scroll to position [0, 106]
click at [707, 215] on div at bounding box center [377, 358] width 754 height 716
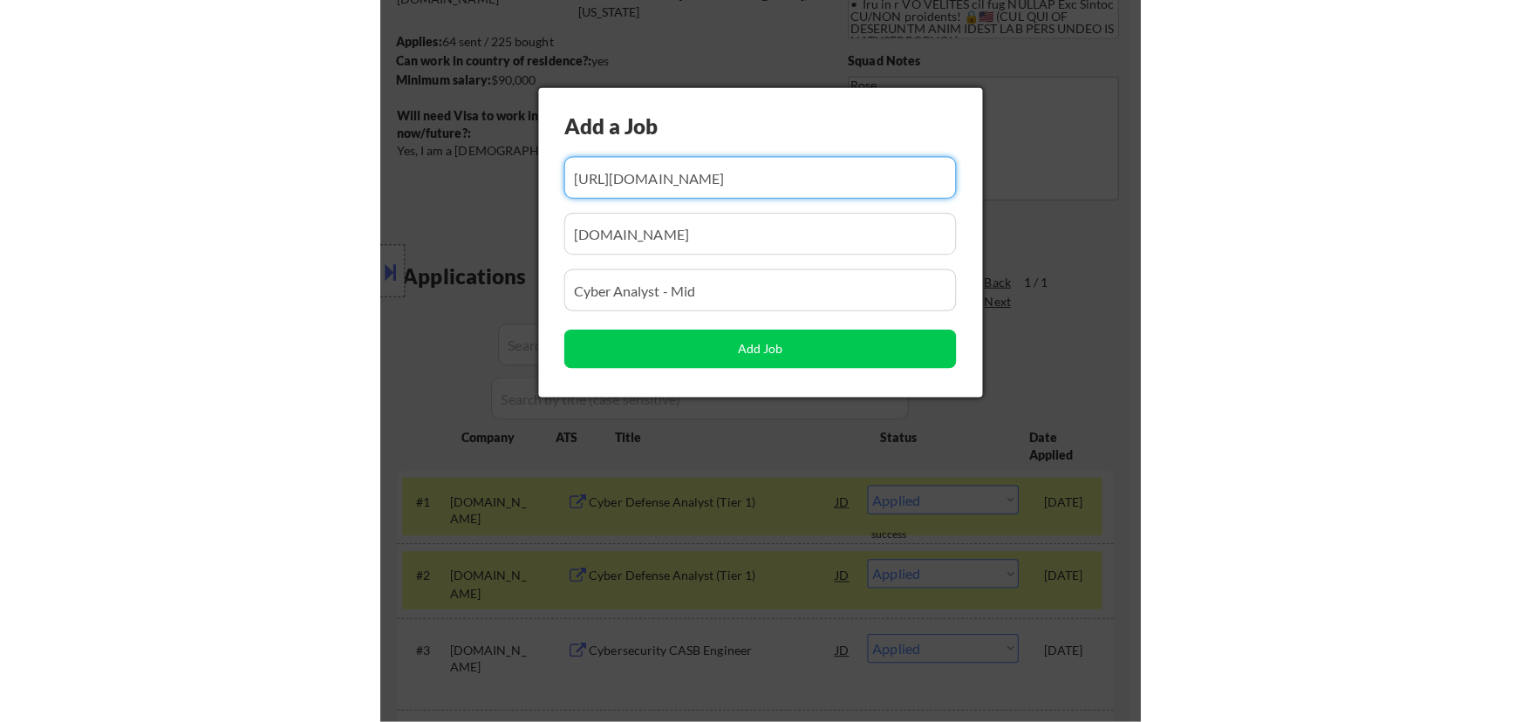
scroll to position [0, 0]
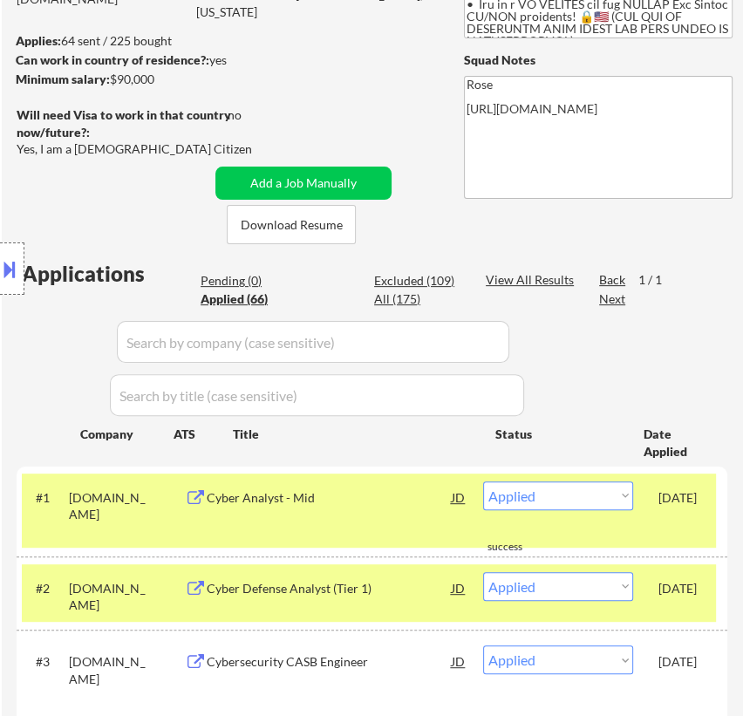
select select ""applied""
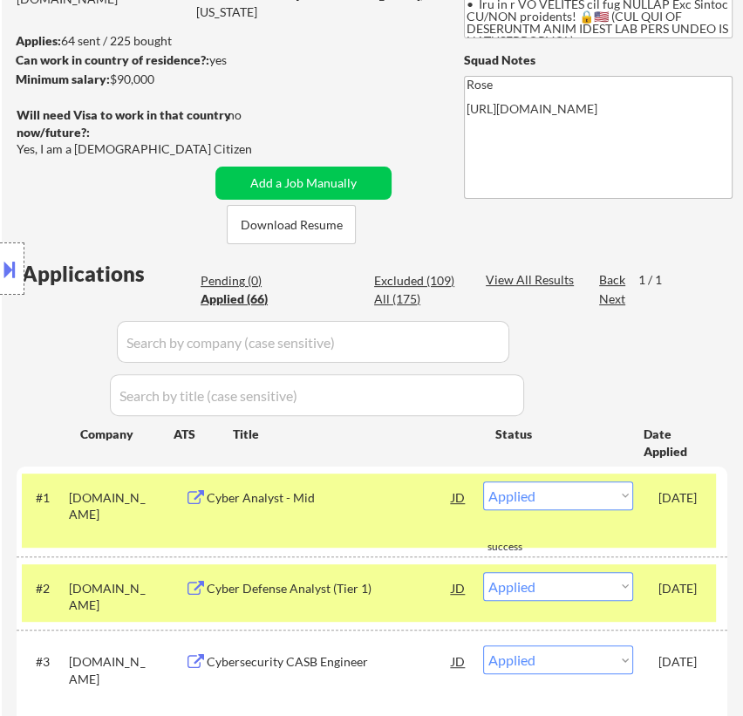
select select ""applied""
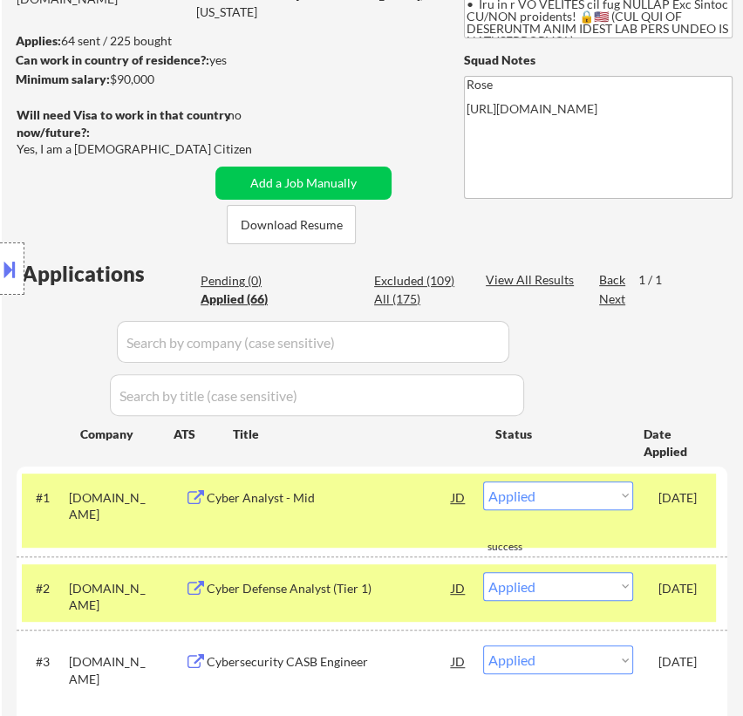
select select ""applied""
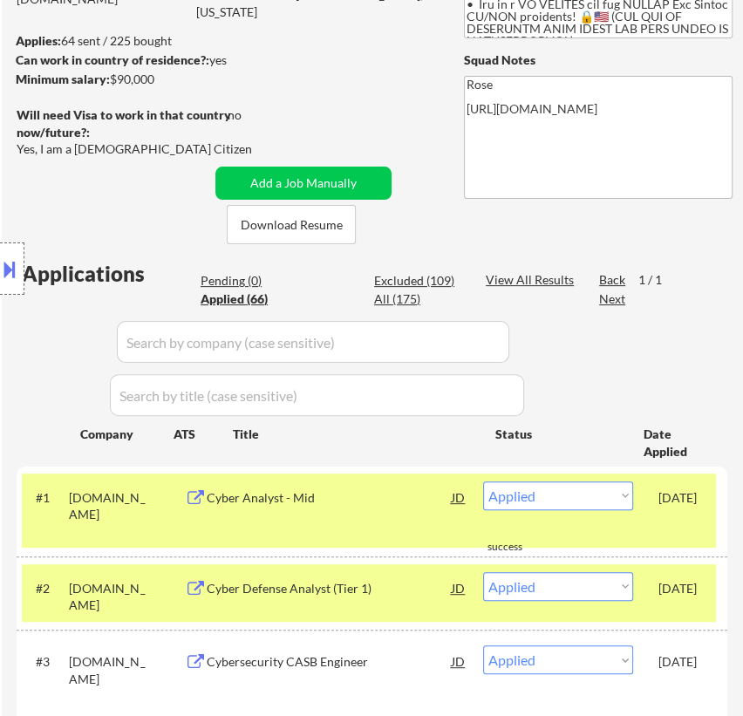
select select ""applied""
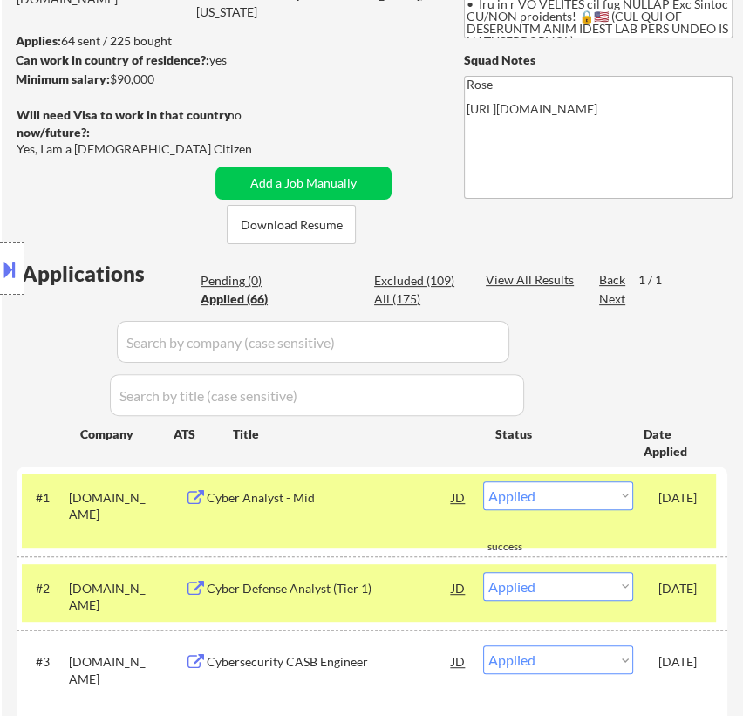
select select ""applied""
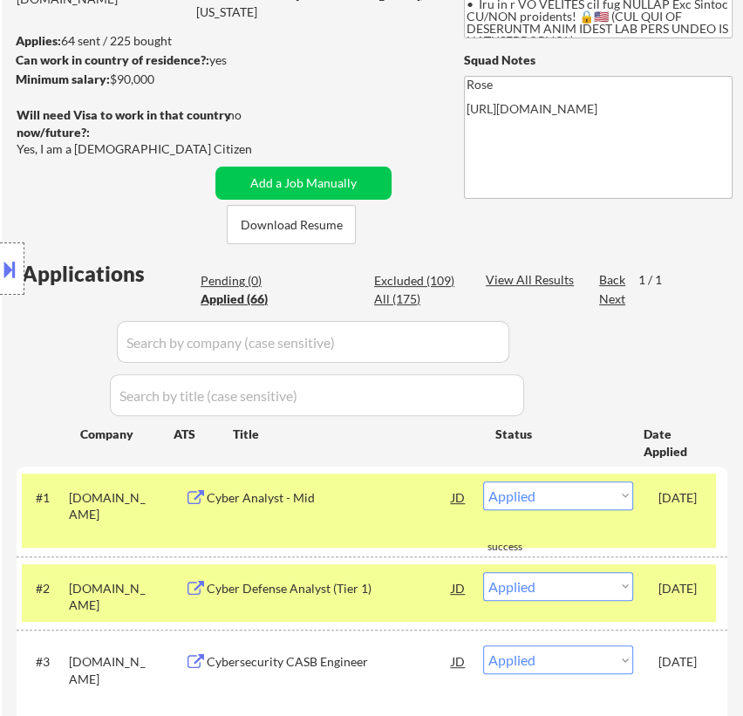
select select ""applied""
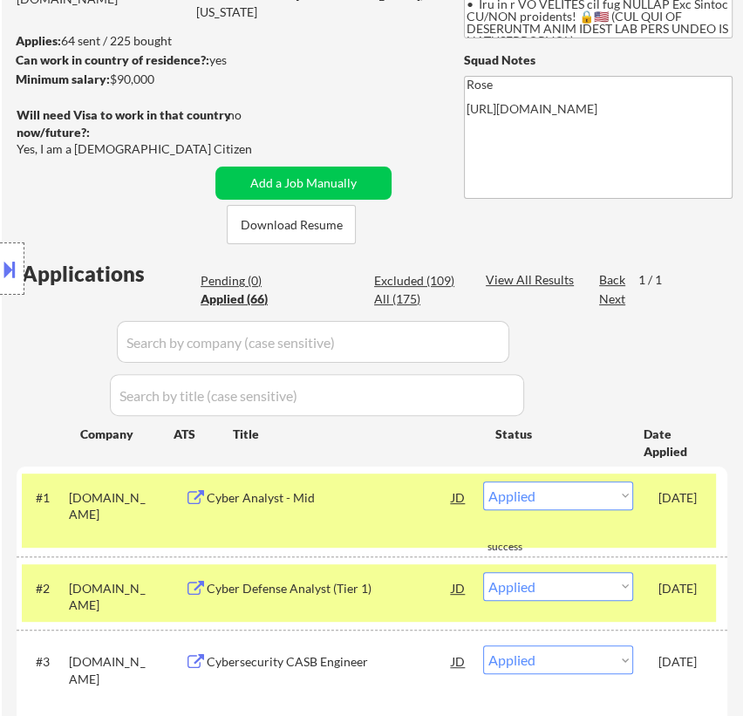
select select ""applied""
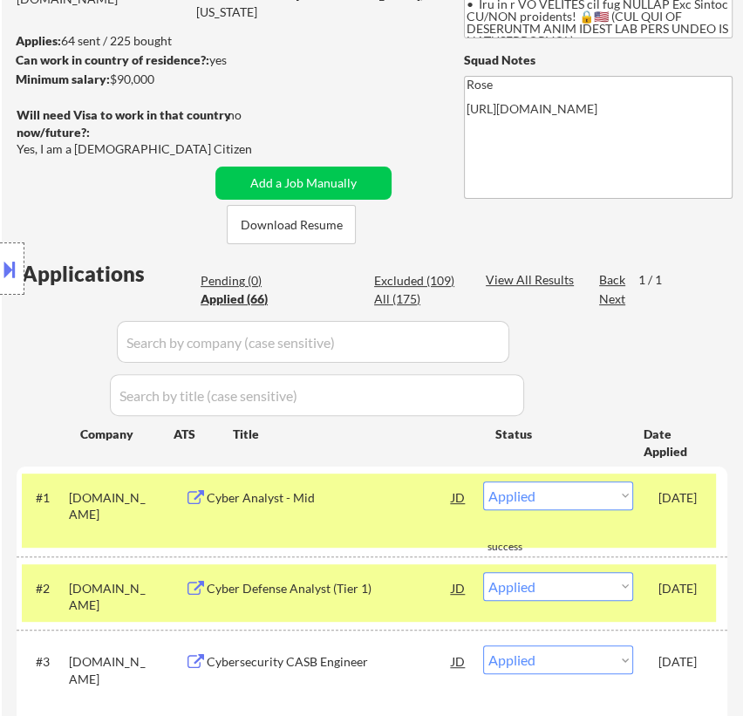
select select ""applied""
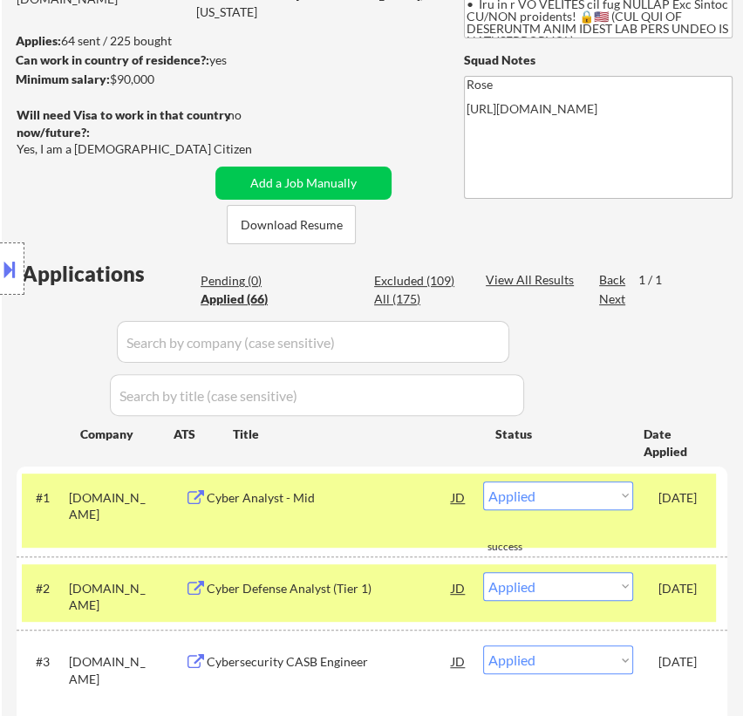
select select ""applied""
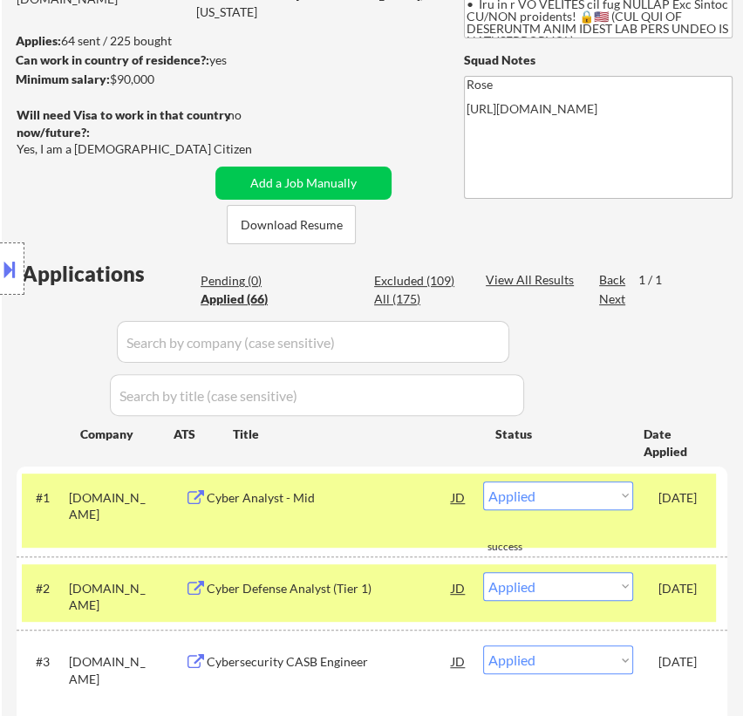
select select ""applied""
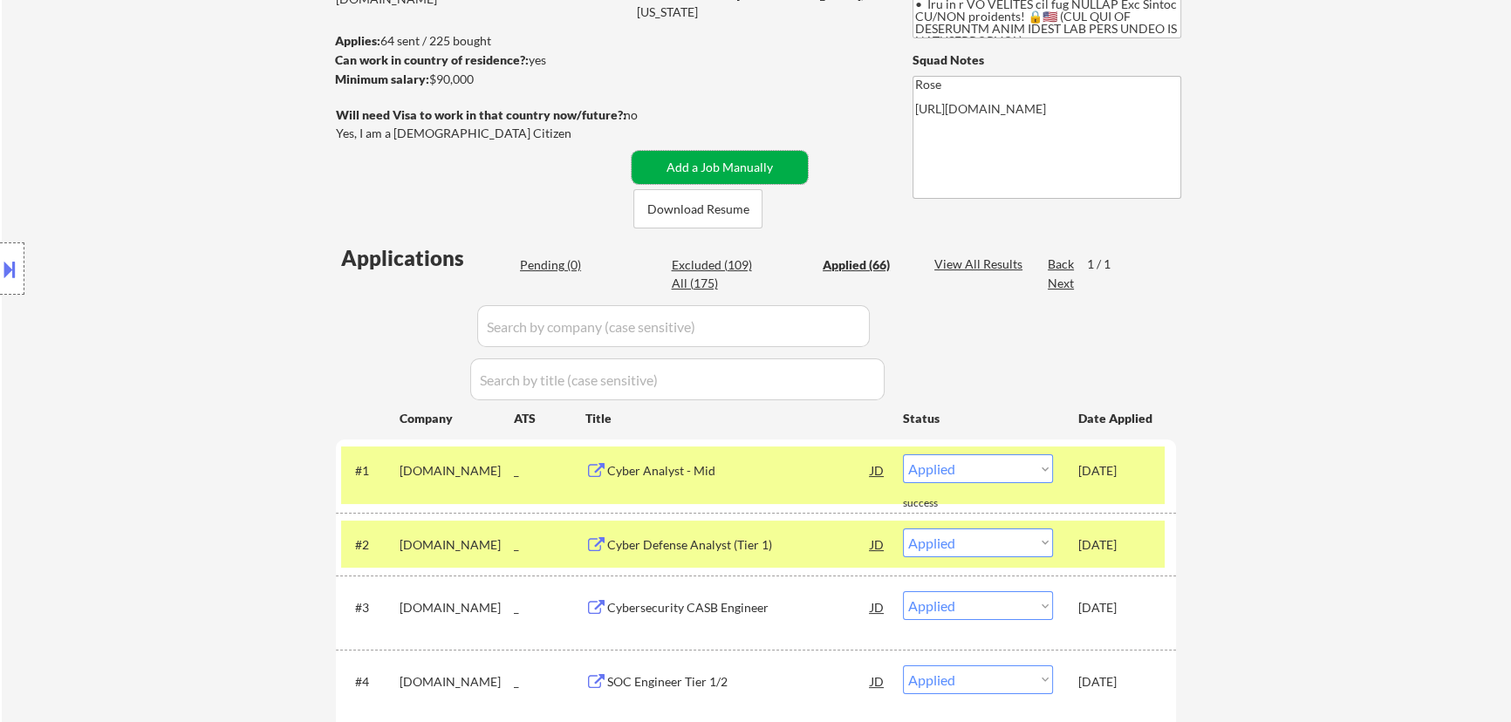
click at [680, 171] on button "Add a Job Manually" at bounding box center [719, 167] width 176 height 33
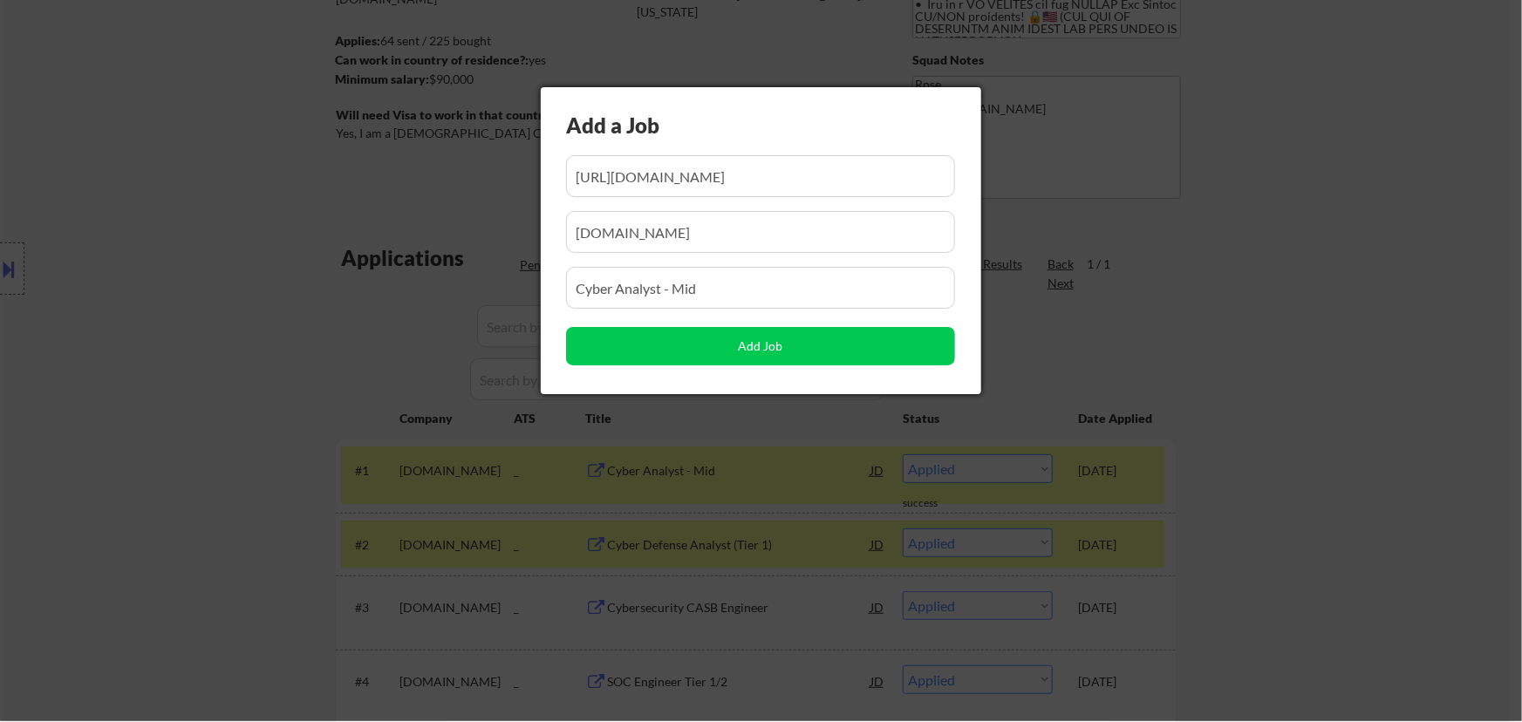
scroll to position [0, 106]
drag, startPoint x: 501, startPoint y: 193, endPoint x: 509, endPoint y: 203, distance: 13.6
click at [499, 193] on div at bounding box center [761, 361] width 1522 height 722
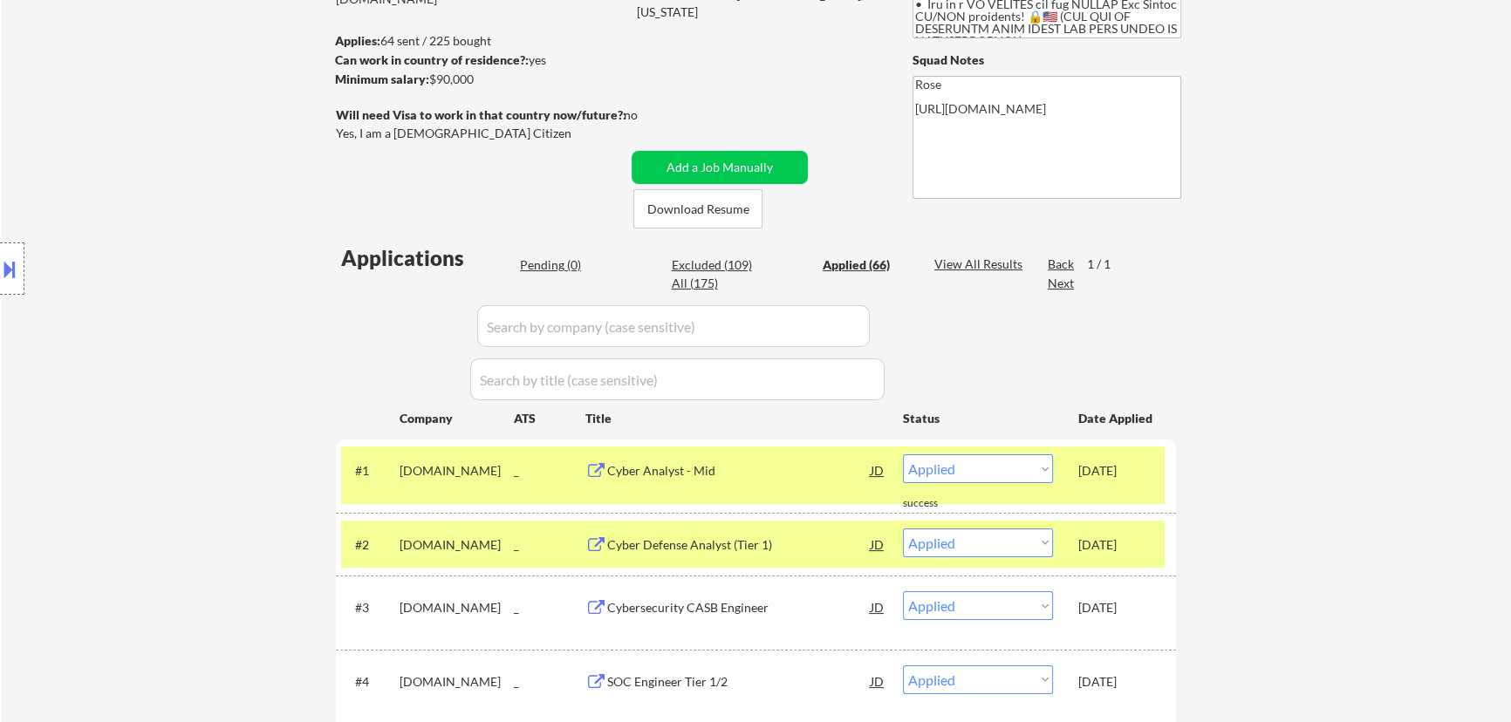
click at [546, 259] on div "Pending (0)" at bounding box center [563, 264] width 87 height 17
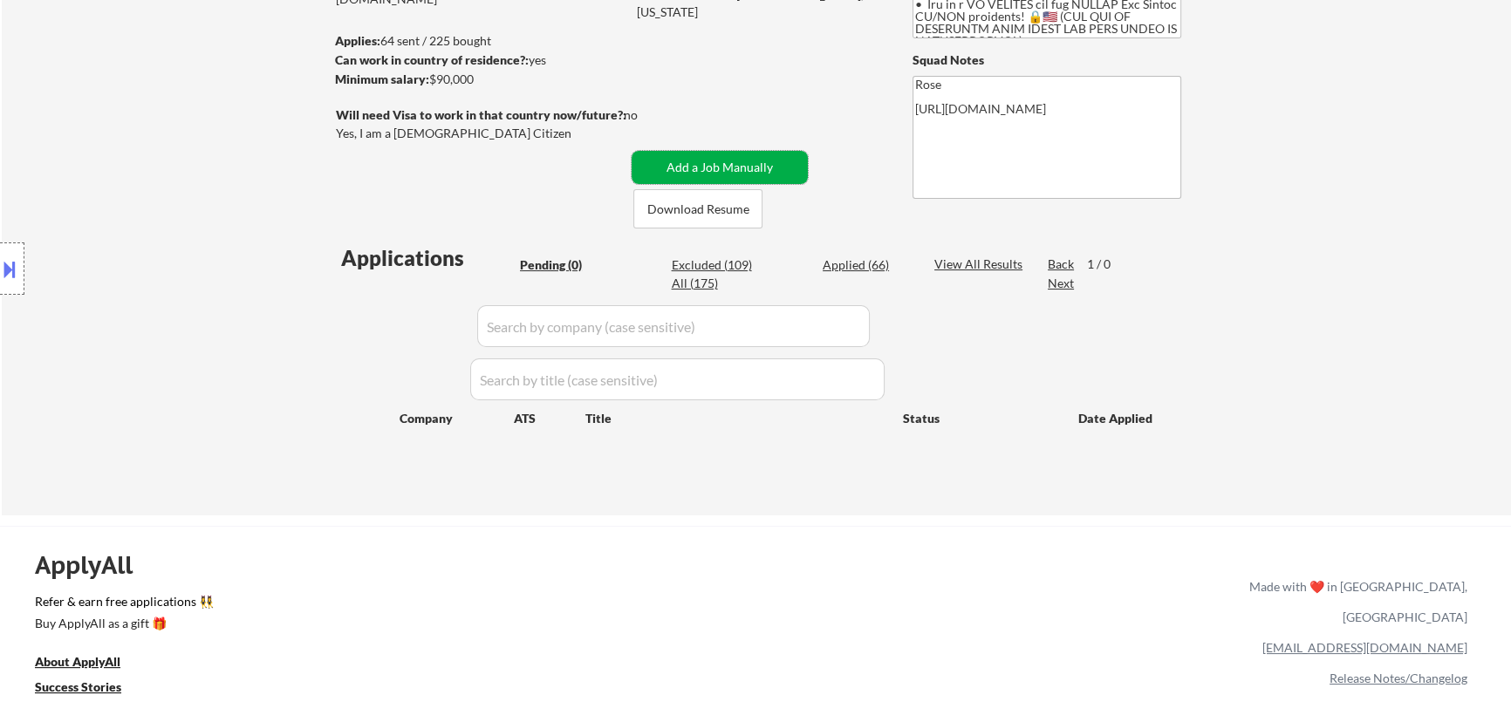
click at [726, 174] on button "Add a Job Manually" at bounding box center [719, 167] width 176 height 33
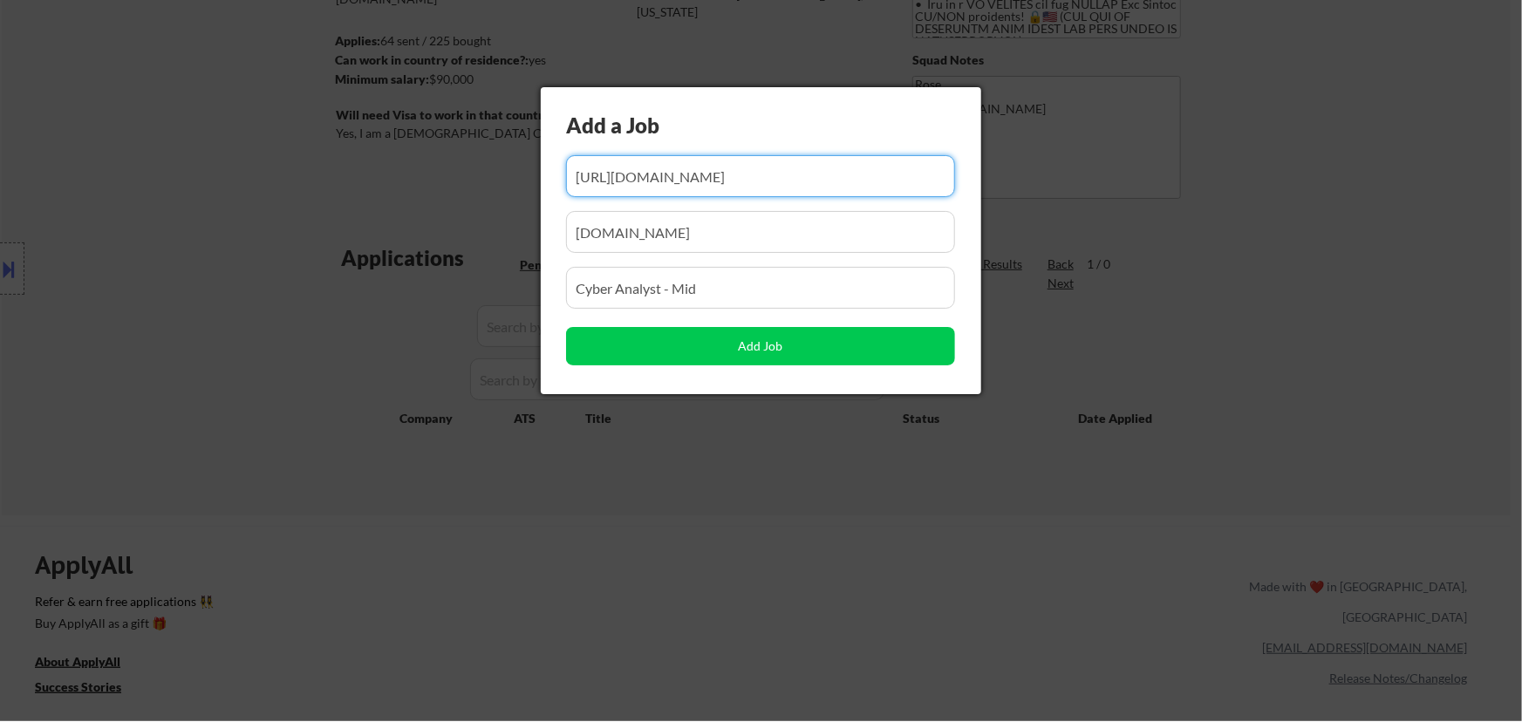
scroll to position [0, 106]
drag, startPoint x: 667, startPoint y: 185, endPoint x: 650, endPoint y: 187, distance: 17.5
click at [651, 187] on input "input" at bounding box center [760, 176] width 389 height 42
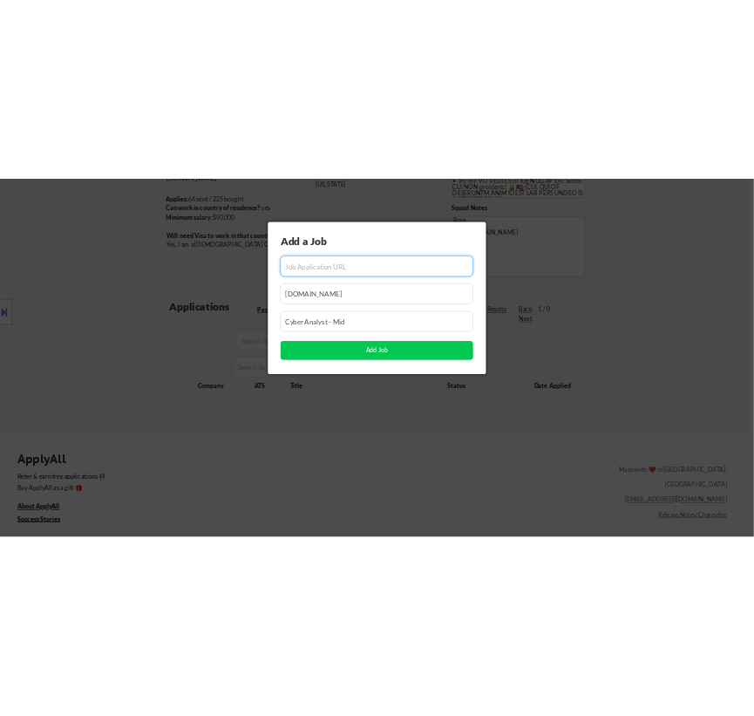
scroll to position [0, 0]
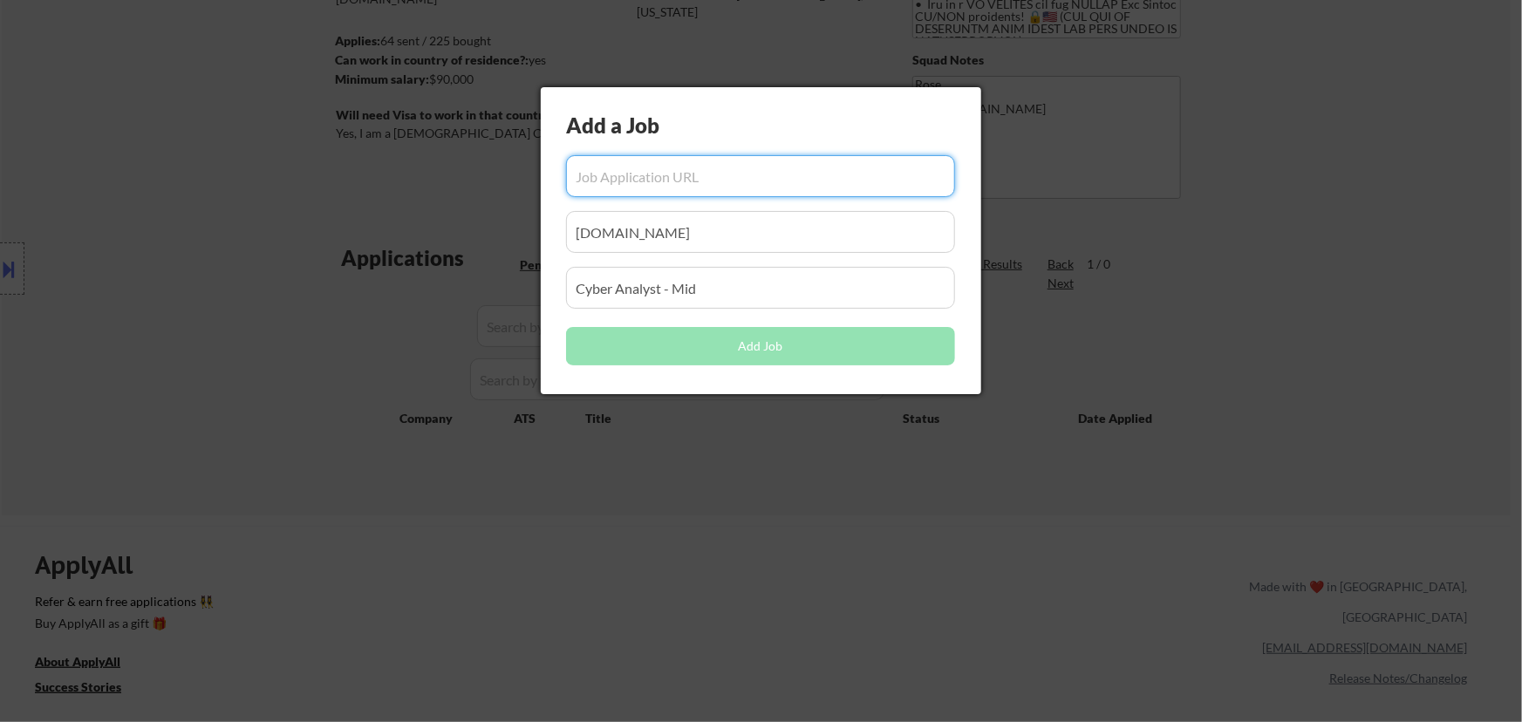
paste input "[URL][DOMAIN_NAME]"
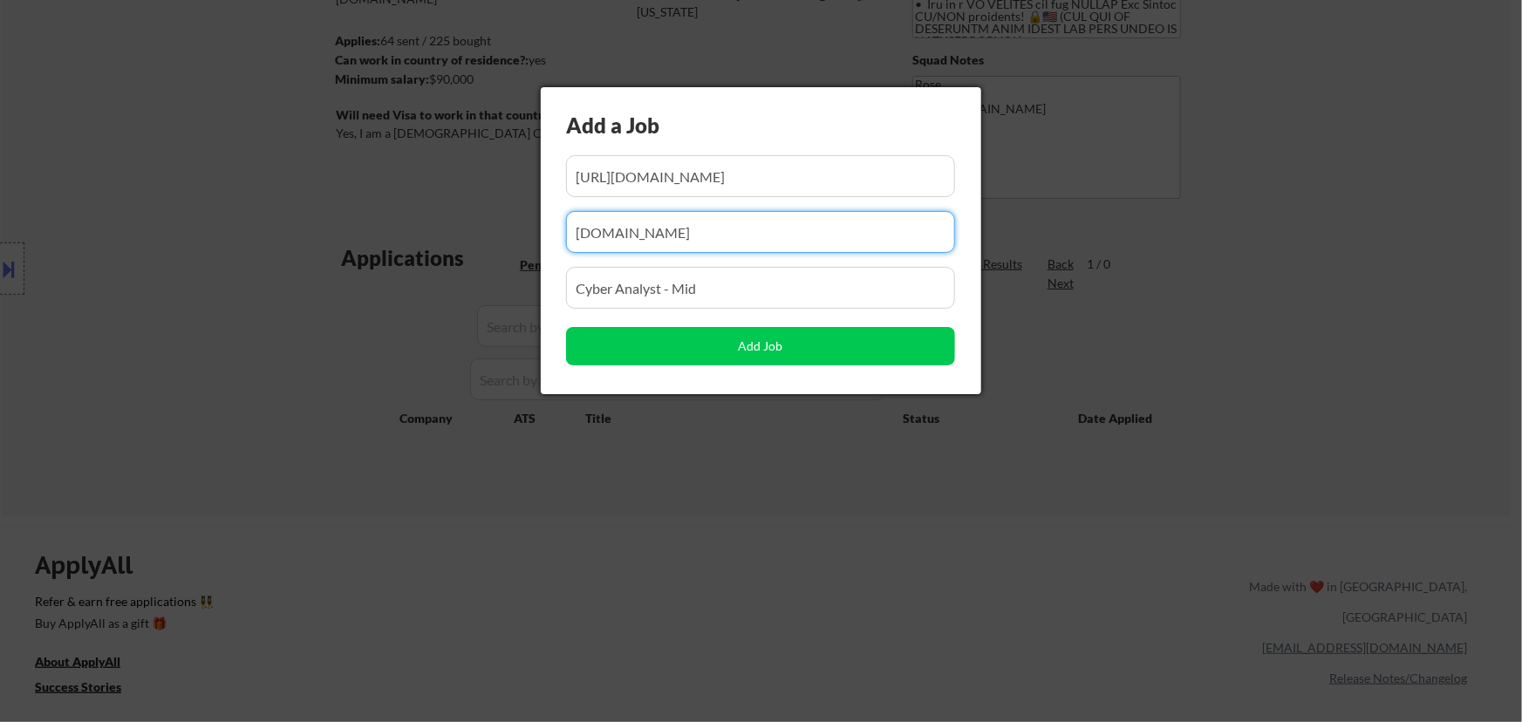
drag, startPoint x: 736, startPoint y: 239, endPoint x: 477, endPoint y: 242, distance: 259.0
click at [478, 243] on body "← Return to /applysquad Mailslurp Inbox Job Search Builder Favor Umeobi User Em…" at bounding box center [761, 124] width 1522 height 722
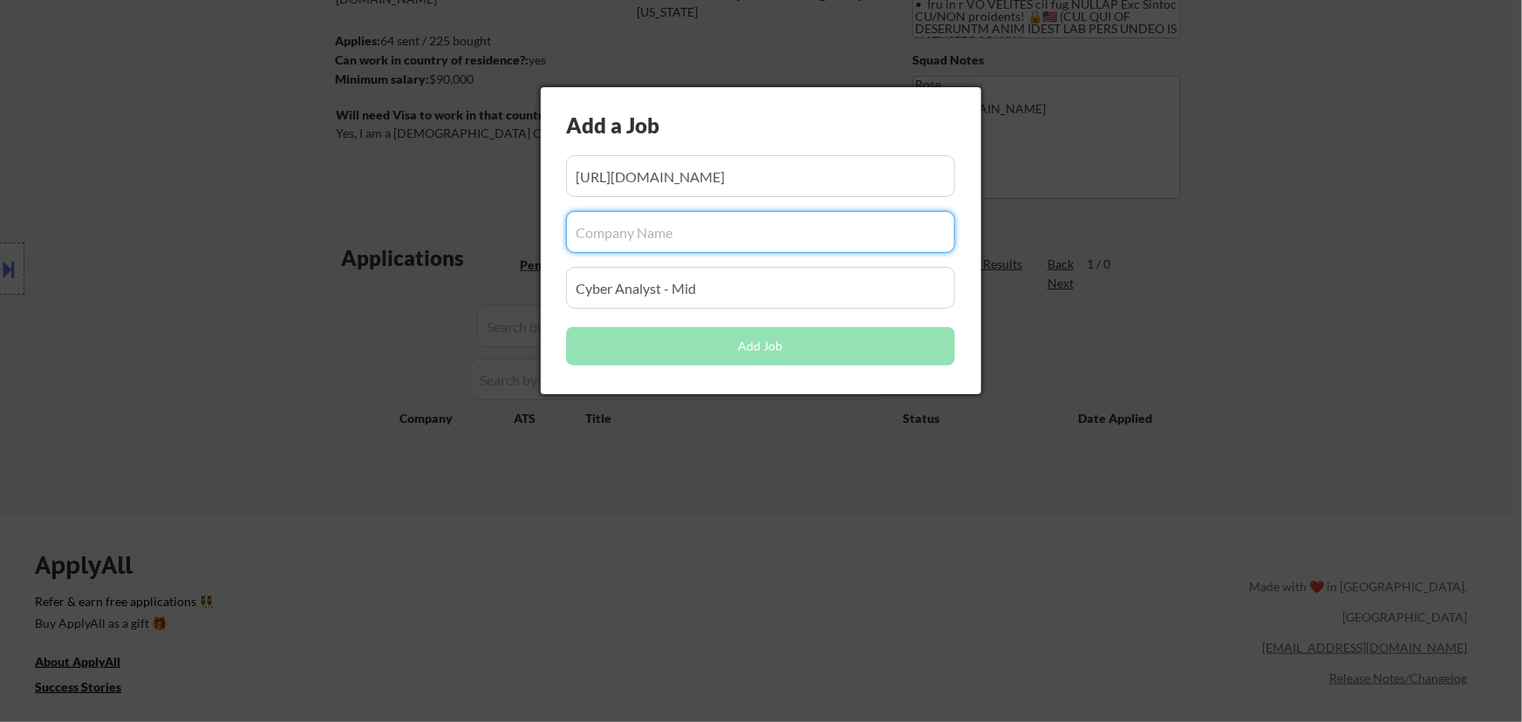
click at [729, 232] on input "input" at bounding box center [760, 232] width 389 height 42
paste input "[DOMAIN_NAME]"
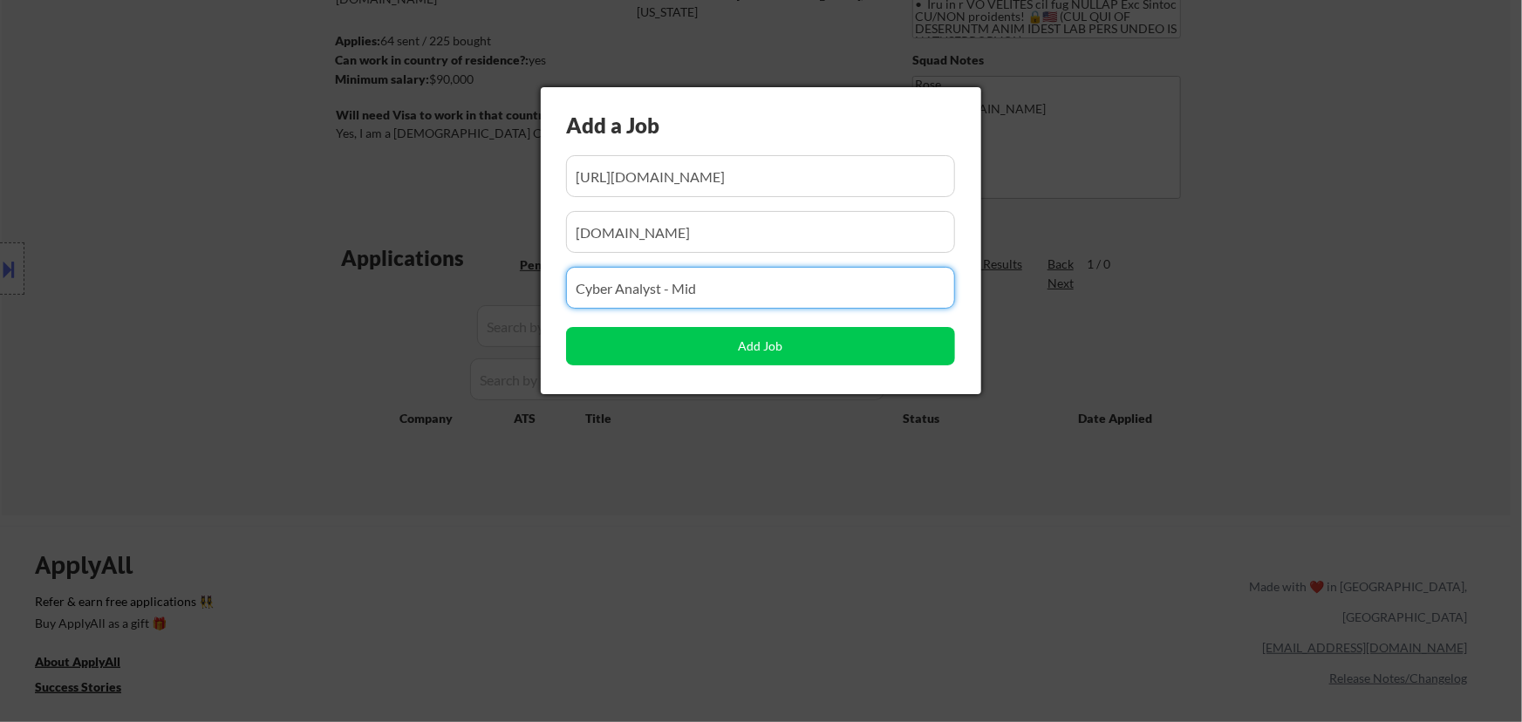
drag, startPoint x: 692, startPoint y: 292, endPoint x: 392, endPoint y: 299, distance: 300.1
click at [392, 299] on body "← Return to /applysquad Mailslurp Inbox Job Search Builder Favor Umeobi User Em…" at bounding box center [761, 124] width 1522 height 722
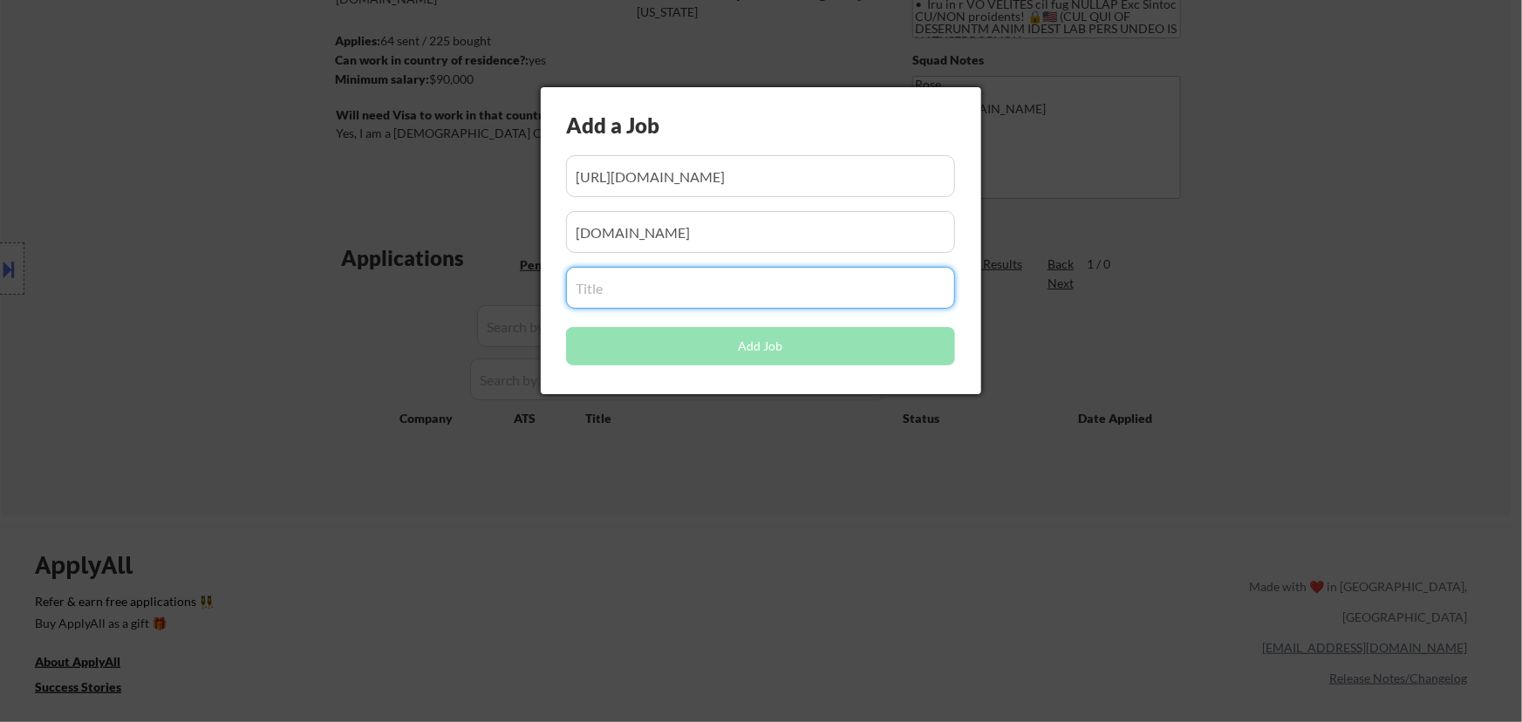
click at [799, 295] on input "input" at bounding box center [760, 288] width 389 height 42
paste input "Cyber Defense Threat Hunting Analyst"
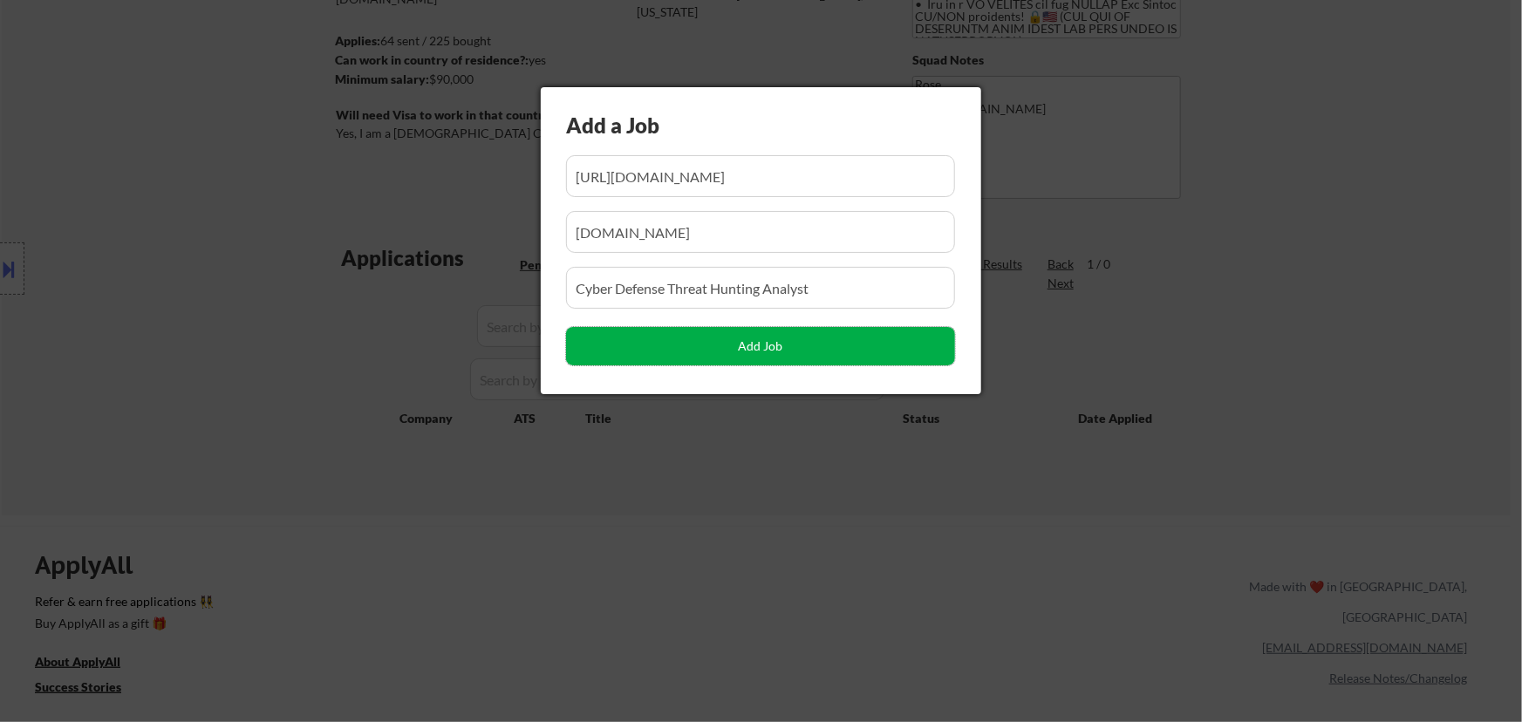
click at [781, 345] on button "Add Job" at bounding box center [760, 346] width 389 height 38
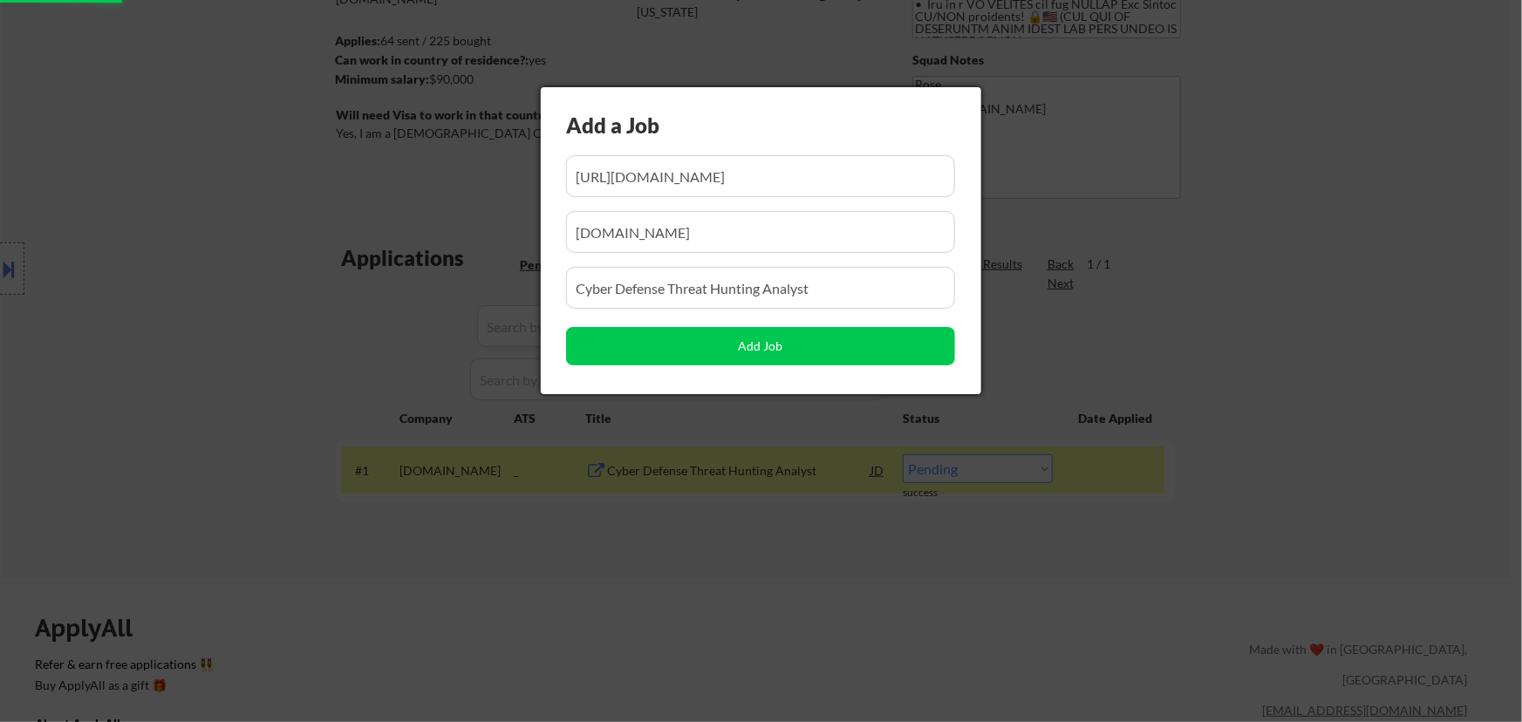
drag, startPoint x: 692, startPoint y: 631, endPoint x: 695, endPoint y: 614, distance: 17.8
click at [692, 632] on div at bounding box center [761, 361] width 1522 height 722
click at [182, 404] on div at bounding box center [761, 361] width 1522 height 722
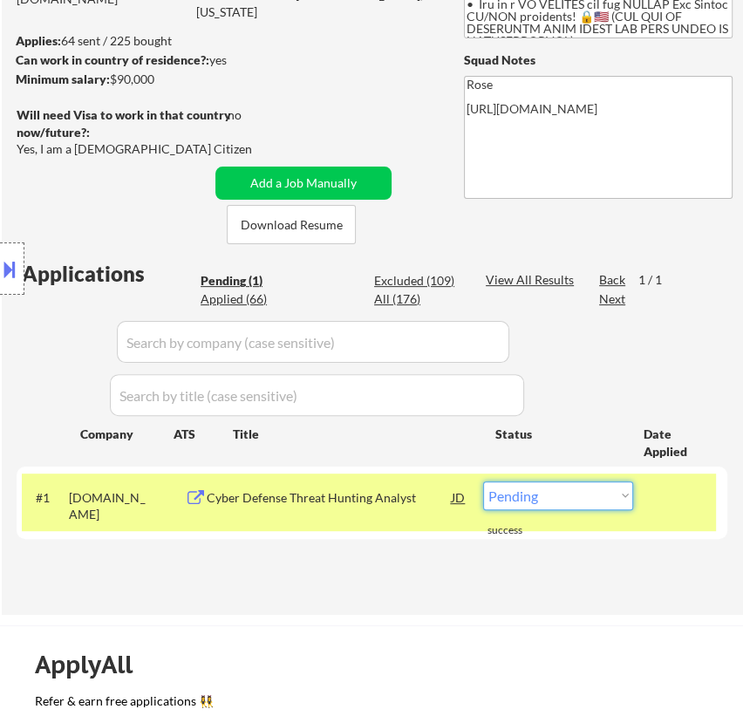
click at [584, 499] on select "Choose an option... Pending Applied Excluded (Questions) Excluded (Expired) Exc…" at bounding box center [558, 495] width 150 height 29
click at [483, 481] on select "Choose an option... Pending Applied Excluded (Questions) Excluded (Expired) Exc…" at bounding box center [558, 495] width 150 height 29
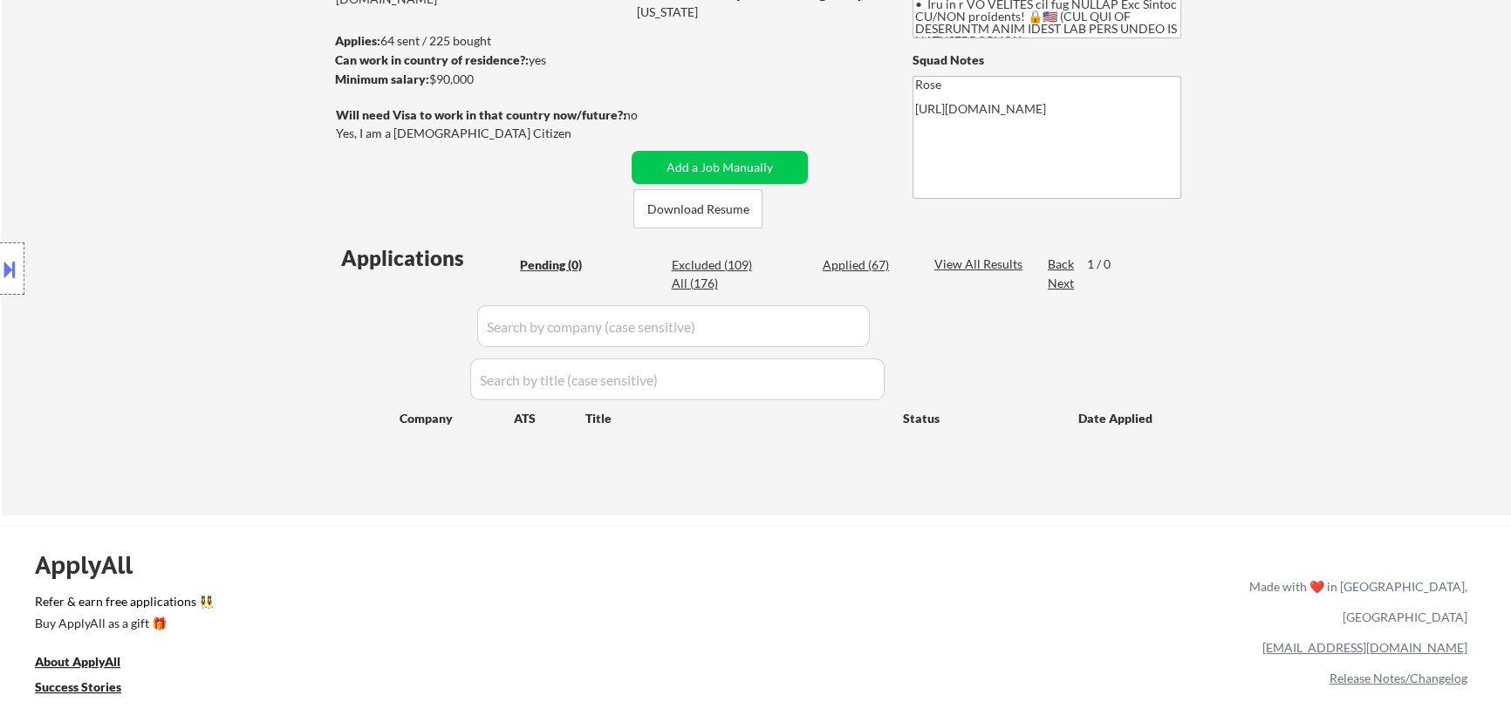
click at [833, 252] on div "Applications Pending (0) Excluded (109) Applied (67) All (176) View All Results…" at bounding box center [756, 362] width 840 height 239
click at [845, 262] on div "Applied (67)" at bounding box center [865, 264] width 87 height 17
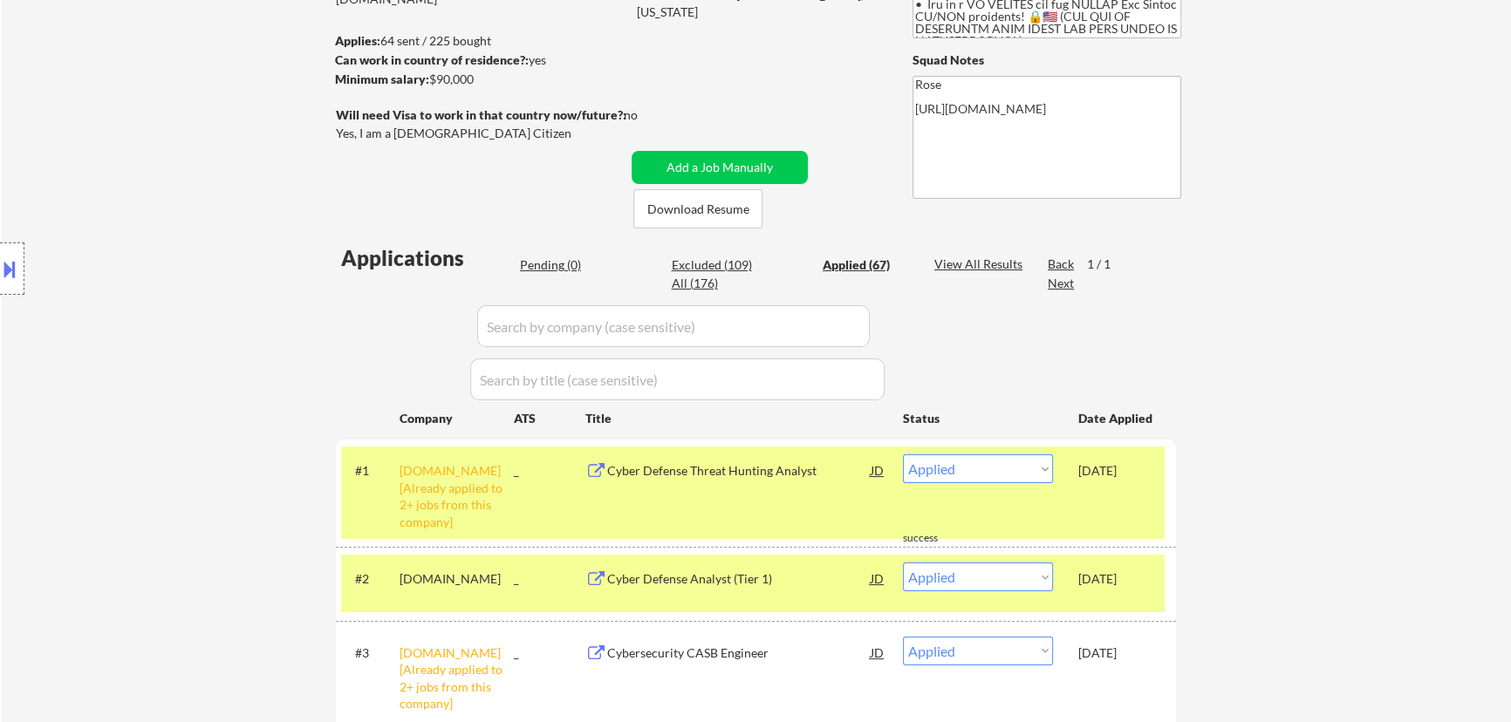
click at [827, 320] on input "input" at bounding box center [673, 326] width 392 height 42
paste input "/ridezum/"
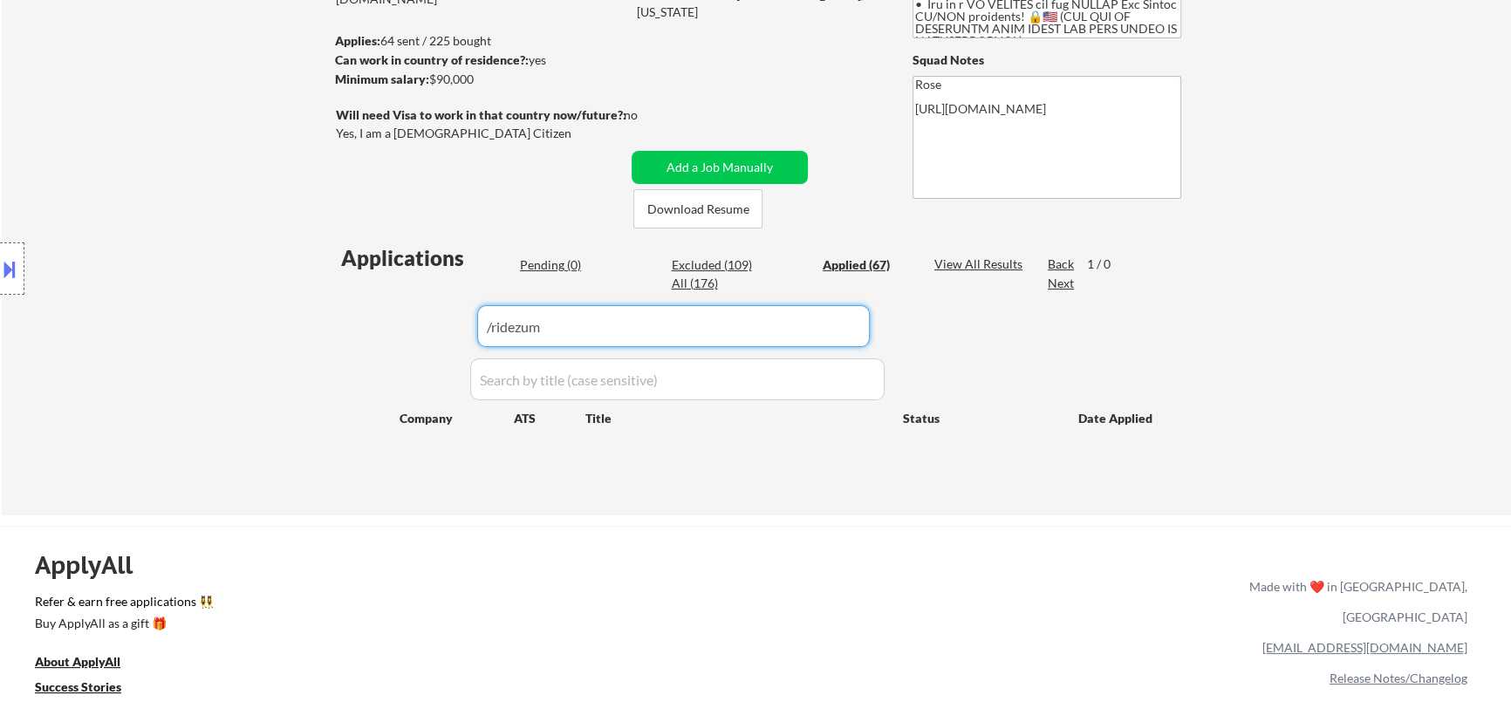
click at [493, 326] on input "input" at bounding box center [673, 326] width 392 height 42
click at [553, 266] on div "Pending (0)" at bounding box center [563, 264] width 87 height 17
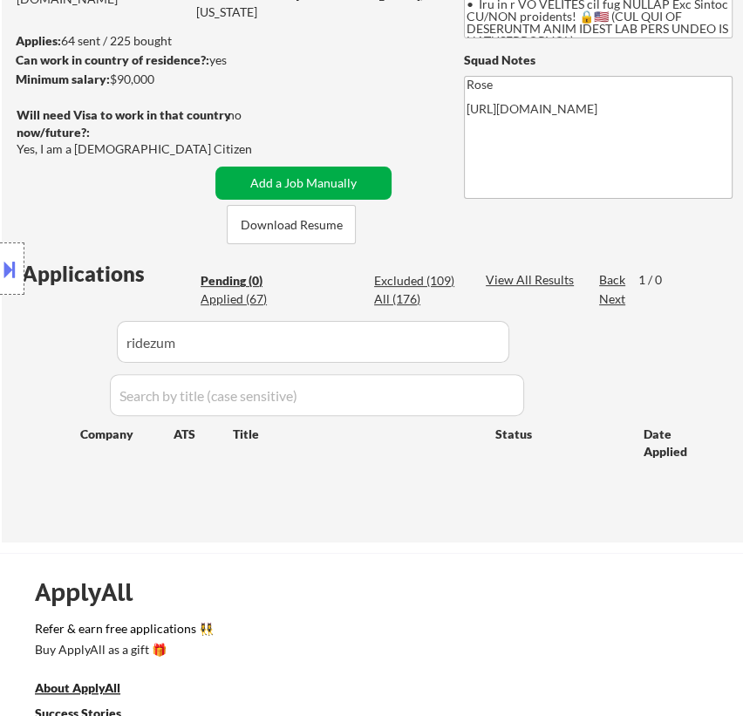
click at [337, 175] on button "Add a Job Manually" at bounding box center [303, 183] width 176 height 33
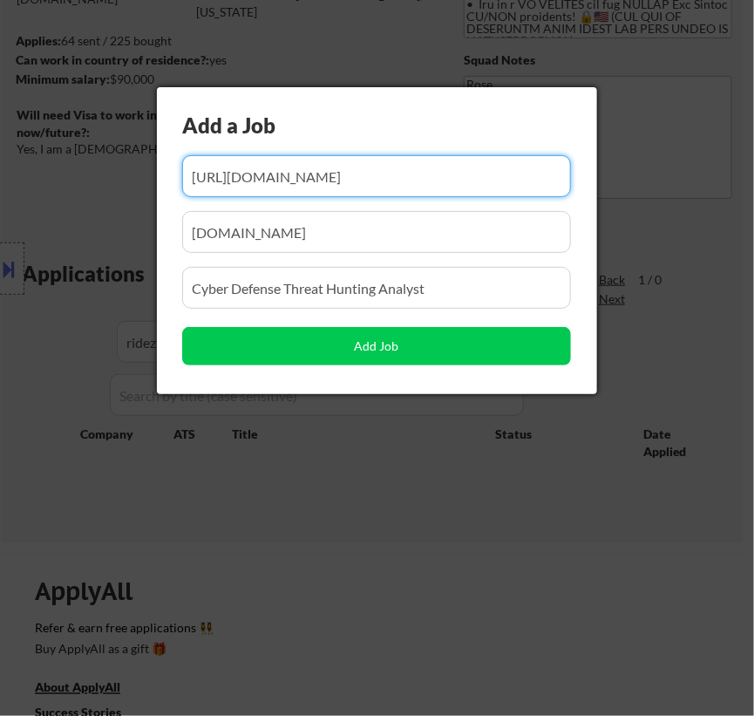
drag, startPoint x: 492, startPoint y: 180, endPoint x: 126, endPoint y: 201, distance: 366.0
click at [127, 201] on body "← Return to /applysquad Mailslurp Inbox Job Search Builder Favor Umeobi User Em…" at bounding box center [377, 121] width 754 height 716
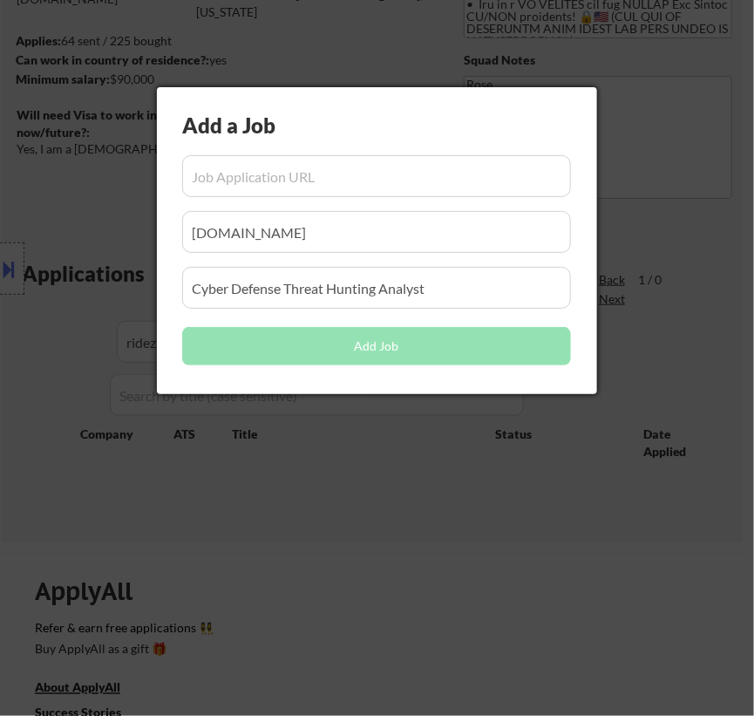
click at [326, 175] on input "input" at bounding box center [376, 176] width 389 height 42
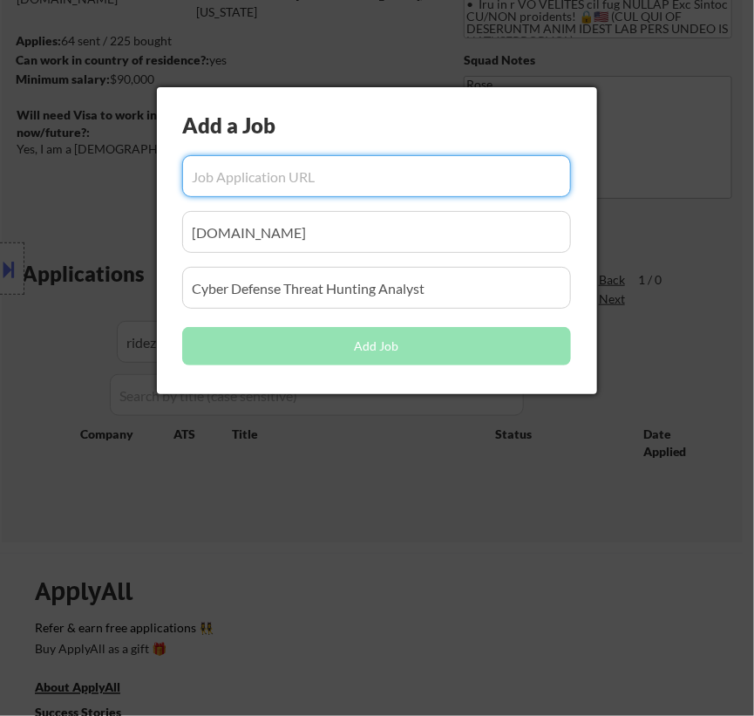
paste input "[URL][DOMAIN_NAME]"
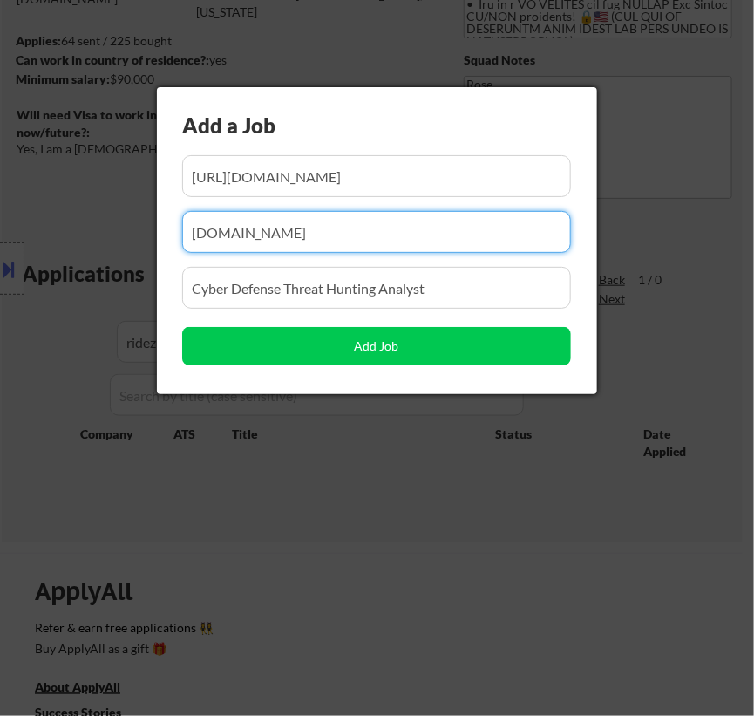
drag, startPoint x: 281, startPoint y: 238, endPoint x: 22, endPoint y: 269, distance: 260.8
click at [24, 269] on body "← Return to /applysquad Mailslurp Inbox Job Search Builder Favor Umeobi User Em…" at bounding box center [377, 121] width 754 height 716
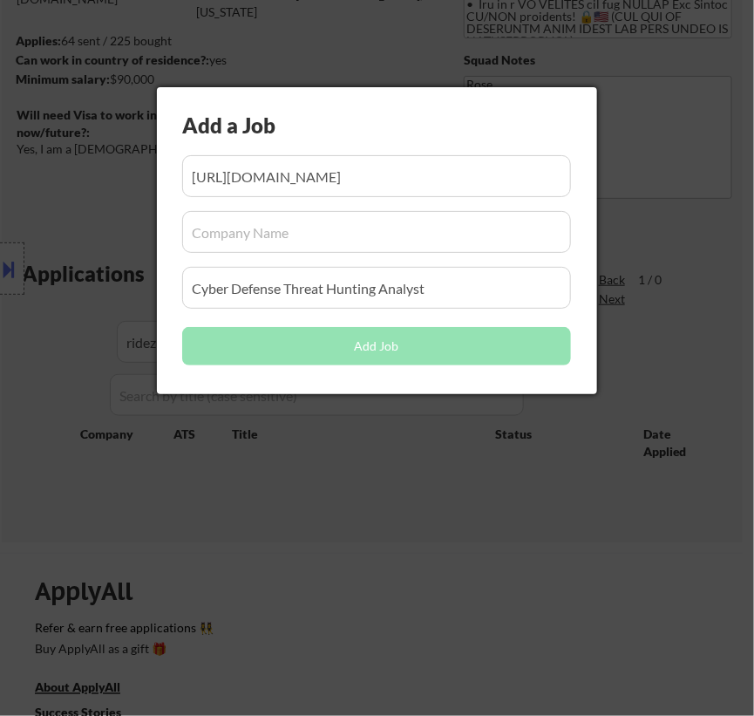
click at [288, 228] on input "input" at bounding box center [376, 232] width 389 height 42
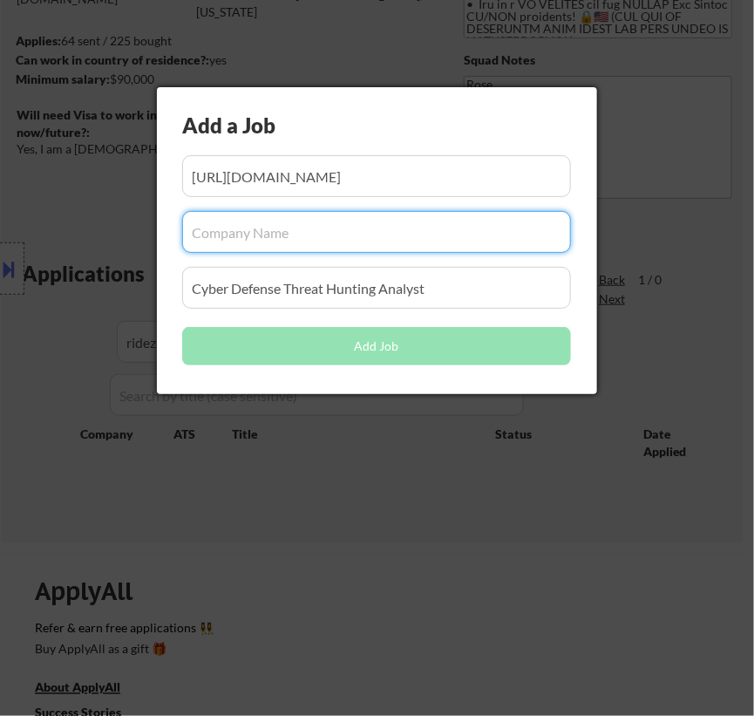
paste input "ridezum"
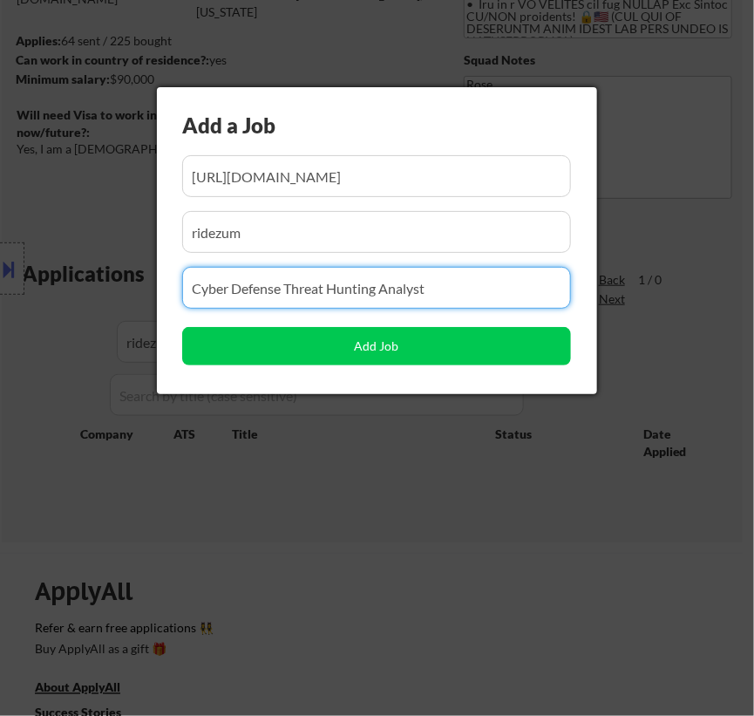
drag, startPoint x: 319, startPoint y: 296, endPoint x: -93, endPoint y: 324, distance: 413.5
click at [0, 324] on html "← Return to /applysquad Mailslurp Inbox Job Search Builder Favor Umeobi User Em…" at bounding box center [377, 121] width 754 height 716
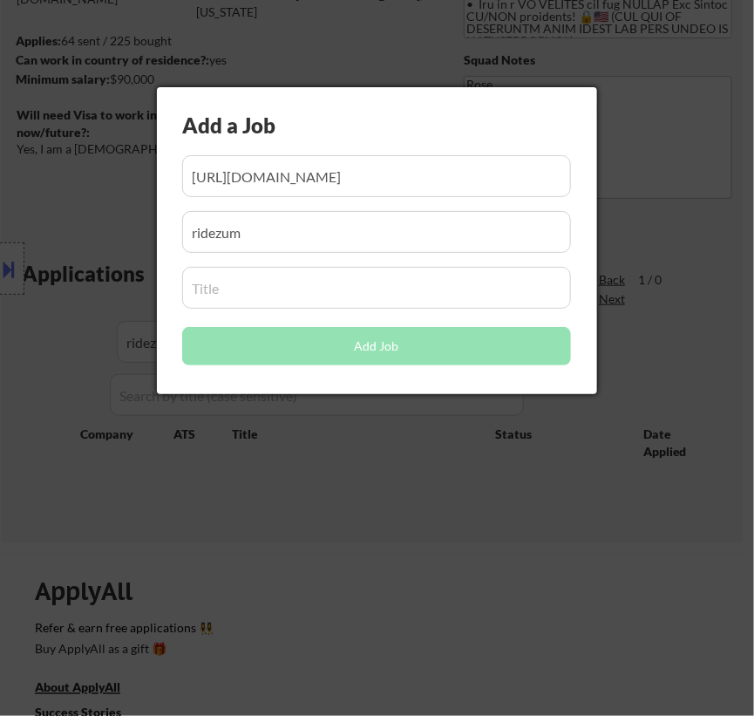
click at [333, 294] on input "input" at bounding box center [376, 288] width 389 height 42
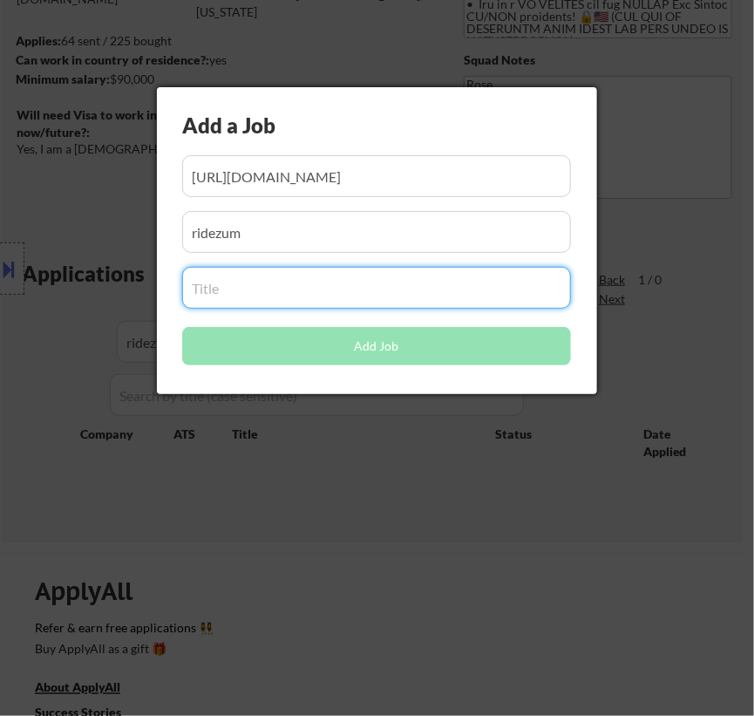
paste input "Security Engineer"
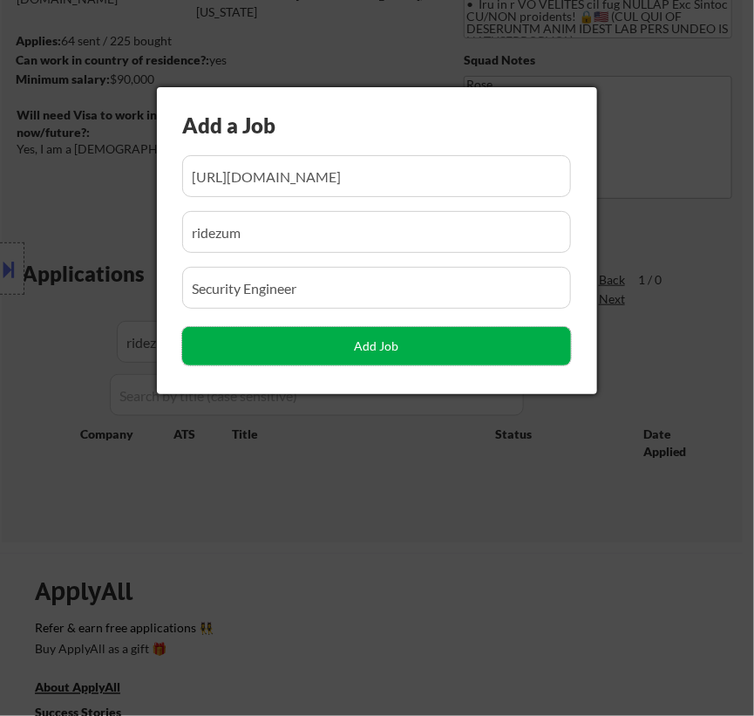
click at [390, 350] on button "Add Job" at bounding box center [376, 346] width 389 height 38
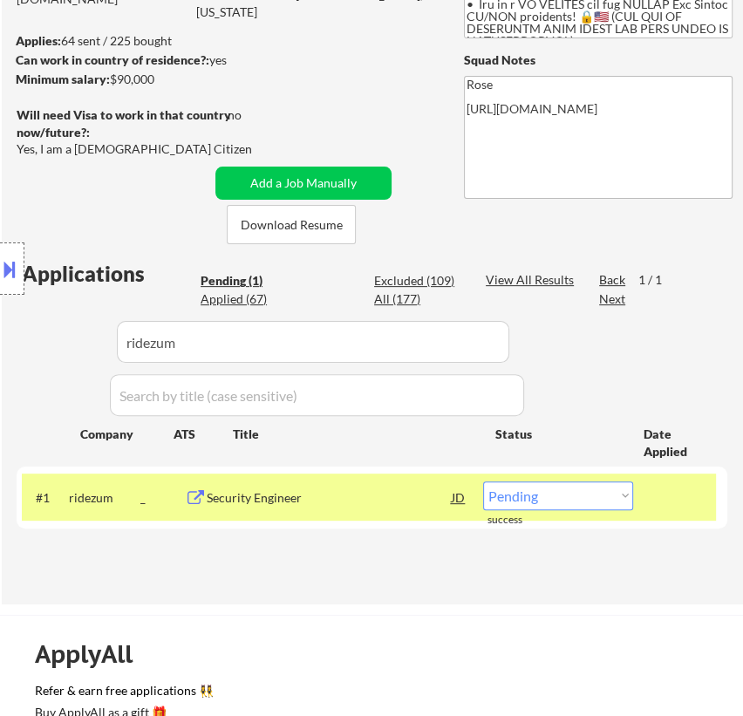
click at [549, 493] on select "Choose an option... Pending Applied Excluded (Questions) Excluded (Expired) Exc…" at bounding box center [558, 495] width 150 height 29
click at [483, 481] on select "Choose an option... Pending Applied Excluded (Questions) Excluded (Expired) Exc…" at bounding box center [558, 495] width 150 height 29
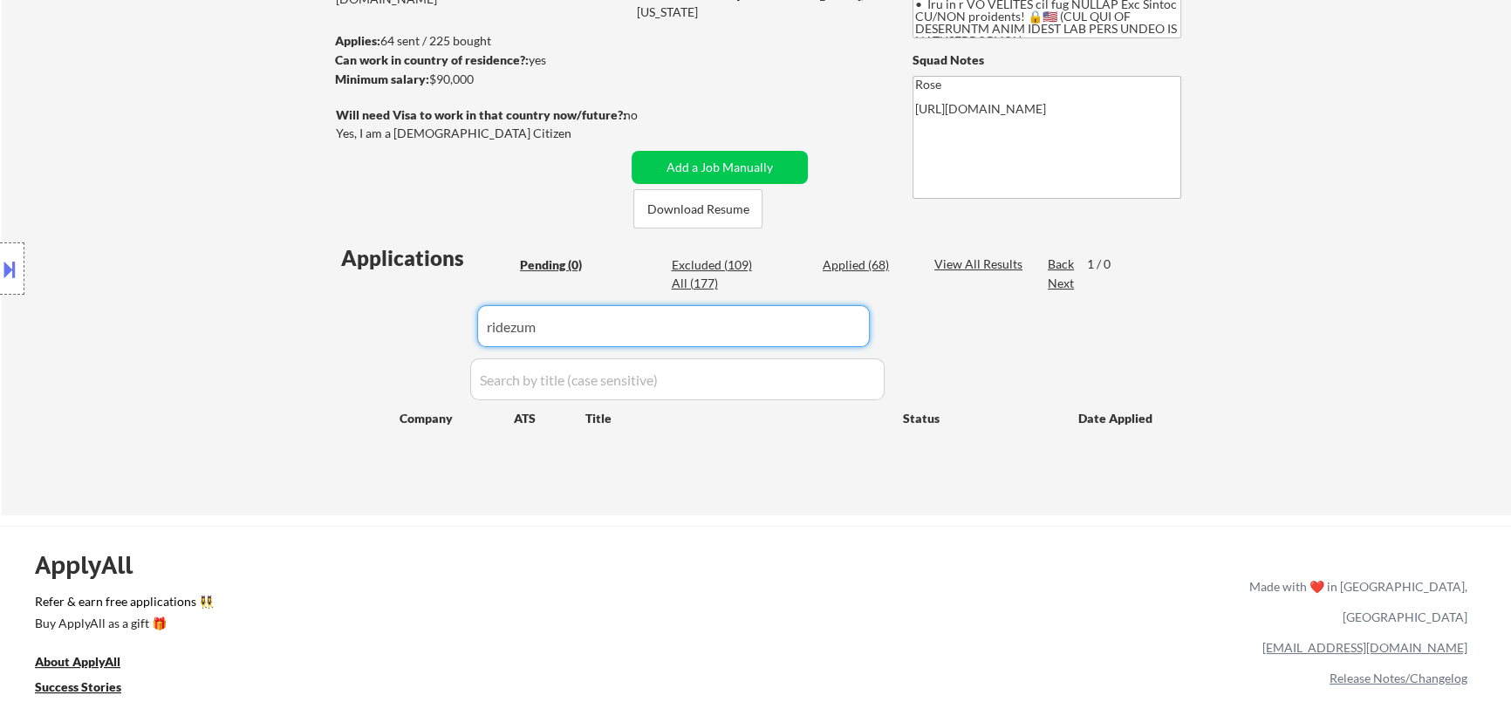
drag, startPoint x: 664, startPoint y: 316, endPoint x: 317, endPoint y: 356, distance: 349.4
click at [317, 354] on div "← Return to /applysquad Mailslurp Inbox Job Search Builder Favor Umeobi User Em…" at bounding box center [756, 174] width 1509 height 683
paste input "jobgether"
click at [845, 261] on div "Applied (68)" at bounding box center [865, 264] width 87 height 17
click at [542, 267] on div "Pending (0)" at bounding box center [563, 264] width 87 height 17
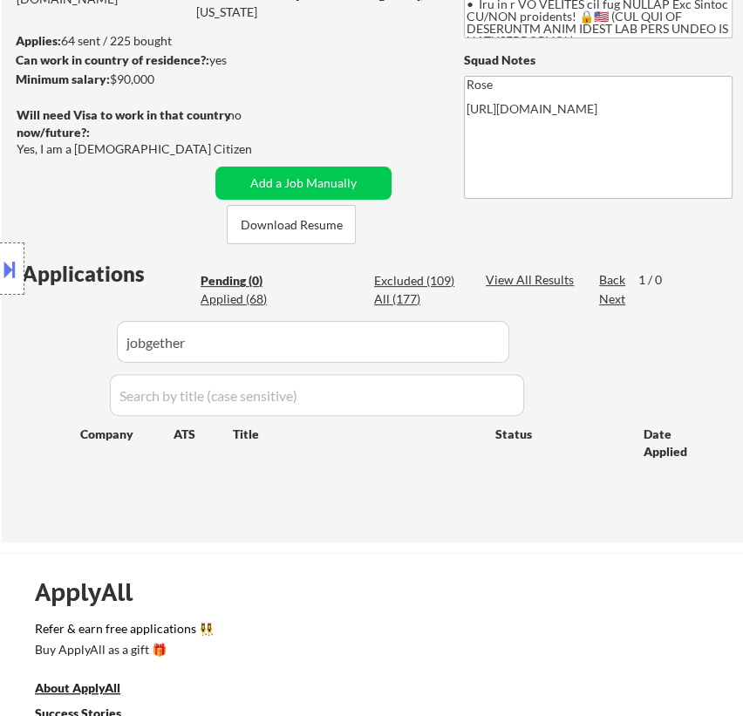
click at [324, 160] on div "← Return to /applysquad Mailslurp Inbox Job Search Builder Favor Umeobi User Em…" at bounding box center [372, 181] width 741 height 696
click at [317, 174] on button "Add a Job Manually" at bounding box center [303, 183] width 176 height 33
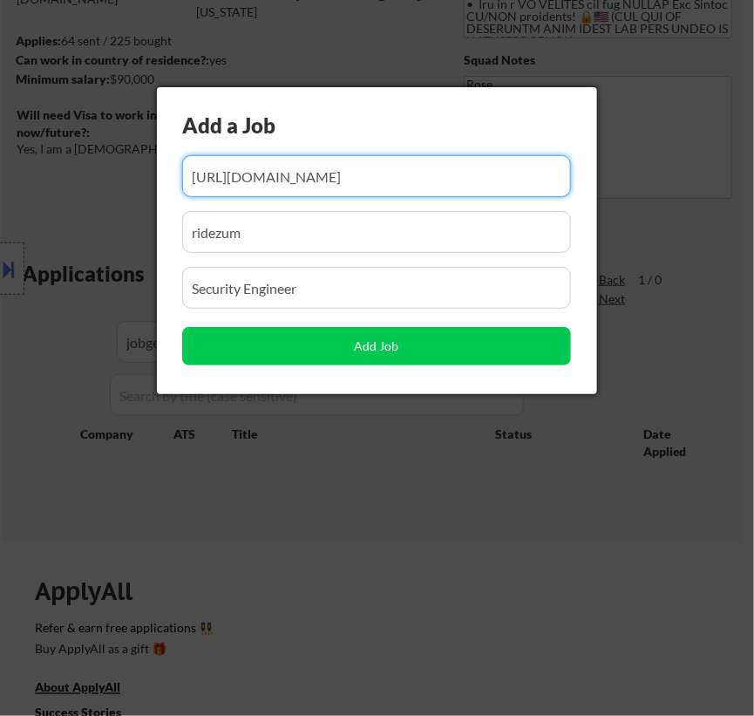
drag, startPoint x: 397, startPoint y: 179, endPoint x: 241, endPoint y: 175, distance: 156.1
click at [244, 177] on input "input" at bounding box center [376, 176] width 389 height 42
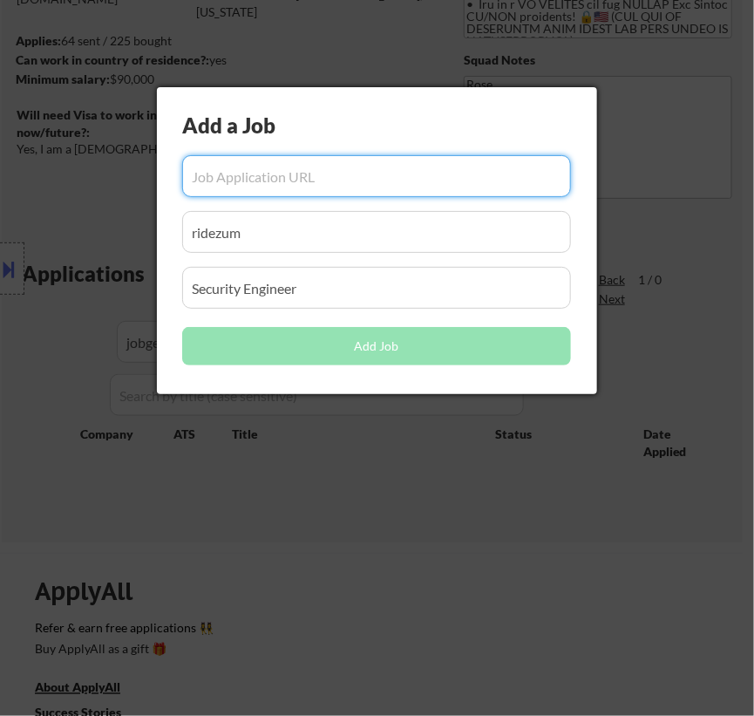
paste input "[URL][DOMAIN_NAME]"
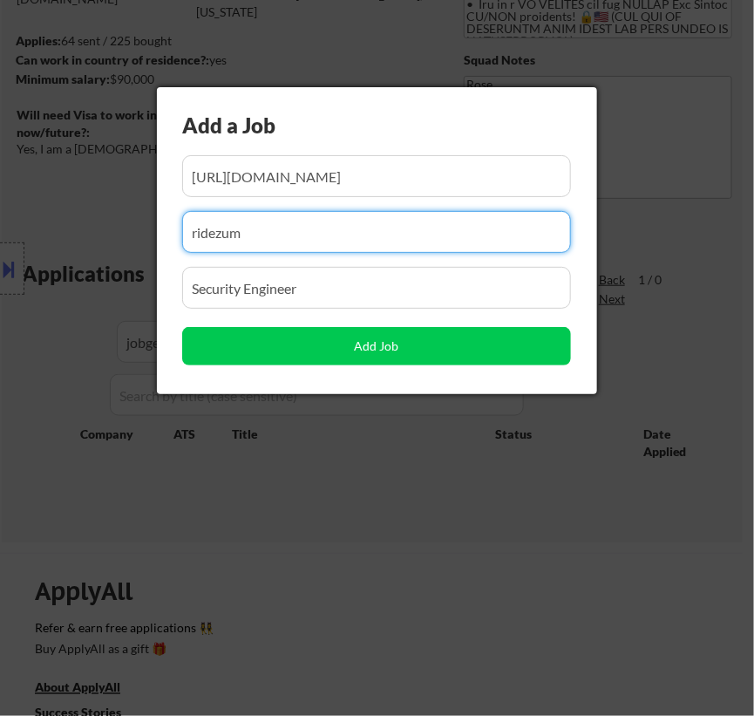
drag, startPoint x: 283, startPoint y: 240, endPoint x: 58, endPoint y: 254, distance: 224.6
click at [58, 254] on body "← Return to /applysquad Mailslurp Inbox Job Search Builder Favor Umeobi User Em…" at bounding box center [377, 121] width 754 height 716
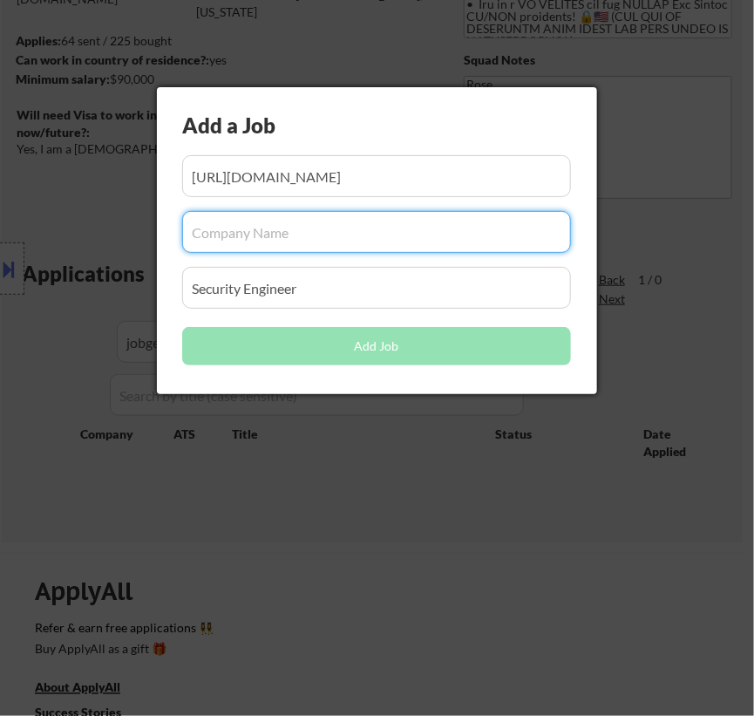
click at [289, 238] on input "input" at bounding box center [376, 232] width 389 height 42
paste input "jobgether/"
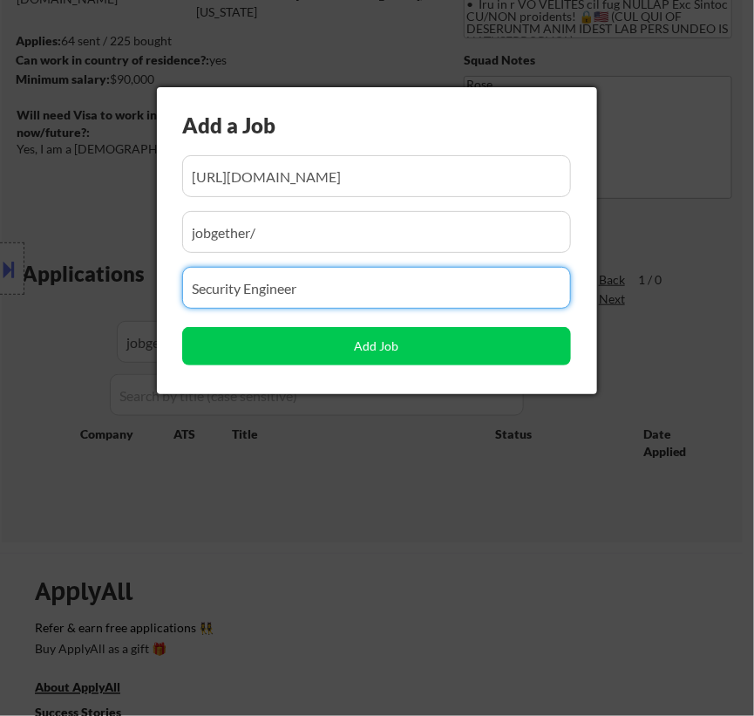
drag, startPoint x: 344, startPoint y: 295, endPoint x: 51, endPoint y: 297, distance: 293.9
click at [51, 297] on body "← Return to /applysquad Mailslurp Inbox Job Search Builder Favor Umeobi User Em…" at bounding box center [377, 121] width 754 height 716
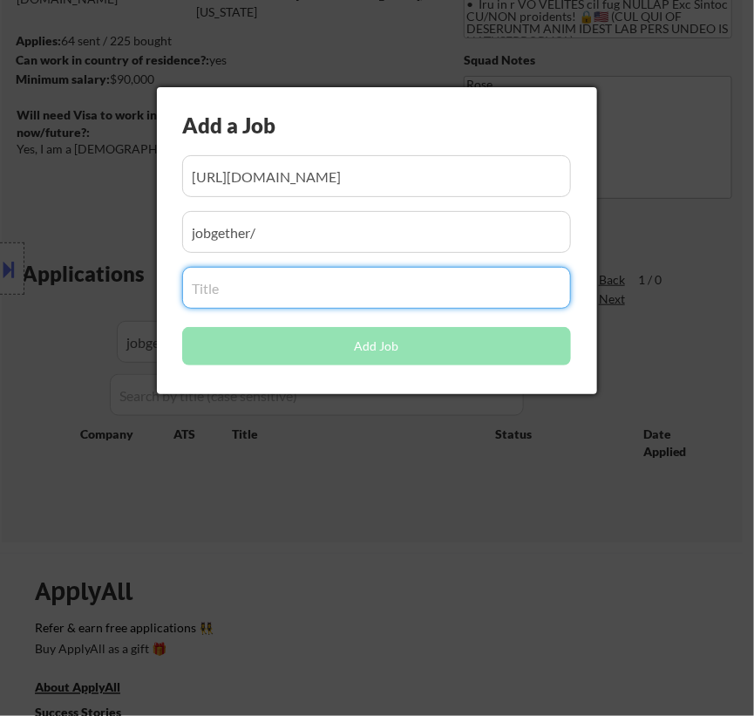
click at [217, 288] on input "input" at bounding box center [376, 288] width 389 height 42
paste input "Security Engineer (Remote - US)"
click at [275, 233] on input "input" at bounding box center [376, 232] width 389 height 42
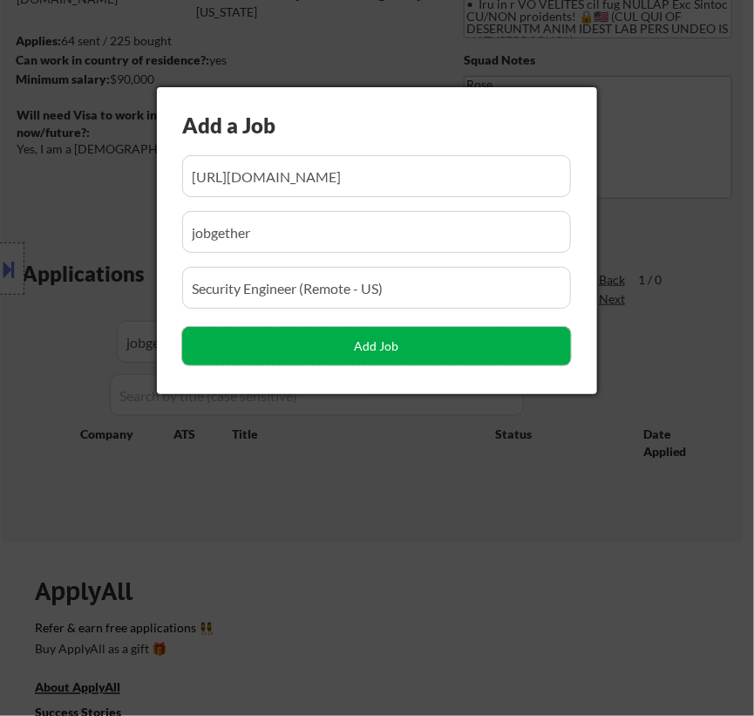
click at [388, 347] on button "Add Job" at bounding box center [376, 346] width 389 height 38
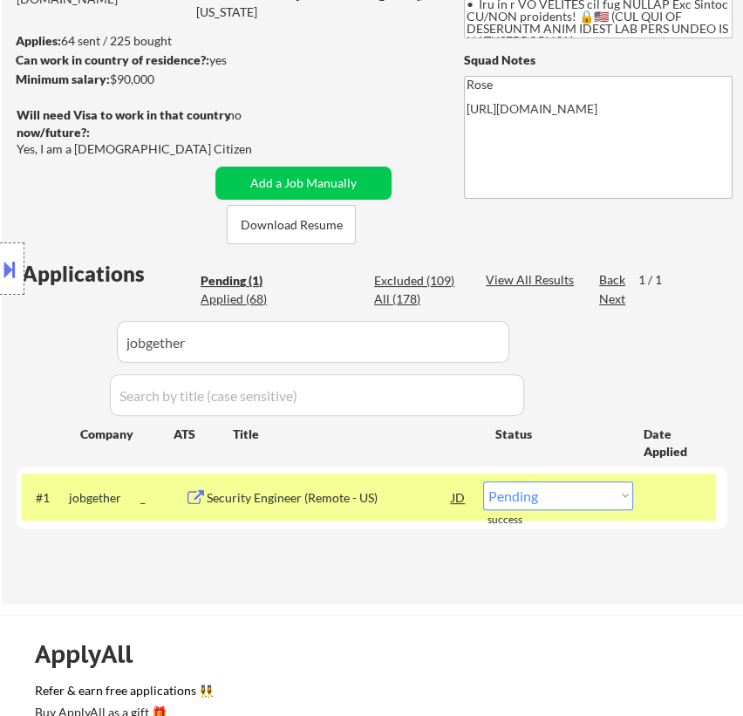
click at [576, 498] on select "Choose an option... Pending Applied Excluded (Questions) Excluded (Expired) Exc…" at bounding box center [558, 495] width 150 height 29
click at [483, 481] on select "Choose an option... Pending Applied Excluded (Questions) Excluded (Expired) Exc…" at bounding box center [558, 495] width 150 height 29
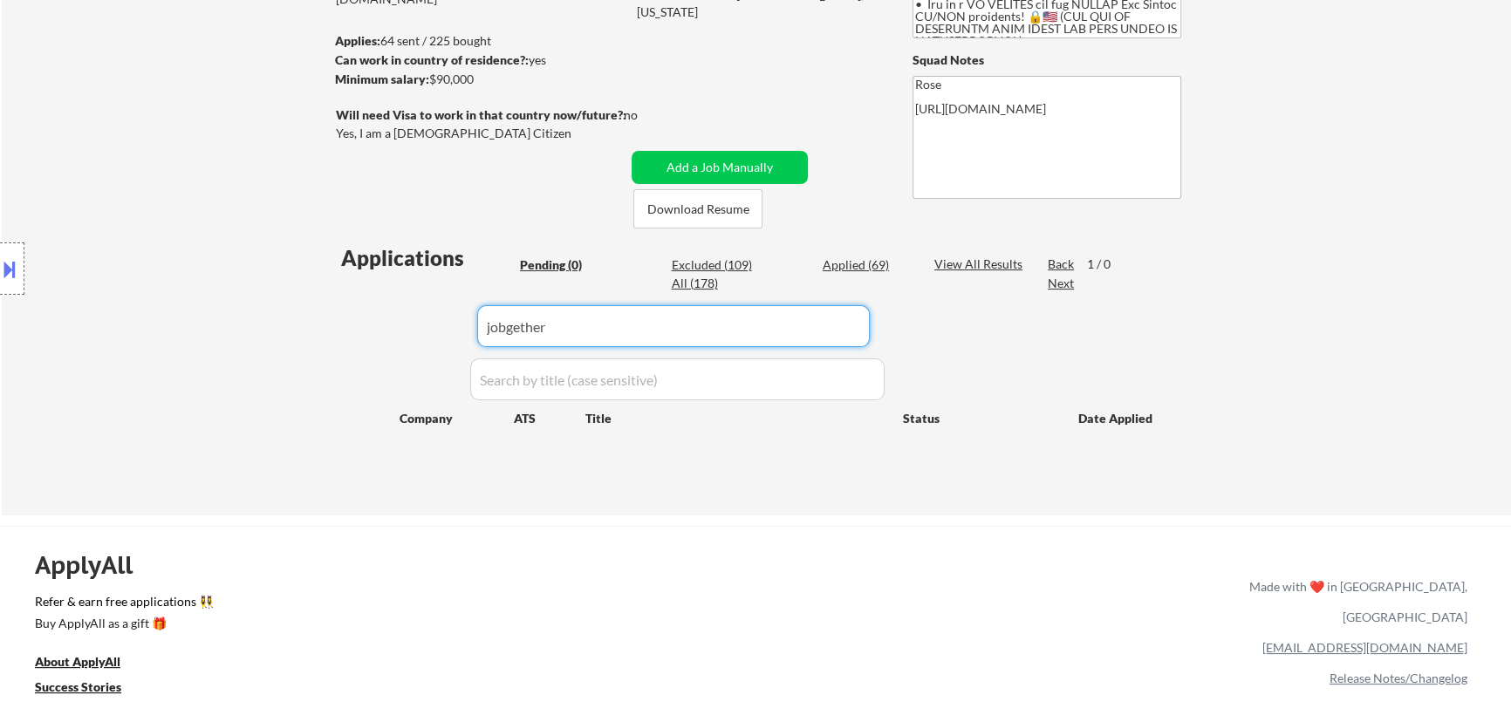
drag, startPoint x: 691, startPoint y: 305, endPoint x: 399, endPoint y: 322, distance: 292.6
click at [399, 322] on div "Applications Pending (0) Excluded (109) Applied (69) All (178) View All Results…" at bounding box center [756, 362] width 840 height 239
paste input "hatchit"
click at [849, 268] on div "Applied (69)" at bounding box center [865, 264] width 87 height 17
click at [556, 260] on div "Pending (0)" at bounding box center [563, 264] width 87 height 17
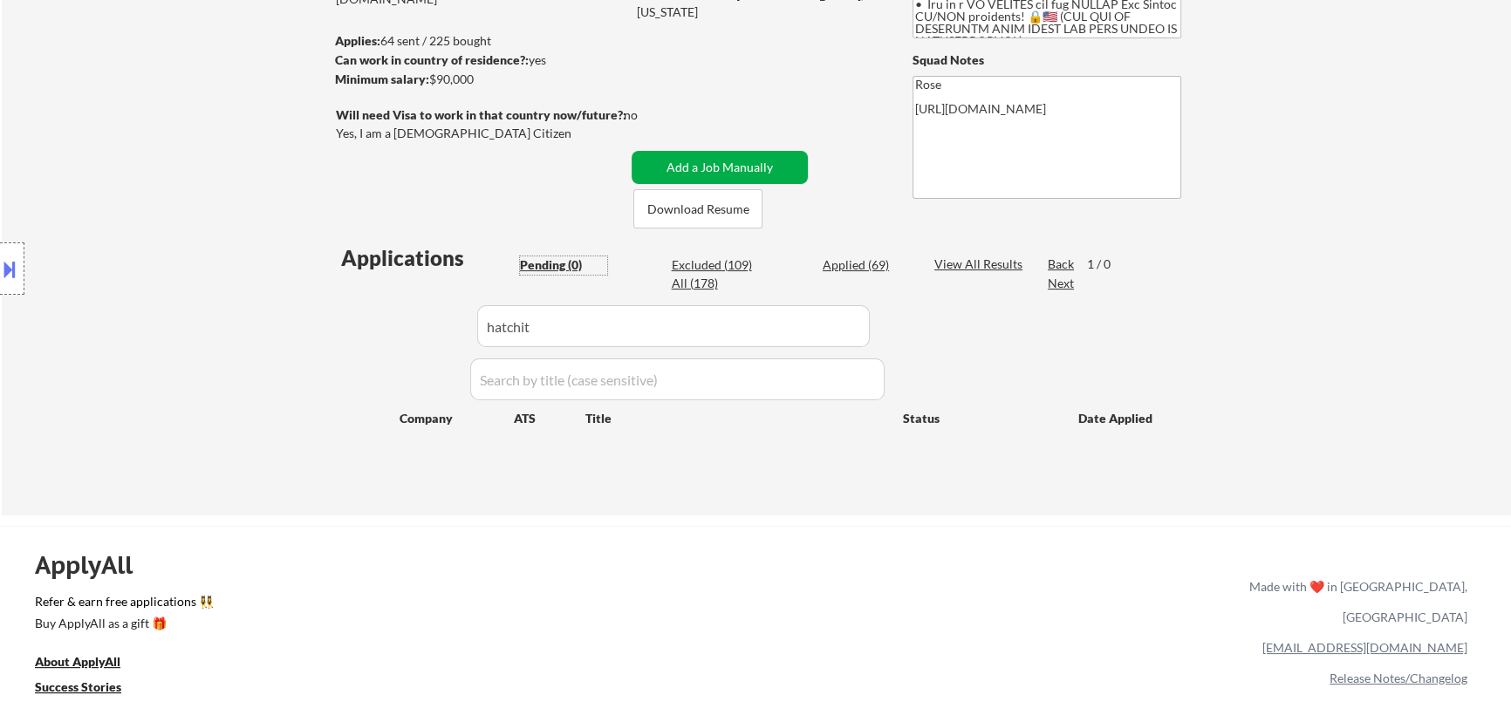
click at [740, 165] on button "Add a Job Manually" at bounding box center [719, 167] width 176 height 33
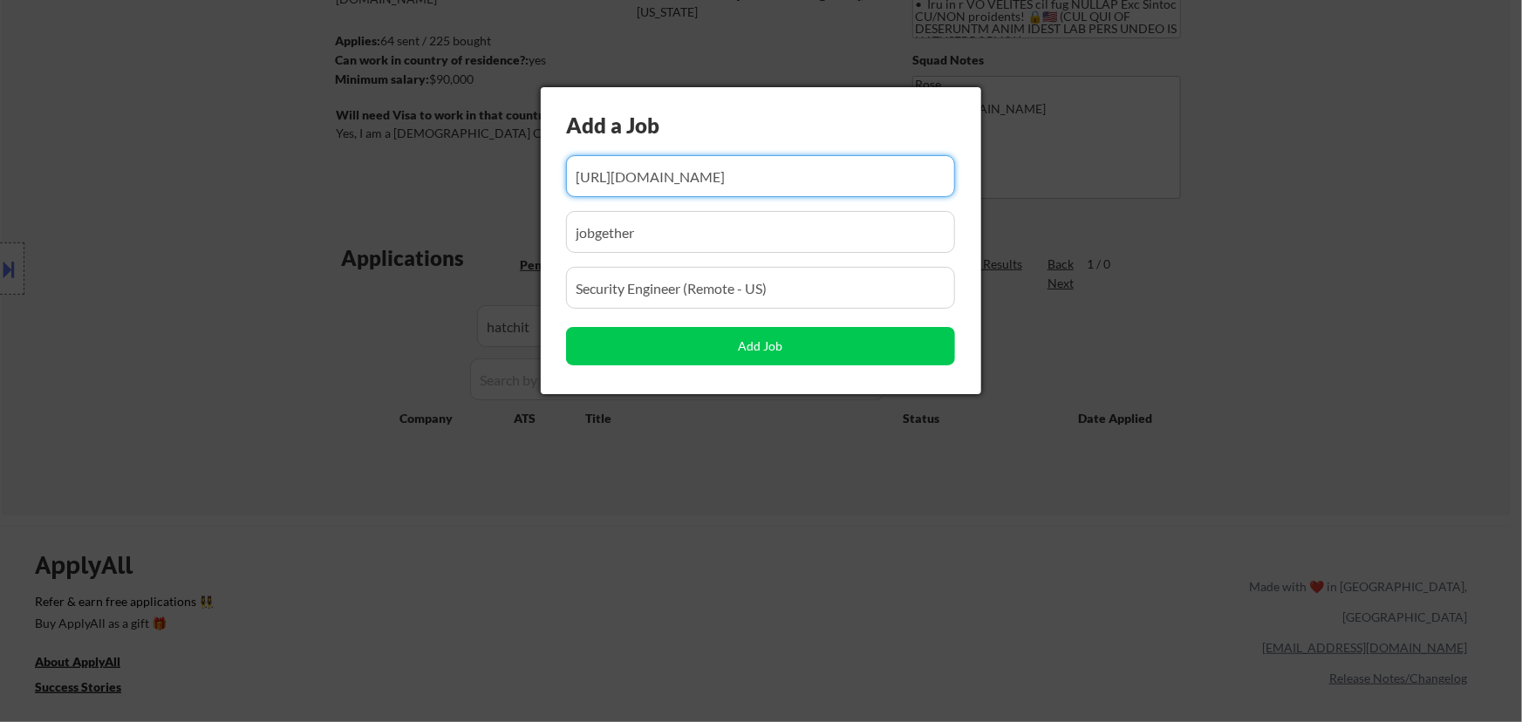
drag, startPoint x: 880, startPoint y: 182, endPoint x: 719, endPoint y: 198, distance: 161.2
click at [719, 198] on div "Add a Job Add Job" at bounding box center [761, 240] width 440 height 307
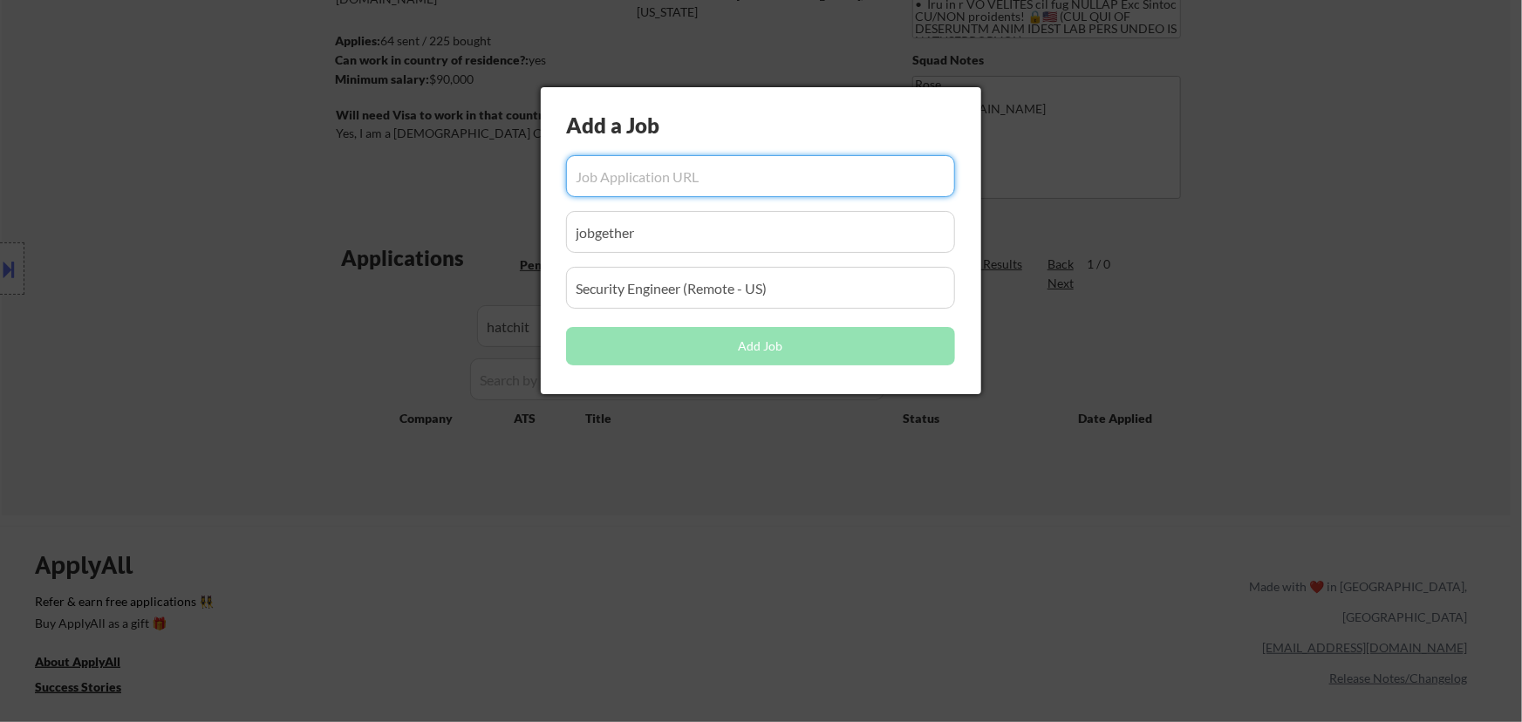
click at [699, 183] on input "input" at bounding box center [760, 176] width 389 height 42
paste input "[URL][DOMAIN_NAME]"
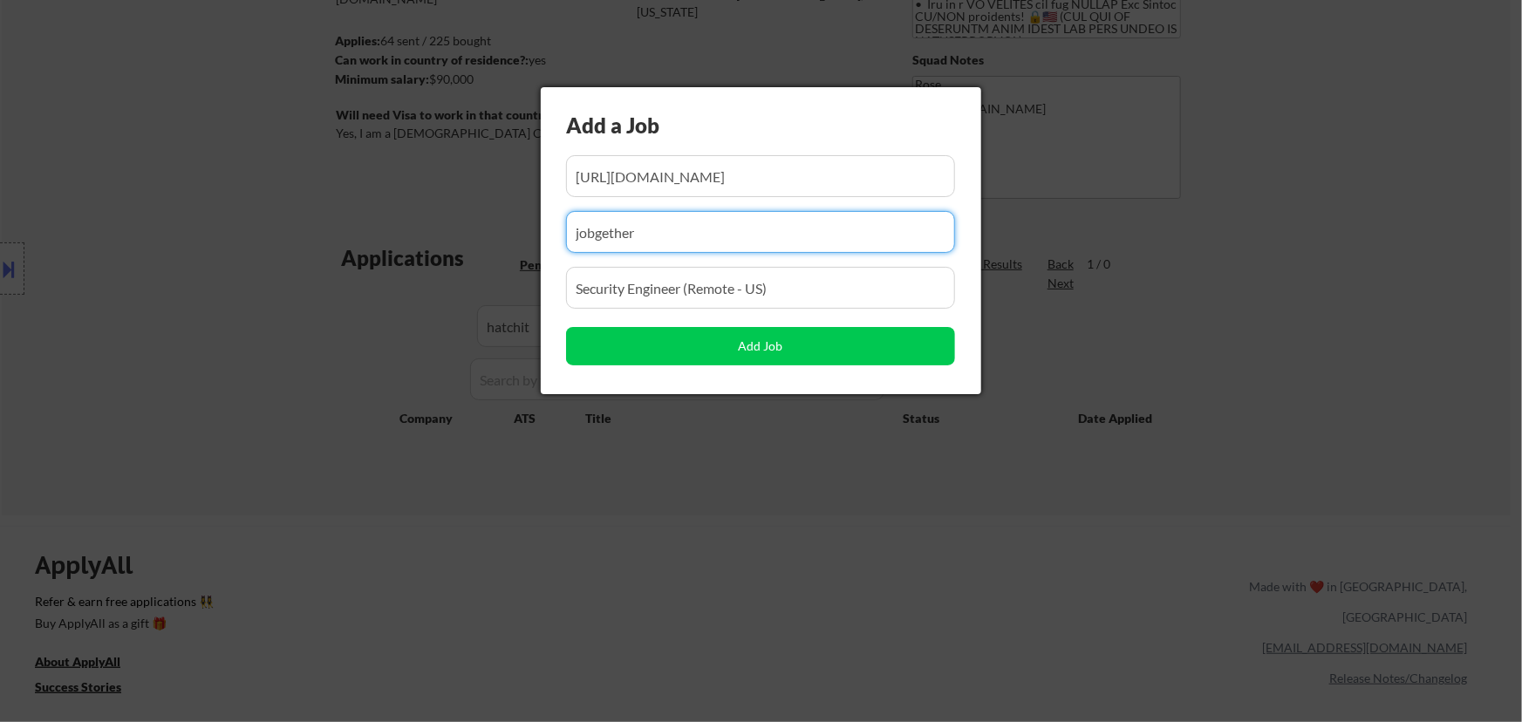
drag, startPoint x: 566, startPoint y: 254, endPoint x: 331, endPoint y: 273, distance: 235.4
click at [331, 276] on body "← Return to /applysquad Mailslurp Inbox Job Search Builder Favor Umeobi User Em…" at bounding box center [761, 124] width 1522 height 722
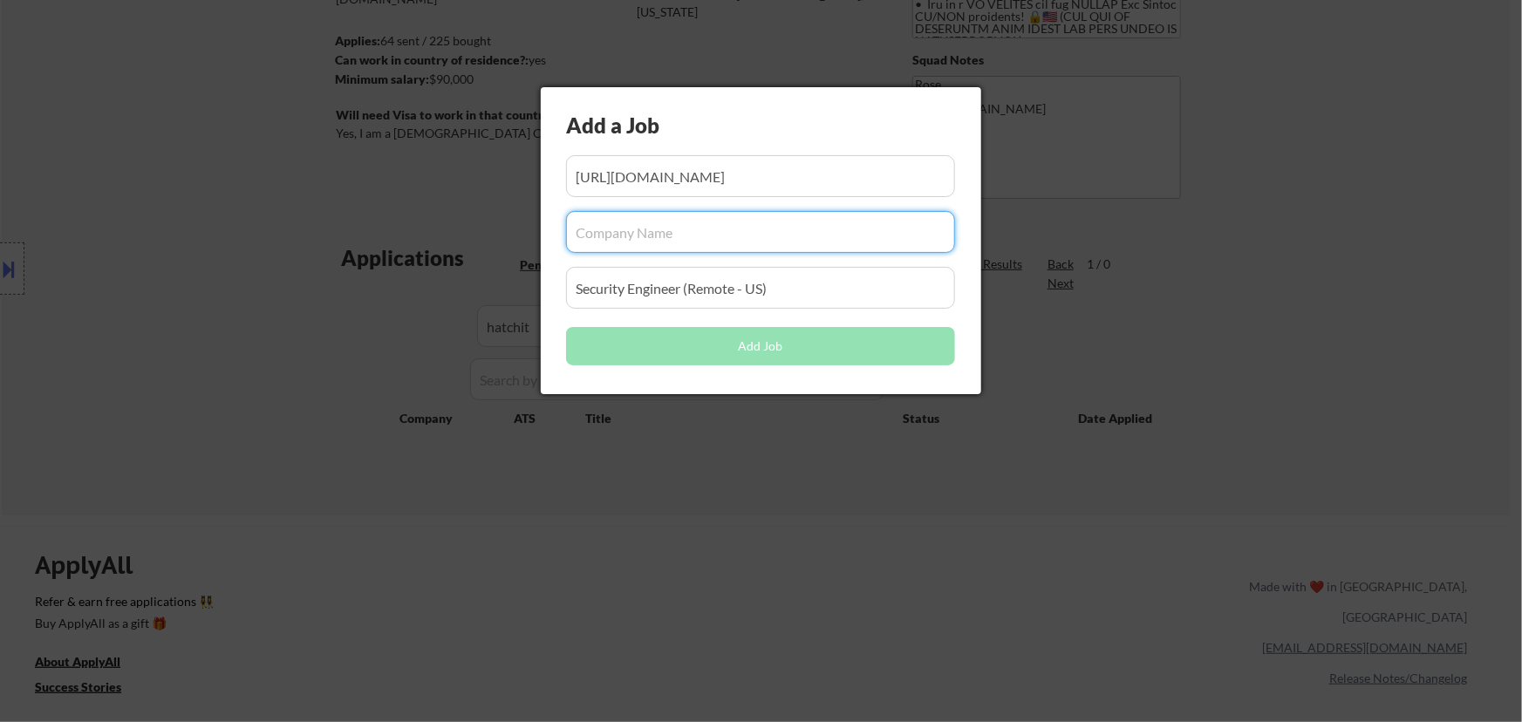
click at [753, 248] on input "input" at bounding box center [760, 232] width 389 height 42
paste input "hatchit"
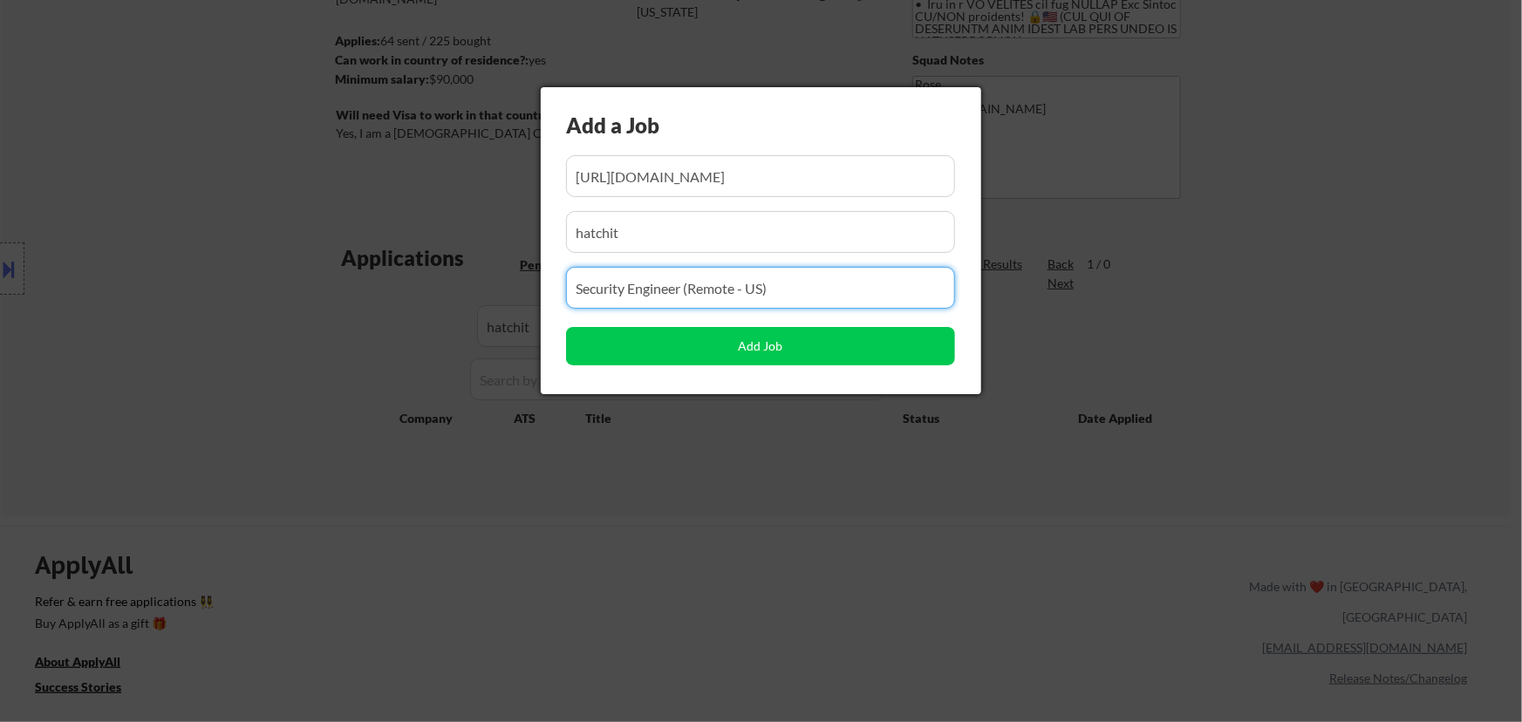
drag, startPoint x: 685, startPoint y: 295, endPoint x: 521, endPoint y: 295, distance: 164.0
click at [521, 295] on body "← Return to /applysquad Mailslurp Inbox Job Search Builder Favor Umeobi User Em…" at bounding box center [761, 124] width 1522 height 722
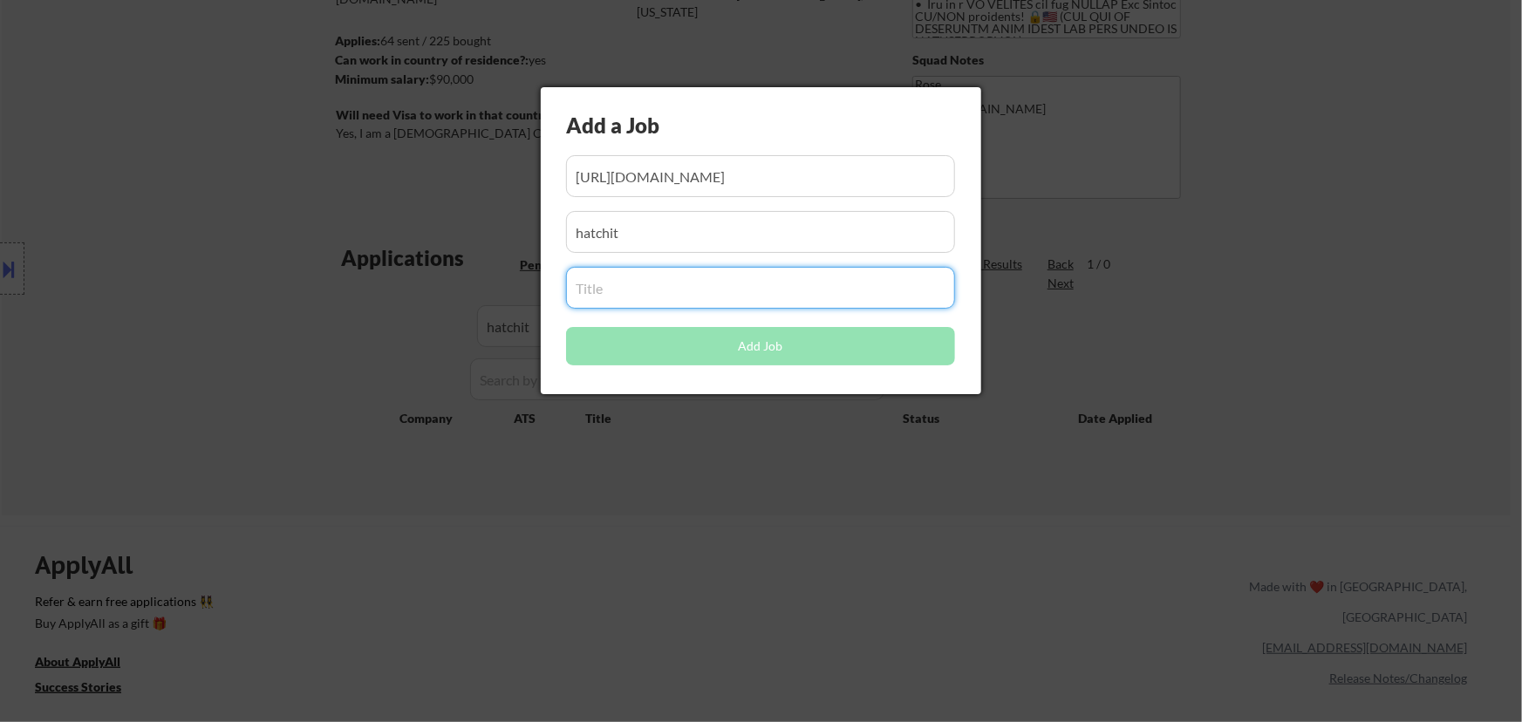
click at [677, 298] on input "input" at bounding box center [760, 288] width 389 height 42
paste input "Junior Security Engineer - Endpoint Specialist"
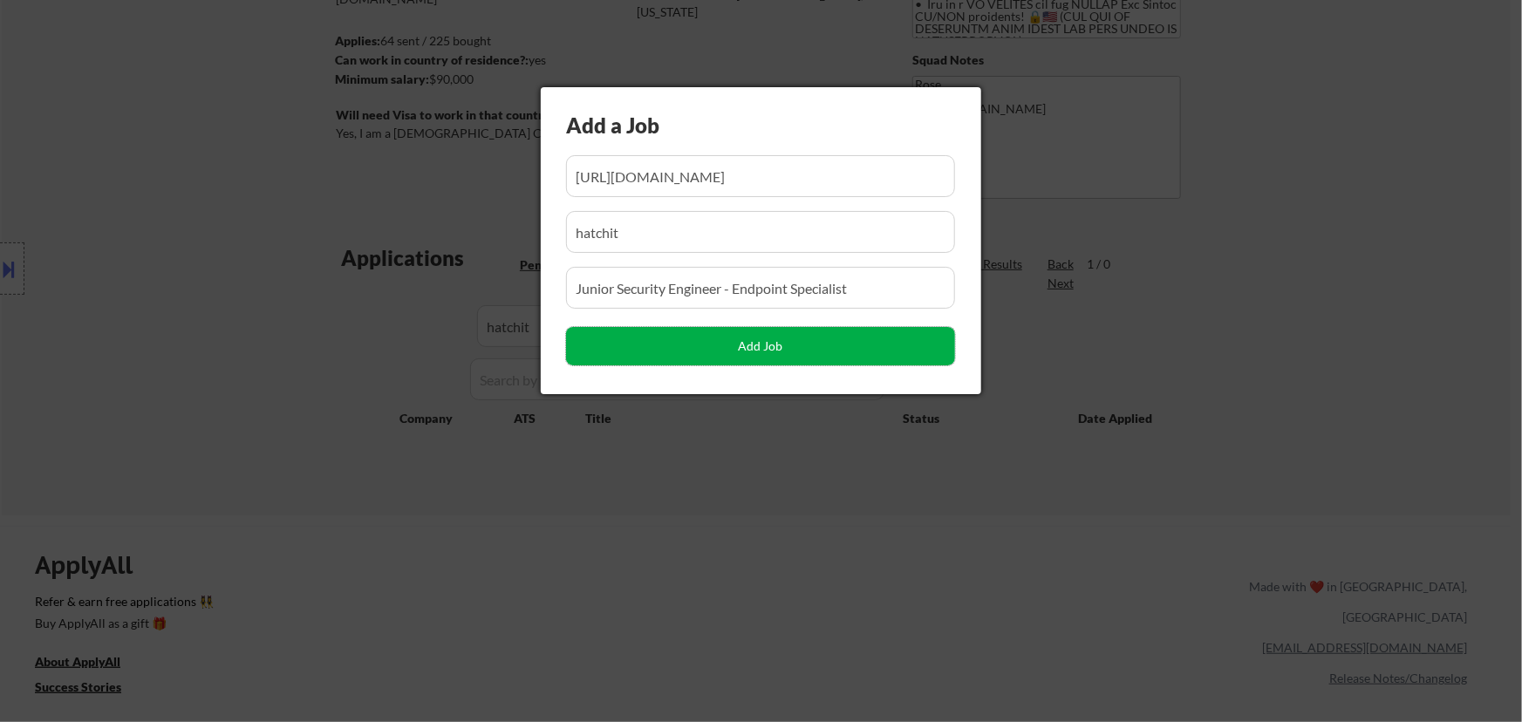
click at [743, 347] on button "Add Job" at bounding box center [760, 346] width 389 height 38
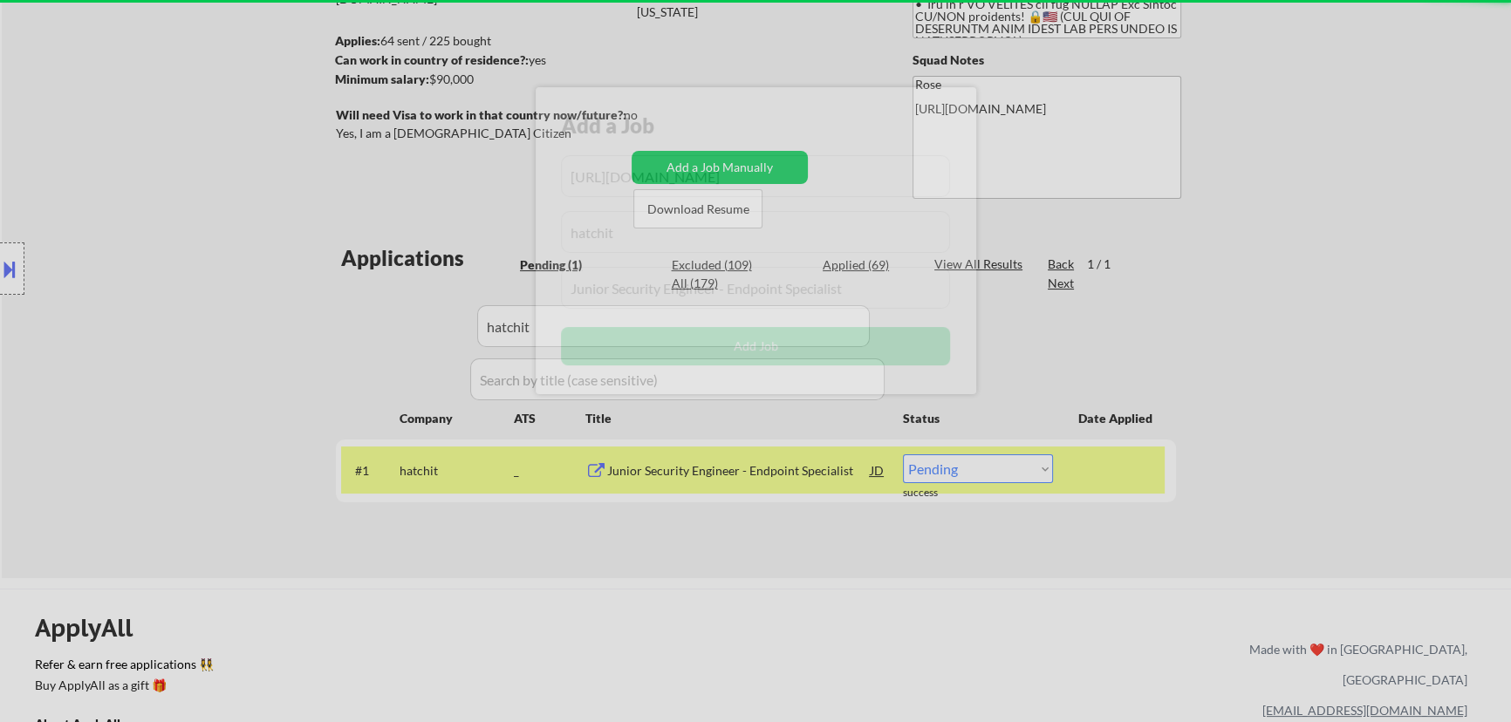
click at [793, 618] on div at bounding box center [755, 361] width 1511 height 722
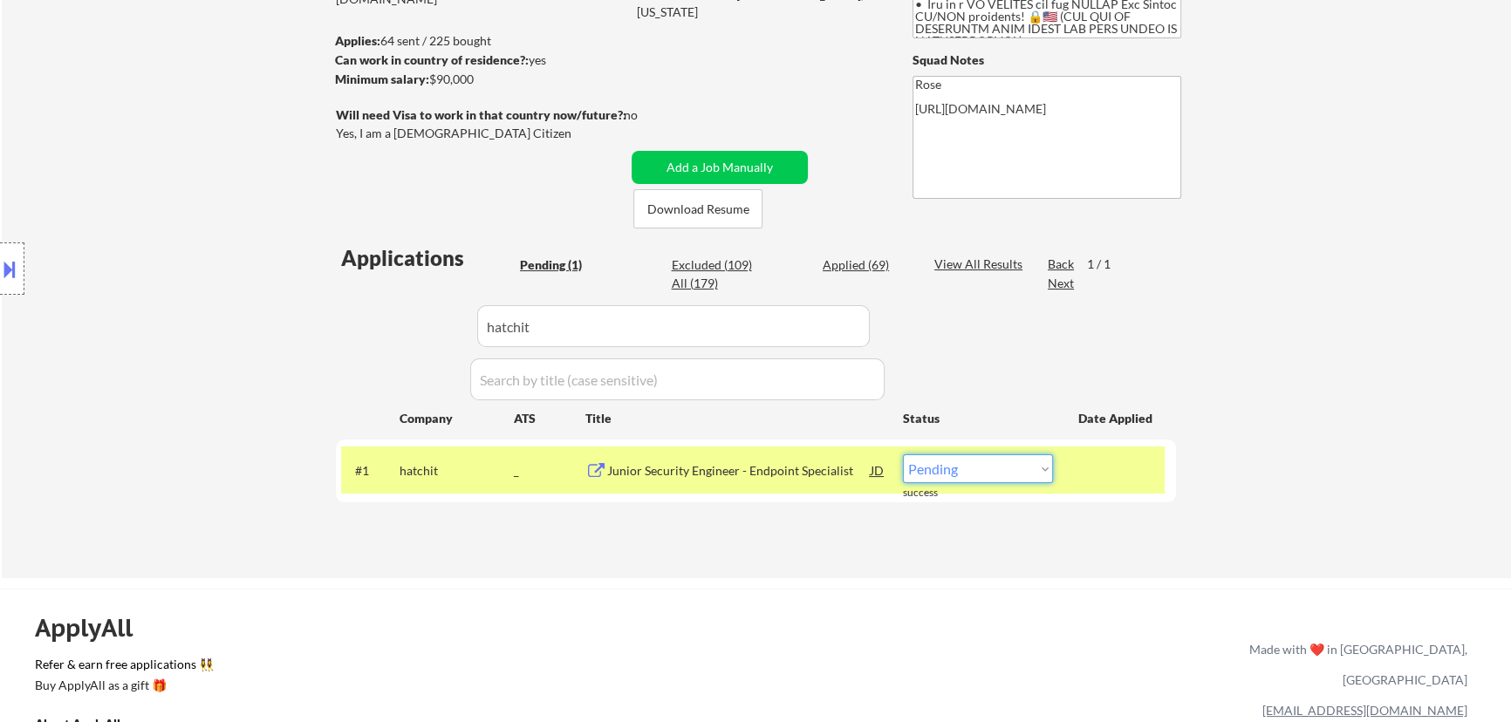
drag, startPoint x: 1028, startPoint y: 468, endPoint x: 1020, endPoint y: 474, distance: 9.4
click at [1027, 468] on select "Choose an option... Pending Applied Excluded (Questions) Excluded (Expired) Exc…" at bounding box center [978, 468] width 150 height 29
click at [903, 454] on select "Choose an option... Pending Applied Excluded (Questions) Excluded (Expired) Exc…" at bounding box center [978, 468] width 150 height 29
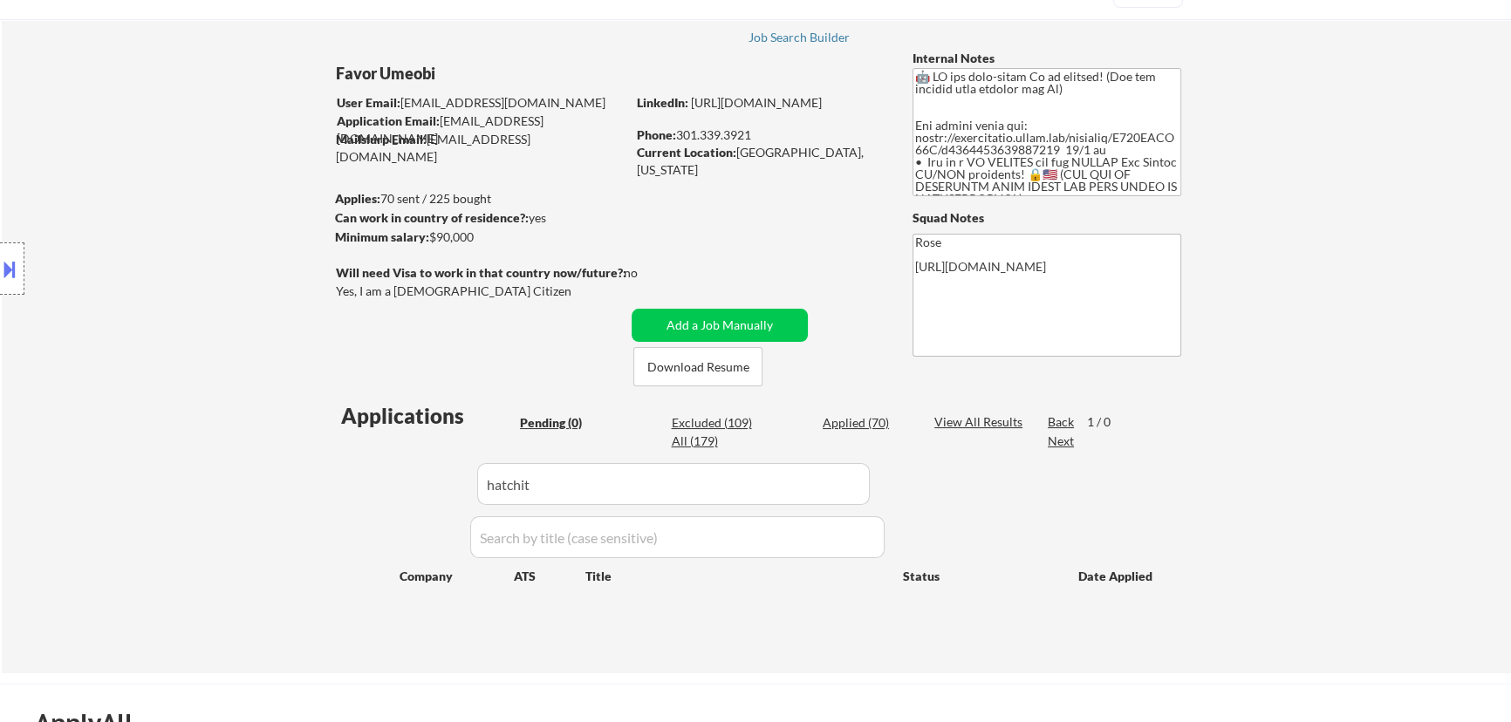
scroll to position [78, 0]
